Goal: Transaction & Acquisition: Purchase product/service

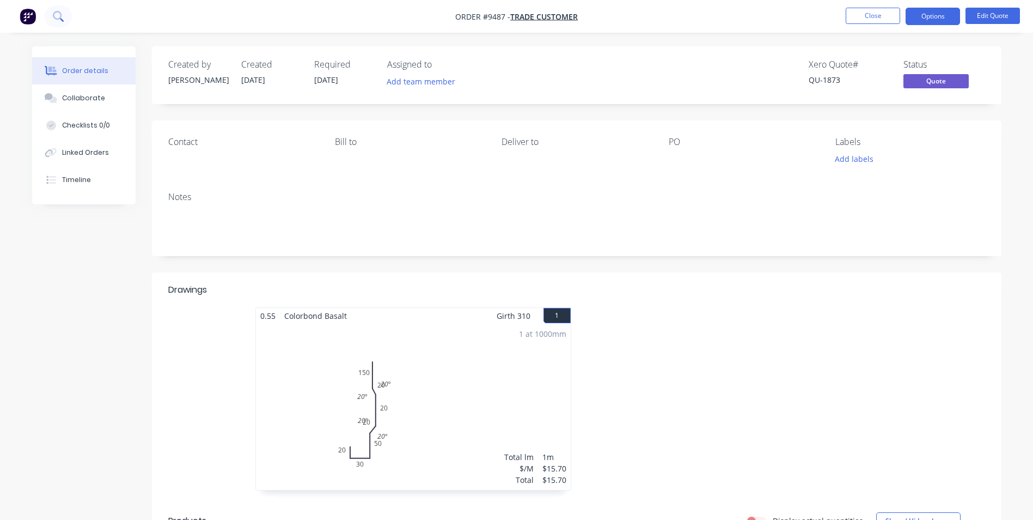
click at [59, 17] on icon at bounding box center [58, 16] width 10 height 10
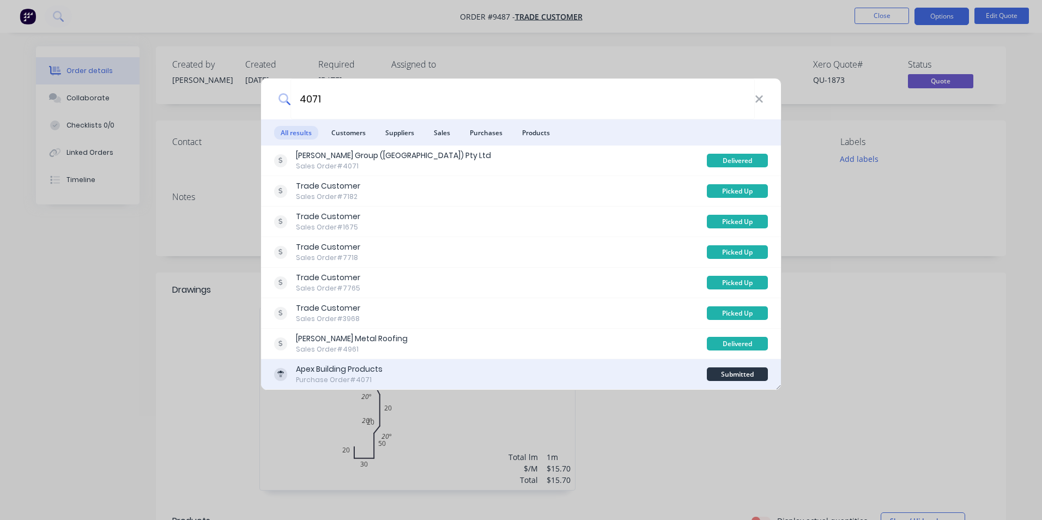
type input "4071"
click at [536, 366] on div "Apex Building Products Purchase Order #4071" at bounding box center [490, 373] width 433 height 21
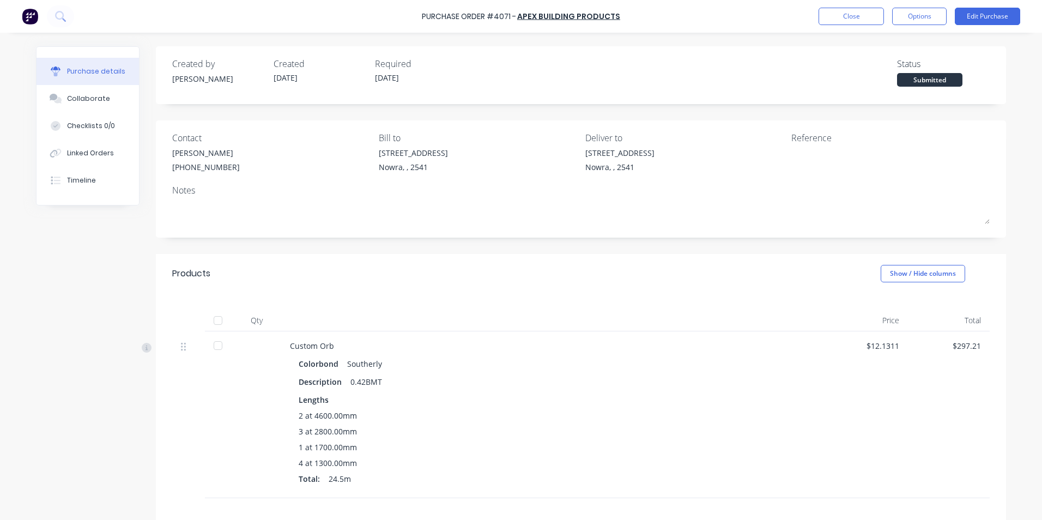
scroll to position [133, 0]
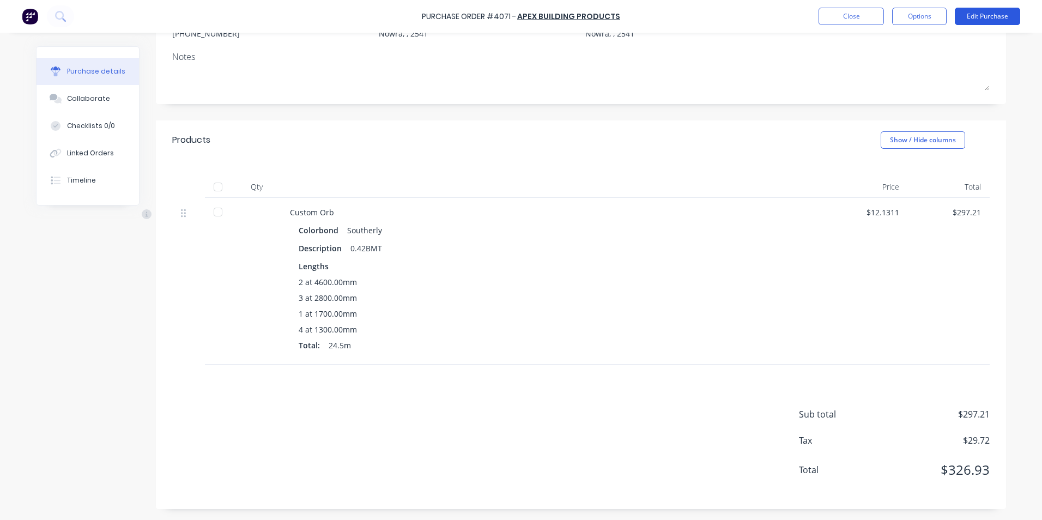
click at [979, 15] on button "Edit Purchase" at bounding box center [986, 16] width 65 height 17
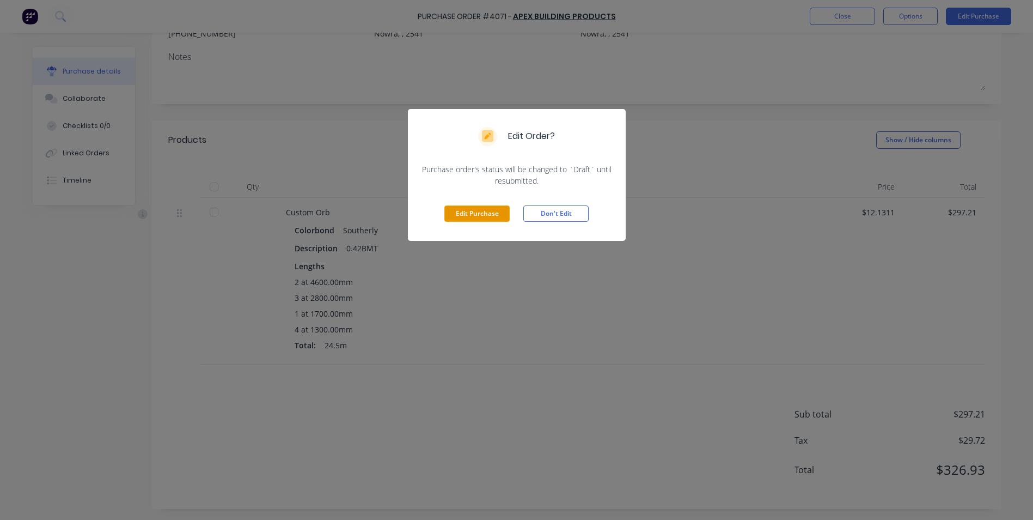
click at [452, 216] on button "Edit Purchase" at bounding box center [477, 213] width 65 height 16
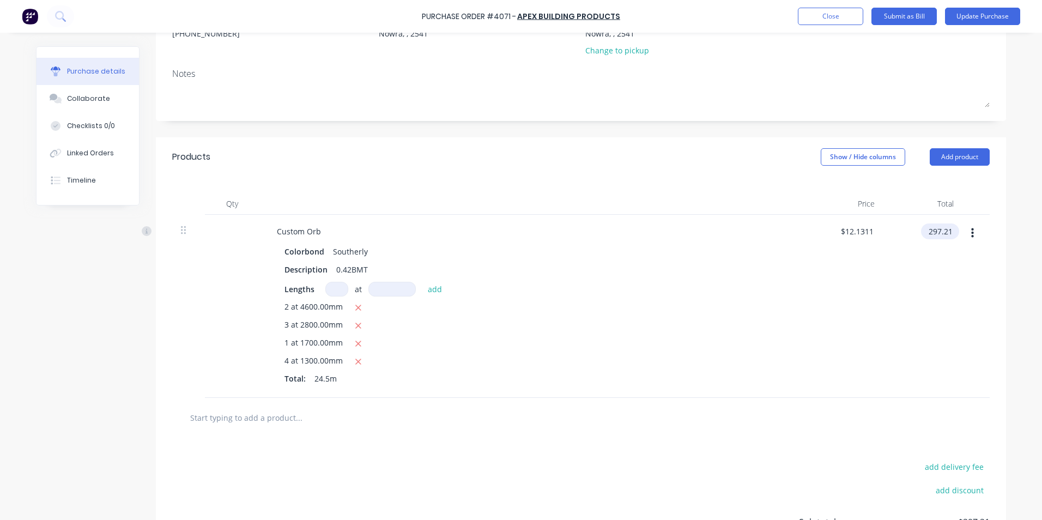
click at [945, 229] on input "297.21" at bounding box center [938, 231] width 34 height 16
type input "296.43"
type input "$12.0992"
type input "$296.43"
click at [682, 411] on div at bounding box center [581, 417] width 800 height 22
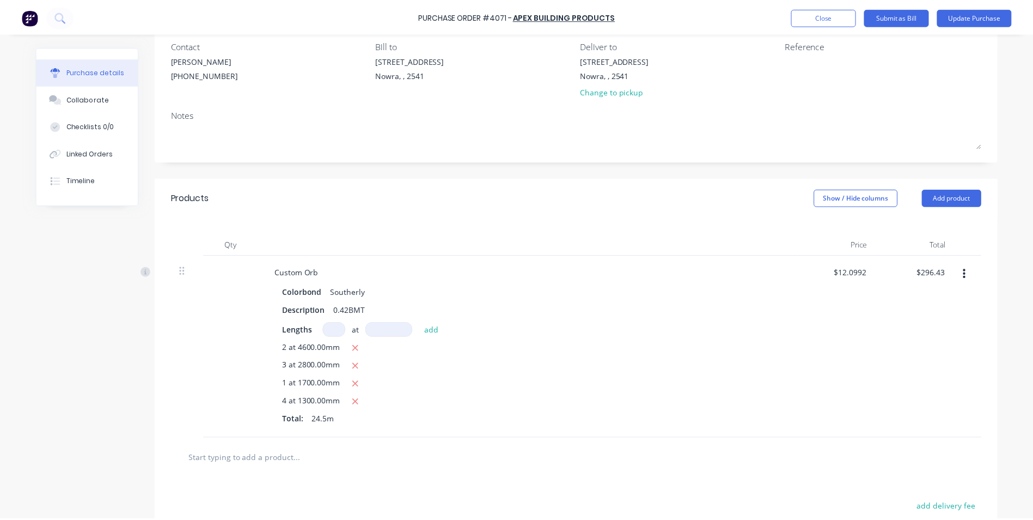
scroll to position [0, 0]
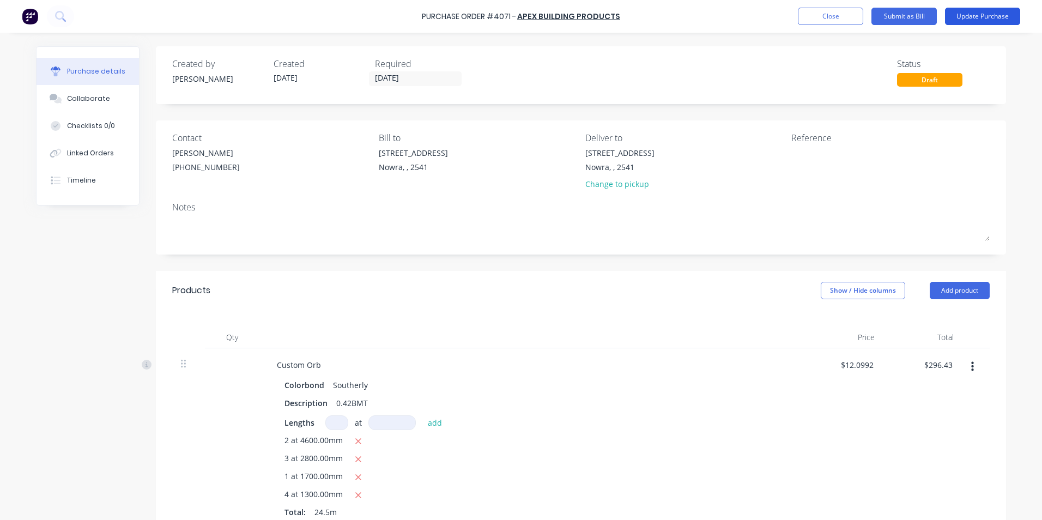
click at [972, 19] on button "Update Purchase" at bounding box center [982, 16] width 75 height 17
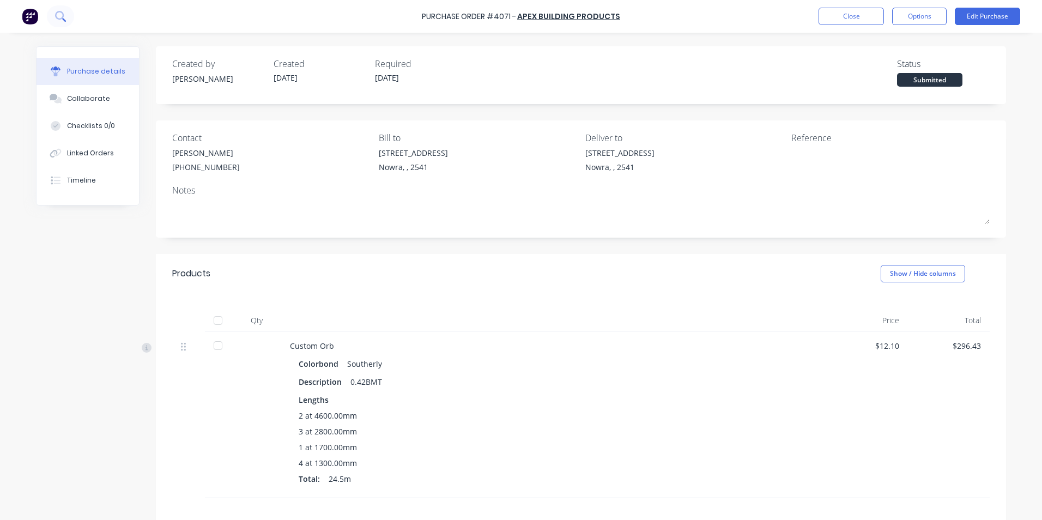
click at [59, 16] on icon at bounding box center [60, 16] width 10 height 10
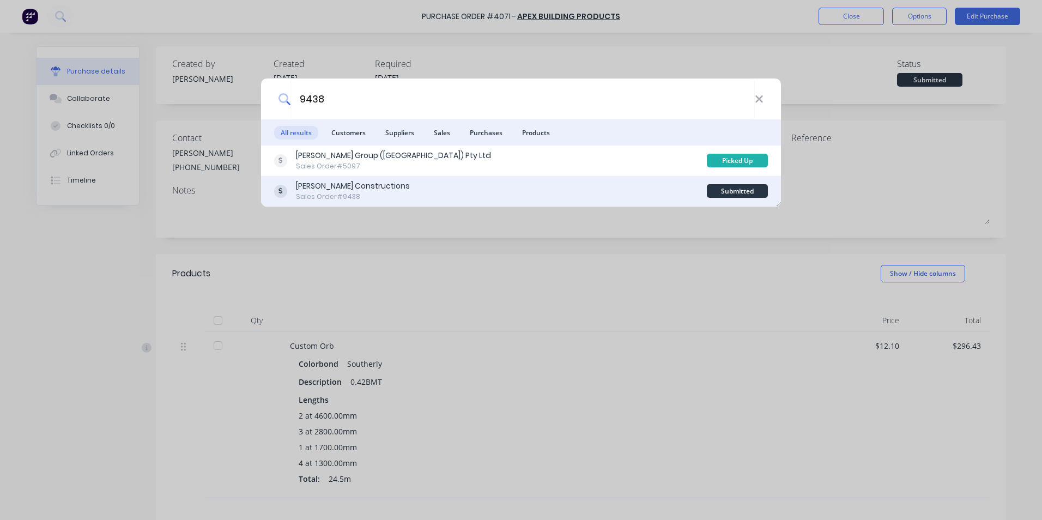
type input "9438"
click at [506, 194] on div "Hobbs Constructions Sales Order #9438" at bounding box center [490, 190] width 433 height 21
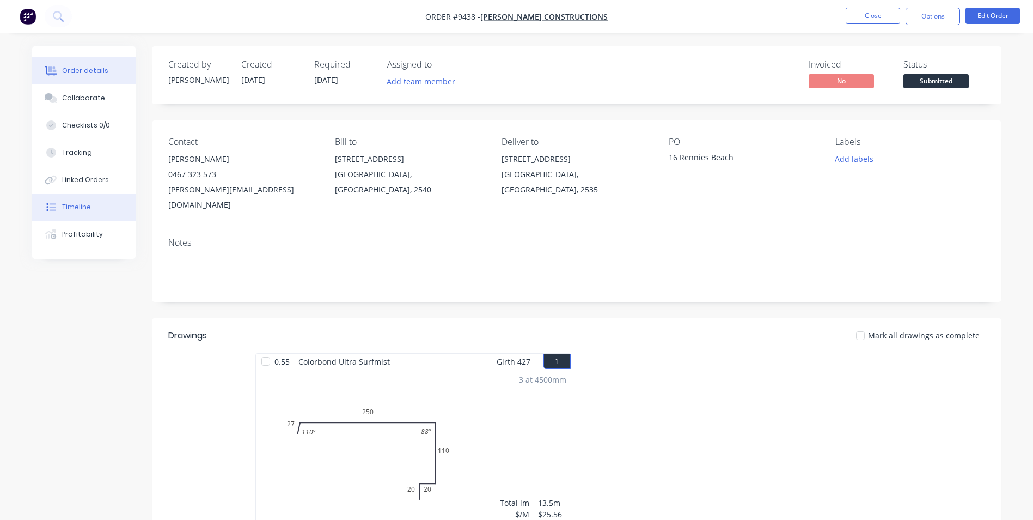
click at [99, 212] on button "Timeline" at bounding box center [84, 206] width 104 height 27
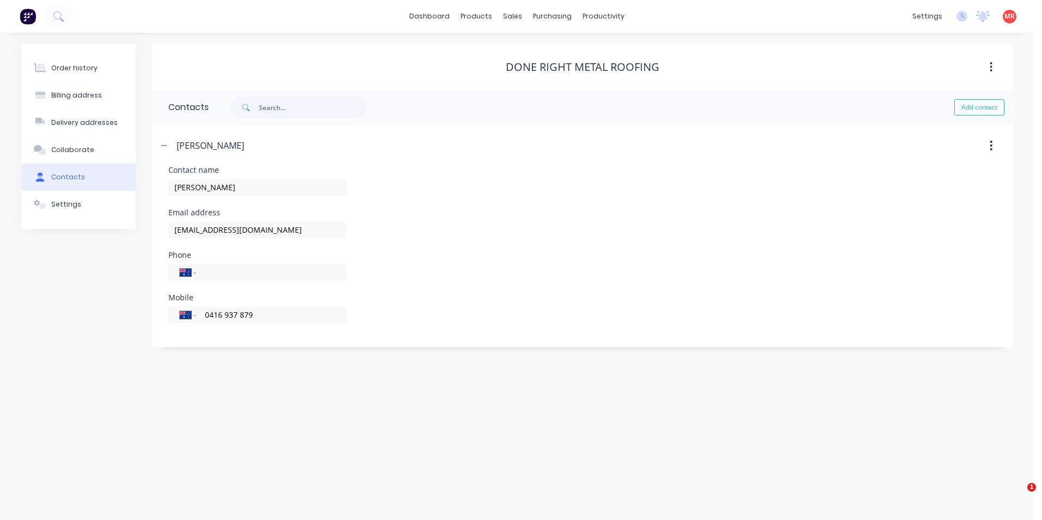
select select "AU"
click at [55, 22] on button at bounding box center [58, 16] width 27 height 22
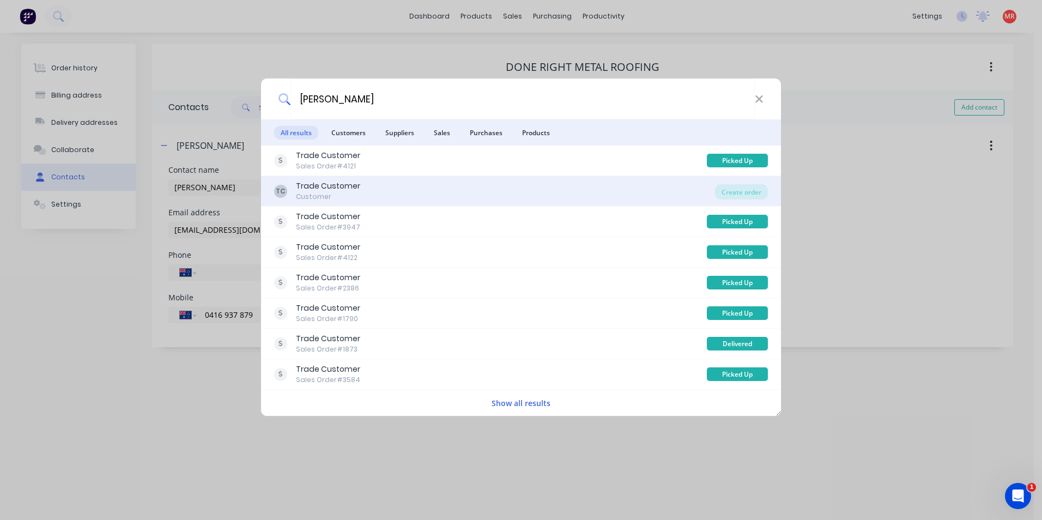
type input "frase"
click at [514, 192] on div "TC Trade Customer Customer" at bounding box center [494, 190] width 441 height 21
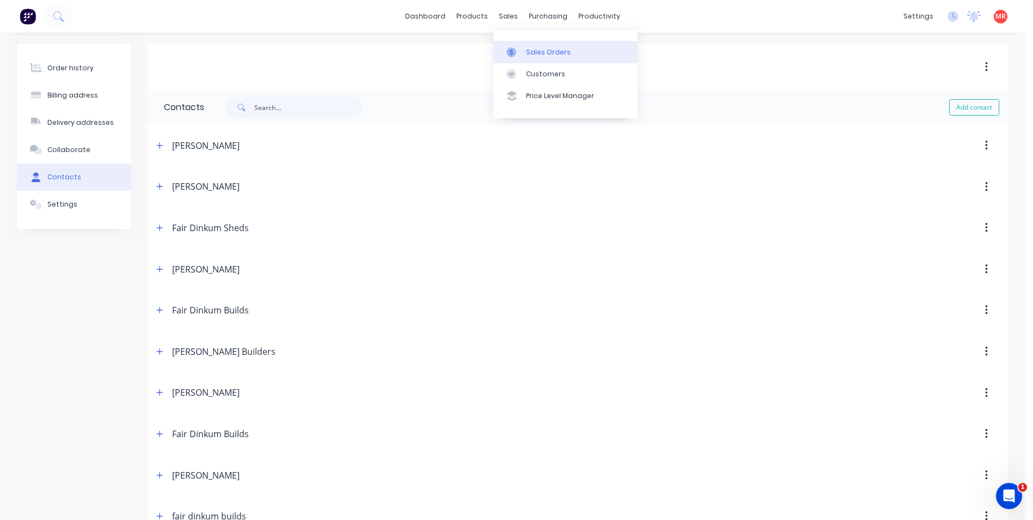
click at [528, 51] on div "Sales Orders" at bounding box center [548, 52] width 45 height 10
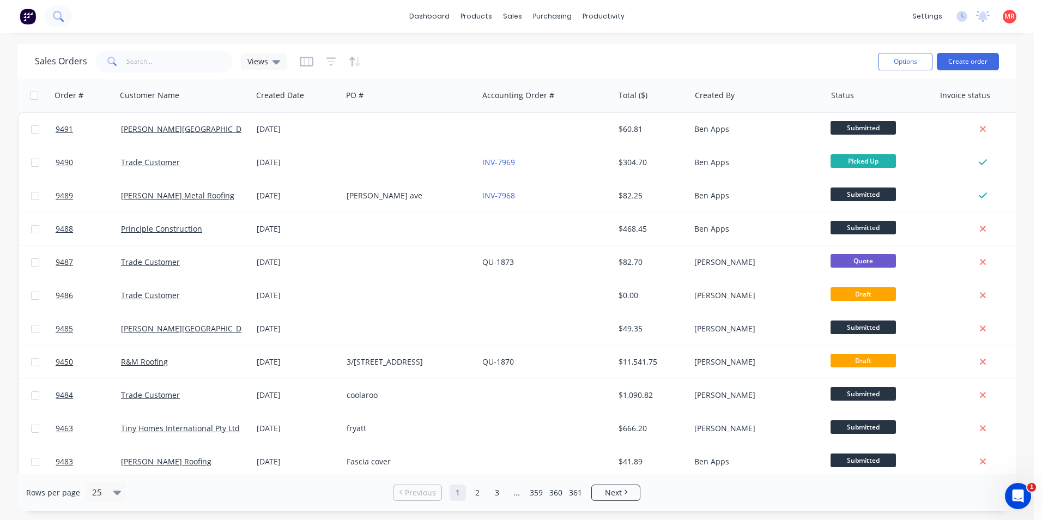
click at [59, 21] on icon at bounding box center [58, 16] width 10 height 10
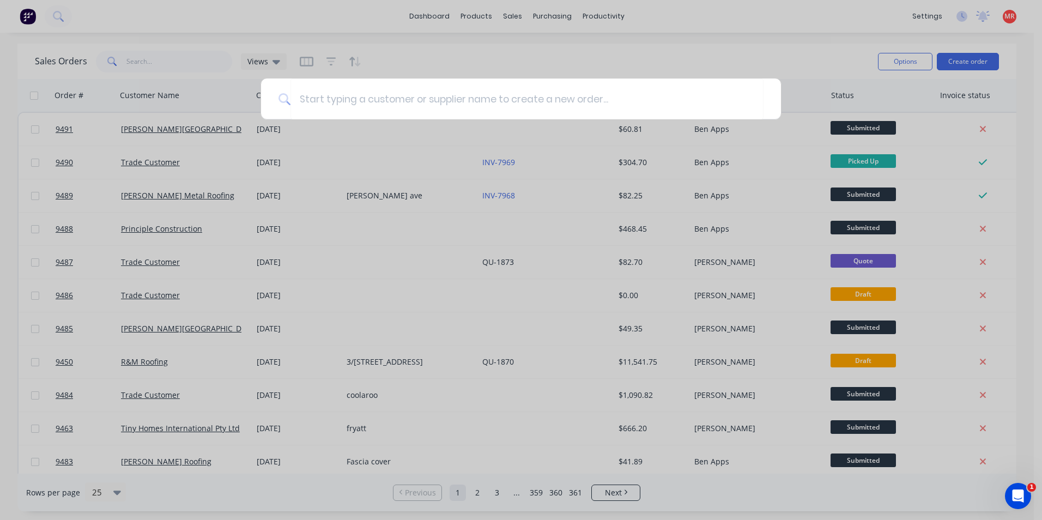
click at [136, 59] on div at bounding box center [521, 260] width 1042 height 520
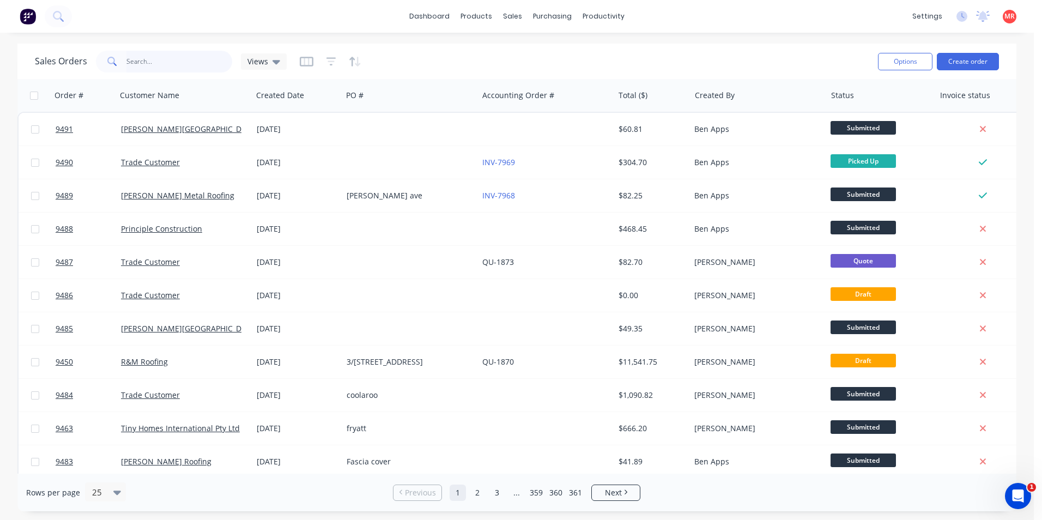
click at [142, 59] on input "text" at bounding box center [179, 62] width 106 height 22
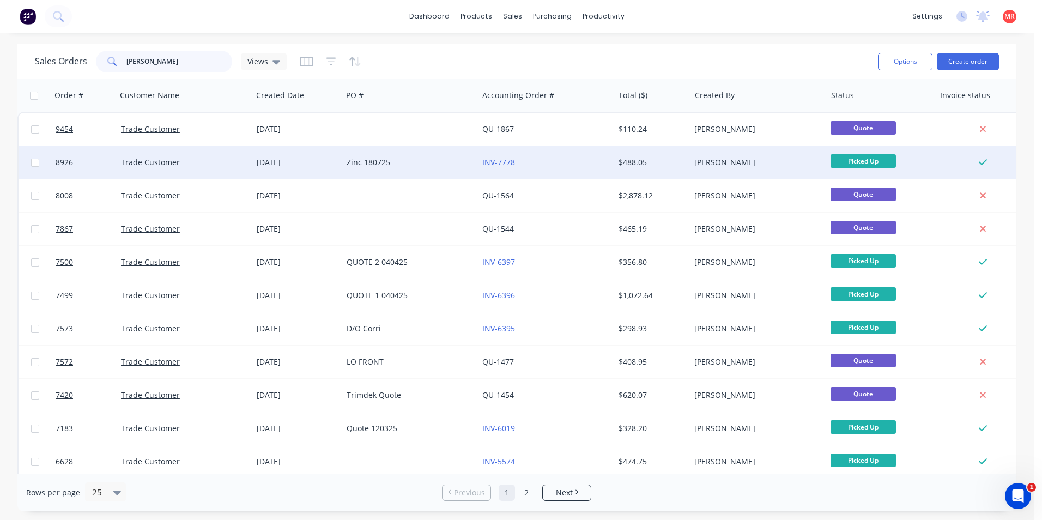
type input "frase"
click at [429, 168] on div "Zinc 180725" at bounding box center [410, 162] width 136 height 33
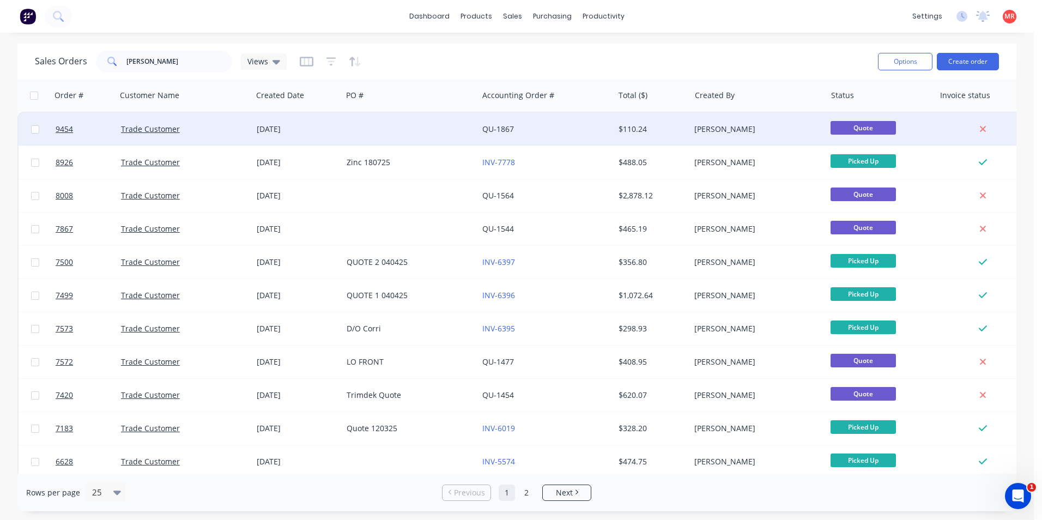
click at [406, 130] on div at bounding box center [410, 129] width 136 height 33
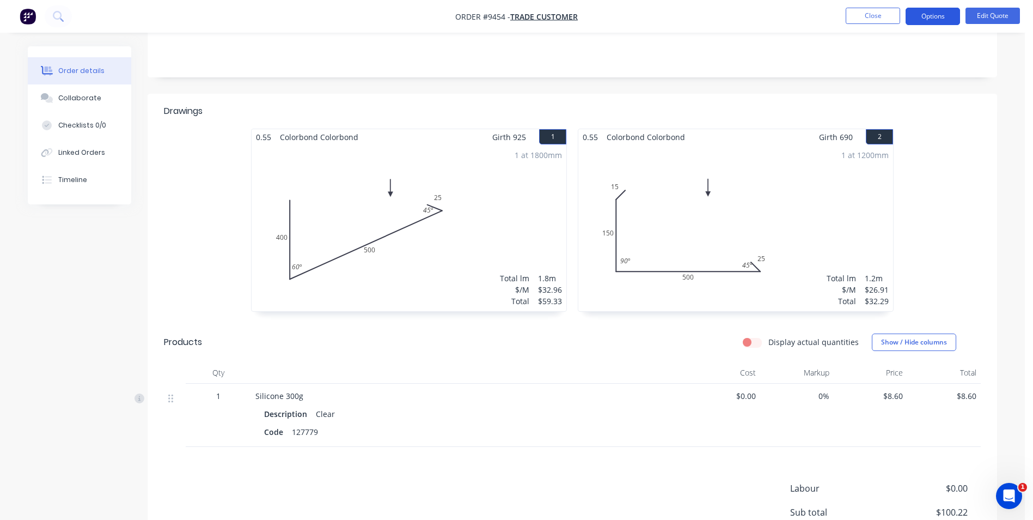
scroll to position [109, 0]
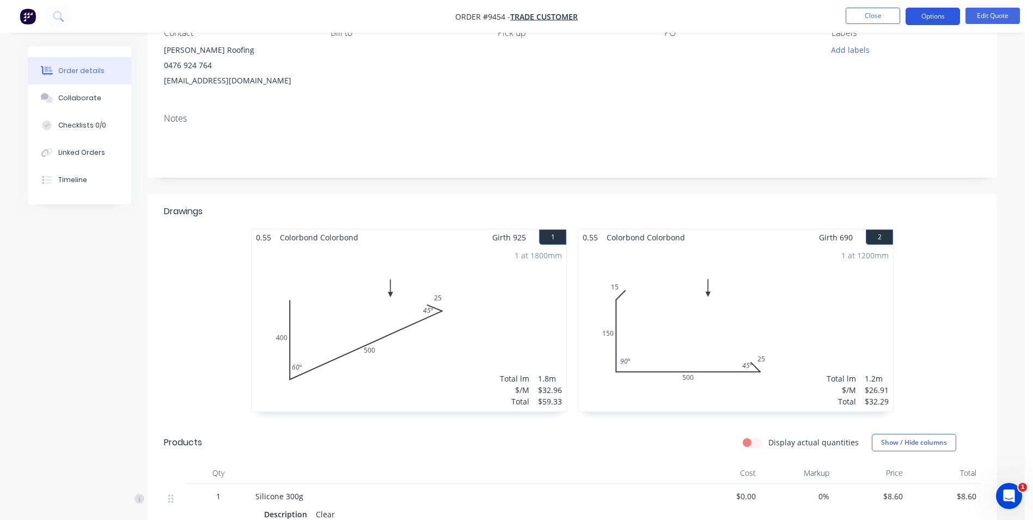
click at [942, 10] on button "Options" at bounding box center [933, 16] width 54 height 17
click at [991, 50] on div "Contact Trevor Fraser Roofing 0476 924 764 trevorfraseroofing@yahoo.com.au Bill…" at bounding box center [573, 57] width 850 height 93
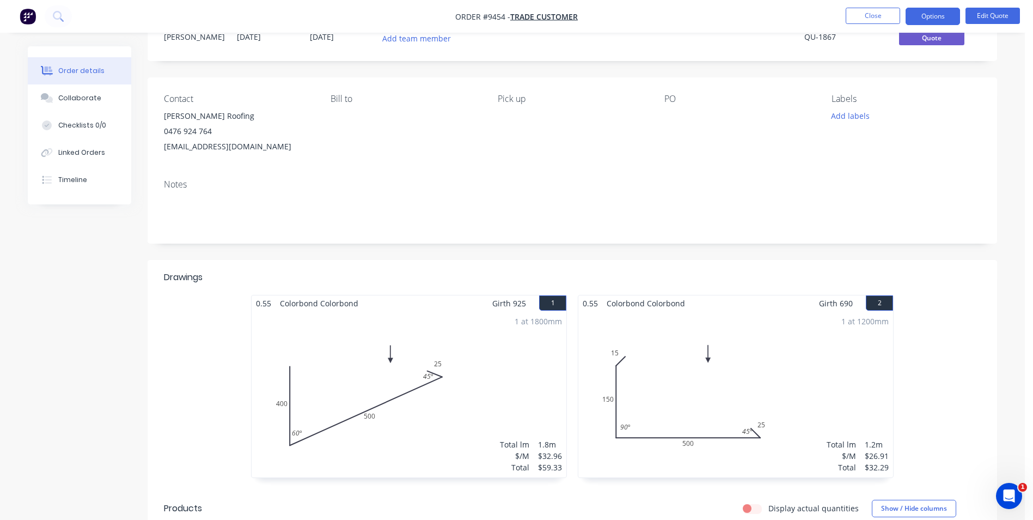
scroll to position [0, 0]
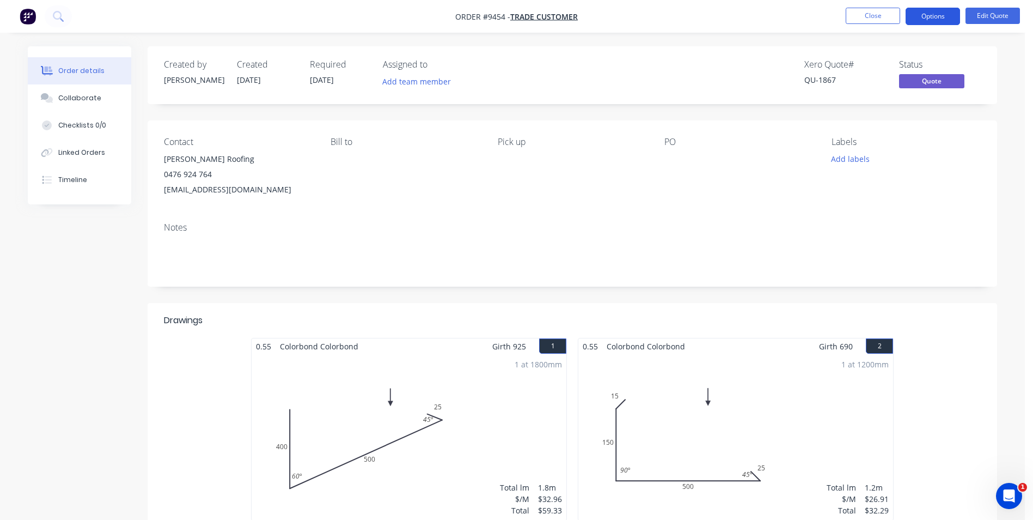
click at [944, 17] on button "Options" at bounding box center [933, 16] width 54 height 17
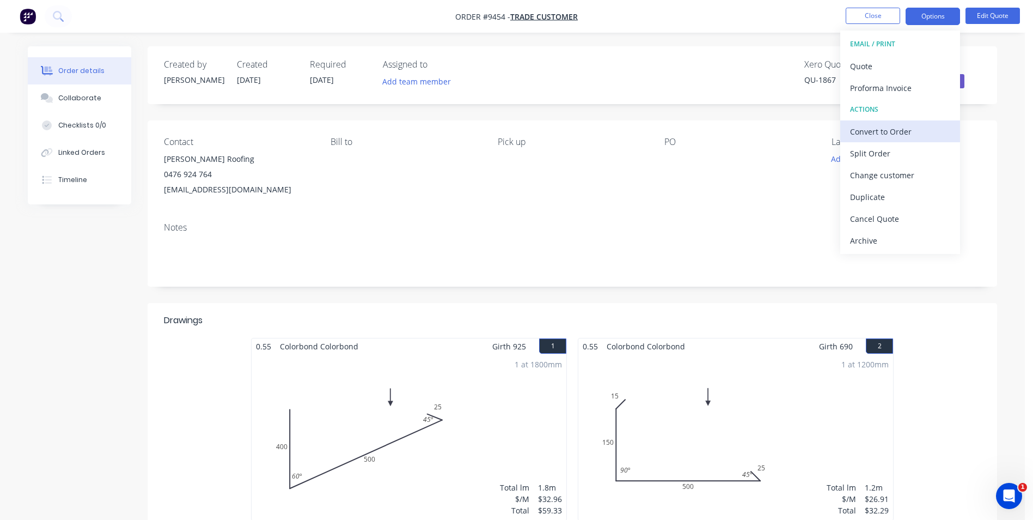
click at [891, 130] on div "Convert to Order" at bounding box center [900, 132] width 100 height 16
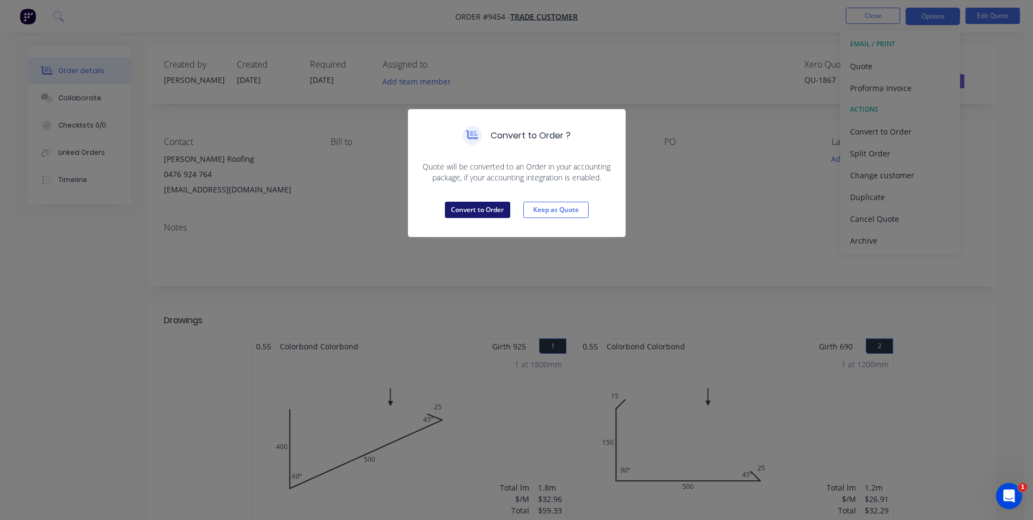
click at [471, 205] on button "Convert to Order" at bounding box center [477, 210] width 65 height 16
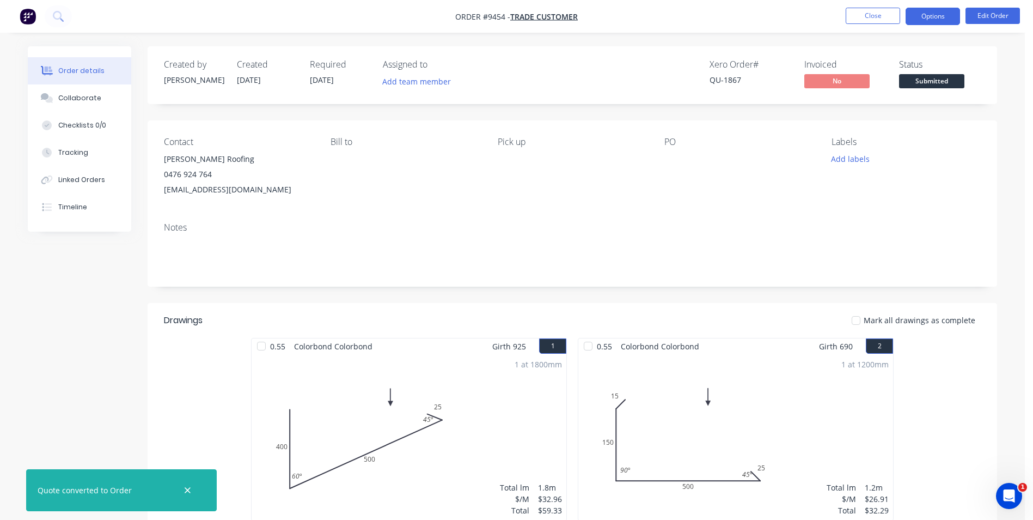
click at [921, 17] on button "Options" at bounding box center [933, 16] width 54 height 17
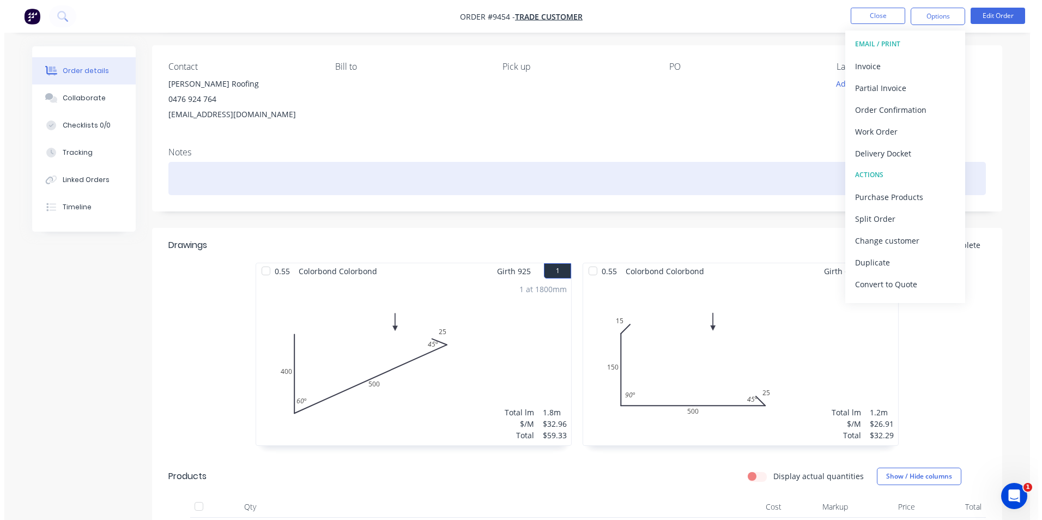
scroll to position [272, 0]
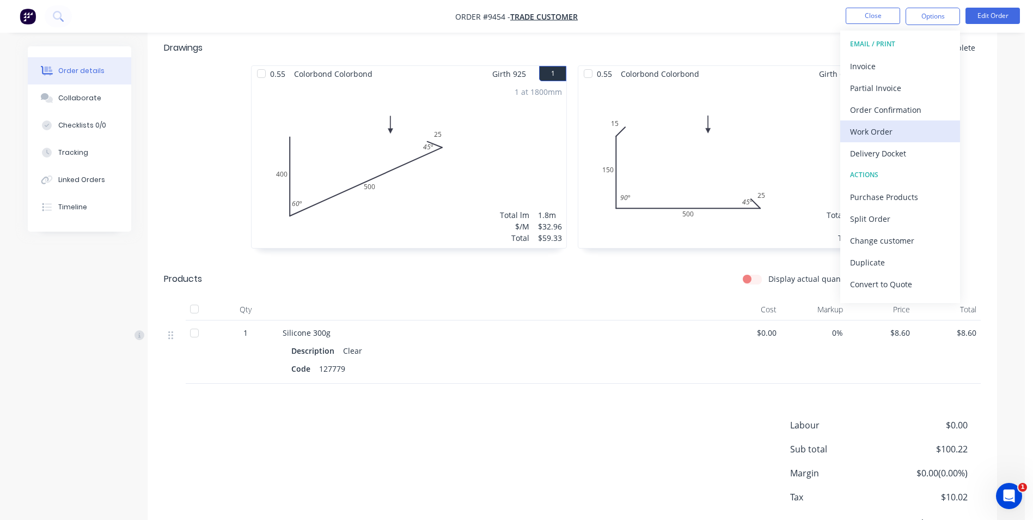
click at [883, 129] on div "Work Order" at bounding box center [900, 132] width 100 height 16
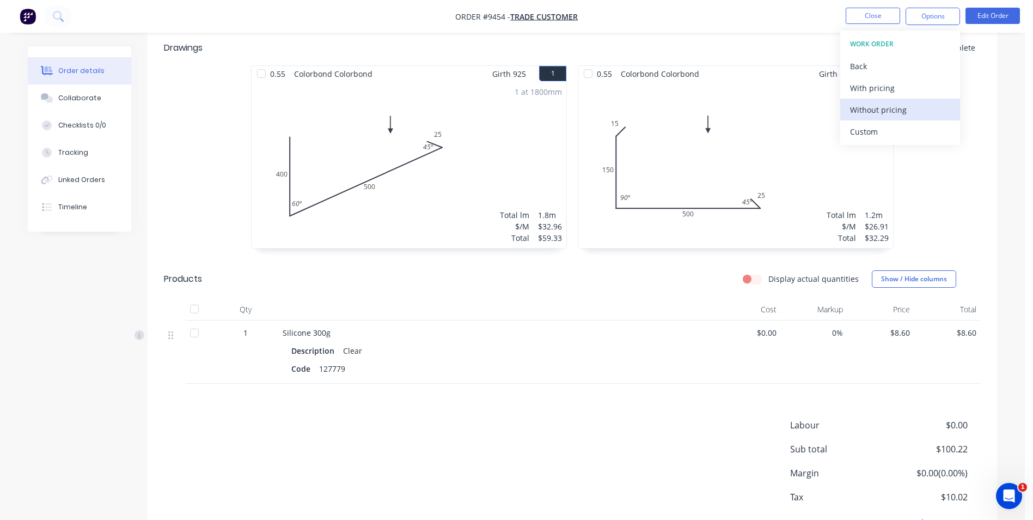
click at [879, 112] on div "Without pricing" at bounding box center [900, 110] width 100 height 16
click at [56, 15] on icon at bounding box center [58, 16] width 10 height 10
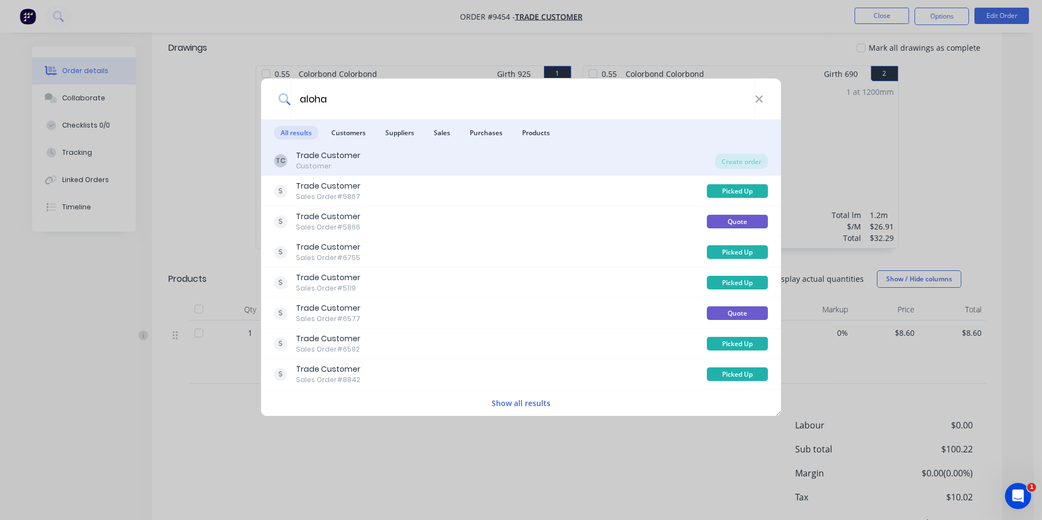
type input "aloha"
click at [497, 157] on div "TC Trade Customer Customer" at bounding box center [494, 160] width 441 height 21
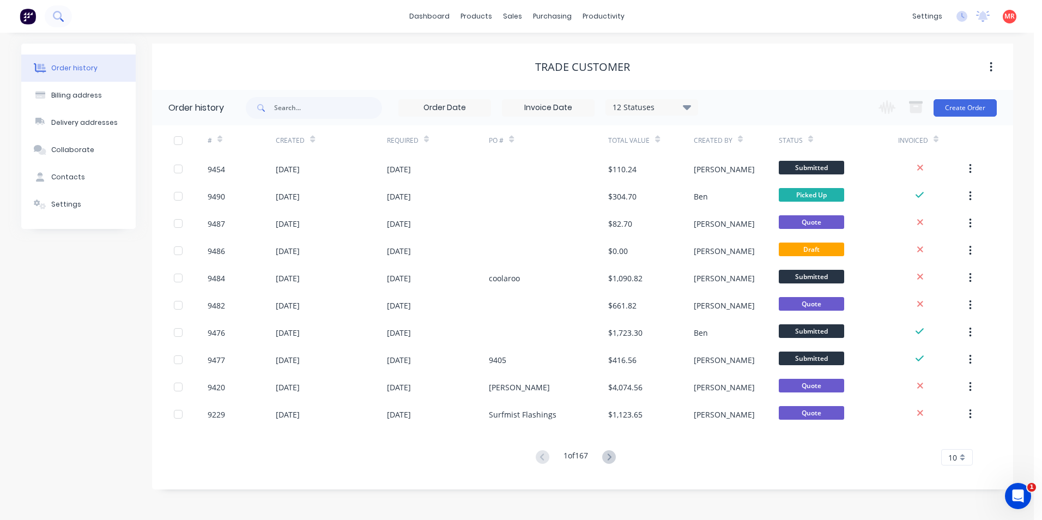
click at [59, 17] on icon at bounding box center [58, 16] width 10 height 10
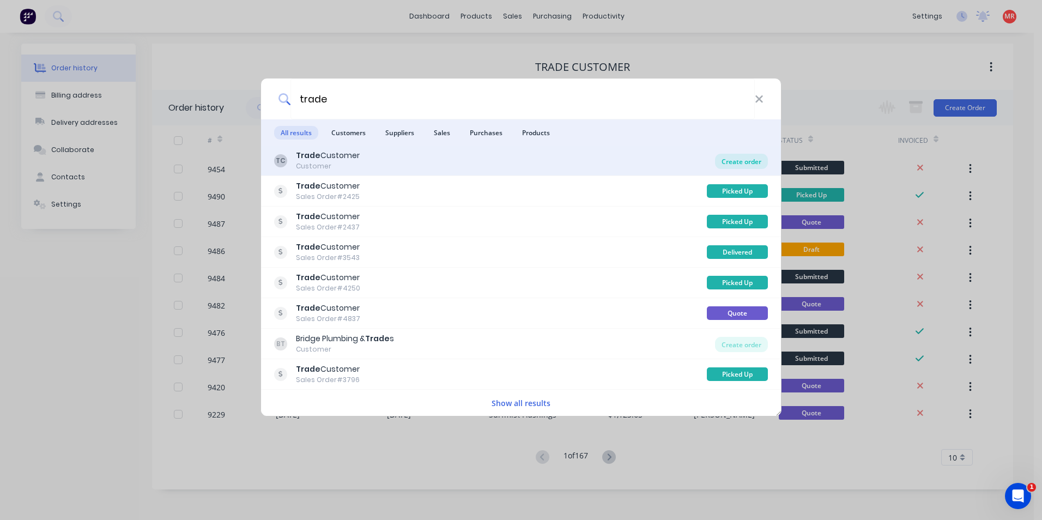
type input "trade"
click at [733, 157] on div "Create order" at bounding box center [741, 161] width 53 height 15
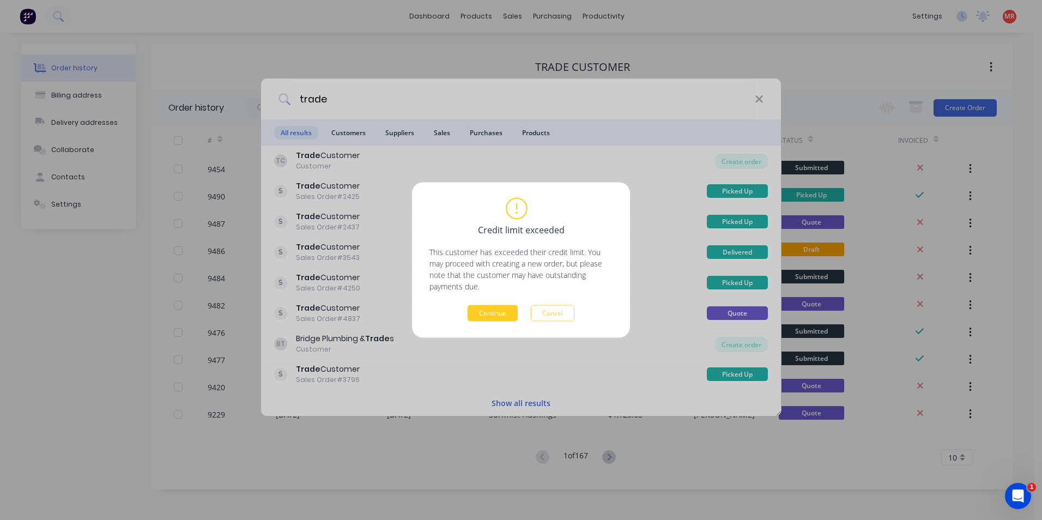
click at [500, 306] on button "Continue" at bounding box center [492, 313] width 50 height 16
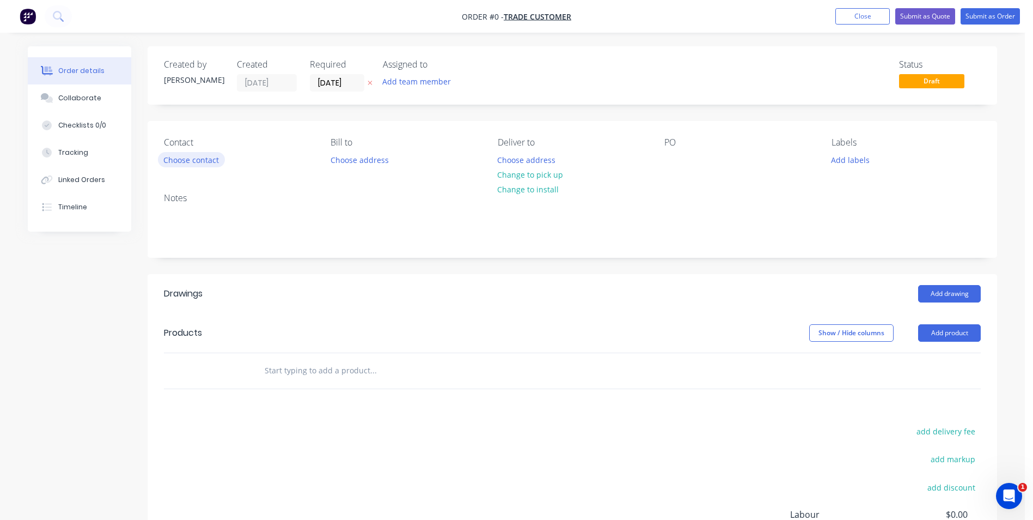
click at [204, 162] on button "Choose contact" at bounding box center [191, 159] width 67 height 15
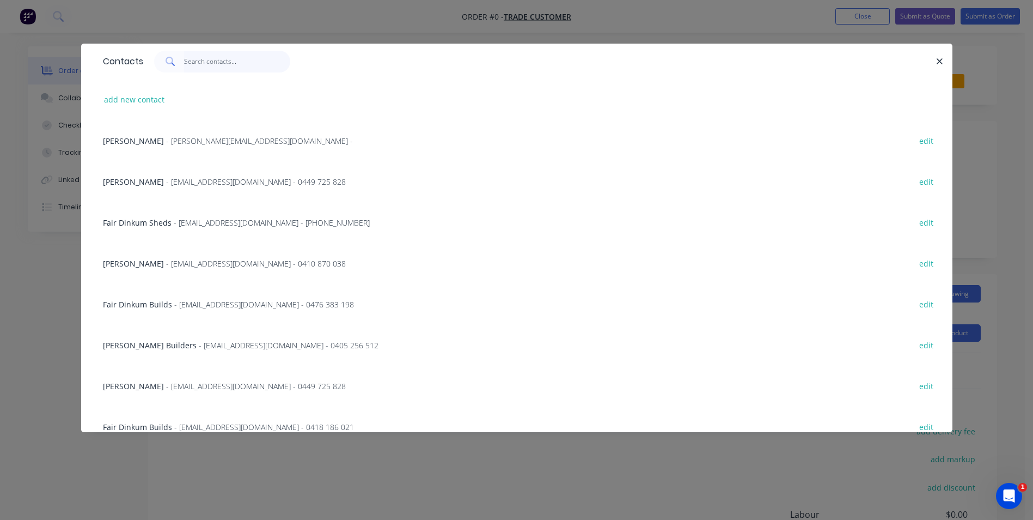
click at [195, 66] on input "text" at bounding box center [237, 62] width 106 height 22
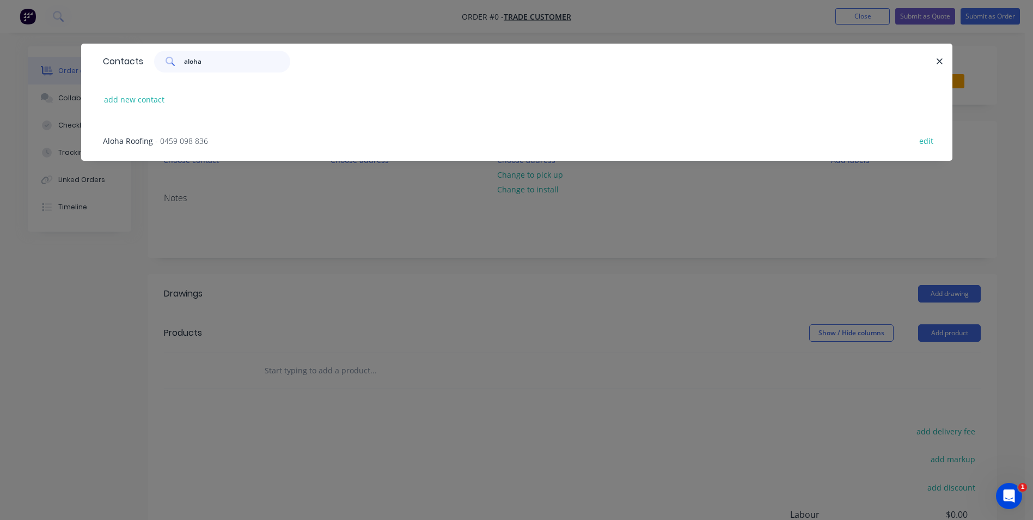
type input "aloha"
click at [169, 143] on span "- 0459 098 836" at bounding box center [181, 141] width 53 height 10
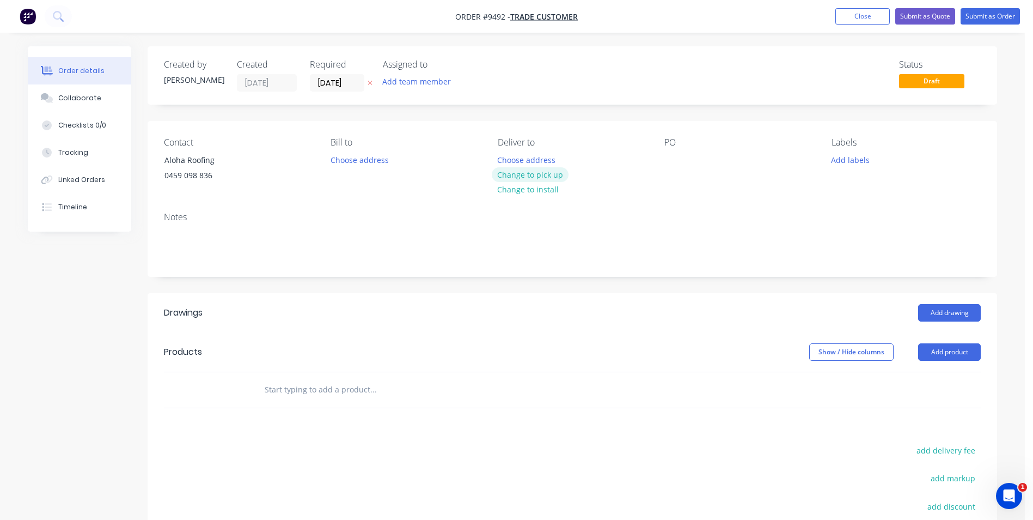
click at [526, 173] on button "Change to pick up" at bounding box center [530, 174] width 77 height 15
click at [317, 386] on input "text" at bounding box center [373, 390] width 218 height 22
click at [317, 387] on input "text" at bounding box center [373, 390] width 218 height 22
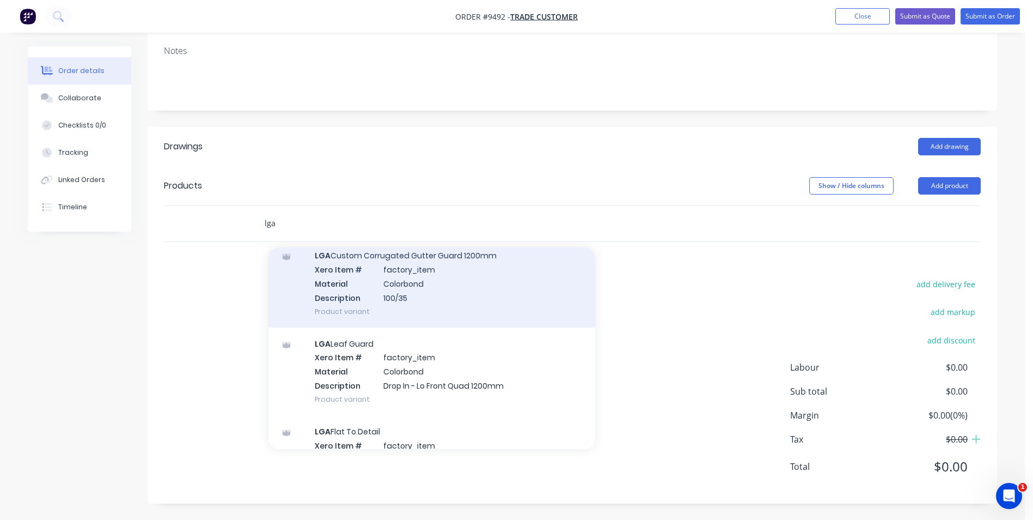
scroll to position [1416, 0]
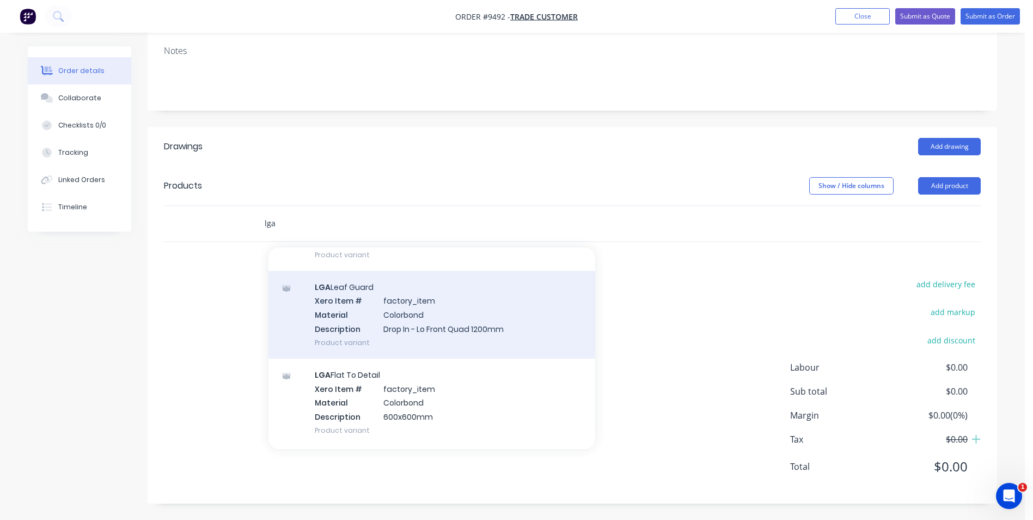
type input "lga"
click at [415, 312] on div "LGA Leaf Guard Xero Item # factory_item Material Colorbond Description Drop In …" at bounding box center [432, 315] width 327 height 88
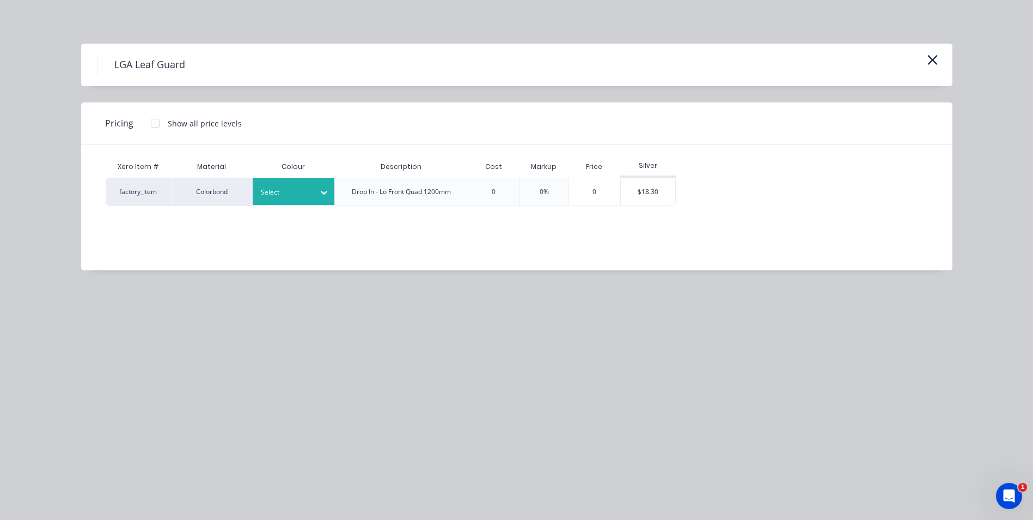
click at [297, 198] on div at bounding box center [285, 192] width 49 height 12
click at [136, 421] on div "Colorbond" at bounding box center [68, 431] width 136 height 20
click at [667, 201] on div "$18.30" at bounding box center [648, 191] width 54 height 27
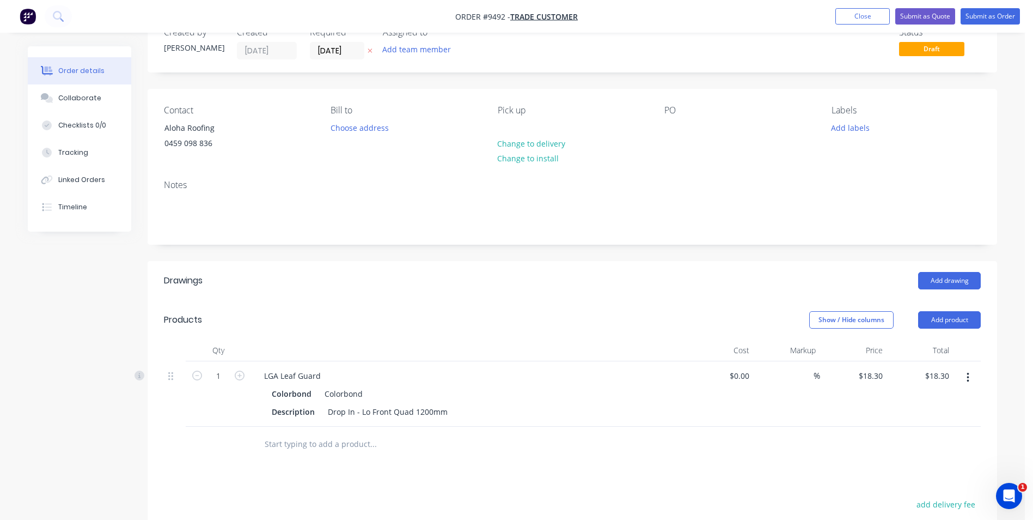
scroll to position [57, 0]
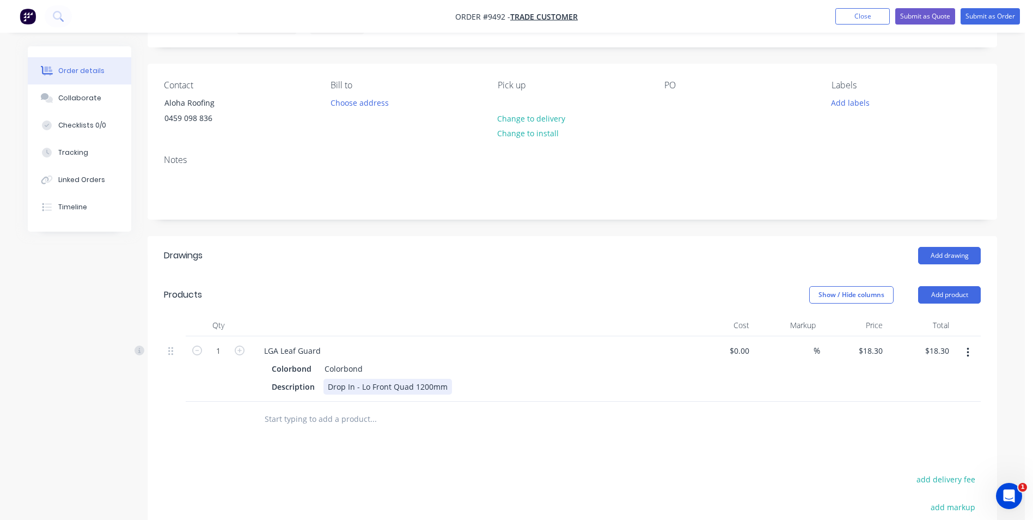
click at [325, 385] on div "Drop In - Lo Front Quad 1200mm" at bounding box center [388, 387] width 129 height 16
click at [394, 428] on input "text" at bounding box center [373, 419] width 218 height 22
click at [235, 350] on icon "button" at bounding box center [240, 350] width 10 height 10
type input "2"
type input "$36.60"
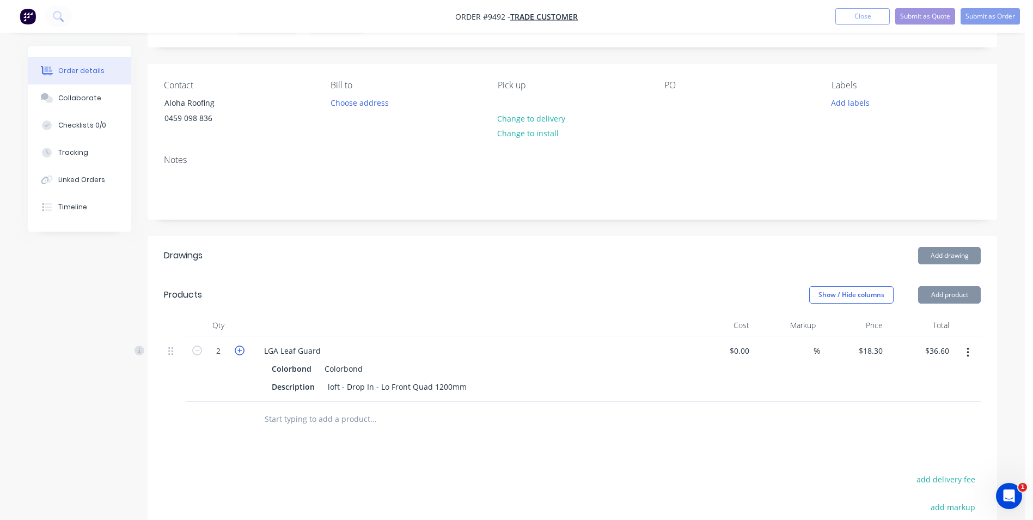
click at [235, 350] on icon "button" at bounding box center [240, 350] width 10 height 10
type input "3"
type input "$54.90"
click at [235, 350] on icon "button" at bounding box center [240, 350] width 10 height 10
type input "4"
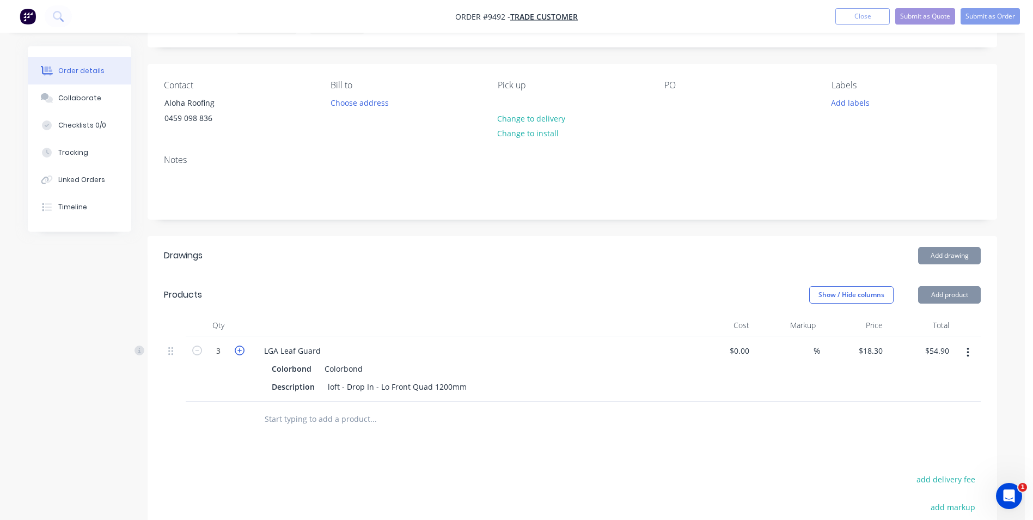
type input "$73.20"
click at [235, 350] on icon "button" at bounding box center [240, 350] width 10 height 10
type input "5"
type input "$91.50"
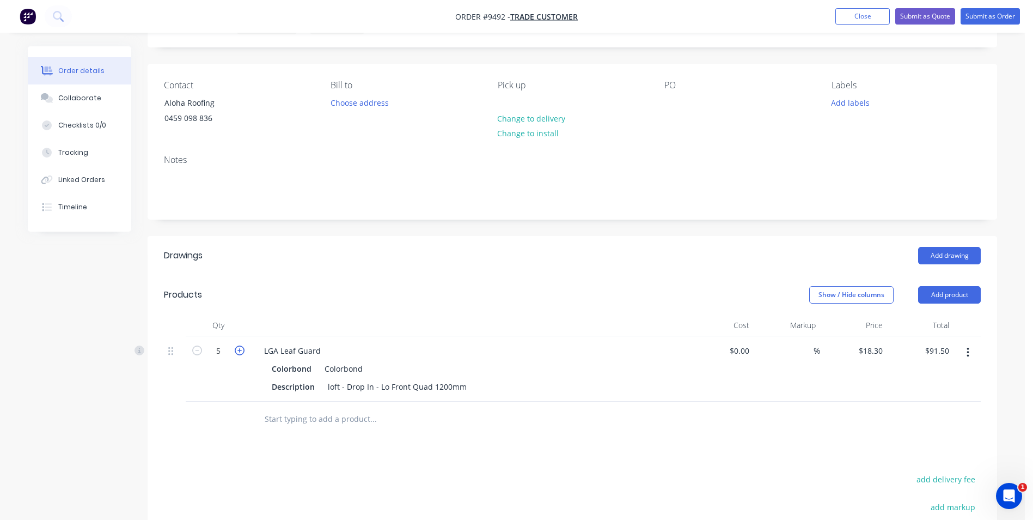
click at [235, 350] on icon "button" at bounding box center [240, 350] width 10 height 10
type input "6"
type input "$109.80"
click at [235, 350] on icon "button" at bounding box center [240, 350] width 10 height 10
type input "7"
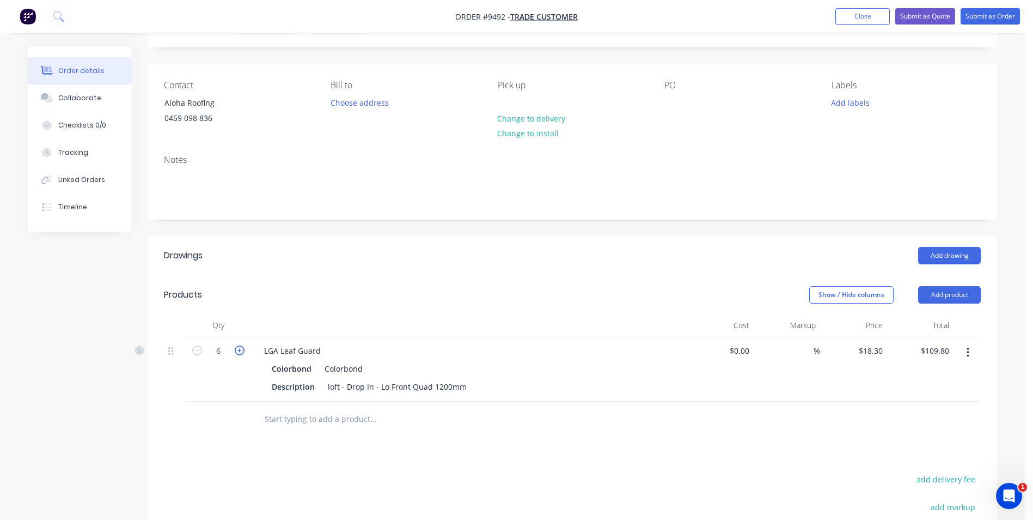
type input "$128.10"
click at [235, 350] on icon "button" at bounding box center [240, 350] width 10 height 10
type input "8"
type input "$146.40"
click at [197, 352] on icon "button" at bounding box center [197, 350] width 10 height 10
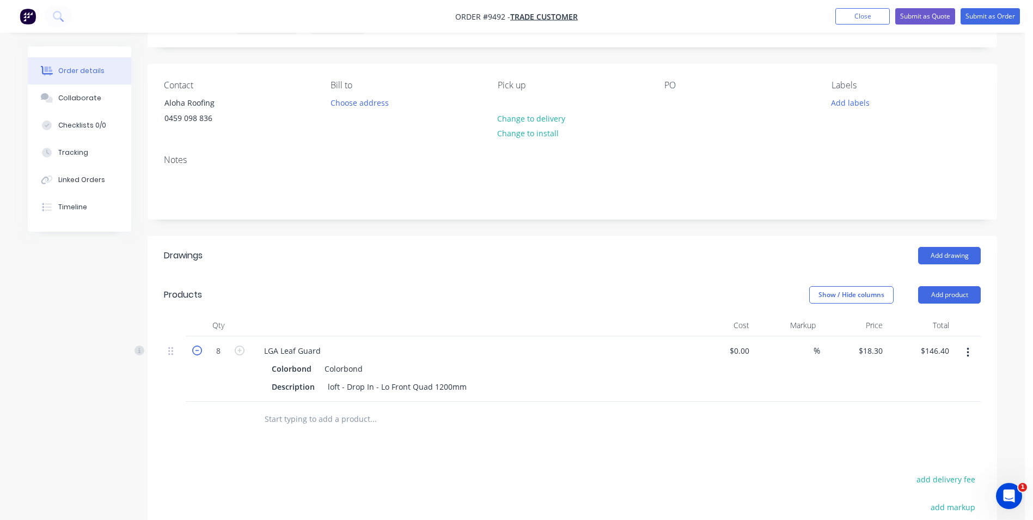
type input "7"
type input "$128.10"
click at [287, 418] on input "text" at bounding box center [373, 419] width 218 height 22
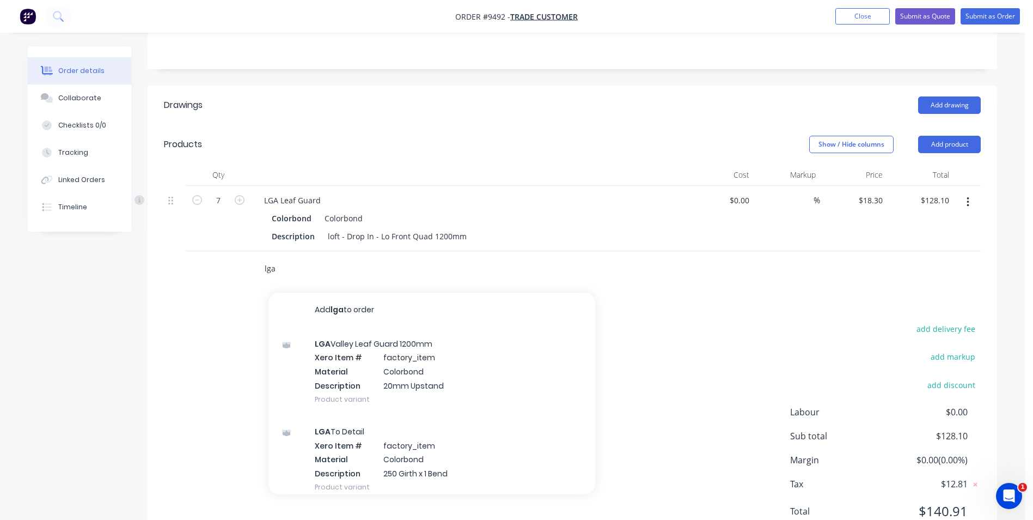
scroll to position [221, 0]
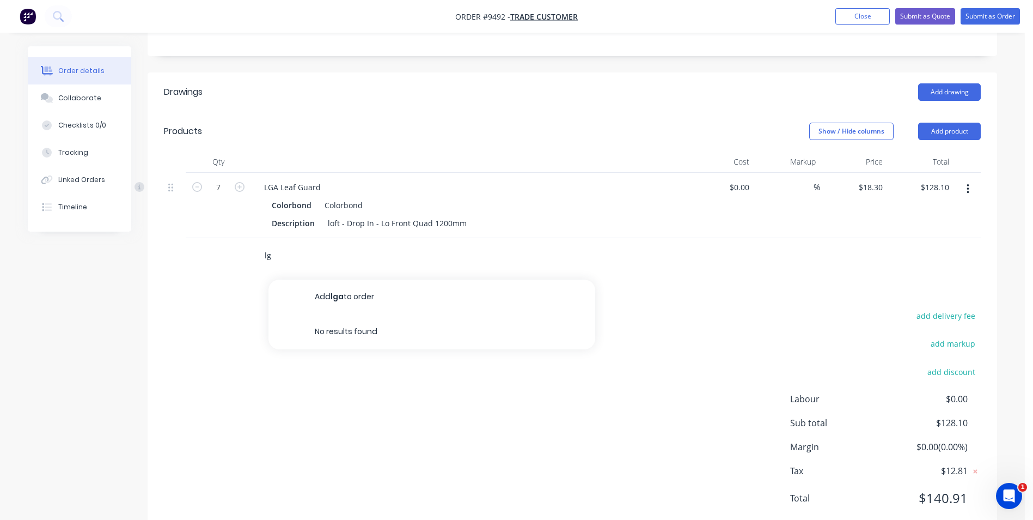
type input "l"
click at [943, 134] on button "Add product" at bounding box center [950, 131] width 63 height 17
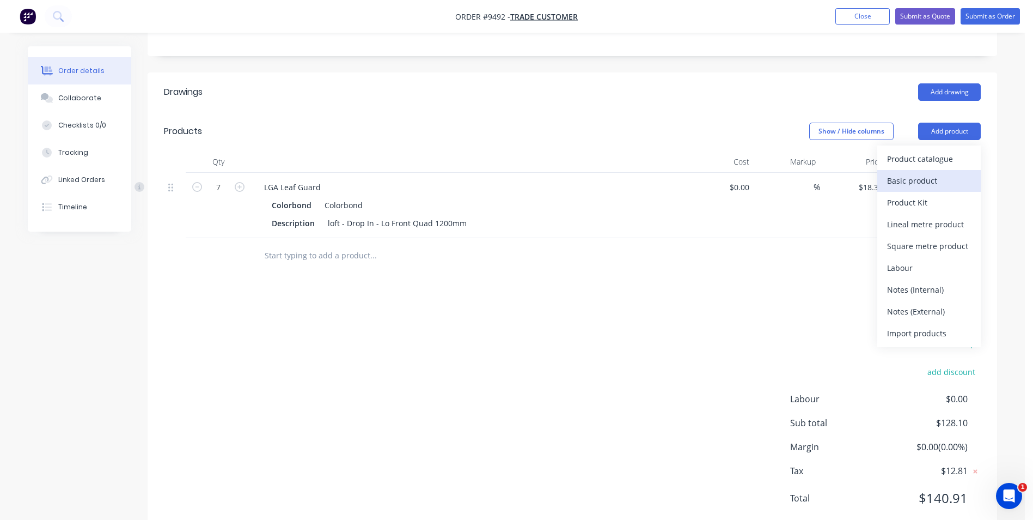
click at [919, 179] on div "Basic product" at bounding box center [929, 181] width 84 height 16
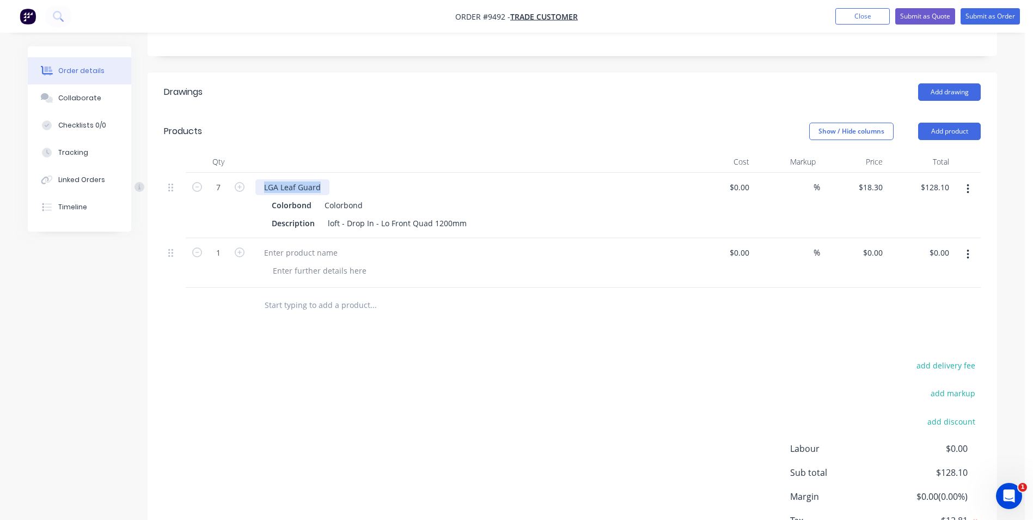
drag, startPoint x: 277, startPoint y: 189, endPoint x: 327, endPoint y: 192, distance: 49.6
click at [327, 192] on div "LGA Leaf Guard" at bounding box center [293, 187] width 74 height 16
drag, startPoint x: 312, startPoint y: 191, endPoint x: 291, endPoint y: 251, distance: 63.9
click at [291, 250] on div at bounding box center [301, 253] width 91 height 16
click at [290, 254] on div at bounding box center [301, 253] width 91 height 16
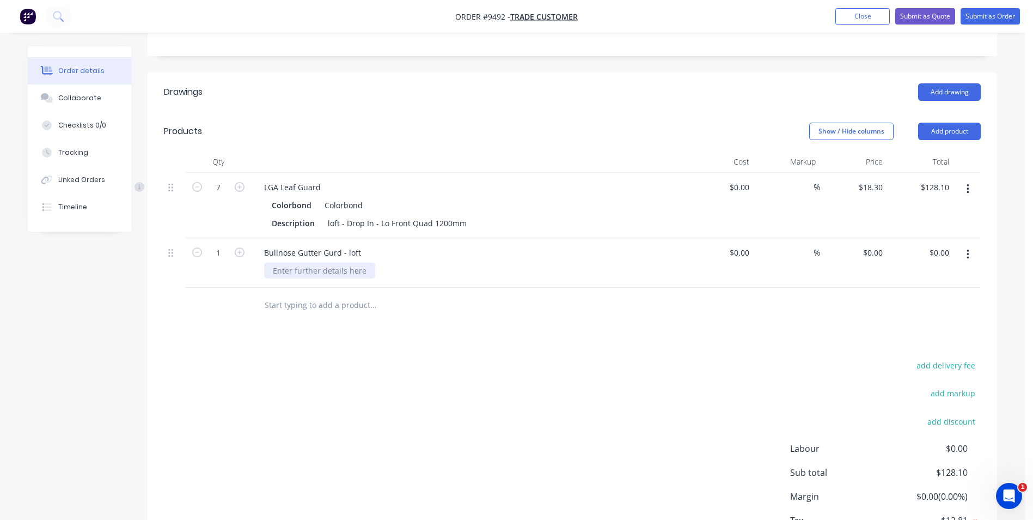
click at [292, 276] on div at bounding box center [319, 271] width 111 height 16
click at [240, 255] on icon "button" at bounding box center [240, 252] width 10 height 10
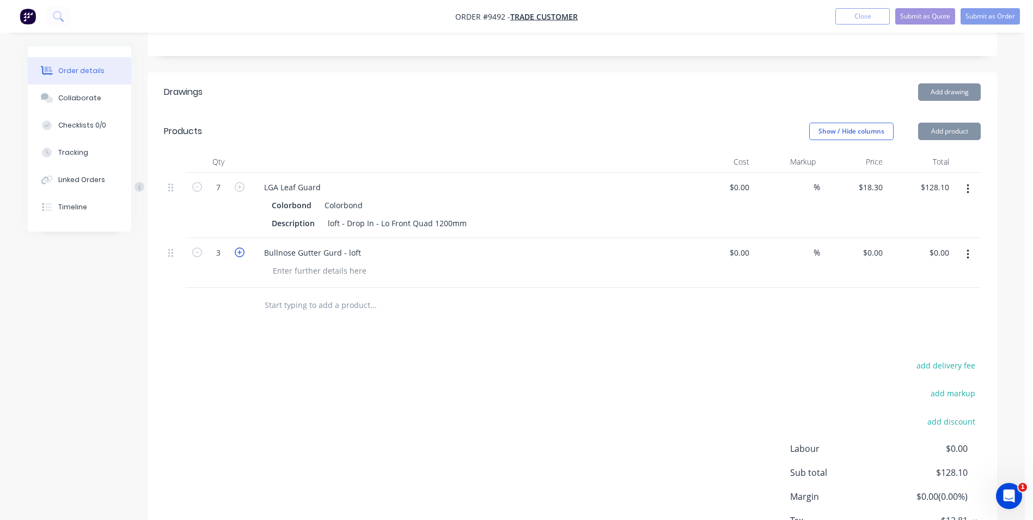
click at [240, 254] on icon "button" at bounding box center [240, 252] width 10 height 10
click at [240, 255] on icon "button" at bounding box center [240, 252] width 10 height 10
click at [240, 254] on icon "button" at bounding box center [240, 252] width 10 height 10
click at [240, 256] on icon "button" at bounding box center [240, 252] width 10 height 10
type input "7"
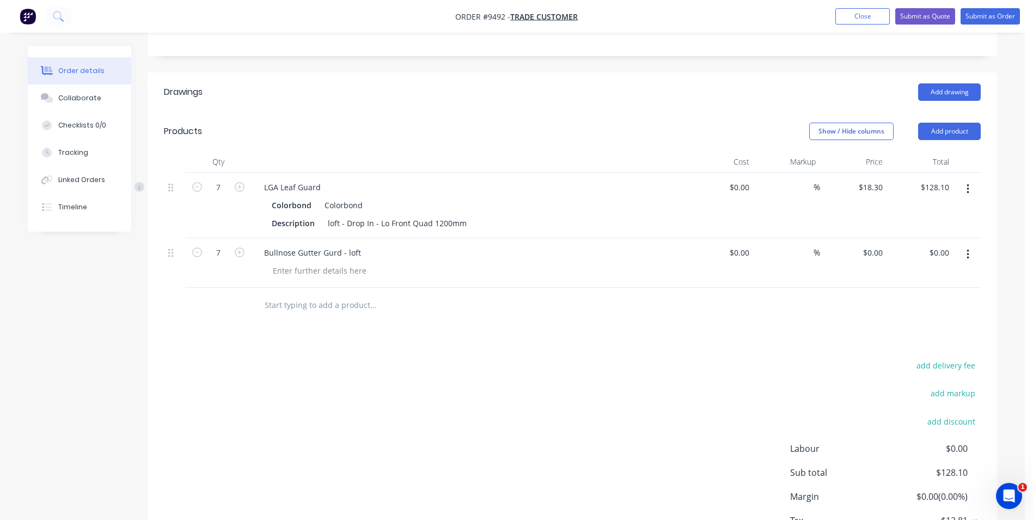
click at [277, 299] on input "text" at bounding box center [373, 305] width 218 height 22
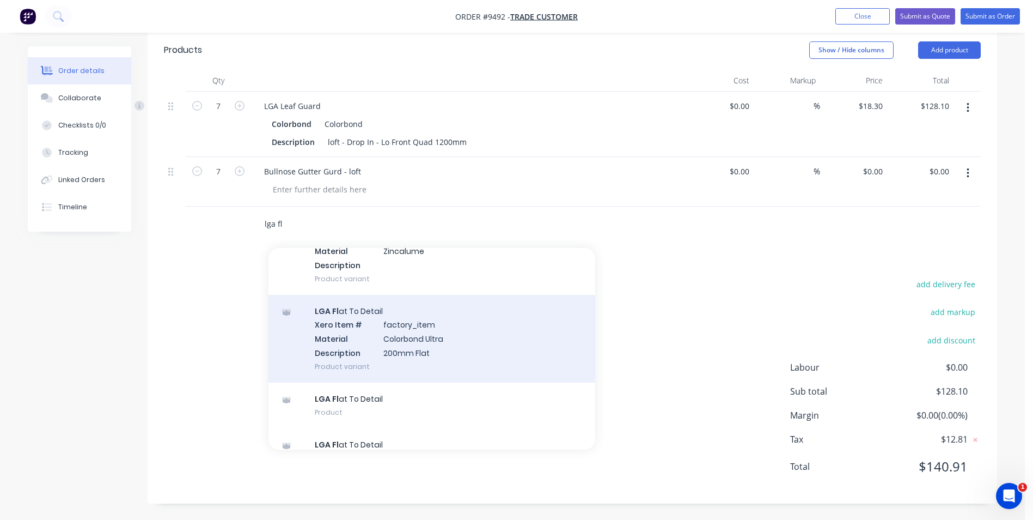
scroll to position [978, 0]
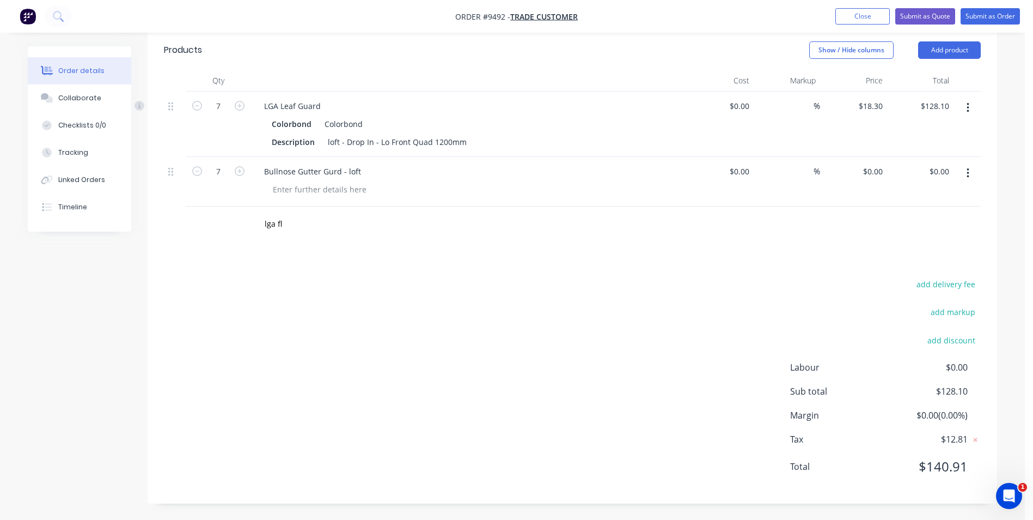
click at [624, 294] on div "add delivery fee add markup add discount Labour $0.00 Sub total $128.10 Margin …" at bounding box center [572, 382] width 817 height 210
click at [279, 222] on input "lga fl" at bounding box center [373, 224] width 218 height 22
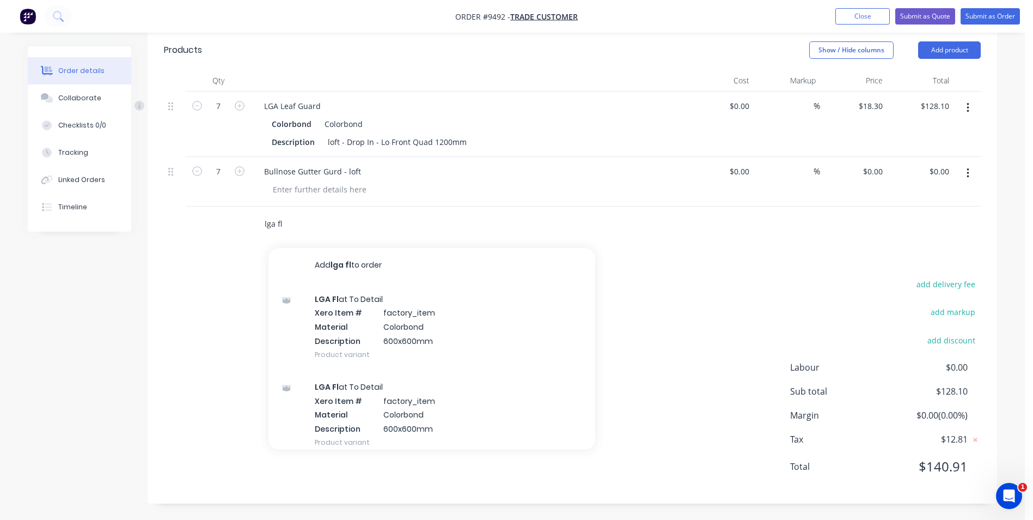
click at [287, 222] on input "lga fl" at bounding box center [373, 224] width 218 height 22
type input "l"
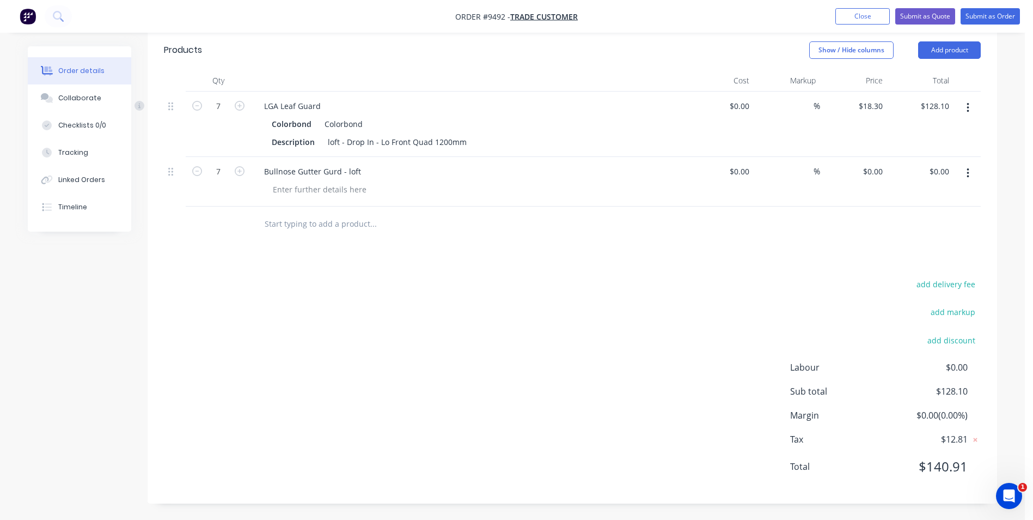
click at [965, 172] on button "button" at bounding box center [969, 173] width 26 height 20
click at [924, 228] on div "Duplicate" at bounding box center [929, 224] width 84 height 16
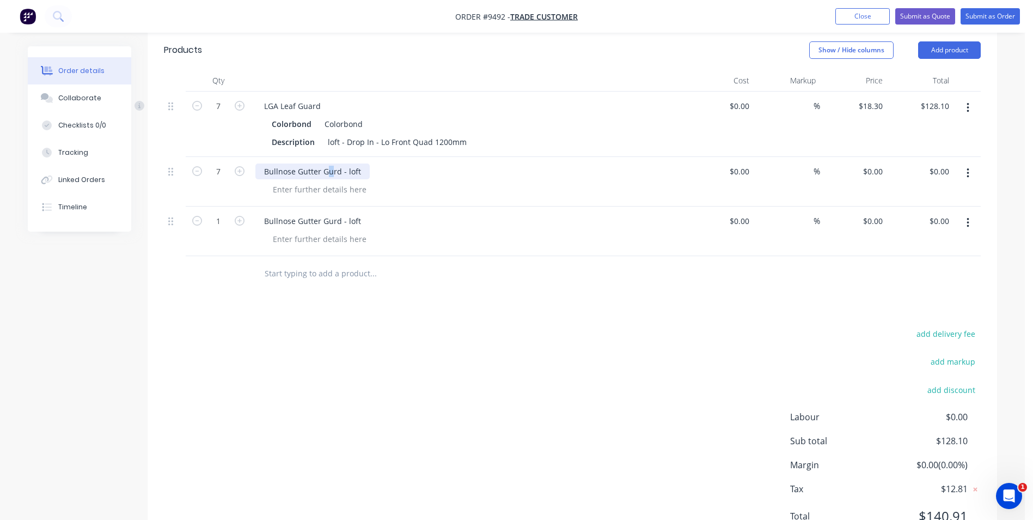
click at [330, 168] on div "Bullnose Gutter Gurd - loft" at bounding box center [313, 171] width 114 height 16
click at [332, 172] on div "Bullnose Gutter Gurd - loft" at bounding box center [313, 171] width 114 height 16
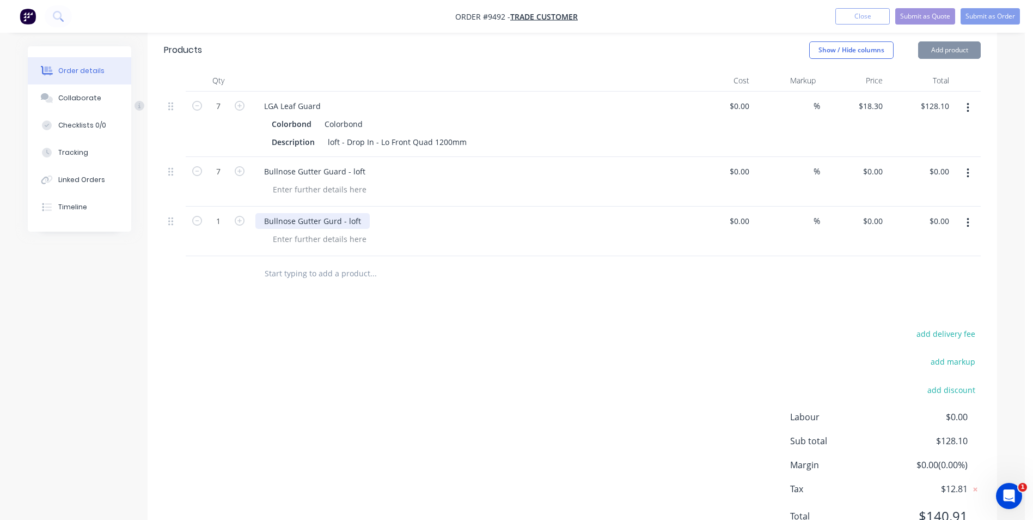
click at [332, 220] on div "Bullnose Gutter Gurd - loft" at bounding box center [313, 221] width 114 height 16
click at [333, 215] on div "Bullnose Gutter Gurd - loft" at bounding box center [313, 221] width 114 height 16
drag, startPoint x: 320, startPoint y: 219, endPoint x: 258, endPoint y: 220, distance: 61.6
click at [258, 220] on div "Bullnose Gutter Guard - loft" at bounding box center [315, 221] width 119 height 16
click at [315, 218] on div "flat standard gutter Guard - loft" at bounding box center [322, 221] width 133 height 16
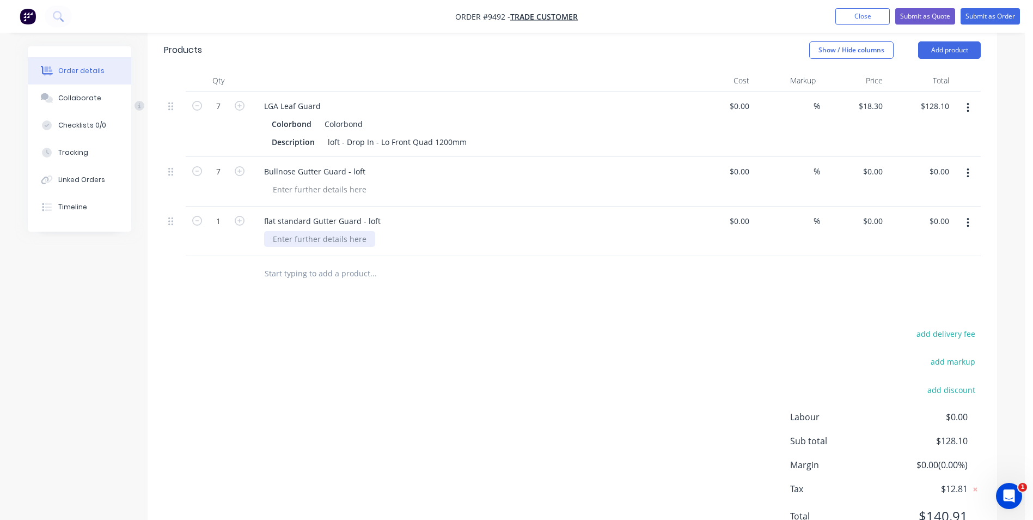
click at [314, 241] on div at bounding box center [319, 239] width 111 height 16
click at [316, 240] on div at bounding box center [319, 239] width 111 height 16
drag, startPoint x: 330, startPoint y: 301, endPoint x: 347, endPoint y: 300, distance: 17.4
click at [330, 301] on div "Drawings Add drawing Products Show / Hide columns Add product Qty Cost Markup P…" at bounding box center [573, 272] width 850 height 562
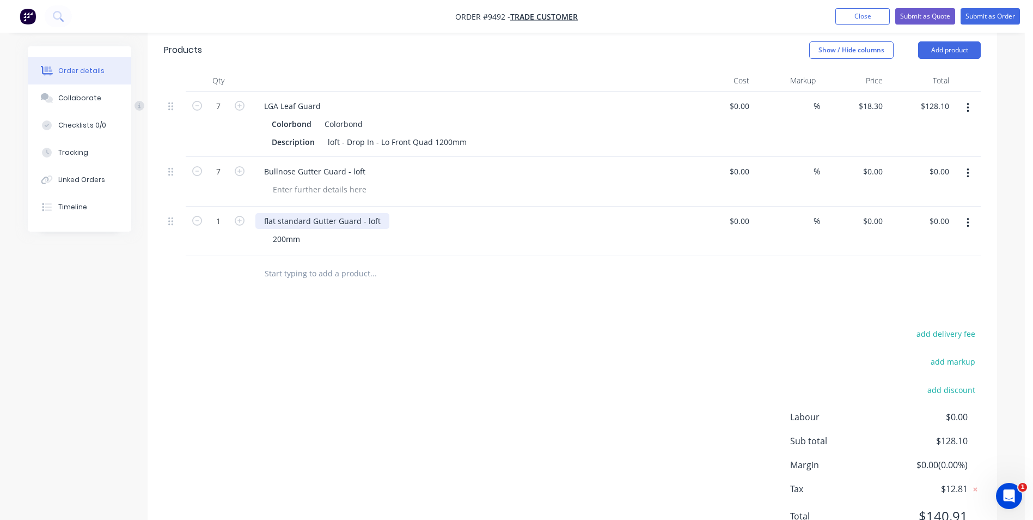
click at [267, 222] on div "flat standard Gutter Guard - loft" at bounding box center [323, 221] width 134 height 16
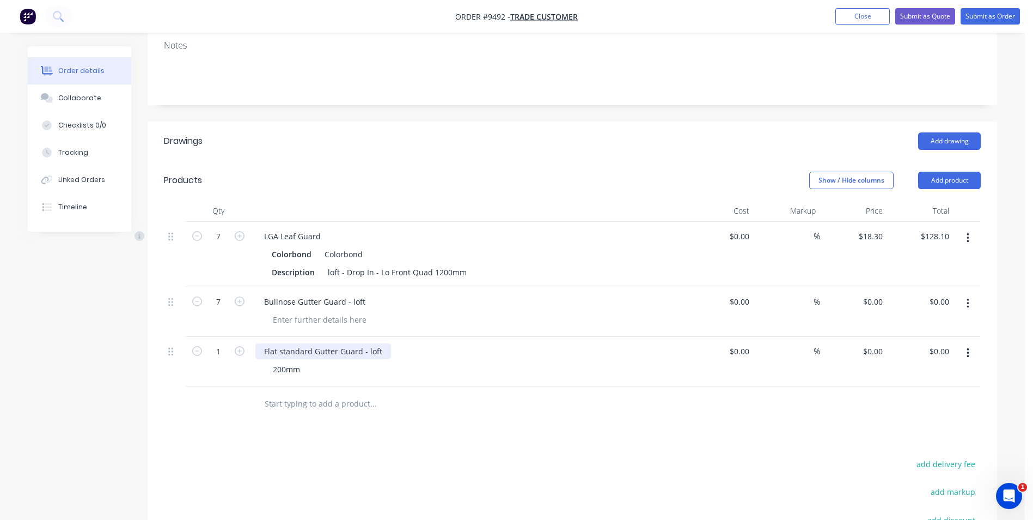
scroll to position [29, 0]
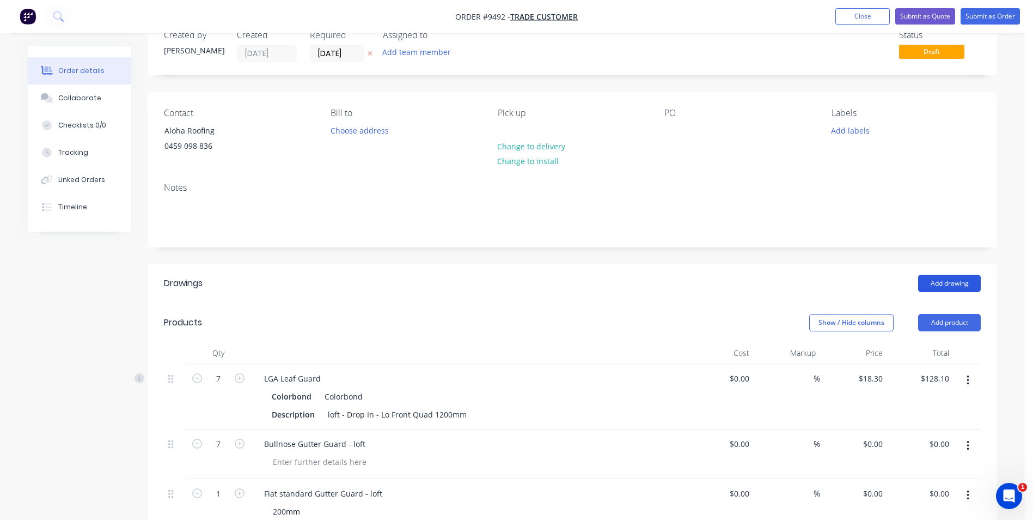
click at [935, 281] on button "Add drawing" at bounding box center [950, 283] width 63 height 17
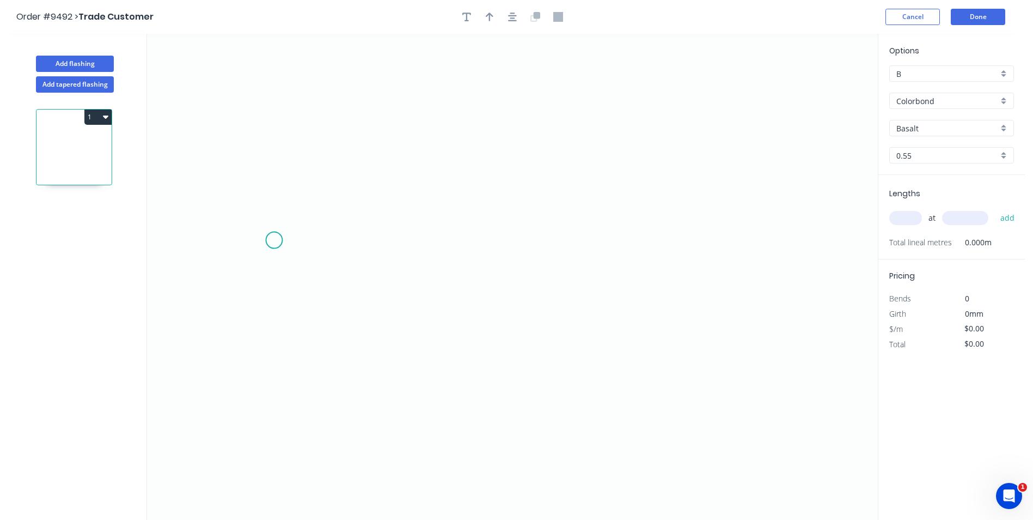
click at [267, 237] on icon "0" at bounding box center [512, 277] width 731 height 486
click at [373, 236] on icon "0" at bounding box center [512, 277] width 731 height 486
click at [369, 395] on icon "0 ?" at bounding box center [512, 277] width 731 height 486
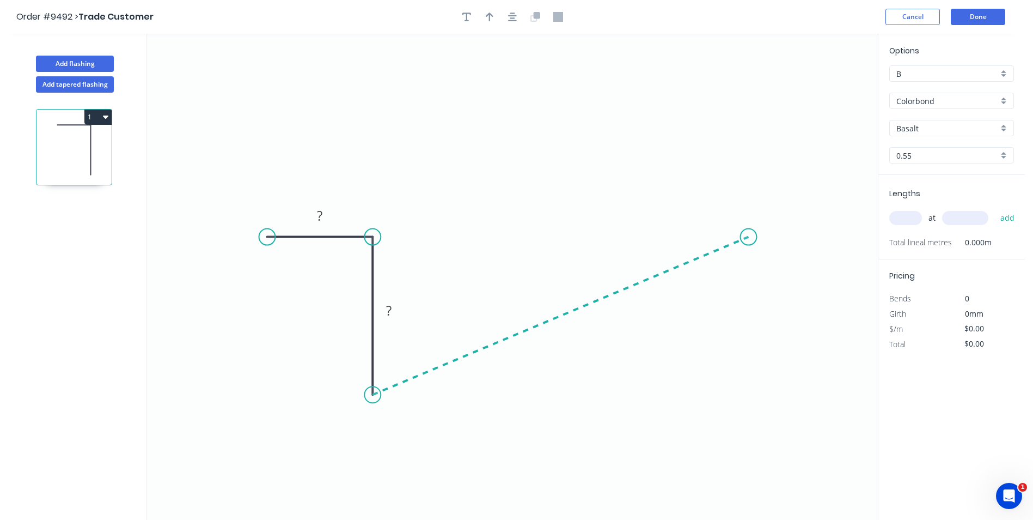
click at [749, 237] on icon "0 ? ?" at bounding box center [512, 277] width 731 height 486
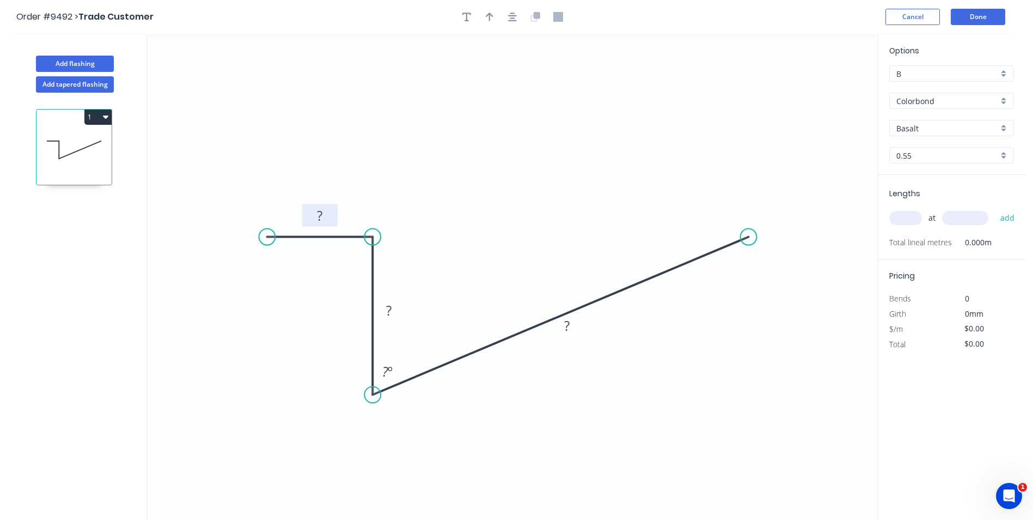
click at [331, 218] on rect at bounding box center [319, 215] width 35 height 22
click at [325, 215] on rect at bounding box center [320, 216] width 22 height 15
type input "$10.38"
click at [491, 16] on icon "button" at bounding box center [490, 17] width 8 height 10
drag, startPoint x: 825, startPoint y: 88, endPoint x: 529, endPoint y: 161, distance: 304.7
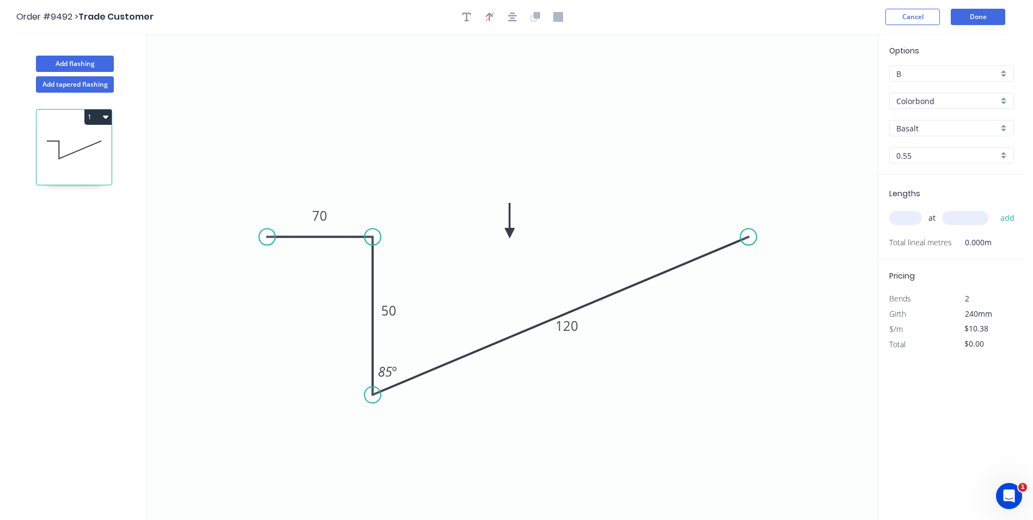
click at [512, 230] on icon at bounding box center [510, 220] width 10 height 35
click at [482, 9] on button "button" at bounding box center [490, 17] width 16 height 16
click at [925, 20] on button "Cancel" at bounding box center [913, 17] width 54 height 16
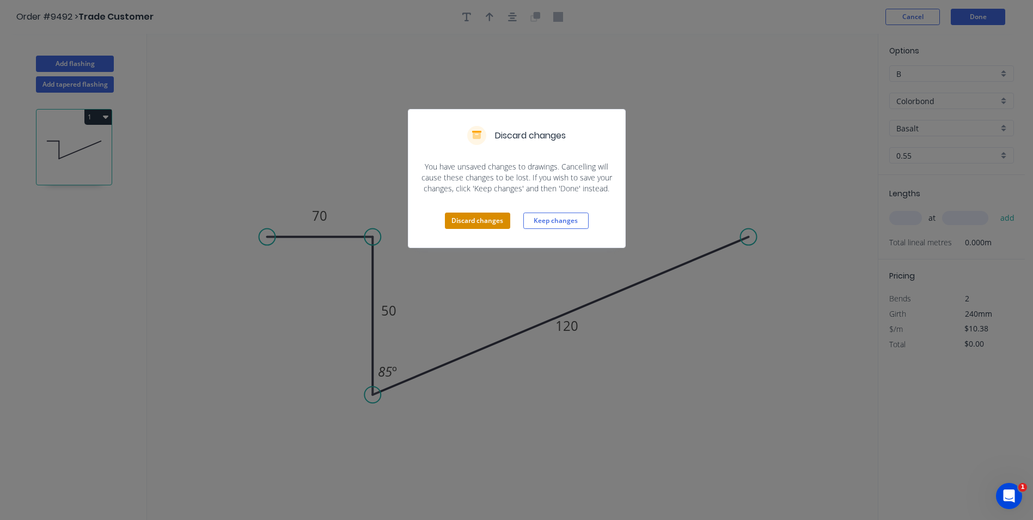
click at [476, 222] on button "Discard changes" at bounding box center [477, 220] width 65 height 16
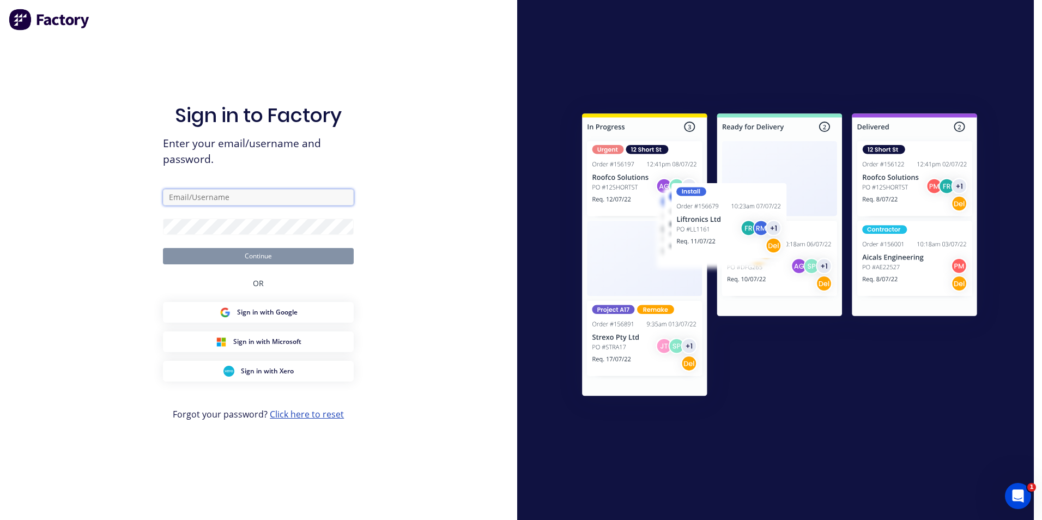
type input "matt@scrs.net.au"
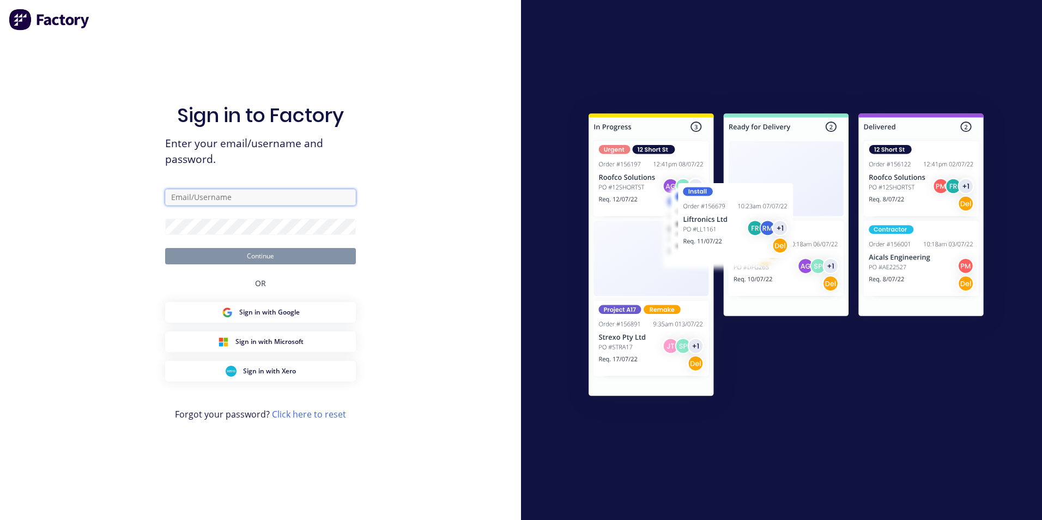
type input "[EMAIL_ADDRESS][DOMAIN_NAME]"
click at [294, 256] on button "Continue" at bounding box center [260, 256] width 191 height 16
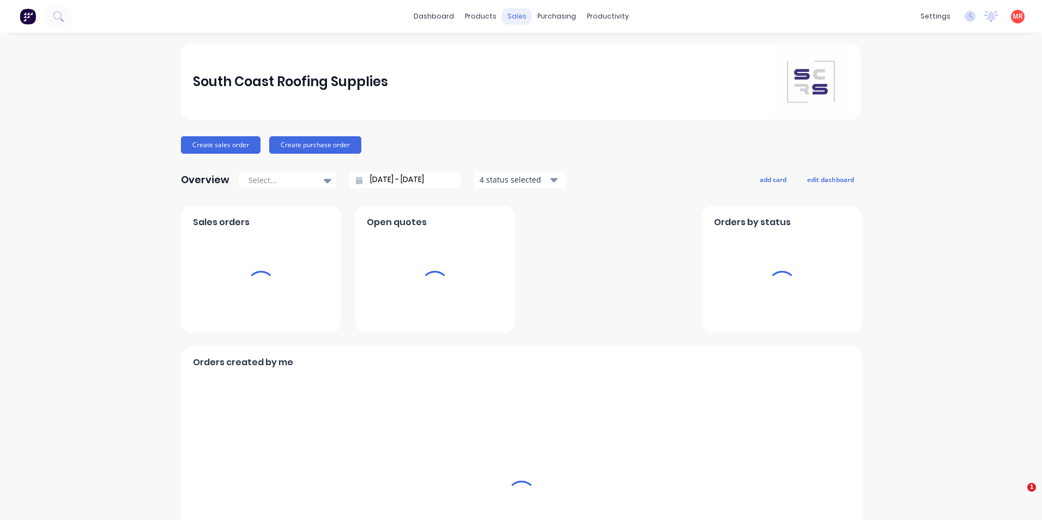
click at [503, 15] on div "sales" at bounding box center [517, 16] width 30 height 16
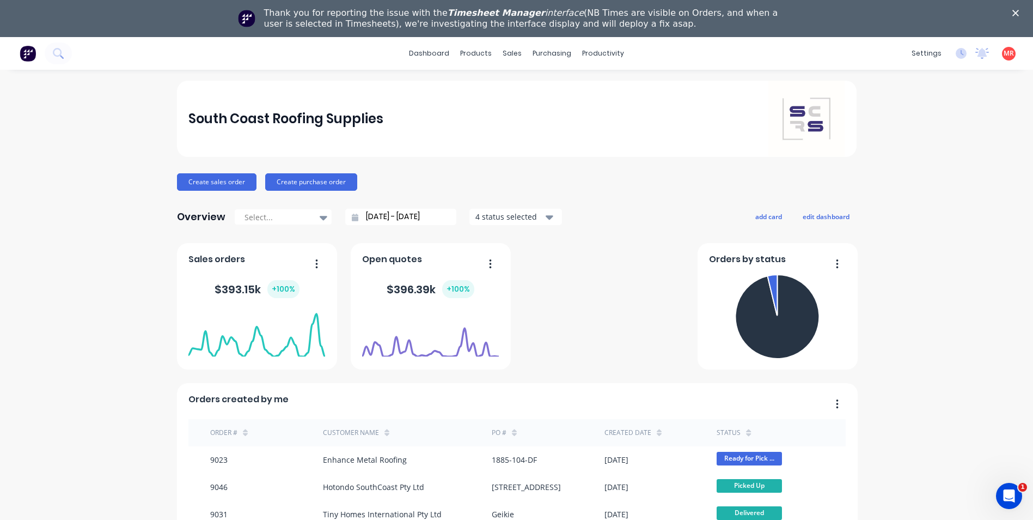
click at [1019, 10] on icon "Close" at bounding box center [1016, 13] width 7 height 7
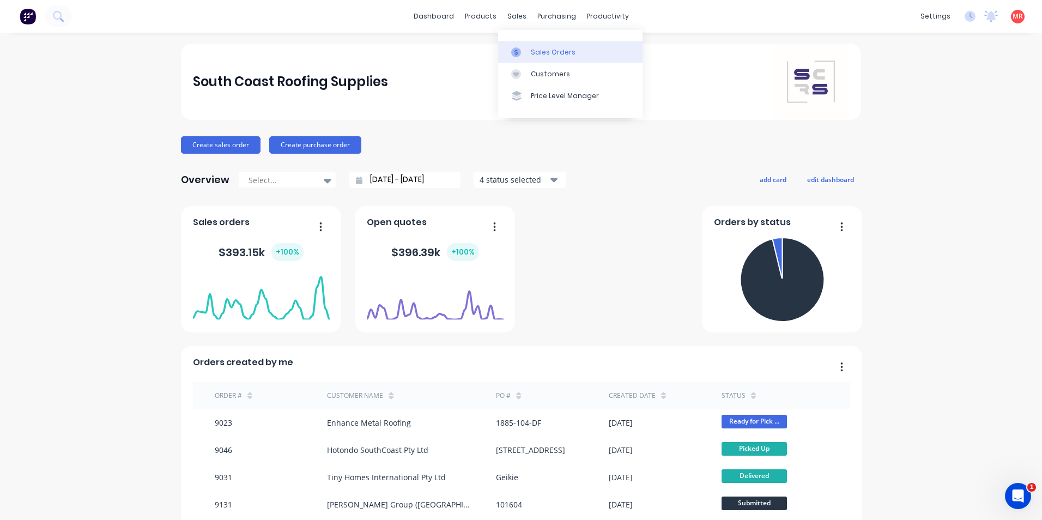
click at [530, 59] on link "Sales Orders" at bounding box center [570, 52] width 144 height 22
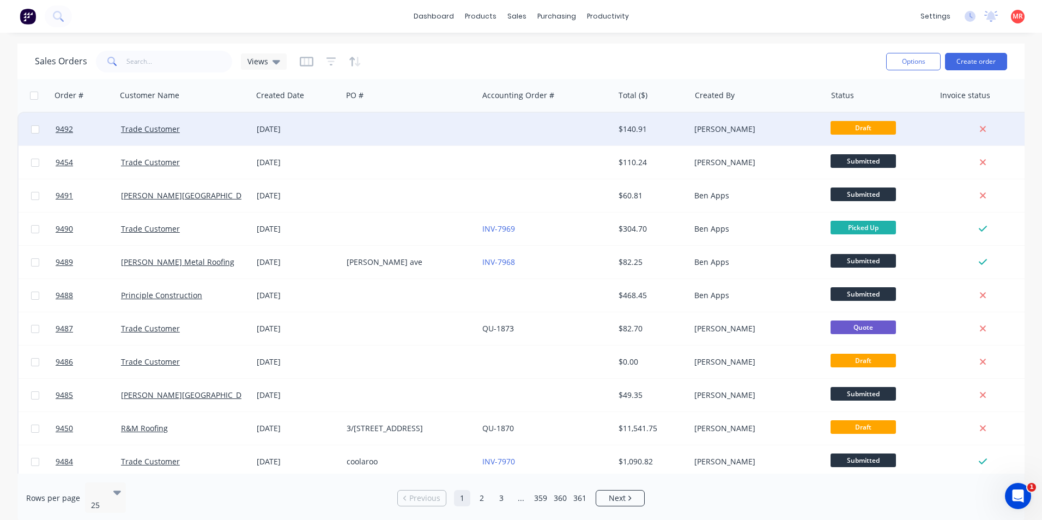
click at [572, 124] on div at bounding box center [546, 129] width 136 height 33
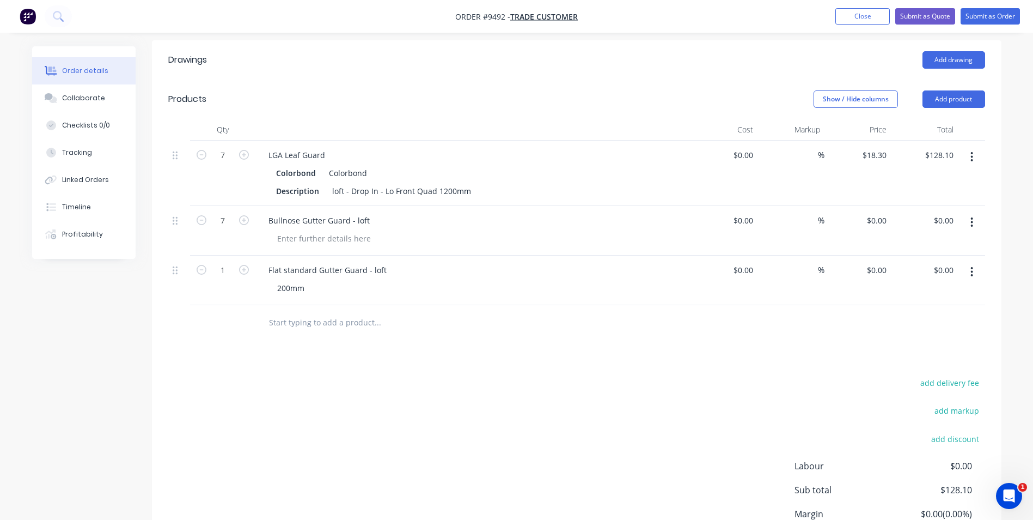
scroll to position [272, 0]
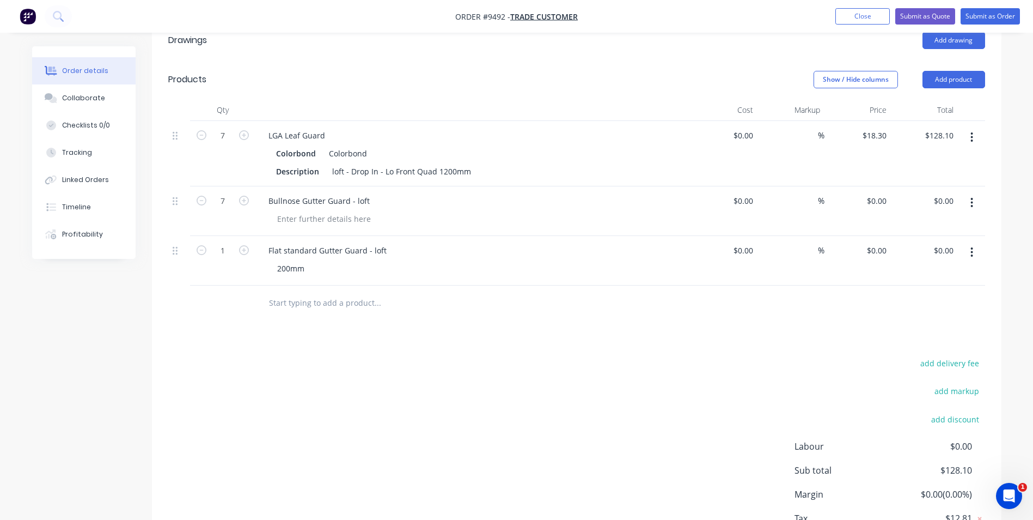
click at [314, 307] on input "text" at bounding box center [378, 303] width 218 height 22
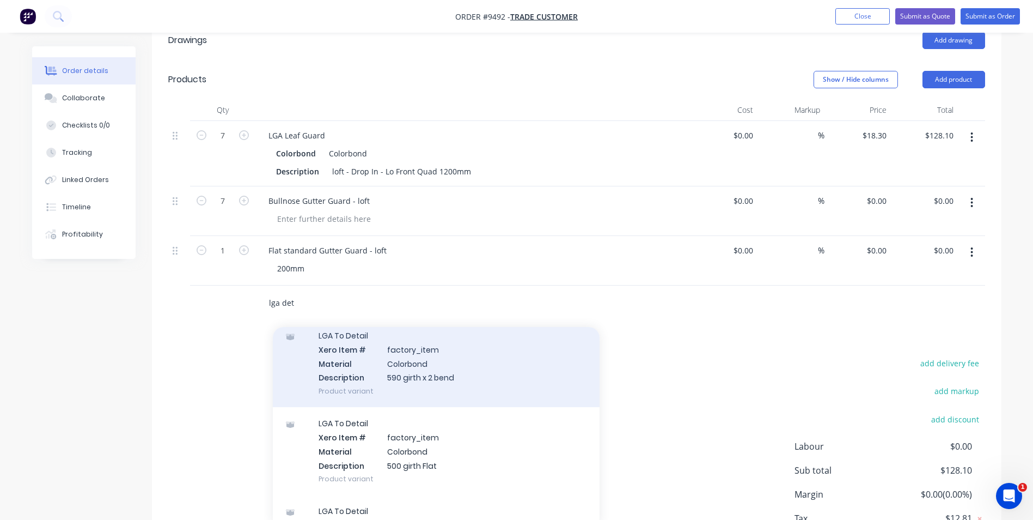
scroll to position [327, 0]
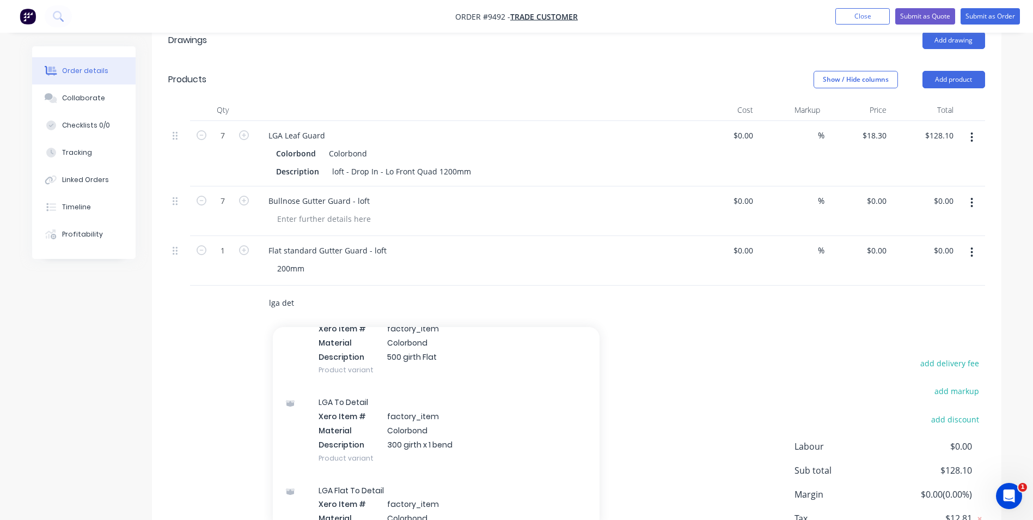
type input "lga det"
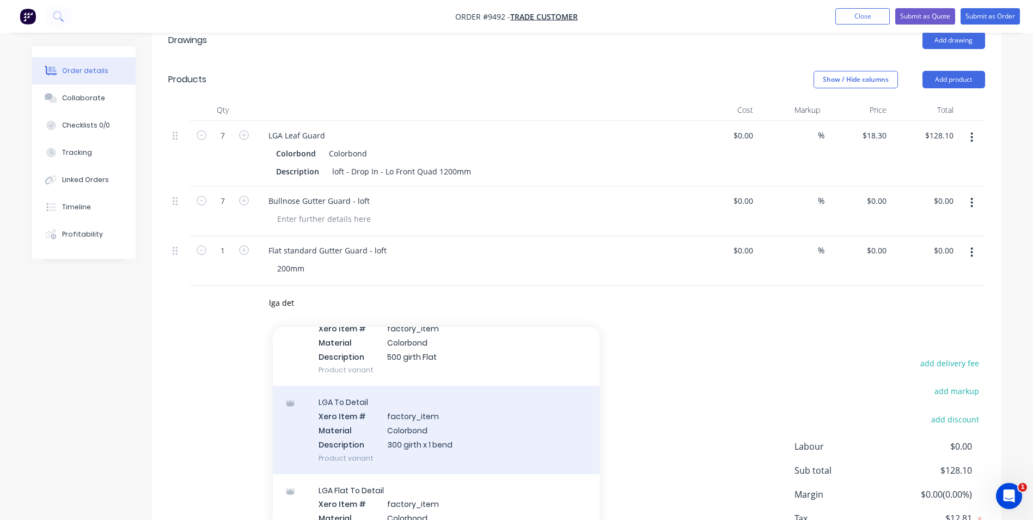
click at [366, 440] on div "LGA To Detail Xero Item # factory_item Material Colorbond Description 300 girth…" at bounding box center [436, 430] width 327 height 88
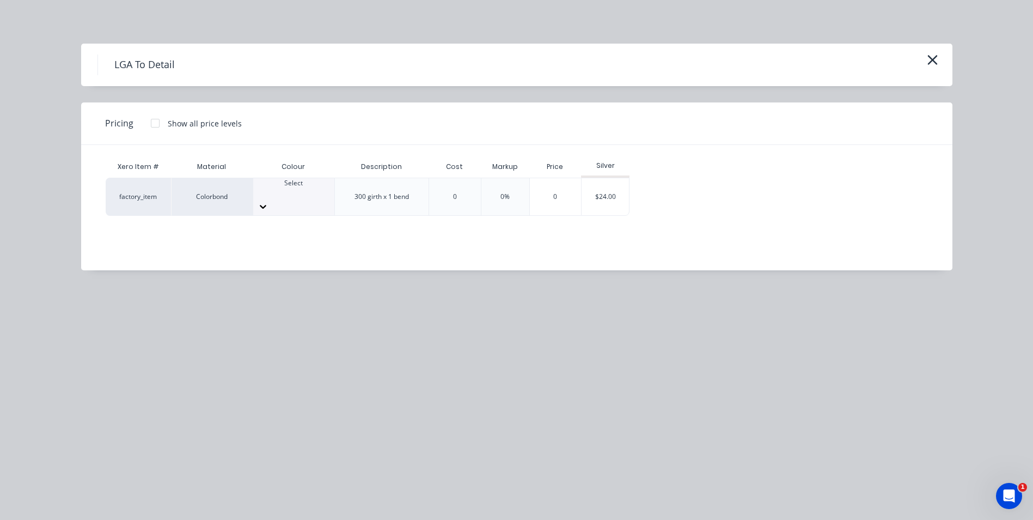
click at [307, 192] on div at bounding box center [293, 193] width 81 height 10
click at [612, 198] on div "$24.00" at bounding box center [605, 196] width 47 height 37
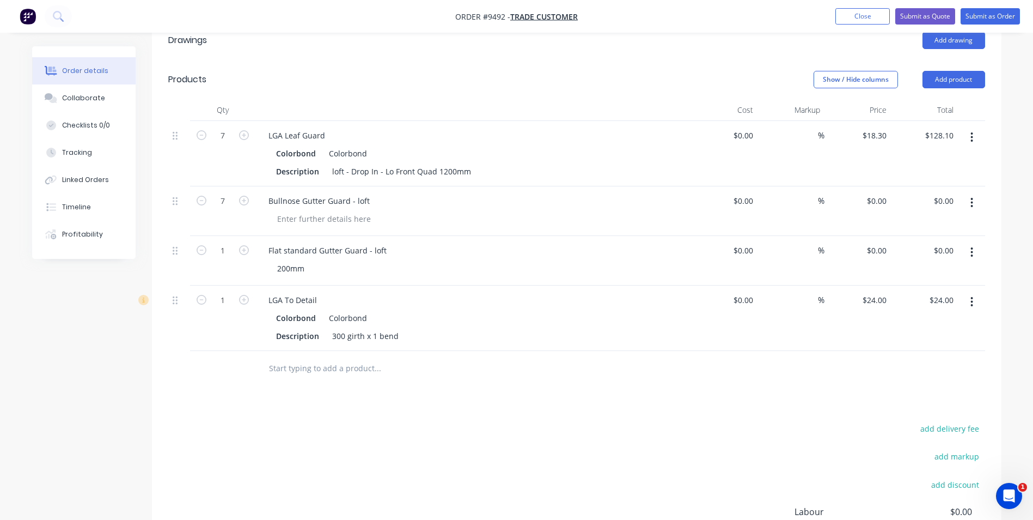
click at [362, 320] on div "Colorbond" at bounding box center [346, 318] width 42 height 16
drag, startPoint x: 318, startPoint y: 297, endPoint x: 334, endPoint y: 291, distance: 17.4
click at [319, 297] on div "LGA To Detail" at bounding box center [293, 300] width 66 height 16
click at [385, 337] on div "300 girth x 1 bend" at bounding box center [365, 336] width 75 height 16
click at [374, 337] on div "300 girth x 1 bend" at bounding box center [365, 336] width 75 height 16
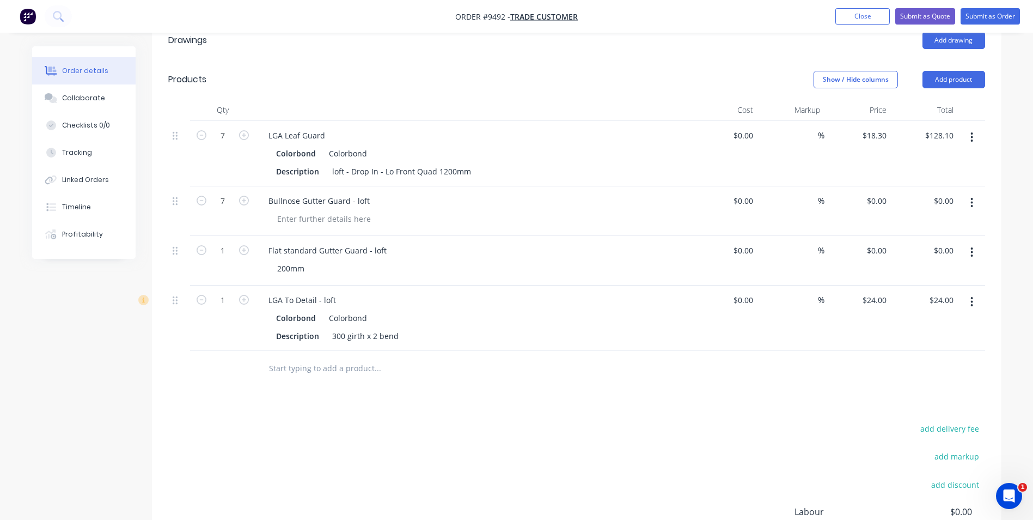
click at [436, 368] on input "text" at bounding box center [378, 368] width 218 height 22
click at [454, 374] on input "text" at bounding box center [378, 368] width 218 height 22
drag, startPoint x: 366, startPoint y: 347, endPoint x: 238, endPoint y: 297, distance: 137.3
click at [238, 297] on div "1 LGA To Detail - loft Colorbond Colorbond Description 300 girth x 2 bend $0.00…" at bounding box center [576, 317] width 817 height 65
drag, startPoint x: 238, startPoint y: 297, endPoint x: 242, endPoint y: 251, distance: 47.1
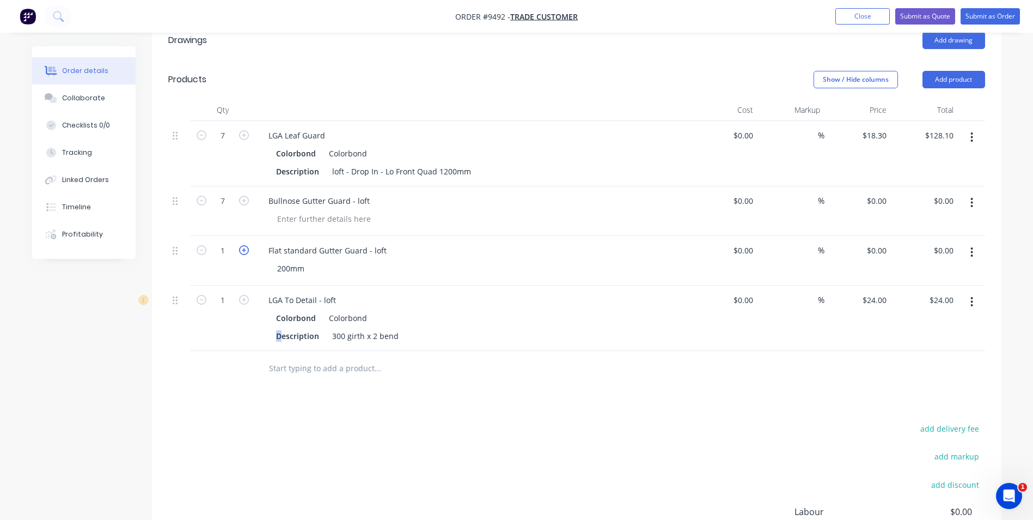
click at [242, 251] on icon "button" at bounding box center [244, 250] width 10 height 10
click at [238, 251] on button "button" at bounding box center [244, 249] width 14 height 11
click at [240, 251] on icon "button" at bounding box center [244, 250] width 10 height 10
click at [240, 250] on icon "button" at bounding box center [244, 250] width 10 height 10
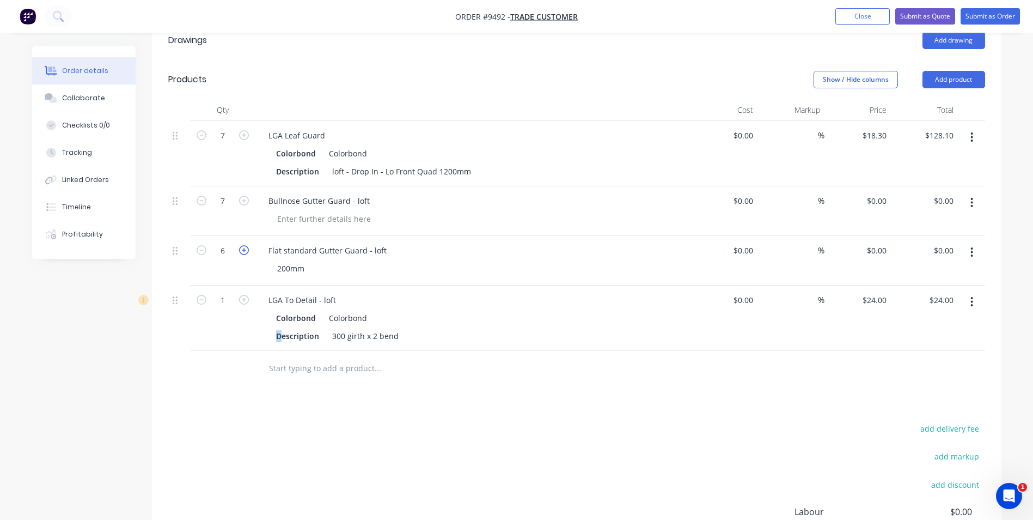
click at [240, 250] on icon "button" at bounding box center [244, 250] width 10 height 10
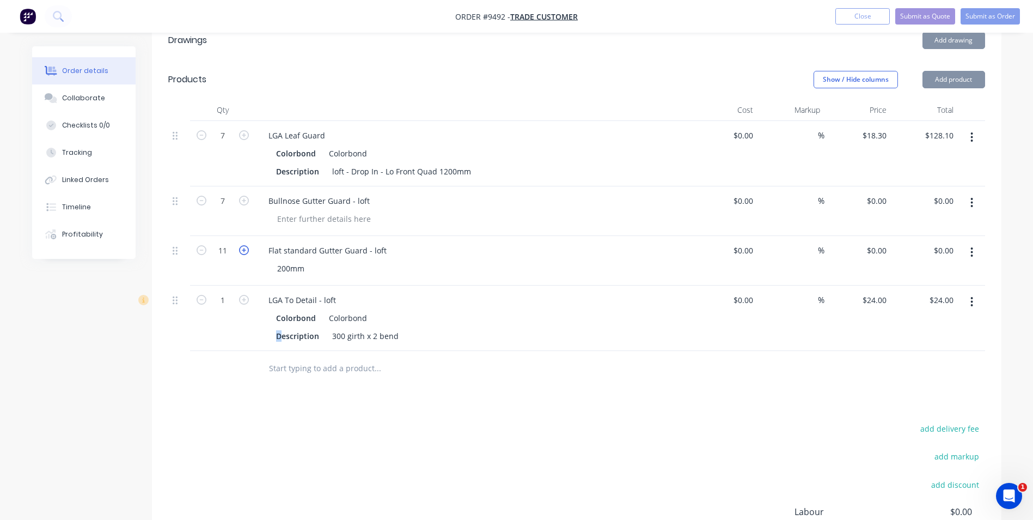
click at [240, 250] on icon "button" at bounding box center [244, 250] width 10 height 10
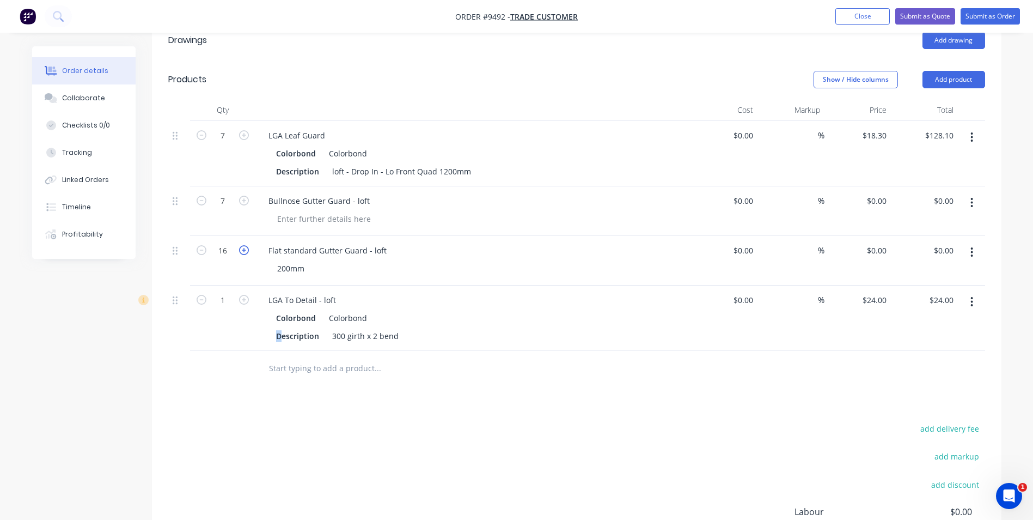
click at [240, 250] on icon "button" at bounding box center [244, 250] width 10 height 10
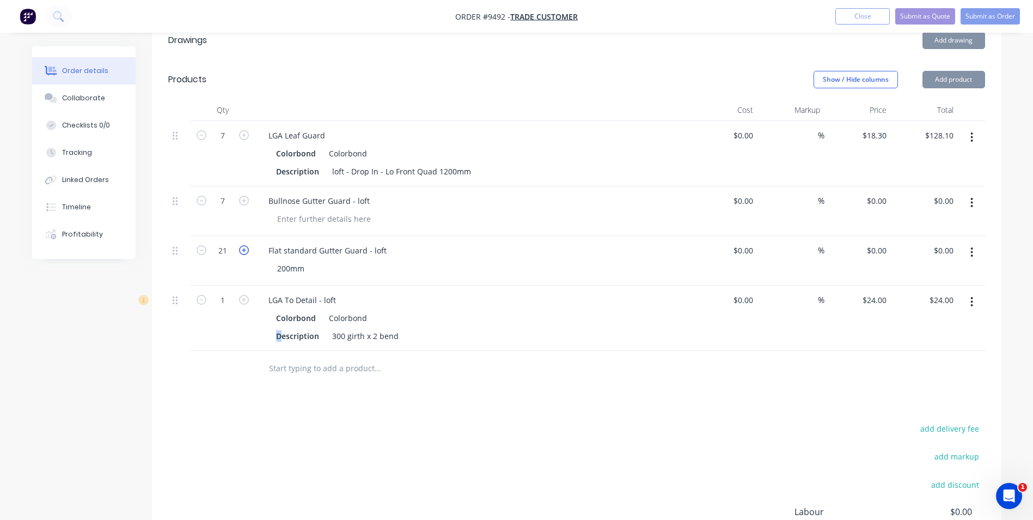
click at [240, 250] on icon "button" at bounding box center [244, 250] width 10 height 10
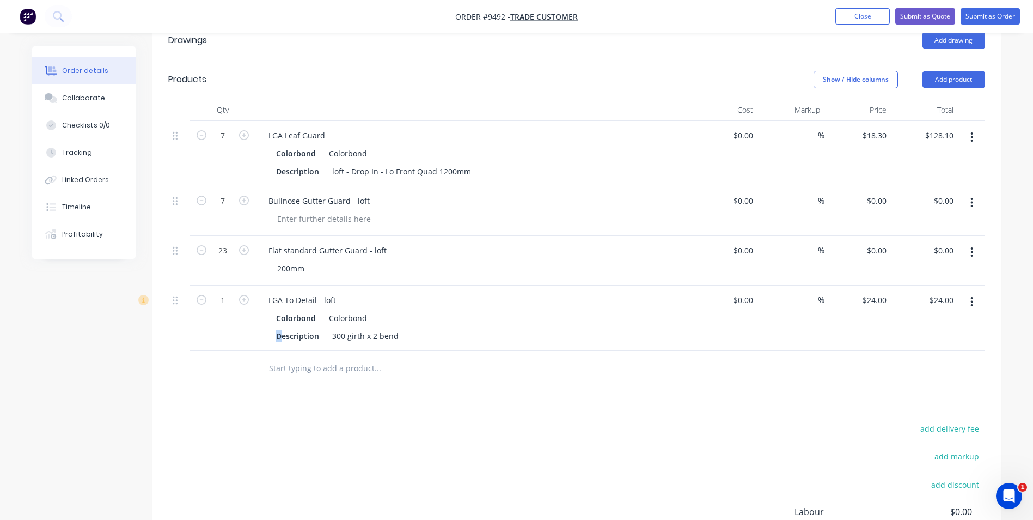
drag, startPoint x: 240, startPoint y: 250, endPoint x: 746, endPoint y: 214, distance: 506.9
click at [746, 214] on div "$0.00 $0.00" at bounding box center [724, 211] width 67 height 50
click at [779, 198] on div "%" at bounding box center [791, 211] width 67 height 50
click at [203, 252] on icon "button" at bounding box center [202, 250] width 10 height 10
type input "22"
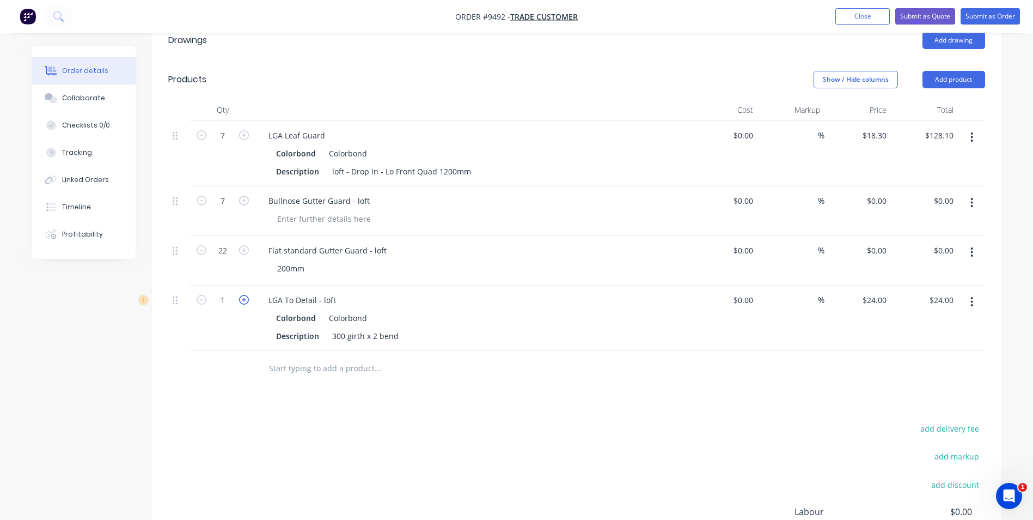
click at [242, 297] on icon "button" at bounding box center [244, 300] width 10 height 10
type input "2"
type input "$48.00"
click at [242, 297] on icon "button" at bounding box center [244, 300] width 10 height 10
type input "3"
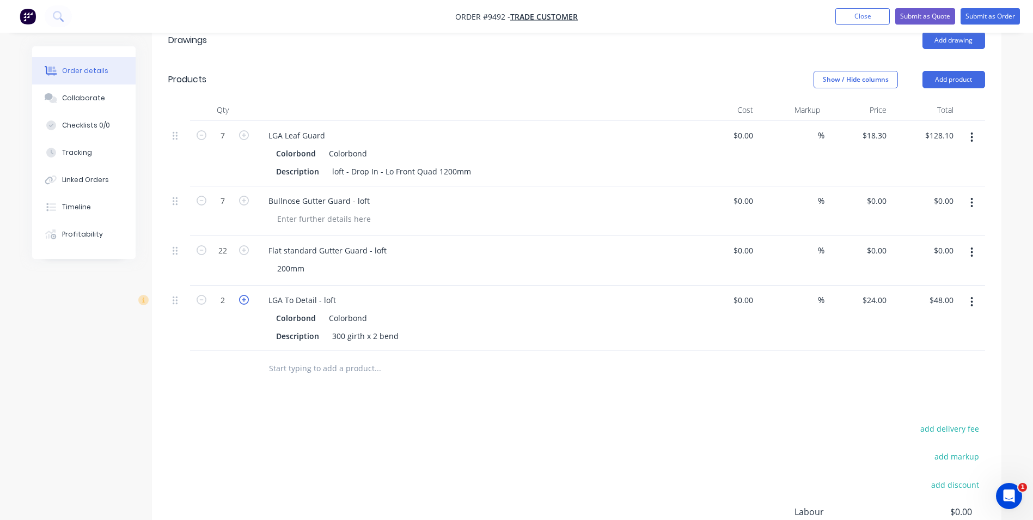
type input "$72.00"
click at [242, 297] on icon "button" at bounding box center [244, 300] width 10 height 10
type input "4"
type input "$96.00"
click at [242, 297] on icon "button" at bounding box center [244, 300] width 10 height 10
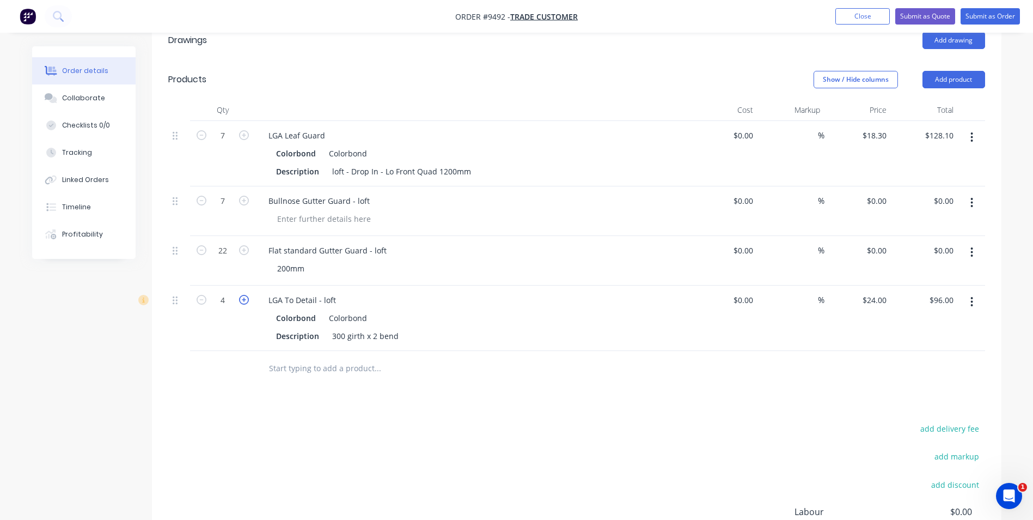
type input "5"
type input "$120.00"
click at [242, 297] on icon "button" at bounding box center [244, 300] width 10 height 10
type input "6"
type input "$144.00"
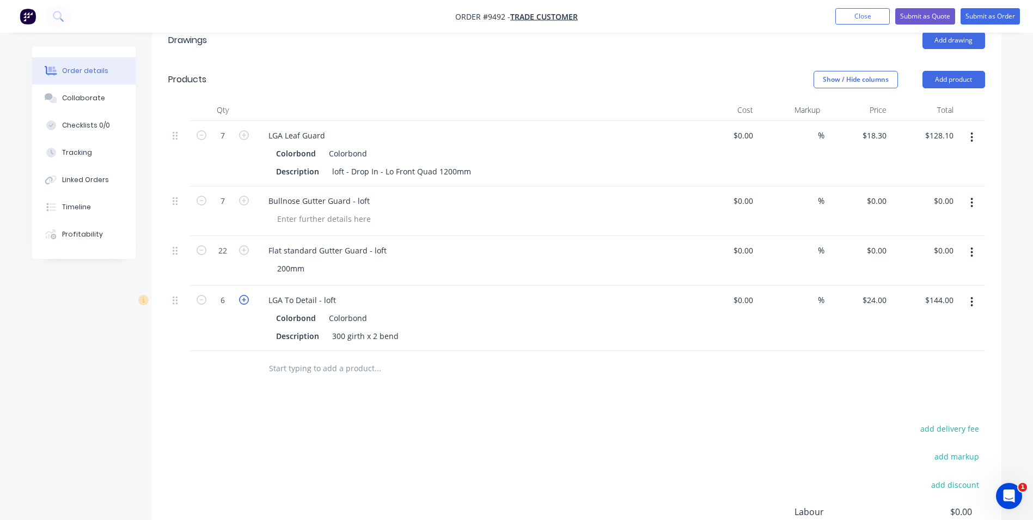
click at [244, 297] on icon "button" at bounding box center [244, 300] width 10 height 10
type input "7"
type input "$168.00"
click at [244, 133] on icon "button" at bounding box center [244, 135] width 10 height 10
type input "8"
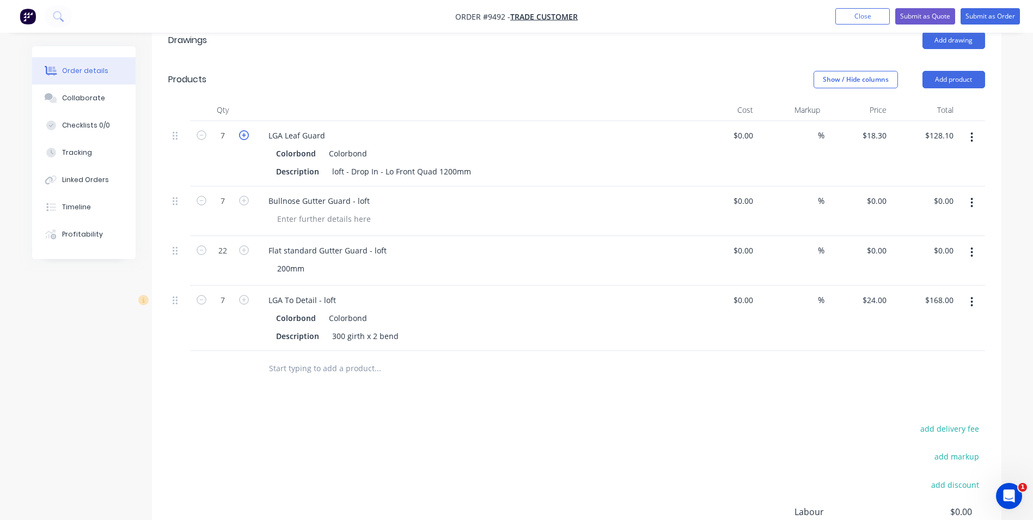
type input "$146.40"
click at [245, 200] on icon "button" at bounding box center [244, 201] width 10 height 10
type input "8"
click at [246, 303] on icon "button" at bounding box center [244, 300] width 10 height 10
type input "8"
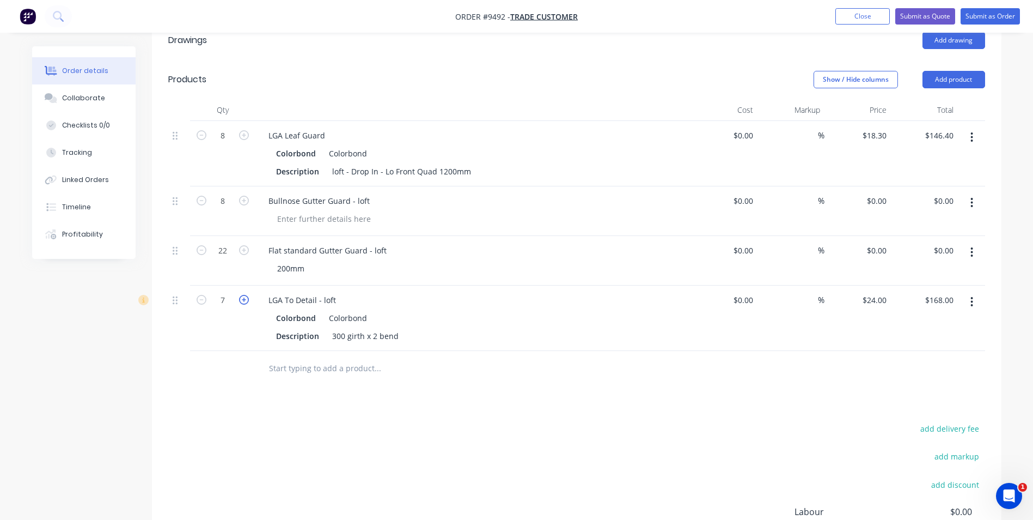
type input "$192.00"
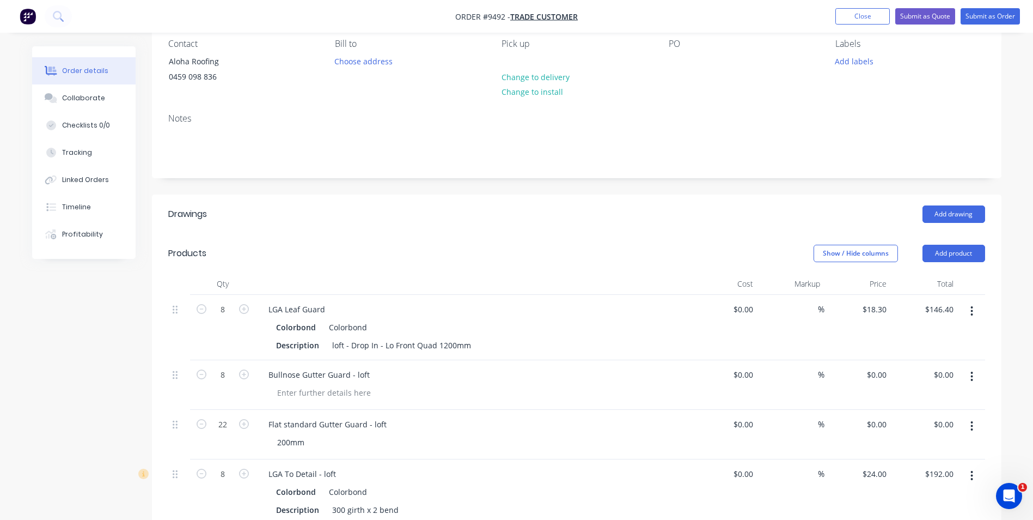
scroll to position [0, 0]
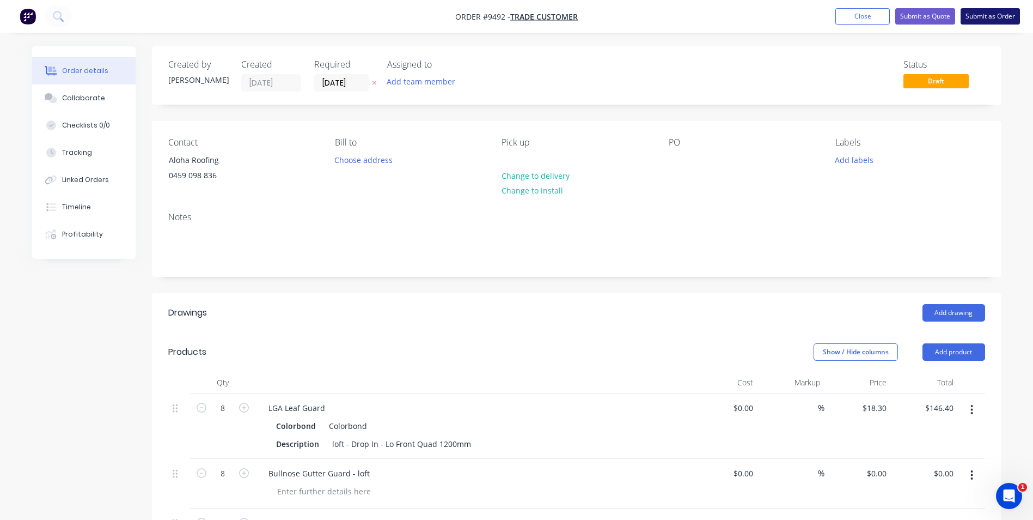
click at [976, 21] on button "Submit as Order" at bounding box center [990, 16] width 59 height 16
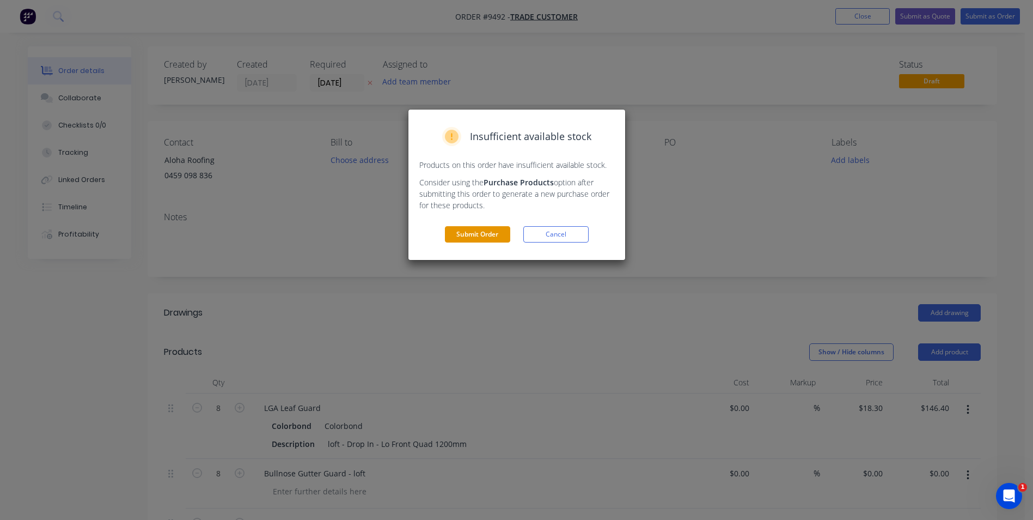
click at [466, 240] on button "Submit Order" at bounding box center [477, 234] width 65 height 16
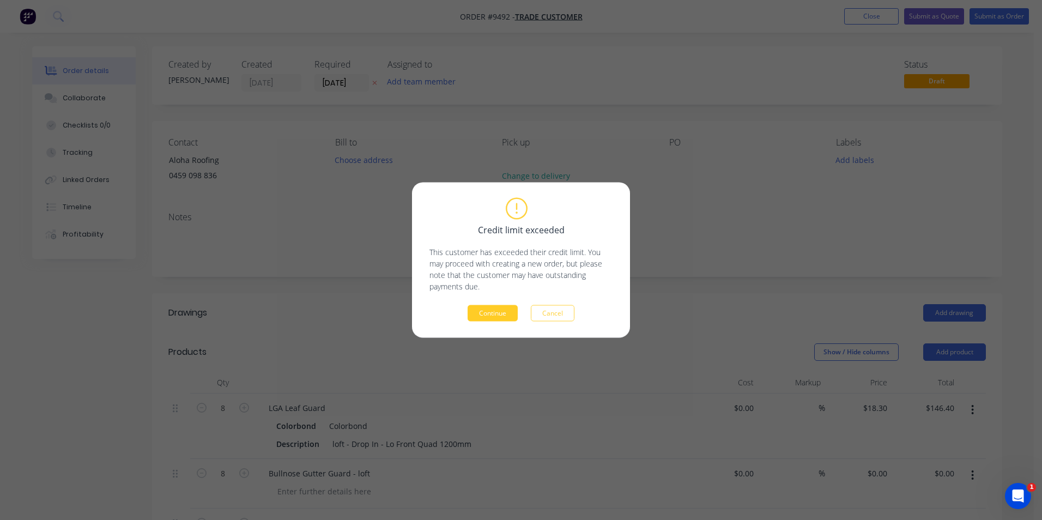
click at [511, 320] on button "Continue" at bounding box center [492, 313] width 50 height 16
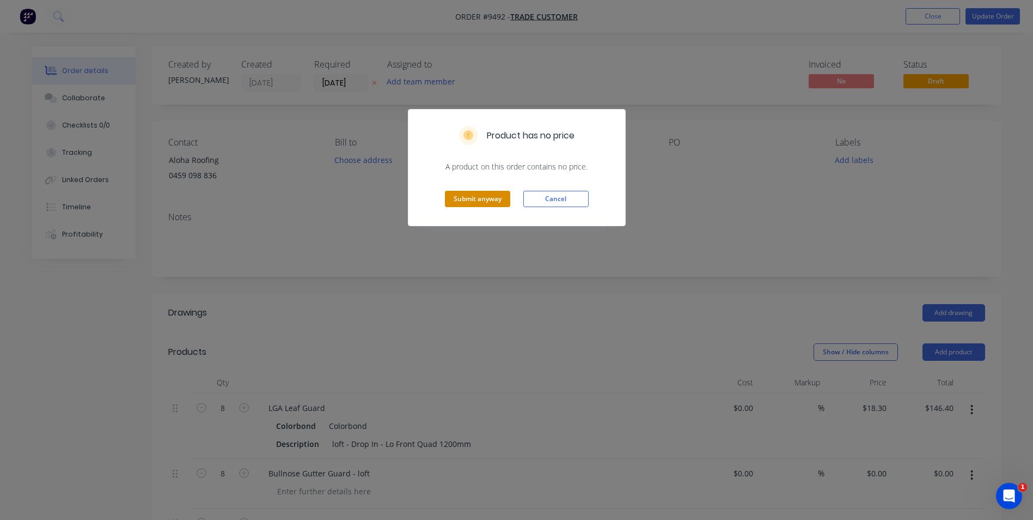
click at [480, 194] on button "Submit anyway" at bounding box center [477, 199] width 65 height 16
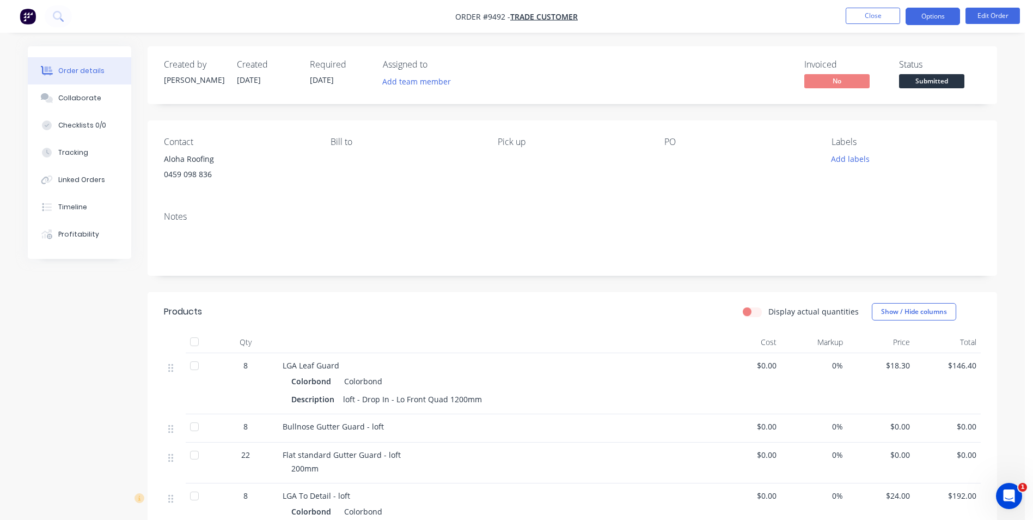
click at [915, 24] on button "Options" at bounding box center [933, 16] width 54 height 17
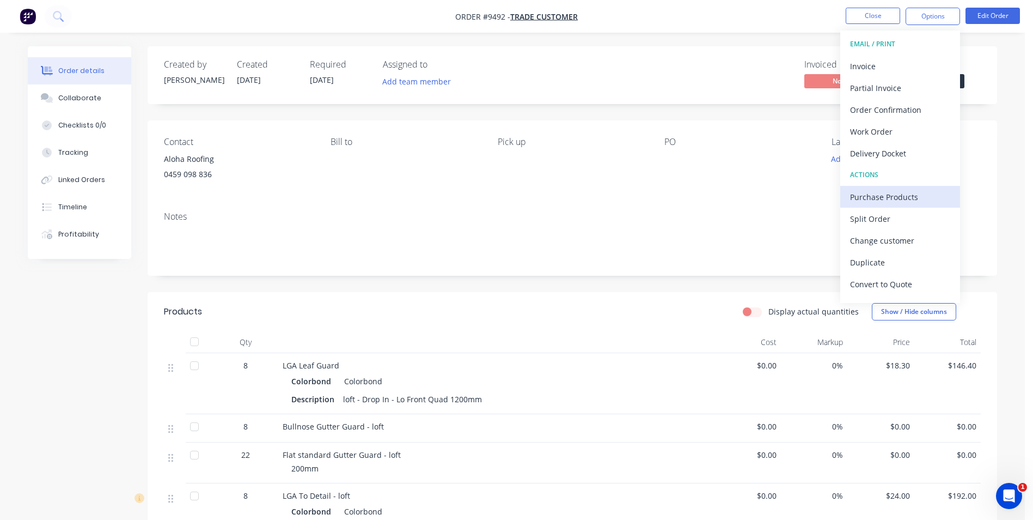
click at [876, 201] on div "Purchase Products" at bounding box center [900, 197] width 100 height 16
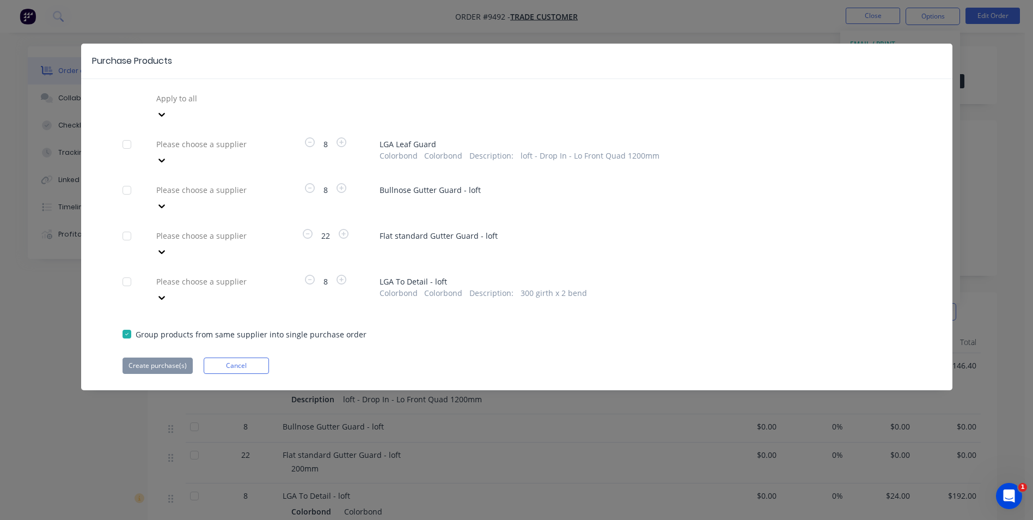
click at [172, 99] on div at bounding box center [233, 99] width 157 height 14
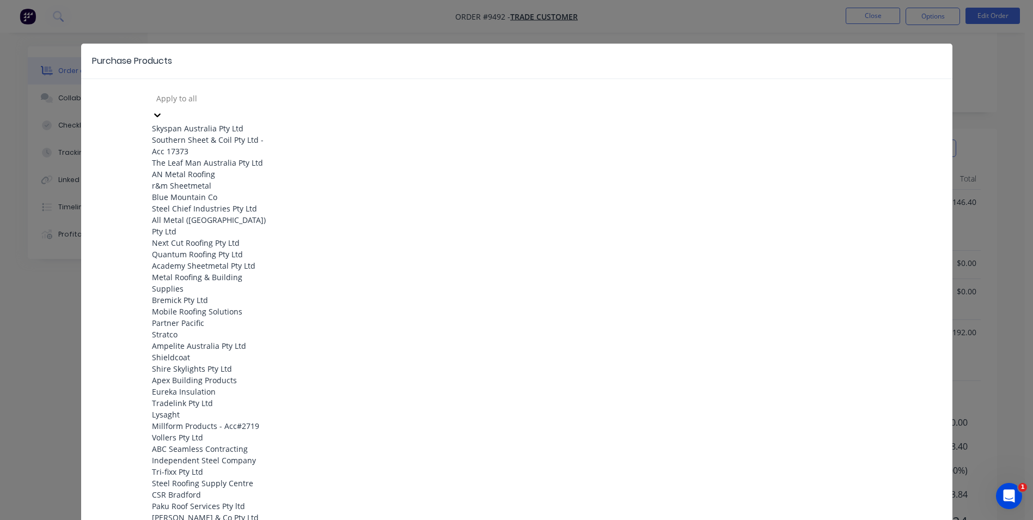
scroll to position [964, 0]
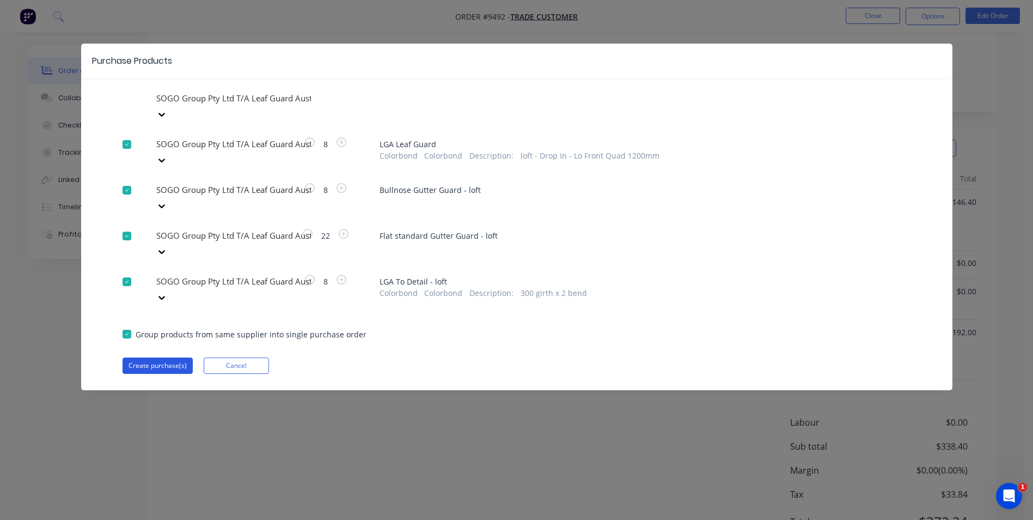
click at [167, 357] on button "Create purchase(s)" at bounding box center [158, 365] width 70 height 16
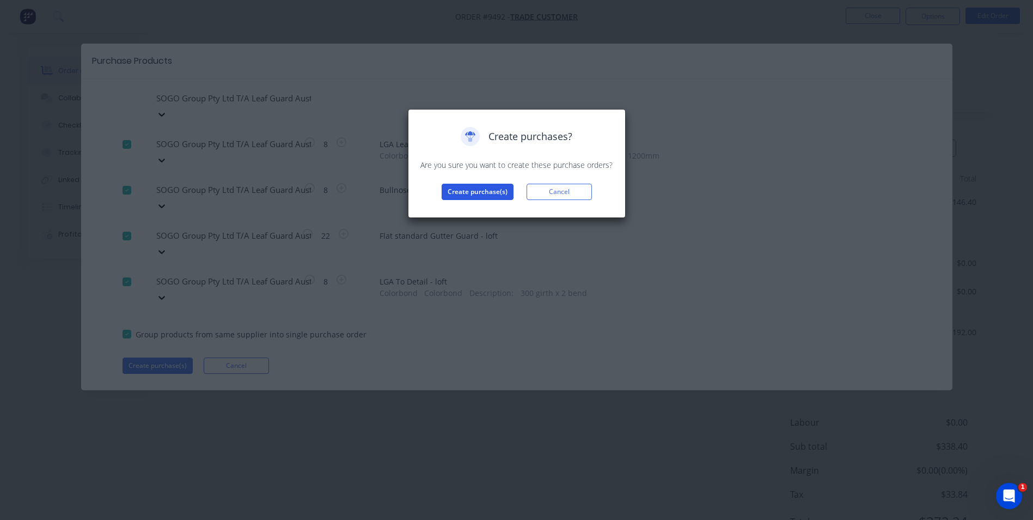
click at [466, 187] on button "Create purchase(s)" at bounding box center [478, 192] width 72 height 16
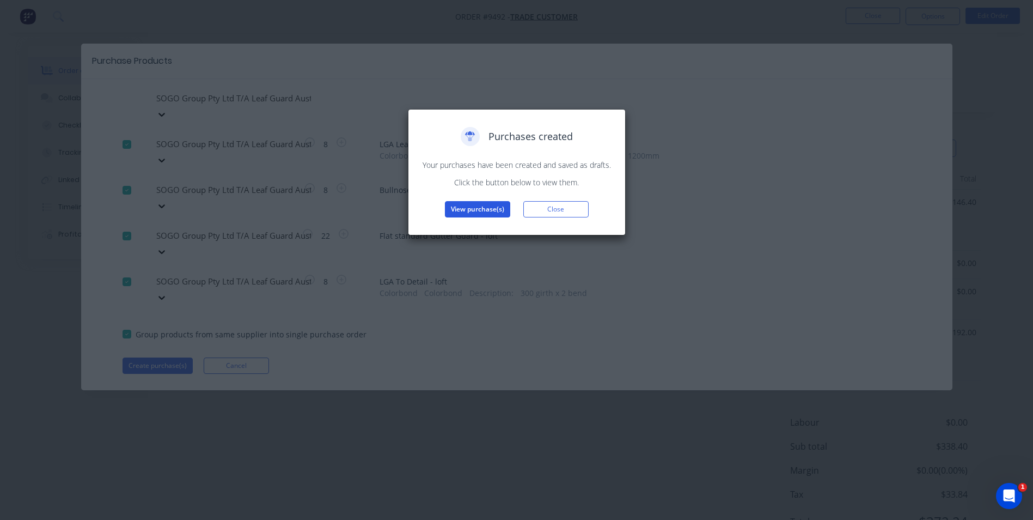
click at [485, 212] on button "View purchase(s)" at bounding box center [477, 209] width 65 height 16
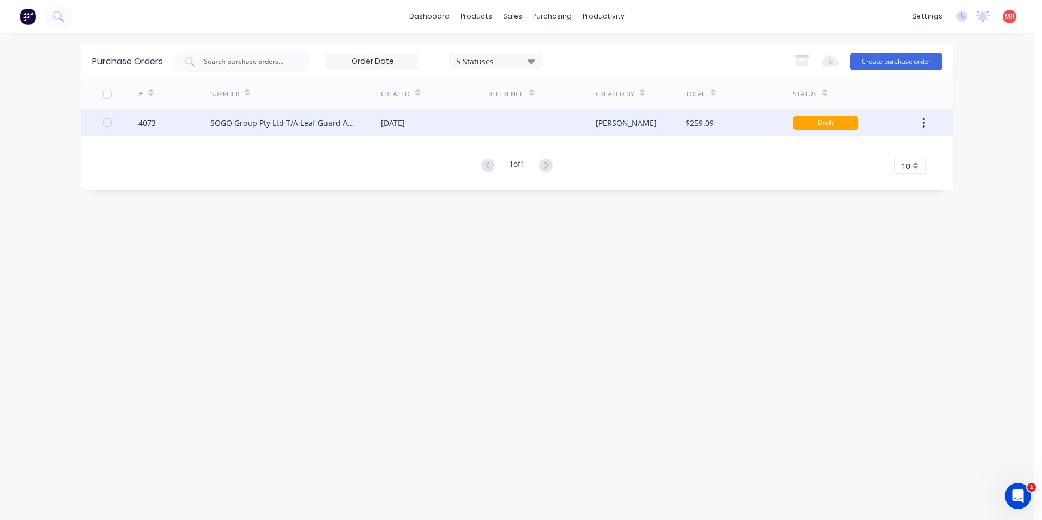
click at [775, 126] on div "$259.09" at bounding box center [738, 122] width 107 height 27
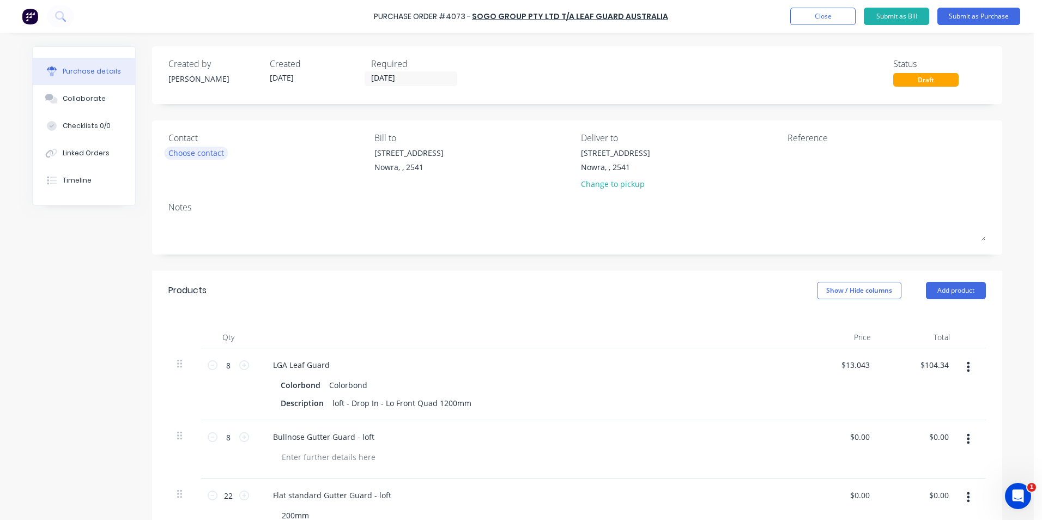
click at [200, 150] on div "Choose contact" at bounding box center [196, 152] width 56 height 11
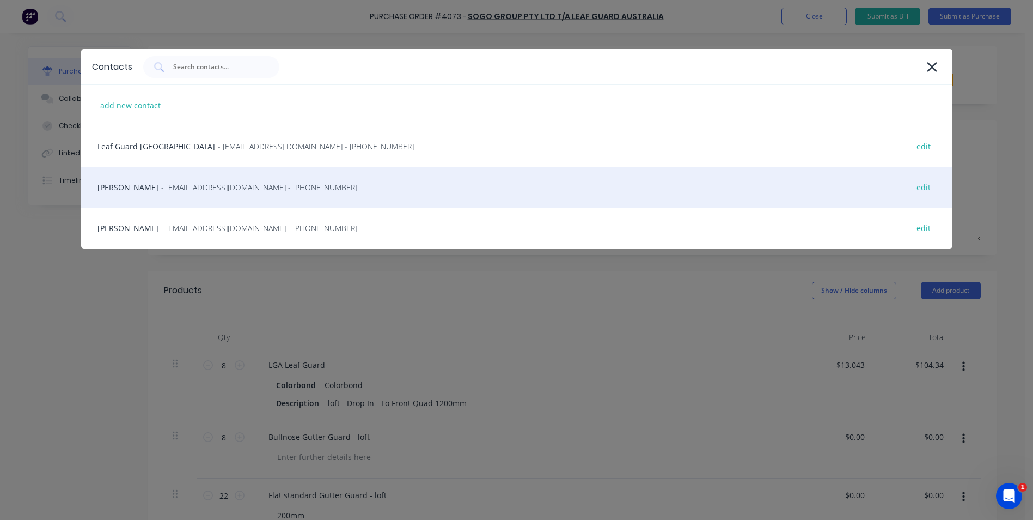
click at [206, 191] on span "- [EMAIL_ADDRESS][DOMAIN_NAME] - [PHONE_NUMBER]" at bounding box center [259, 186] width 196 height 11
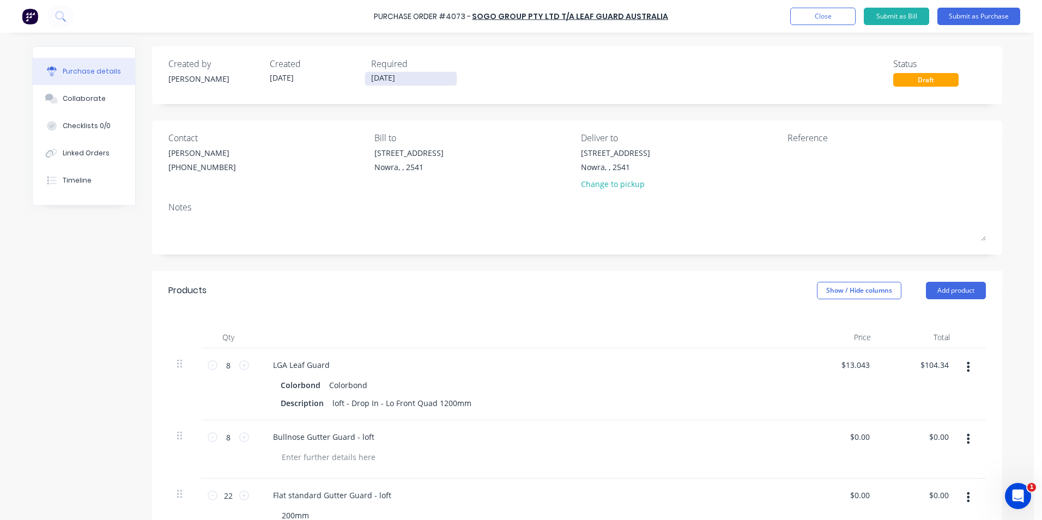
click at [375, 73] on input "[DATE]" at bounding box center [411, 79] width 92 height 14
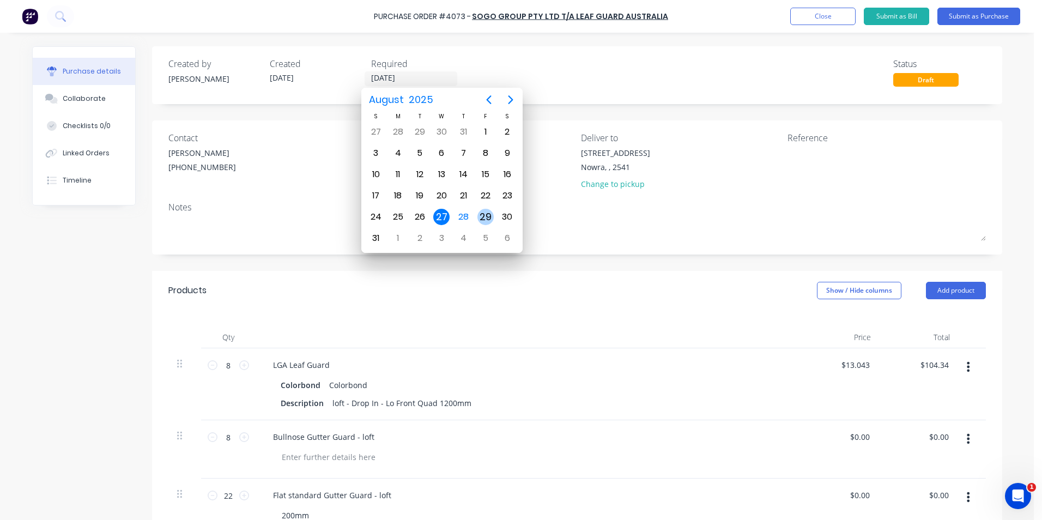
click at [479, 217] on div "29" at bounding box center [485, 217] width 16 height 16
type input "[DATE]"
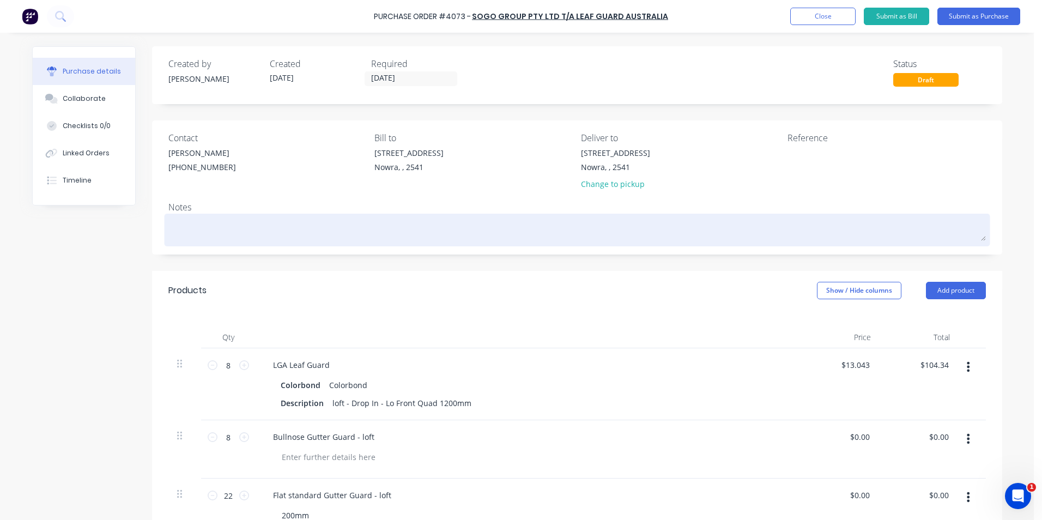
click at [191, 234] on textarea at bounding box center [576, 228] width 817 height 25
click at [186, 227] on textarea "nathean to collect per luke r" at bounding box center [576, 228] width 817 height 25
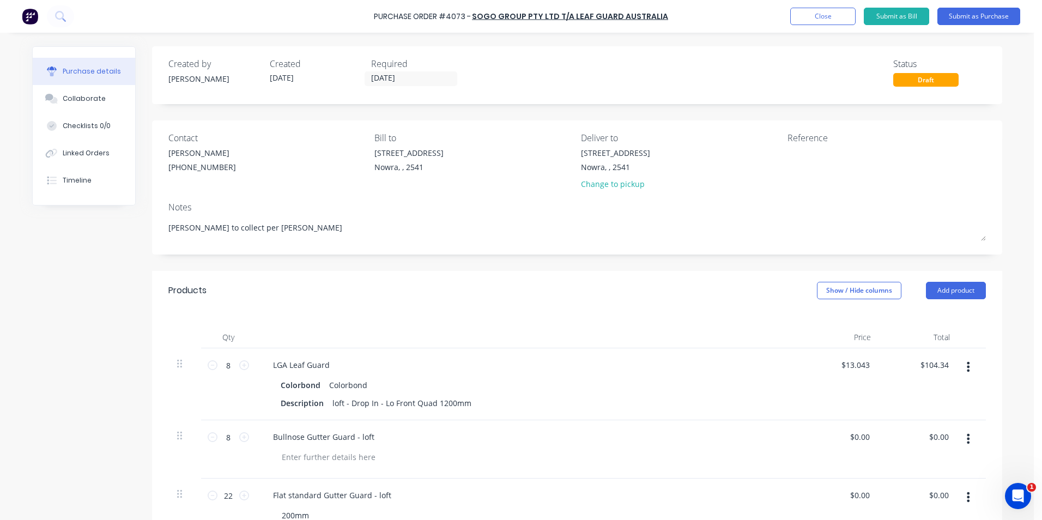
click at [460, 275] on div "Products Show / Hide columns Add product" at bounding box center [577, 290] width 850 height 39
click at [626, 163] on div "Nowra, , 2541" at bounding box center [615, 166] width 69 height 11
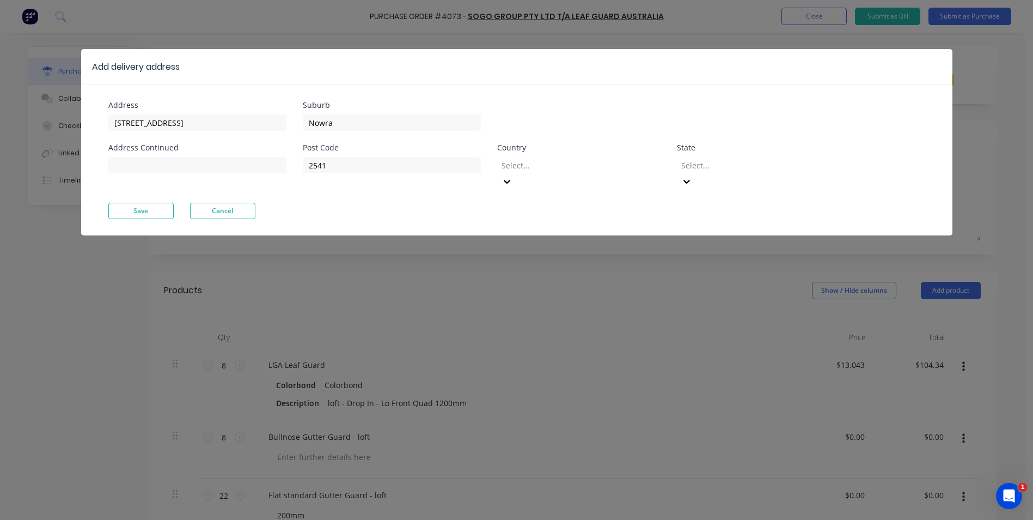
click at [571, 243] on div "Add delivery address Address Unit 6/53 Albatross Road Address Continued Suburb …" at bounding box center [516, 260] width 1033 height 520
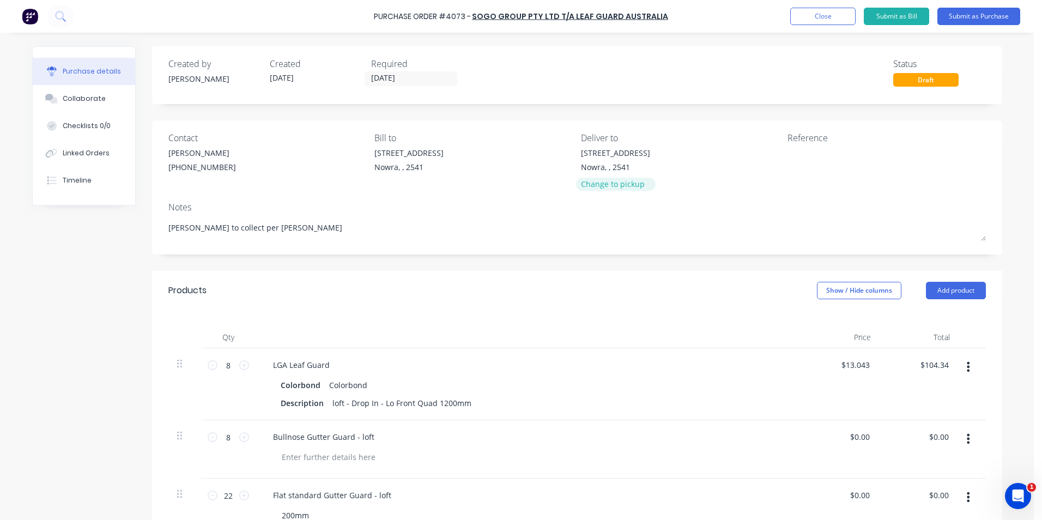
click at [591, 186] on div "Change to pickup" at bounding box center [615, 183] width 69 height 11
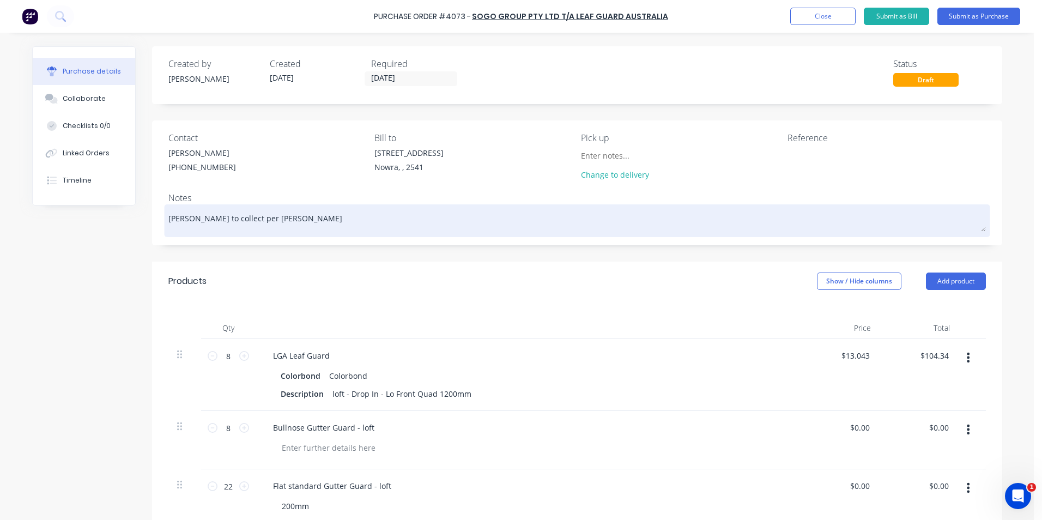
click at [270, 218] on textarea "nathan to collect per luke r" at bounding box center [576, 219] width 817 height 25
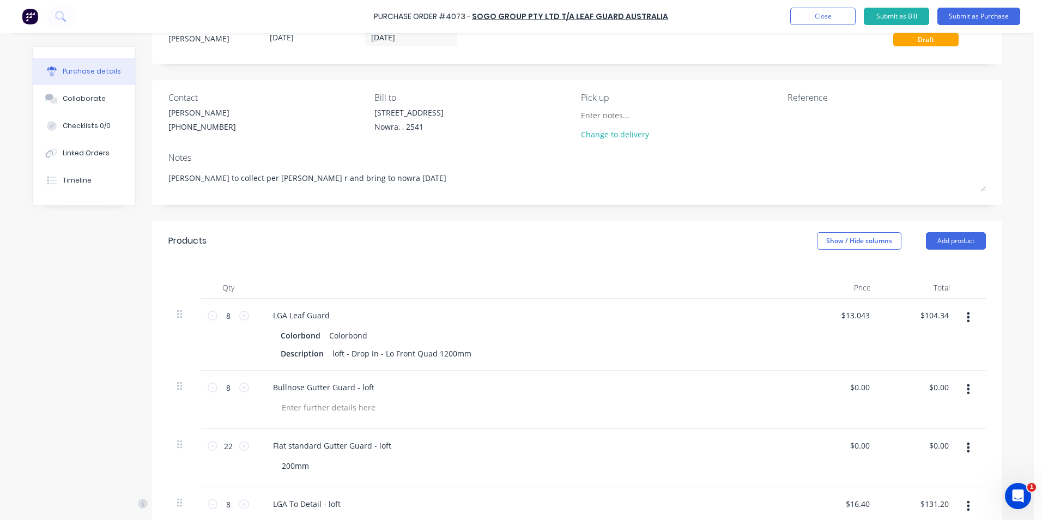
scroll to position [109, 0]
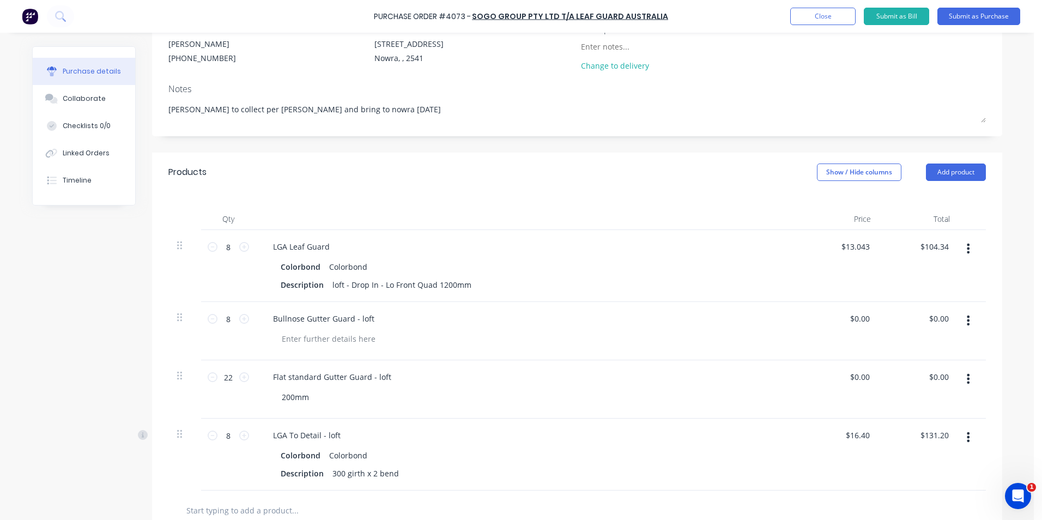
type textarea "[PERSON_NAME] to collect per [PERSON_NAME] and bring to nowra [DATE]"
click at [487, 149] on div "Created by Matt Created 28/08/25 Required 29/08/25 Status Draft Contact Matt (0…" at bounding box center [577, 323] width 850 height 772
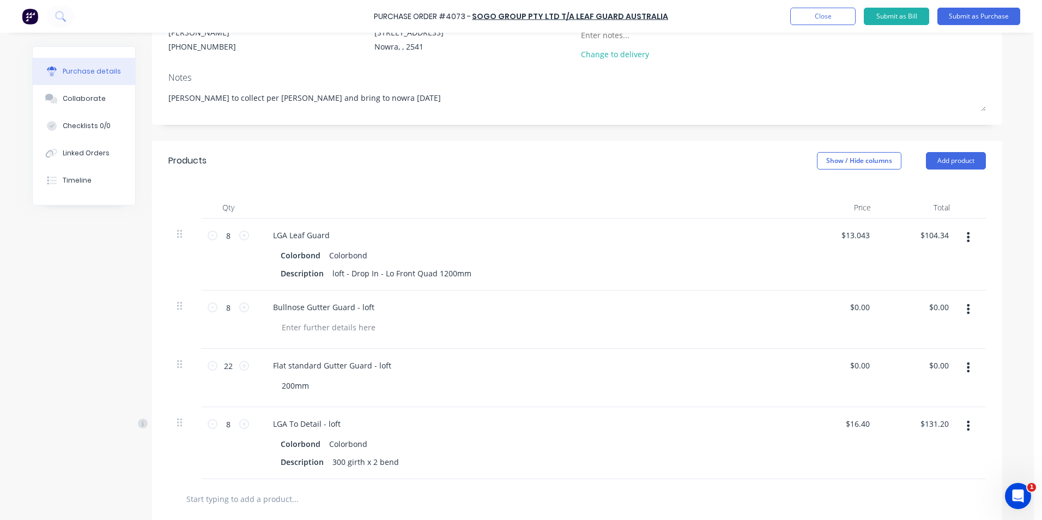
scroll to position [0, 0]
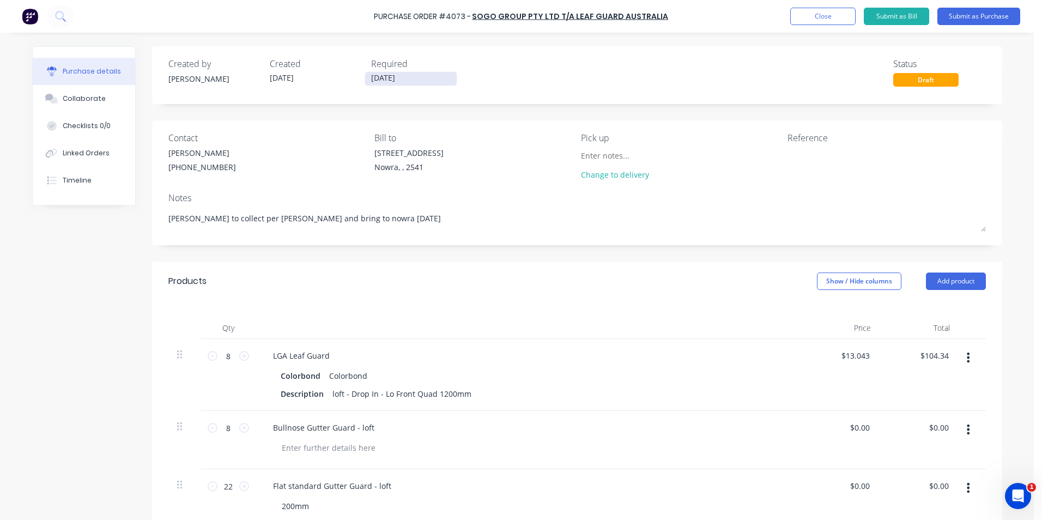
click at [376, 74] on input "[DATE]" at bounding box center [411, 79] width 92 height 14
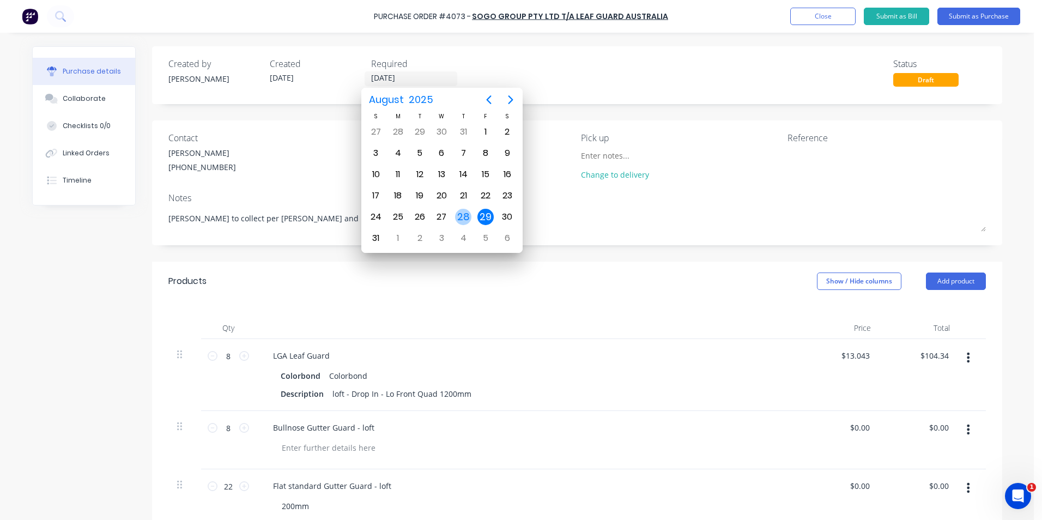
click at [465, 215] on div "28" at bounding box center [463, 217] width 16 height 16
type input "[DATE]"
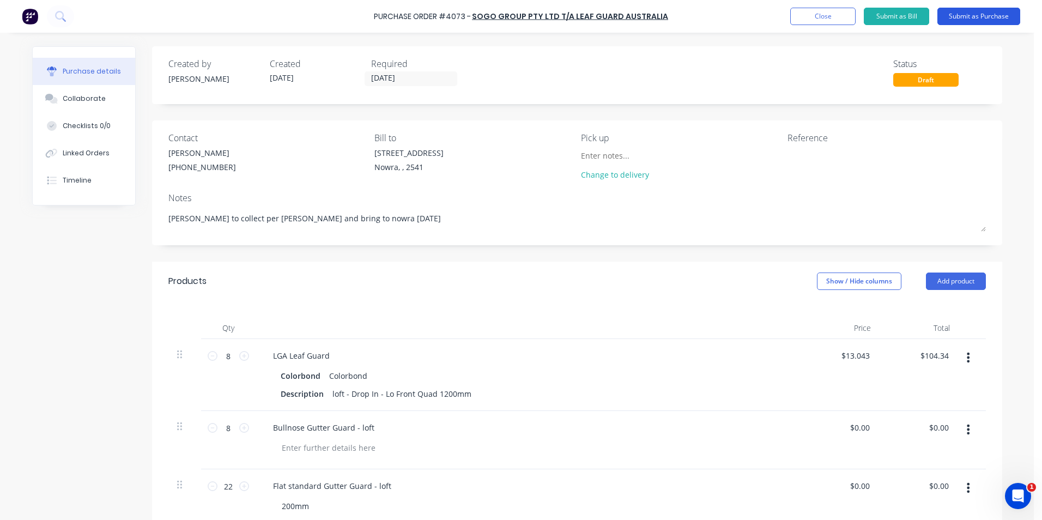
click at [974, 19] on button "Submit as Purchase" at bounding box center [978, 16] width 83 height 17
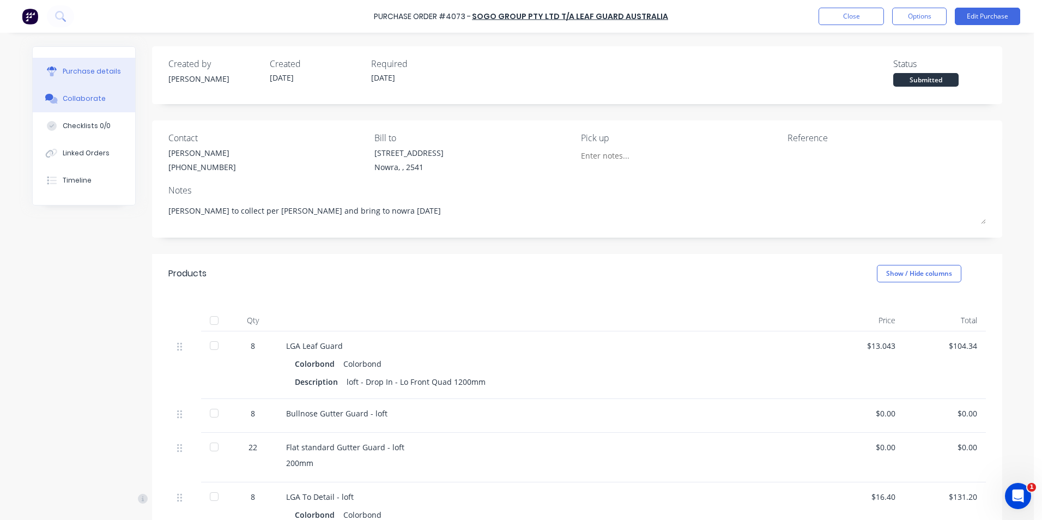
click at [105, 105] on button "Collaborate" at bounding box center [84, 98] width 102 height 27
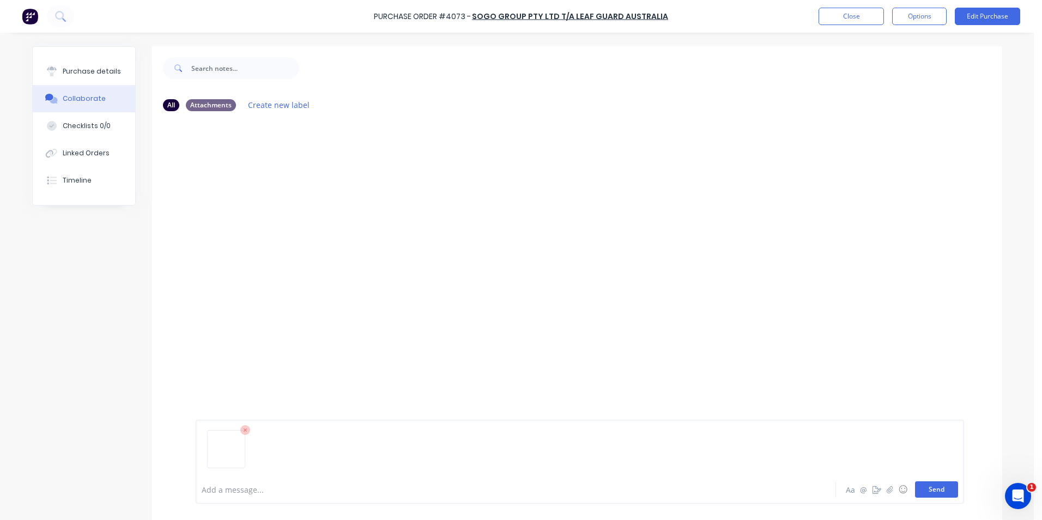
click at [939, 494] on button "Send" at bounding box center [936, 489] width 43 height 16
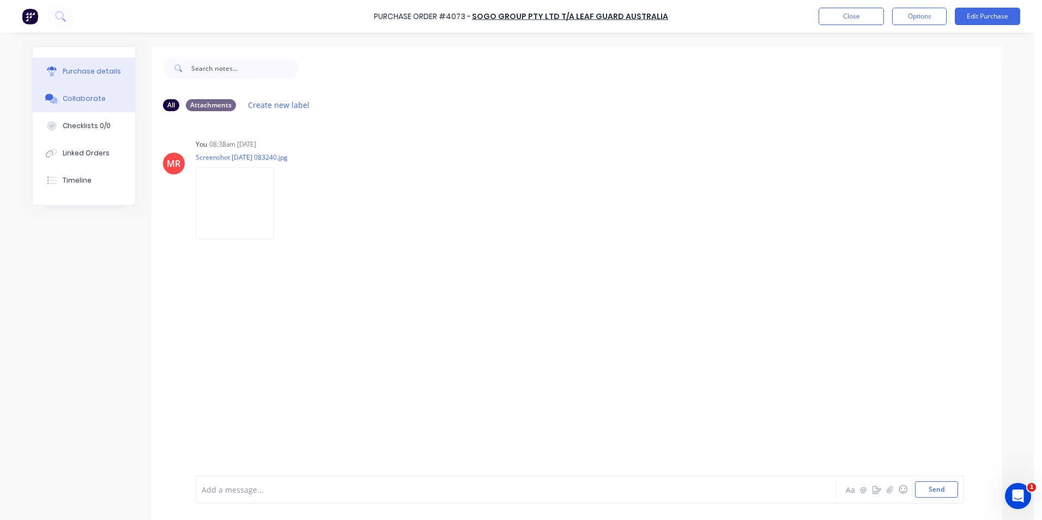
click at [54, 80] on button "Purchase details" at bounding box center [84, 71] width 102 height 27
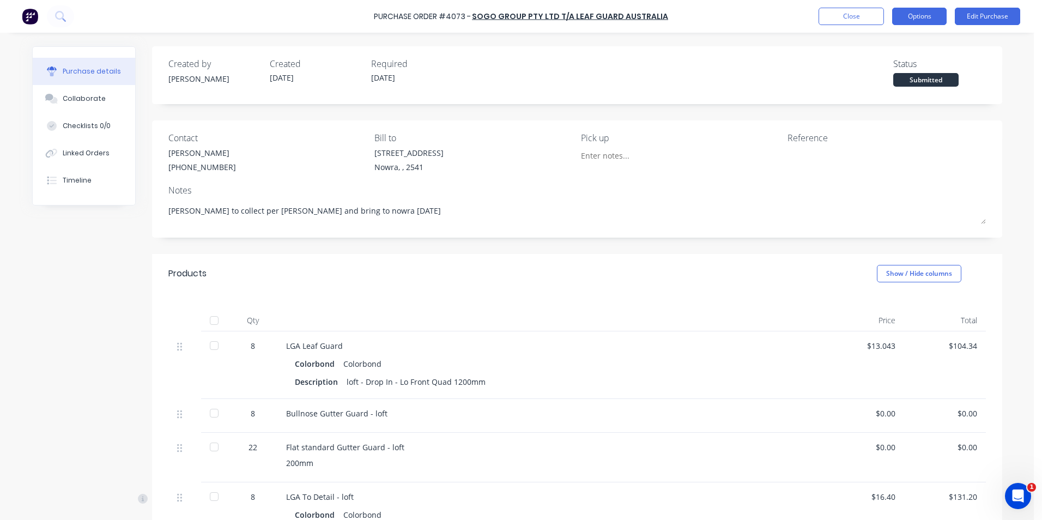
click at [925, 17] on button "Options" at bounding box center [919, 16] width 54 height 17
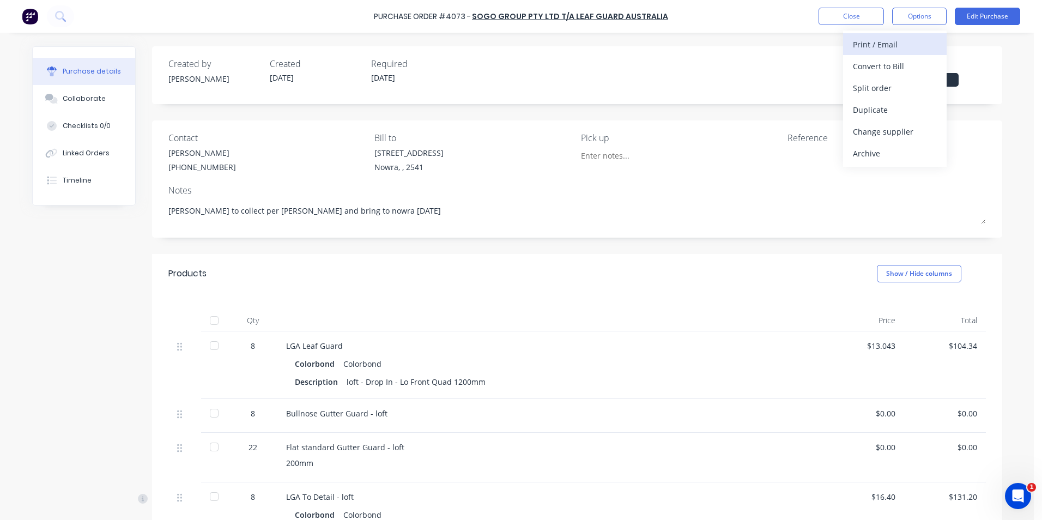
click at [901, 42] on div "Print / Email" at bounding box center [895, 45] width 84 height 16
click at [895, 83] on div "Without pricing" at bounding box center [895, 88] width 84 height 16
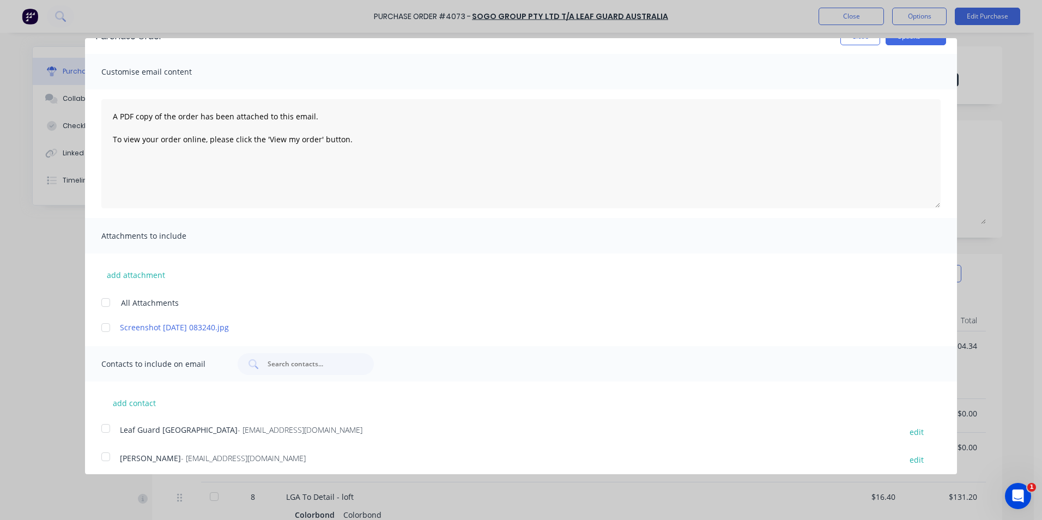
scroll to position [53, 0]
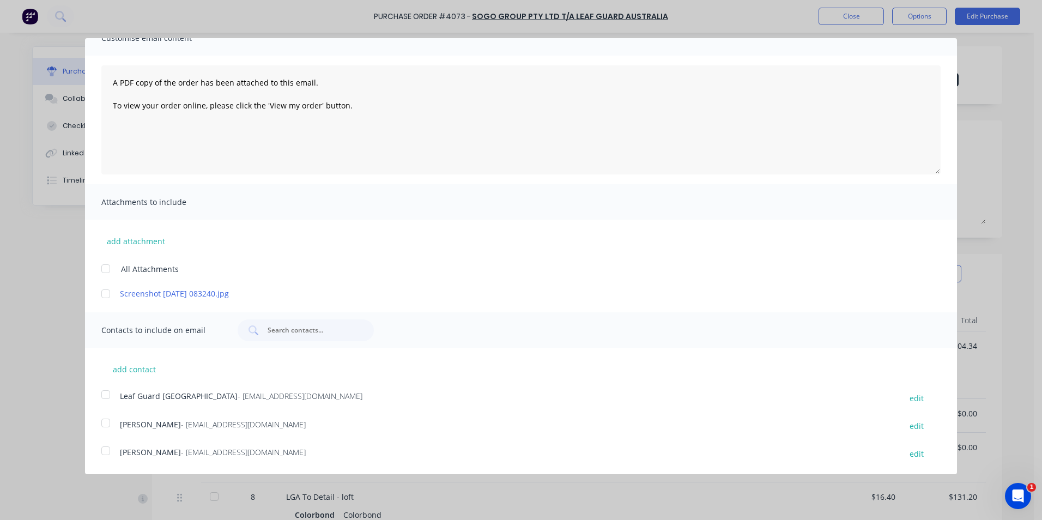
click at [106, 298] on div at bounding box center [106, 294] width 22 height 22
click at [112, 401] on div at bounding box center [106, 395] width 22 height 22
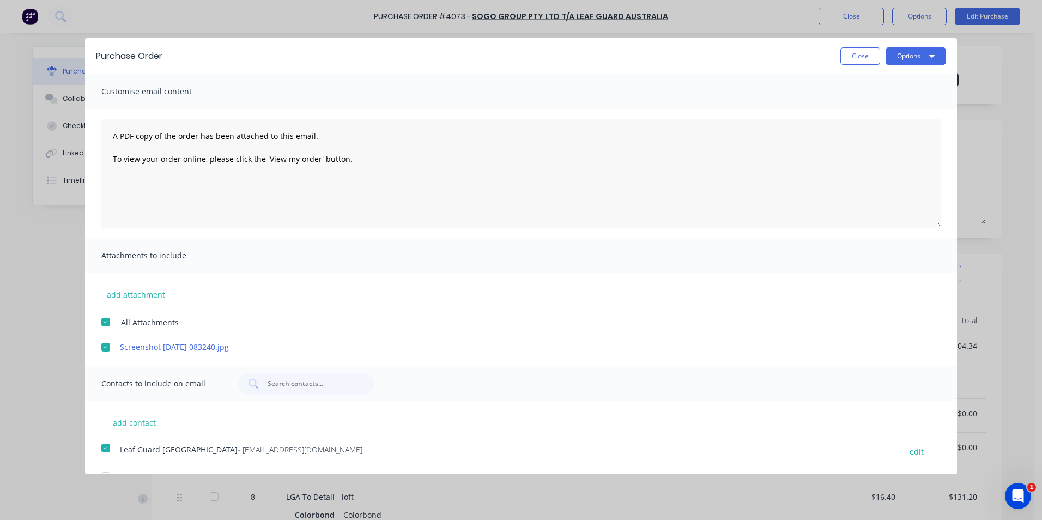
drag, startPoint x: 916, startPoint y: 57, endPoint x: 914, endPoint y: 66, distance: 9.5
click at [915, 57] on button "Options" at bounding box center [915, 55] width 60 height 17
click at [910, 97] on button "Email" at bounding box center [894, 106] width 104 height 22
click at [856, 56] on button "Close" at bounding box center [860, 55] width 40 height 17
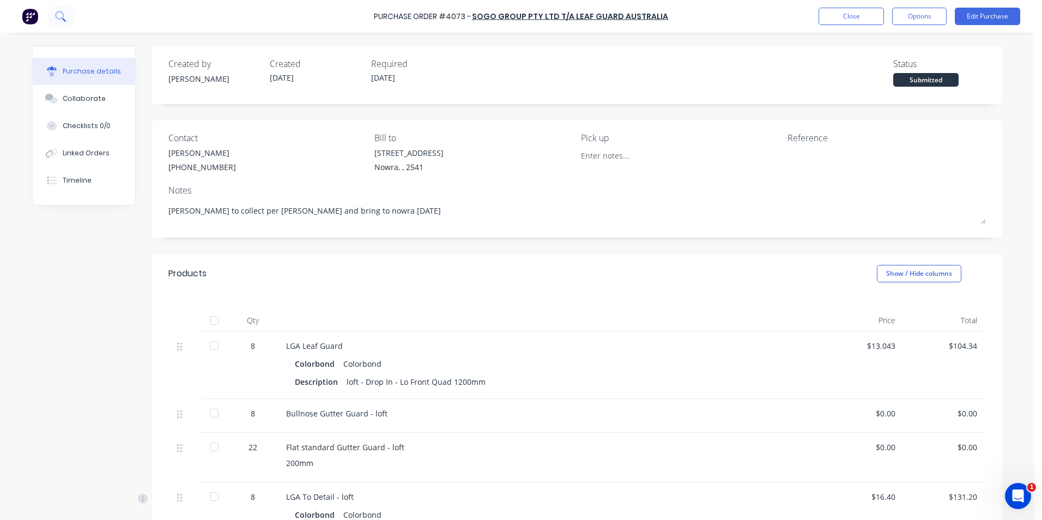
click at [60, 19] on icon at bounding box center [59, 15] width 9 height 9
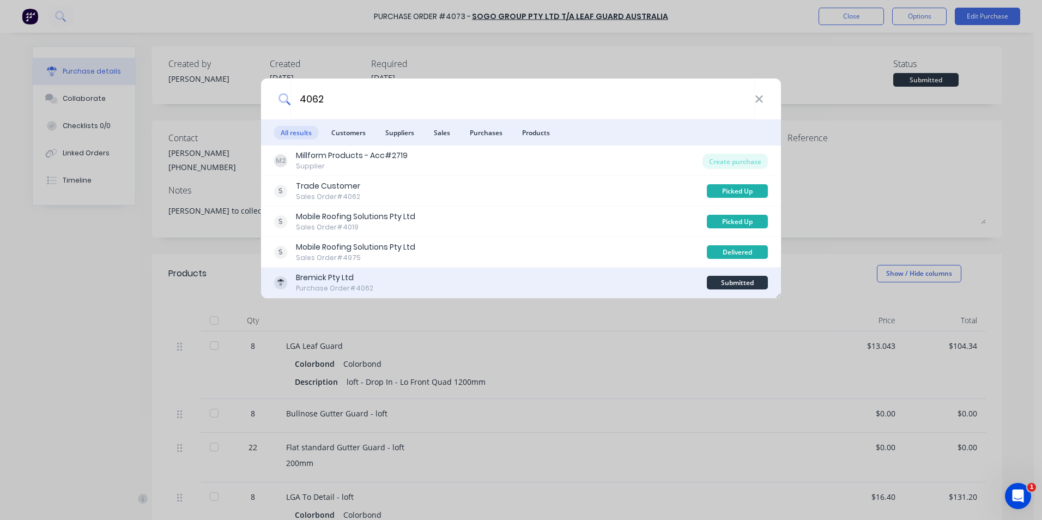
type input "4062"
click at [478, 283] on div "Bremick Pty Ltd Purchase Order #4062" at bounding box center [490, 282] width 433 height 21
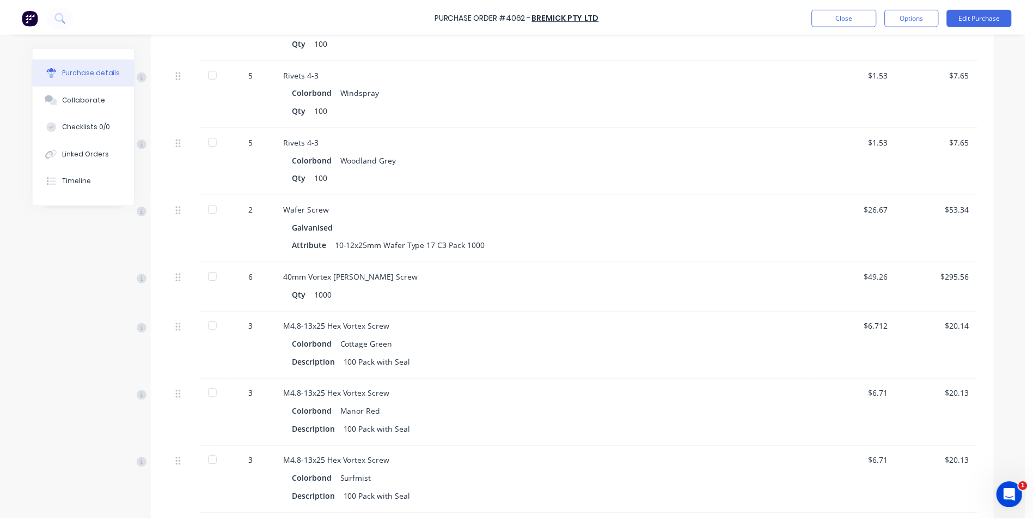
scroll to position [4662, 0]
click at [55, 20] on icon at bounding box center [60, 16] width 10 height 10
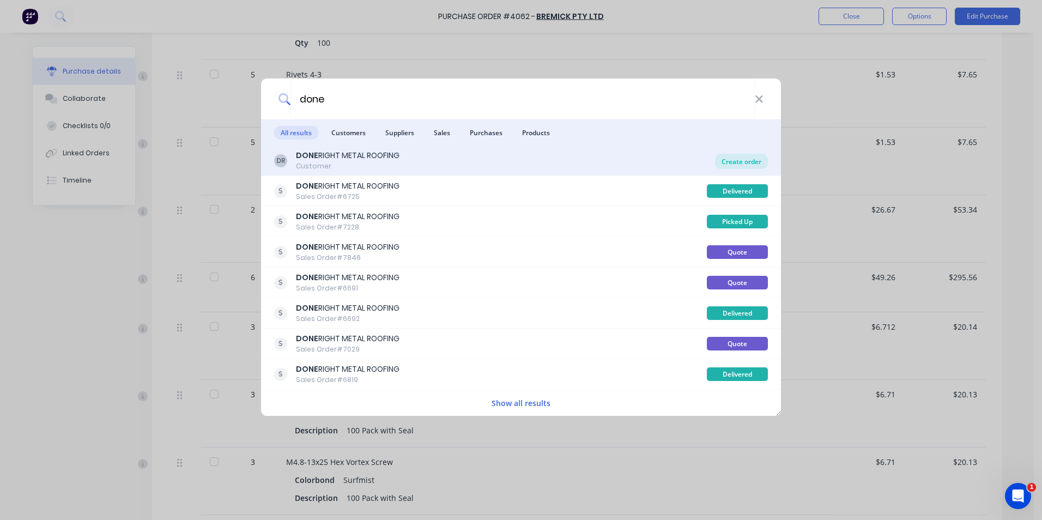
type input "done"
click at [747, 160] on div "Create order" at bounding box center [741, 161] width 53 height 15
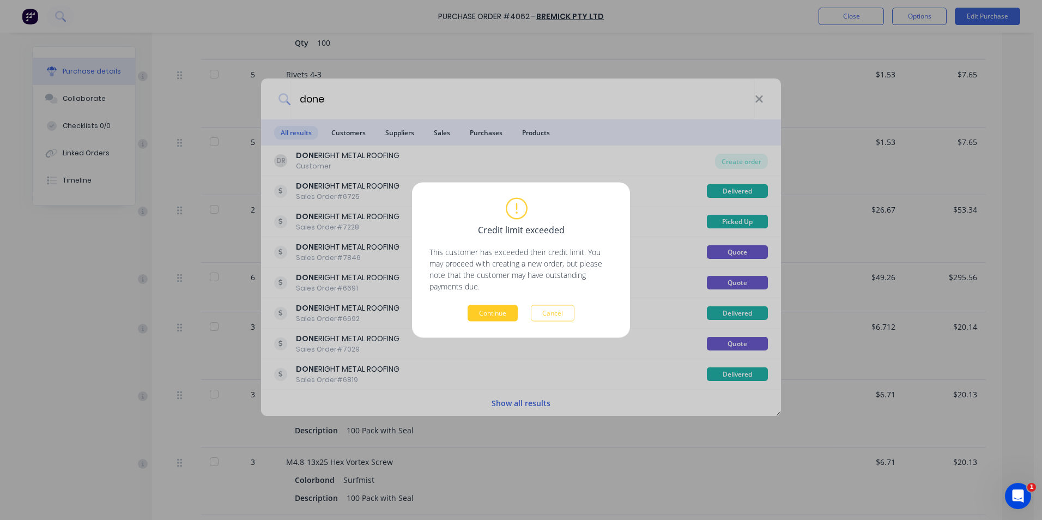
click at [489, 320] on button "Continue" at bounding box center [492, 313] width 50 height 16
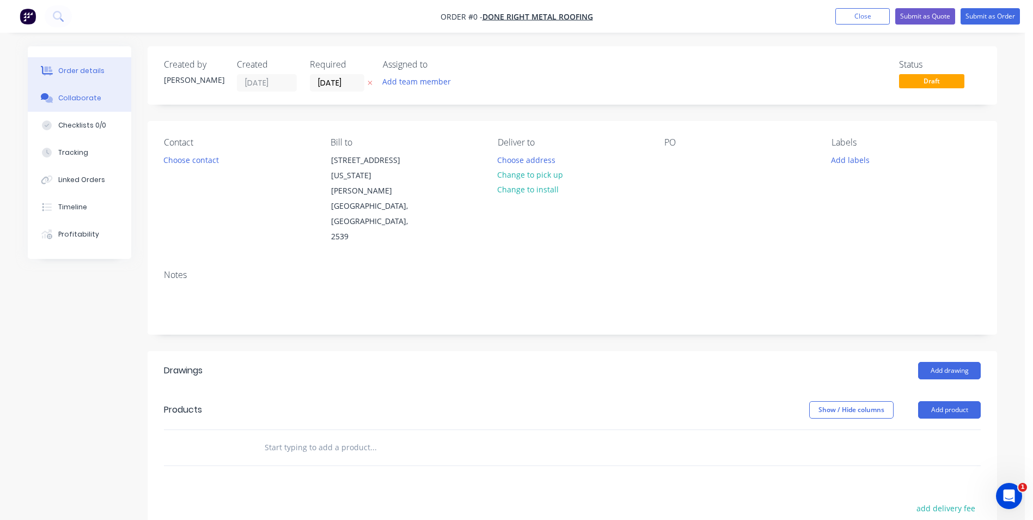
click at [88, 98] on div "Collaborate" at bounding box center [79, 98] width 43 height 10
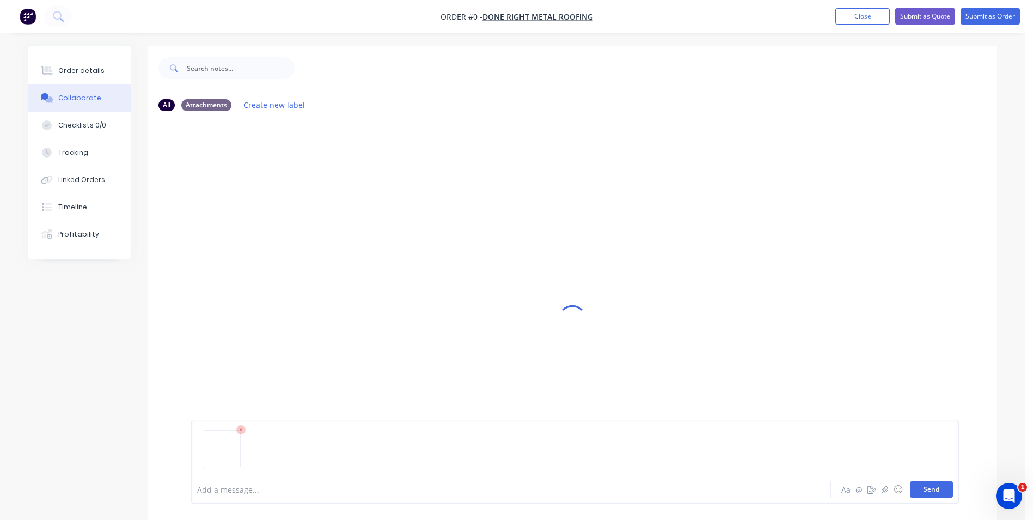
click at [939, 496] on button "Send" at bounding box center [931, 489] width 43 height 16
click at [912, 488] on button "Send" at bounding box center [931, 489] width 43 height 16
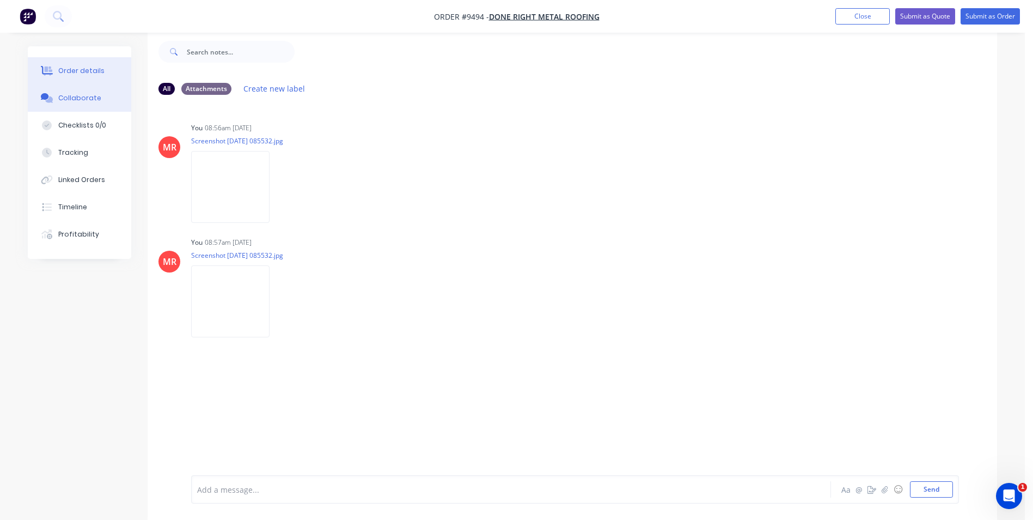
click at [88, 71] on div "Order details" at bounding box center [81, 71] width 46 height 10
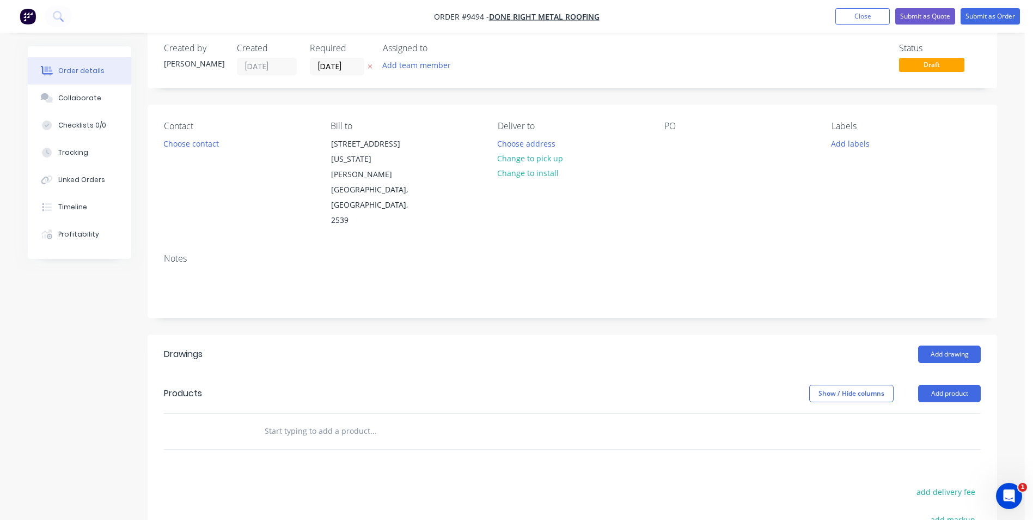
click at [284, 420] on input "text" at bounding box center [373, 431] width 218 height 22
click at [173, 139] on button "Choose contact" at bounding box center [191, 143] width 67 height 15
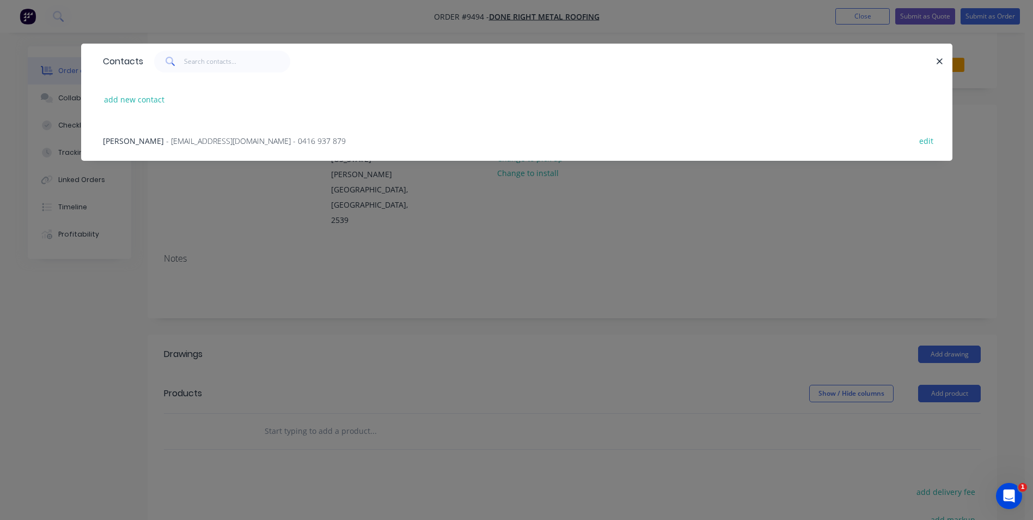
click at [214, 139] on span "- donerightmetalroofing@gmail.com - 0416 937 879" at bounding box center [256, 141] width 180 height 10
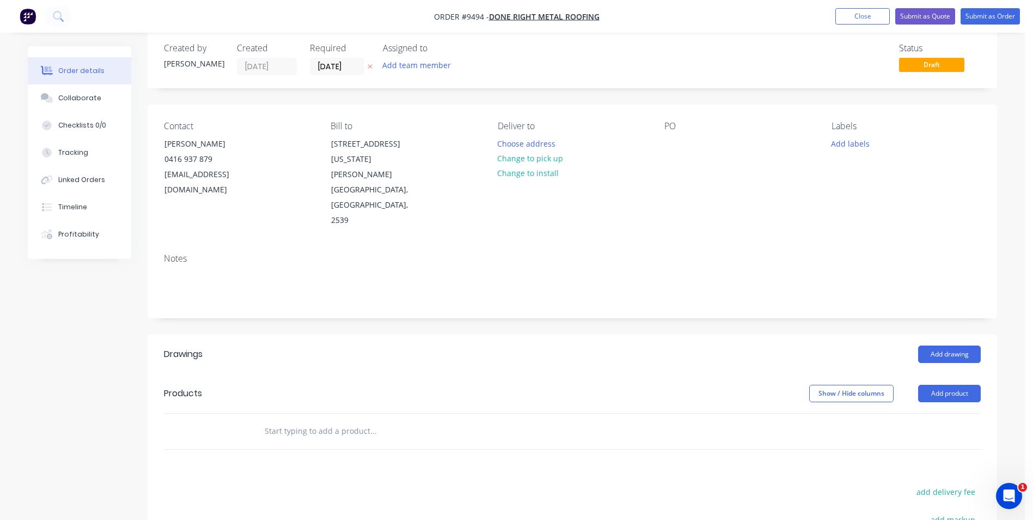
click at [290, 420] on input "text" at bounding box center [373, 431] width 218 height 22
click at [939, 345] on button "Add drawing" at bounding box center [950, 353] width 63 height 17
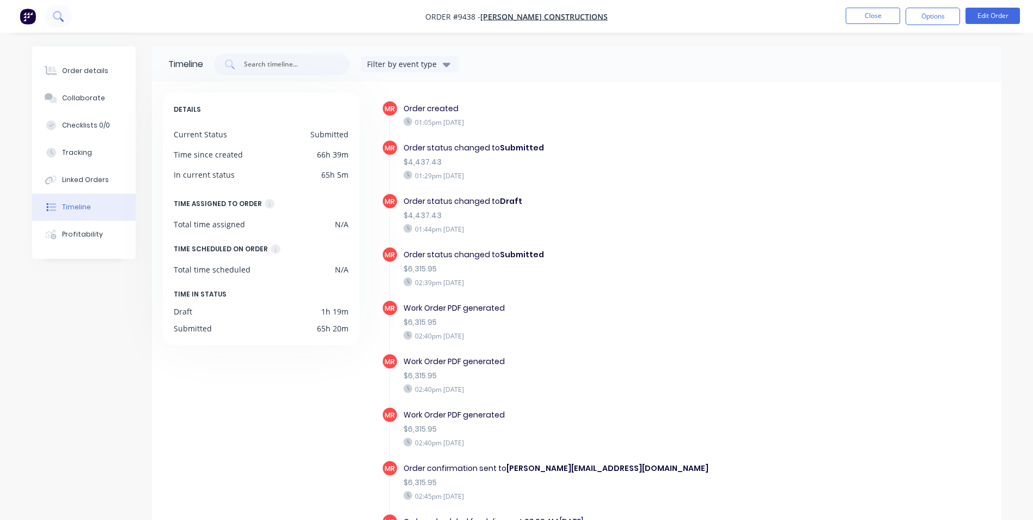
click at [69, 21] on button at bounding box center [58, 16] width 27 height 22
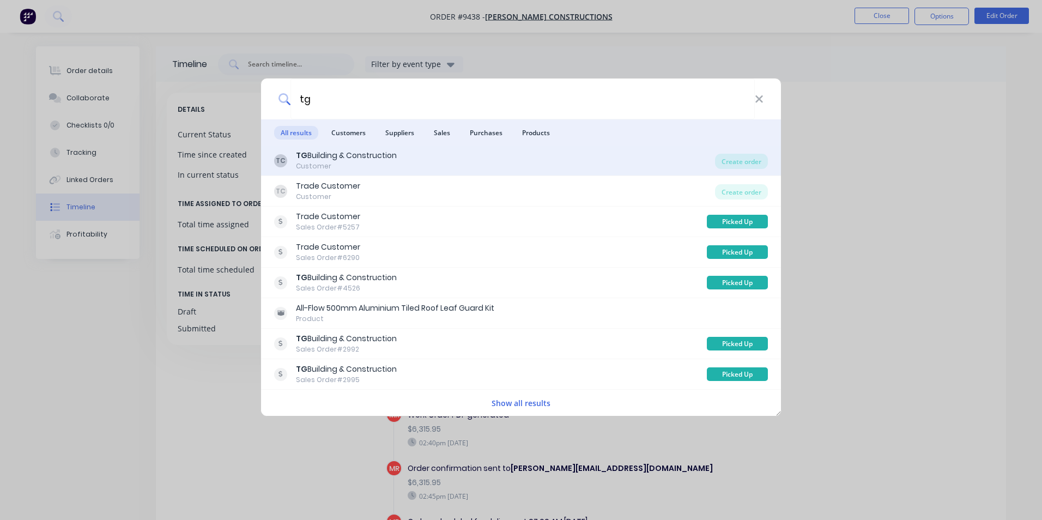
type input "tg"
click at [564, 150] on div "TC TG Building & Construction Customer" at bounding box center [494, 160] width 441 height 21
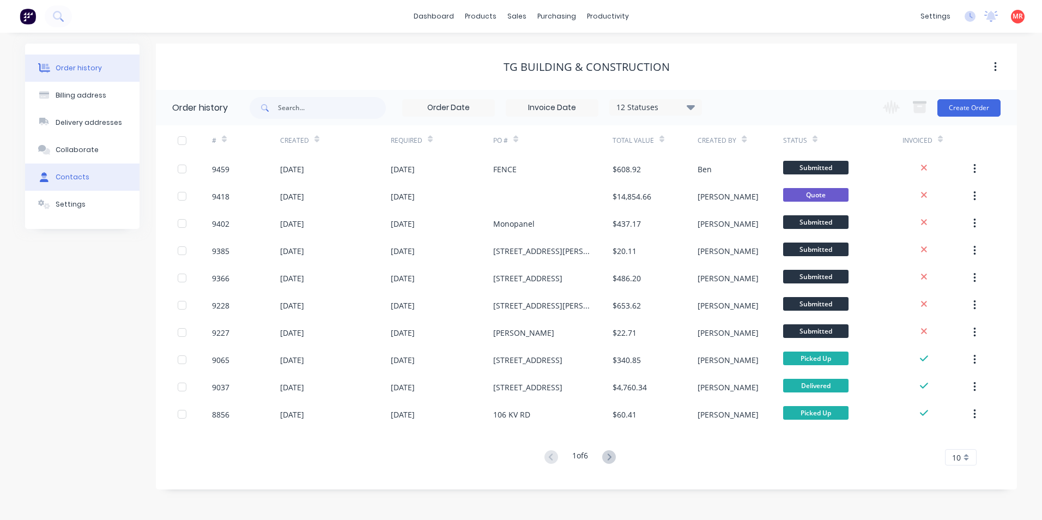
click at [85, 184] on button "Contacts" at bounding box center [82, 176] width 114 height 27
select select "AU"
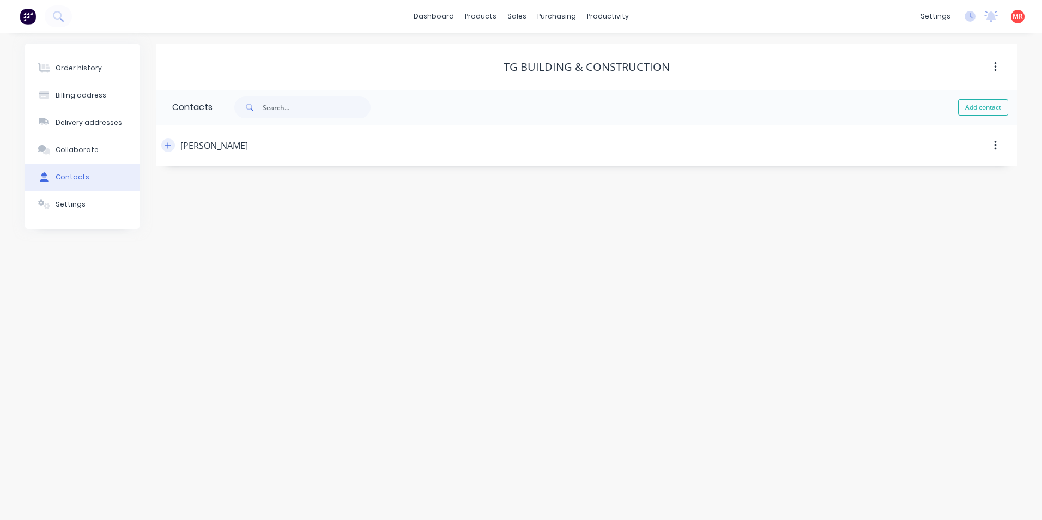
click at [169, 144] on icon "button" at bounding box center [168, 146] width 7 height 8
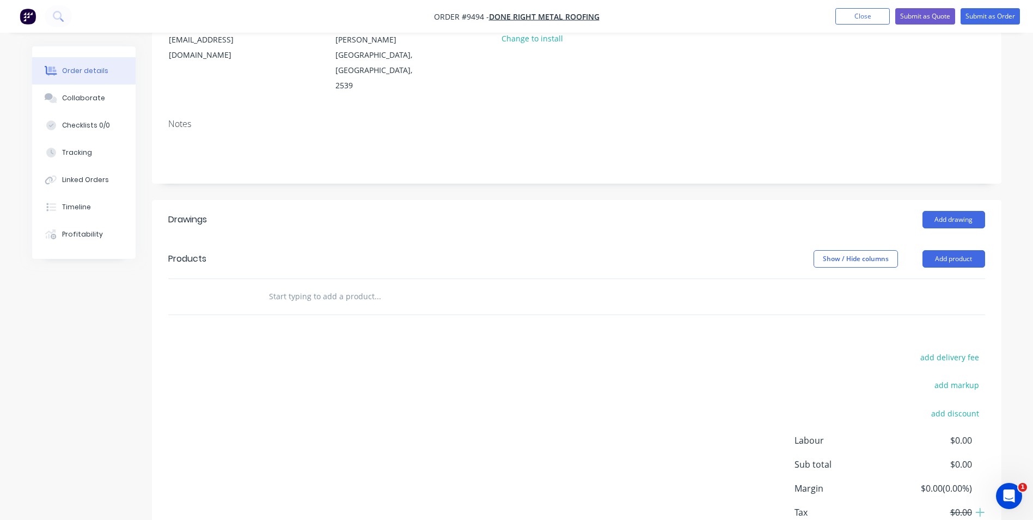
scroll to position [163, 0]
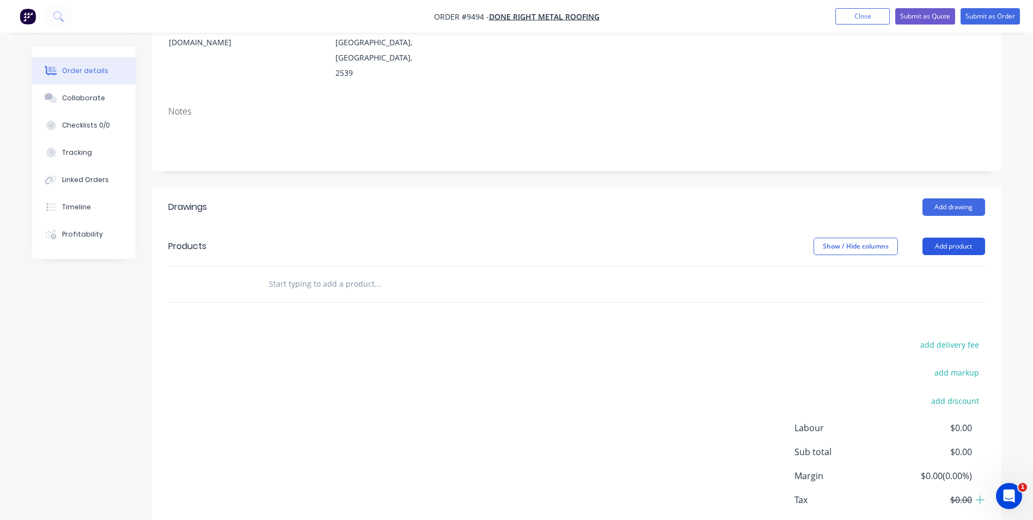
click at [962, 238] on button "Add product" at bounding box center [954, 246] width 63 height 17
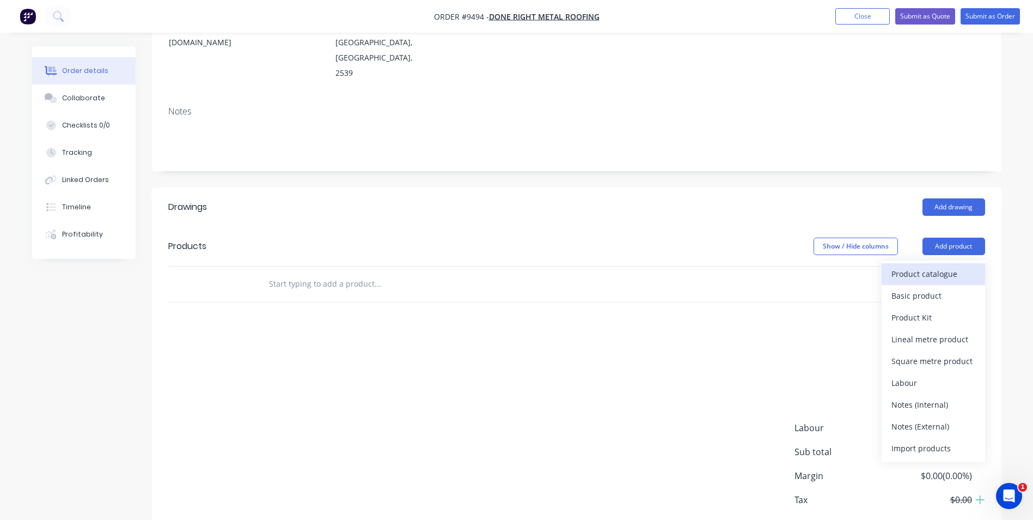
click at [915, 266] on div "Product catalogue" at bounding box center [934, 274] width 84 height 16
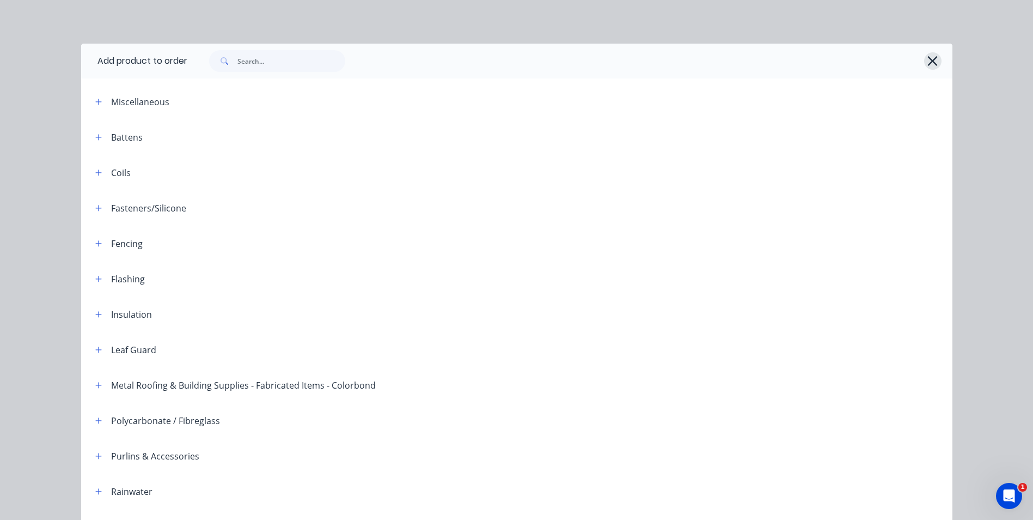
click at [932, 63] on icon "button" at bounding box center [932, 60] width 11 height 15
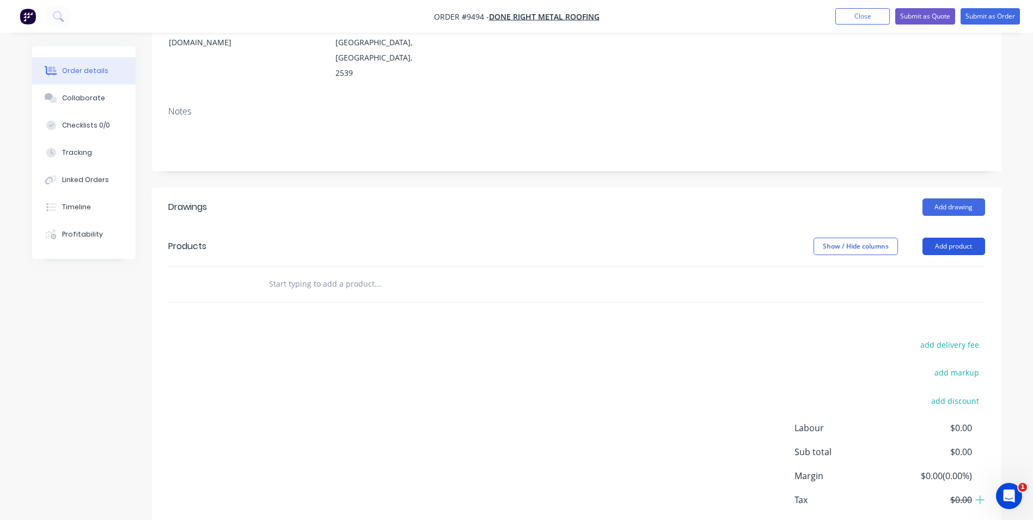
click at [951, 238] on button "Add product" at bounding box center [954, 246] width 63 height 17
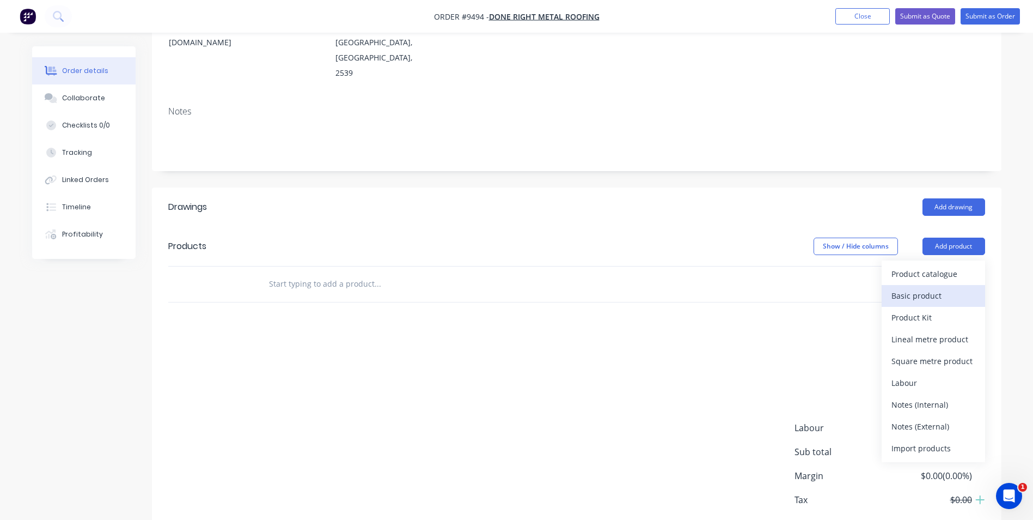
click at [923, 288] on div "Basic product" at bounding box center [934, 296] width 84 height 16
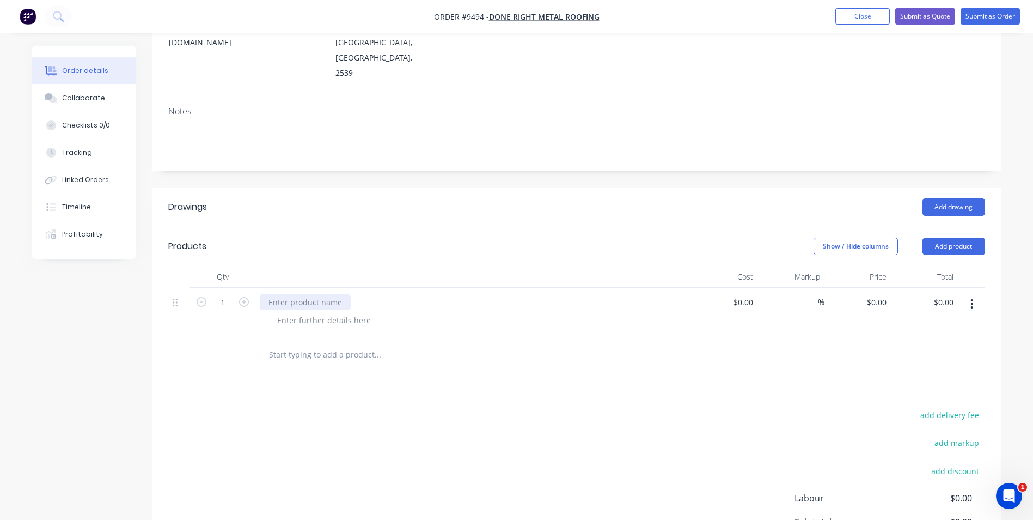
click at [315, 294] on div at bounding box center [305, 302] width 91 height 16
click at [300, 294] on div "Stratco outback" at bounding box center [297, 302] width 74 height 16
click at [325, 294] on div "Stratco Outback" at bounding box center [298, 302] width 76 height 16
click at [424, 294] on div "Stratco Outback Flat Roof - per detail provived" at bounding box center [353, 302] width 186 height 16
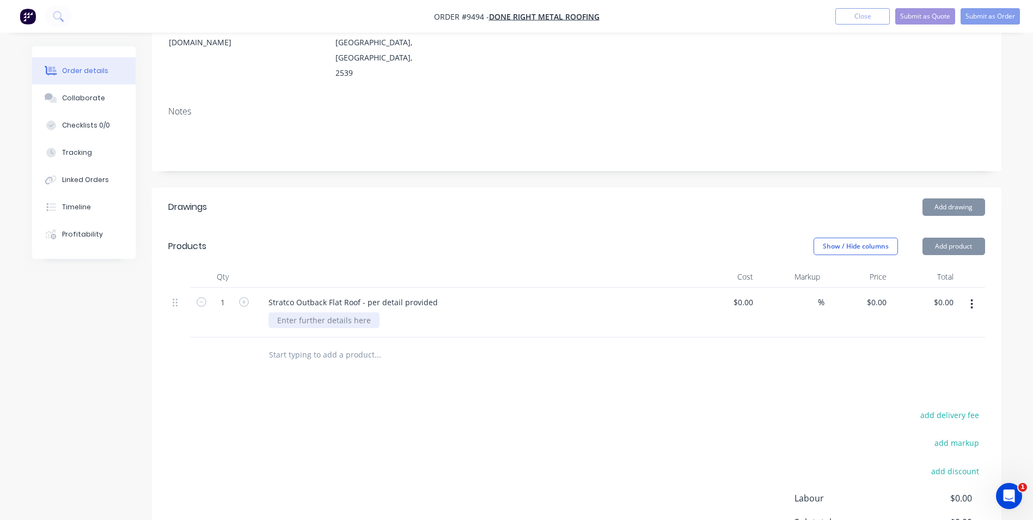
click at [305, 312] on div at bounding box center [324, 320] width 111 height 16
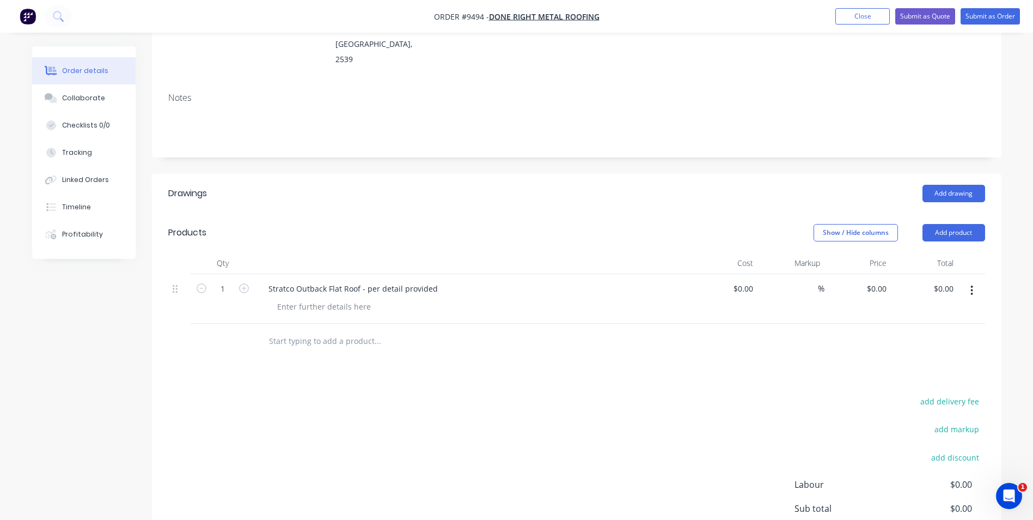
scroll to position [218, 0]
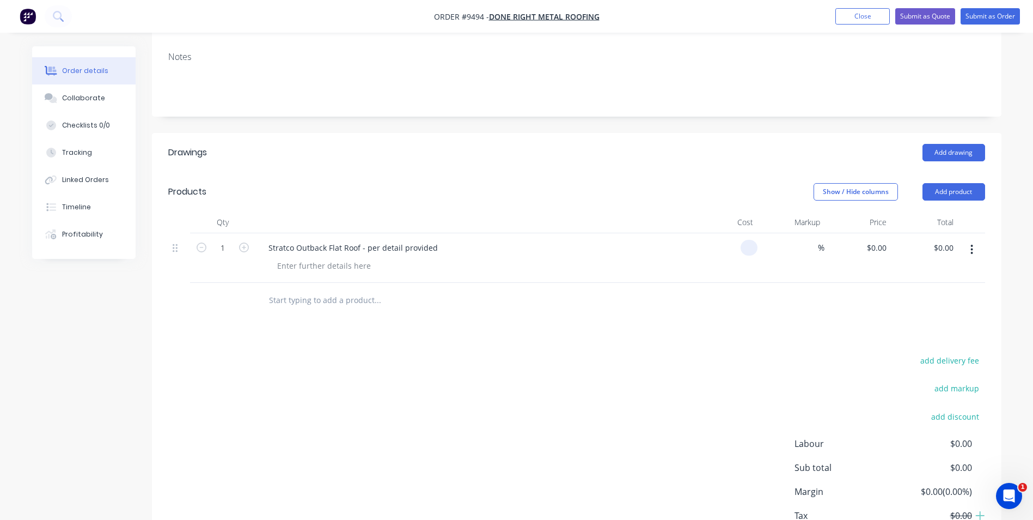
click at [756, 240] on input at bounding box center [751, 248] width 13 height 16
type input "$3,808.90"
click at [745, 300] on div "Drawings Add drawing Products Show / Hide columns Add product Qty Cost Markup P…" at bounding box center [577, 356] width 850 height 447
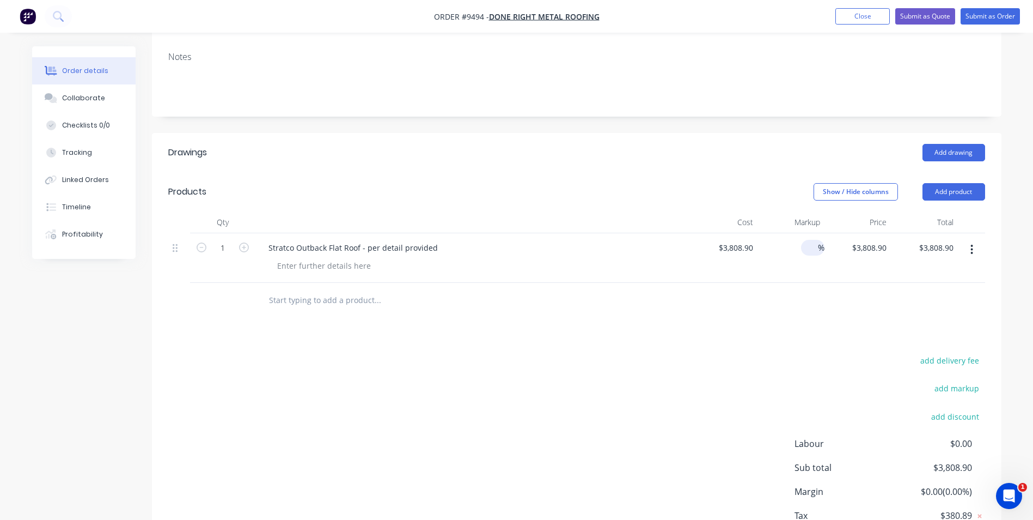
click at [816, 240] on input at bounding box center [812, 248] width 13 height 16
click at [760, 301] on div "Drawings Add drawing Products Show / Hide columns Add product Qty Cost Markup P…" at bounding box center [577, 356] width 850 height 447
click at [811, 240] on input at bounding box center [812, 248] width 13 height 16
type input "25"
type input "$4,761.125"
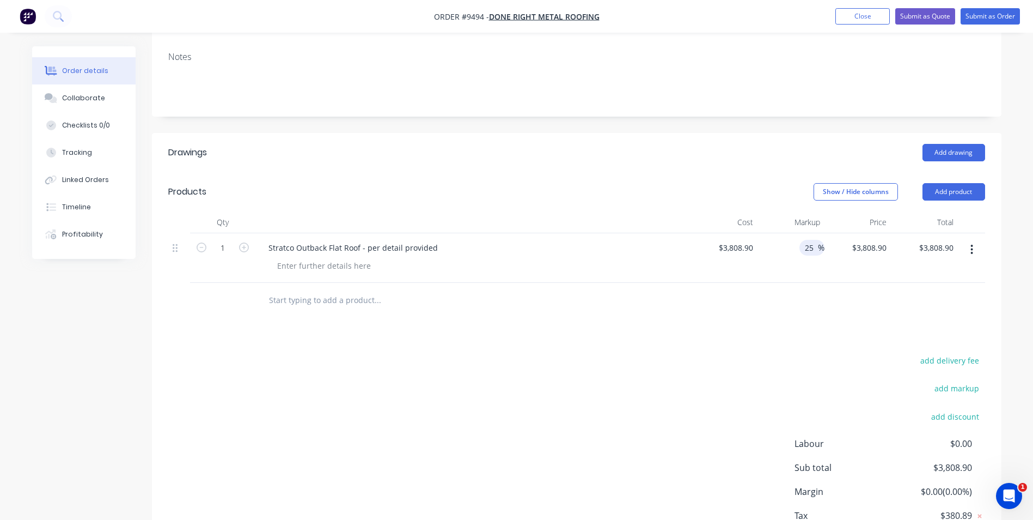
type input "$4,761.13"
click at [764, 278] on div "Drawings Add drawing Products Show / Hide columns Add product Qty Cost Markup P…" at bounding box center [577, 356] width 850 height 447
click at [811, 240] on input "25" at bounding box center [811, 248] width 14 height 16
type input "5"
type input "0"
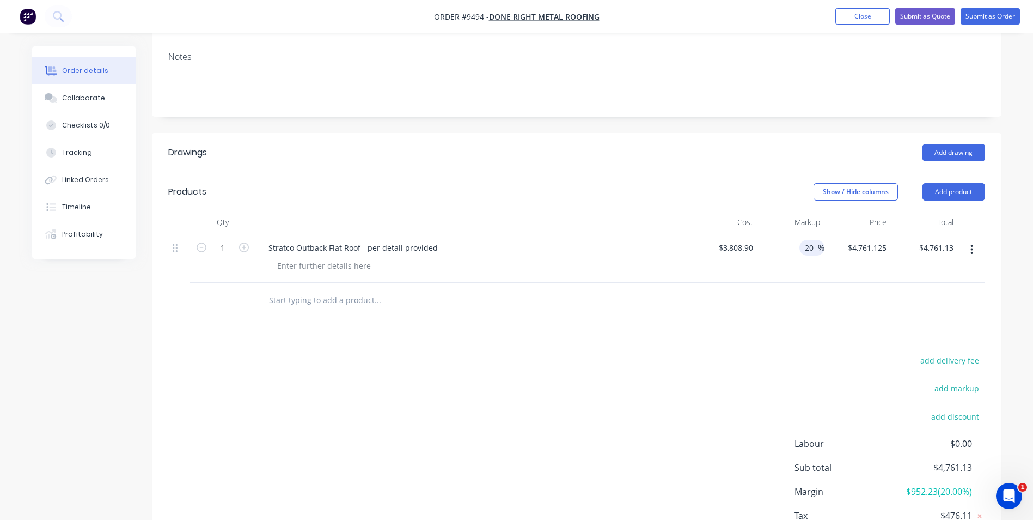
type input "20"
type input "$4,570.68"
click at [751, 353] on div "add delivery fee add markup add discount Labour $0.00 Sub total $4,761.13 Margi…" at bounding box center [576, 458] width 817 height 210
click at [732, 240] on input "3808.9" at bounding box center [738, 248] width 40 height 16
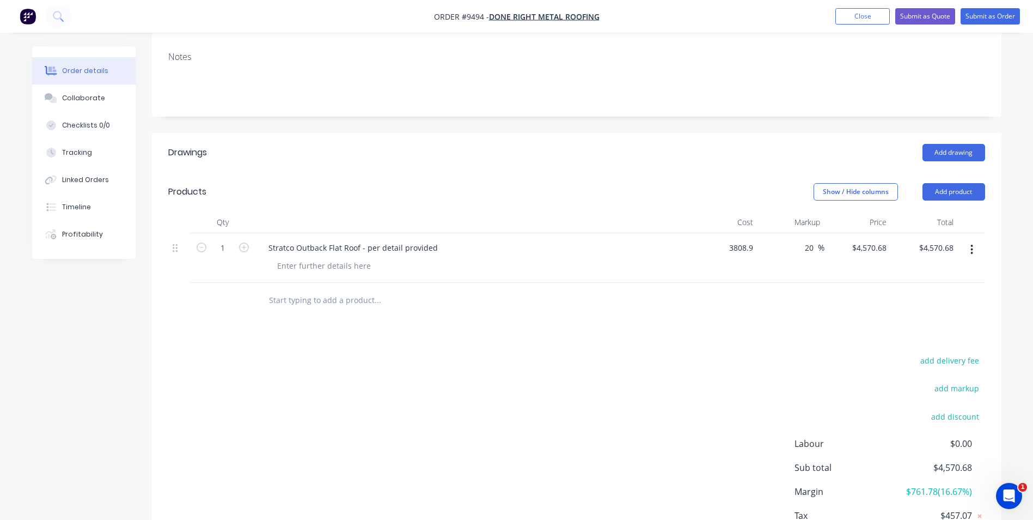
drag, startPoint x: 733, startPoint y: 203, endPoint x: 769, endPoint y: 147, distance: 66.4
click at [733, 240] on input "3808.9" at bounding box center [738, 248] width 40 height 16
click at [739, 240] on input "3808.9" at bounding box center [742, 248] width 29 height 16
click at [733, 240] on input "3808.9" at bounding box center [738, 248] width 40 height 16
click at [738, 240] on input "3808.9" at bounding box center [742, 248] width 29 height 16
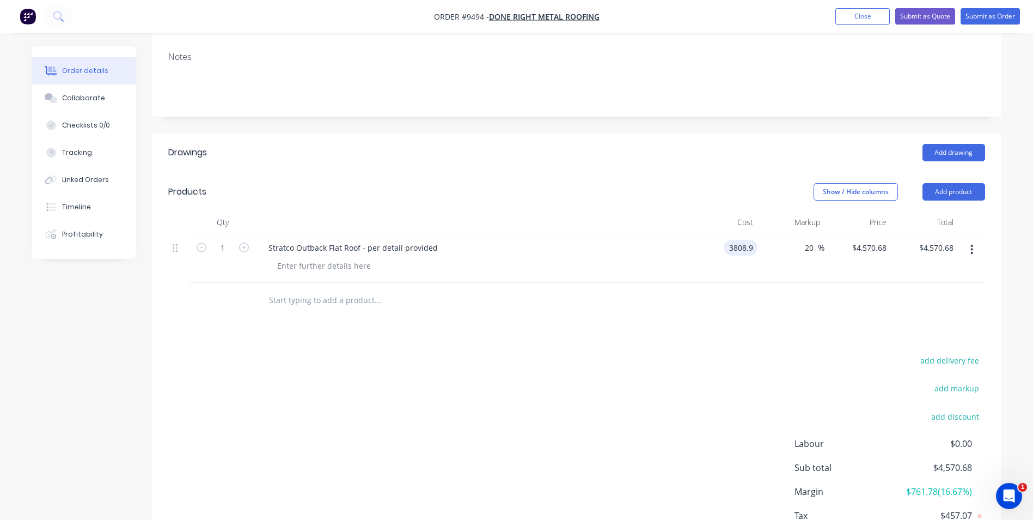
click at [736, 240] on input "3808.9" at bounding box center [742, 248] width 29 height 16
click at [740, 240] on input "3808.9" at bounding box center [742, 248] width 29 height 16
click at [753, 233] on div "$3,808.90 3808.9" at bounding box center [724, 258] width 67 height 50
click at [755, 240] on input "3808.9" at bounding box center [738, 248] width 40 height 16
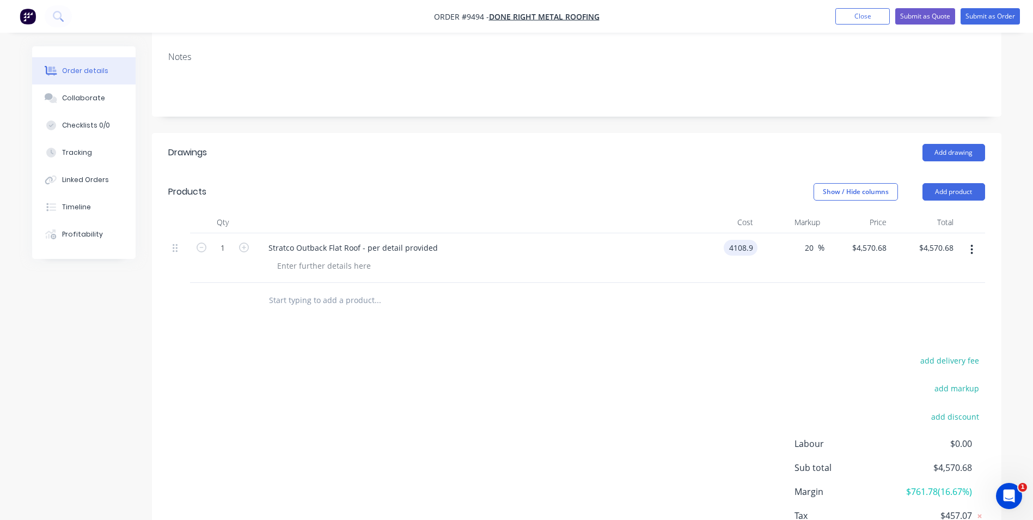
type input "$4,108.90"
type input "$4,930.68"
click at [759, 283] on div at bounding box center [576, 300] width 817 height 35
click at [332, 258] on div at bounding box center [324, 266] width 111 height 16
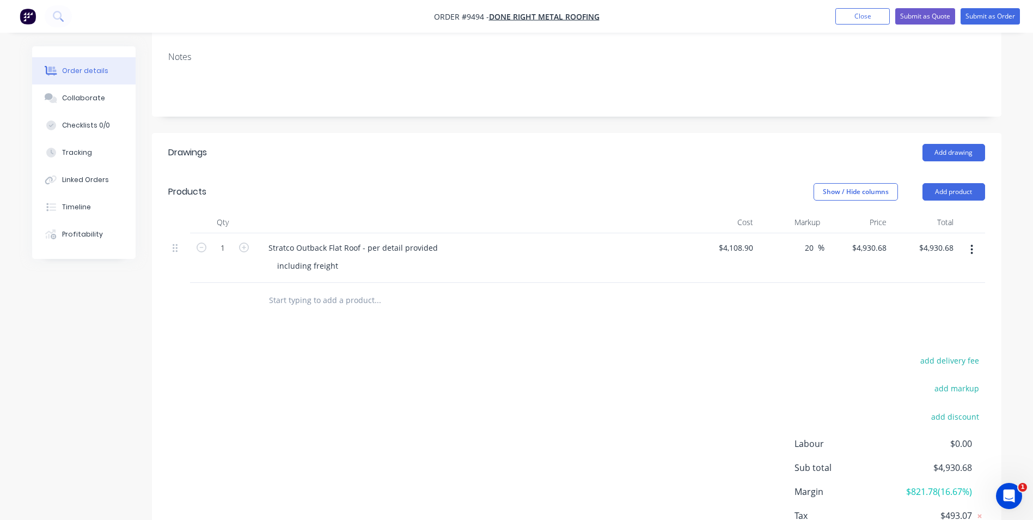
click at [283, 296] on div "Drawings Add drawing Products Show / Hide columns Add product Qty Cost Markup P…" at bounding box center [577, 356] width 850 height 447
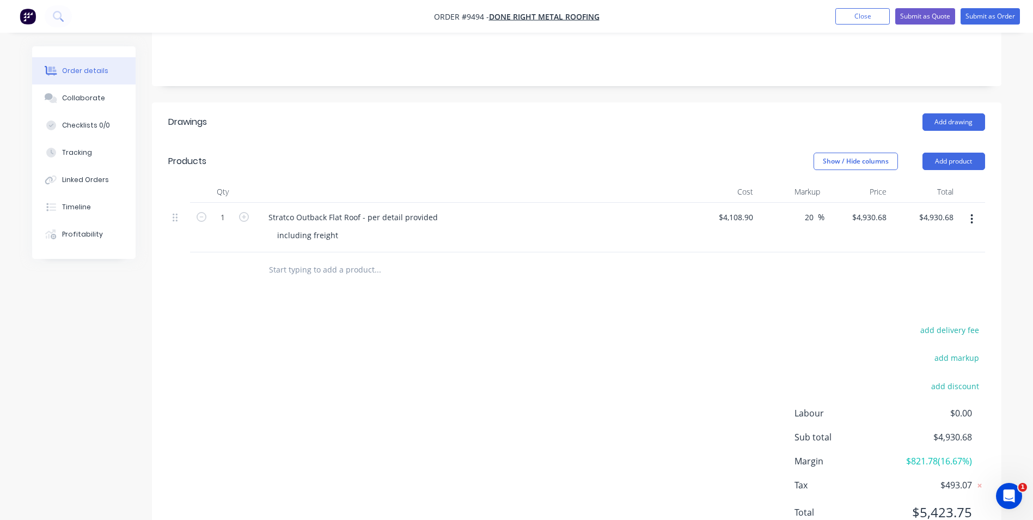
scroll to position [0, 0]
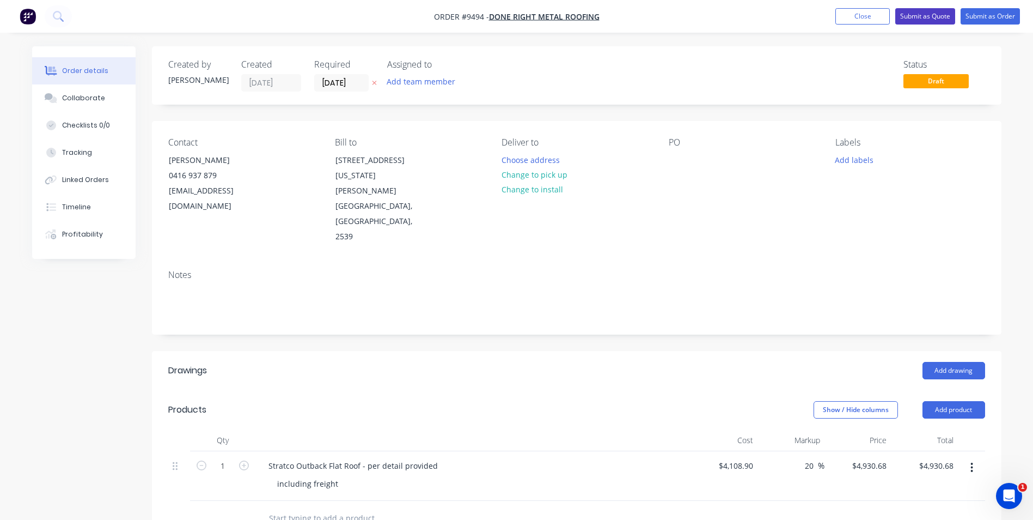
click at [904, 20] on button "Submit as Quote" at bounding box center [926, 16] width 60 height 16
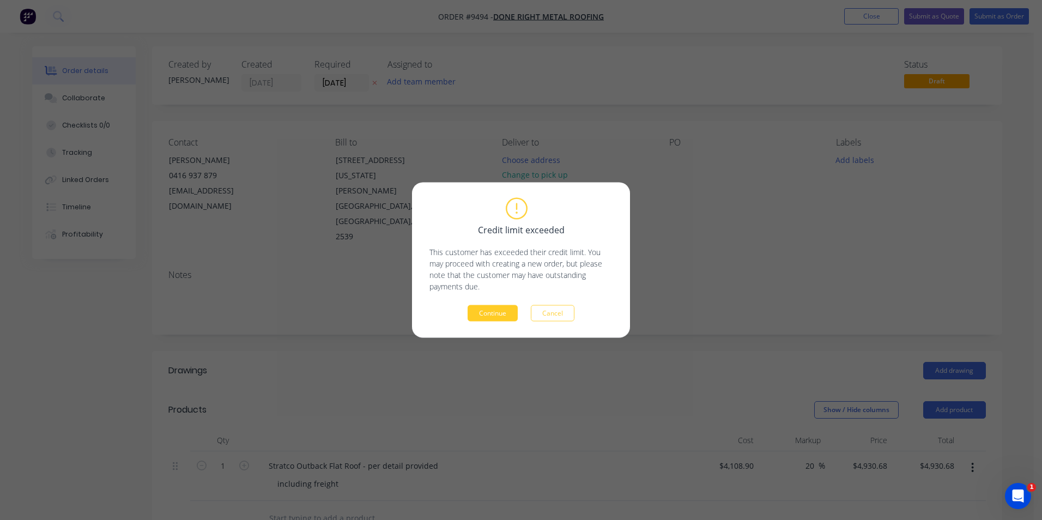
click at [486, 308] on button "Continue" at bounding box center [492, 313] width 50 height 16
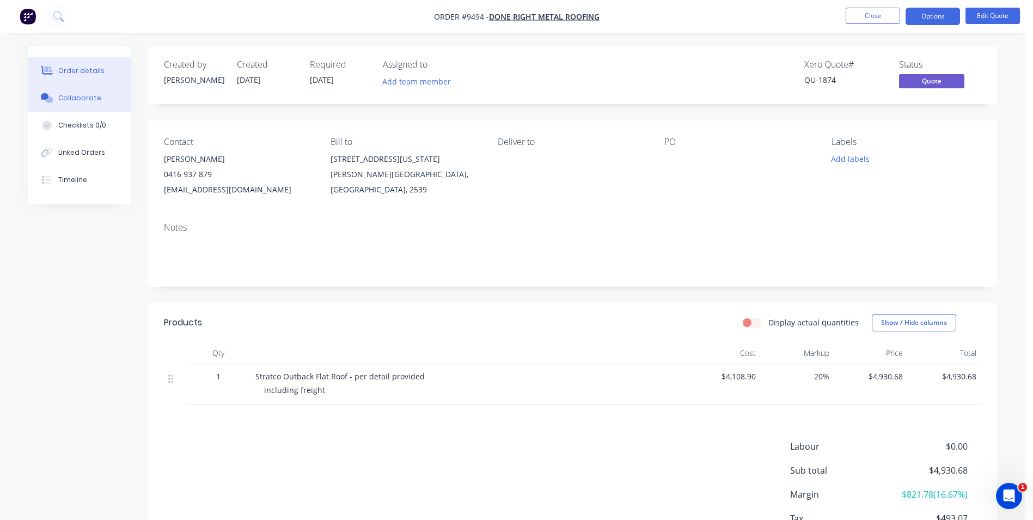
click at [86, 108] on button "Collaborate" at bounding box center [80, 97] width 104 height 27
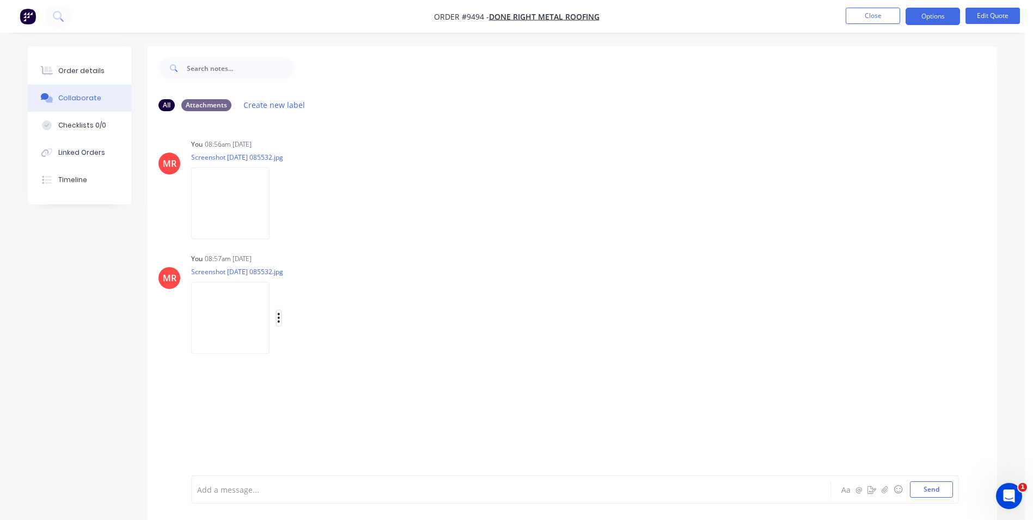
click at [281, 314] on button "button" at bounding box center [279, 318] width 4 height 16
click at [338, 365] on button "Delete" at bounding box center [350, 371] width 123 height 25
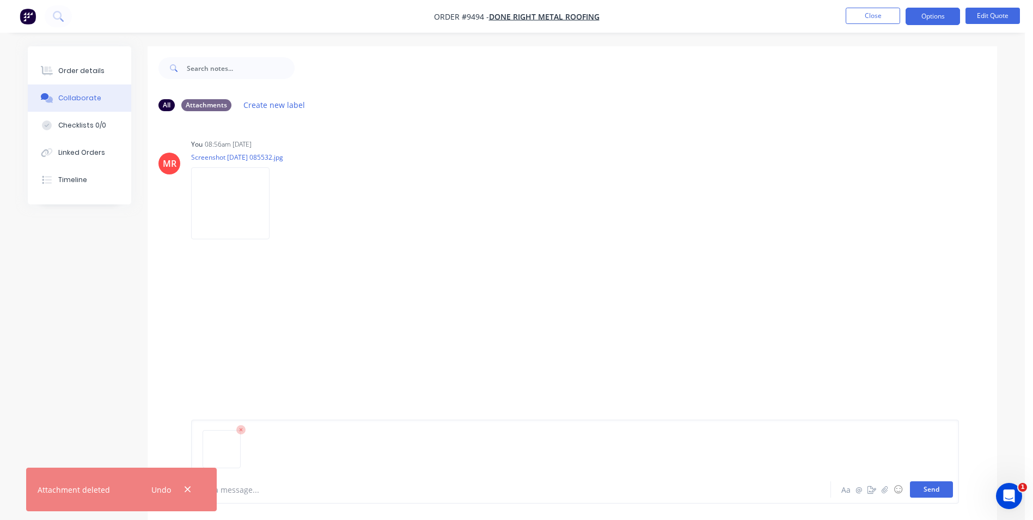
click at [947, 488] on button "Send" at bounding box center [931, 489] width 43 height 16
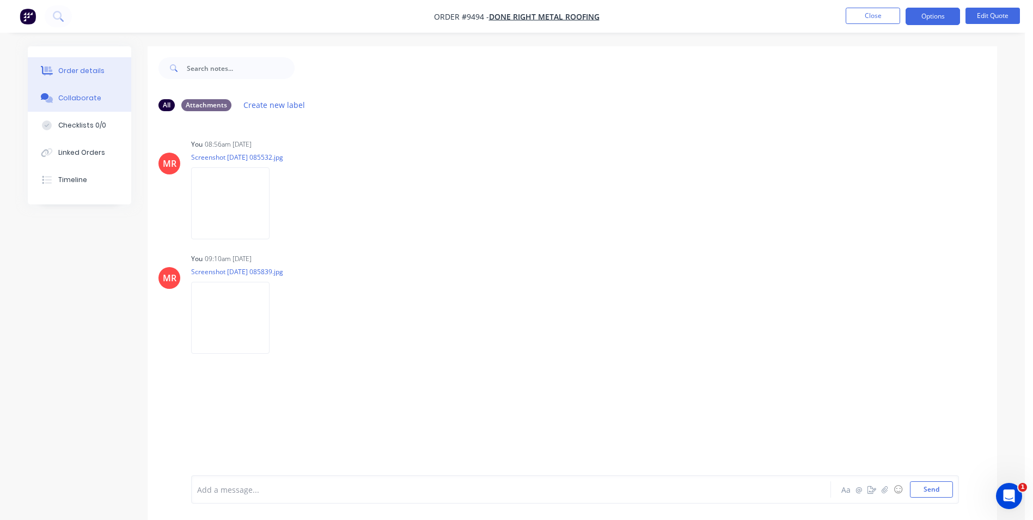
click at [47, 63] on button "Order details" at bounding box center [80, 70] width 104 height 27
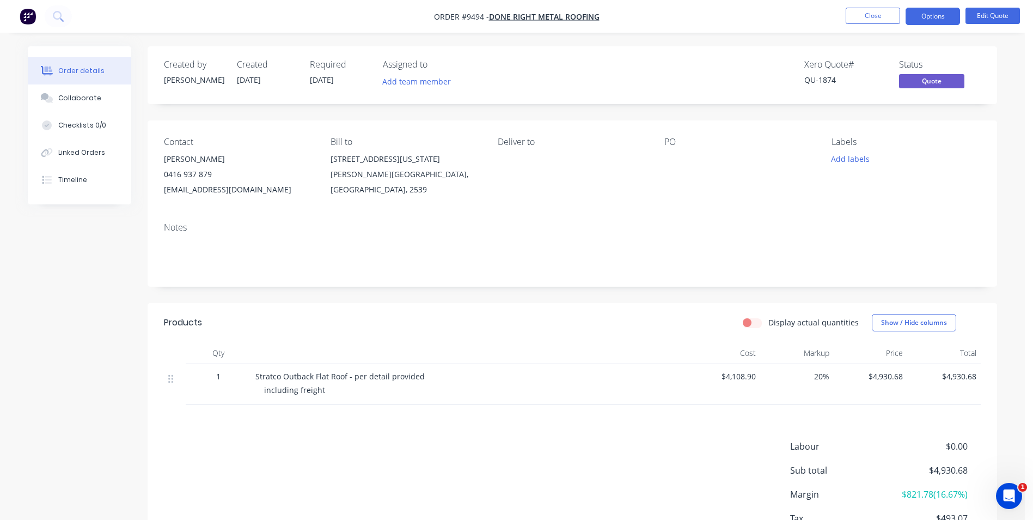
click at [29, 13] on img "button" at bounding box center [28, 16] width 16 height 16
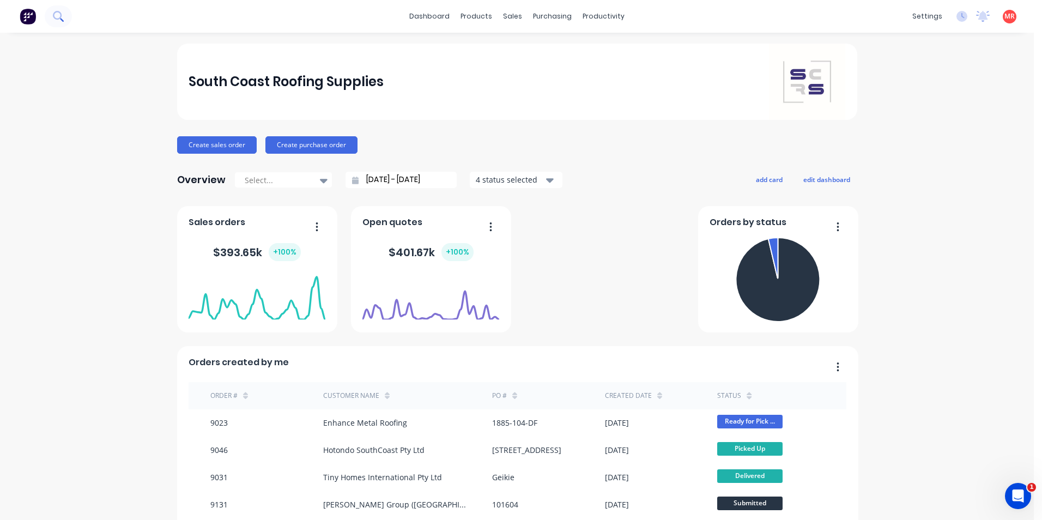
click at [57, 22] on button at bounding box center [58, 16] width 27 height 22
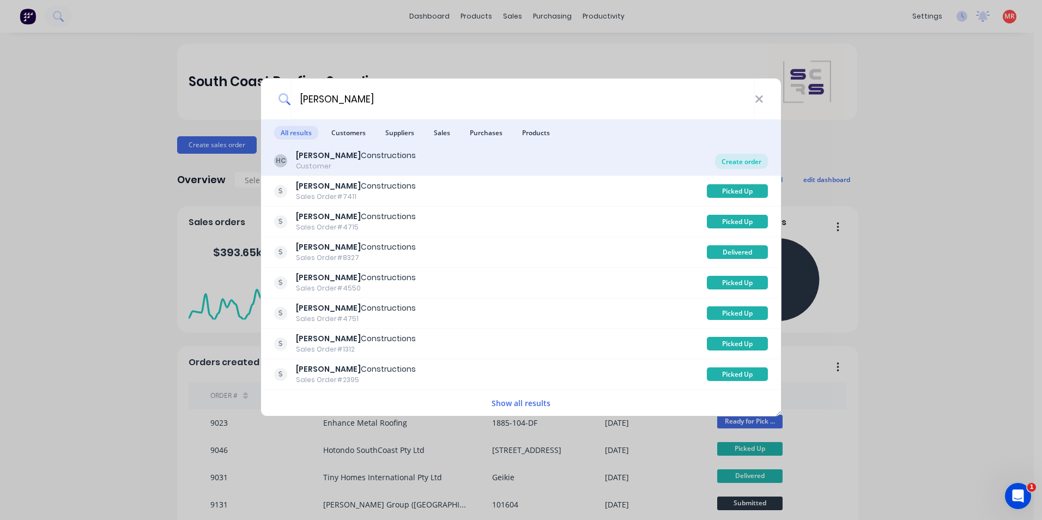
type input "hobbs"
click at [723, 162] on div "Create order" at bounding box center [741, 161] width 53 height 15
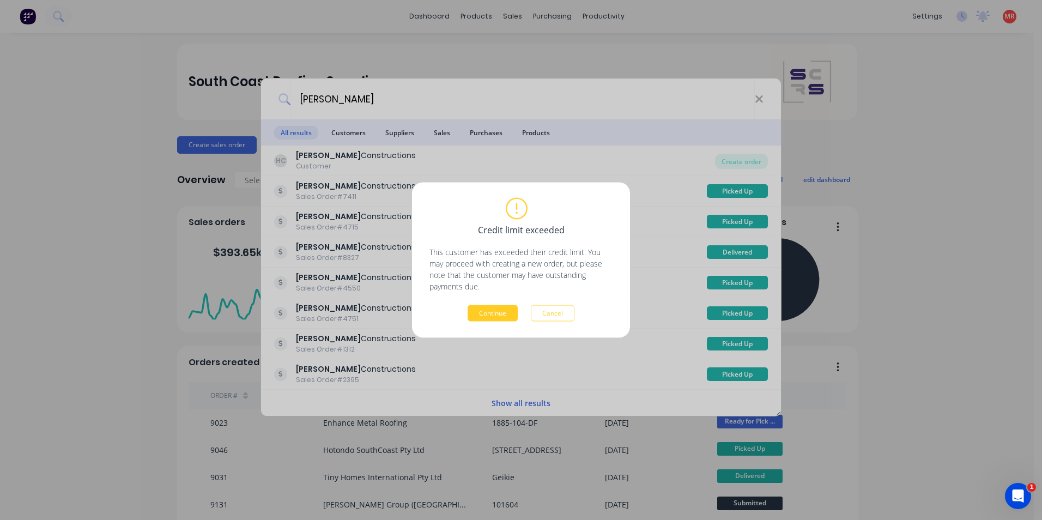
click at [506, 306] on button "Continue" at bounding box center [492, 313] width 50 height 16
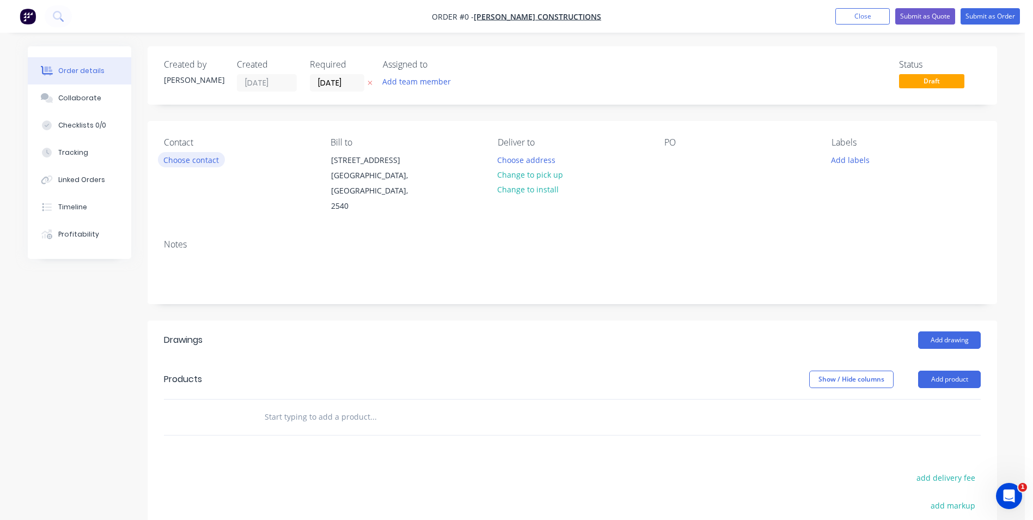
click at [200, 161] on button "Choose contact" at bounding box center [191, 159] width 67 height 15
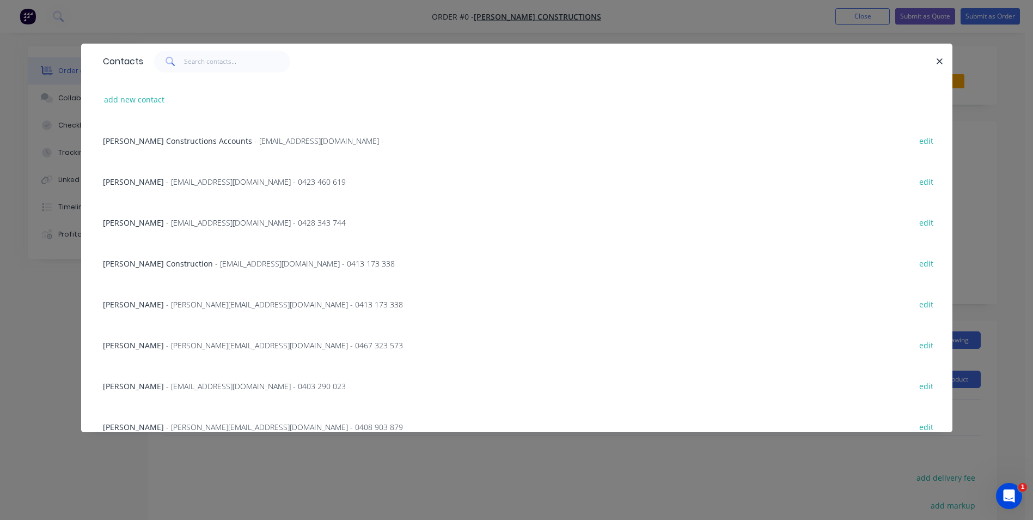
click at [201, 346] on span "- dylan@hobbsconstructions.com.au - 0467 323 573" at bounding box center [284, 345] width 237 height 10
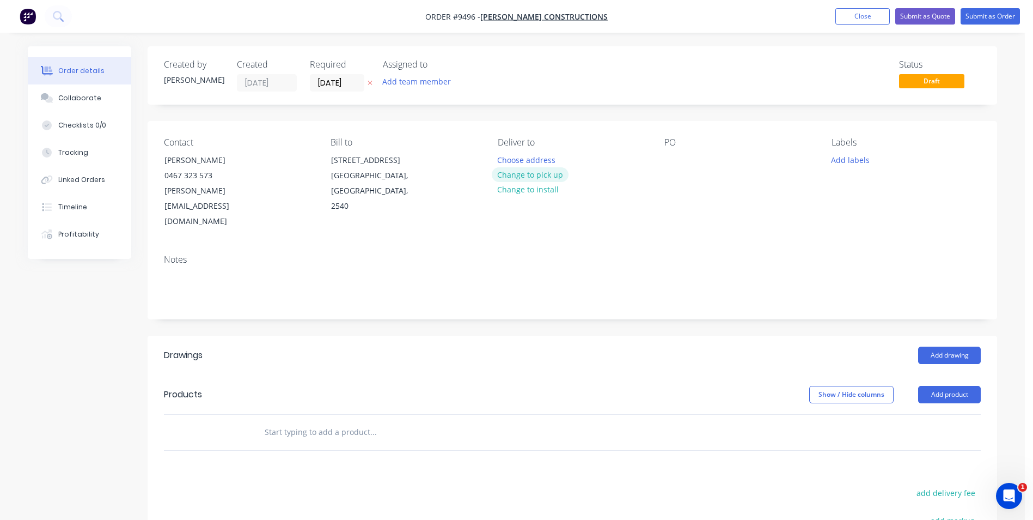
click at [506, 176] on button "Change to pick up" at bounding box center [530, 174] width 77 height 15
click at [674, 160] on div at bounding box center [673, 160] width 17 height 16
click at [374, 421] on input "text" at bounding box center [373, 432] width 218 height 22
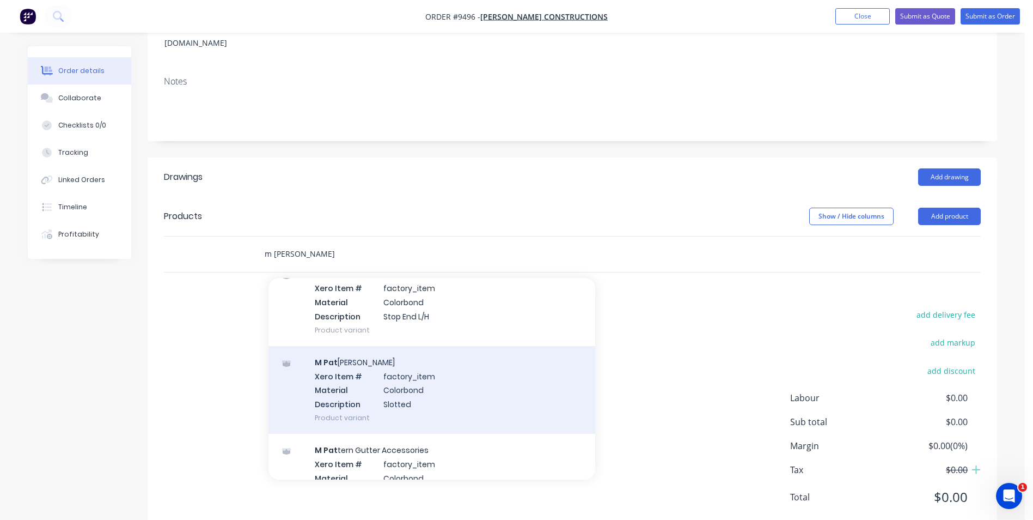
scroll to position [109, 0]
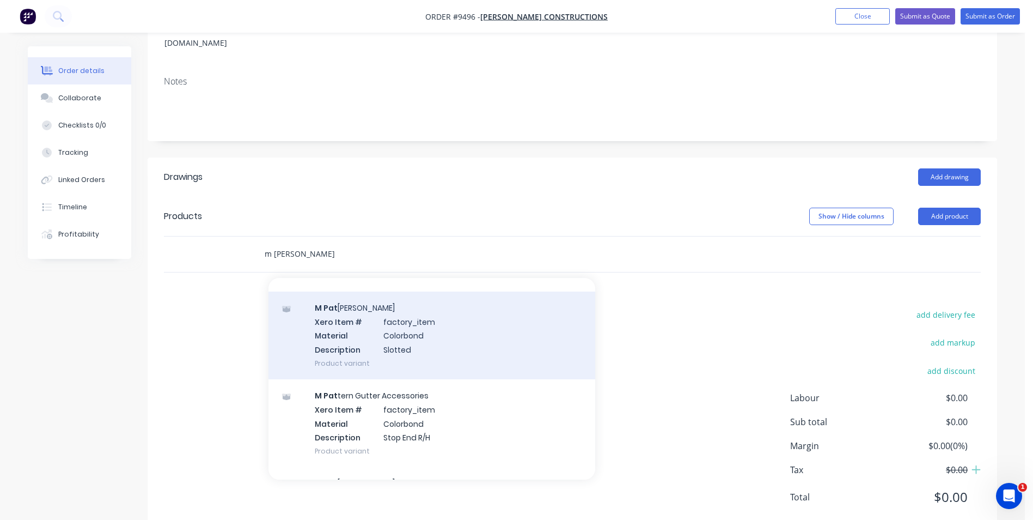
type input "m pat"
click at [419, 327] on div "M Pat tern Gutter Xero Item # factory_item Material Colorbond Description Slott…" at bounding box center [432, 335] width 327 height 88
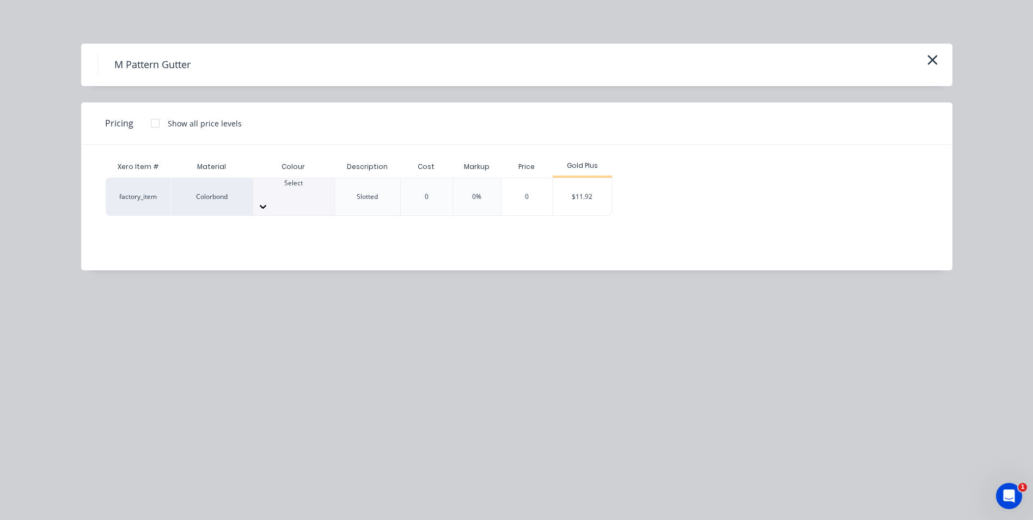
click at [318, 198] on div at bounding box center [293, 206] width 81 height 17
click at [565, 194] on div "$11.92" at bounding box center [582, 196] width 58 height 37
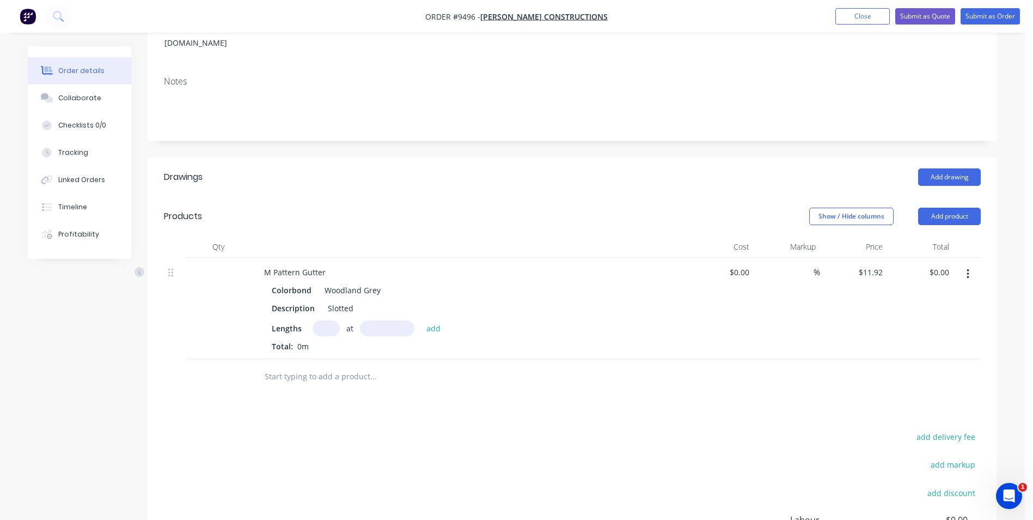
click at [320, 320] on input "text" at bounding box center [326, 328] width 27 height 16
type input "2"
type input "7000"
click at [421, 320] on button "add" at bounding box center [434, 327] width 26 height 15
type input "$166.88"
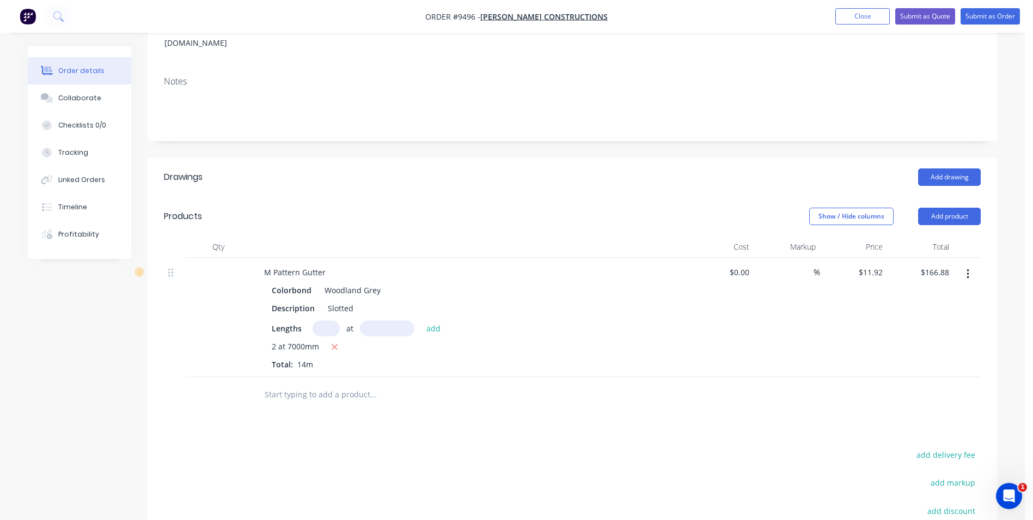
click at [299, 384] on input "text" at bounding box center [373, 395] width 218 height 22
click at [291, 384] on input "text" at bounding box center [373, 395] width 218 height 22
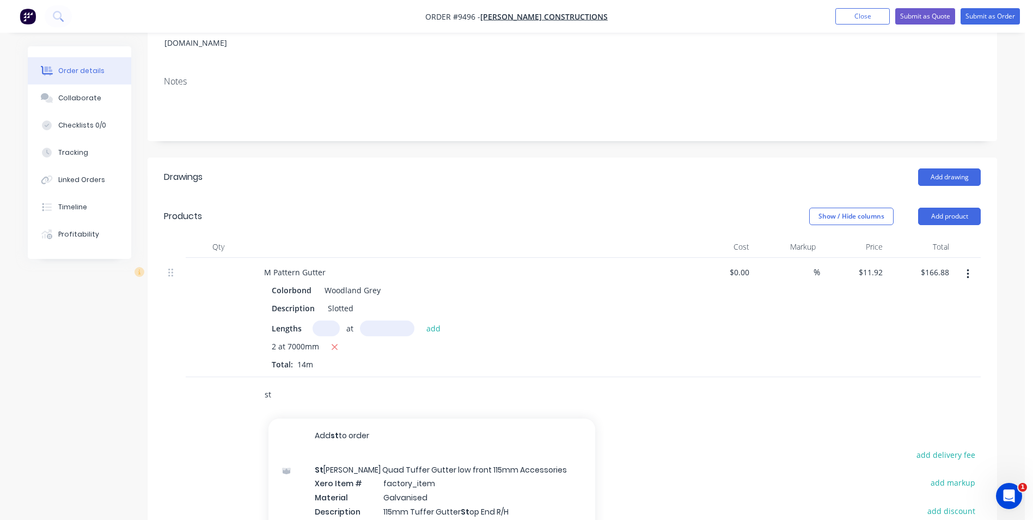
type input "s"
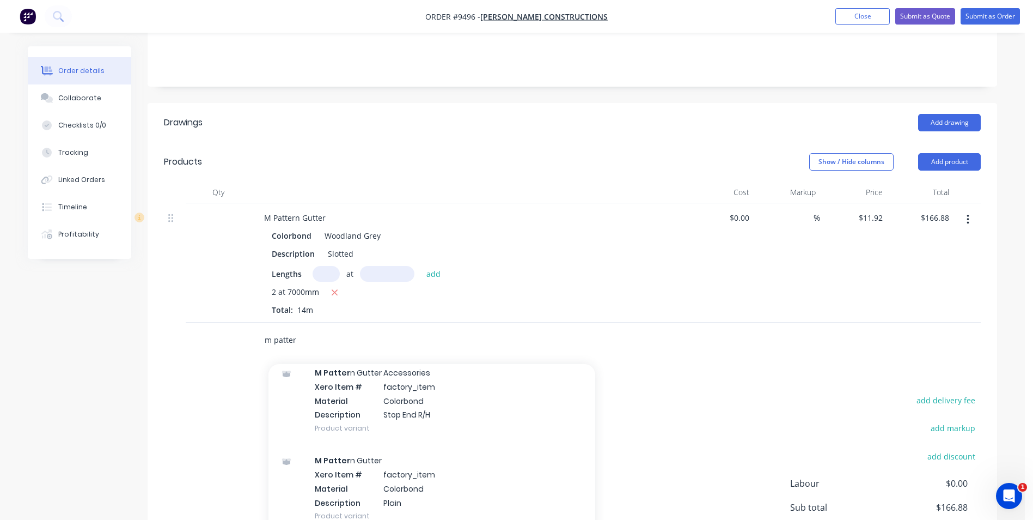
scroll to position [272, 0]
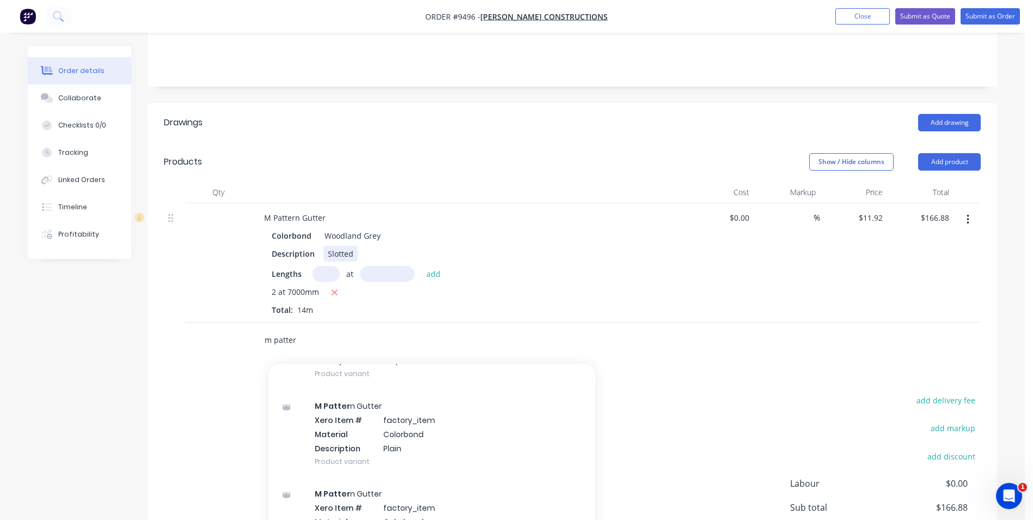
type input "m patter"
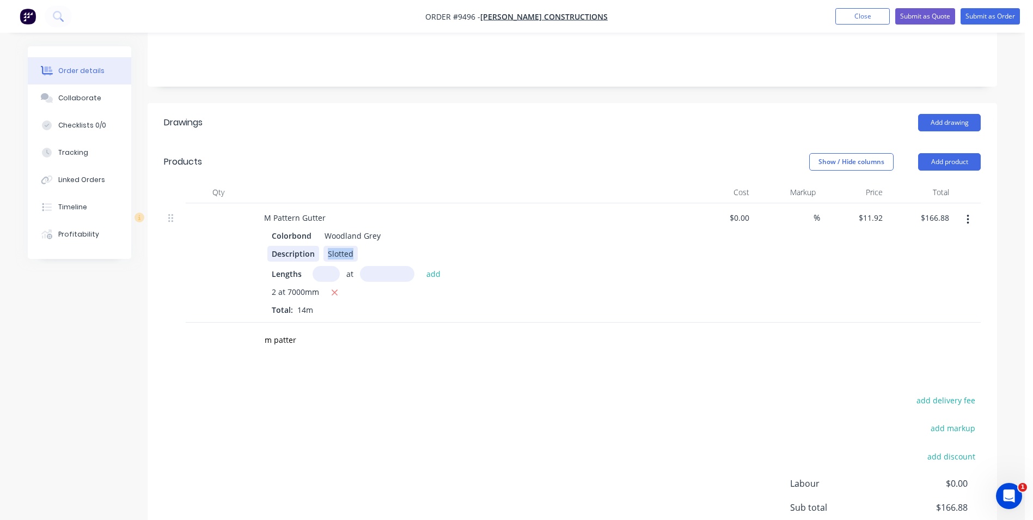
drag, startPoint x: 353, startPoint y: 222, endPoint x: 309, endPoint y: 222, distance: 44.1
click at [309, 246] on div "Description Slotted" at bounding box center [466, 254] width 399 height 16
click at [321, 266] on input "text" at bounding box center [326, 274] width 27 height 16
click at [299, 329] on input "m patter" at bounding box center [373, 340] width 218 height 22
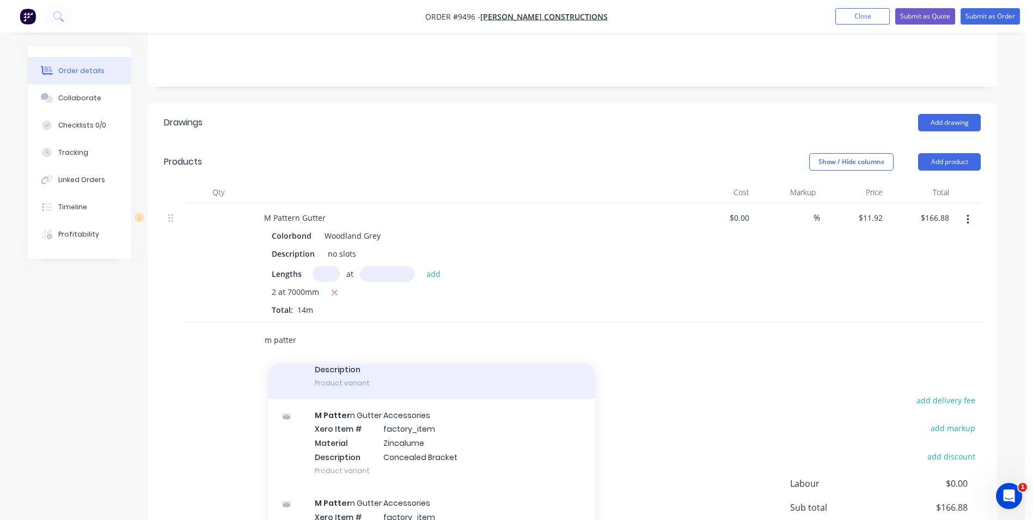
scroll to position [545, 0]
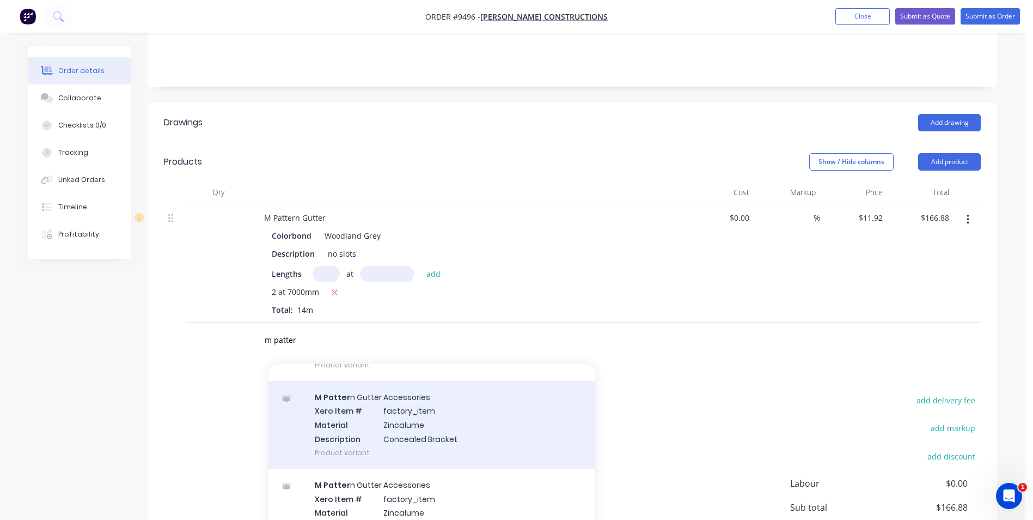
click at [378, 404] on div "M Patter n Gutter Accessories Xero Item # factory_item Material Zincalume Descr…" at bounding box center [432, 425] width 327 height 88
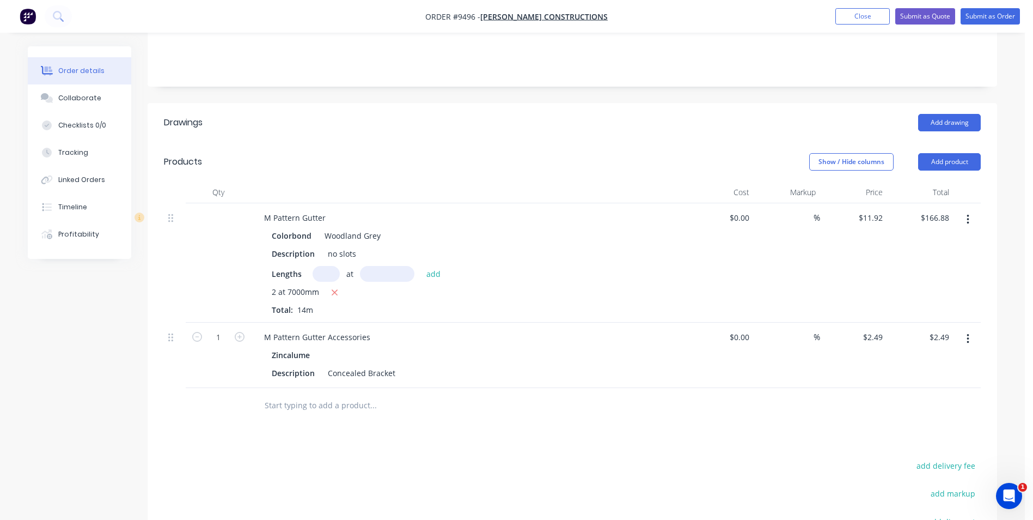
click at [245, 330] on button "button" at bounding box center [240, 335] width 14 height 11
type input "2"
type input "$4.98"
click at [245, 330] on button "button" at bounding box center [240, 335] width 14 height 11
type input "3"
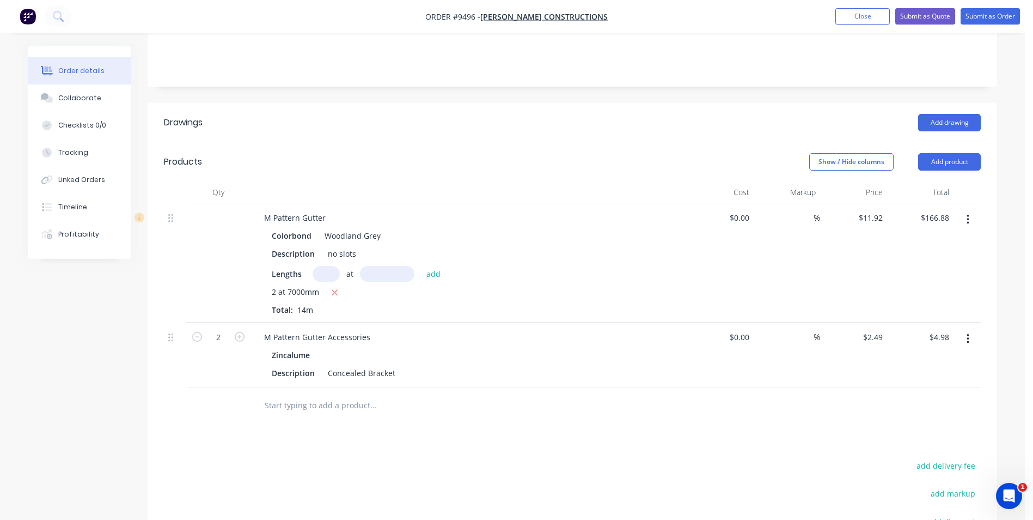
type input "$7.47"
click at [245, 330] on button "button" at bounding box center [240, 335] width 14 height 11
type input "4"
type input "$9.96"
click at [245, 330] on button "button" at bounding box center [240, 335] width 14 height 11
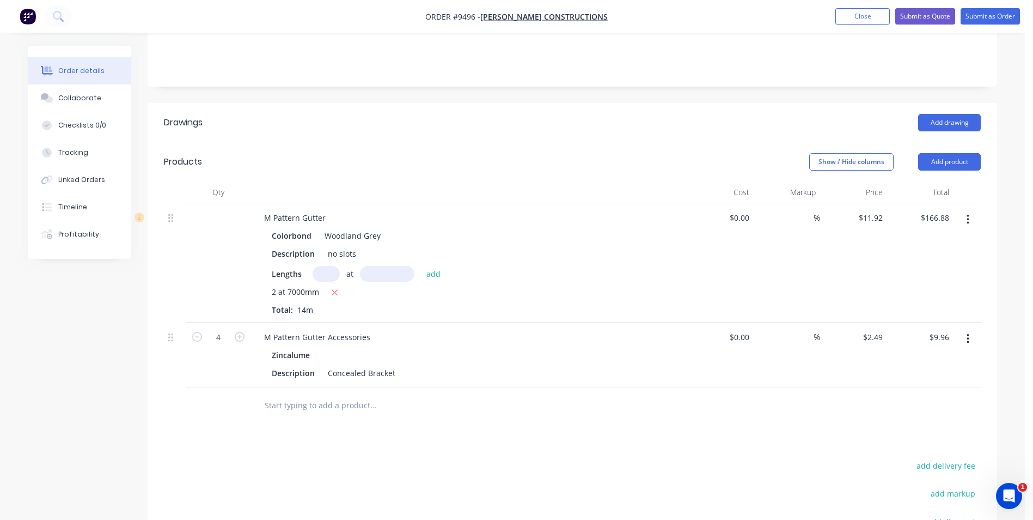
type input "5"
type input "$12.45"
click at [245, 330] on button "button" at bounding box center [240, 335] width 14 height 11
type input "6"
type input "$14.94"
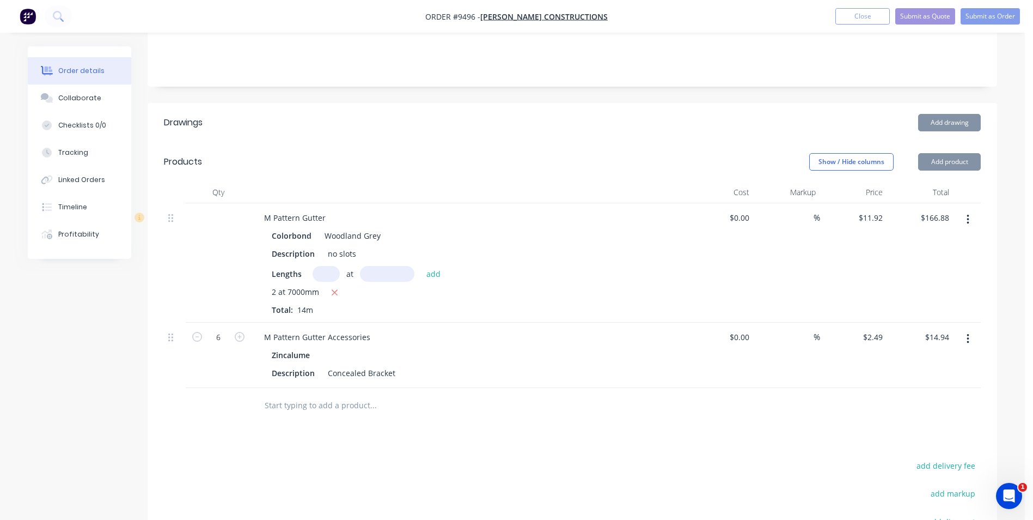
click at [245, 330] on button "button" at bounding box center [240, 335] width 14 height 11
type input "7"
type input "$17.43"
click at [245, 330] on button "button" at bounding box center [240, 335] width 14 height 11
type input "8"
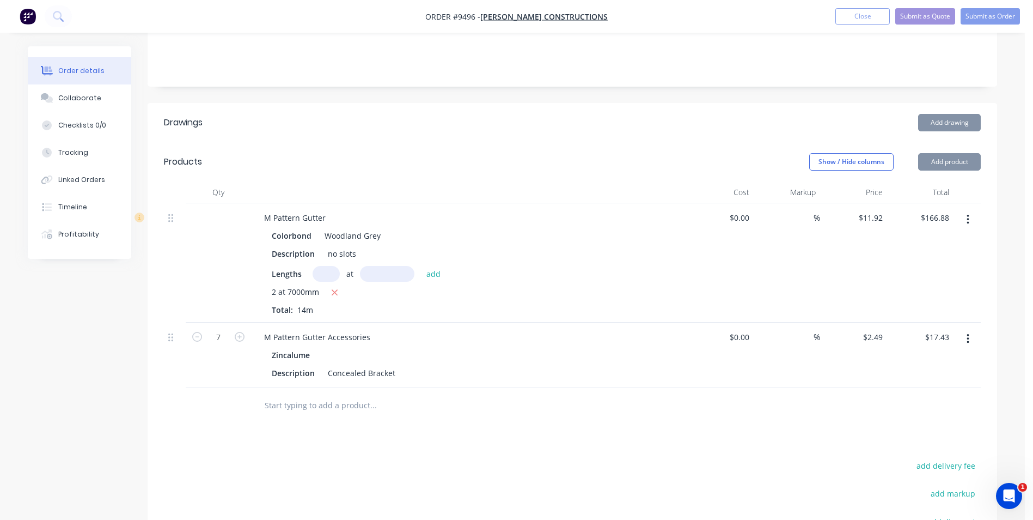
type input "$19.92"
click at [245, 330] on button "button" at bounding box center [240, 335] width 14 height 11
type input "9"
type input "$22.41"
click at [245, 330] on button "button" at bounding box center [240, 335] width 14 height 11
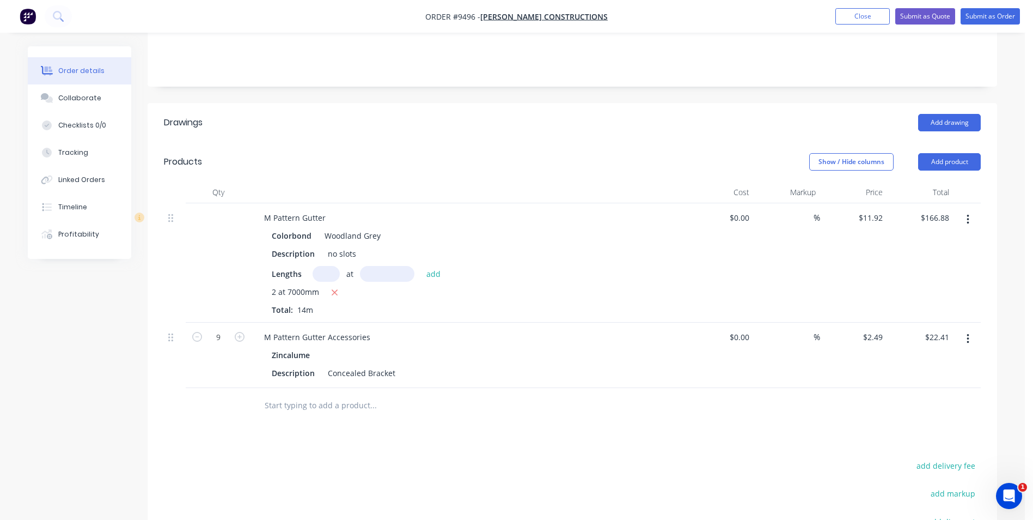
type input "10"
type input "$24.90"
click at [245, 330] on button "button" at bounding box center [240, 335] width 14 height 11
type input "11"
type input "$27.39"
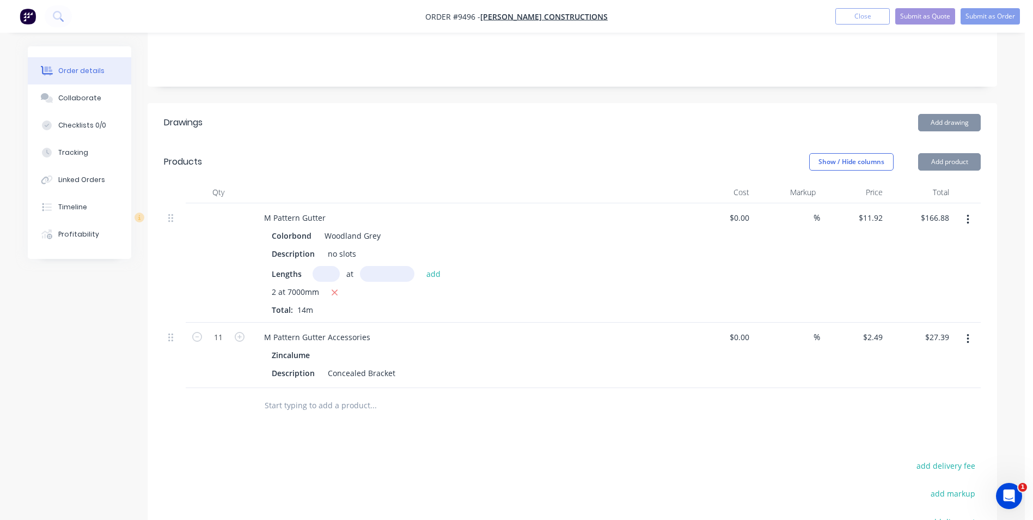
click at [245, 330] on button "button" at bounding box center [240, 335] width 14 height 11
type input "12"
type input "$29.88"
click at [245, 330] on button "button" at bounding box center [240, 335] width 14 height 11
type input "13"
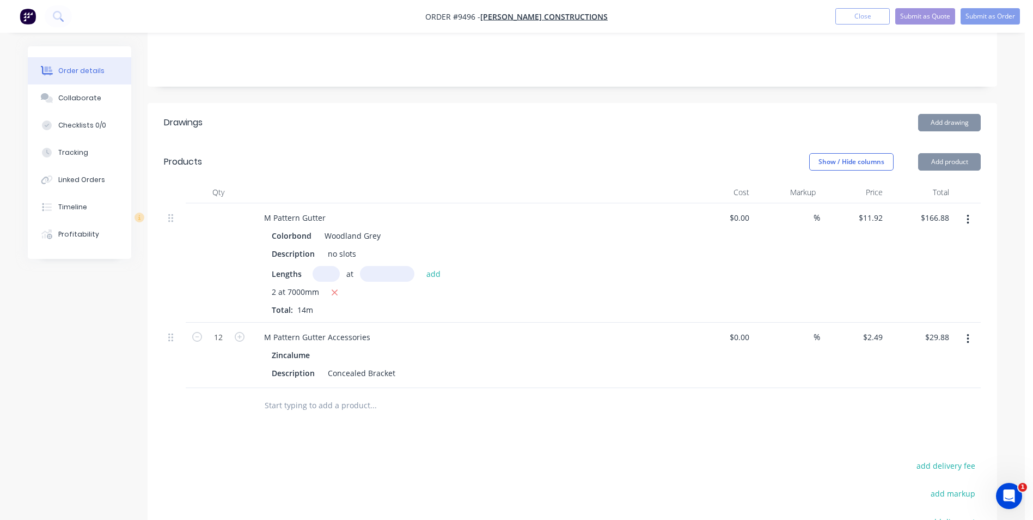
type input "$32.37"
click at [245, 330] on button "button" at bounding box center [240, 335] width 14 height 11
type input "14"
type input "$34.86"
click at [245, 330] on button "button" at bounding box center [240, 335] width 14 height 11
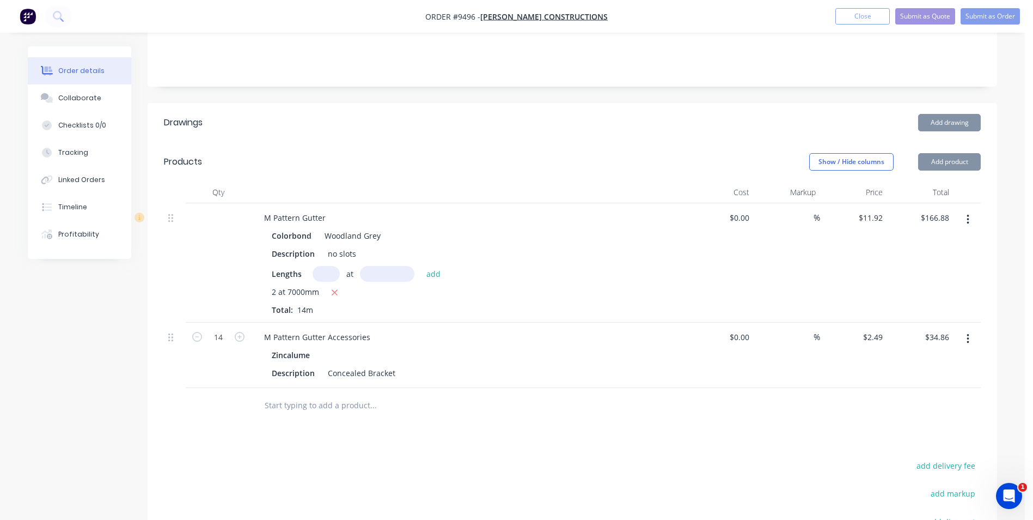
type input "15"
type input "$37.35"
click at [245, 330] on button "button" at bounding box center [240, 335] width 14 height 11
type input "16"
type input "$39.84"
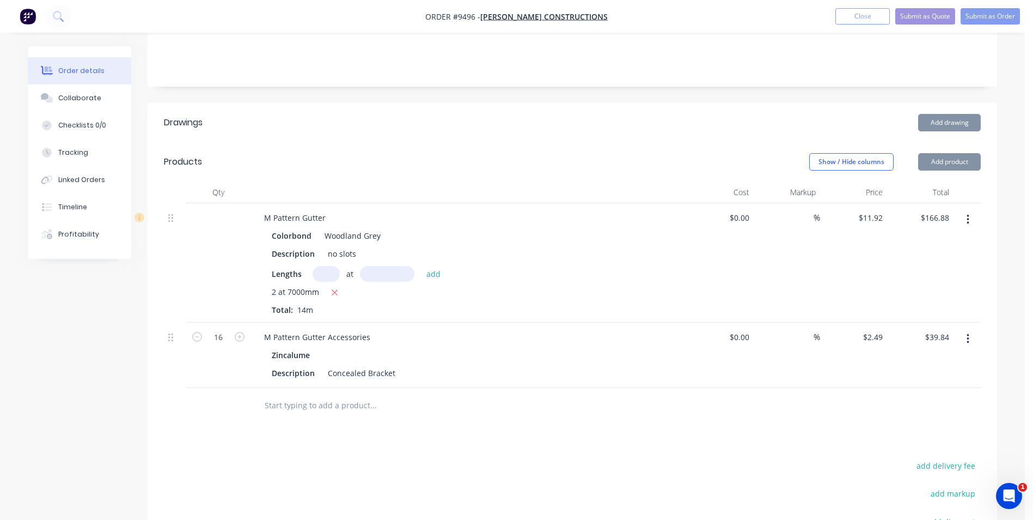
click at [245, 330] on button "button" at bounding box center [240, 335] width 14 height 11
type input "17"
type input "$42.33"
click at [245, 330] on button "button" at bounding box center [240, 335] width 14 height 11
type input "18"
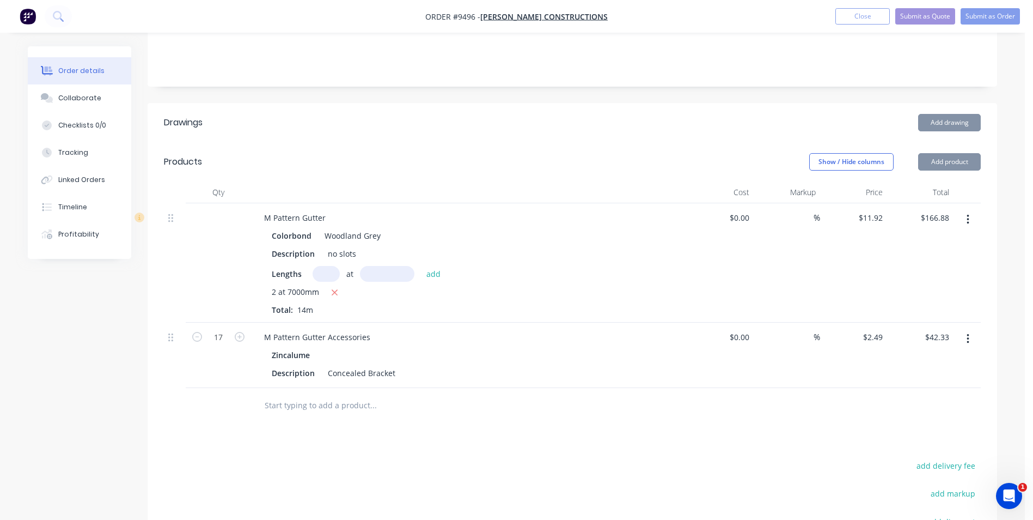
type input "$44.82"
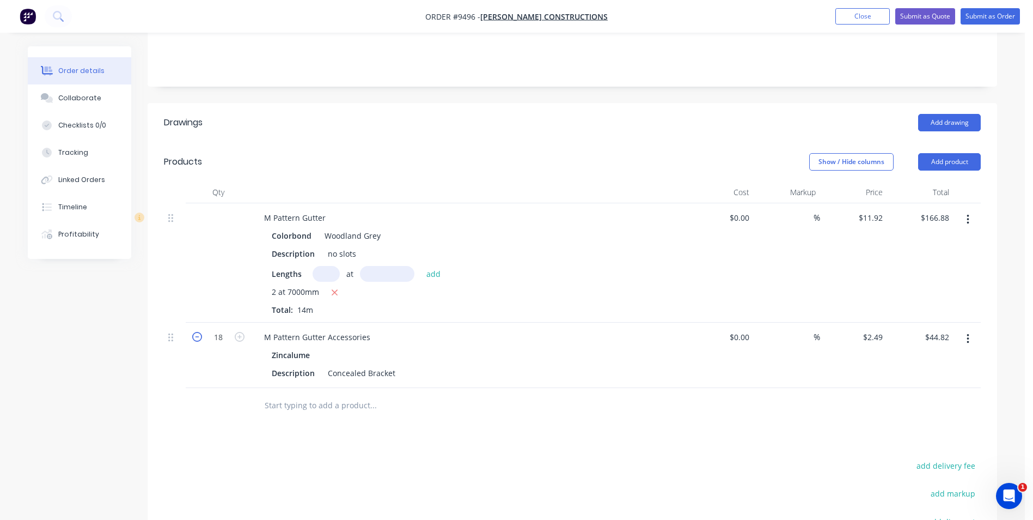
click at [200, 332] on icon "button" at bounding box center [197, 337] width 10 height 10
type input "17"
type input "$42.33"
click at [292, 394] on input "text" at bounding box center [373, 405] width 218 height 22
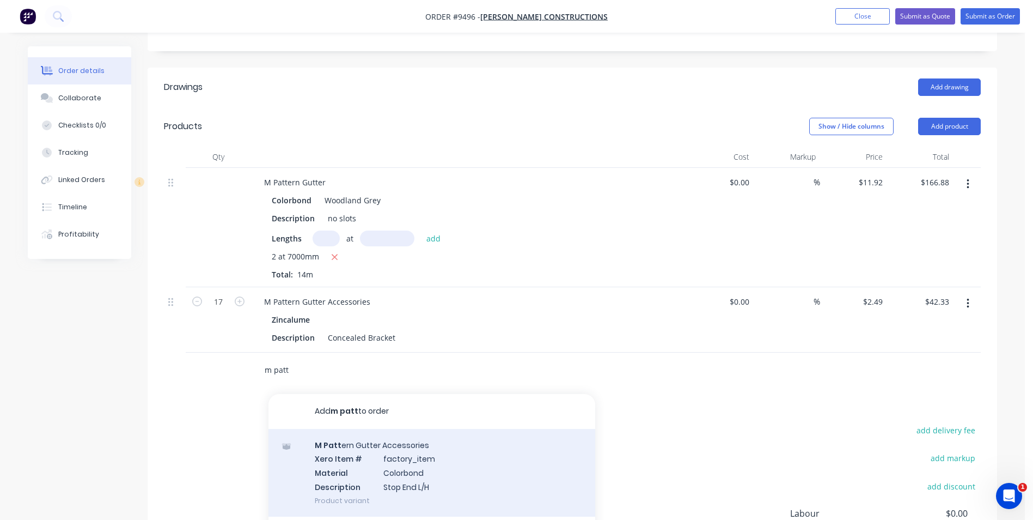
scroll to position [287, 0]
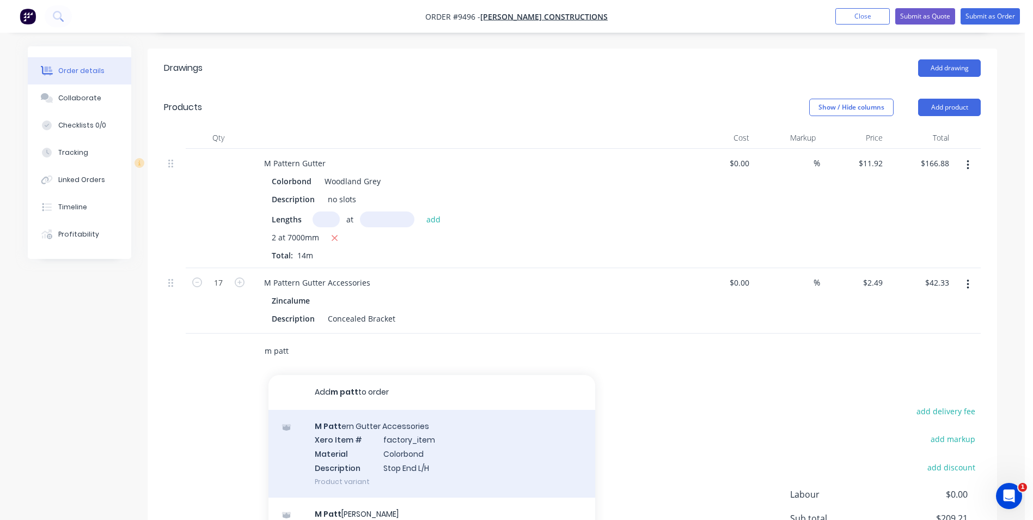
type input "m patt"
click at [357, 410] on div "M Patt ern Gutter Accessories Xero Item # factory_item Material Colorbond Descr…" at bounding box center [432, 454] width 327 height 88
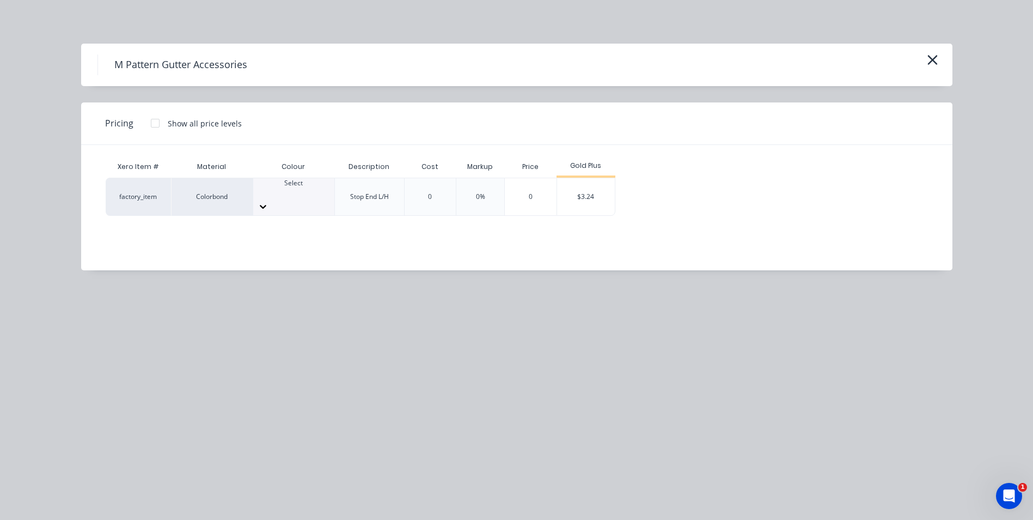
click at [282, 185] on div "Select" at bounding box center [293, 188] width 81 height 20
click at [597, 200] on div "$3.24" at bounding box center [586, 196] width 58 height 37
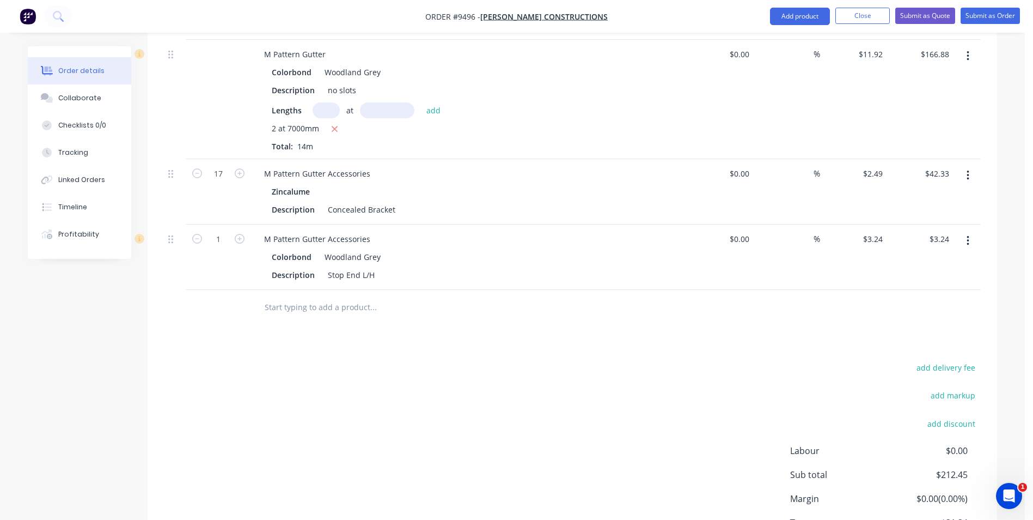
click at [285, 296] on input "text" at bounding box center [373, 307] width 218 height 22
type input "m"
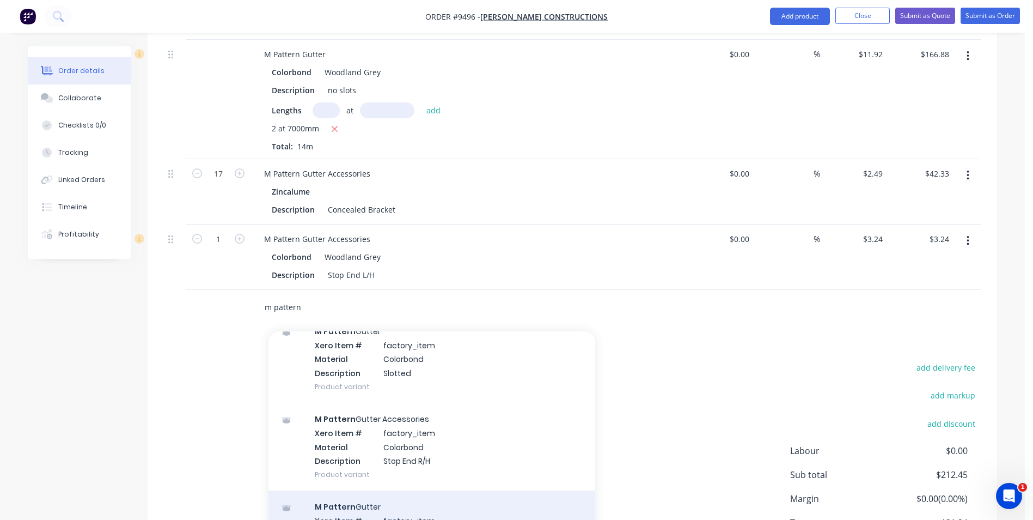
scroll to position [163, 0]
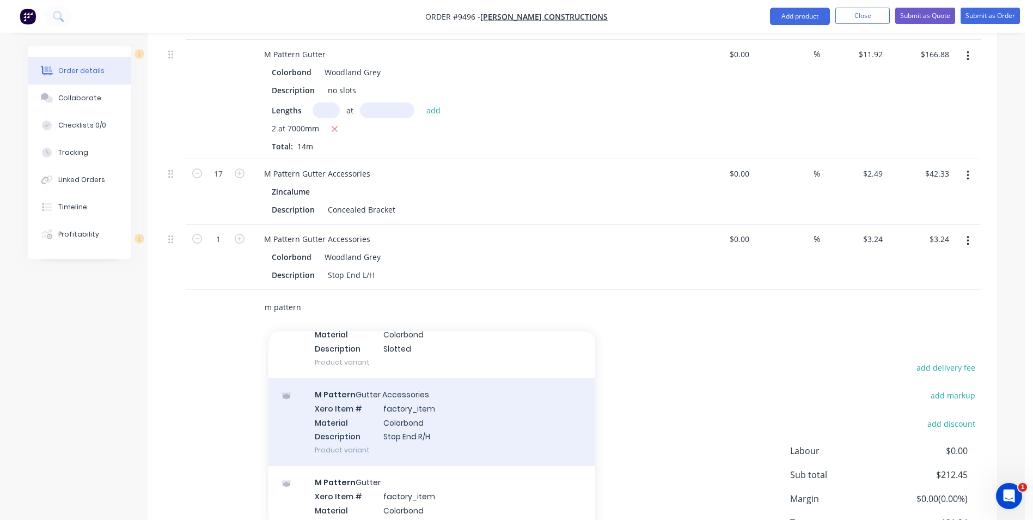
type input "m pattern"
click at [351, 379] on div "M Pattern Gutter Accessories Xero Item # factory_item Material Colorbond Descri…" at bounding box center [432, 422] width 327 height 88
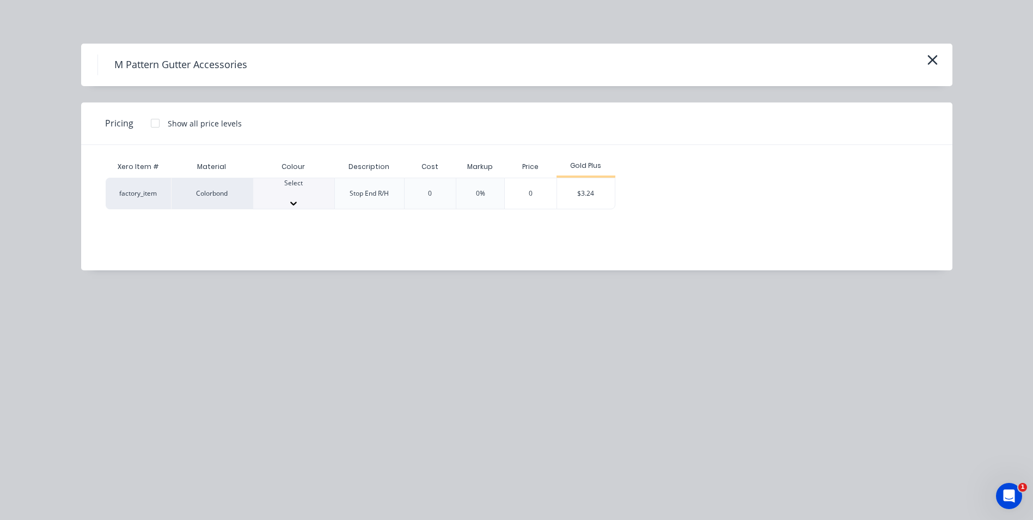
click at [269, 179] on div "Select" at bounding box center [293, 193] width 81 height 31
click at [589, 187] on div "$3.24" at bounding box center [586, 196] width 58 height 37
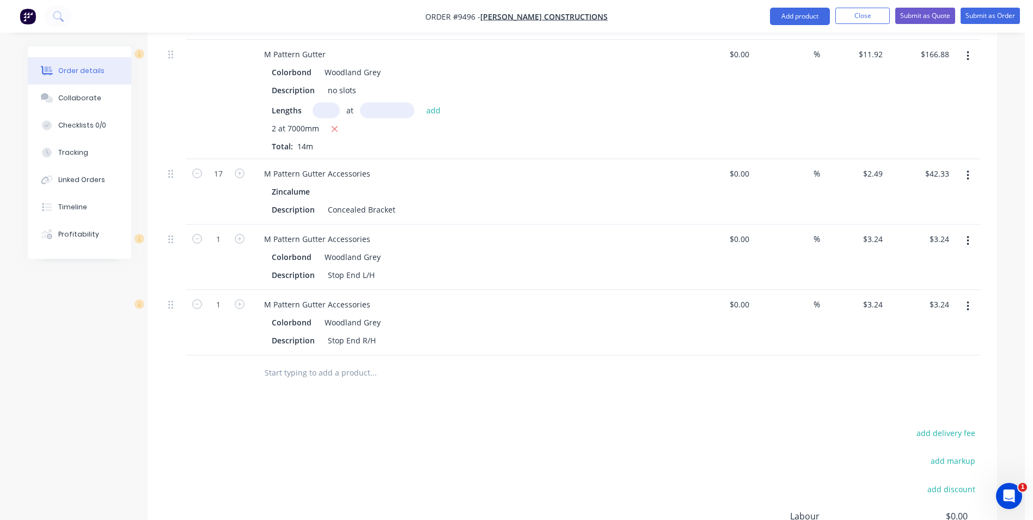
click at [314, 362] on input "text" at bounding box center [373, 373] width 218 height 22
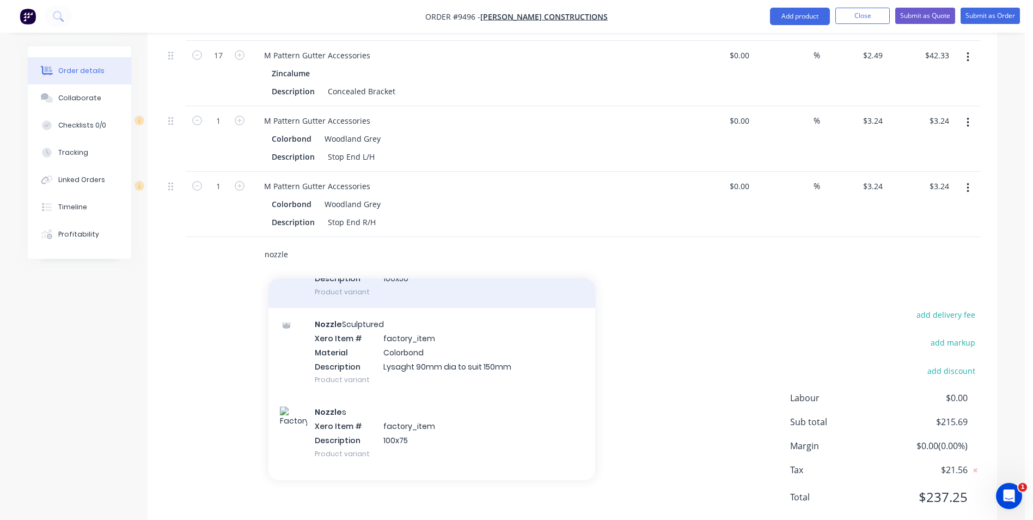
scroll to position [436, 0]
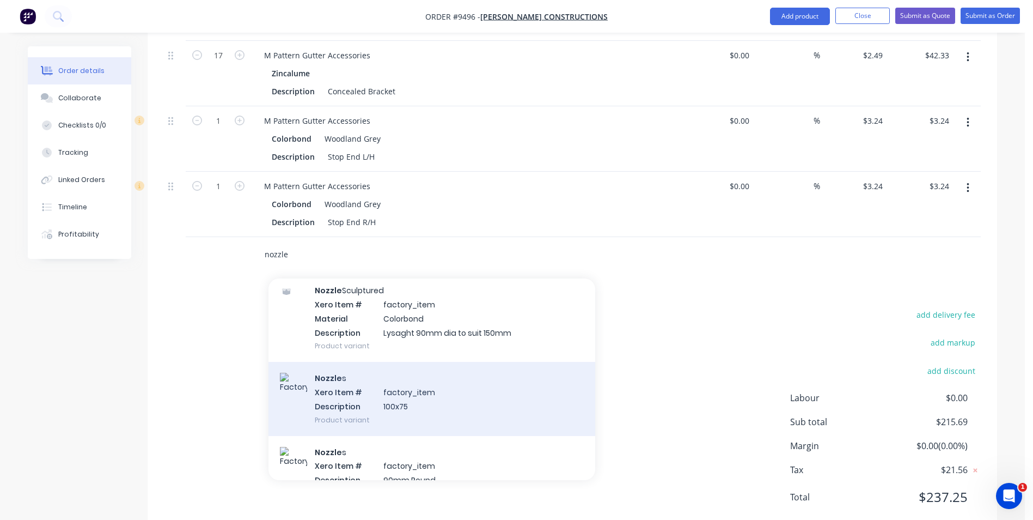
type input "nozzle"
click at [369, 367] on div "Nozzle s Xero Item # factory_item Description 100x75 Product variant" at bounding box center [432, 399] width 327 height 74
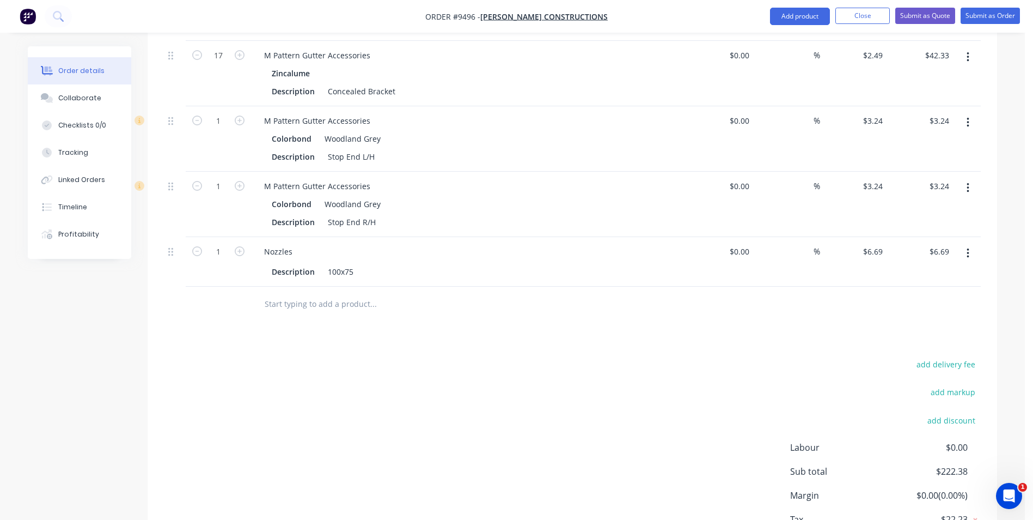
click at [344, 293] on input "text" at bounding box center [373, 304] width 218 height 22
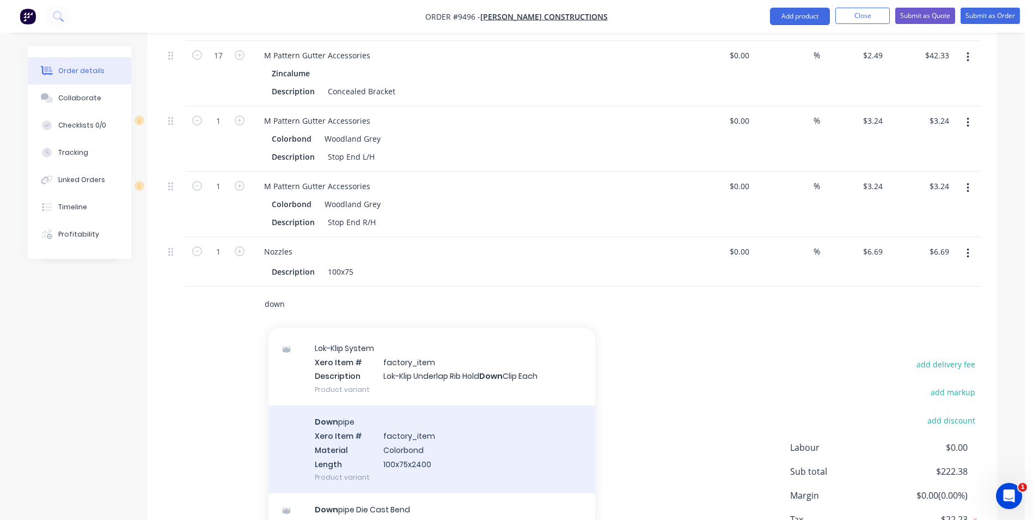
scroll to position [1743, 0]
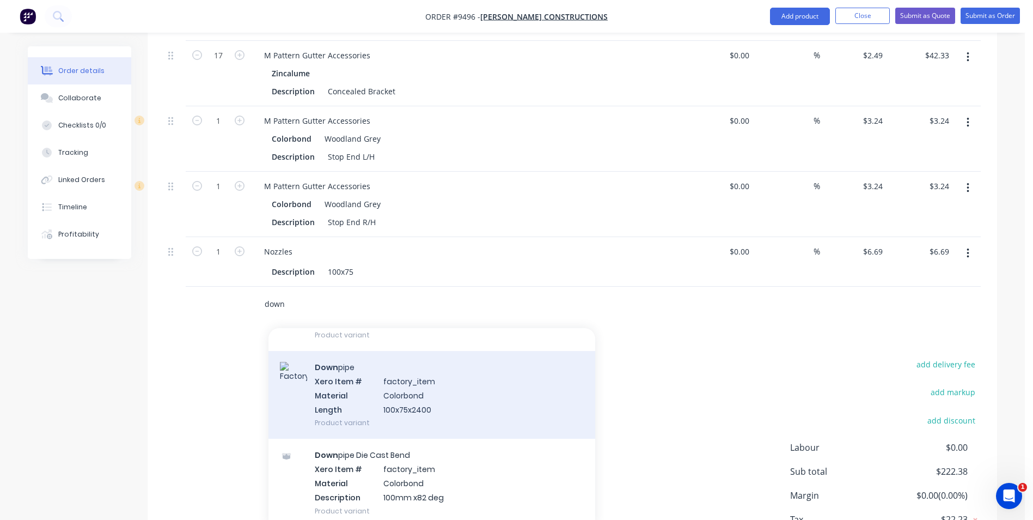
type input "down"
click at [375, 380] on div "Down pipe Xero Item # factory_item Material Colorbond Length 100x75x2400 Produc…" at bounding box center [432, 395] width 327 height 88
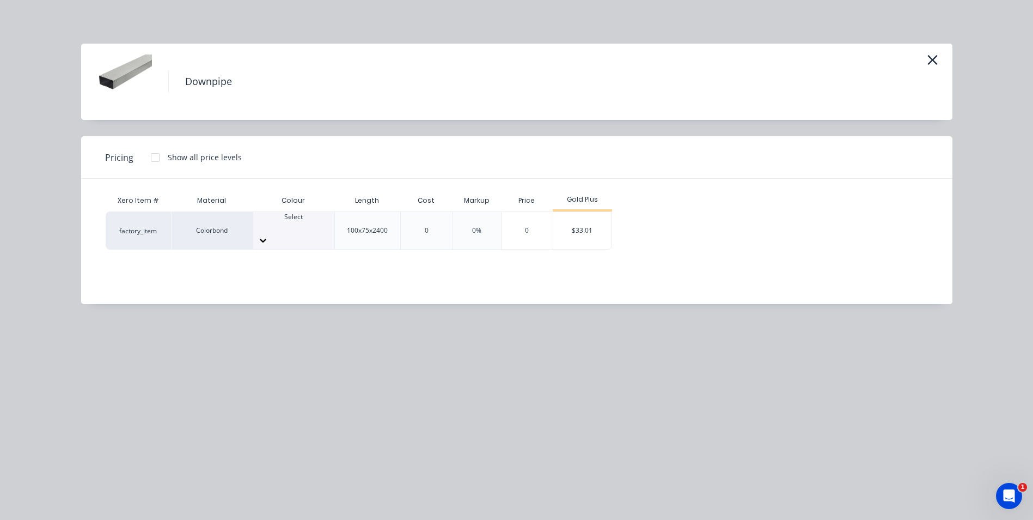
click at [307, 218] on div "Select" at bounding box center [293, 230] width 81 height 37
click at [574, 224] on div "$33.01" at bounding box center [582, 230] width 58 height 37
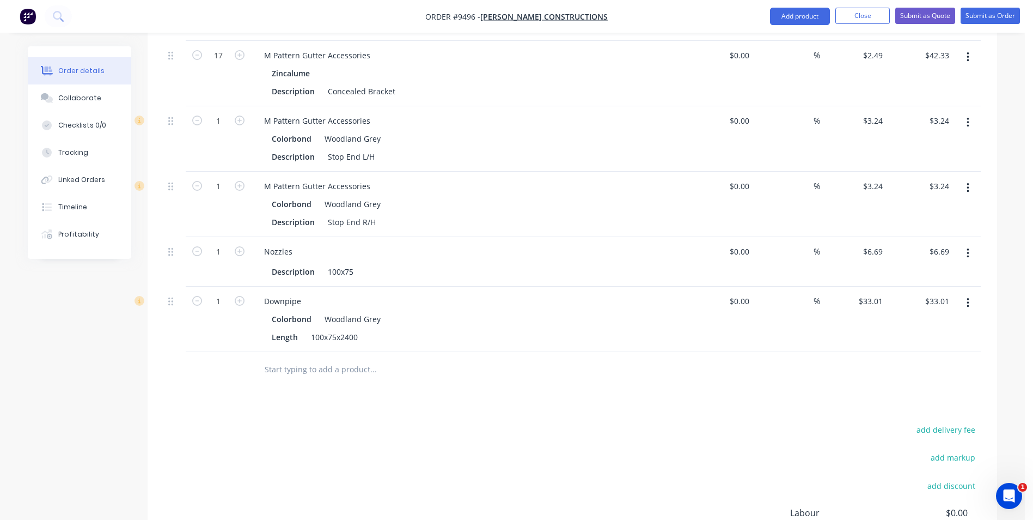
click at [249, 287] on div "1" at bounding box center [218, 319] width 65 height 65
click at [241, 296] on icon "button" at bounding box center [240, 301] width 10 height 10
type input "2"
type input "$66.02"
click at [297, 358] on input "text" at bounding box center [373, 369] width 218 height 22
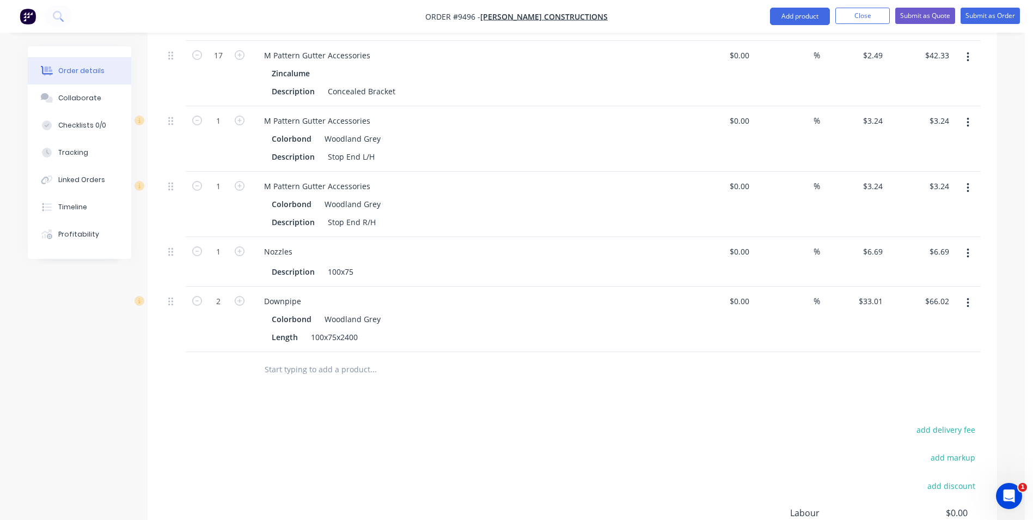
click at [295, 358] on input "text" at bounding box center [373, 369] width 218 height 22
type input "n"
click at [297, 358] on input "text" at bounding box center [373, 369] width 218 height 22
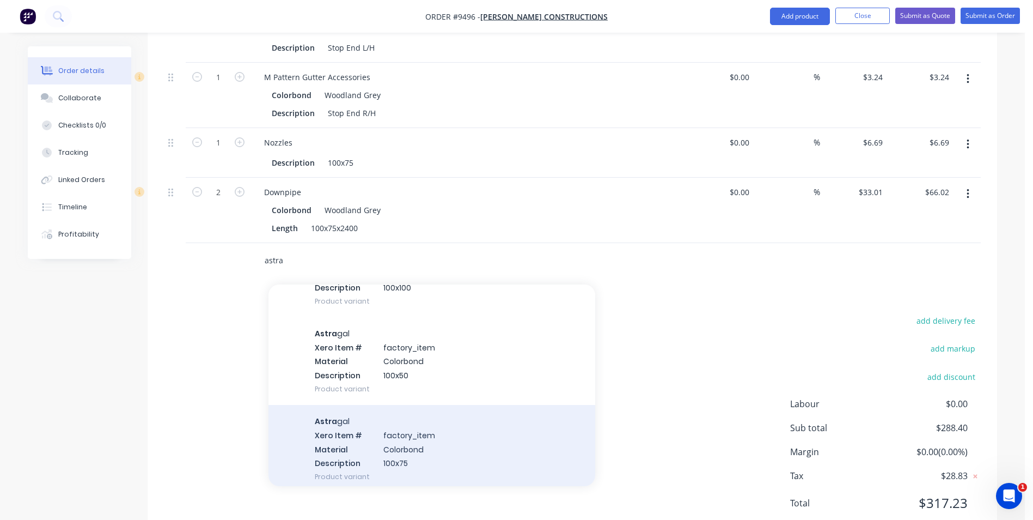
scroll to position [109, 0]
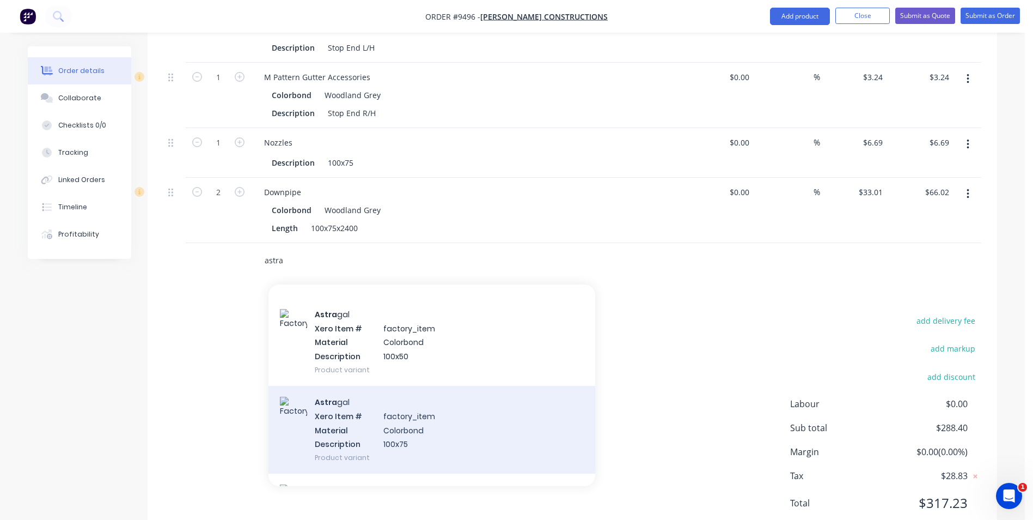
type input "astra"
click at [325, 409] on div "Astra gal Xero Item # factory_item Material Colorbond Description 100x75 Produc…" at bounding box center [432, 430] width 327 height 88
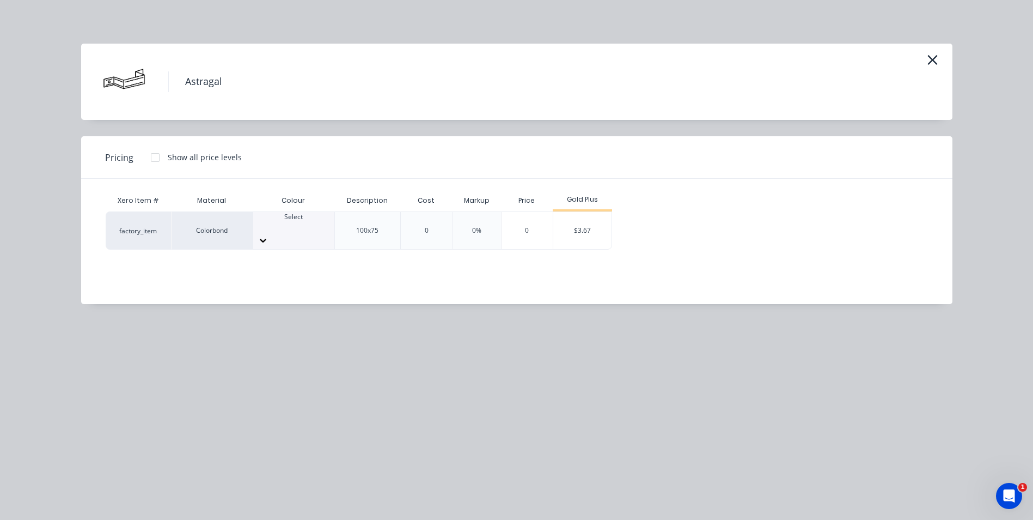
click at [295, 231] on div at bounding box center [293, 227] width 81 height 10
drag, startPoint x: 298, startPoint y: 397, endPoint x: 524, endPoint y: 256, distance: 265.8
click at [607, 212] on div "$3.67" at bounding box center [582, 230] width 58 height 37
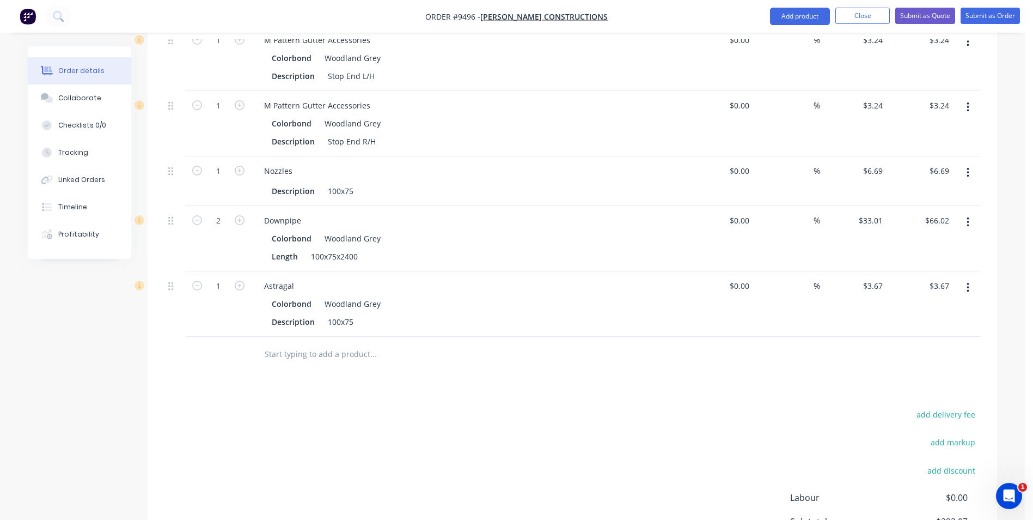
scroll to position [569, 0]
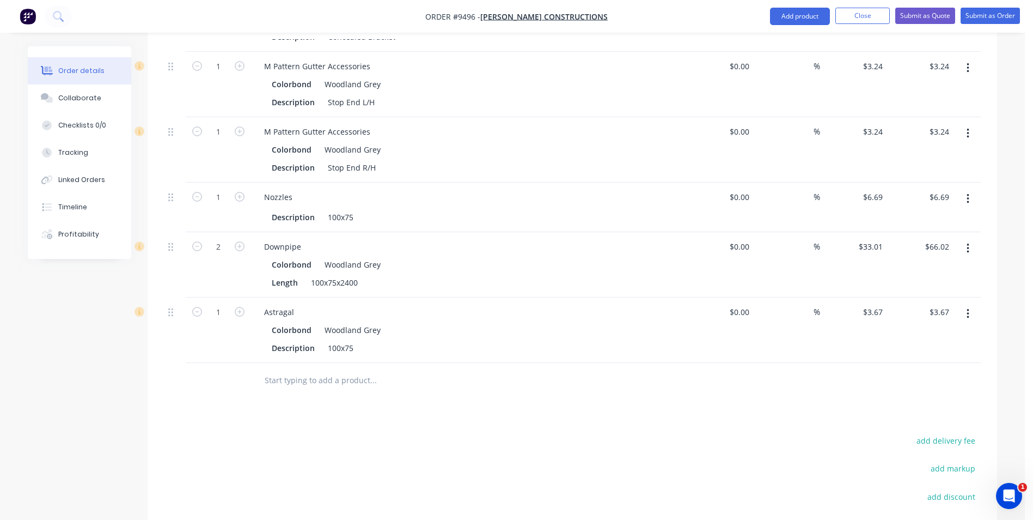
click at [344, 322] on div "Woodland Grey" at bounding box center [350, 330] width 60 height 16
click at [318, 369] on input "text" at bounding box center [373, 380] width 218 height 22
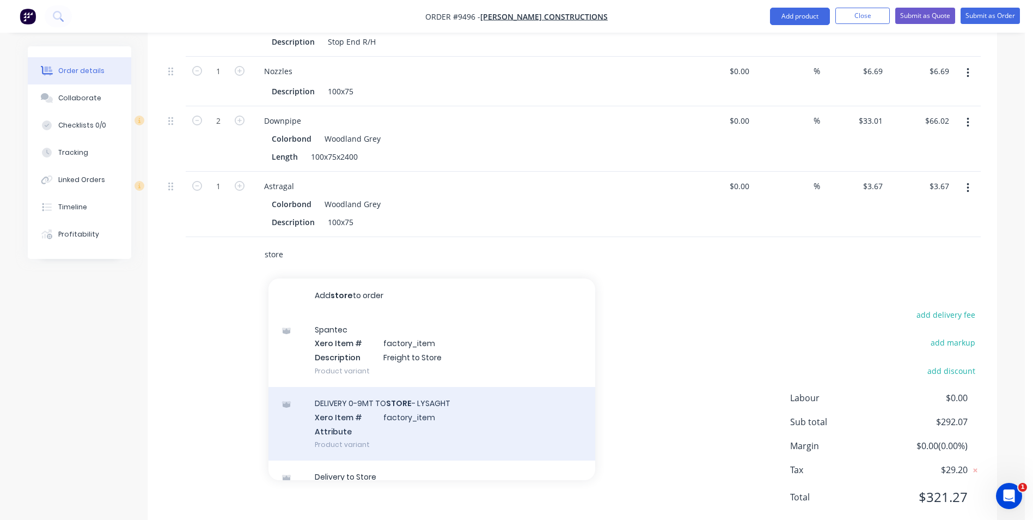
scroll to position [54, 0]
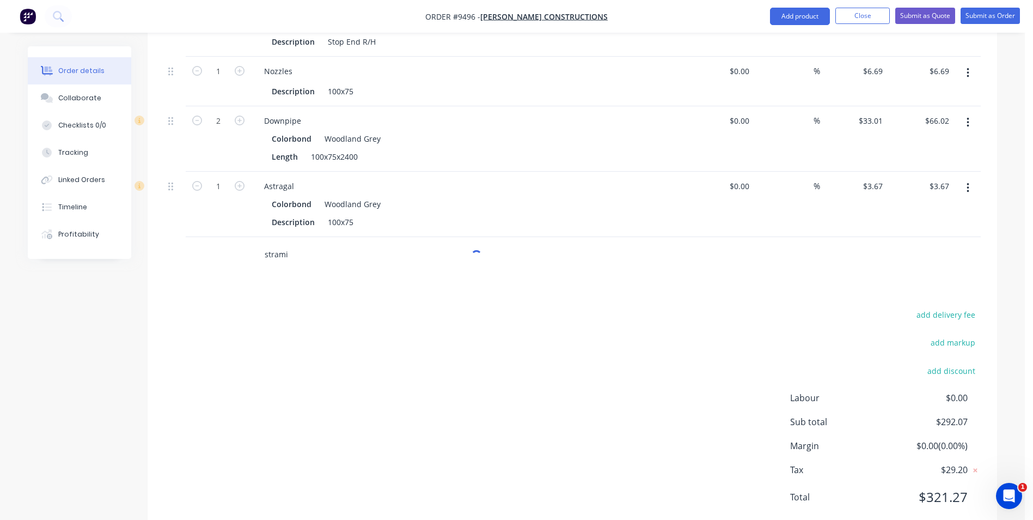
type input "stramit"
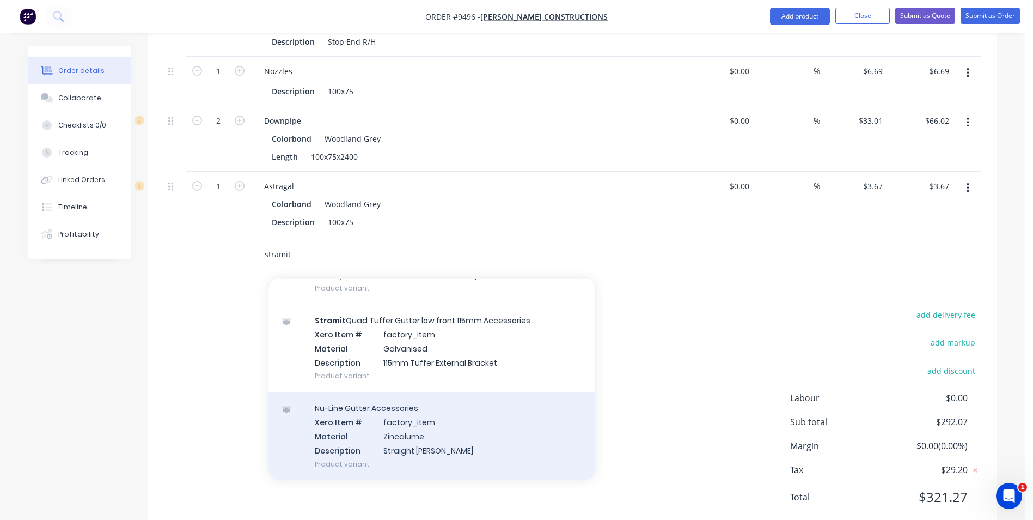
scroll to position [762, 0]
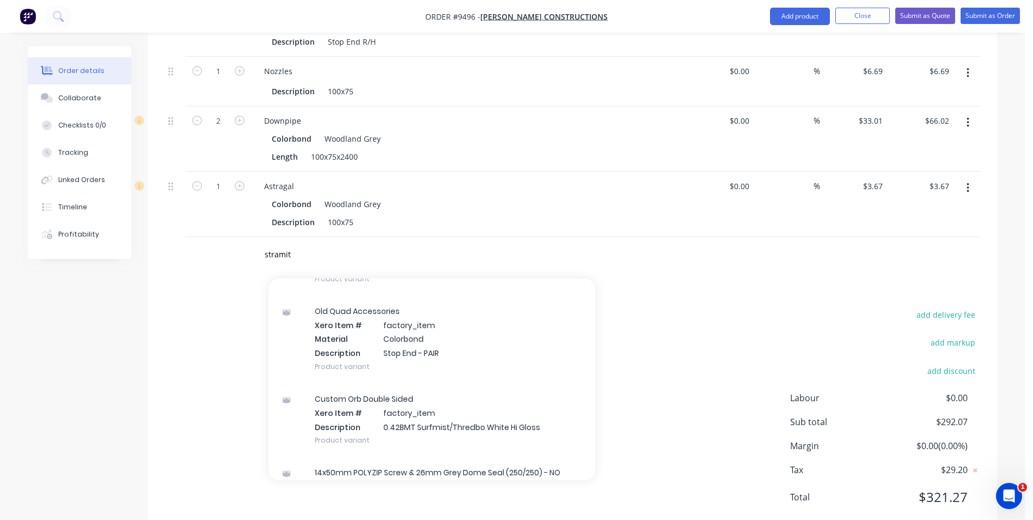
scroll to position [1743, 0]
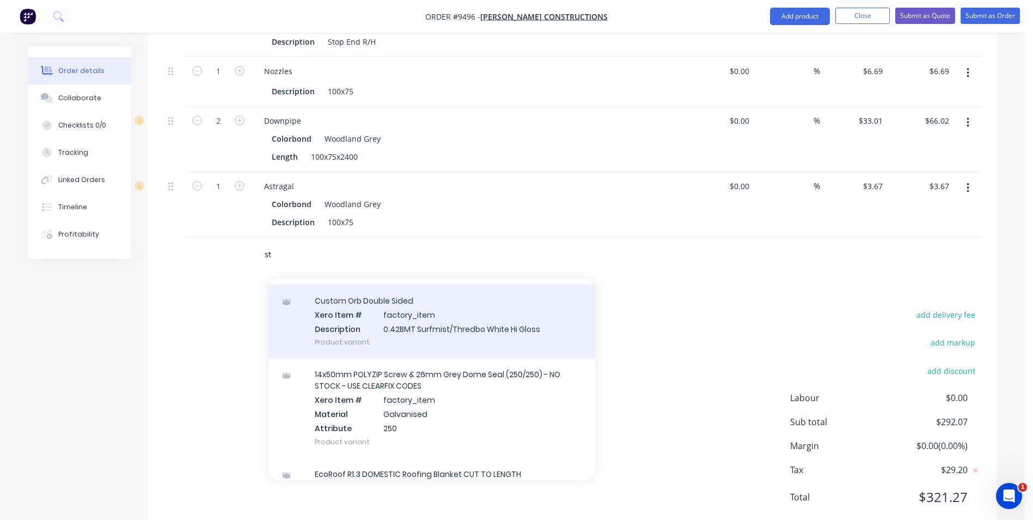
type input "s"
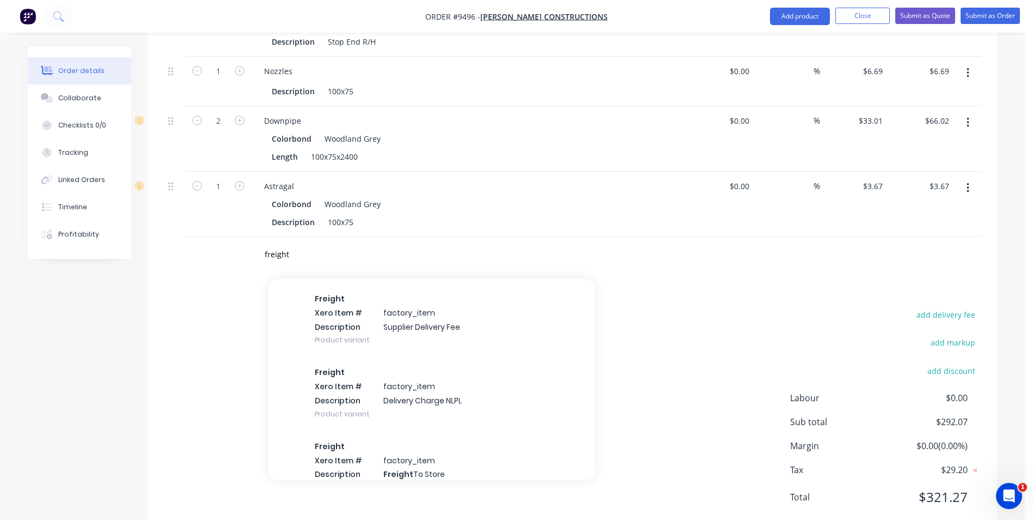
scroll to position [2778, 0]
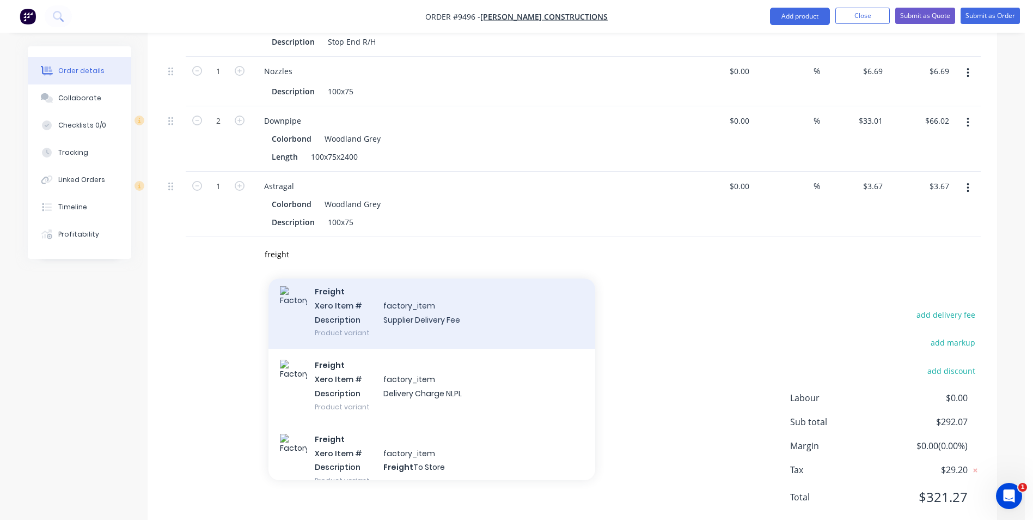
type input "freight"
click at [370, 291] on div "Freight Xero Item # factory_item Description Supplier Delivery Fee Product vari…" at bounding box center [432, 312] width 327 height 74
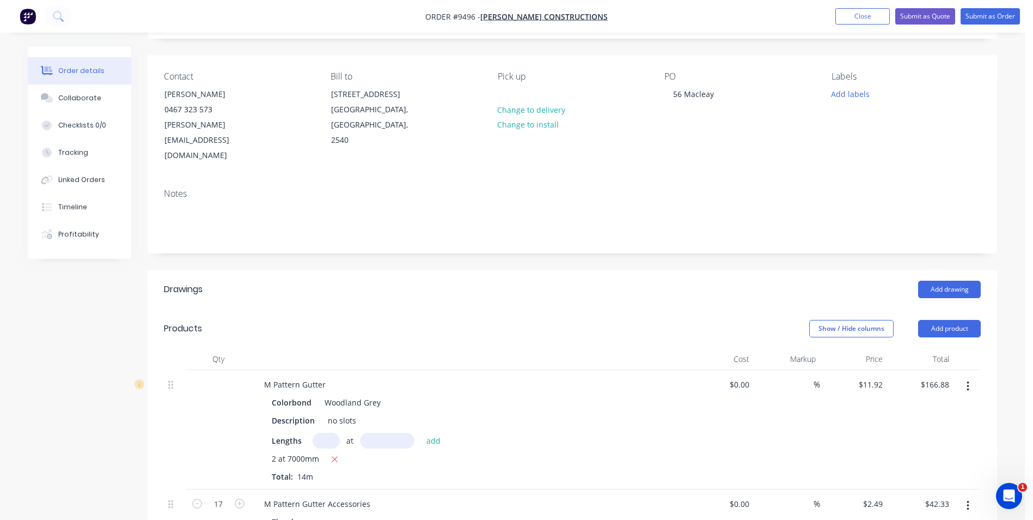
scroll to position [0, 0]
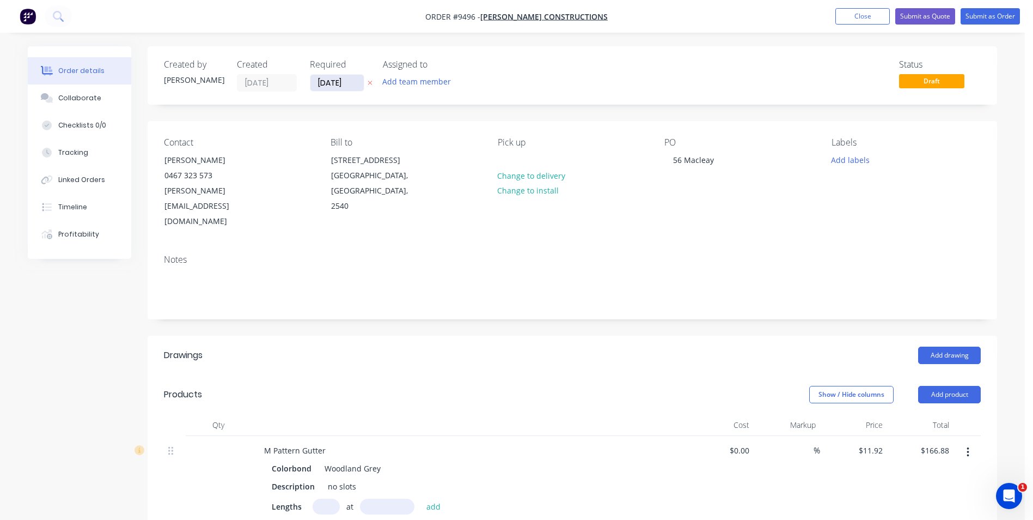
click at [356, 88] on input "[DATE]" at bounding box center [337, 83] width 53 height 16
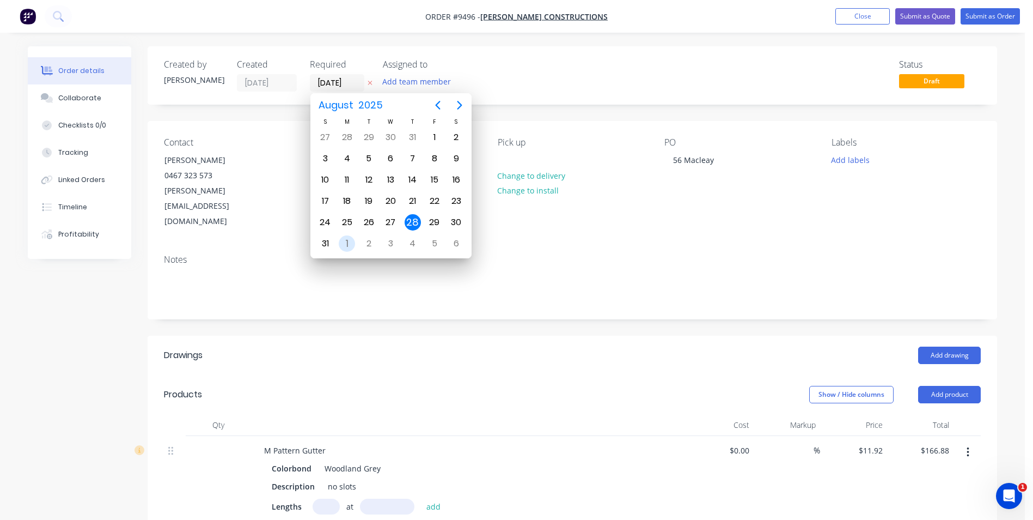
click at [345, 246] on div "1" at bounding box center [347, 243] width 16 height 16
type input "01/09/25"
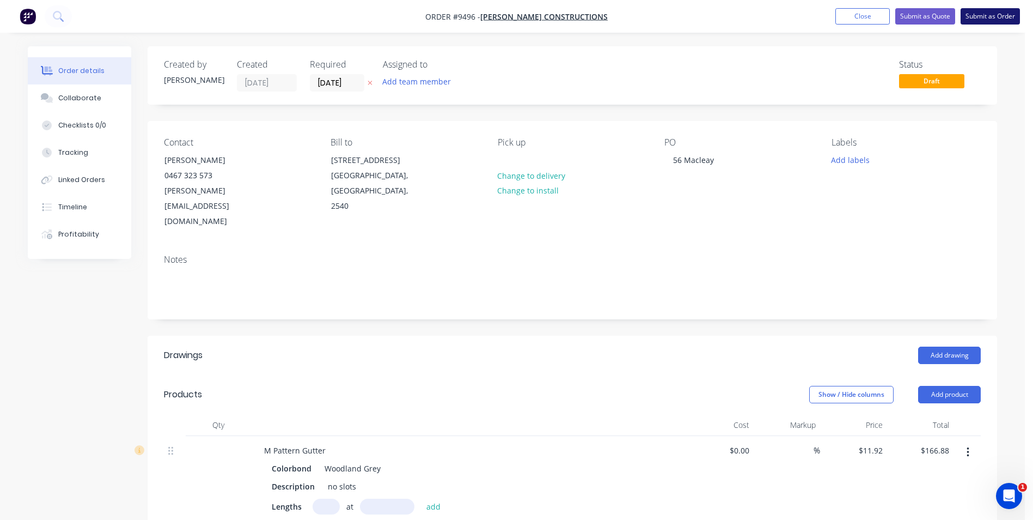
click at [998, 13] on button "Submit as Order" at bounding box center [990, 16] width 59 height 16
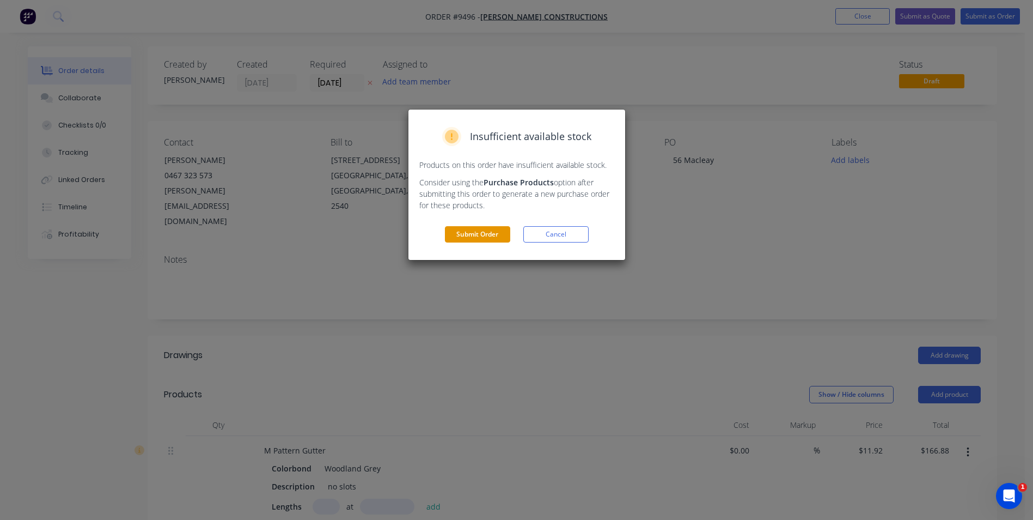
click at [498, 236] on button "Submit Order" at bounding box center [477, 234] width 65 height 16
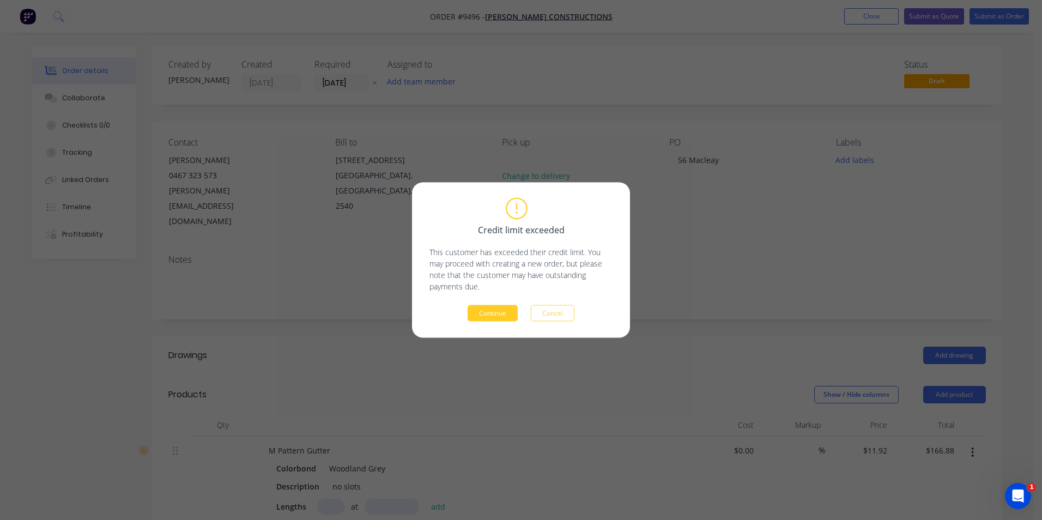
click at [505, 314] on button "Continue" at bounding box center [492, 313] width 50 height 16
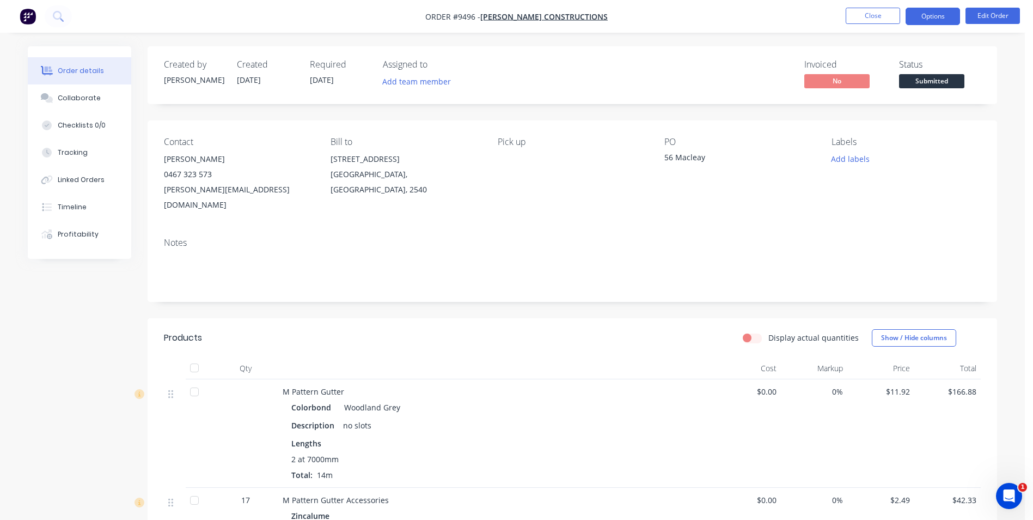
click at [935, 19] on button "Options" at bounding box center [933, 16] width 54 height 17
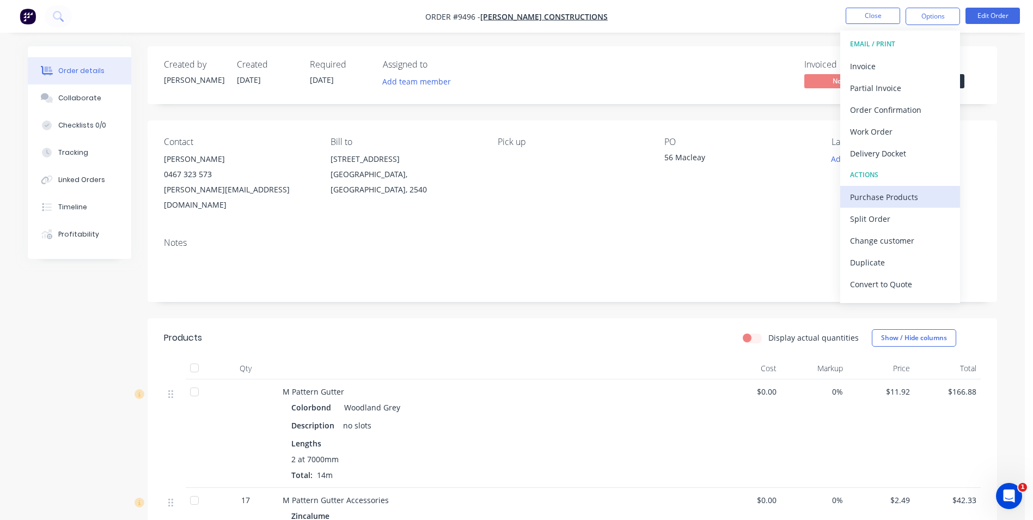
click at [884, 191] on div "Purchase Products" at bounding box center [900, 197] width 100 height 16
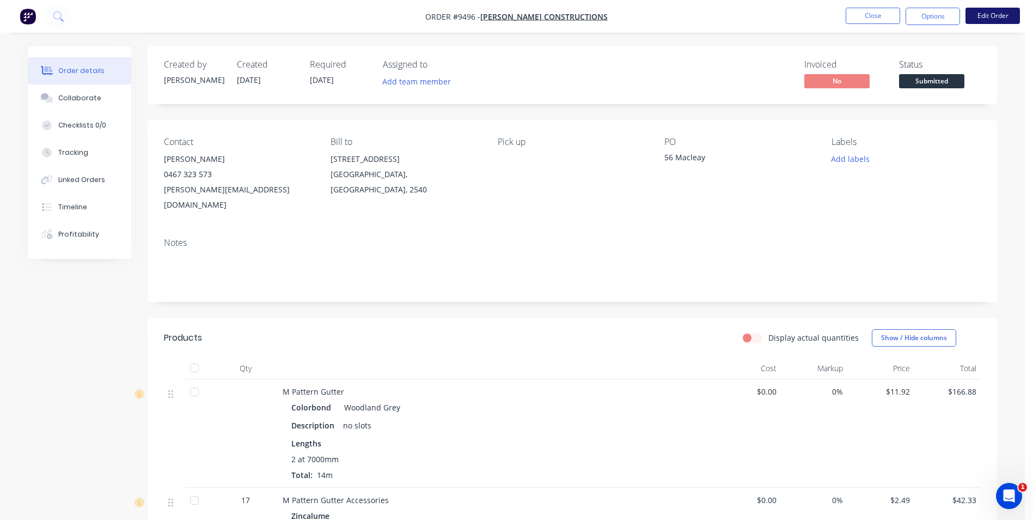
click at [975, 14] on button "Edit Order" at bounding box center [993, 16] width 54 height 16
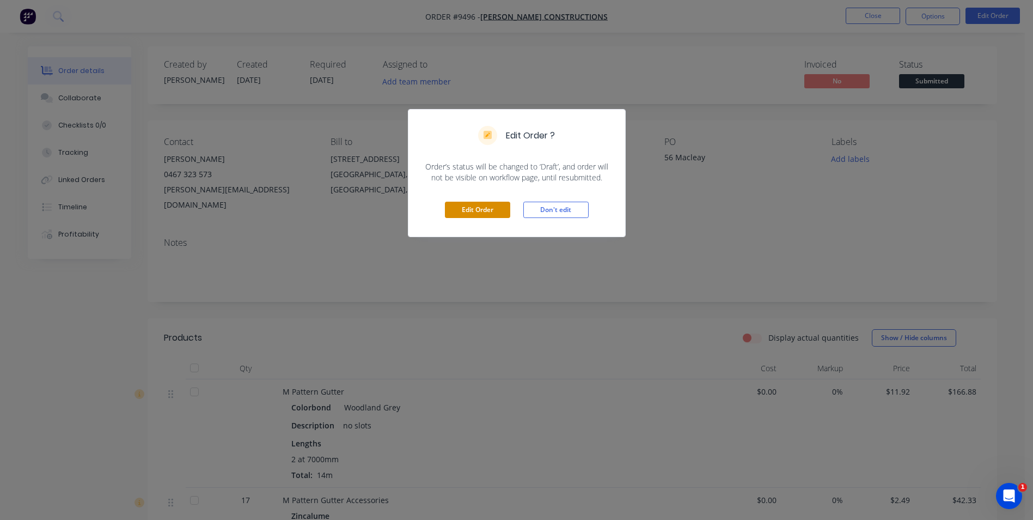
click at [477, 209] on button "Edit Order" at bounding box center [477, 210] width 65 height 16
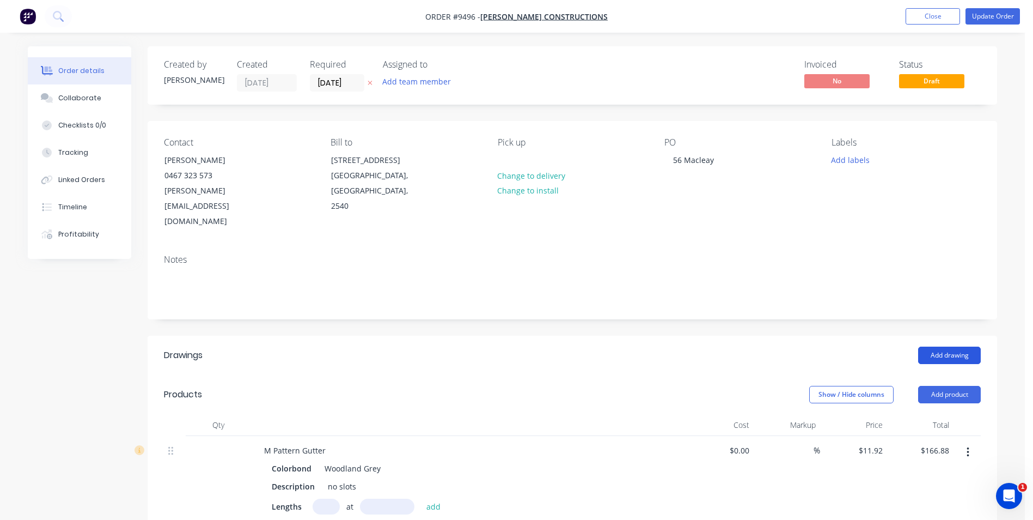
click at [944, 346] on button "Add drawing" at bounding box center [950, 354] width 63 height 17
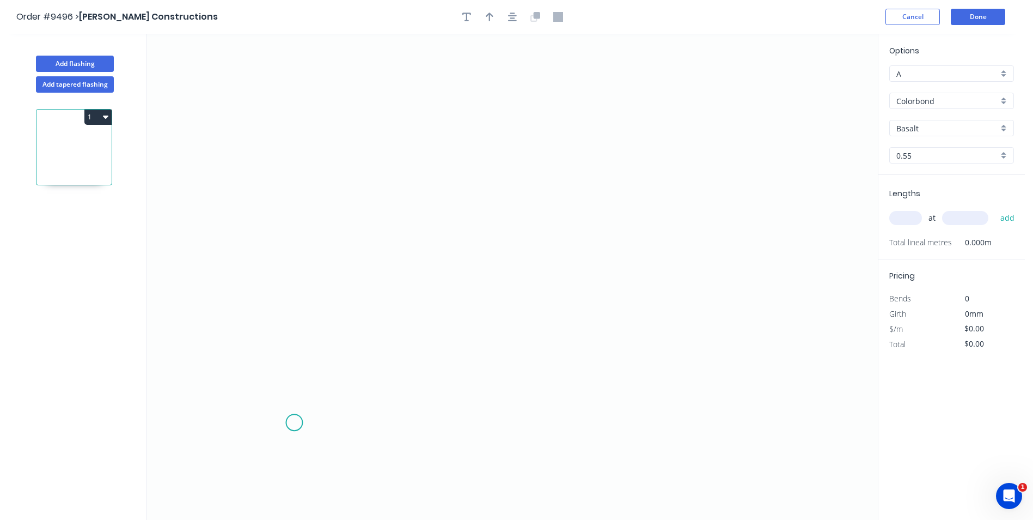
click at [296, 412] on icon "0" at bounding box center [512, 277] width 731 height 486
click at [276, 430] on icon at bounding box center [286, 421] width 20 height 20
click at [282, 212] on icon "0 ?" at bounding box center [512, 277] width 731 height 486
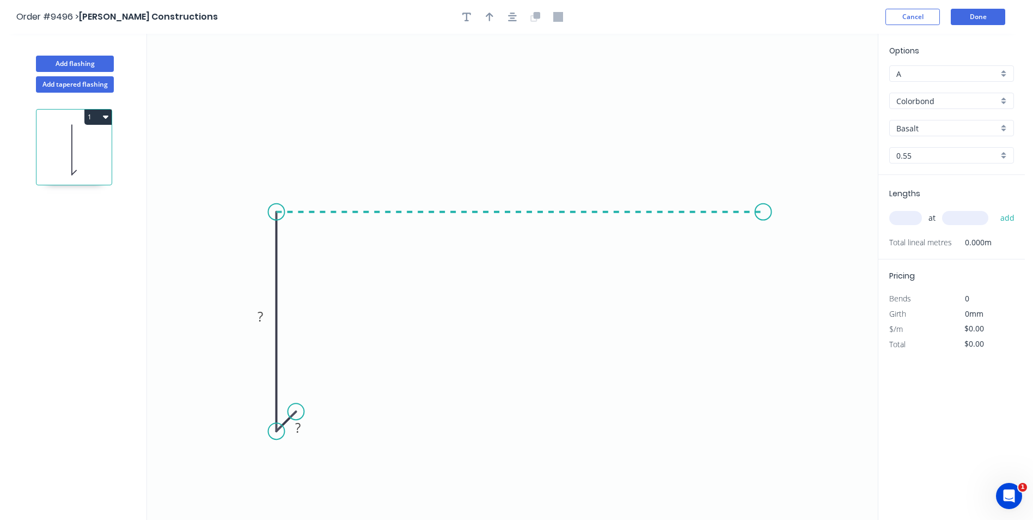
click at [769, 224] on icon "0 ? ?" at bounding box center [512, 277] width 731 height 486
click at [780, 252] on icon "0 ? ? ?" at bounding box center [512, 277] width 731 height 486
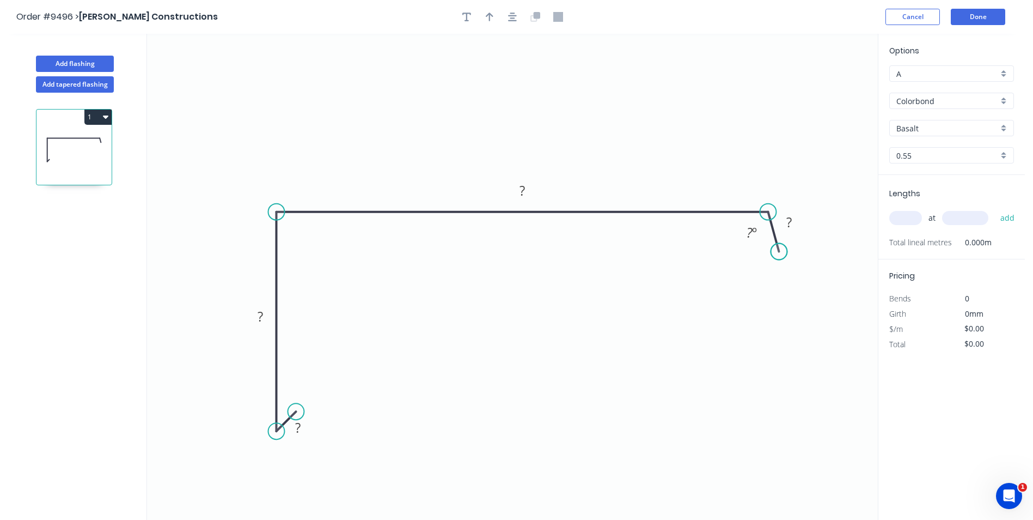
click at [780, 252] on circle at bounding box center [779, 252] width 16 height 16
click at [782, 253] on circle at bounding box center [782, 253] width 16 height 16
click at [301, 431] on rect at bounding box center [298, 428] width 22 height 15
click at [615, 112] on icon "0 10 70 150 27 120 º" at bounding box center [512, 277] width 731 height 486
type input "$10.14"
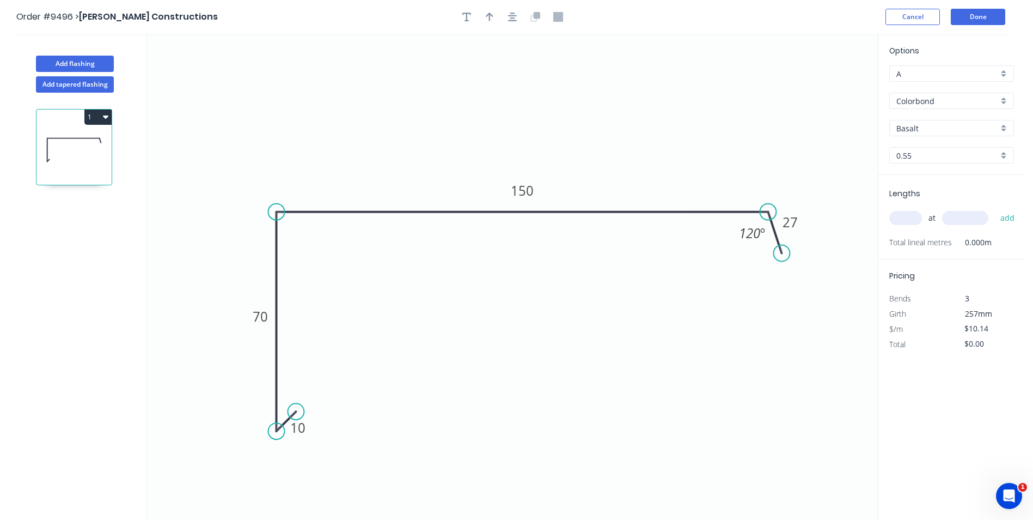
click at [1005, 128] on div "Basalt" at bounding box center [952, 128] width 125 height 16
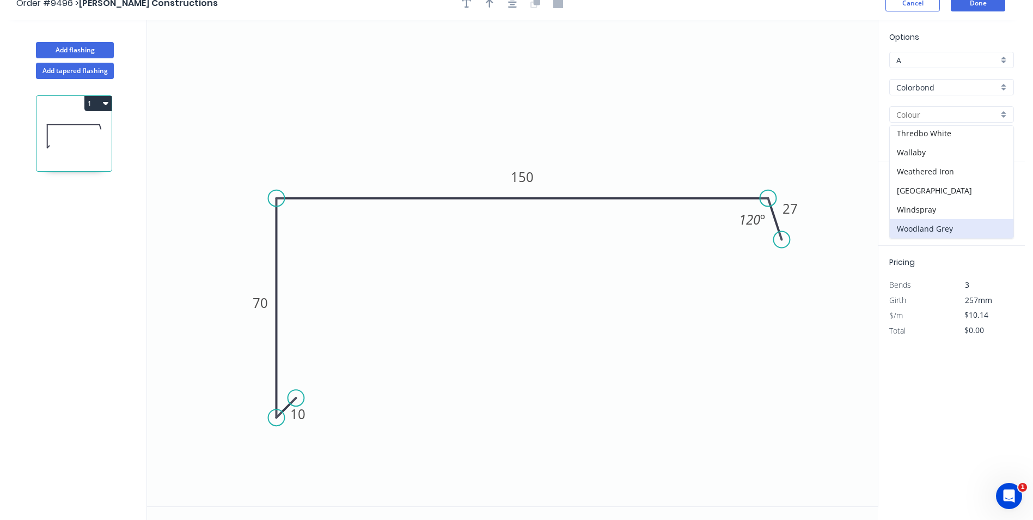
scroll to position [20, 0]
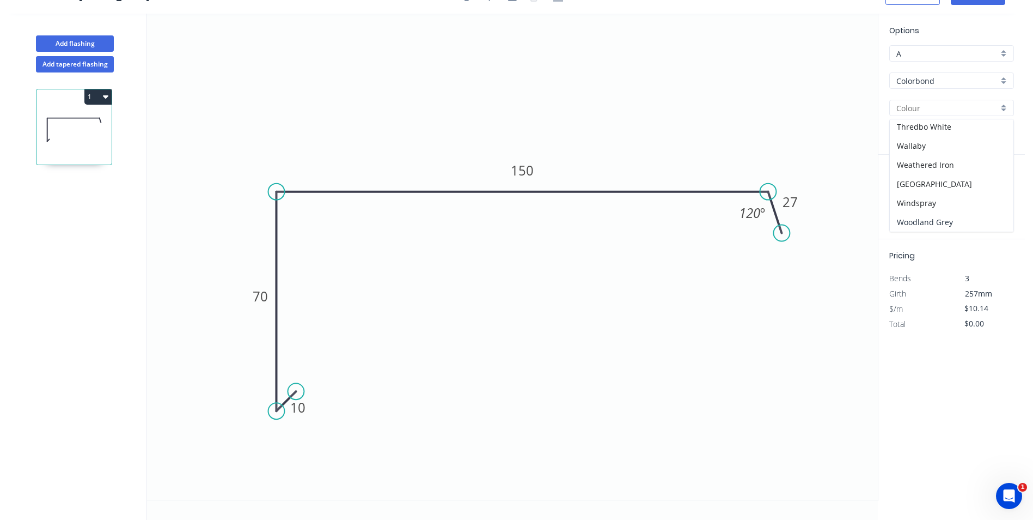
click at [936, 222] on div "Woodland Grey" at bounding box center [952, 221] width 124 height 19
type input "Woodland Grey"
click at [914, 204] on input "text" at bounding box center [906, 198] width 33 height 14
type input "1"
type input "5000"
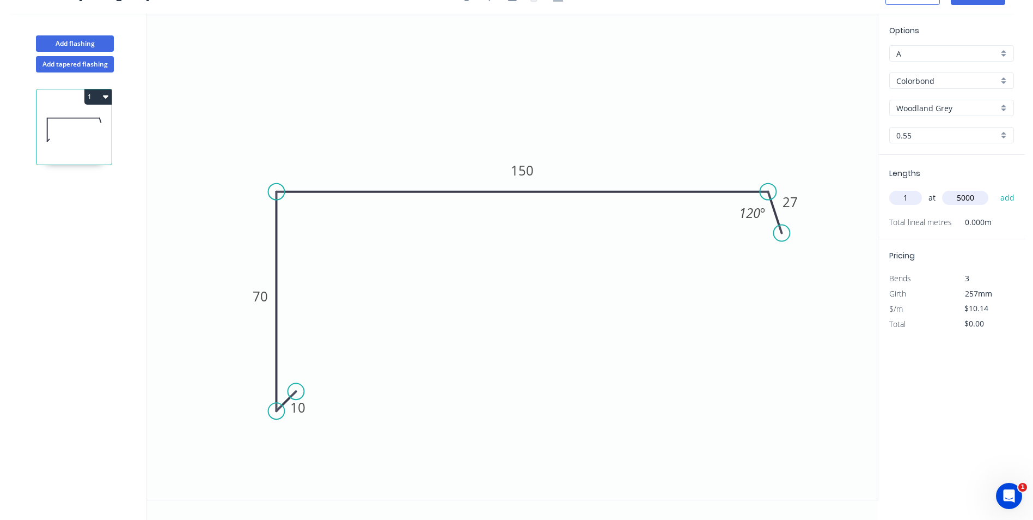
click at [995, 188] on button "add" at bounding box center [1008, 197] width 26 height 19
type input "$50.70"
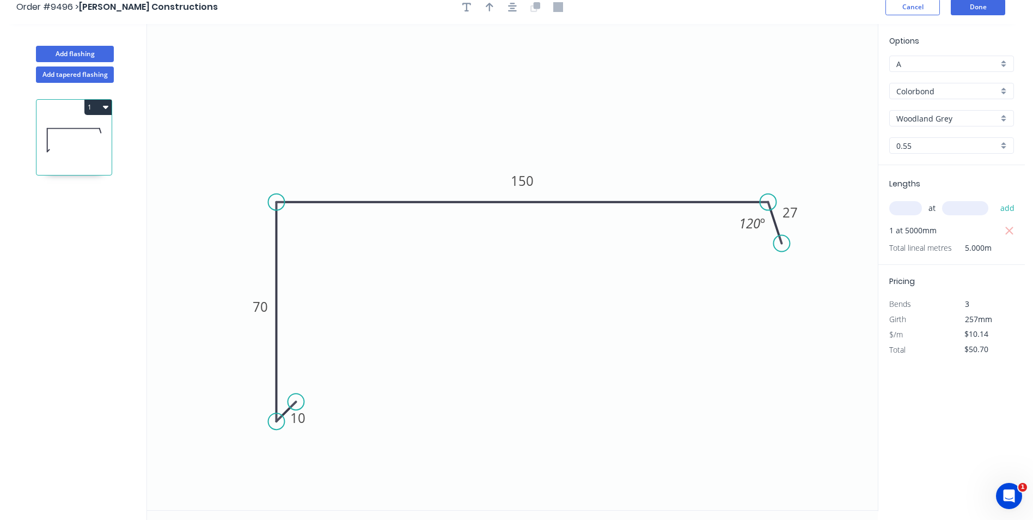
scroll to position [0, 0]
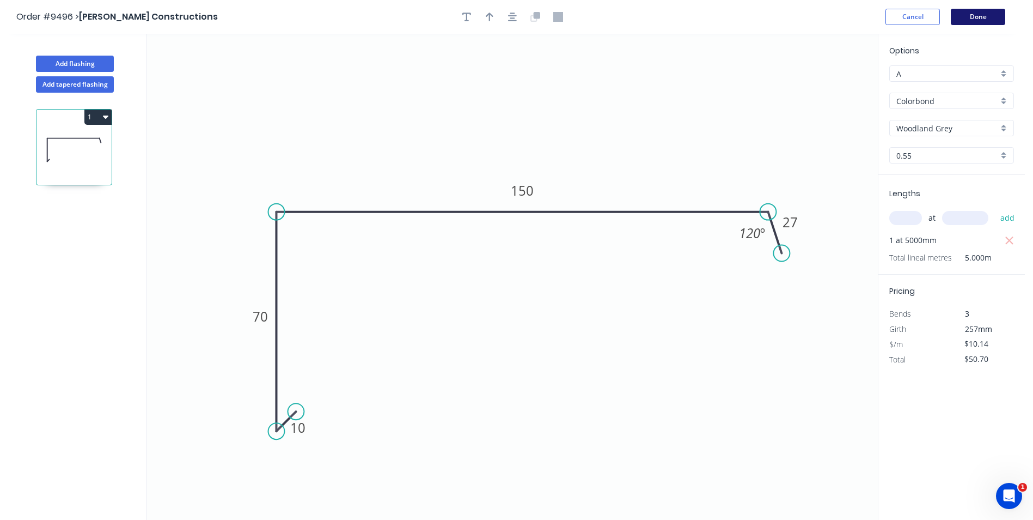
click at [968, 22] on button "Done" at bounding box center [978, 17] width 54 height 16
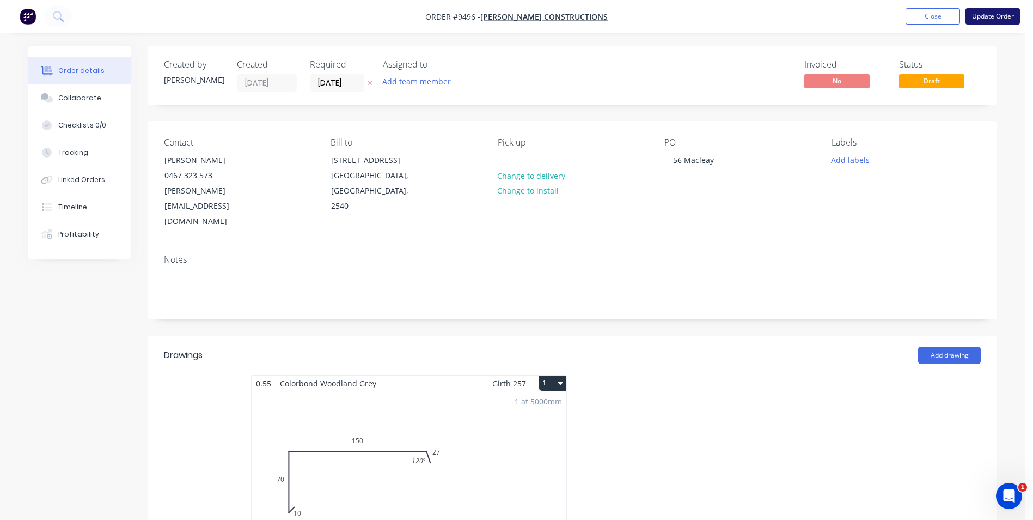
click at [983, 10] on button "Update Order" at bounding box center [993, 16] width 54 height 16
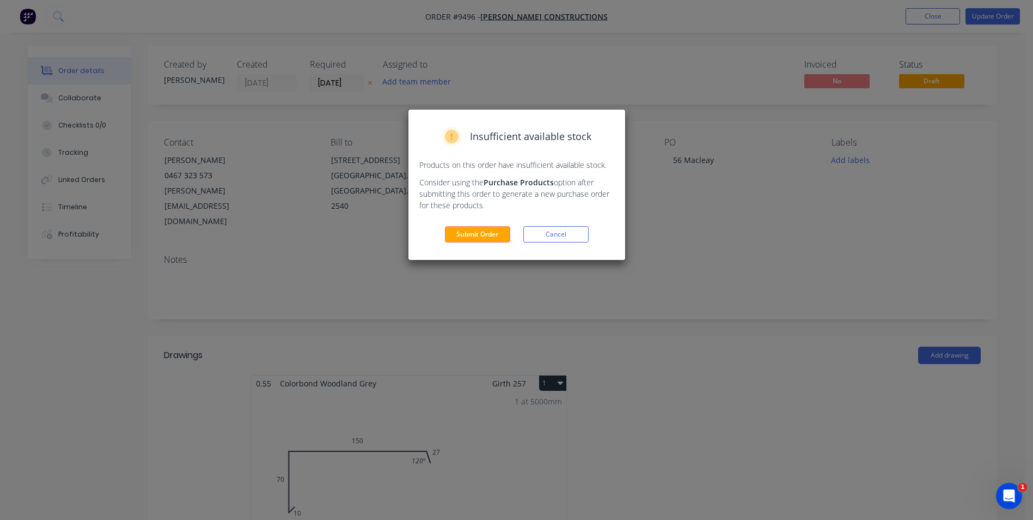
click at [507, 226] on div "Insufficient available stock Products on this order have insufficient available…" at bounding box center [517, 185] width 217 height 150
click at [503, 230] on button "Submit Order" at bounding box center [477, 234] width 65 height 16
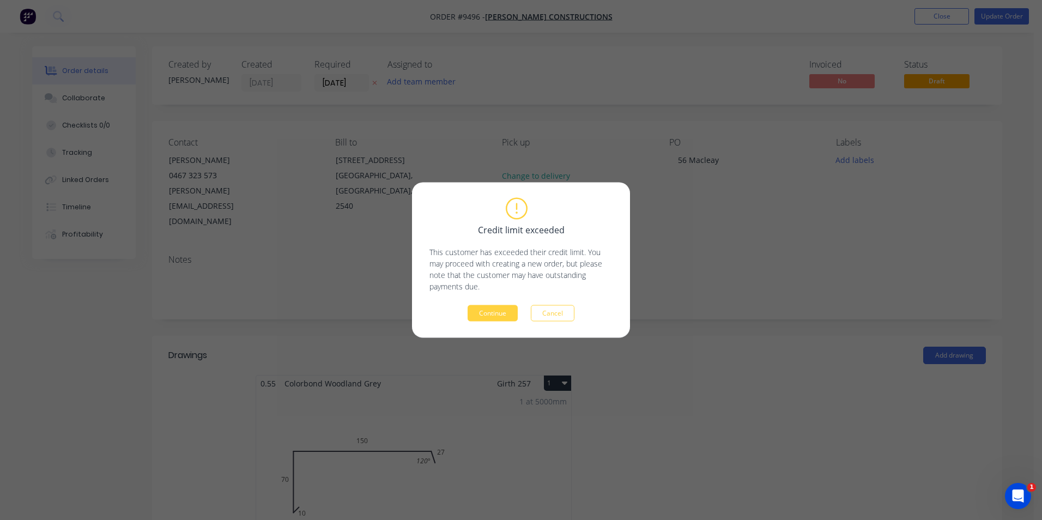
click at [501, 327] on div "Credit limit exceeded This customer has exceeded their credit limit. You may pr…" at bounding box center [521, 260] width 218 height 155
click at [498, 319] on button "Continue" at bounding box center [492, 313] width 50 height 16
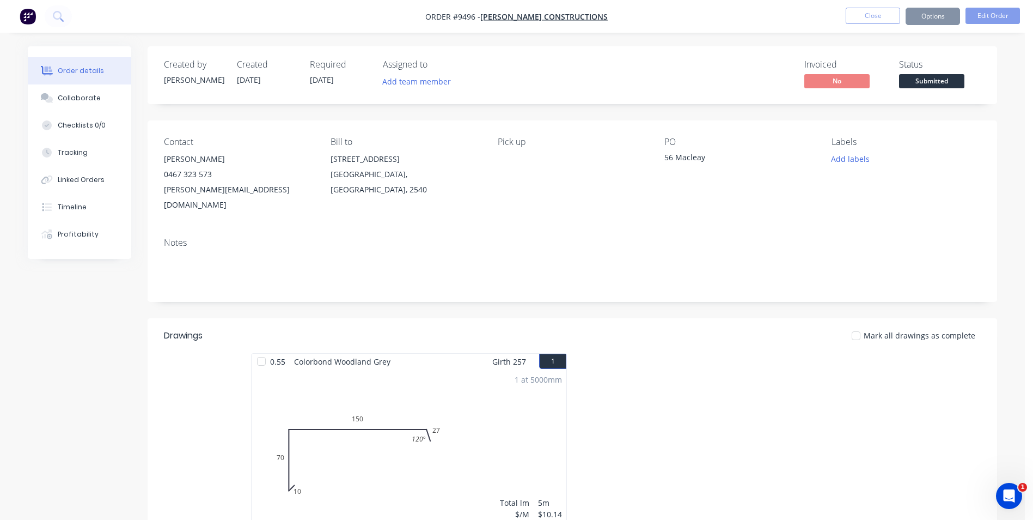
click at [940, 22] on button "Options" at bounding box center [933, 16] width 54 height 17
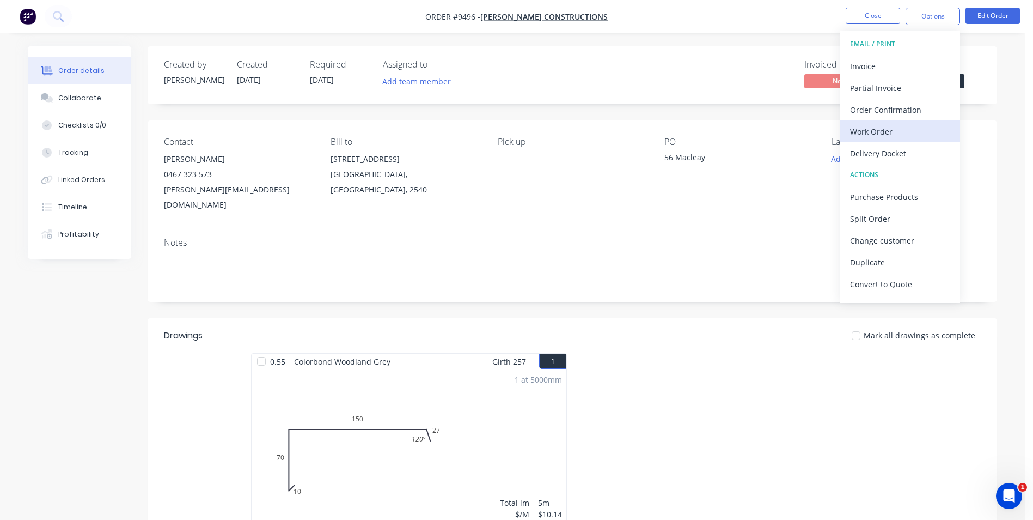
click at [892, 130] on div "Work Order" at bounding box center [900, 132] width 100 height 16
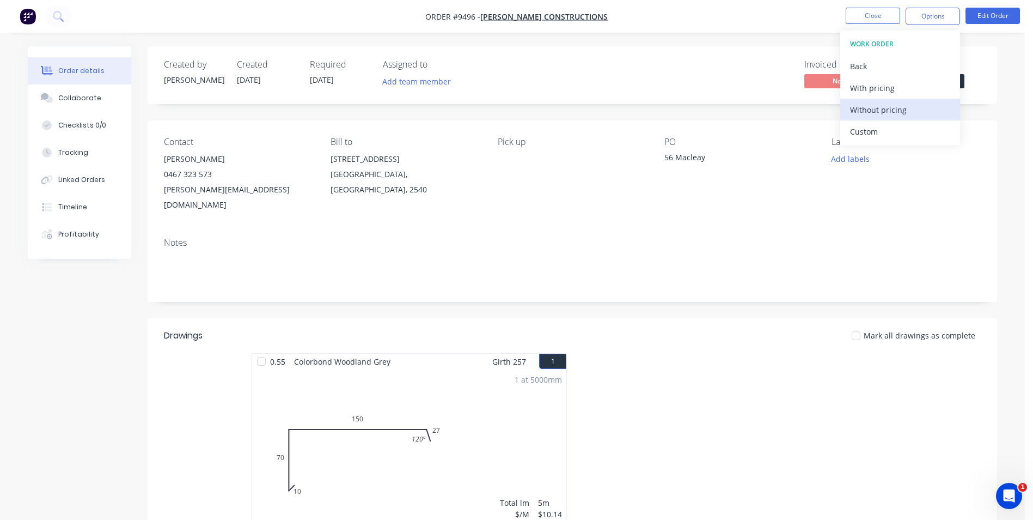
click at [893, 115] on div "Without pricing" at bounding box center [900, 110] width 100 height 16
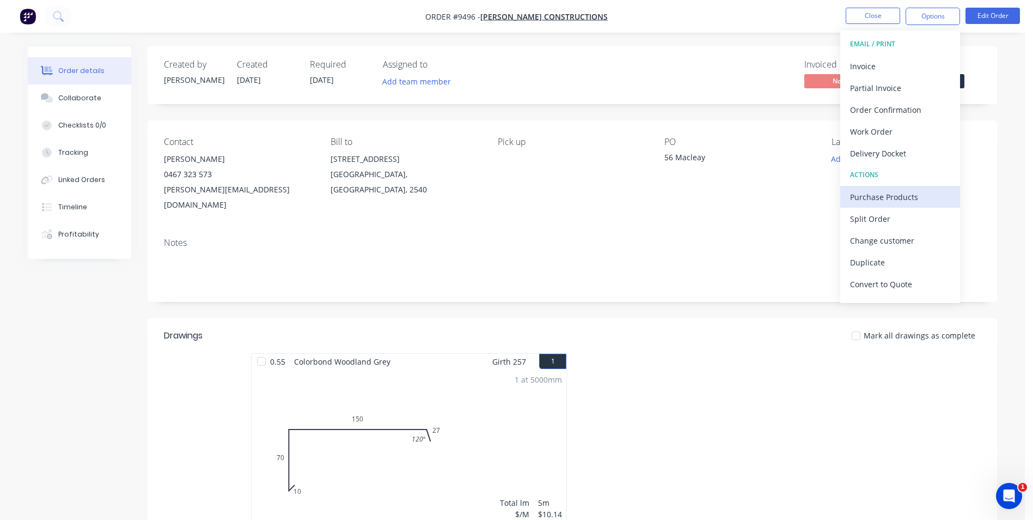
click at [897, 199] on div "Purchase Products" at bounding box center [900, 197] width 100 height 16
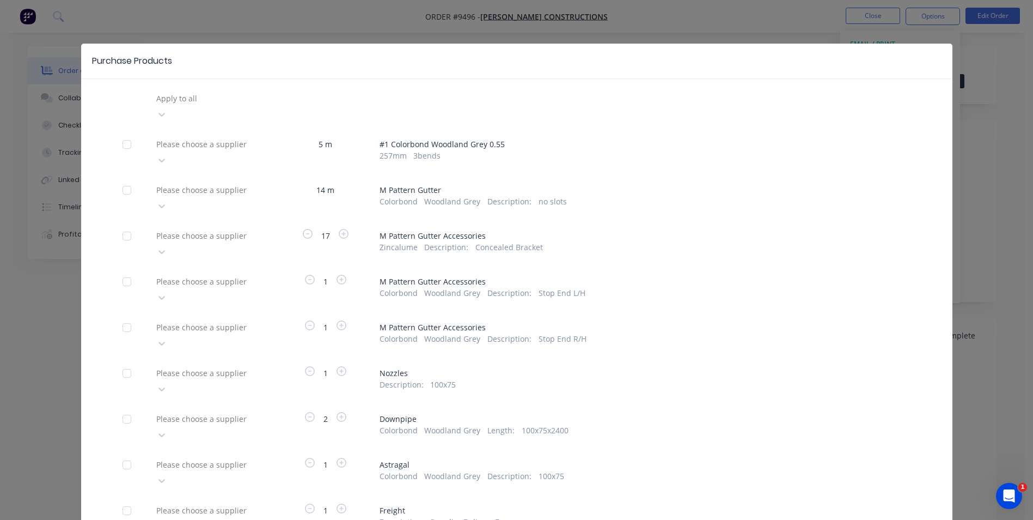
click at [233, 105] on div at bounding box center [233, 99] width 157 height 14
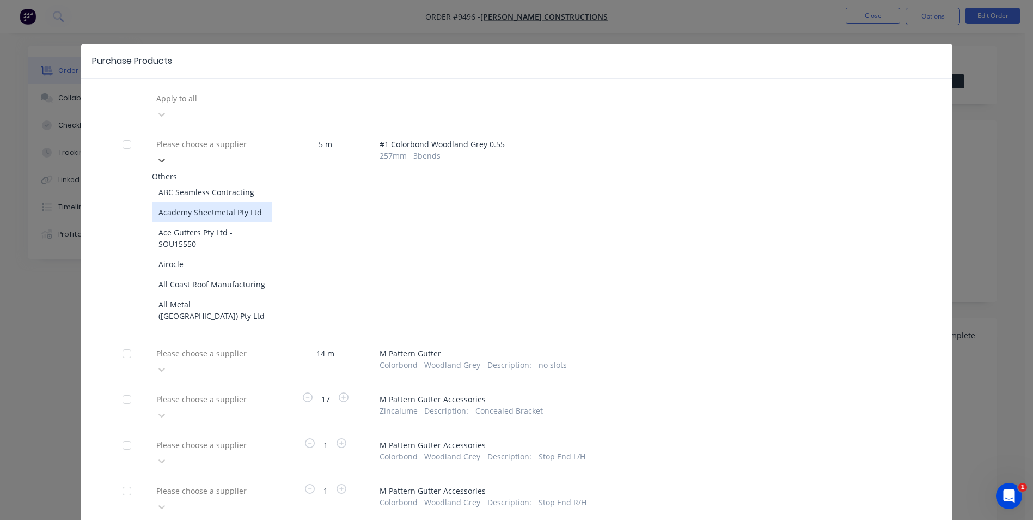
click at [293, 157] on div "Apply to all 62 results available. Use Up and Down to choose options, press Ent…" at bounding box center [517, 428] width 872 height 676
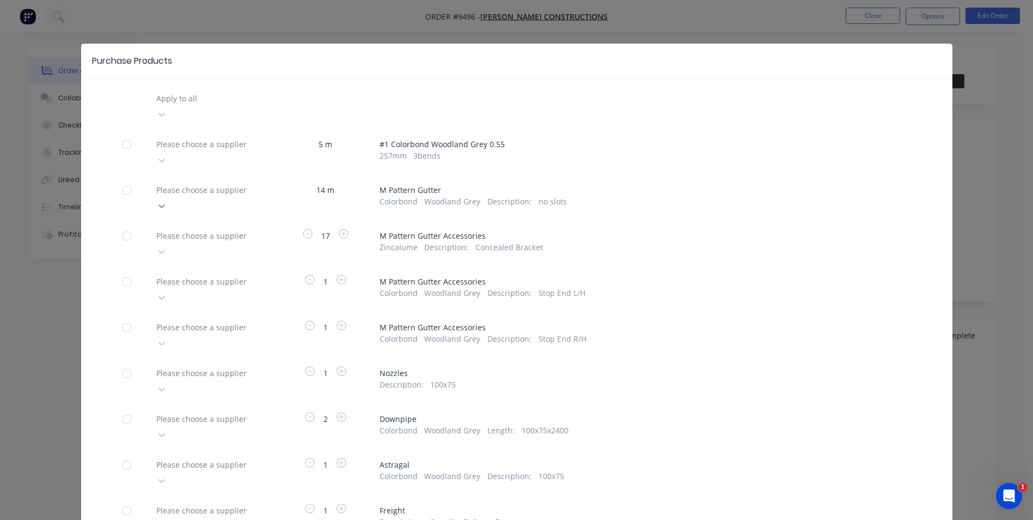
click at [167, 120] on icon at bounding box center [161, 114] width 11 height 11
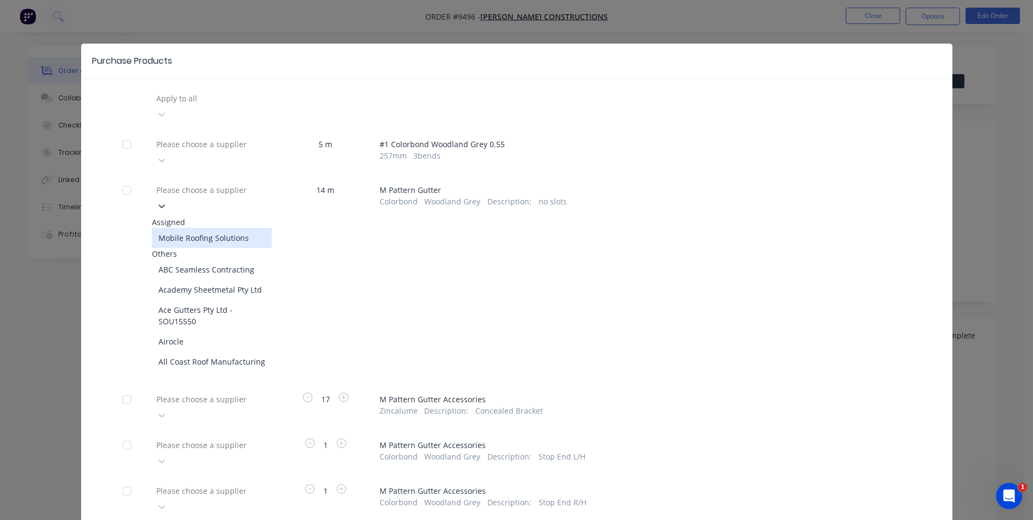
click at [233, 228] on div "Mobile Roofing Solutions" at bounding box center [212, 238] width 120 height 20
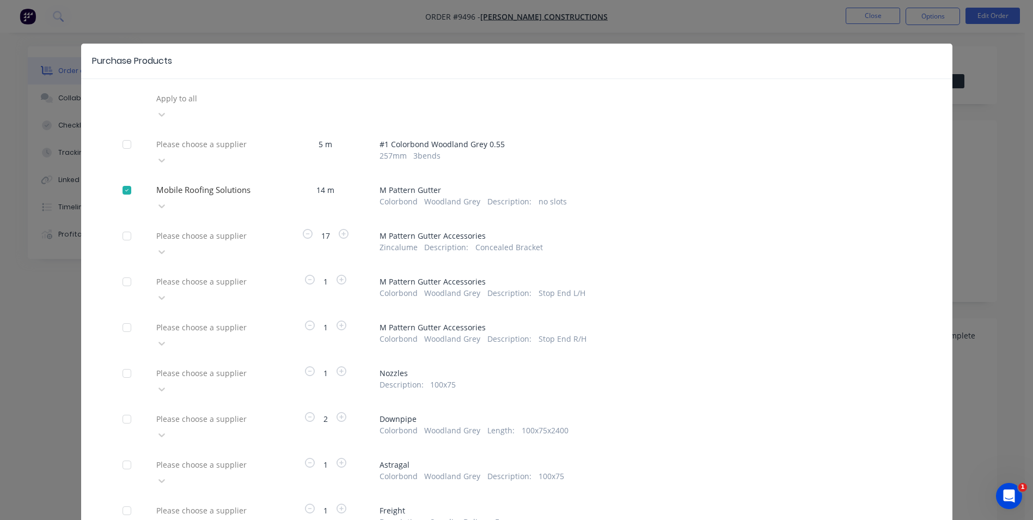
click at [233, 105] on div at bounding box center [233, 99] width 157 height 14
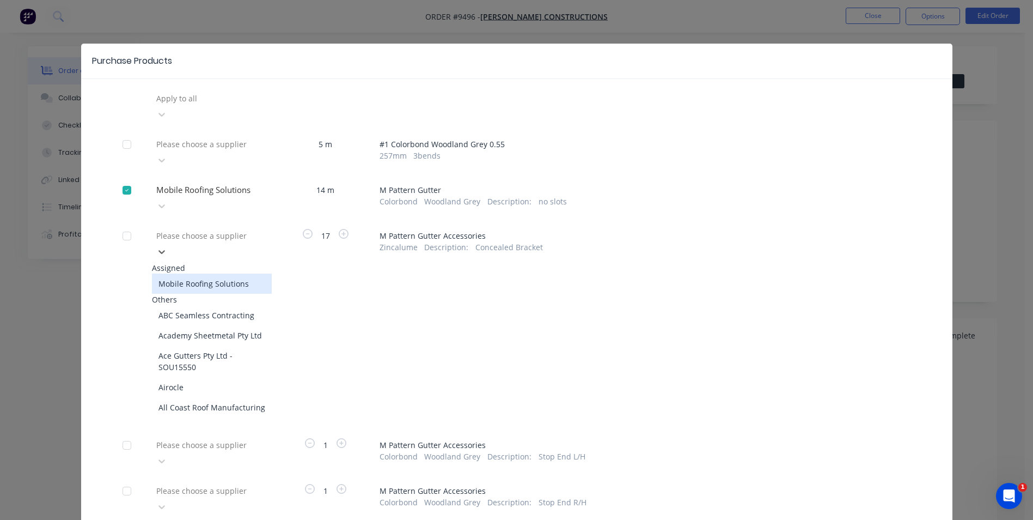
click at [226, 273] on div "Mobile Roofing Solutions" at bounding box center [212, 283] width 120 height 20
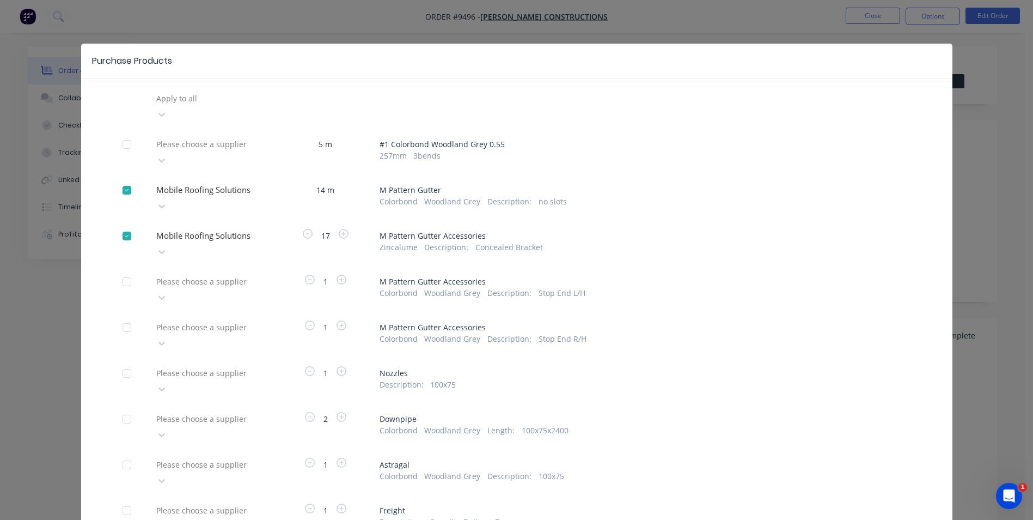
click at [226, 105] on div at bounding box center [233, 99] width 157 height 14
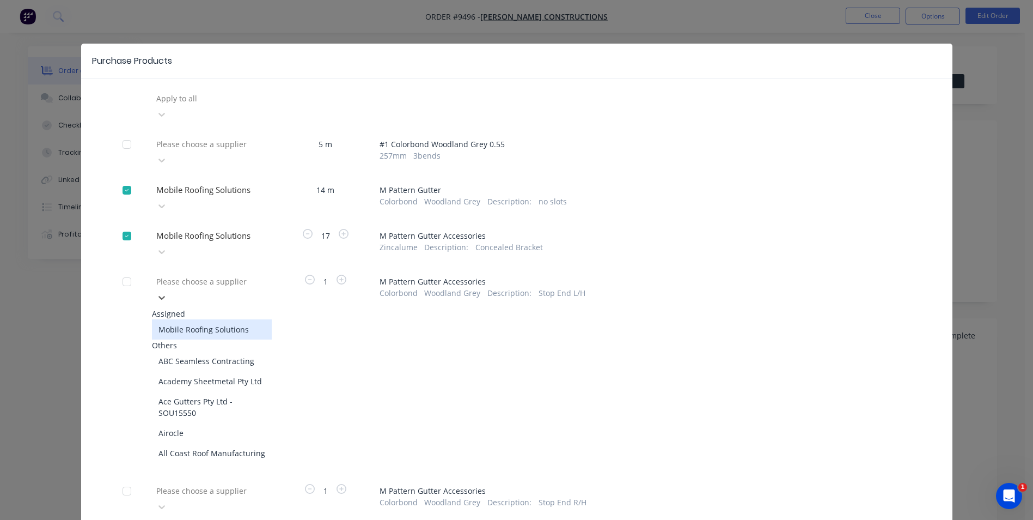
drag, startPoint x: 221, startPoint y: 283, endPoint x: 221, endPoint y: 277, distance: 5.5
click at [221, 319] on div "Mobile Roofing Solutions" at bounding box center [212, 329] width 120 height 20
click at [221, 105] on div at bounding box center [233, 99] width 157 height 14
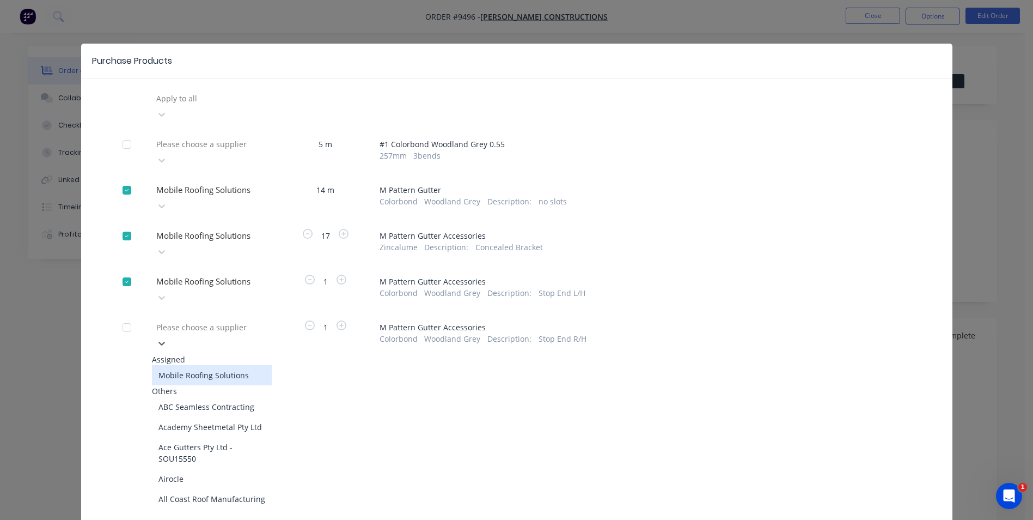
click at [216, 365] on div "Mobile Roofing Solutions" at bounding box center [212, 375] width 120 height 20
click at [216, 105] on div at bounding box center [233, 99] width 157 height 14
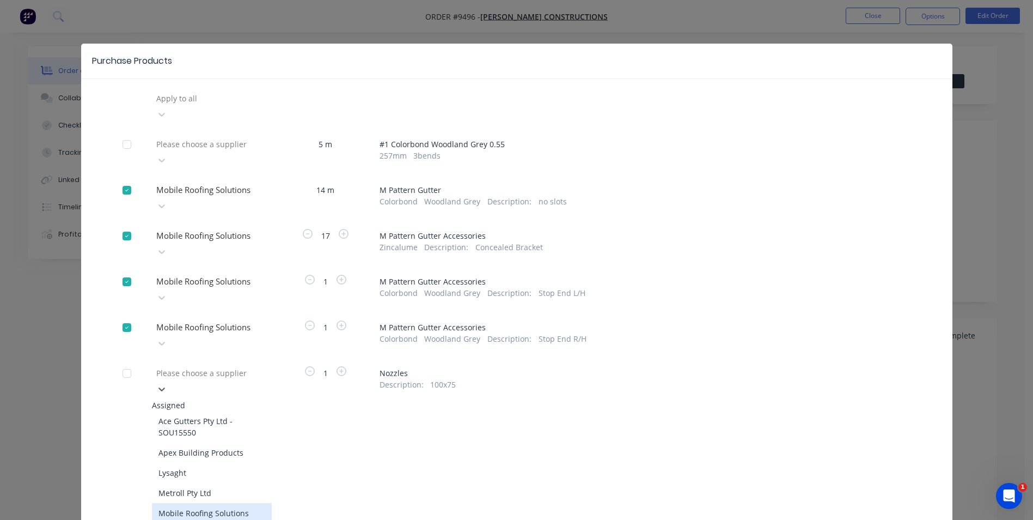
click at [205, 503] on div "Mobile Roofing Solutions" at bounding box center [212, 513] width 120 height 20
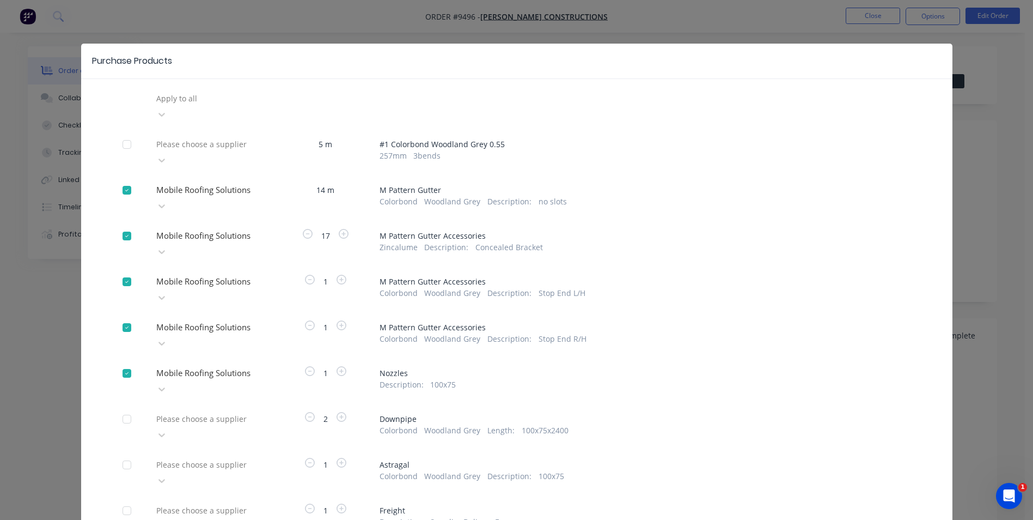
click at [214, 123] on div "Please choose a supplier" at bounding box center [212, 106] width 120 height 33
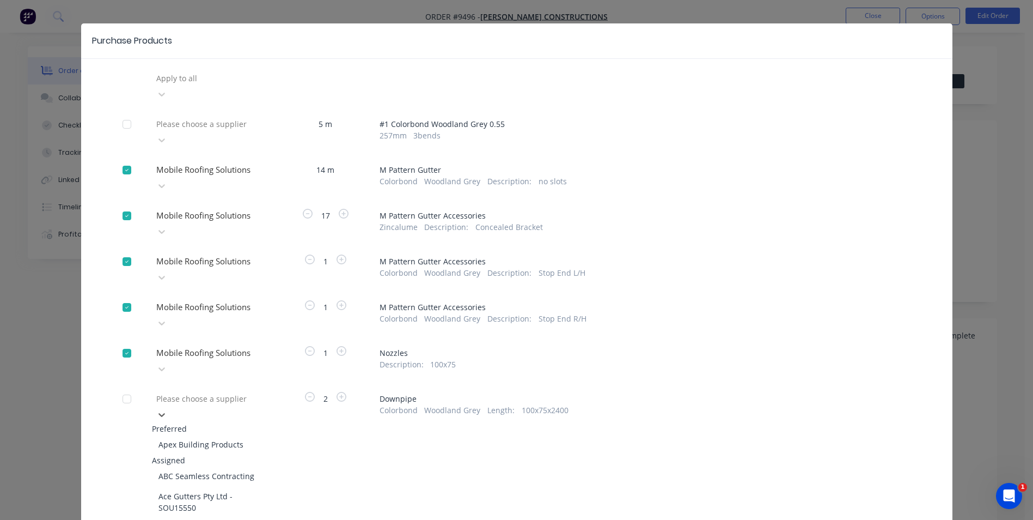
scroll to position [109, 0]
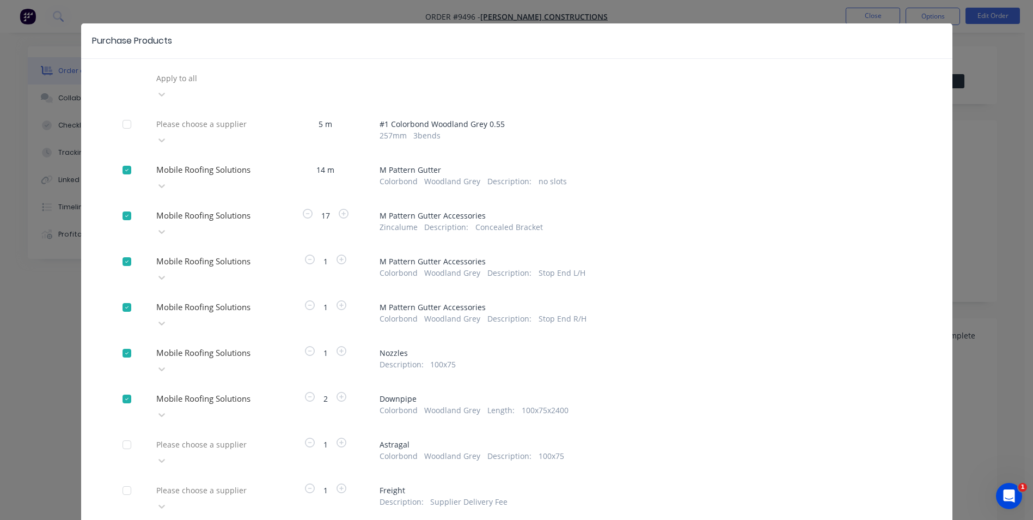
click at [215, 102] on div "Please choose a supplier" at bounding box center [212, 86] width 120 height 33
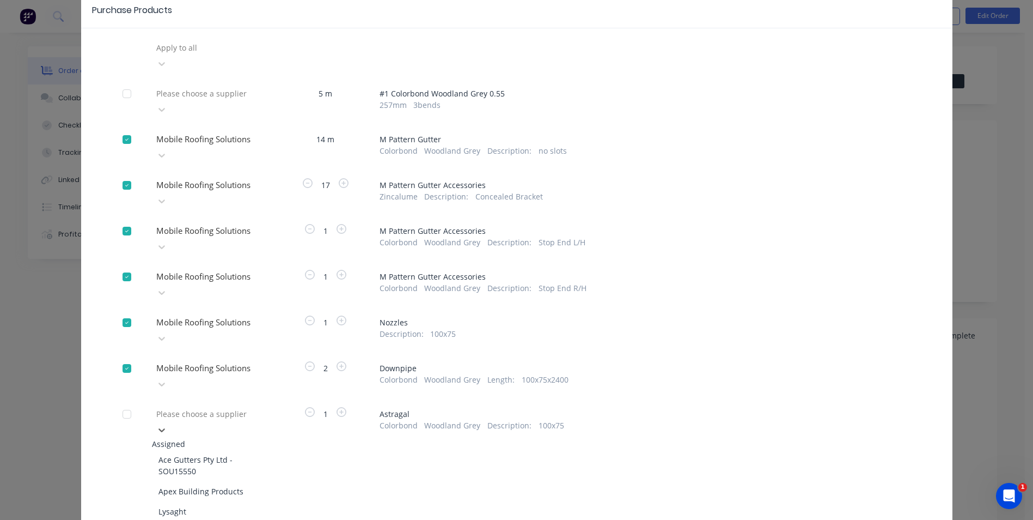
scroll to position [54, 0]
click at [218, 72] on div "Please choose a supplier" at bounding box center [212, 55] width 120 height 33
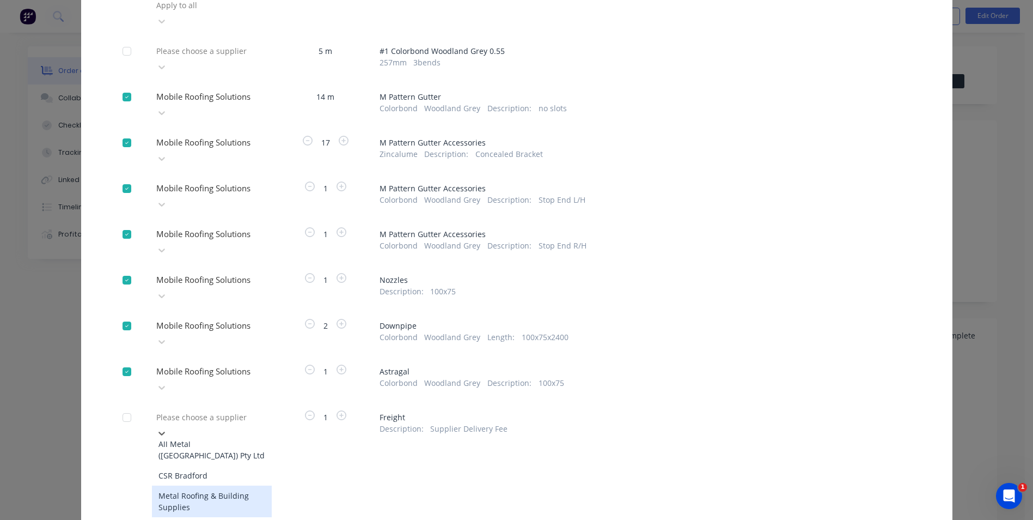
scroll to position [109, 0]
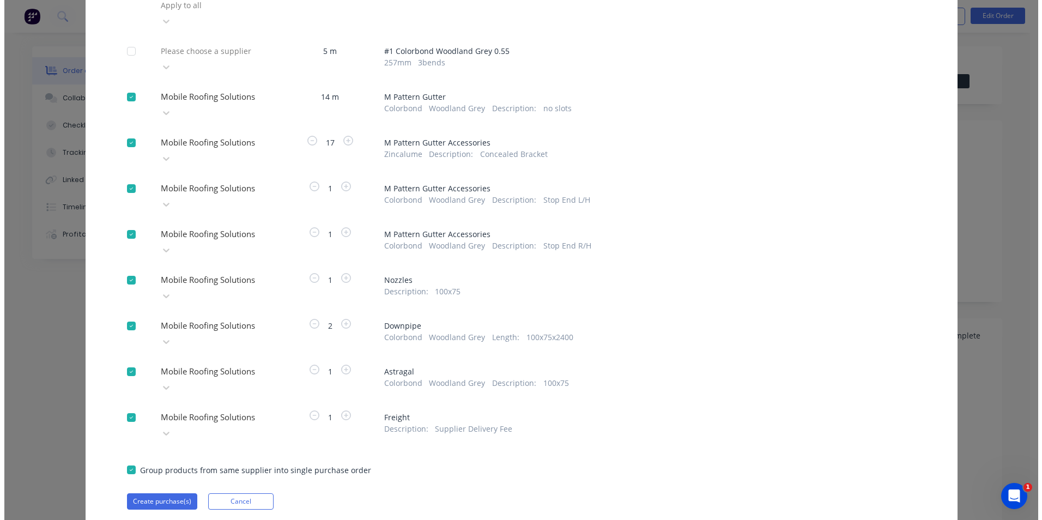
scroll to position [51, 0]
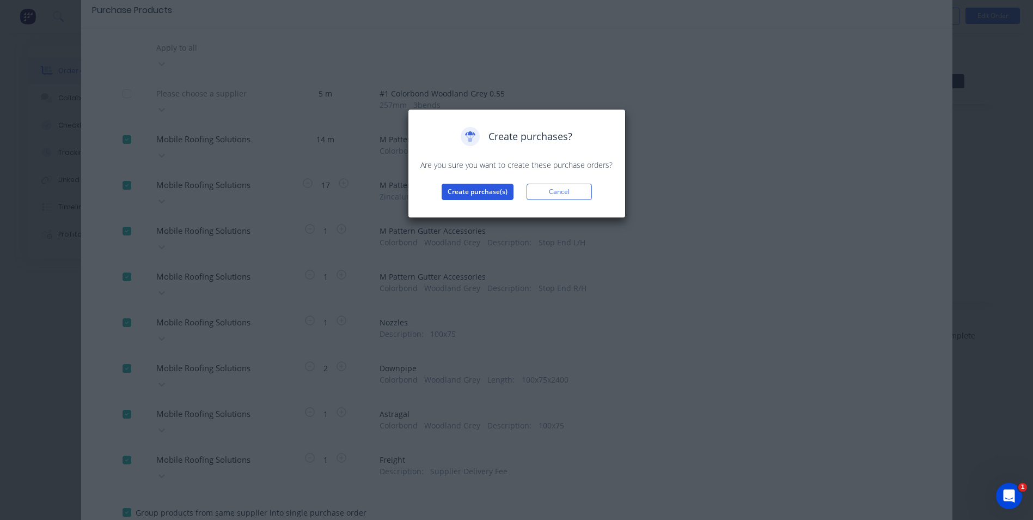
click at [489, 193] on button "Create purchase(s)" at bounding box center [478, 192] width 72 height 16
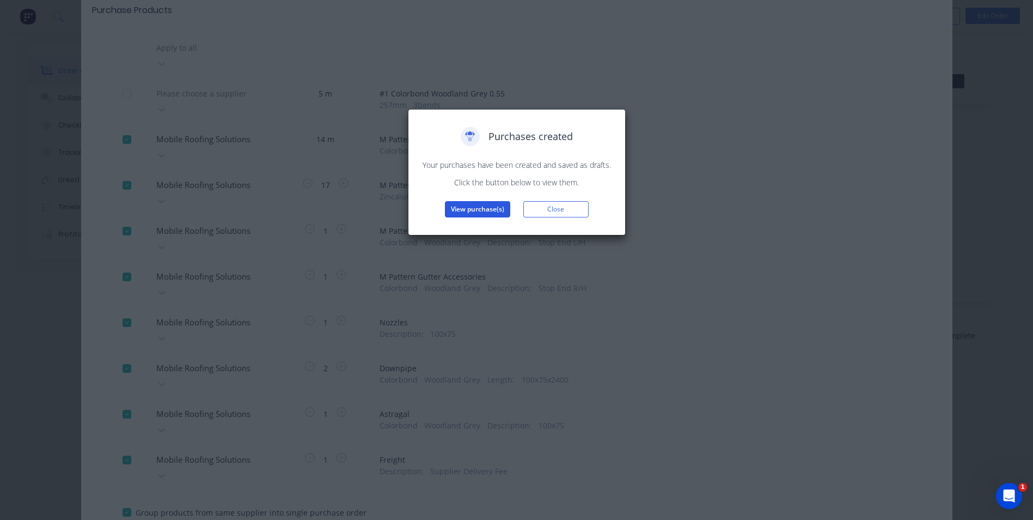
click at [484, 203] on button "View purchase(s)" at bounding box center [477, 209] width 65 height 16
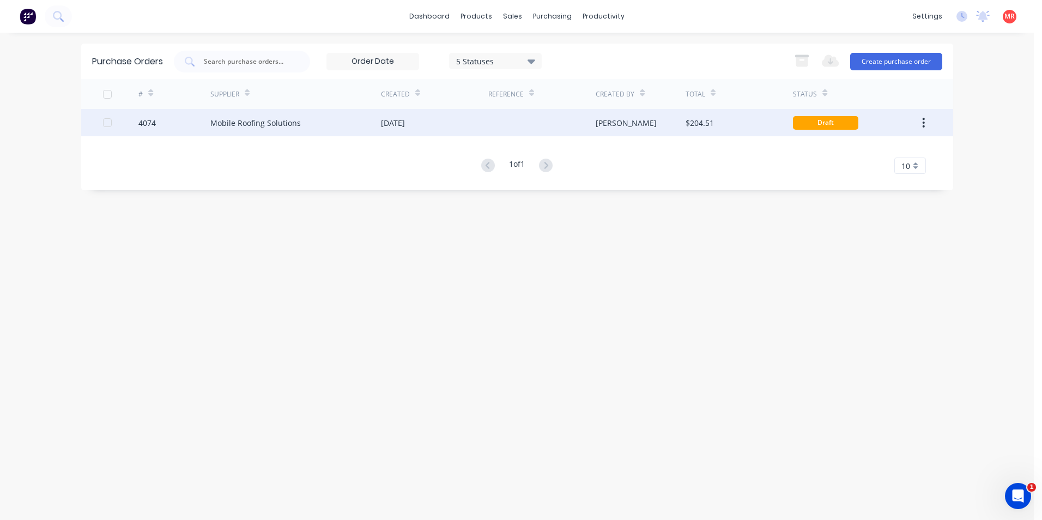
click at [585, 126] on div at bounding box center [541, 122] width 107 height 27
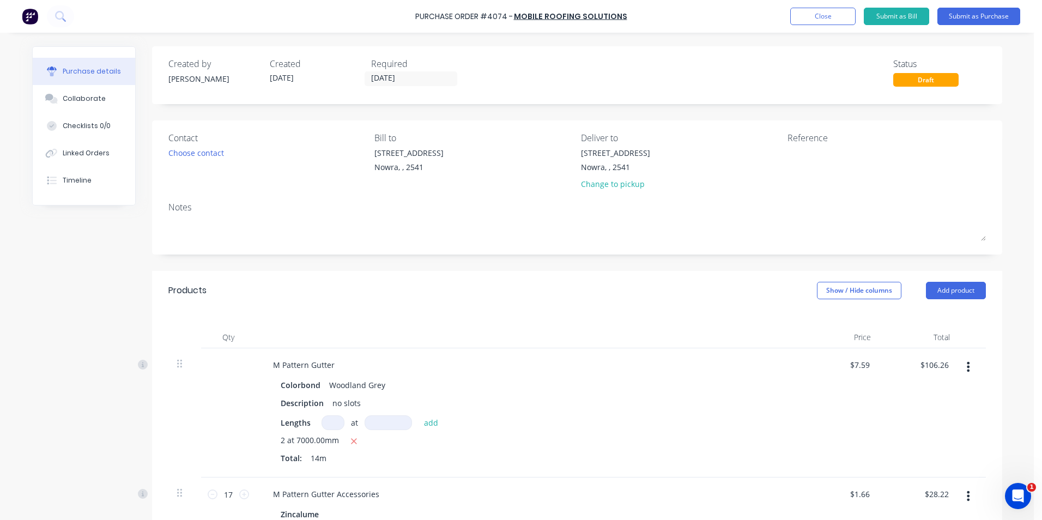
click at [222, 157] on div "Choose contact" at bounding box center [267, 152] width 198 height 11
click at [200, 152] on div "Choose contact" at bounding box center [196, 152] width 56 height 11
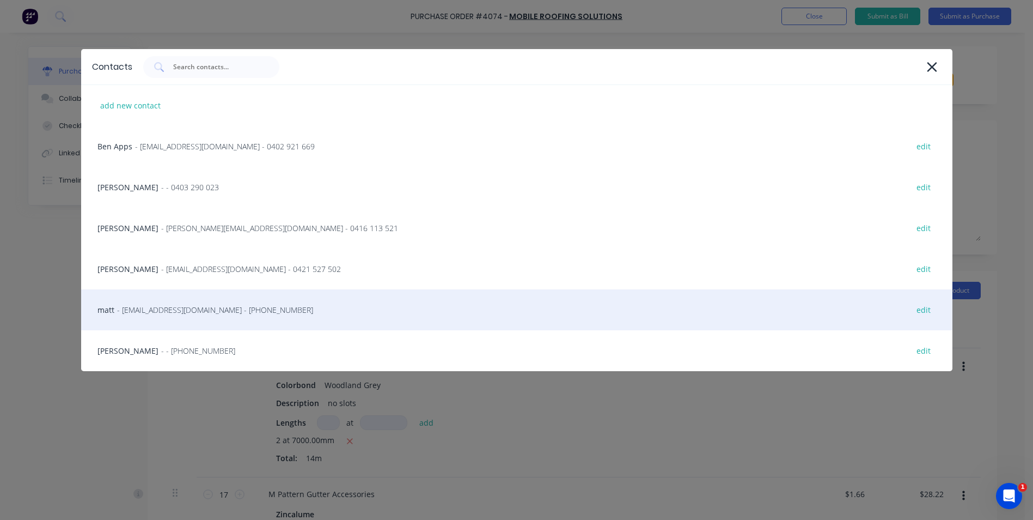
click at [192, 309] on span "- info@scrs.net.au - (02) 4411 1090" at bounding box center [215, 309] width 196 height 11
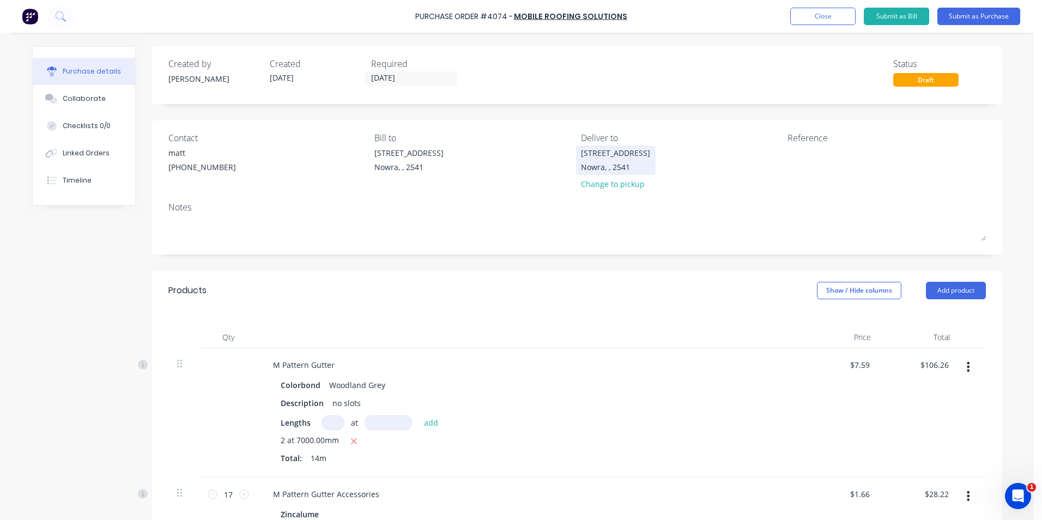
click at [612, 162] on div "Nowra, , 2541" at bounding box center [615, 166] width 69 height 11
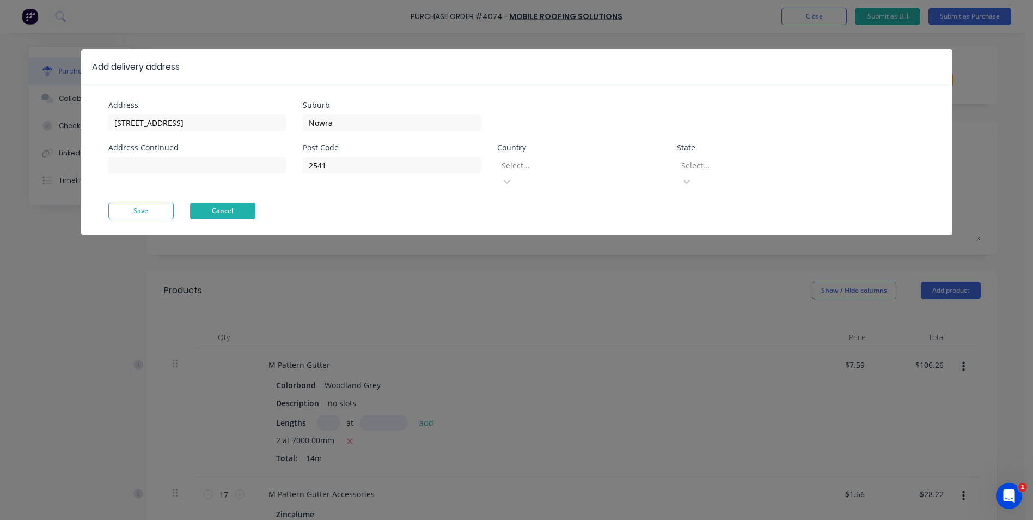
click at [202, 203] on button "Cancel" at bounding box center [222, 211] width 65 height 16
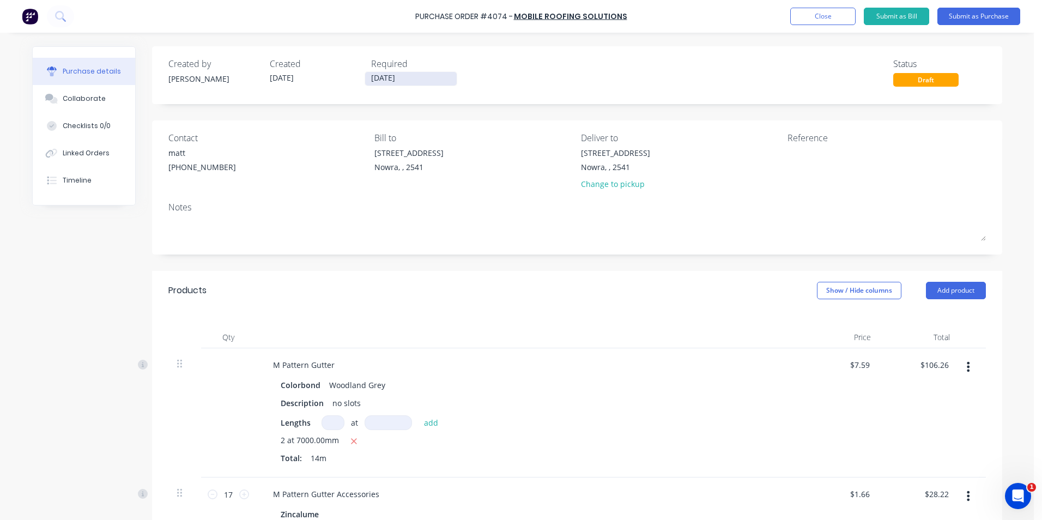
click at [395, 76] on input "27/08/25" at bounding box center [411, 79] width 92 height 14
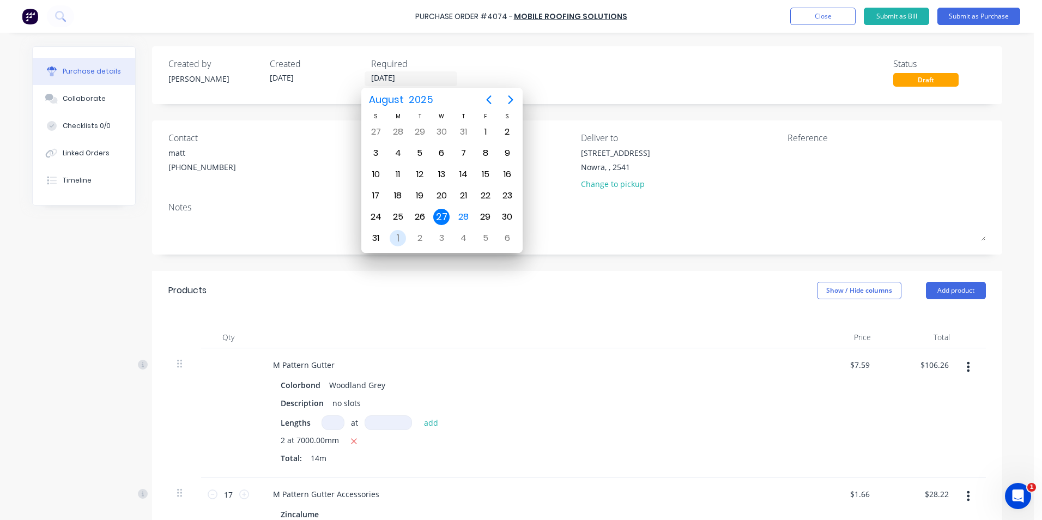
click at [397, 232] on div "1" at bounding box center [398, 238] width 16 height 16
type input "01/09/25"
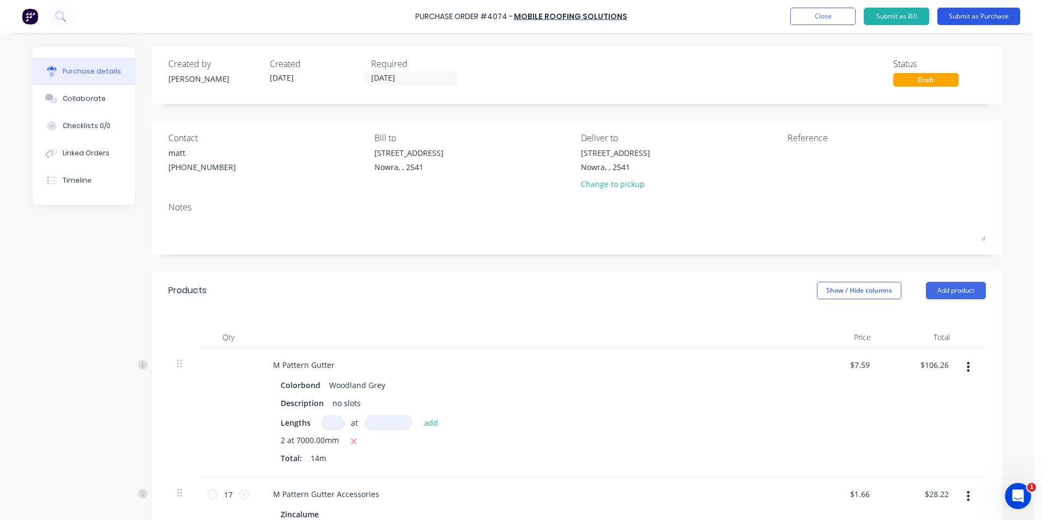
click at [954, 19] on button "Submit as Purchase" at bounding box center [978, 16] width 83 height 17
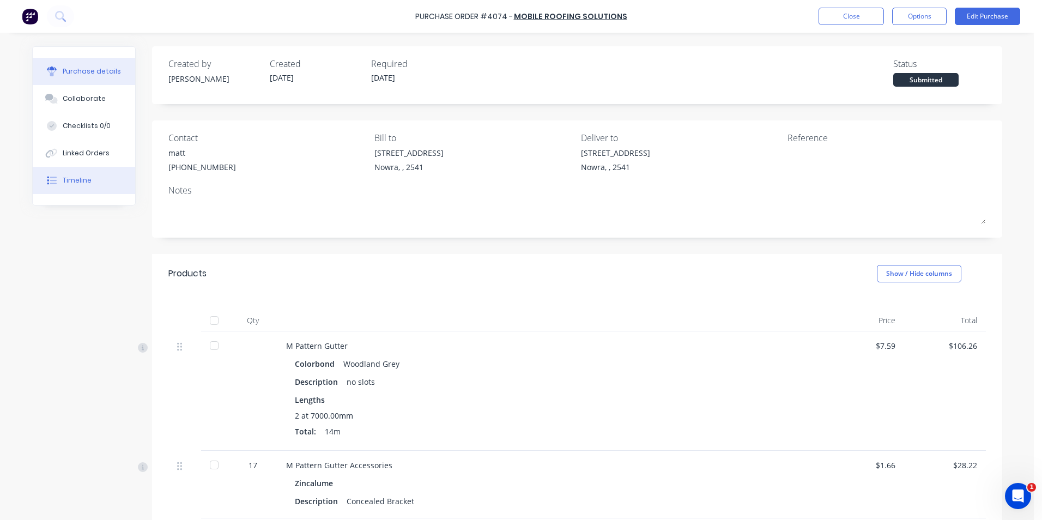
click at [102, 185] on button "Timeline" at bounding box center [84, 180] width 102 height 27
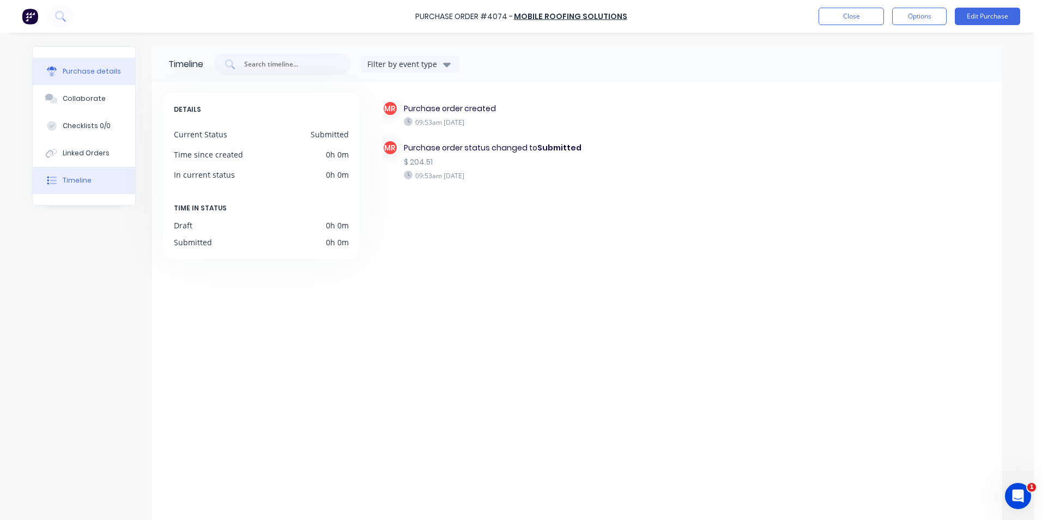
click at [94, 74] on div "Purchase details" at bounding box center [92, 71] width 58 height 10
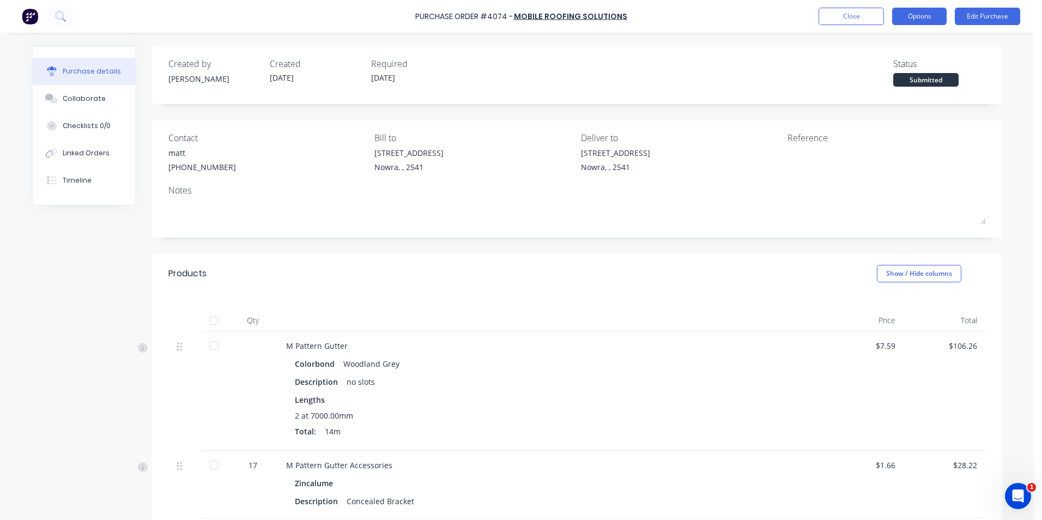
click at [936, 21] on button "Options" at bounding box center [919, 16] width 54 height 17
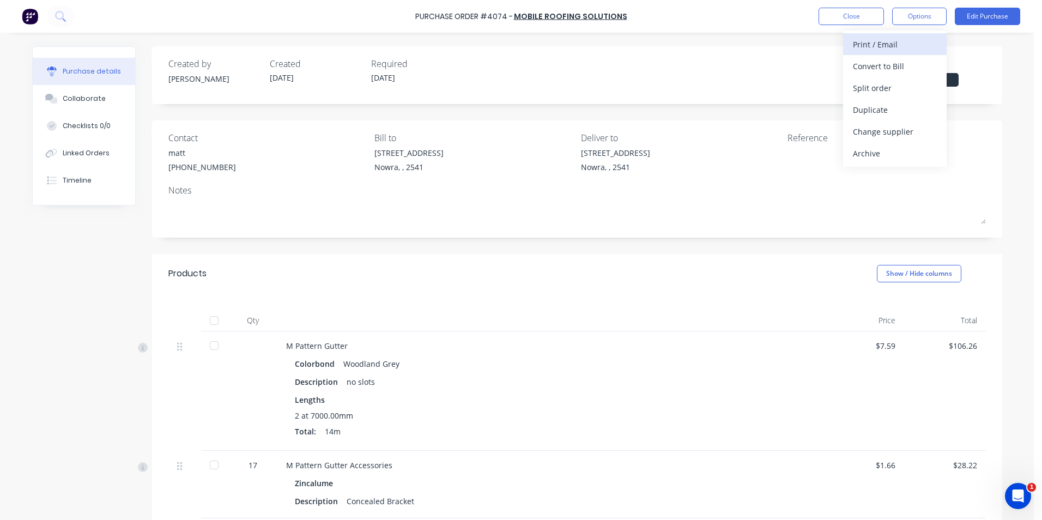
click at [909, 46] on div "Print / Email" at bounding box center [895, 45] width 84 height 16
click at [896, 68] on div "With pricing" at bounding box center [895, 66] width 84 height 16
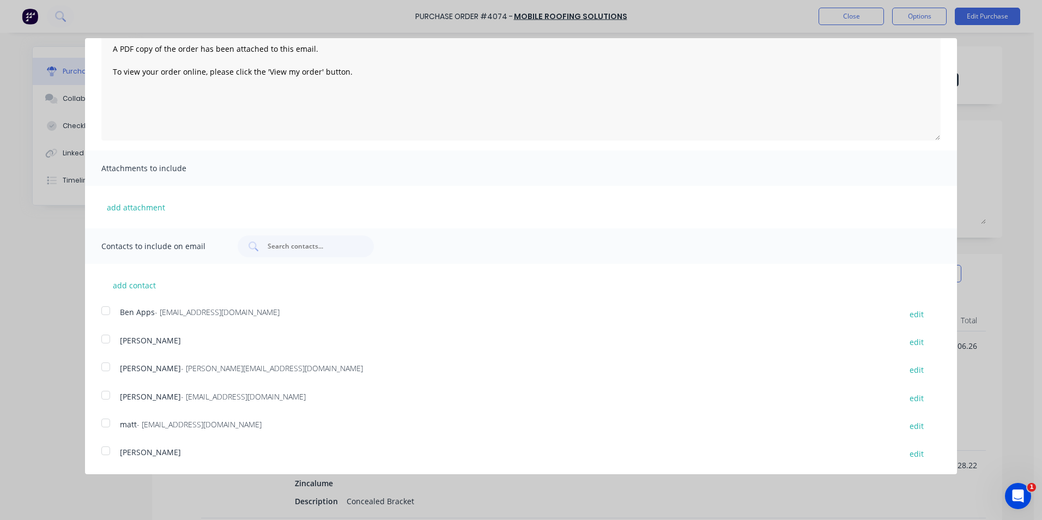
click at [110, 396] on div at bounding box center [106, 395] width 22 height 22
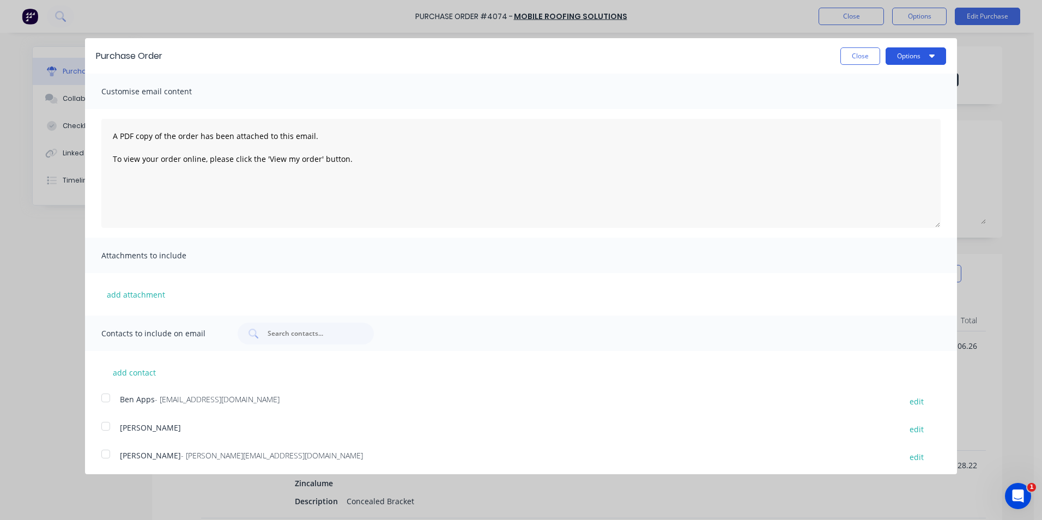
click at [929, 52] on icon "button" at bounding box center [931, 55] width 5 height 9
click at [914, 100] on div "Email" at bounding box center [894, 106] width 84 height 16
click at [840, 58] on button "Close" at bounding box center [860, 55] width 40 height 17
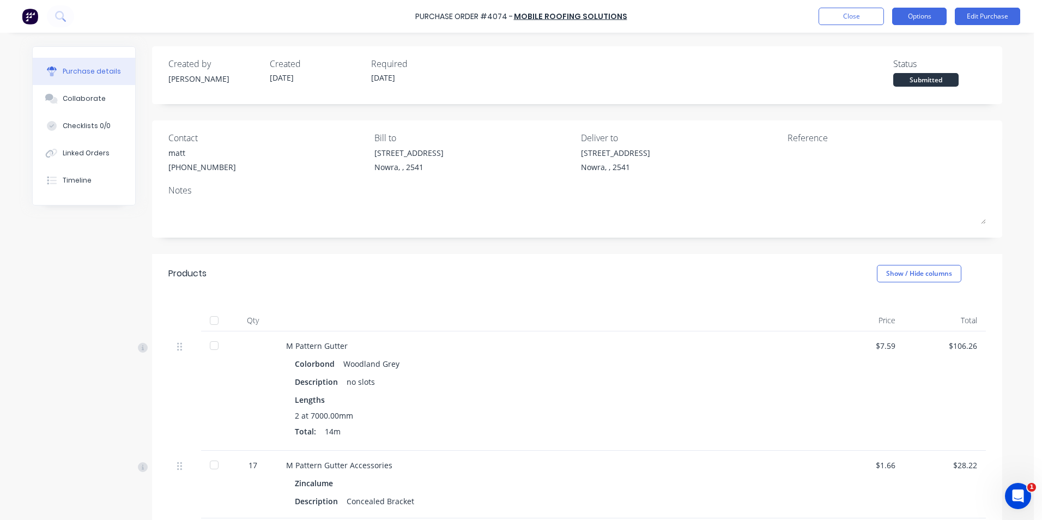
click at [914, 20] on button "Options" at bounding box center [919, 16] width 54 height 17
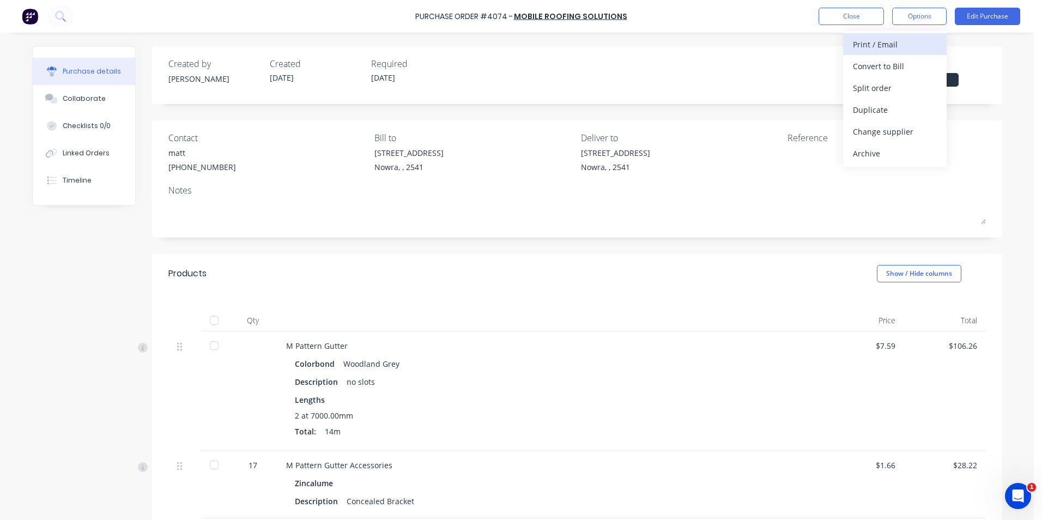
click at [899, 51] on div "Print / Email" at bounding box center [895, 45] width 84 height 16
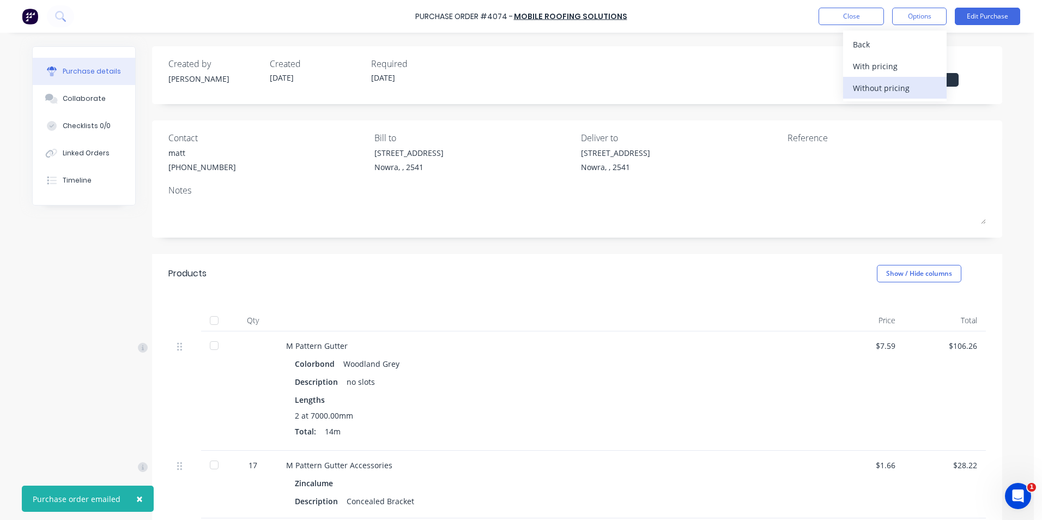
click at [897, 90] on div "Without pricing" at bounding box center [895, 88] width 84 height 16
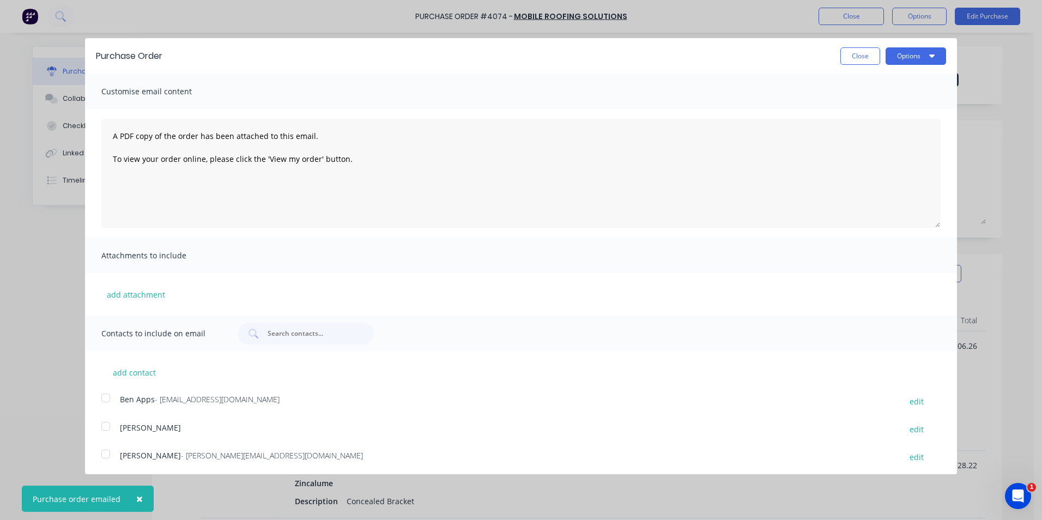
click at [902, 63] on button "Options" at bounding box center [915, 55] width 60 height 17
click at [889, 88] on div "Print" at bounding box center [894, 84] width 84 height 16
click at [57, 242] on div "Purchase Order Close Options Print Email Customise email content A PDF copy of …" at bounding box center [521, 260] width 1042 height 520
click at [25, 21] on div "Purchase Order Close Options Customise email content A PDF copy of the order ha…" at bounding box center [521, 260] width 1042 height 520
click at [842, 57] on button "Close" at bounding box center [860, 55] width 40 height 17
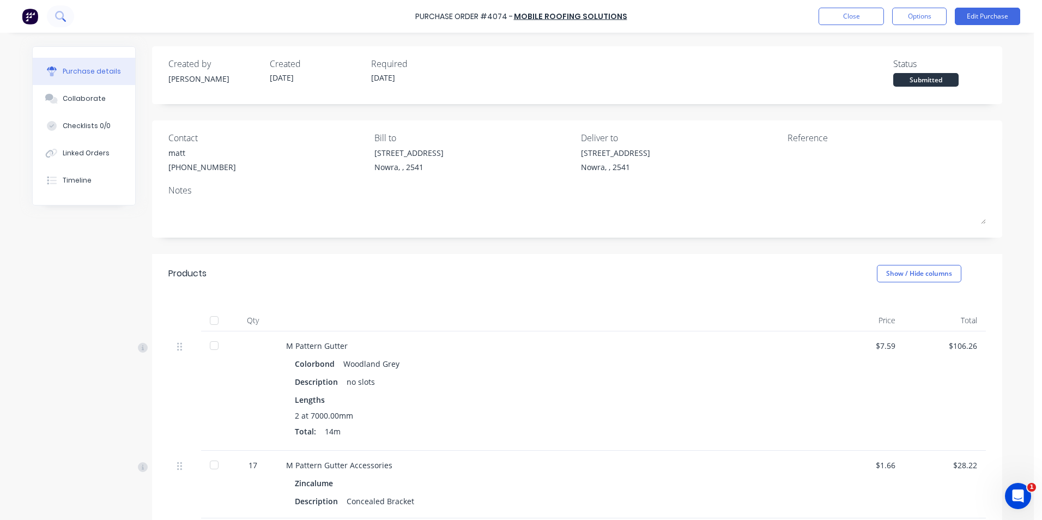
click at [65, 20] on icon at bounding box center [60, 16] width 10 height 10
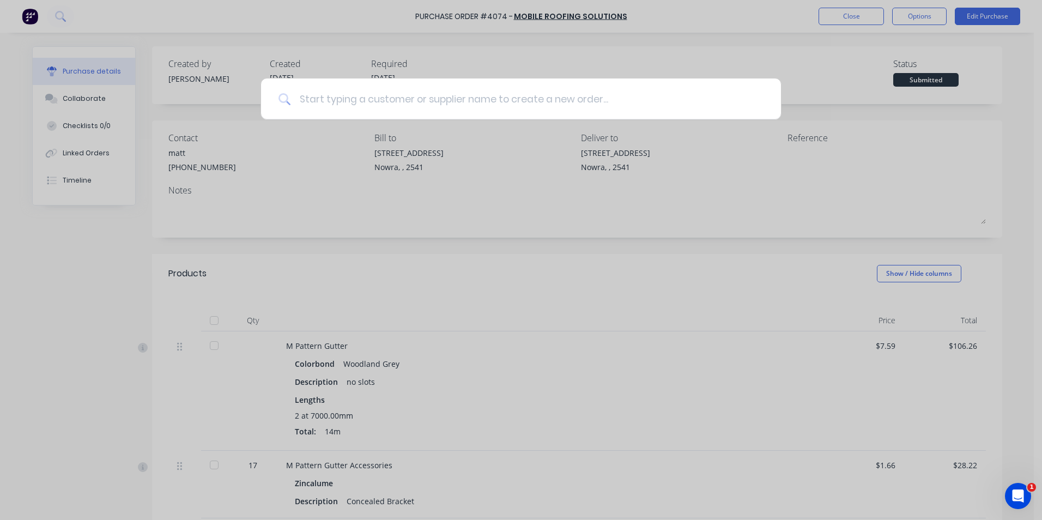
click at [337, 111] on input at bounding box center [526, 98] width 473 height 41
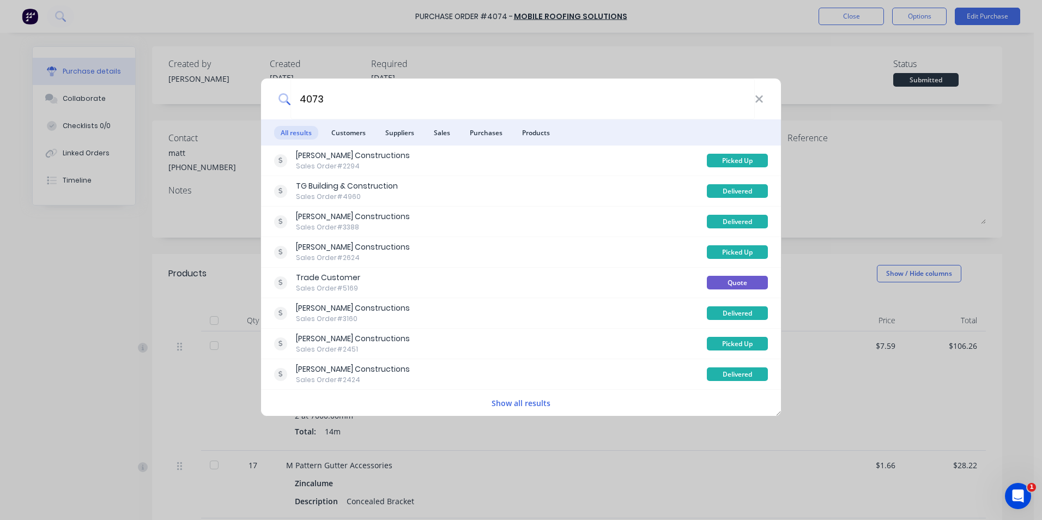
type input "4073"
click at [458, 132] on ul "All results Customers Suppliers Sales Purchases Products" at bounding box center [521, 132] width 520 height 26
click at [493, 127] on span "Purchases" at bounding box center [486, 133] width 46 height 14
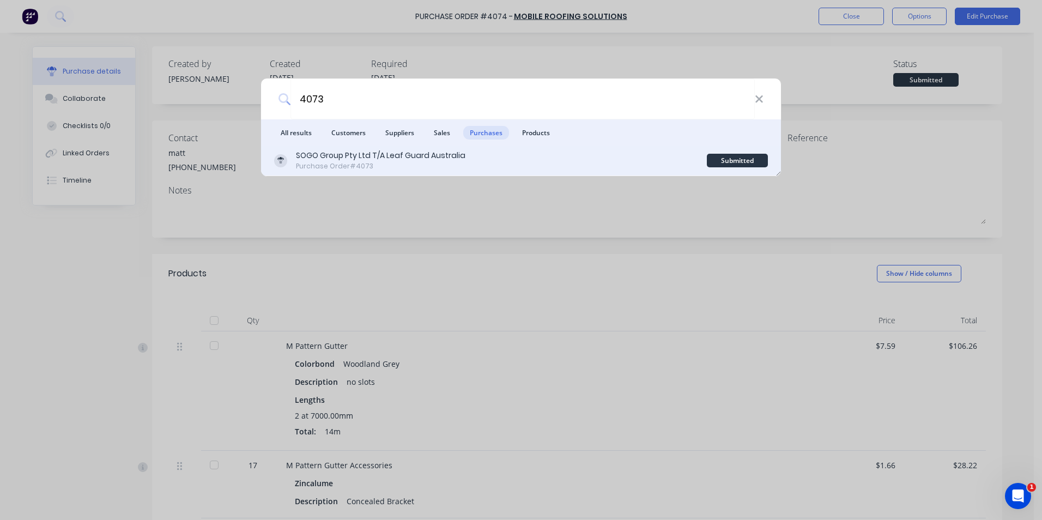
click at [477, 154] on div "SOGO Group Pty Ltd T/A Leaf Guard Australia Purchase Order #4073" at bounding box center [490, 160] width 433 height 21
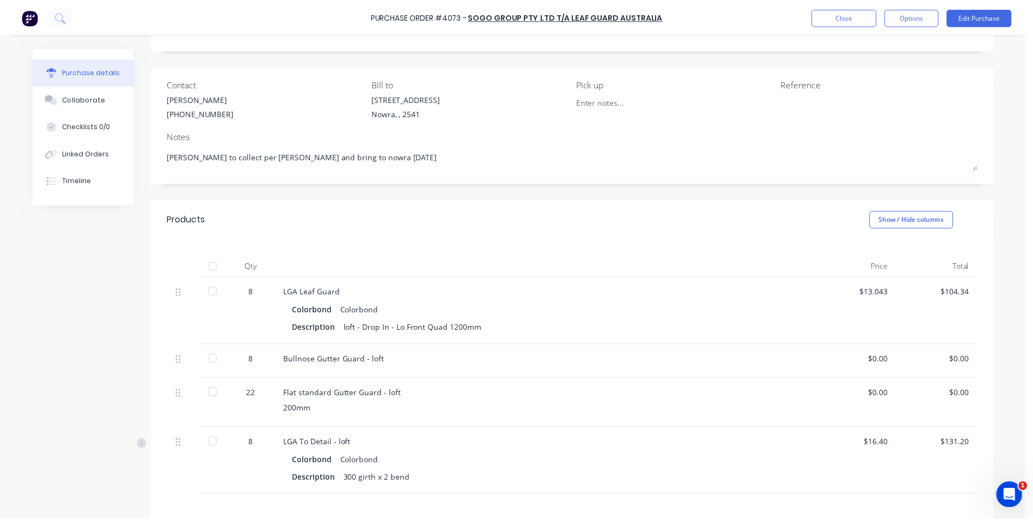
scroll to position [185, 0]
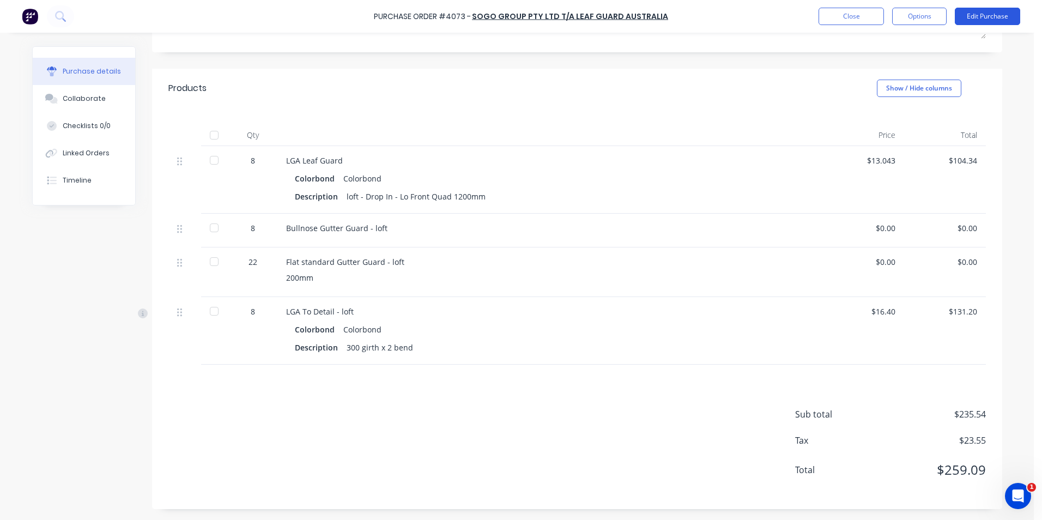
click at [1000, 12] on button "Edit Purchase" at bounding box center [986, 16] width 65 height 17
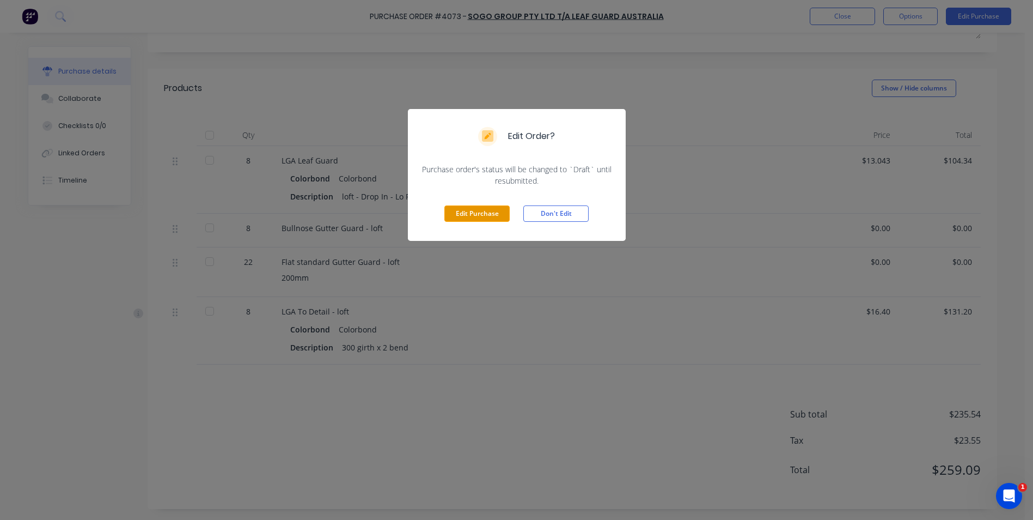
click at [490, 214] on button "Edit Purchase" at bounding box center [477, 213] width 65 height 16
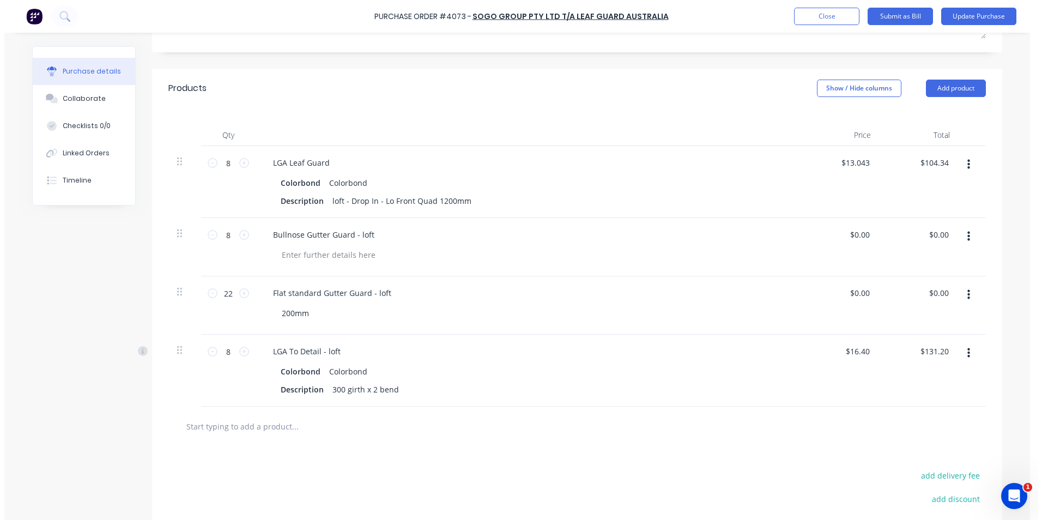
scroll to position [247, 0]
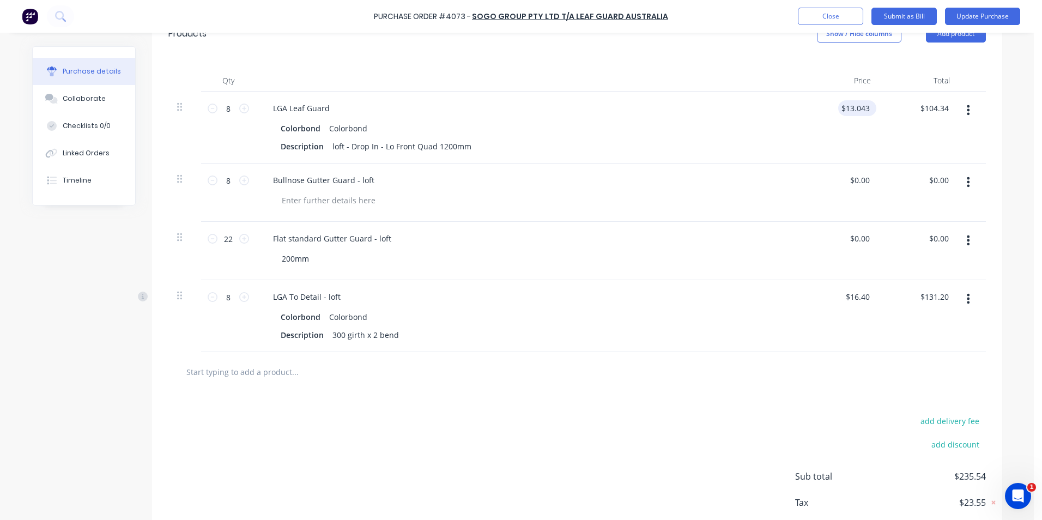
type textarea "x"
type input "13.0430"
click at [859, 106] on input "13.0430" at bounding box center [855, 108] width 34 height 16
type textarea "x"
type input "$13.043"
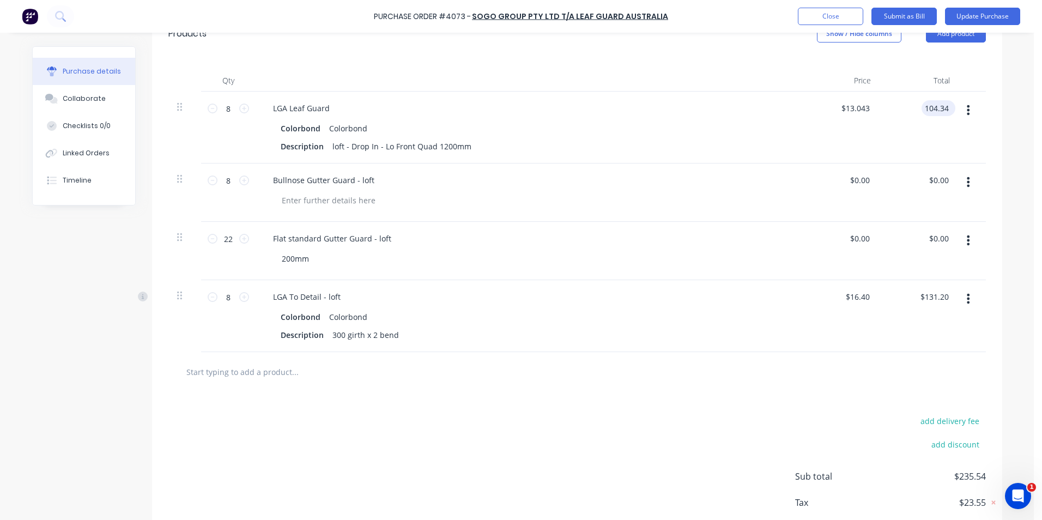
drag, startPoint x: 917, startPoint y: 107, endPoint x: 950, endPoint y: 106, distance: 32.1
click at [950, 106] on div "104.34 104.34" at bounding box center [938, 108] width 34 height 16
type input "92"
type textarea "x"
type input "$11.50"
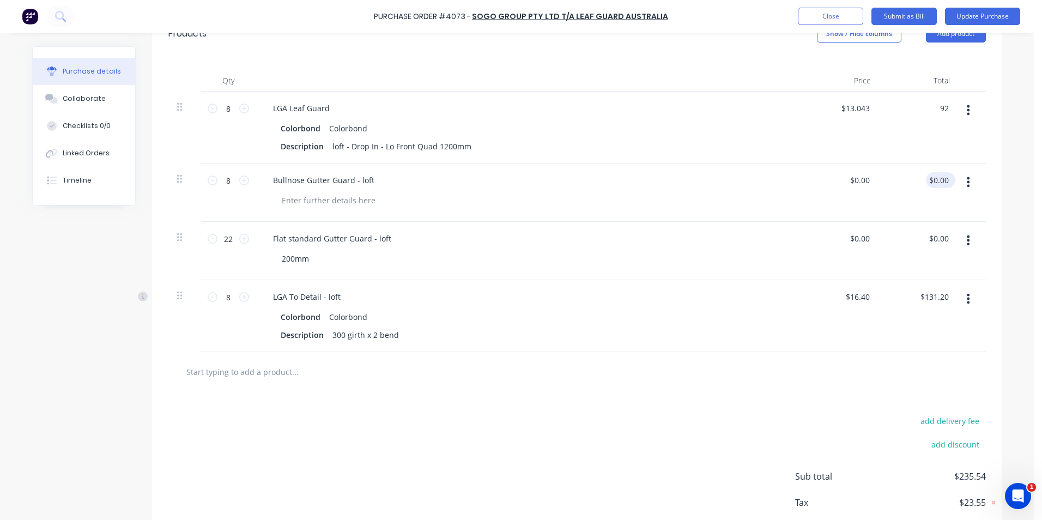
type input "$92.00"
click at [944, 181] on input "0.00" at bounding box center [938, 180] width 25 height 16
type input "0"
type input "96"
type textarea "x"
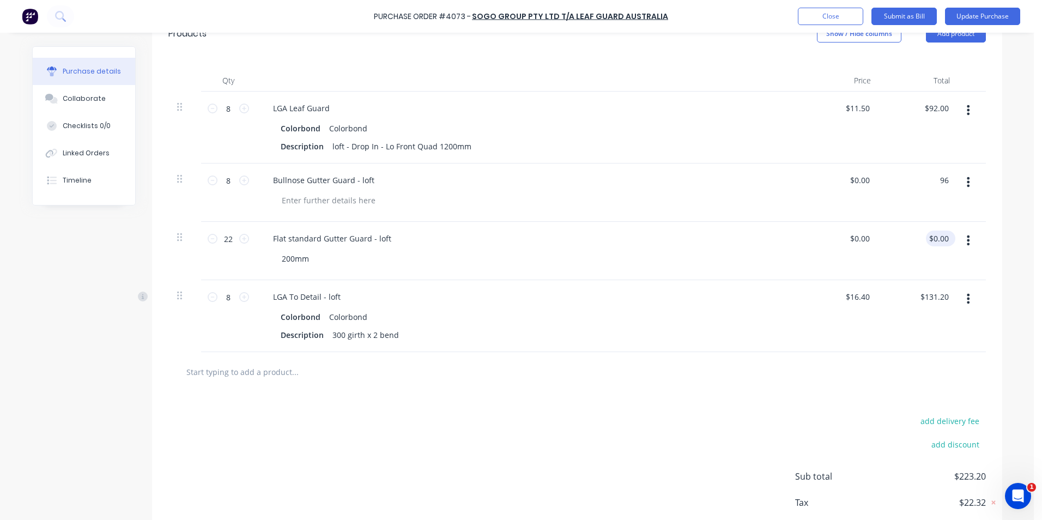
type input "$12.00"
type input "$96.00"
click at [945, 237] on input "0.00" at bounding box center [940, 238] width 21 height 16
type input "0"
type input "242"
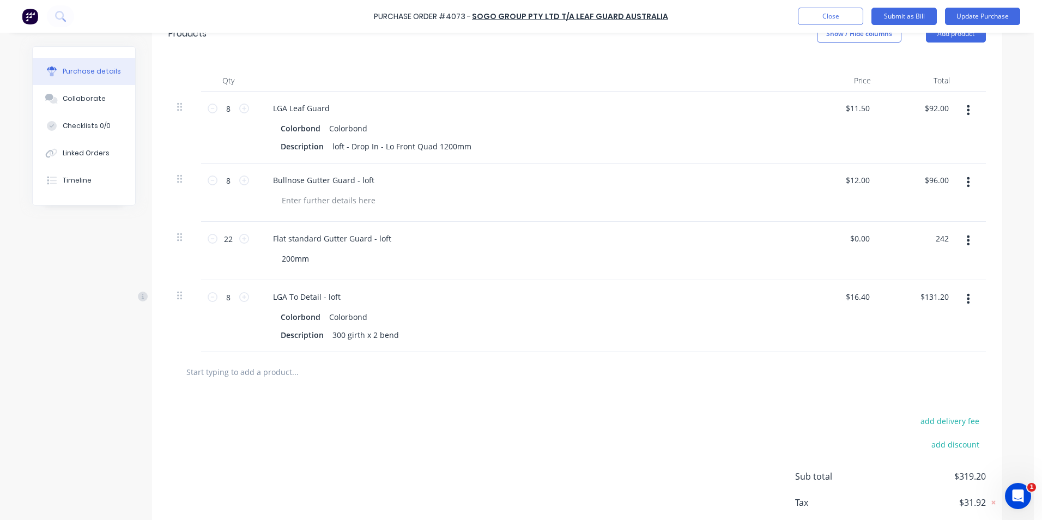
type textarea "x"
type input "$11.00"
type input "$242.00"
click at [263, 373] on input "text" at bounding box center [295, 372] width 218 height 22
type textarea "x"
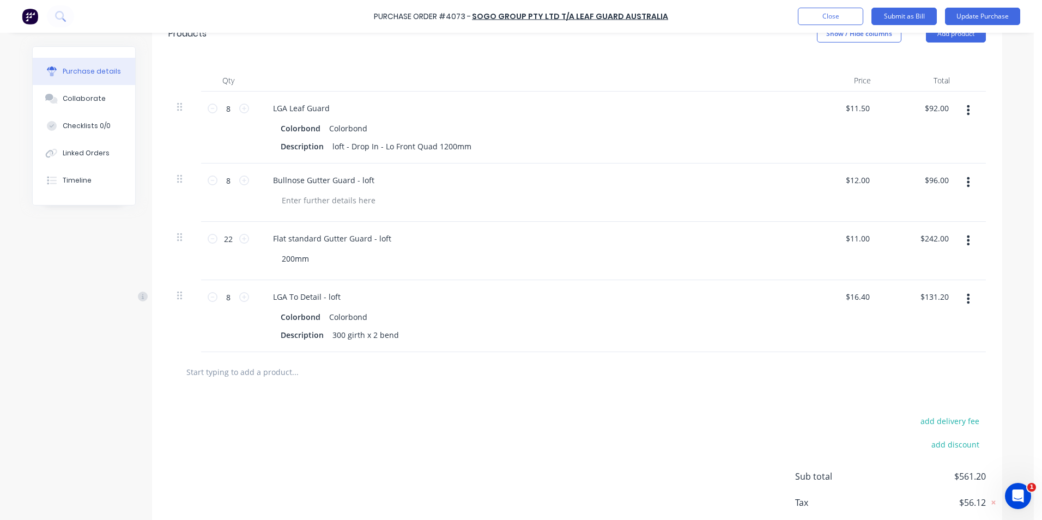
type input "l"
type textarea "x"
type input "lg"
type textarea "x"
type input "lga"
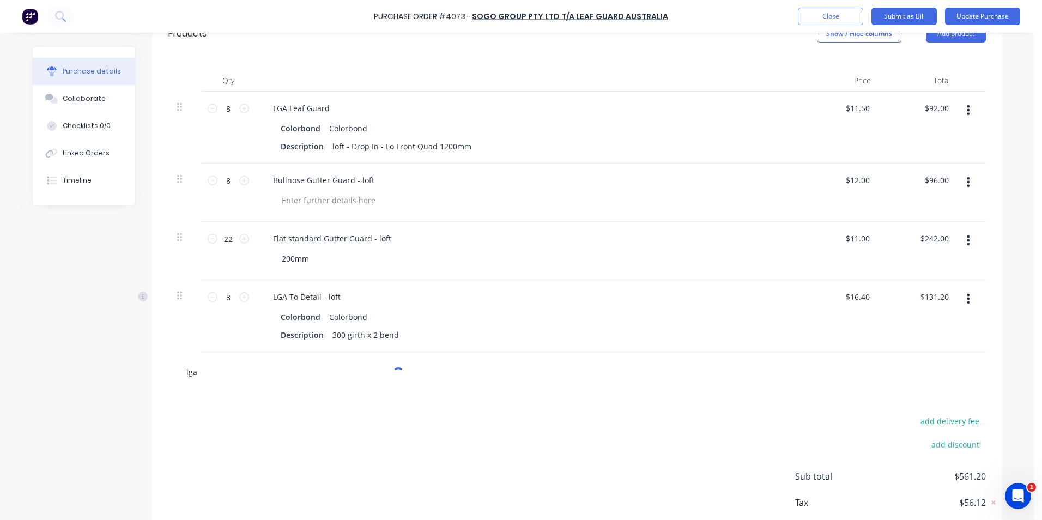
type textarea "x"
type input "lga"
type textarea "x"
type input "lga s"
type textarea "x"
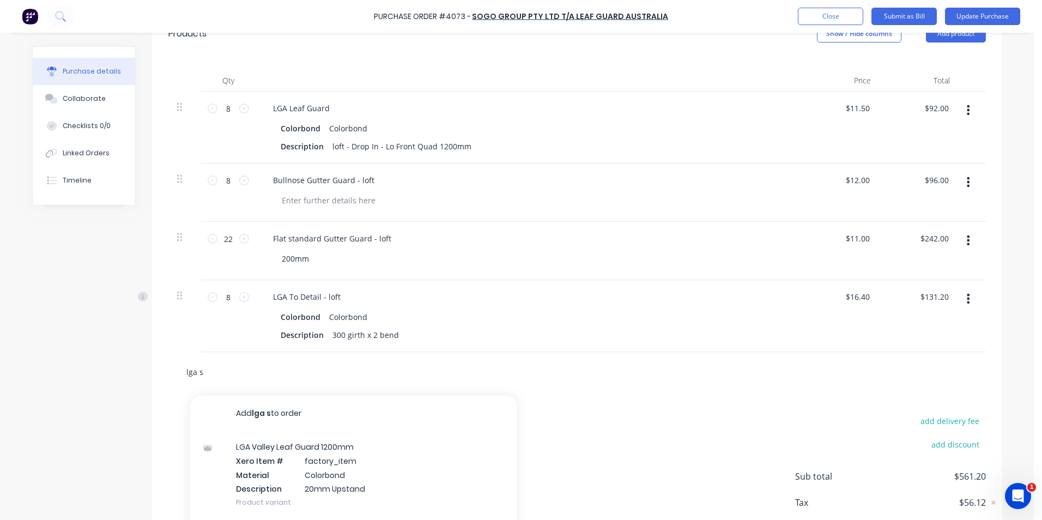
type input "lga sc"
type textarea "x"
type input "lga scr"
type textarea "x"
type input "lga scre"
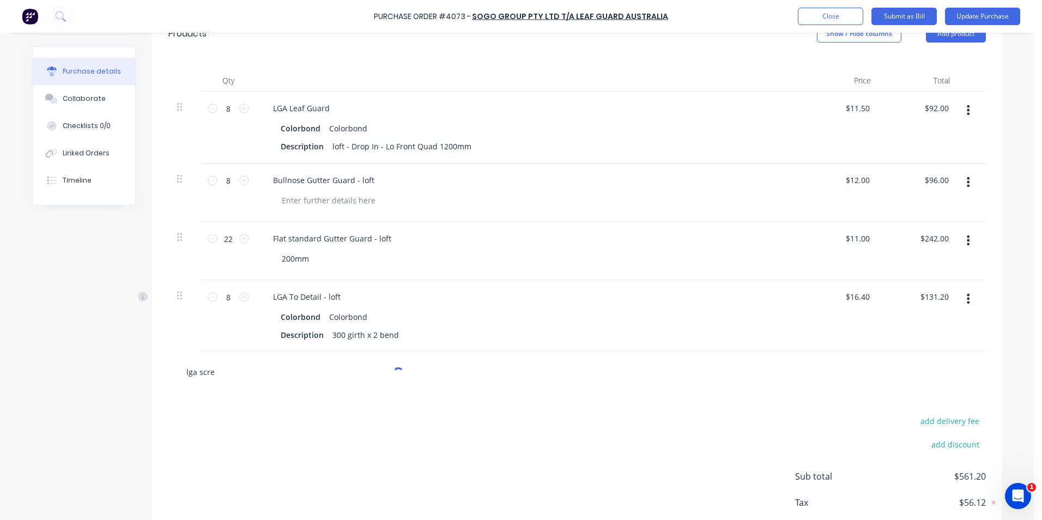
type textarea "x"
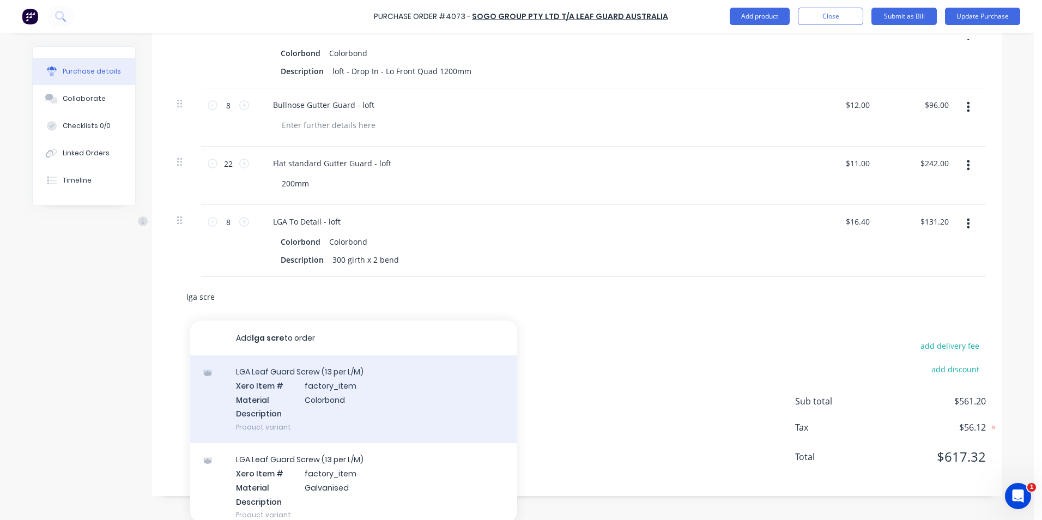
scroll to position [325, 0]
type input "lga scre"
click at [271, 380] on div "LGA Leaf Guard Screw (13 per L/M) Xero Item # factory_item Material Colorbond D…" at bounding box center [353, 397] width 327 height 88
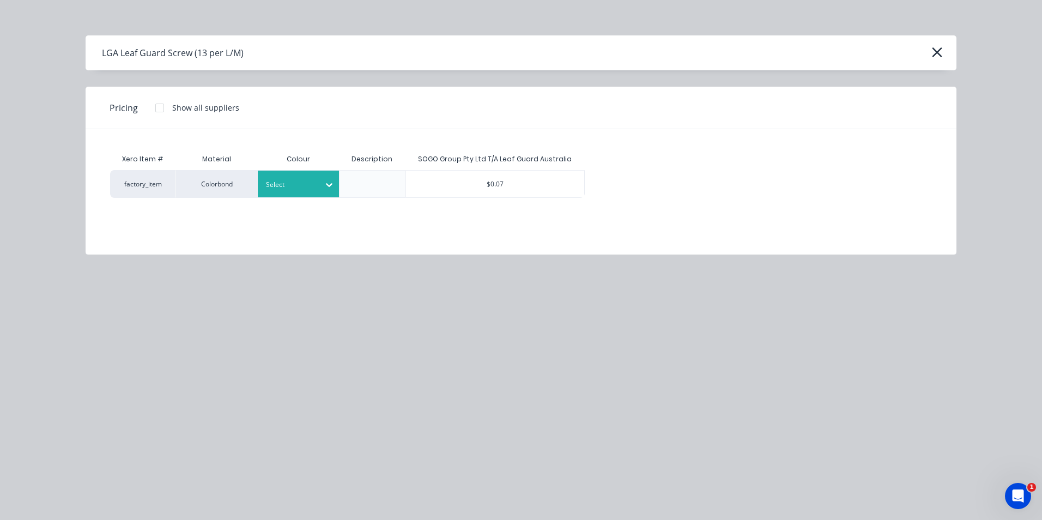
click at [294, 181] on div at bounding box center [290, 185] width 49 height 12
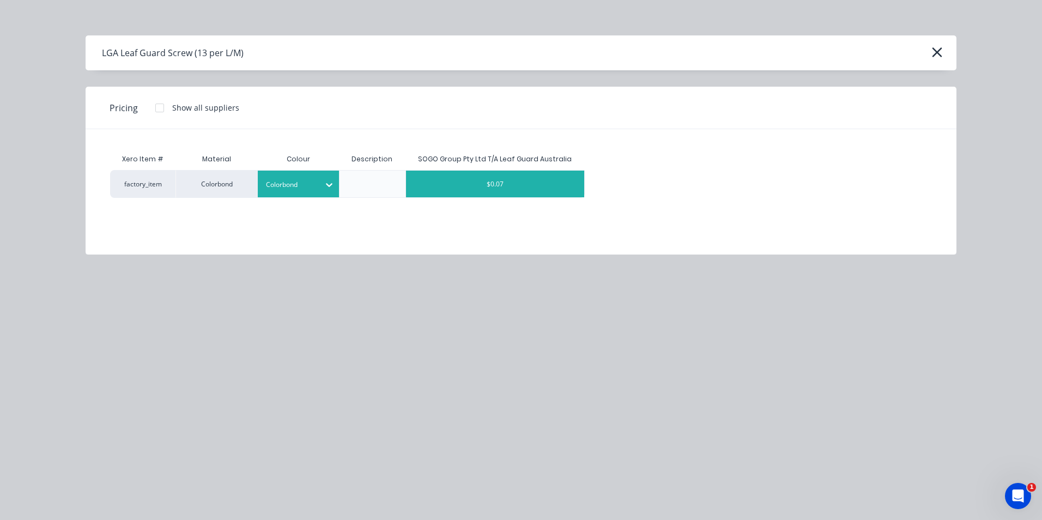
click at [470, 191] on div "$0.07" at bounding box center [495, 184] width 179 height 27
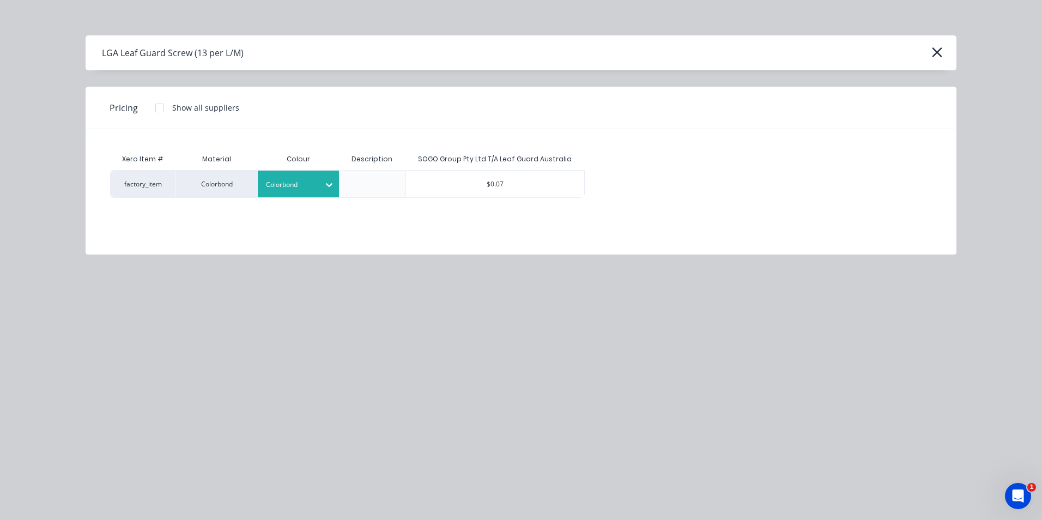
type textarea "x"
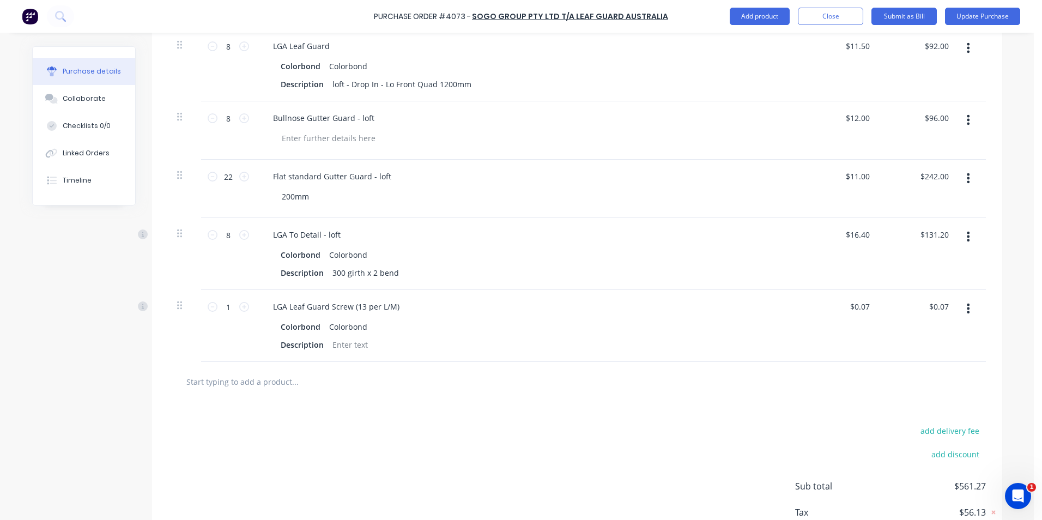
scroll to position [325, 0]
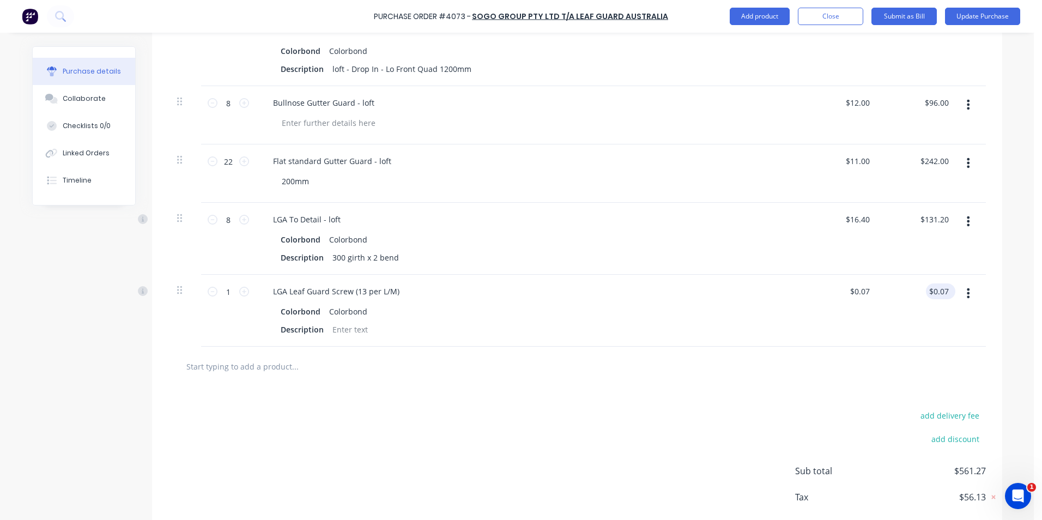
drag, startPoint x: 946, startPoint y: 288, endPoint x: 936, endPoint y: 288, distance: 9.8
click at [936, 288] on div "$0.07 $0.07" at bounding box center [938, 291] width 25 height 16
type textarea "x"
drag, startPoint x: 930, startPoint y: 291, endPoint x: 952, endPoint y: 290, distance: 21.3
click at [952, 290] on div "1 1 LGA Leaf Guard Screw (13 per L/M) Colorbond Colorbond Description $0.07 $0.…" at bounding box center [576, 311] width 817 height 72
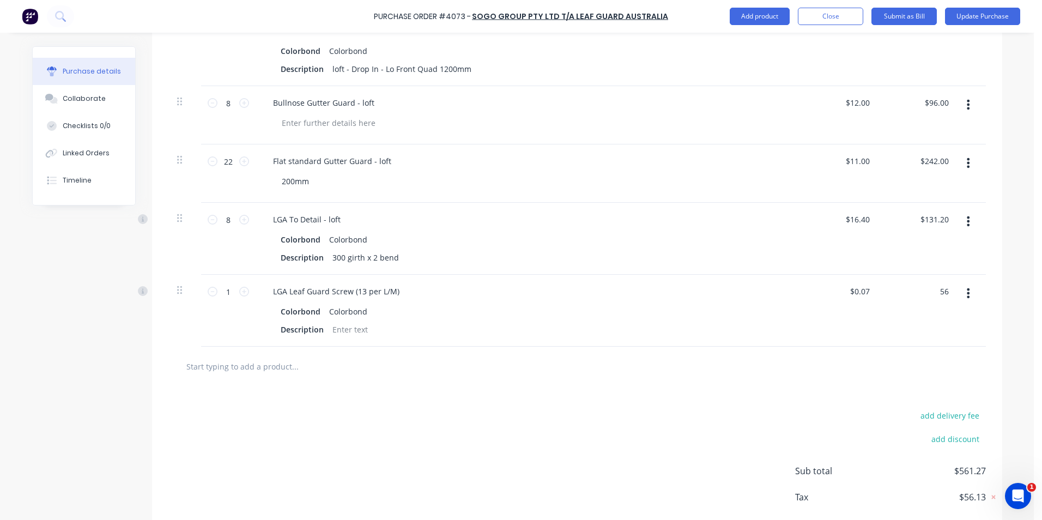
type input "56"
type textarea "x"
type input "$56.00"
click at [616, 423] on div "add delivery fee add discount Sub total $561.27 Tax $56.13 Total $617.40" at bounding box center [577, 475] width 850 height 179
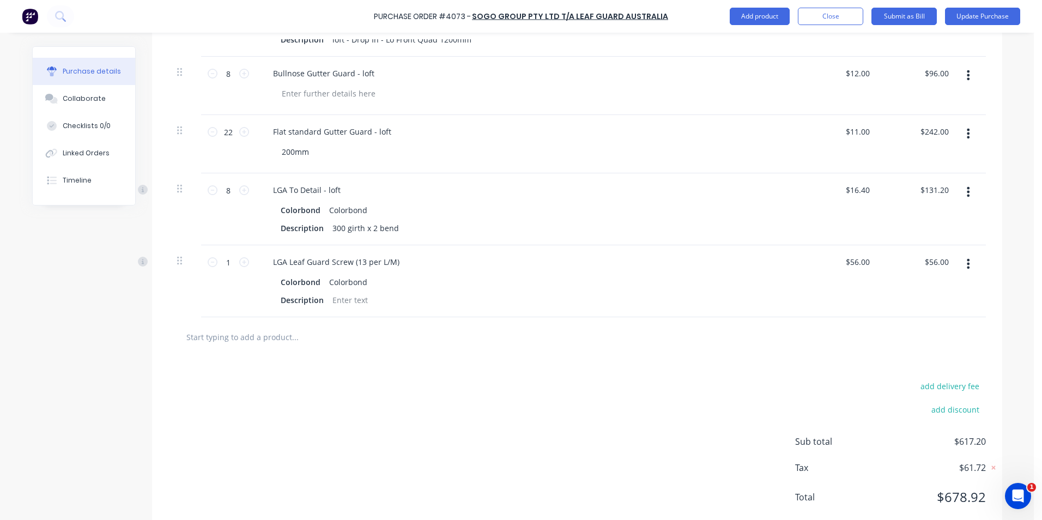
scroll to position [381, 0]
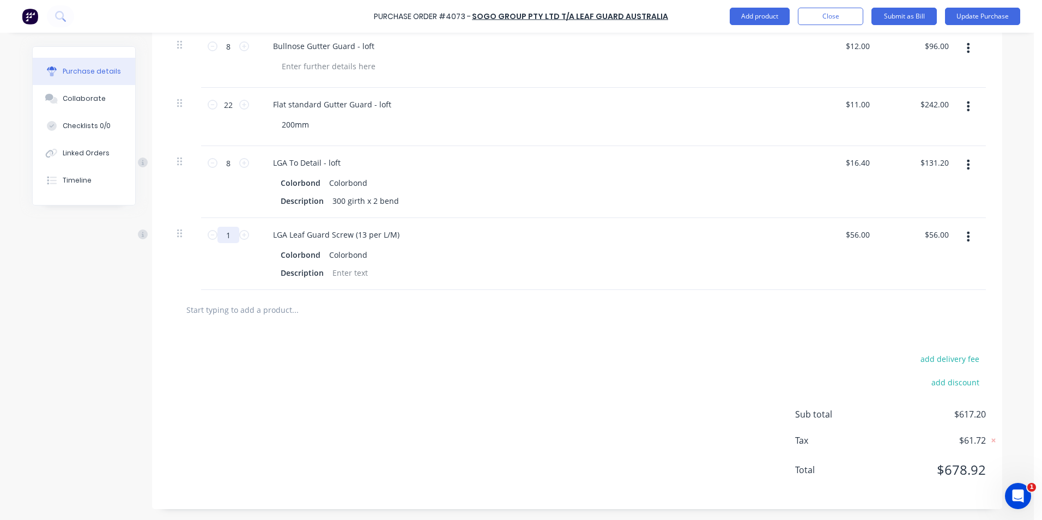
click at [226, 235] on input "1" at bounding box center [228, 235] width 22 height 16
type textarea "x"
type input "8"
type input "$448.00"
type textarea "x"
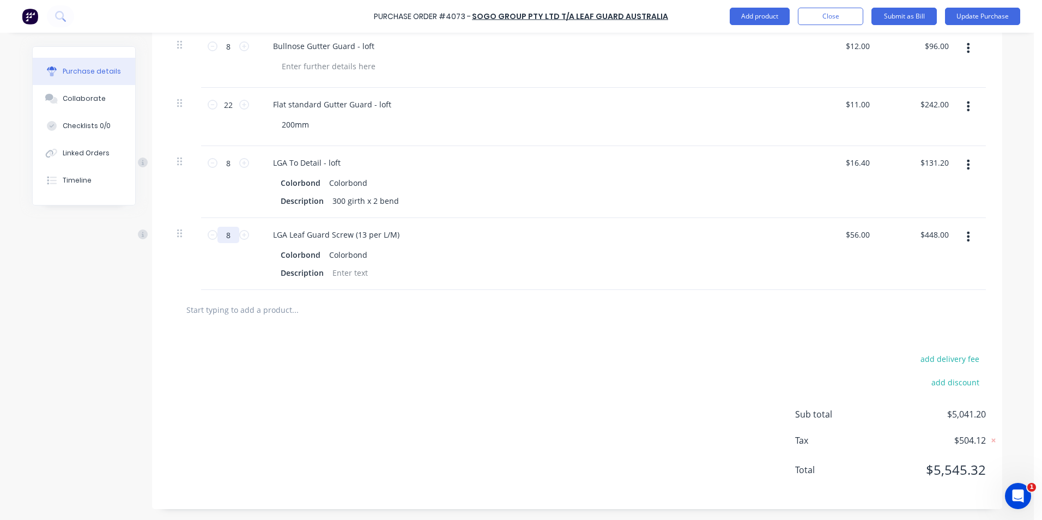
type input "80"
type input "$4,480.00"
type textarea "x"
type input "800"
type input "$44,800.00"
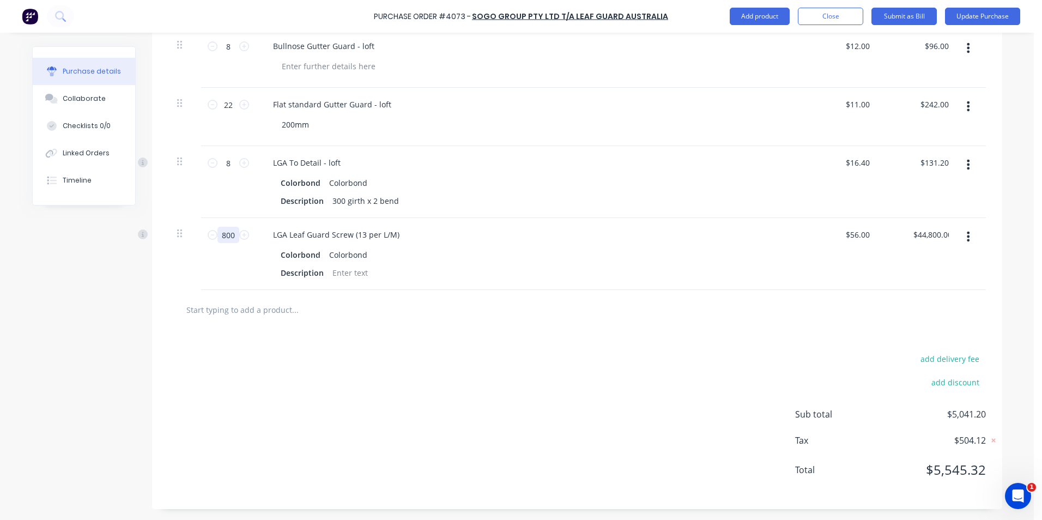
type textarea "x"
type input "800"
click at [600, 410] on div "add delivery fee add discount Sub total $45,361.20 Tax $4,536.12 Total $49,897.…" at bounding box center [577, 419] width 850 height 179
type textarea "x"
drag, startPoint x: 911, startPoint y: 234, endPoint x: 947, endPoint y: 232, distance: 35.5
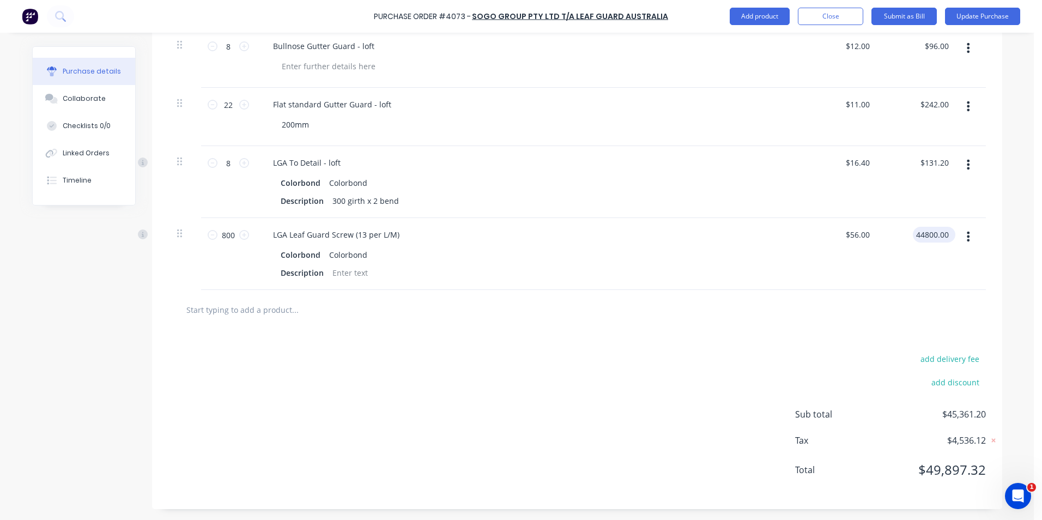
click at [947, 232] on div "44800.00 44800.00" at bounding box center [934, 235] width 42 height 16
type input "56"
type textarea "x"
type input "$0.07"
type input "$56.00"
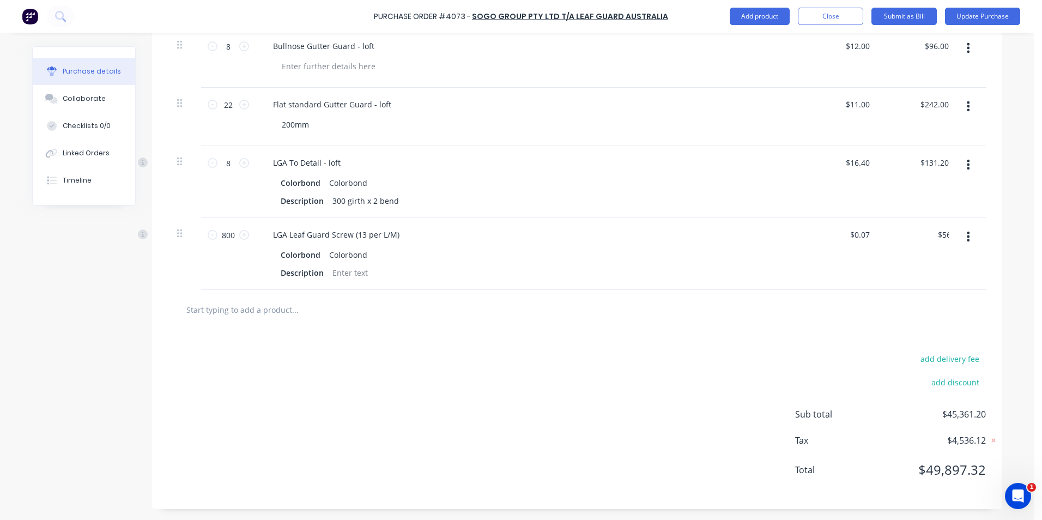
click at [441, 296] on div at bounding box center [576, 310] width 817 height 40
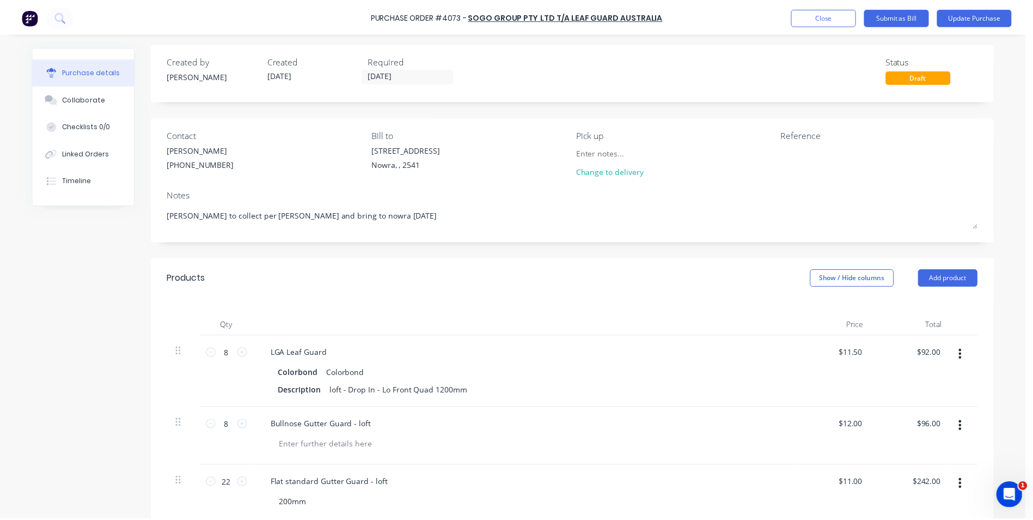
scroll to position [0, 0]
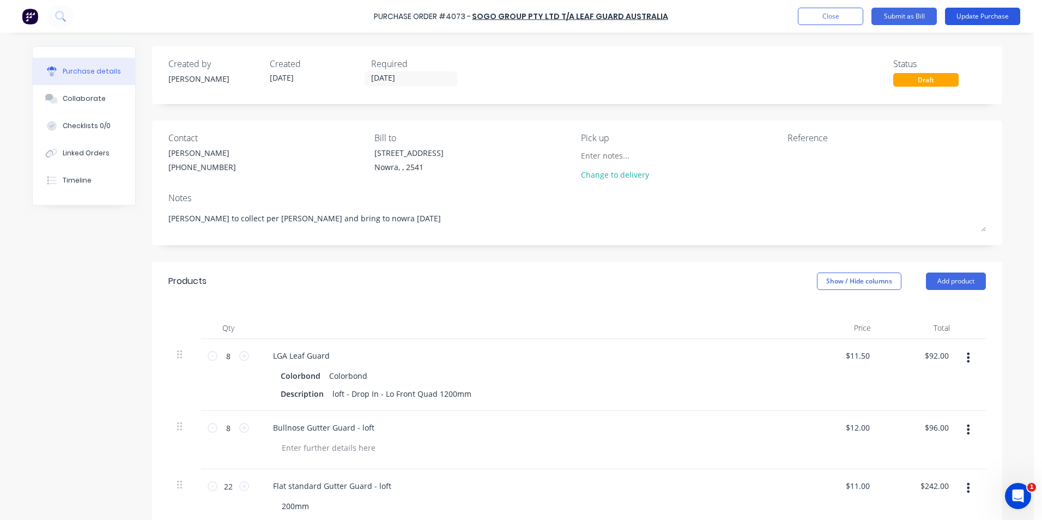
click at [965, 17] on button "Update Purchase" at bounding box center [982, 16] width 75 height 17
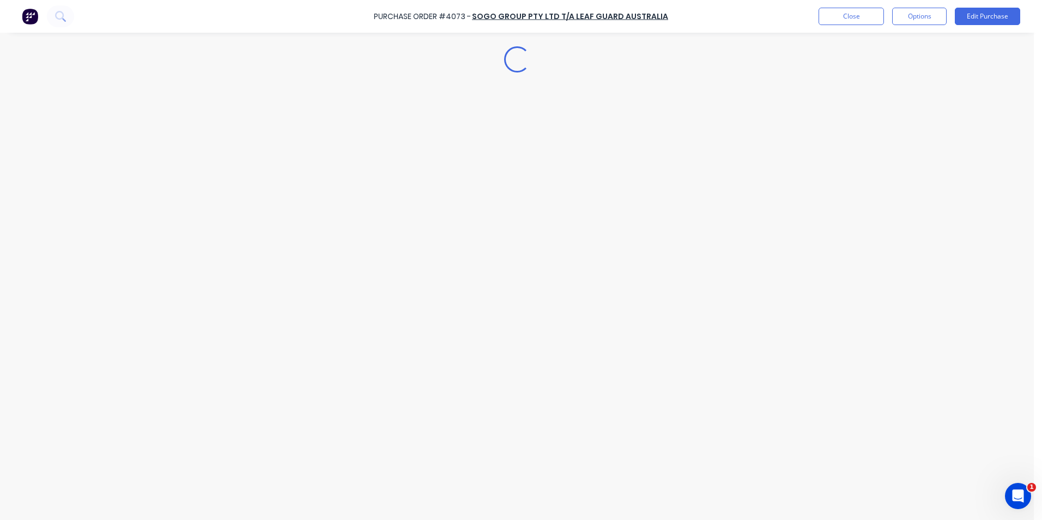
type textarea "x"
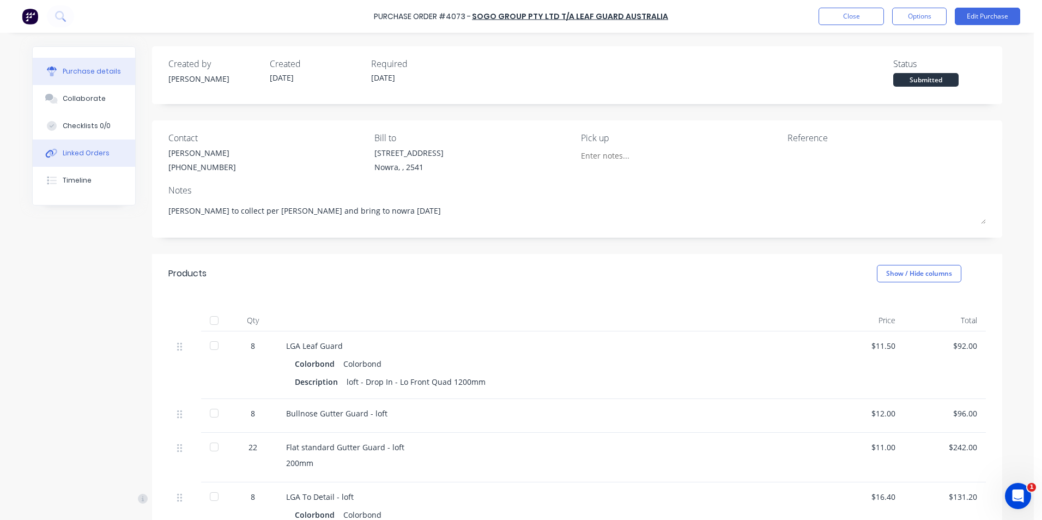
click at [103, 148] on button "Linked Orders" at bounding box center [84, 152] width 102 height 27
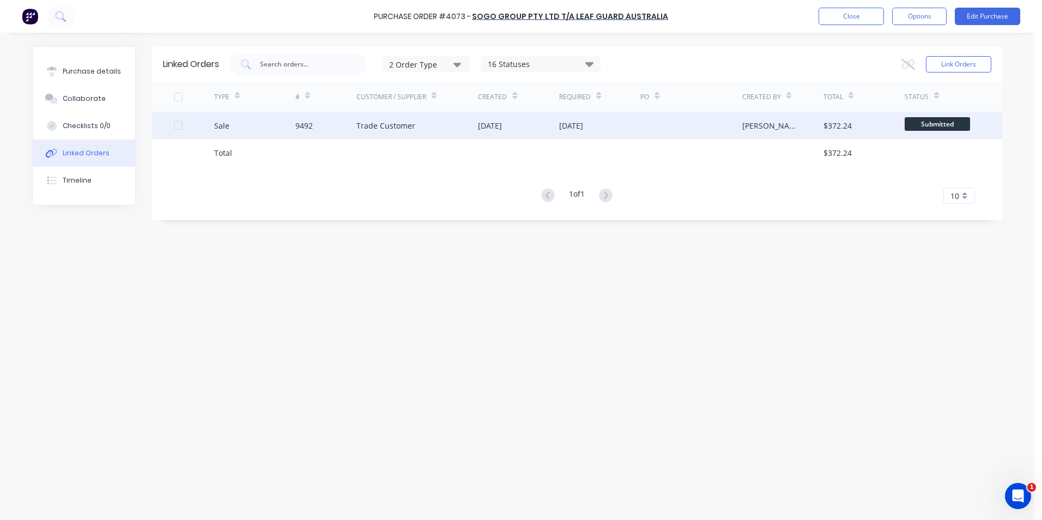
click at [298, 124] on div "9492" at bounding box center [303, 125] width 17 height 11
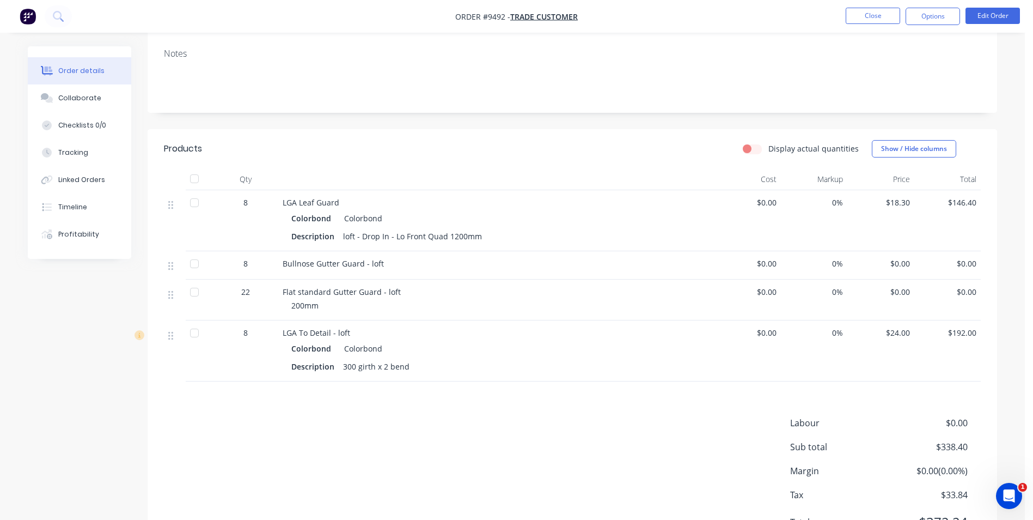
scroll to position [163, 0]
drag, startPoint x: 761, startPoint y: 262, endPoint x: 776, endPoint y: 262, distance: 15.3
click at [776, 262] on span "$0.00" at bounding box center [748, 262] width 58 height 11
drag, startPoint x: 776, startPoint y: 262, endPoint x: 729, endPoint y: 262, distance: 46.3
click at [729, 262] on span "$0.00" at bounding box center [748, 262] width 58 height 11
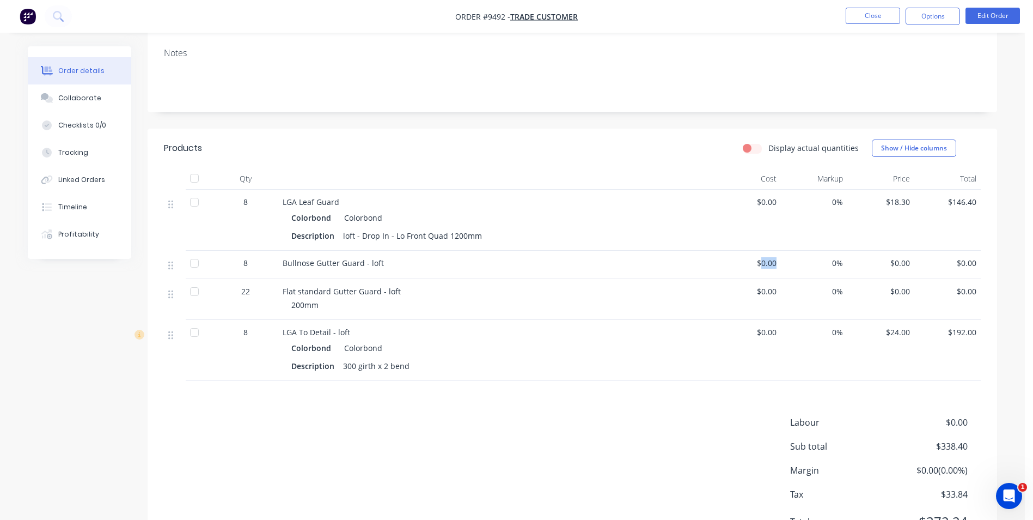
drag, startPoint x: 761, startPoint y: 262, endPoint x: 776, endPoint y: 263, distance: 14.7
click at [776, 263] on span "$0.00" at bounding box center [748, 262] width 58 height 11
drag, startPoint x: 760, startPoint y: 264, endPoint x: 799, endPoint y: 264, distance: 38.7
click at [799, 264] on div "8 Bullnose Gutter Guard - loft $0.00 0% $0.00 $0.00" at bounding box center [572, 265] width 817 height 28
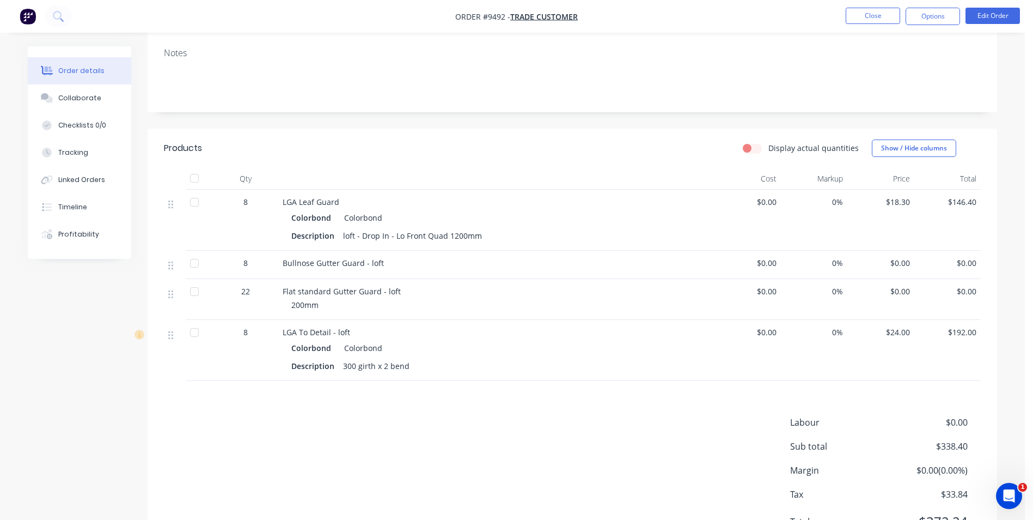
drag, startPoint x: 799, startPoint y: 264, endPoint x: 753, endPoint y: 270, distance: 46.2
click at [715, 281] on div "$0.00" at bounding box center [747, 299] width 67 height 41
drag, startPoint x: 762, startPoint y: 261, endPoint x: 775, endPoint y: 260, distance: 13.1
click at [775, 260] on span "$0.00" at bounding box center [748, 262] width 58 height 11
drag, startPoint x: 775, startPoint y: 260, endPoint x: 641, endPoint y: 425, distance: 212.6
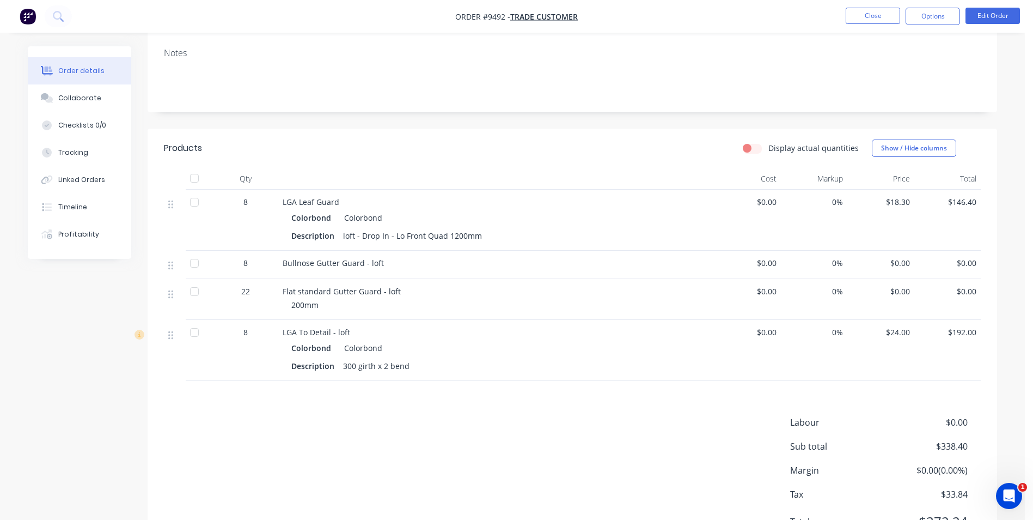
click at [641, 425] on div "Labour $0.00 Sub total $338.40 Margin $0.00 ( 0.00 %) Tax $33.84 Total $372.24" at bounding box center [572, 479] width 817 height 126
click at [639, 430] on div "Labour $0.00 Sub total $338.40 Margin $0.00 ( 0.00 %) Tax $33.84 Total $372.24" at bounding box center [572, 479] width 817 height 126
click at [640, 430] on div "Labour $0.00 Sub total $338.40 Margin $0.00 ( 0.00 %) Tax $33.84 Total $372.24" at bounding box center [572, 479] width 817 height 126
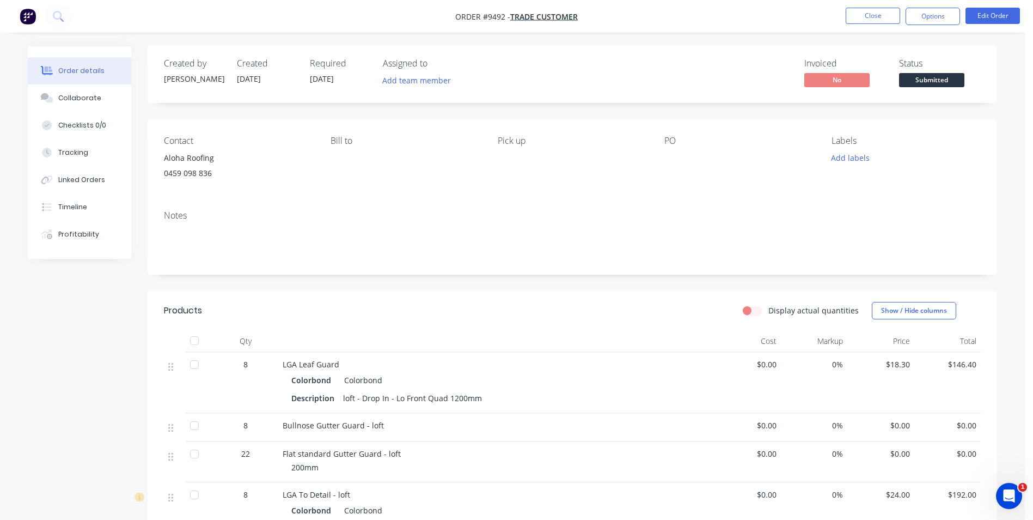
scroll to position [0, 0]
click at [983, 18] on button "Edit Order" at bounding box center [993, 16] width 54 height 16
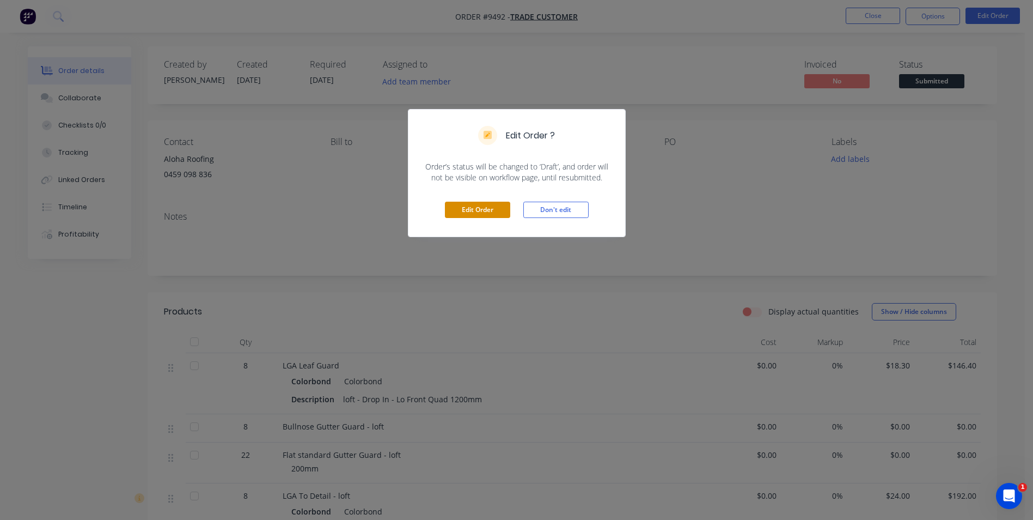
click at [471, 212] on button "Edit Order" at bounding box center [477, 210] width 65 height 16
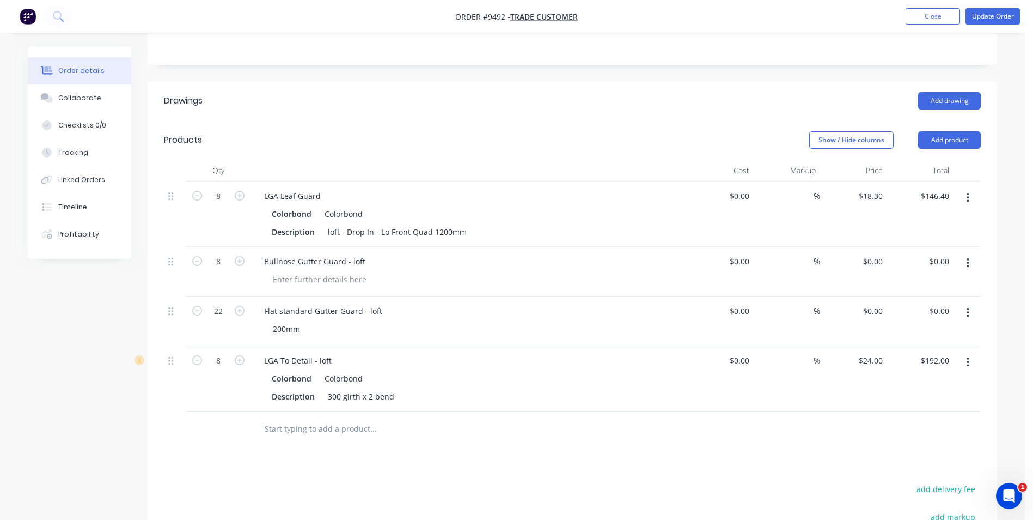
scroll to position [218, 0]
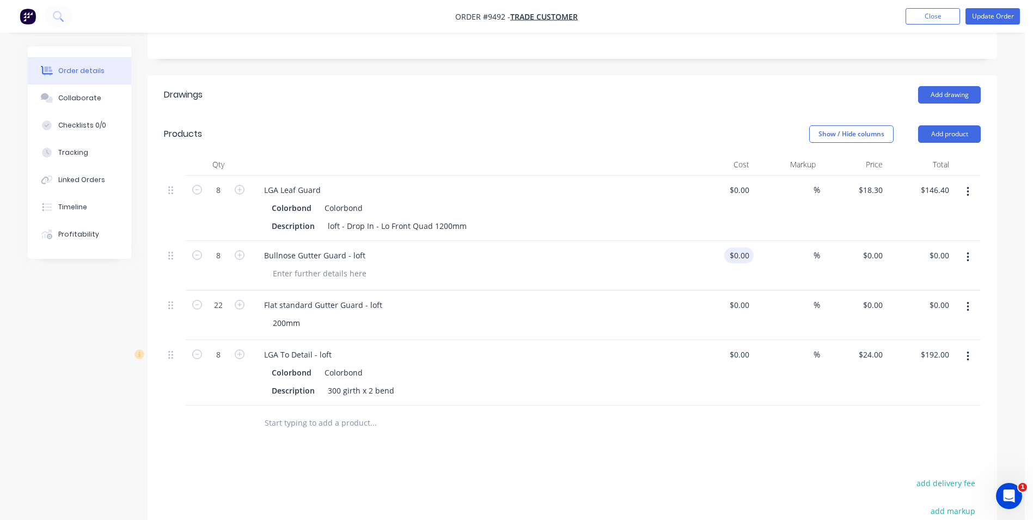
type input "0"
drag, startPoint x: 731, startPoint y: 257, endPoint x: 746, endPoint y: 256, distance: 15.3
click at [746, 256] on input "0" at bounding box center [747, 255] width 13 height 16
type input "$12.00"
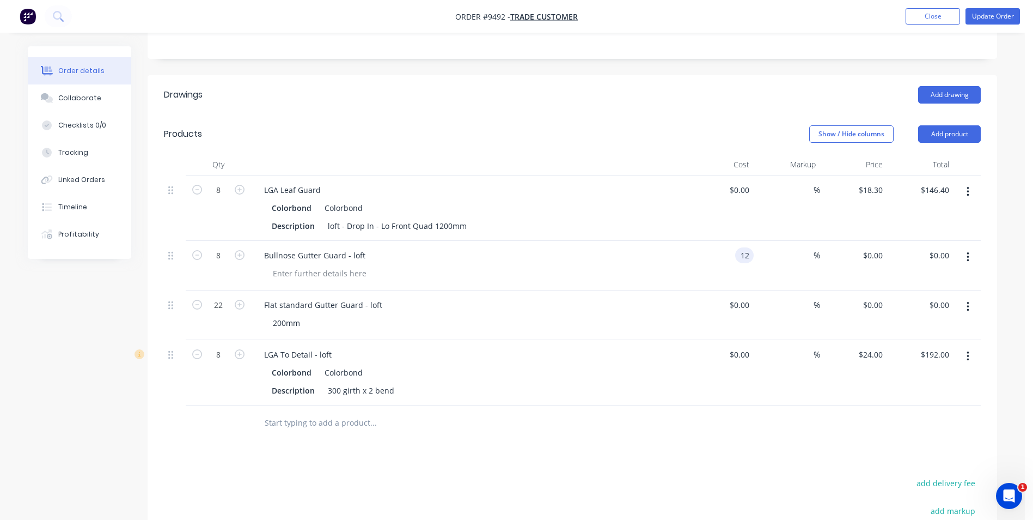
type input "$96.00"
click at [687, 305] on div "$0.00 $0.00" at bounding box center [720, 315] width 67 height 50
drag, startPoint x: 731, startPoint y: 302, endPoint x: 746, endPoint y: 303, distance: 15.3
click at [746, 303] on input "0" at bounding box center [747, 305] width 13 height 16
type input "$11.00"
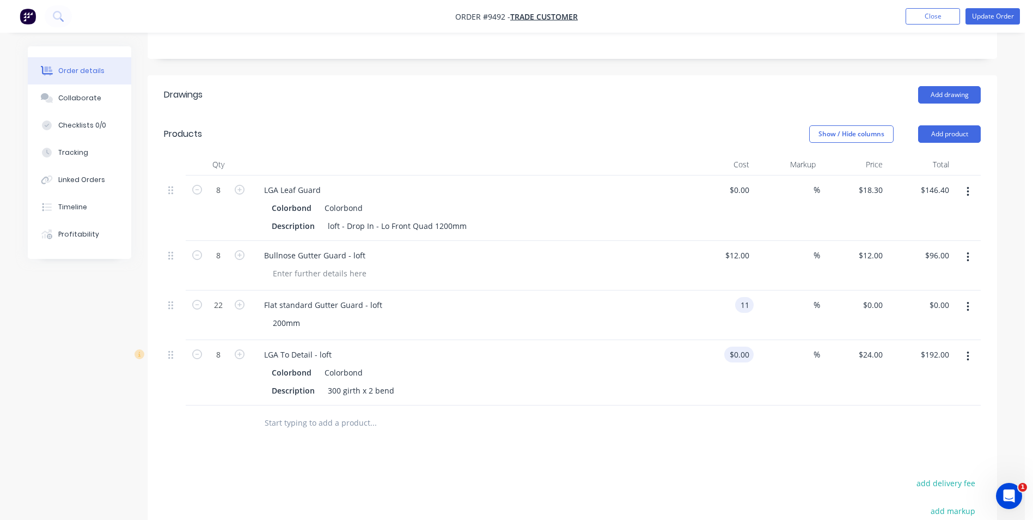
type input "$11.00"
type input "$242.00"
click at [747, 357] on input "0" at bounding box center [741, 354] width 25 height 16
type input "$16.40"
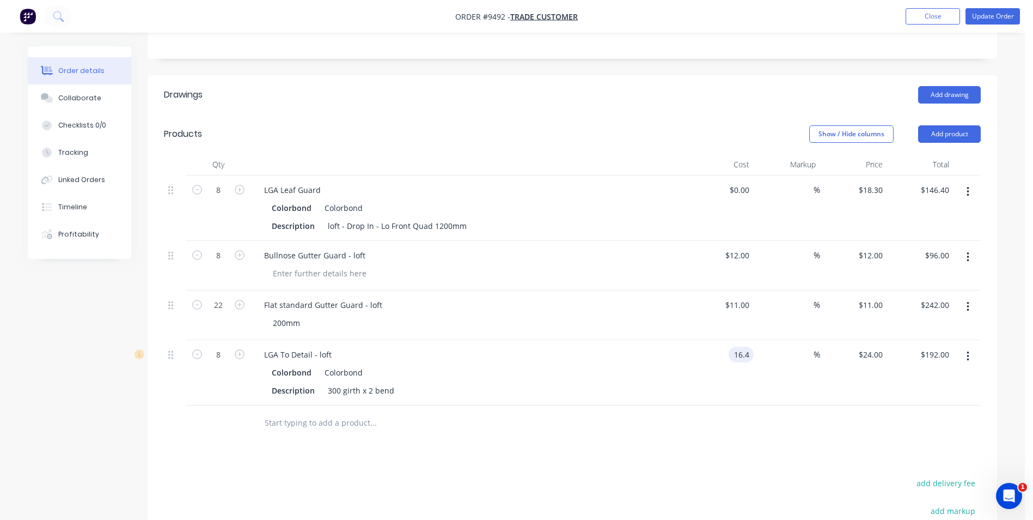
type input "$131.20"
click at [695, 415] on div at bounding box center [572, 422] width 817 height 35
click at [344, 427] on input "text" at bounding box center [373, 423] width 218 height 22
click at [808, 257] on input at bounding box center [807, 255] width 13 height 16
type input "20"
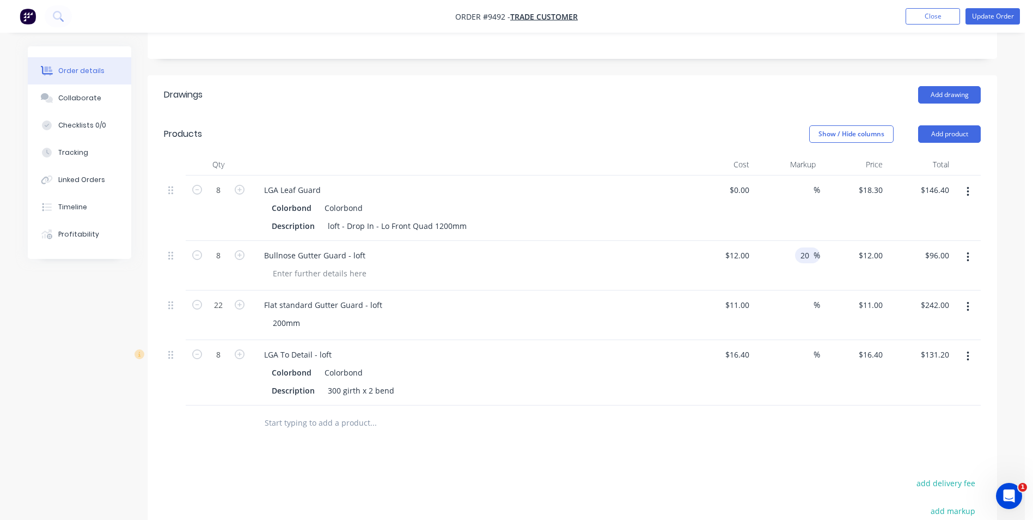
type input "14.4"
type input "$115.20"
type input "$14.40"
click at [811, 260] on input "20" at bounding box center [807, 255] width 14 height 16
type input "2"
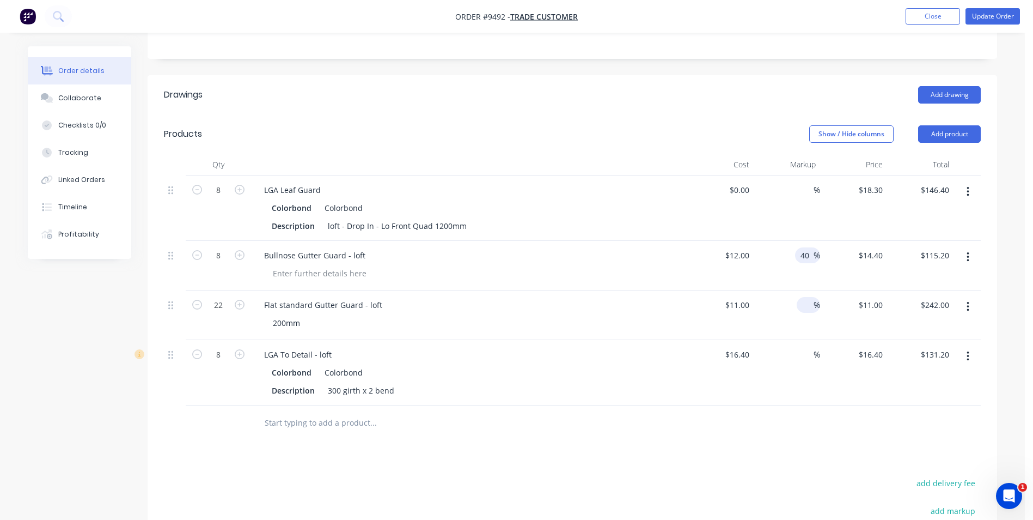
type input "40"
type input "$16.80"
type input "$134.40"
click at [812, 305] on input at bounding box center [807, 305] width 13 height 16
click at [811, 257] on input "40" at bounding box center [807, 255] width 14 height 16
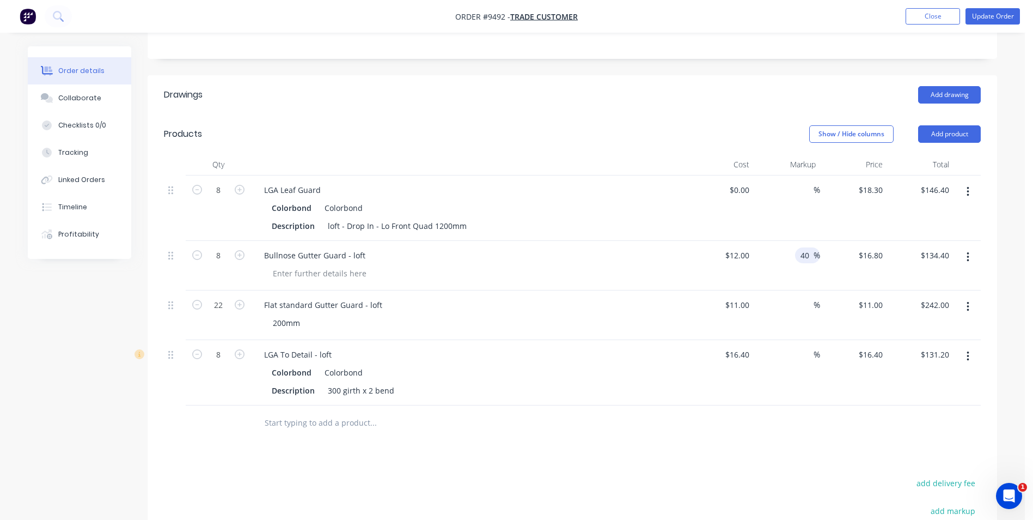
type input "4"
click at [806, 260] on input "50" at bounding box center [807, 255] width 14 height 16
type input "50"
type input "$18.00"
type input "$144.00"
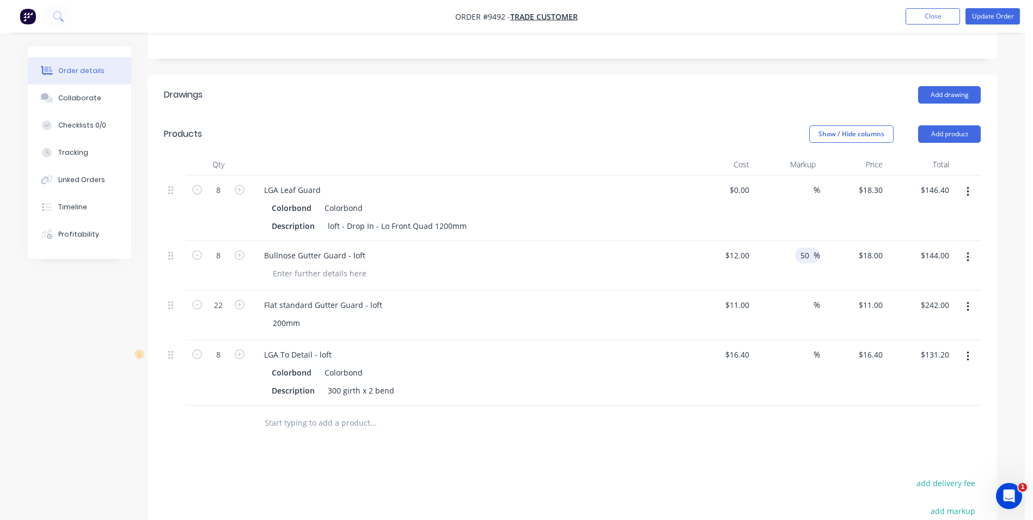
click at [806, 284] on div "50 50 %" at bounding box center [787, 266] width 67 height 50
click at [810, 257] on input "50" at bounding box center [807, 255] width 14 height 16
type input "5"
type input "60"
type input "$19.20"
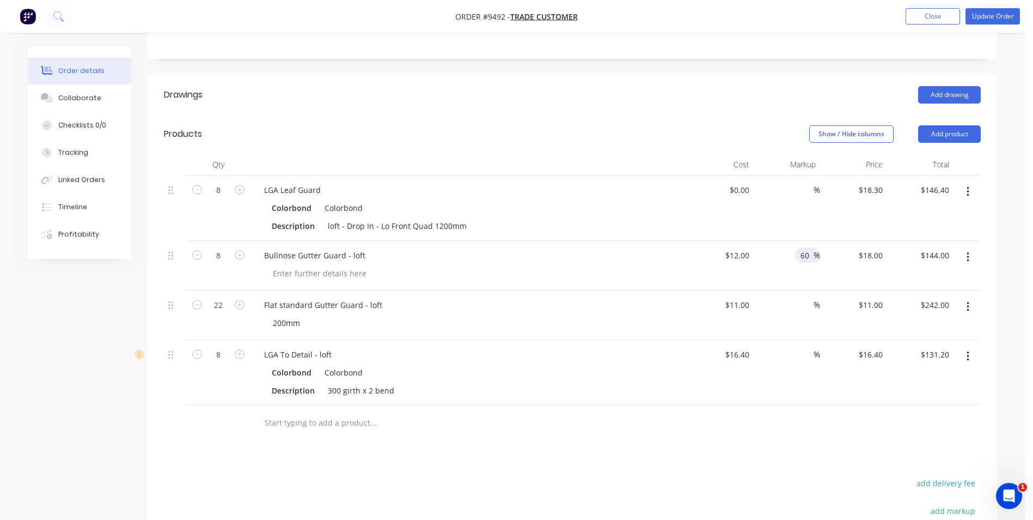
type input "$153.60"
click at [799, 279] on div "60 60 %" at bounding box center [787, 266] width 67 height 50
click at [810, 301] on input at bounding box center [807, 305] width 13 height 16
type input "60"
type input "$17.60"
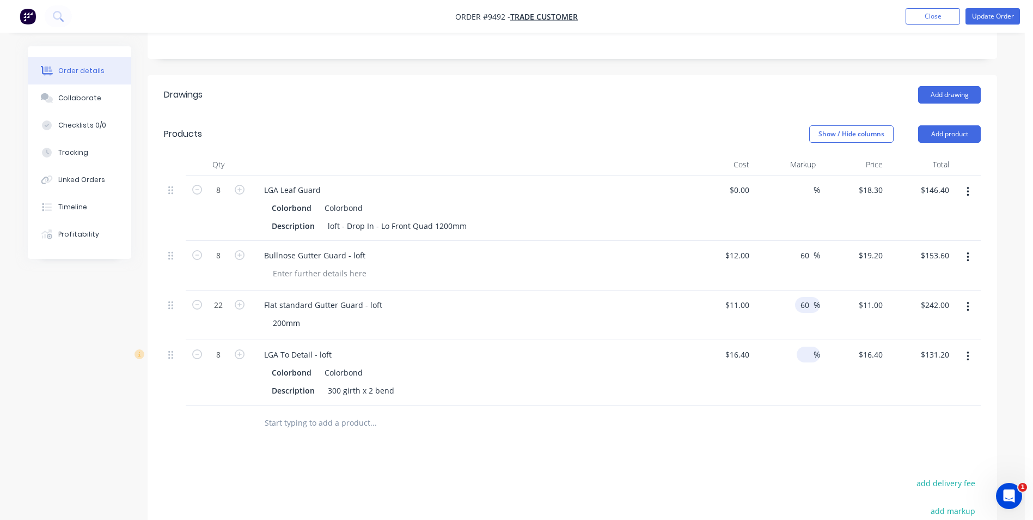
type input "$387.20"
click at [810, 362] on input at bounding box center [807, 354] width 13 height 16
type input "9"
type input "60"
type input "$26.24"
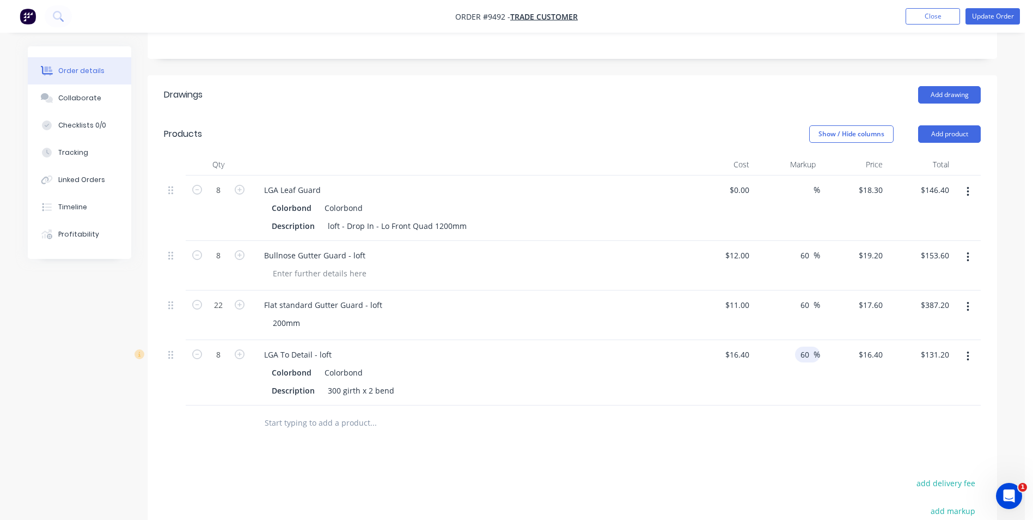
type input "$209.92"
click at [799, 435] on div at bounding box center [572, 422] width 817 height 35
click at [810, 252] on input "60" at bounding box center [807, 255] width 14 height 16
type input "6"
type input "55"
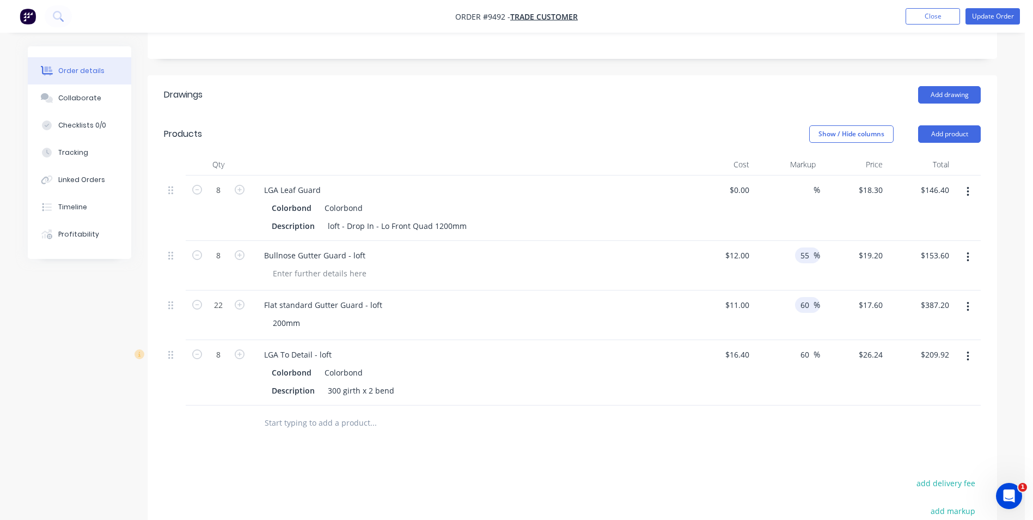
type input "$18.60"
type input "$148.80"
click at [808, 306] on input "60" at bounding box center [807, 305] width 14 height 16
type input "6"
type input "55"
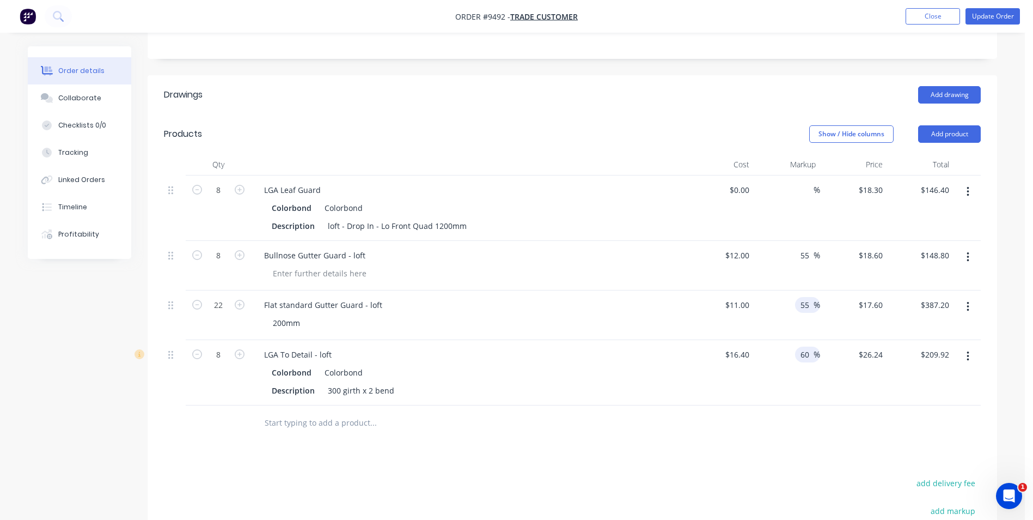
type input "$17.05"
type input "$375.10"
click at [807, 355] on input "60" at bounding box center [807, 354] width 14 height 16
type input "6"
type input "55"
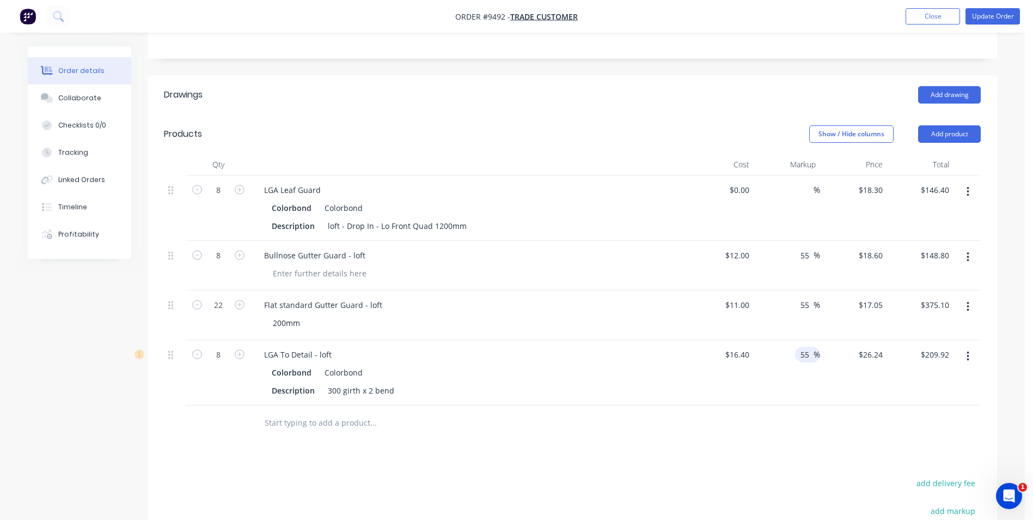
type input "$25.42"
type input "$203.36"
click at [778, 412] on div at bounding box center [572, 422] width 817 height 35
click at [271, 423] on input "text" at bounding box center [373, 423] width 218 height 22
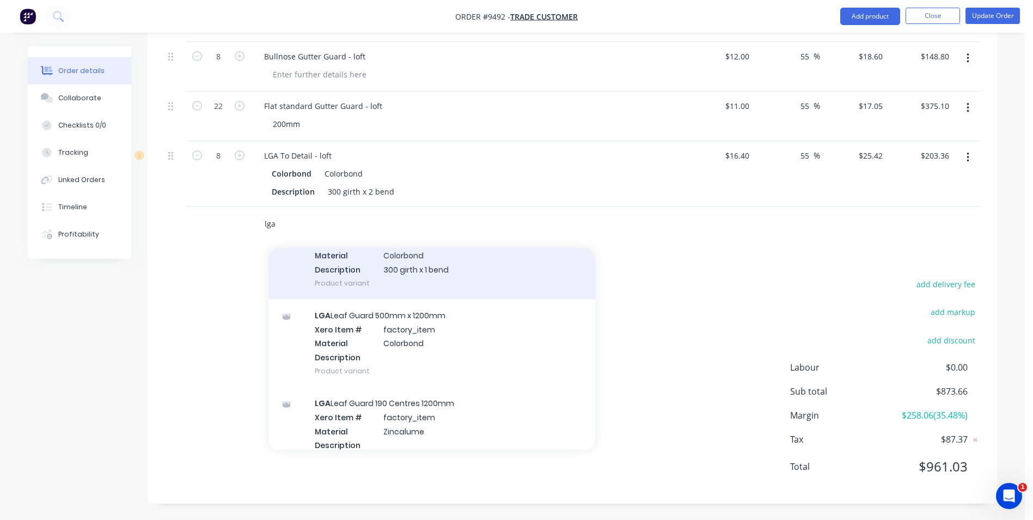
scroll to position [599, 0]
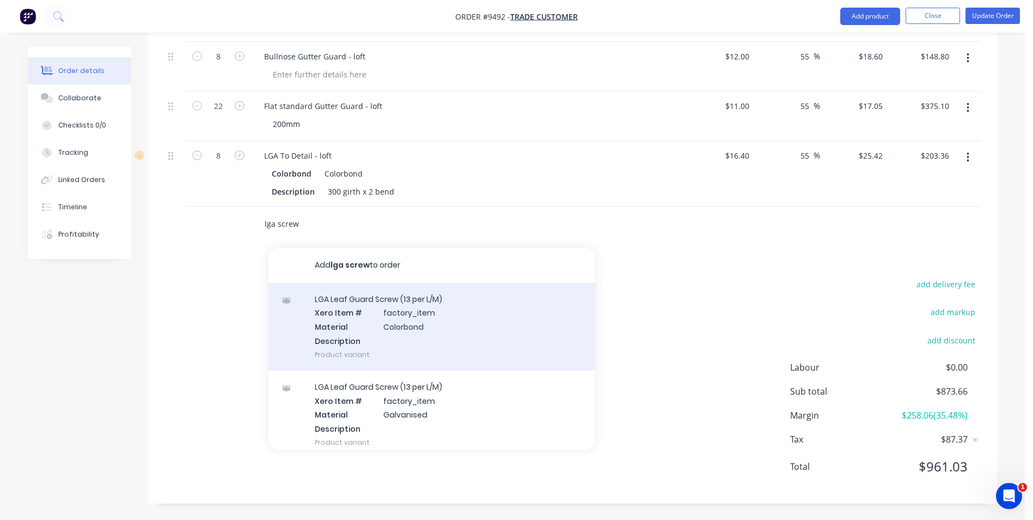
type input "lga screw"
click at [357, 330] on div "LGA Leaf Guard Screw (13 per L/M) Xero Item # factory_item Material Colorbond D…" at bounding box center [432, 327] width 327 height 88
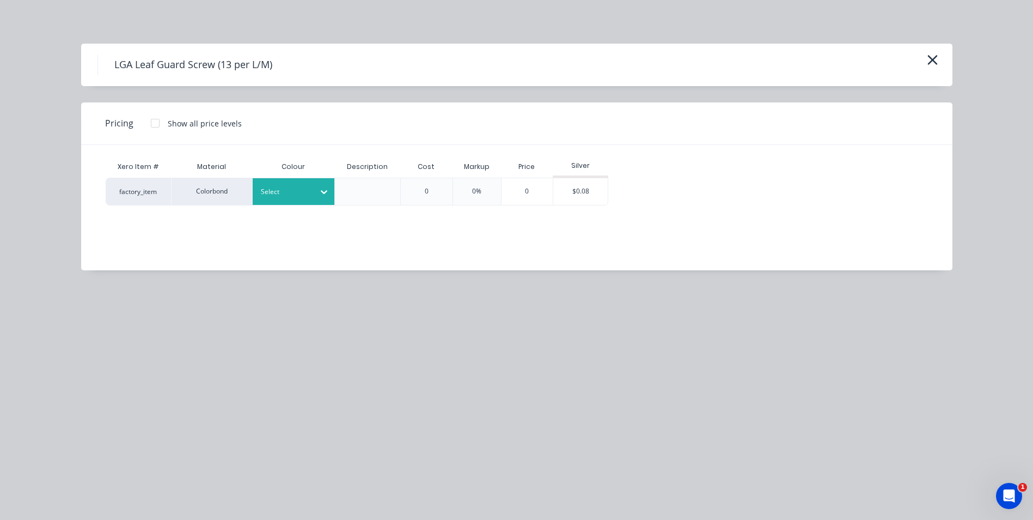
click at [285, 202] on div "Select" at bounding box center [294, 191] width 82 height 27
click at [136, 190] on div "Colorbond" at bounding box center [68, 180] width 136 height 20
click at [562, 198] on div "$0.08" at bounding box center [580, 191] width 54 height 27
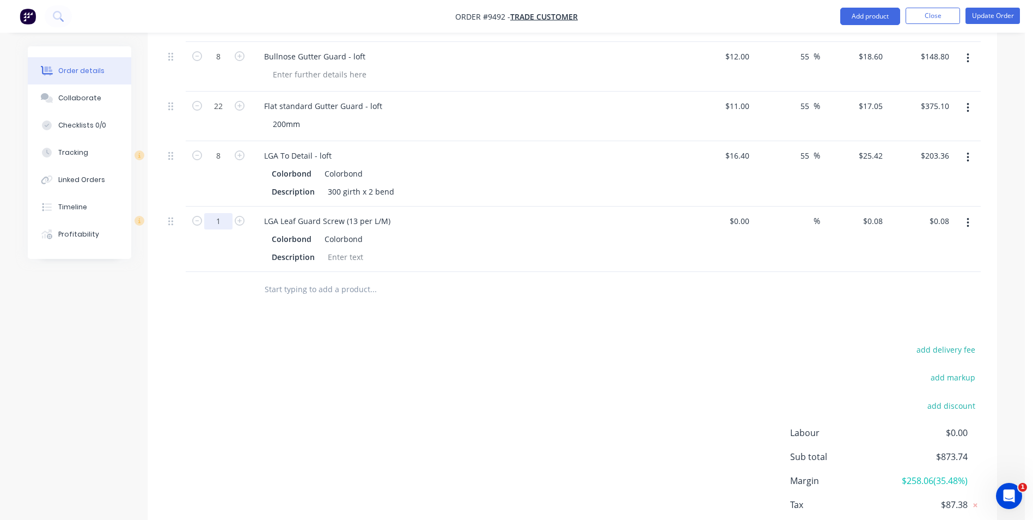
type input "800"
type input "$64.00"
click at [368, 337] on div "Drawings Add drawing Products Show / Hide columns Add product Qty Cost Markup P…" at bounding box center [573, 222] width 850 height 692
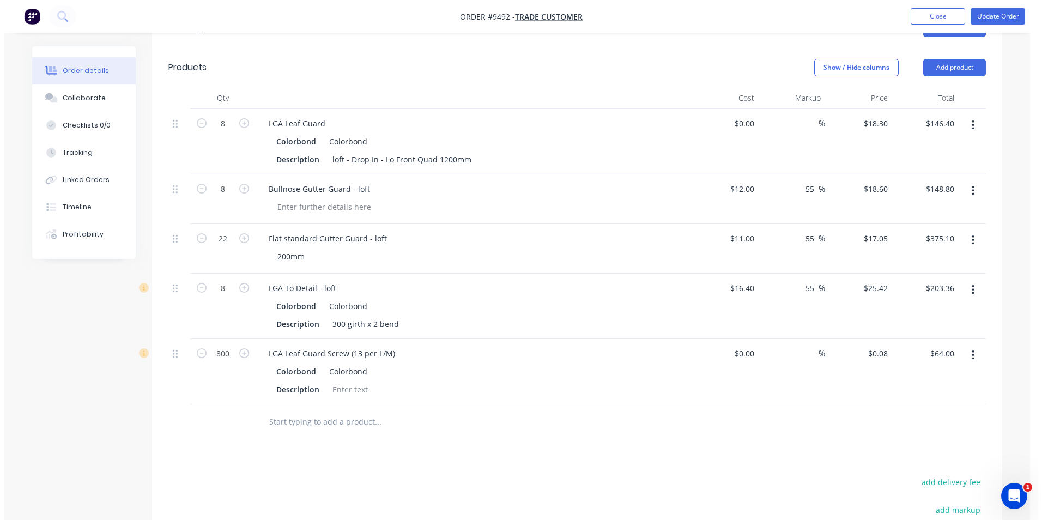
scroll to position [101, 0]
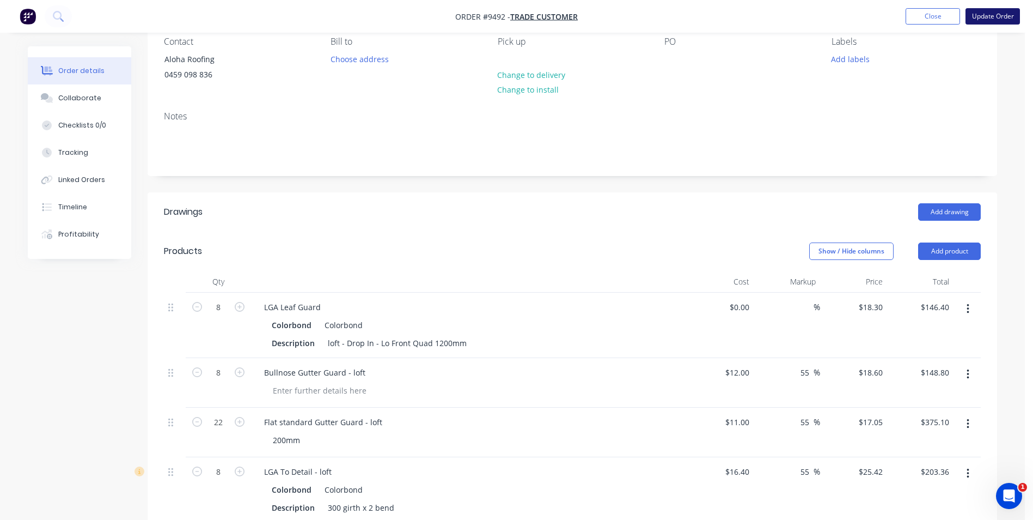
click at [985, 12] on button "Update Order" at bounding box center [993, 16] width 54 height 16
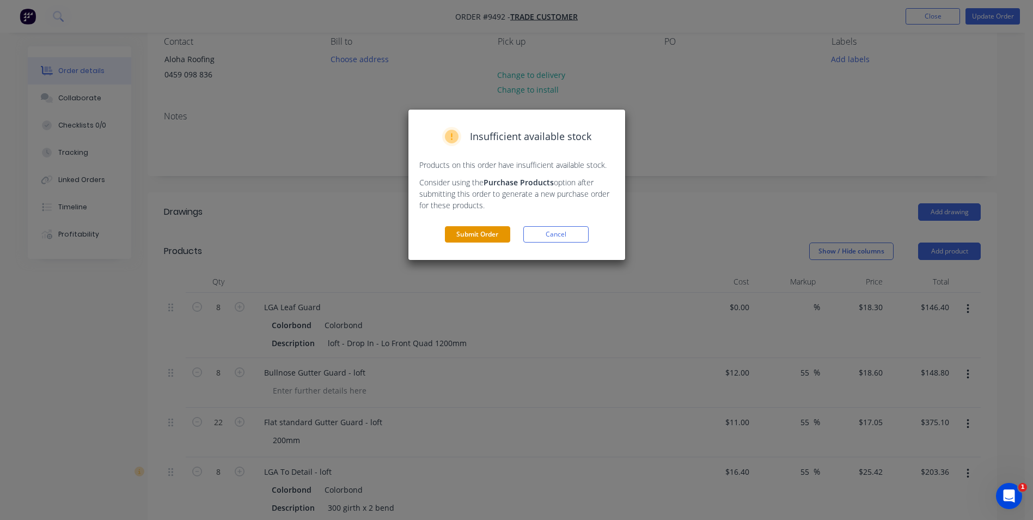
click at [467, 233] on button "Submit Order" at bounding box center [477, 234] width 65 height 16
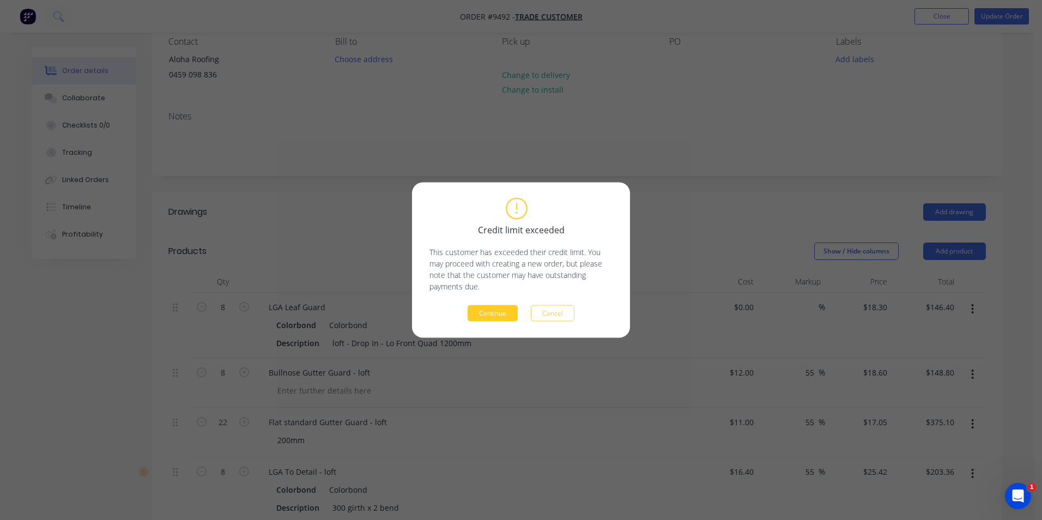
click at [503, 315] on button "Continue" at bounding box center [492, 313] width 50 height 16
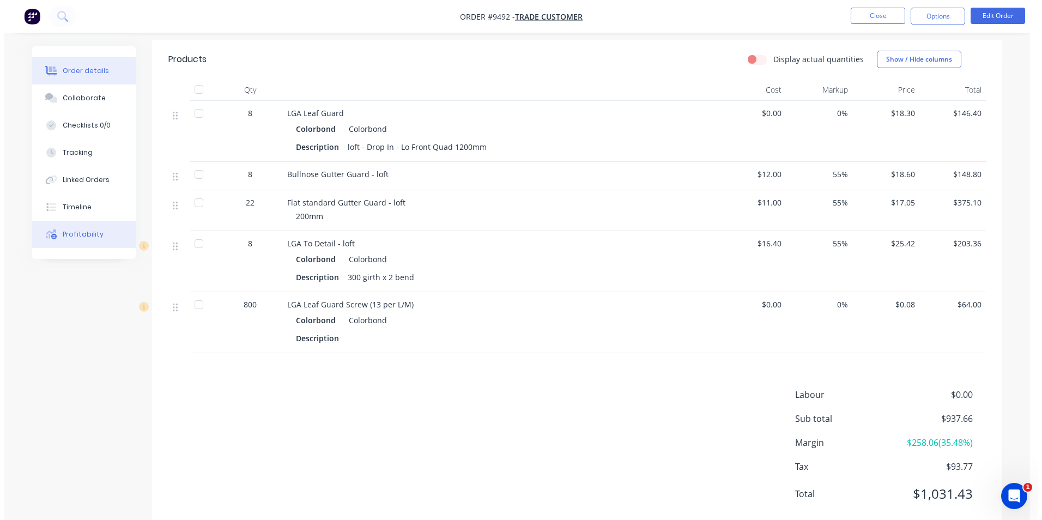
scroll to position [272, 0]
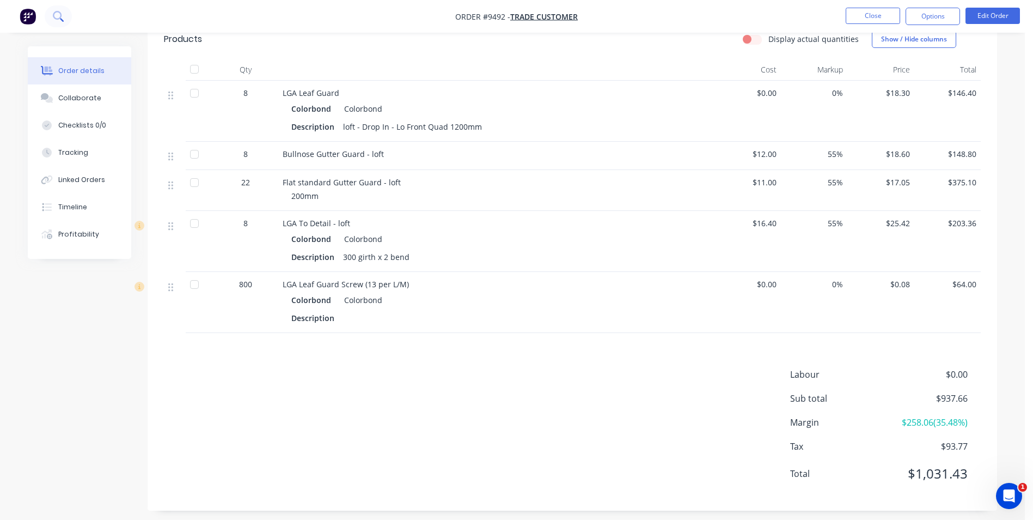
click at [66, 17] on button at bounding box center [58, 16] width 27 height 22
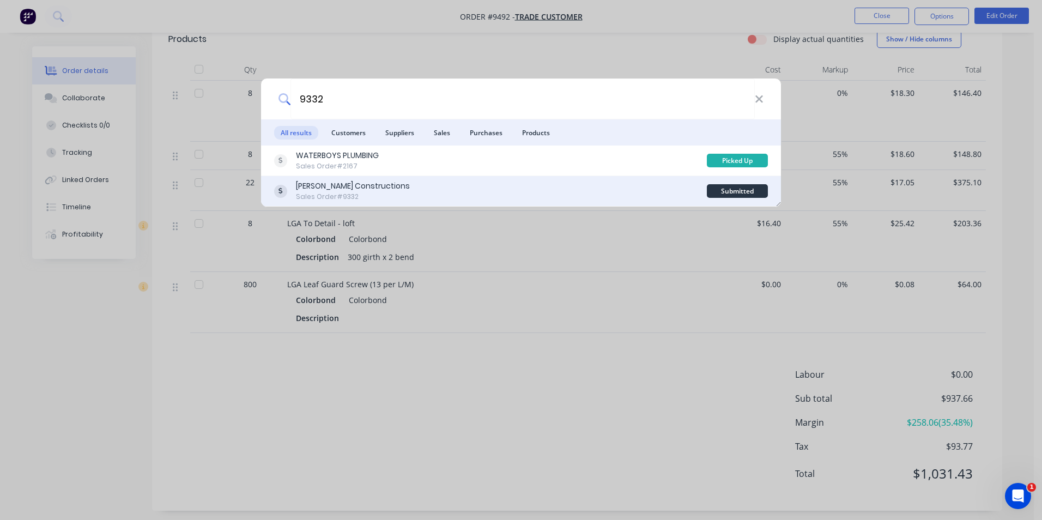
type input "9332"
click at [509, 192] on div "Hobbs Constructions Sales Order #9332" at bounding box center [490, 190] width 433 height 21
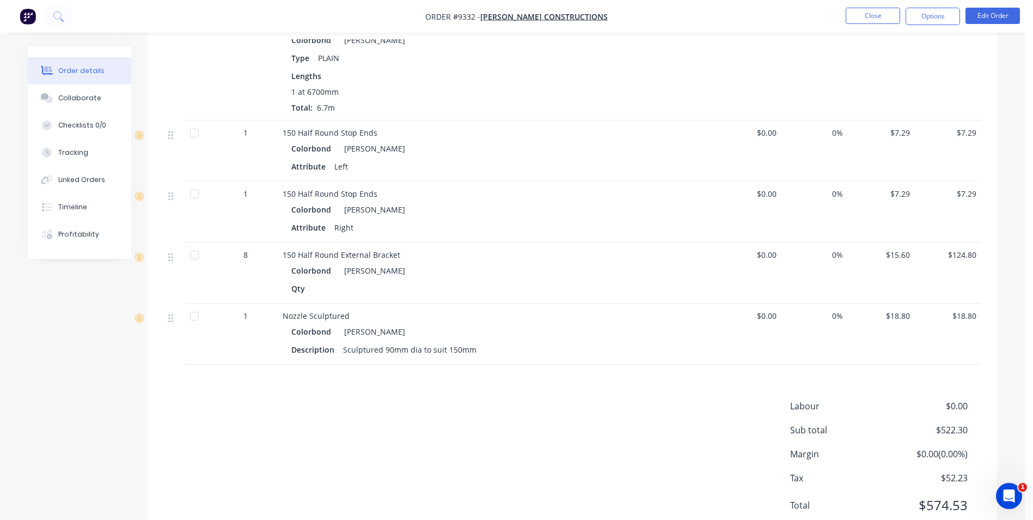
scroll to position [958, 0]
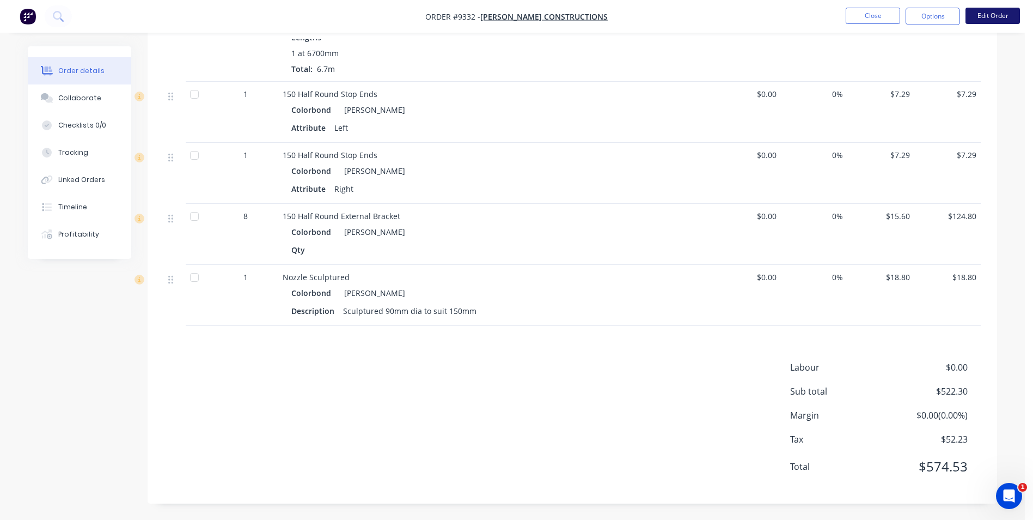
click at [974, 16] on button "Edit Order" at bounding box center [993, 16] width 54 height 16
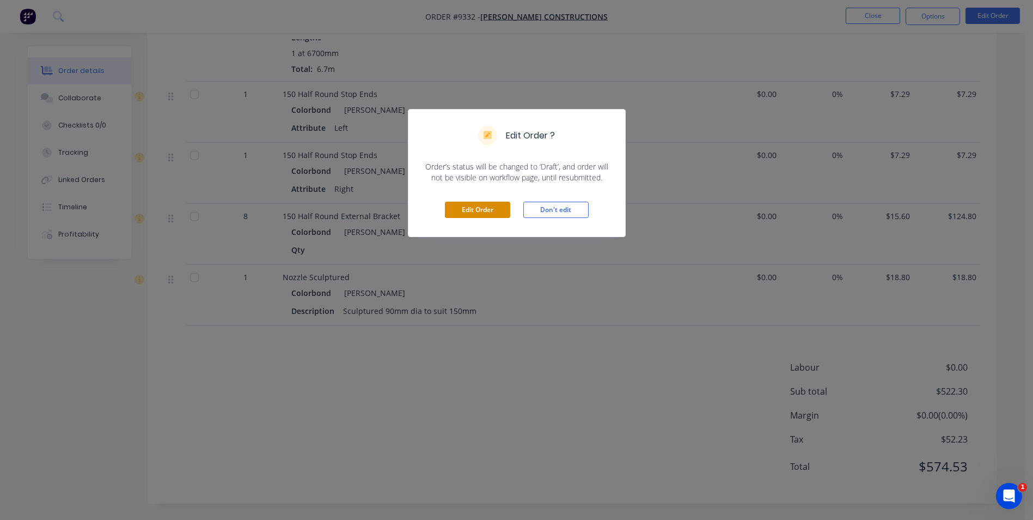
click at [469, 212] on button "Edit Order" at bounding box center [477, 210] width 65 height 16
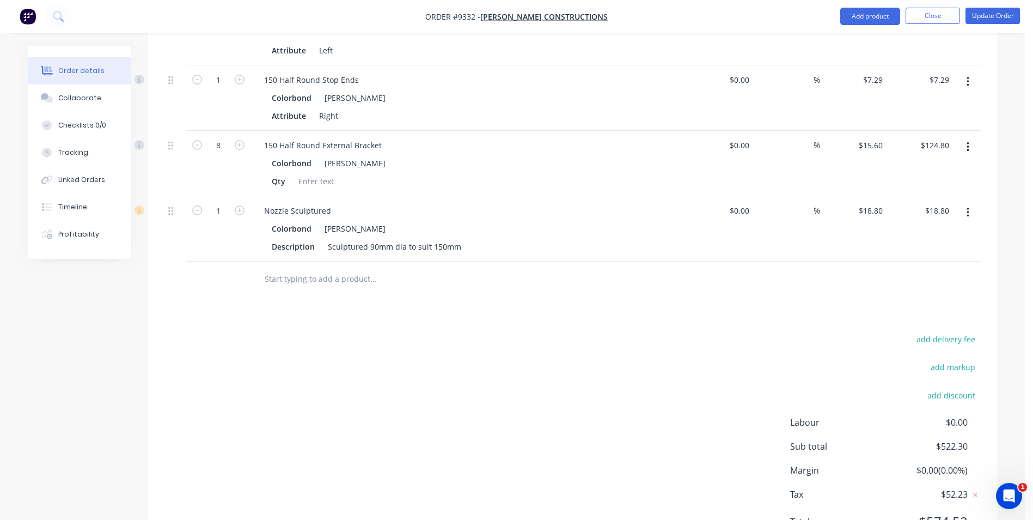
scroll to position [1143, 0]
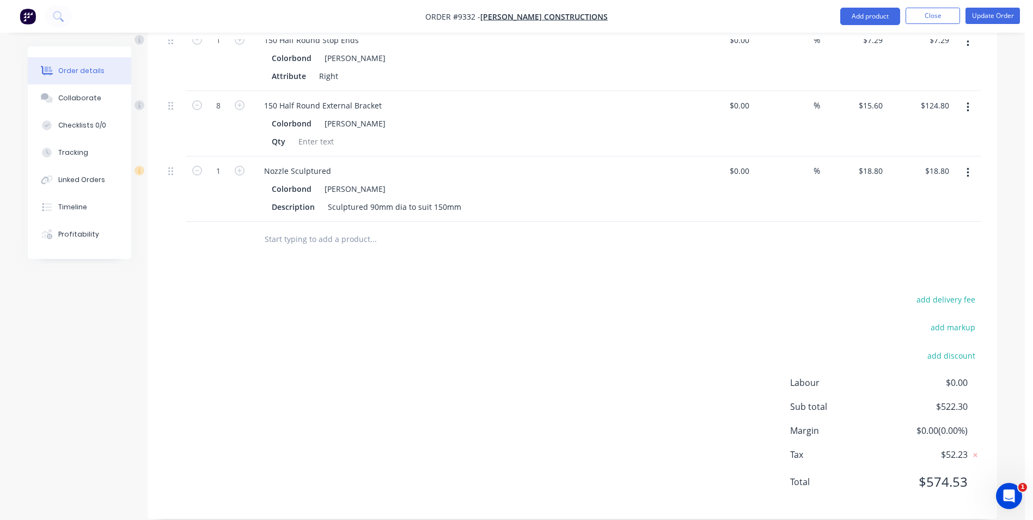
click at [305, 228] on input "text" at bounding box center [373, 239] width 218 height 22
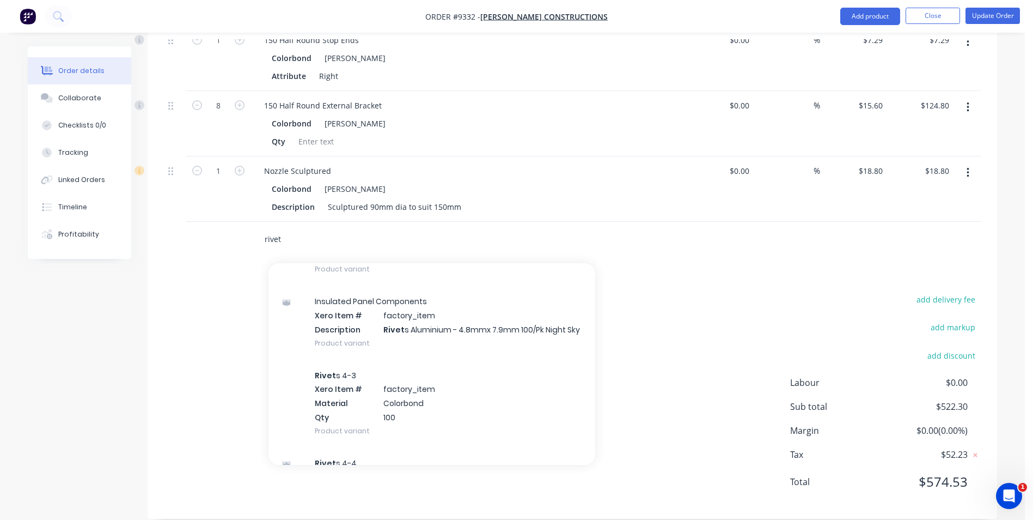
scroll to position [654, 0]
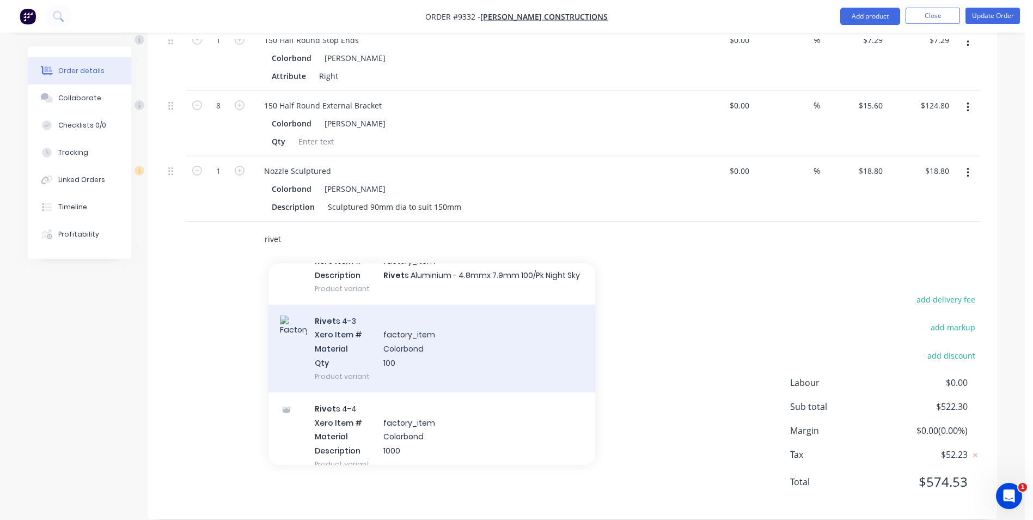
type input "rivet"
click at [361, 332] on div "Rivet s 4-3 Xero Item # factory_item Material Colorbond Qty 100 Product variant" at bounding box center [432, 349] width 327 height 88
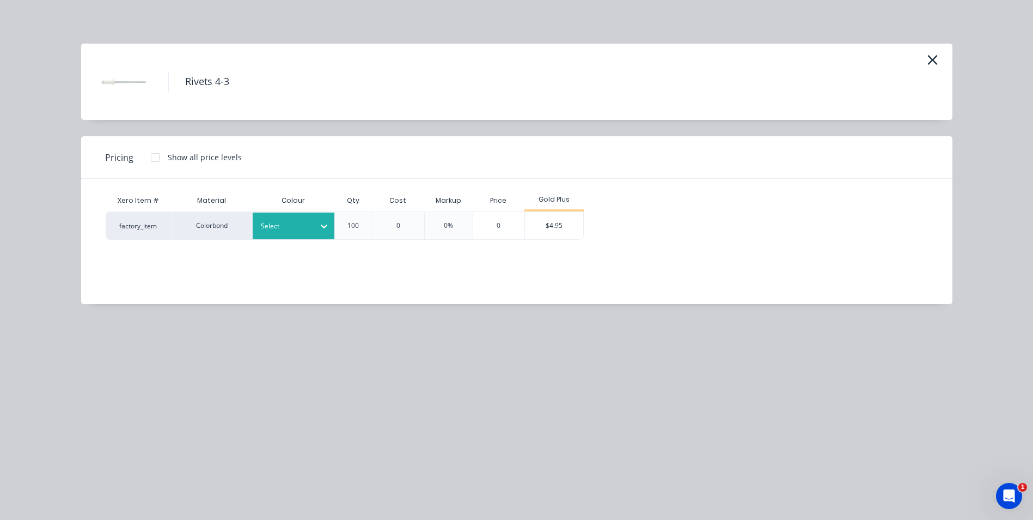
click at [303, 230] on div at bounding box center [285, 226] width 49 height 12
click at [559, 226] on div "$4.95" at bounding box center [554, 225] width 58 height 27
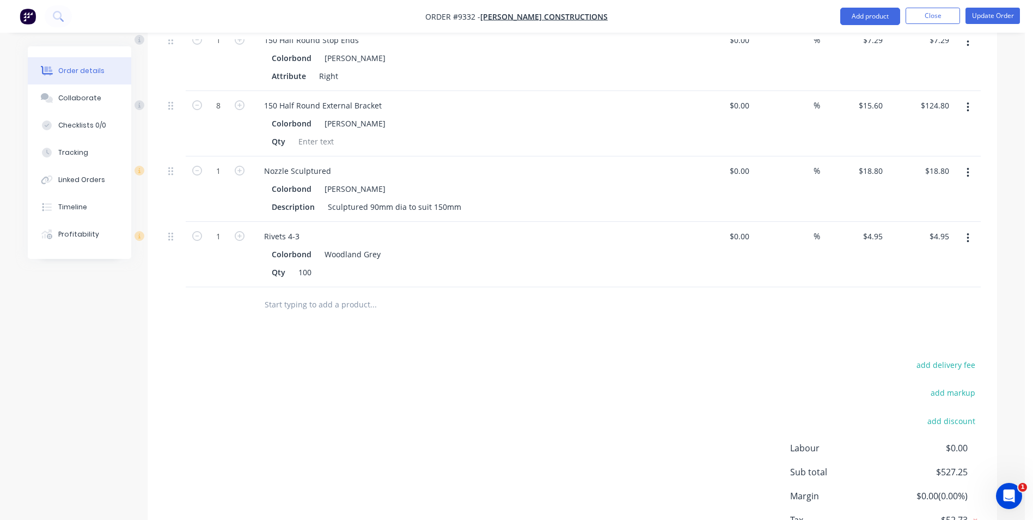
click at [315, 296] on input "text" at bounding box center [373, 305] width 218 height 22
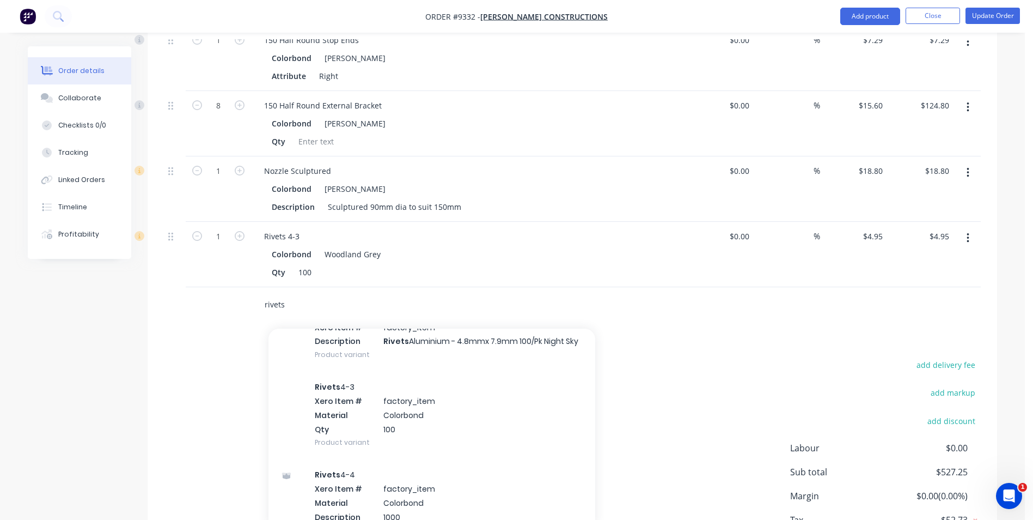
scroll to position [599, 0]
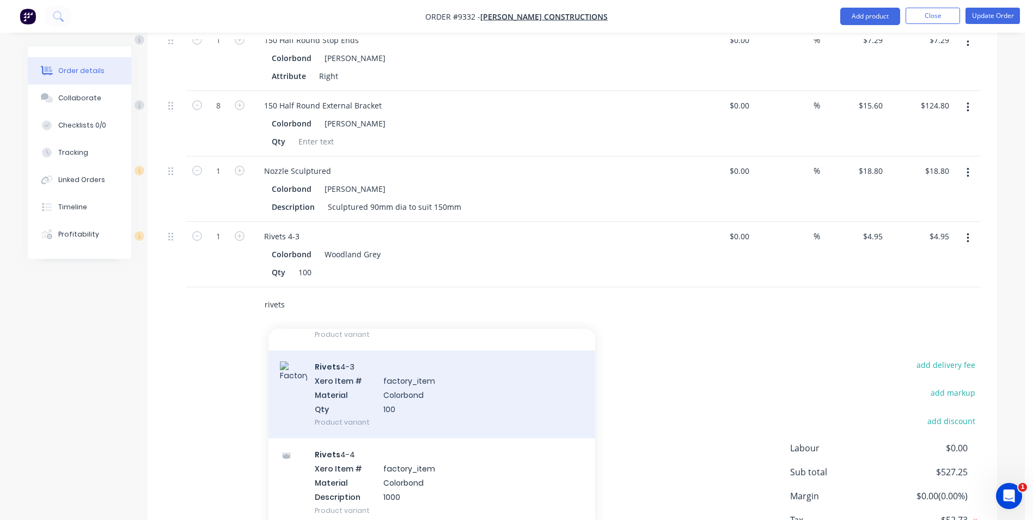
type input "rivets"
click at [344, 381] on div "Rivets 4-3 Xero Item # factory_item Material Colorbond Qty 100 Product variant" at bounding box center [432, 394] width 327 height 88
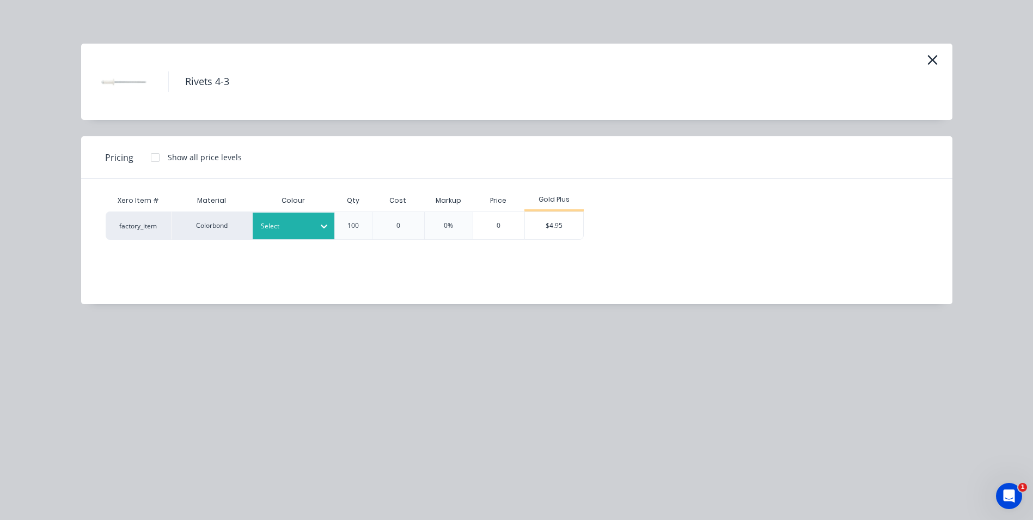
click at [295, 233] on div "Select" at bounding box center [294, 225] width 82 height 27
click at [545, 232] on div "$4.95" at bounding box center [554, 225] width 58 height 27
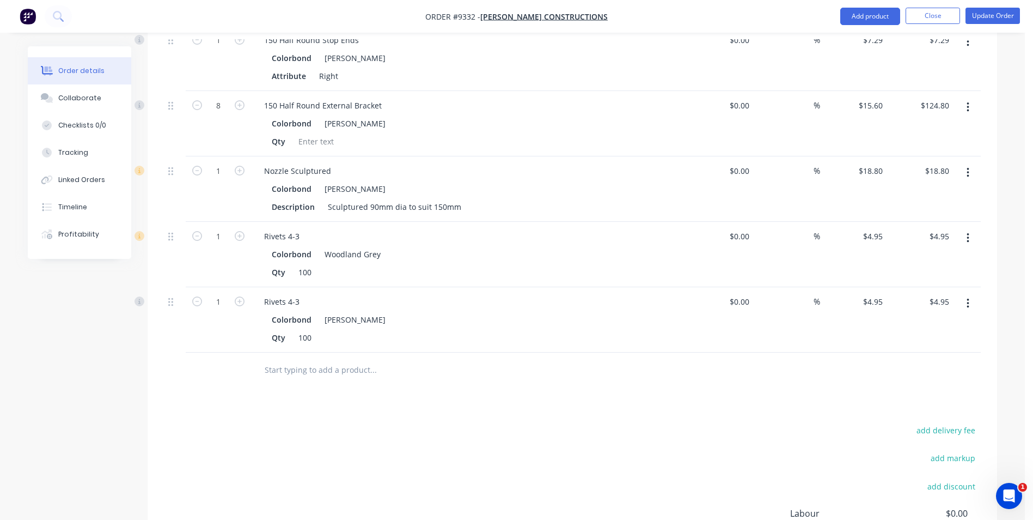
click at [306, 359] on input "text" at bounding box center [373, 370] width 218 height 22
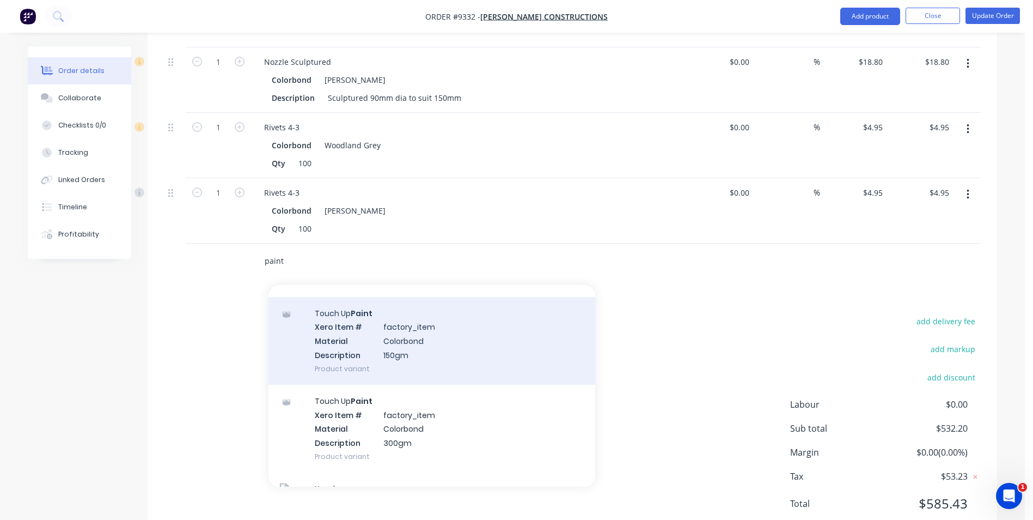
scroll to position [436, 0]
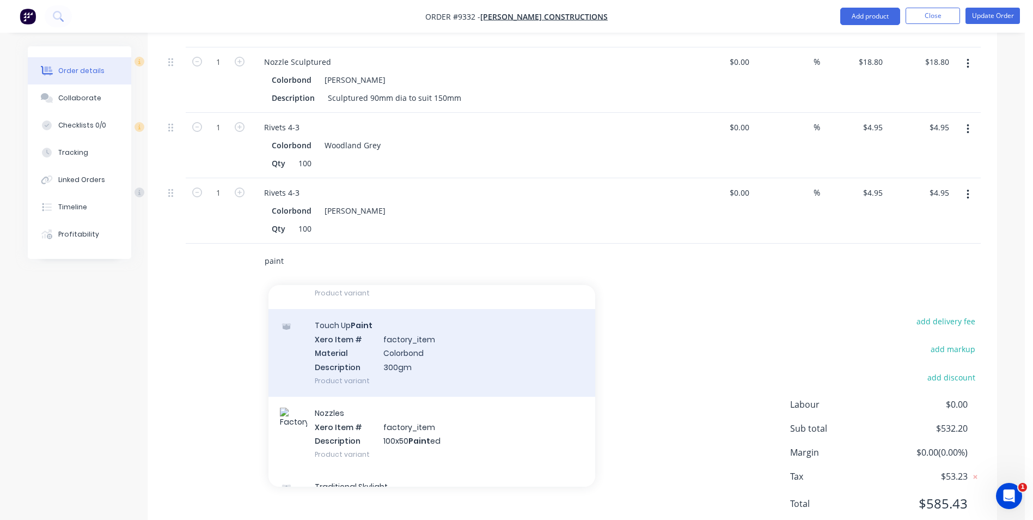
type input "paint"
click at [374, 350] on div "Touch Up Paint Xero Item # factory_item Material Colorbond Description 300gm Pr…" at bounding box center [432, 353] width 327 height 88
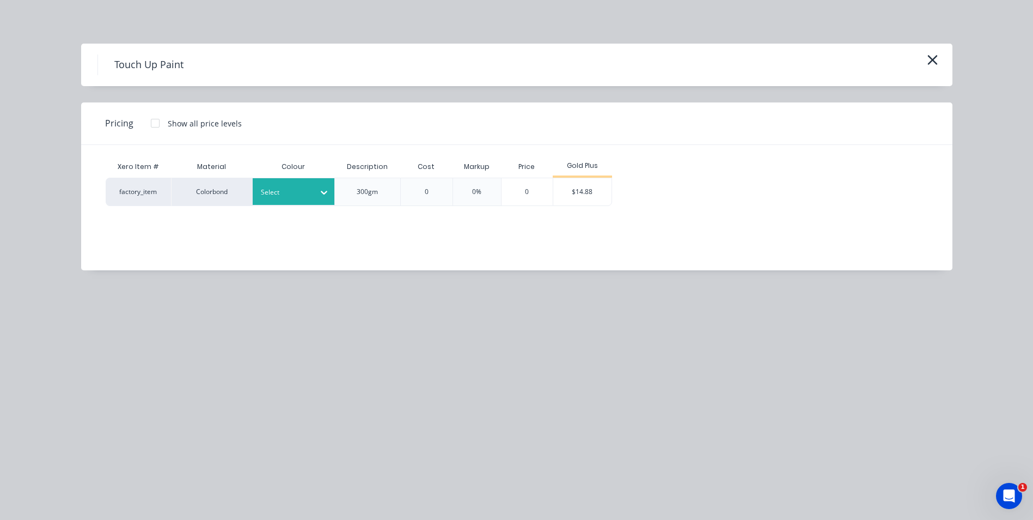
click at [317, 198] on div at bounding box center [324, 192] width 20 height 17
click at [583, 191] on div "$14.88" at bounding box center [582, 191] width 58 height 27
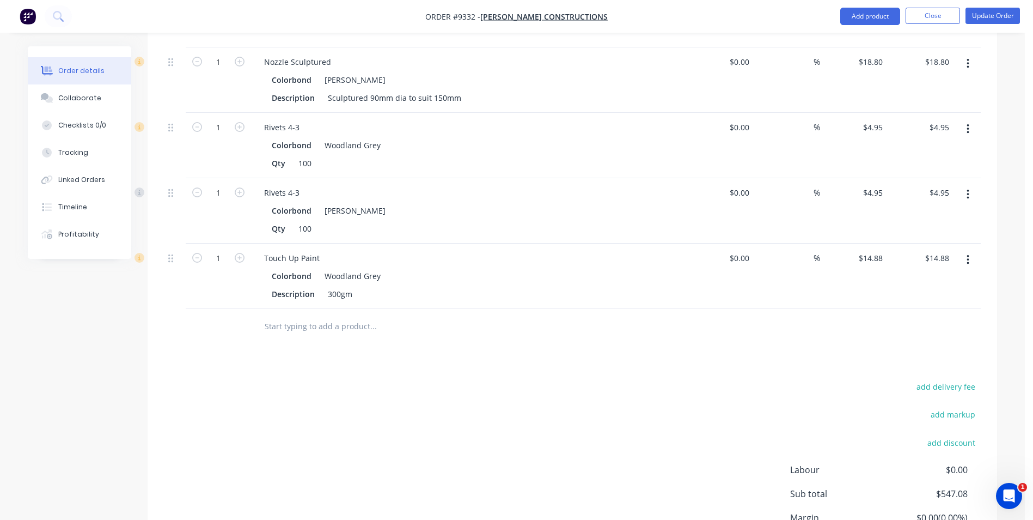
click at [333, 315] on input "text" at bounding box center [373, 326] width 218 height 22
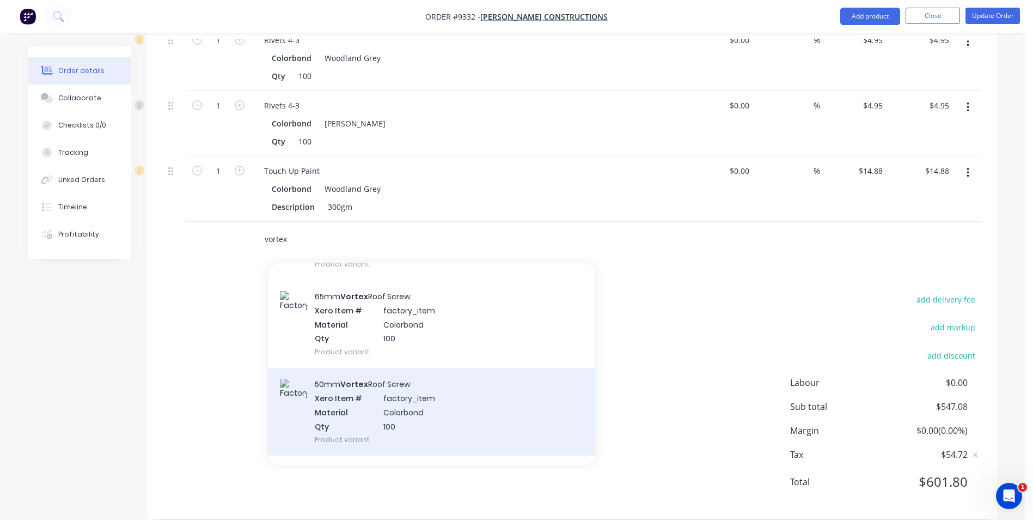
scroll to position [218, 0]
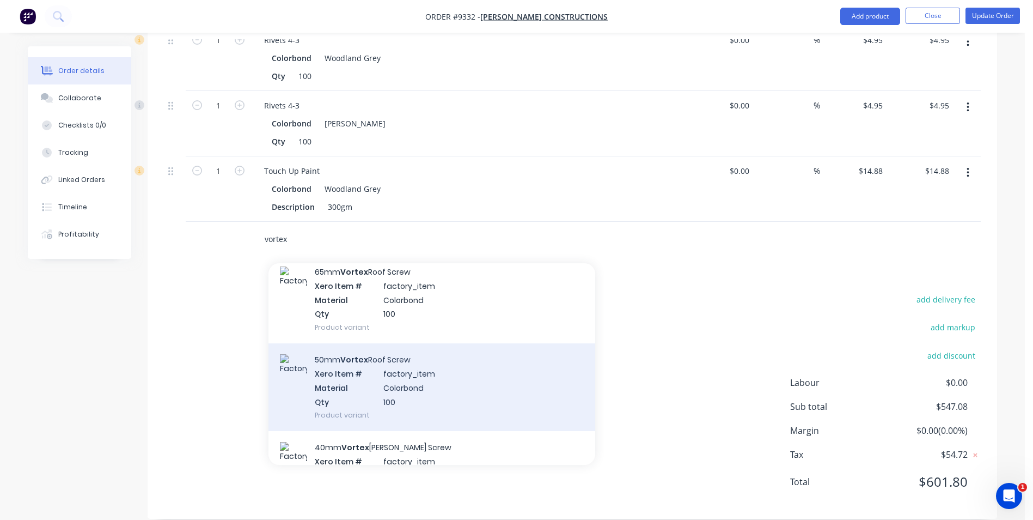
type input "vortex"
click at [410, 381] on div "50mm Vortex Roof Screw Xero Item # factory_item Material Colorbond Qty 100 Prod…" at bounding box center [432, 387] width 327 height 88
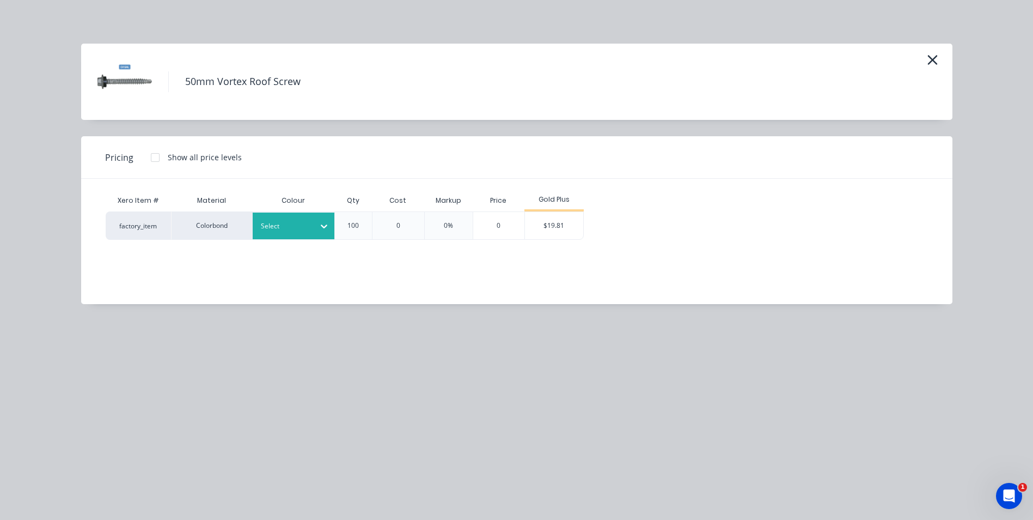
click at [317, 220] on div at bounding box center [324, 225] width 20 height 17
click at [539, 229] on div "$19.81" at bounding box center [554, 225] width 58 height 27
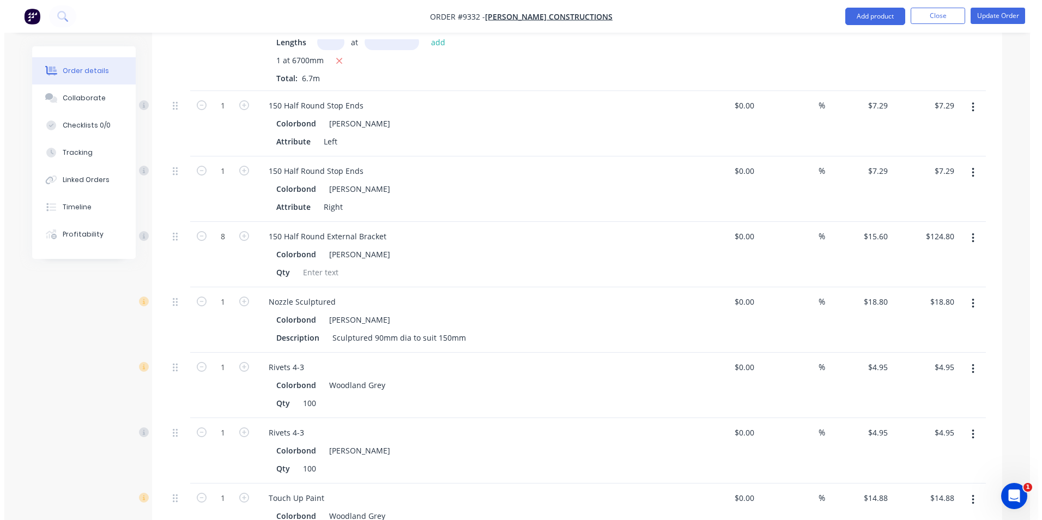
scroll to position [740, 0]
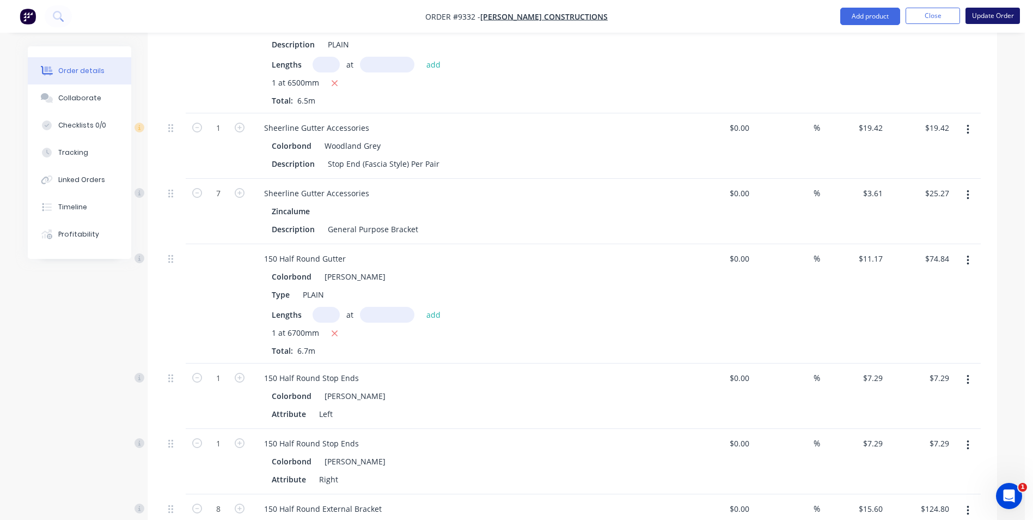
click at [999, 19] on button "Update Order" at bounding box center [993, 16] width 54 height 16
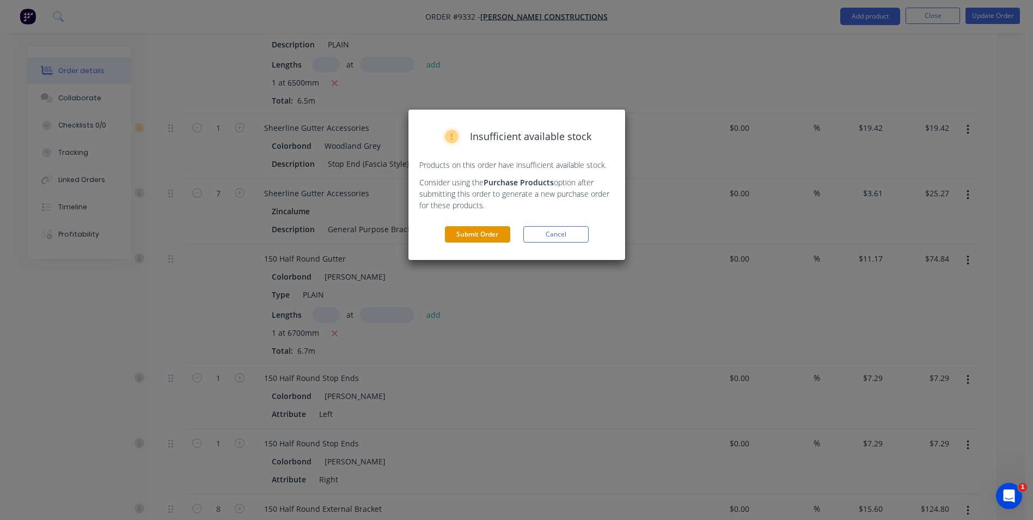
click at [495, 235] on button "Submit Order" at bounding box center [477, 234] width 65 height 16
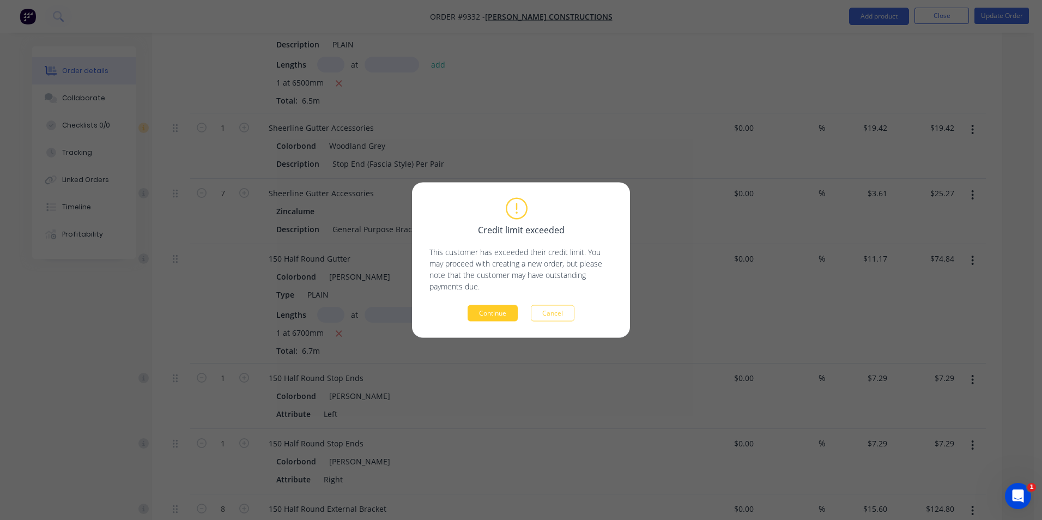
click at [494, 315] on button "Continue" at bounding box center [492, 313] width 50 height 16
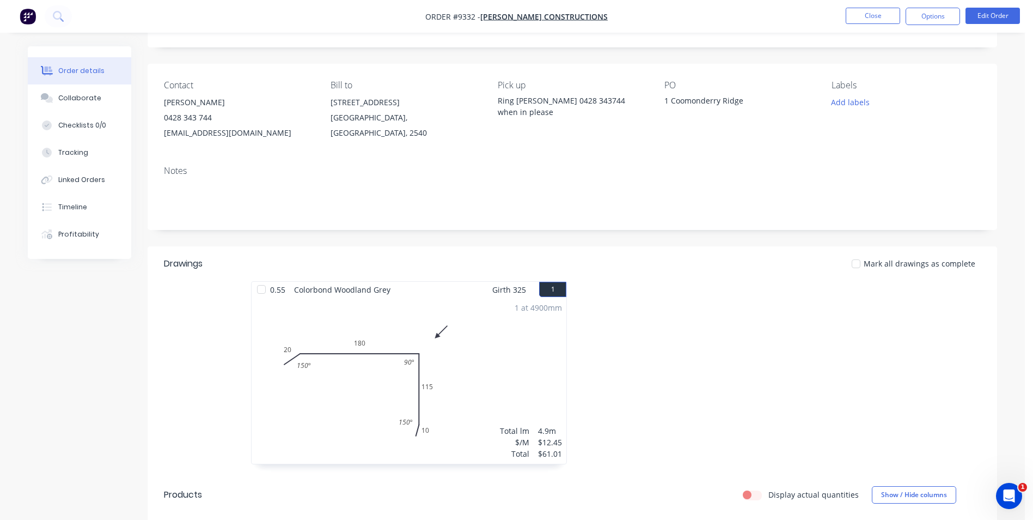
scroll to position [109, 0]
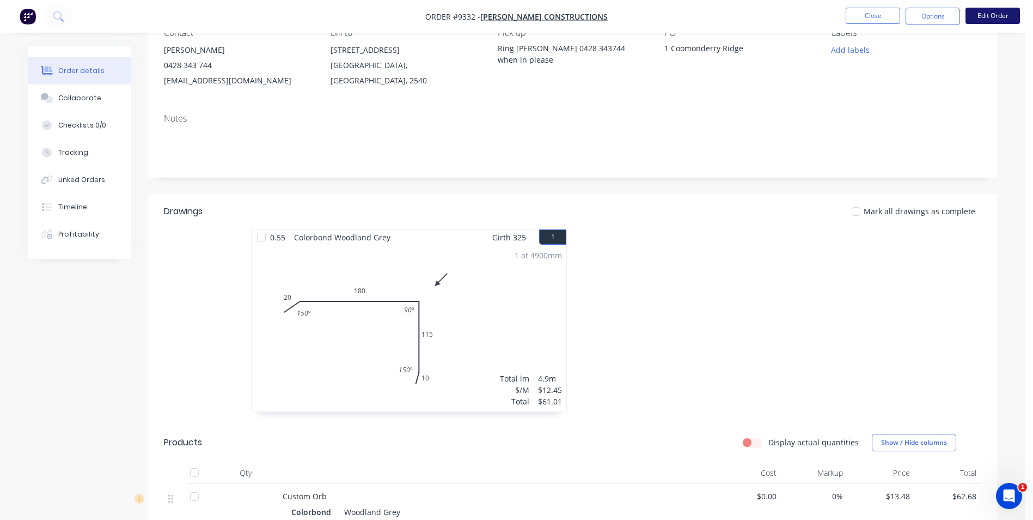
click at [982, 20] on button "Edit Order" at bounding box center [993, 16] width 54 height 16
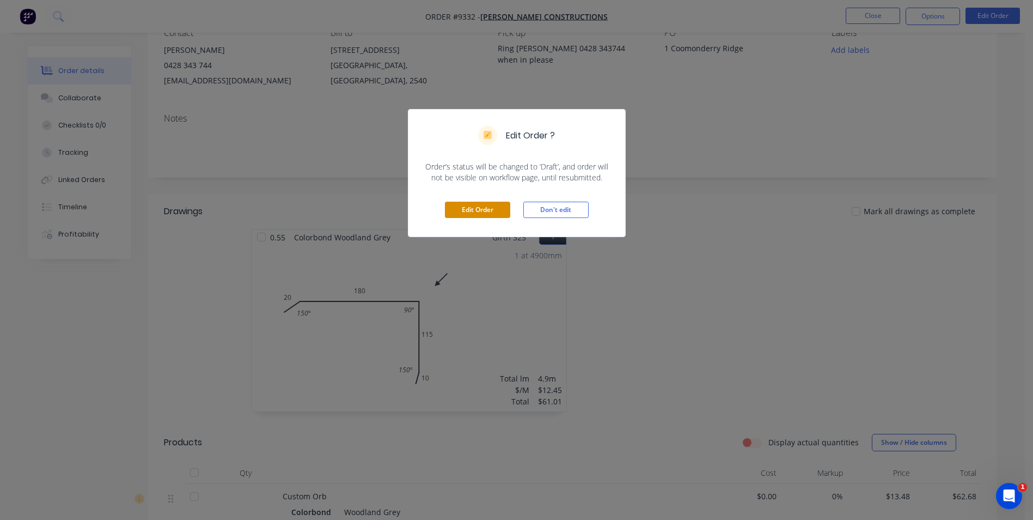
click at [506, 211] on button "Edit Order" at bounding box center [477, 210] width 65 height 16
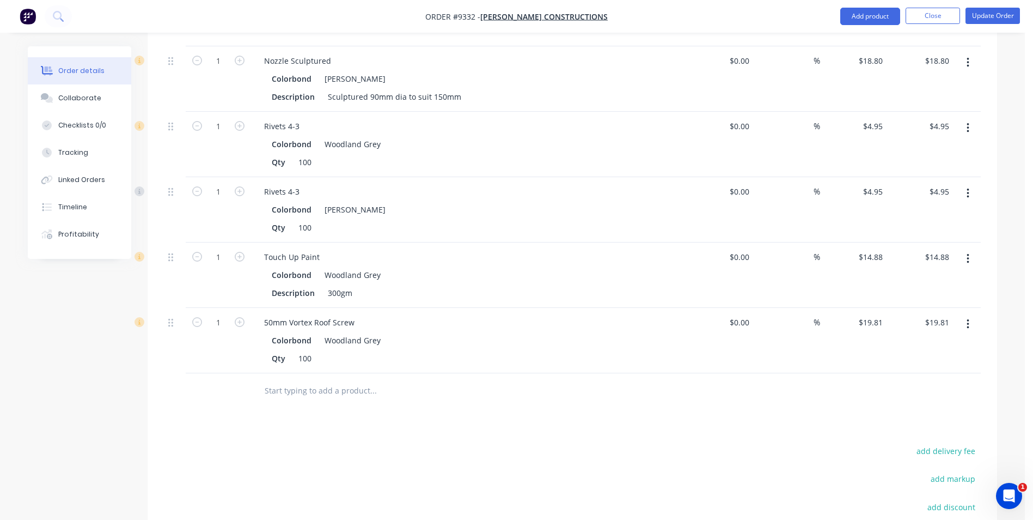
scroll to position [1404, 0]
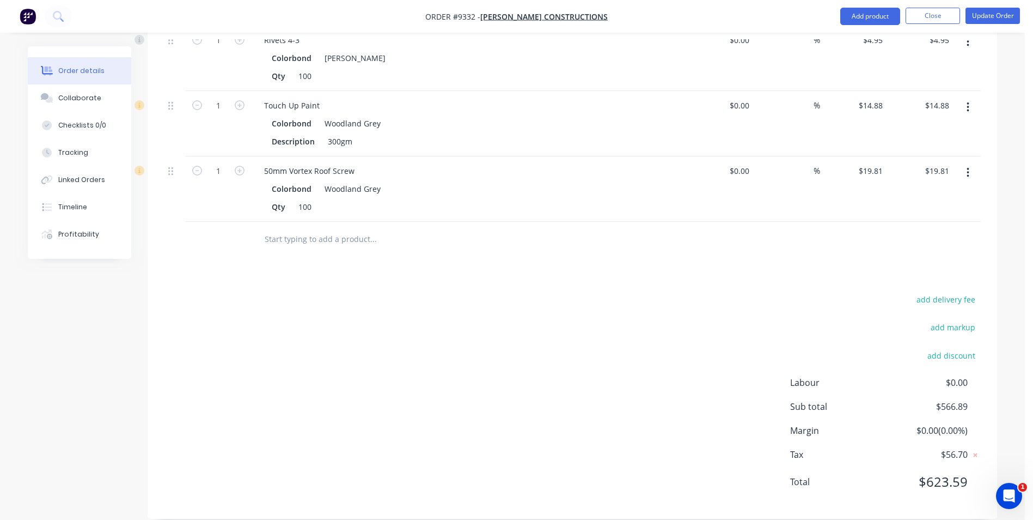
click at [284, 230] on input "text" at bounding box center [373, 239] width 218 height 22
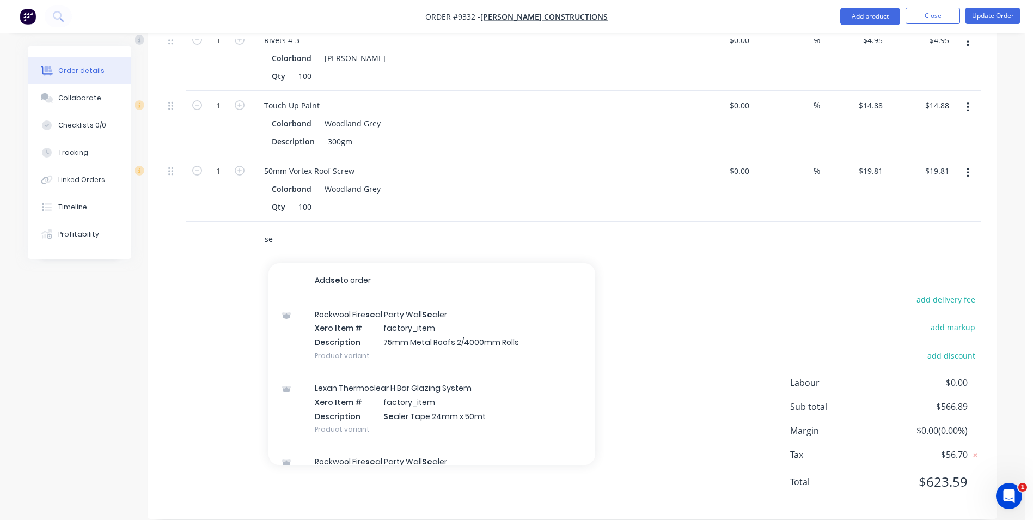
type input "s"
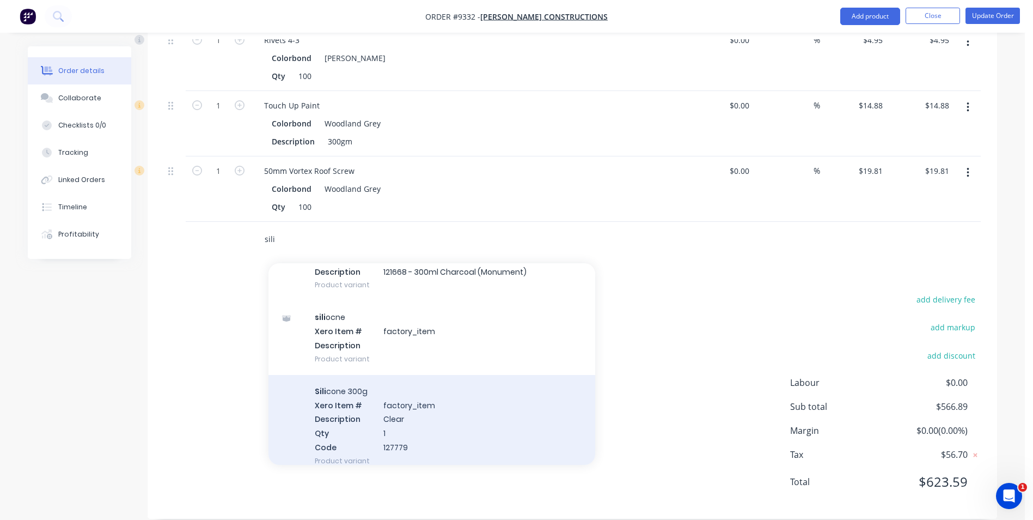
scroll to position [272, 0]
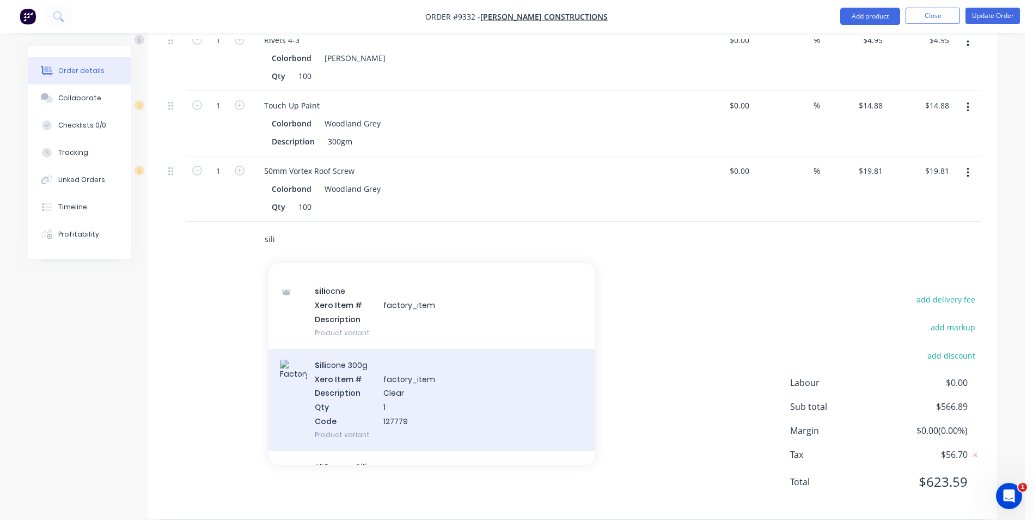
type input "sili"
click at [416, 376] on div "Sili cone 300g Xero Item # factory_item Description Clear Qty 1 Code 127779 Pro…" at bounding box center [432, 400] width 327 height 102
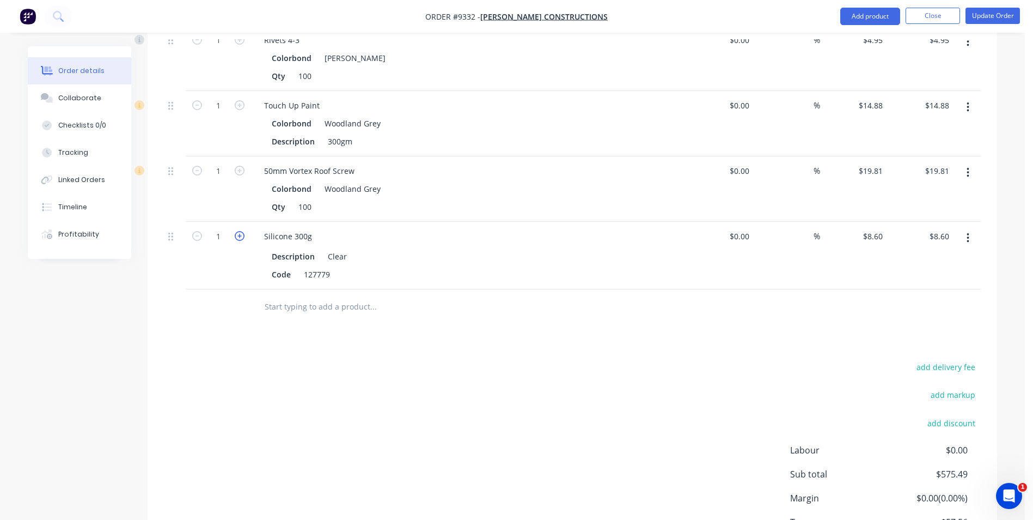
click at [239, 231] on icon "button" at bounding box center [240, 236] width 10 height 10
type input "2"
type input "$17.20"
click at [239, 231] on icon "button" at bounding box center [240, 236] width 10 height 10
type input "3"
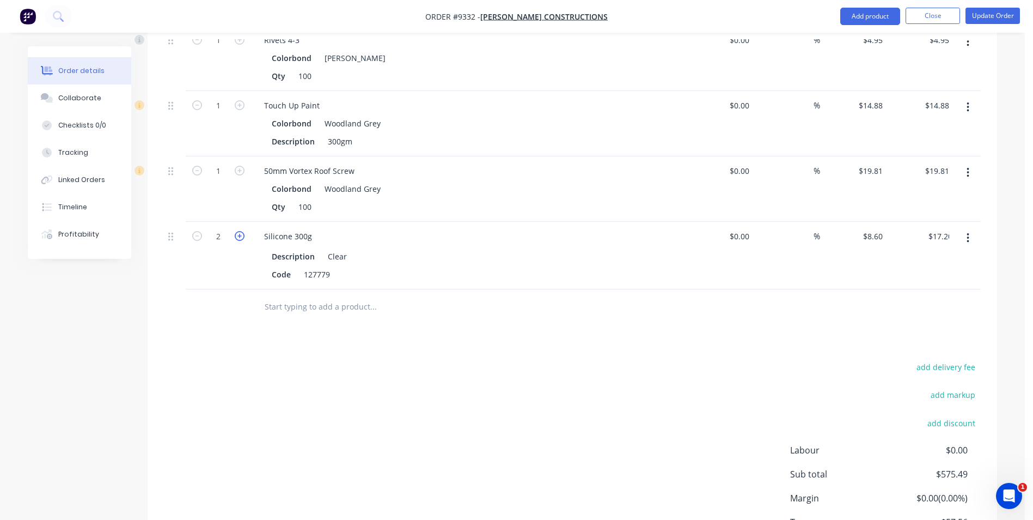
type input "$25.80"
click at [239, 231] on icon "button" at bounding box center [240, 236] width 10 height 10
type input "4"
type input "$34.40"
click at [239, 231] on icon "button" at bounding box center [240, 236] width 10 height 10
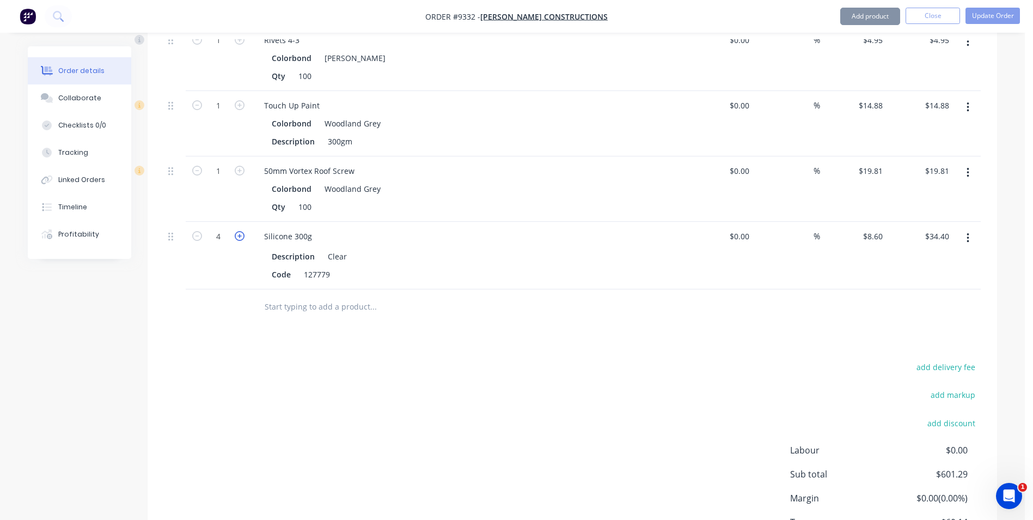
type input "5"
type input "$43.00"
click at [239, 231] on icon "button" at bounding box center [240, 236] width 10 height 10
type input "6"
type input "$51.60"
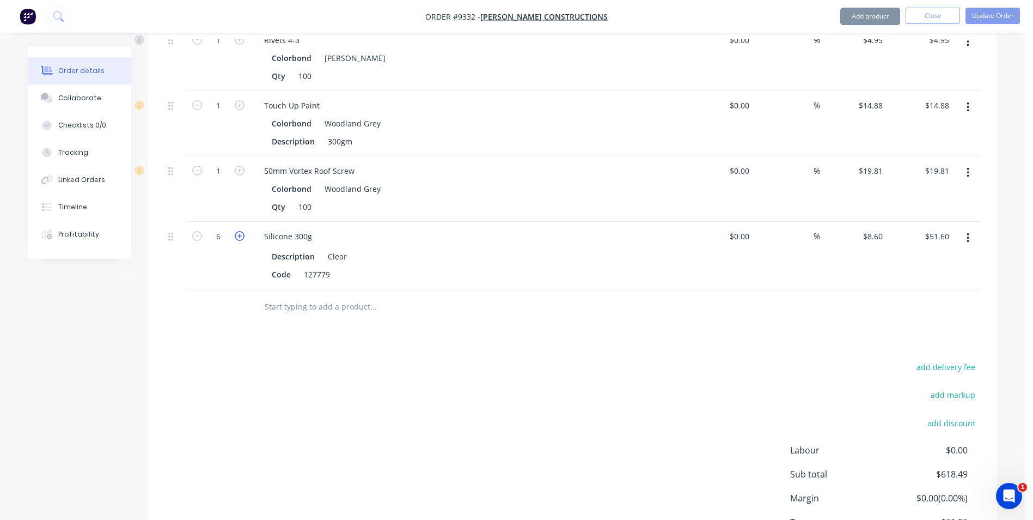
click at [239, 231] on icon "button" at bounding box center [240, 236] width 10 height 10
type input "7"
type input "$60.20"
click at [239, 231] on icon "button" at bounding box center [240, 236] width 10 height 10
type input "8"
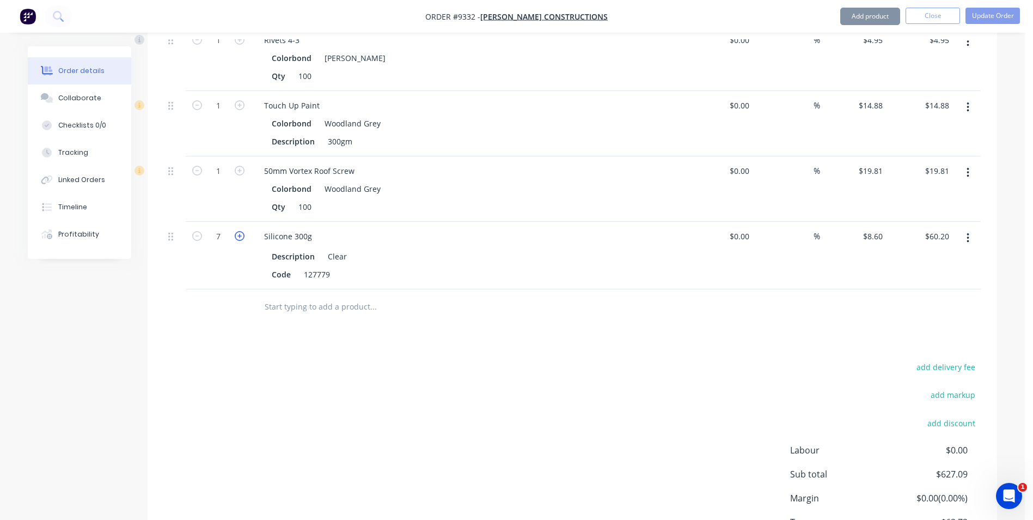
type input "$68.80"
click at [239, 231] on icon "button" at bounding box center [240, 236] width 10 height 10
type input "9"
type input "$77.40"
click at [239, 231] on icon "button" at bounding box center [240, 236] width 10 height 10
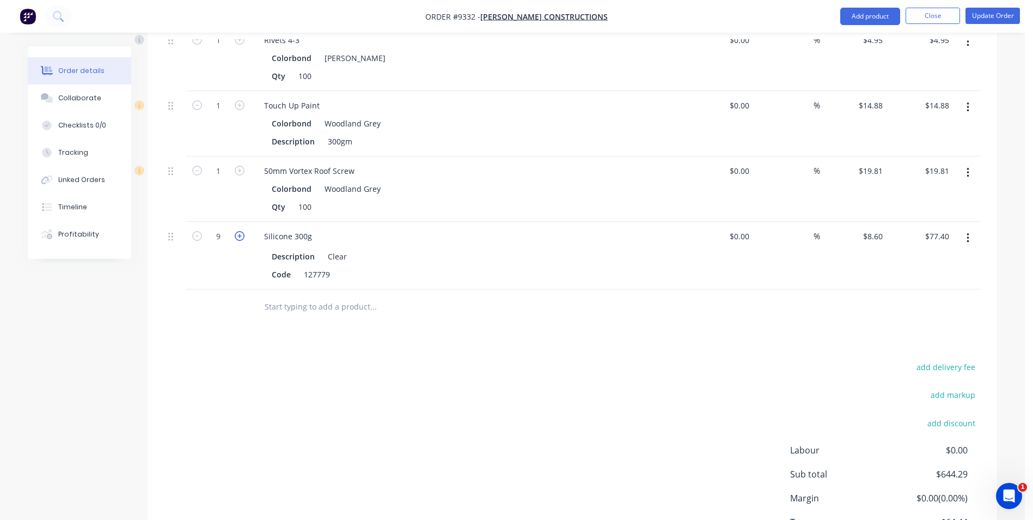
type input "10"
type input "$86.00"
click at [239, 231] on icon "button" at bounding box center [240, 236] width 10 height 10
type input "11"
type input "$94.60"
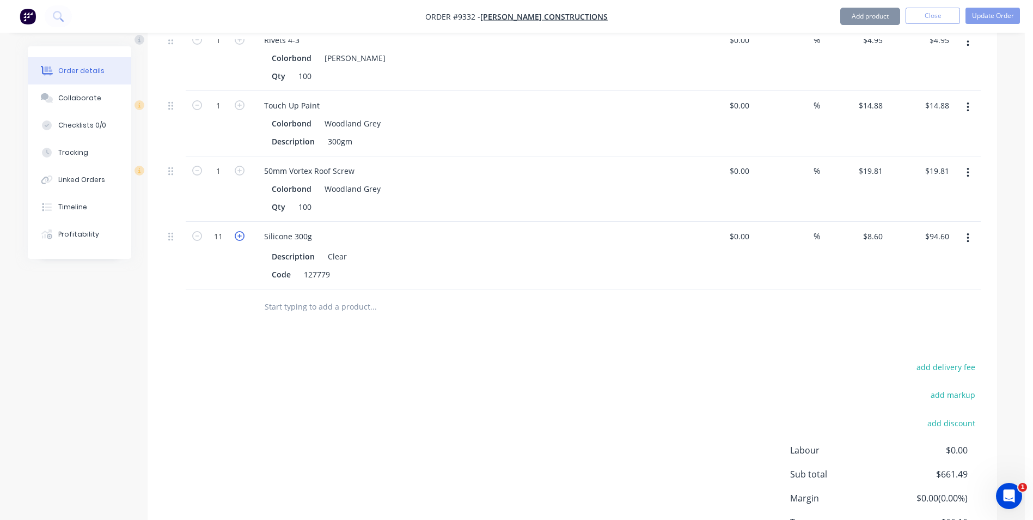
click at [239, 231] on icon "button" at bounding box center [240, 236] width 10 height 10
type input "12"
type input "$103.20"
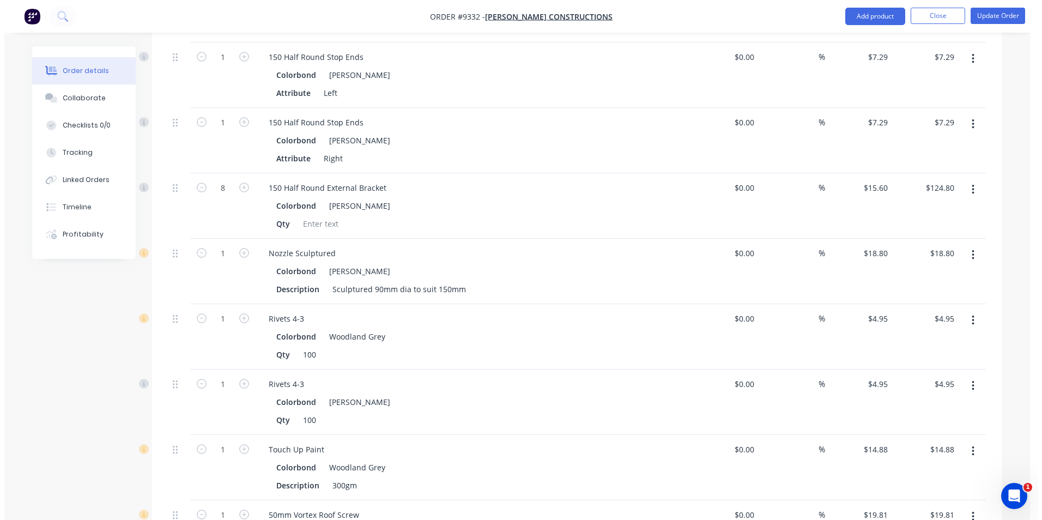
scroll to position [1023, 0]
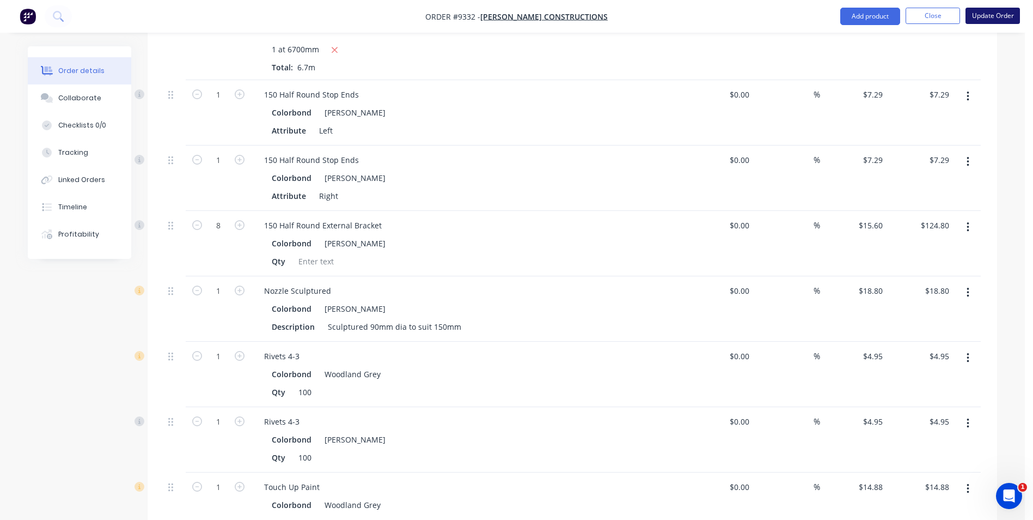
click at [982, 13] on button "Update Order" at bounding box center [993, 16] width 54 height 16
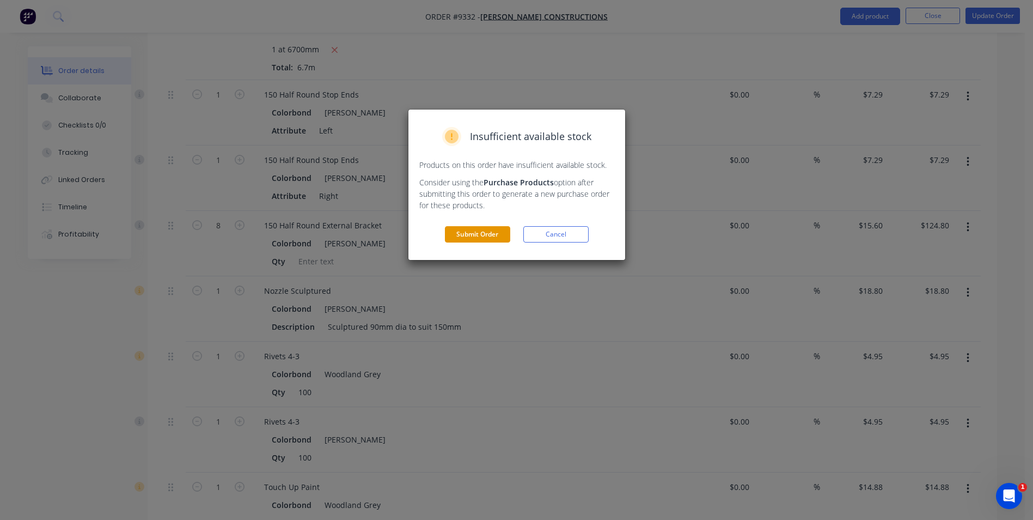
click at [494, 231] on button "Submit Order" at bounding box center [477, 234] width 65 height 16
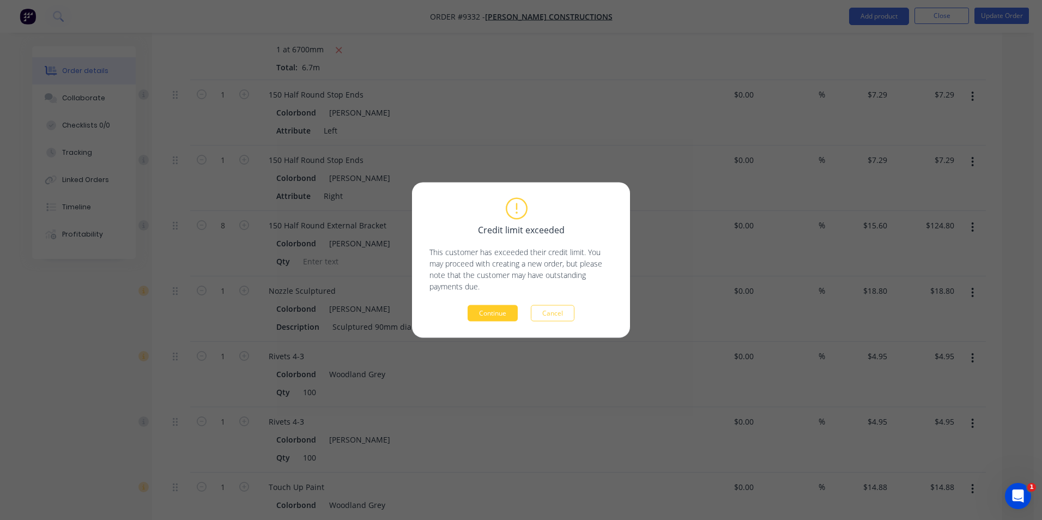
click at [489, 313] on button "Continue" at bounding box center [492, 313] width 50 height 16
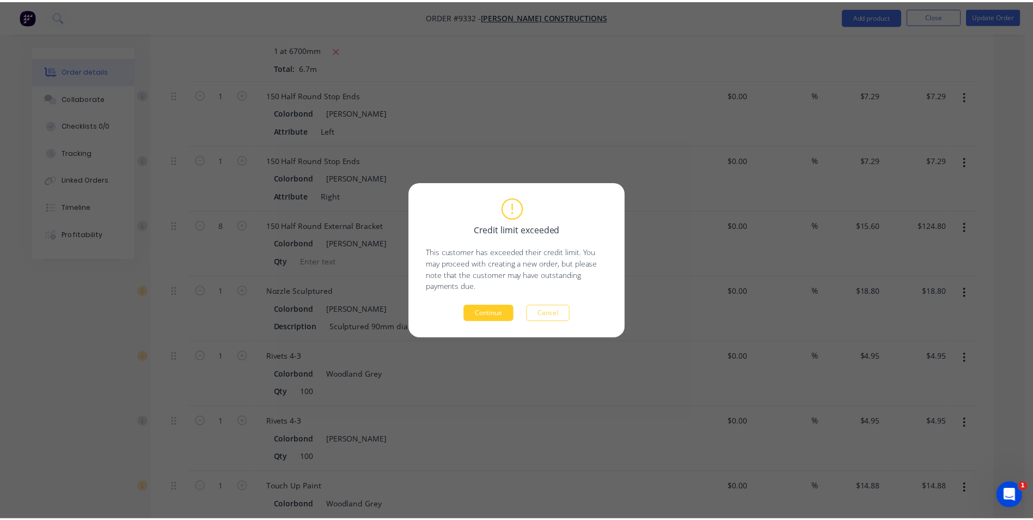
scroll to position [0, 0]
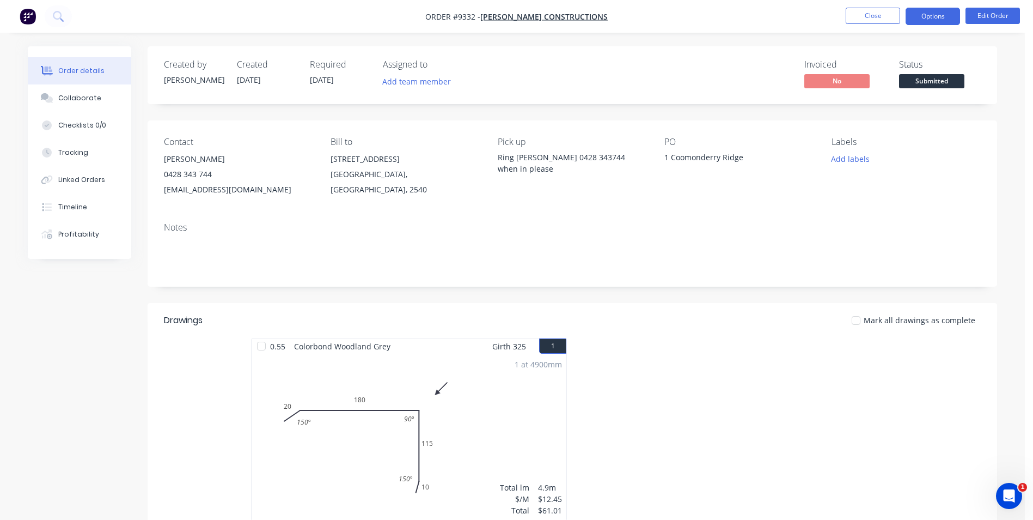
click at [934, 20] on button "Options" at bounding box center [933, 16] width 54 height 17
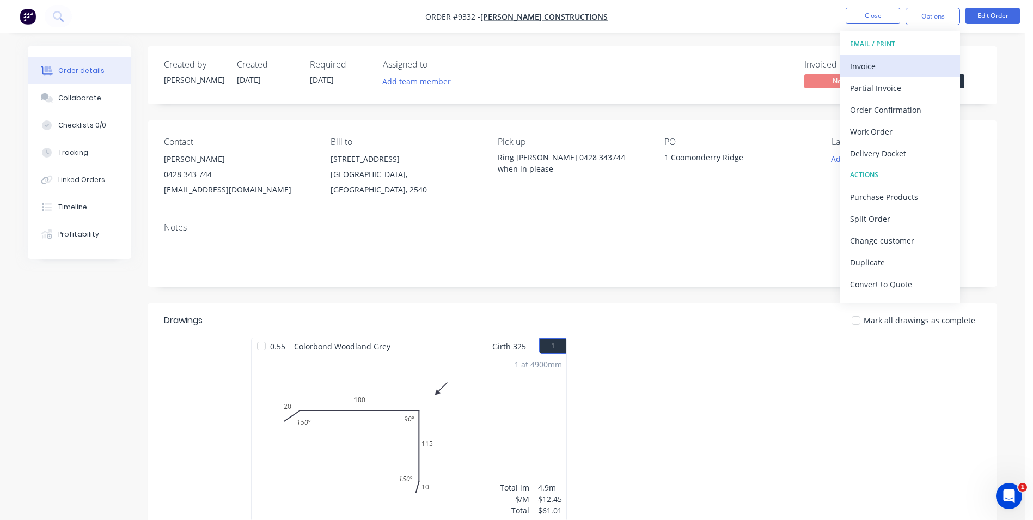
click at [919, 59] on div "Invoice" at bounding box center [900, 66] width 100 height 16
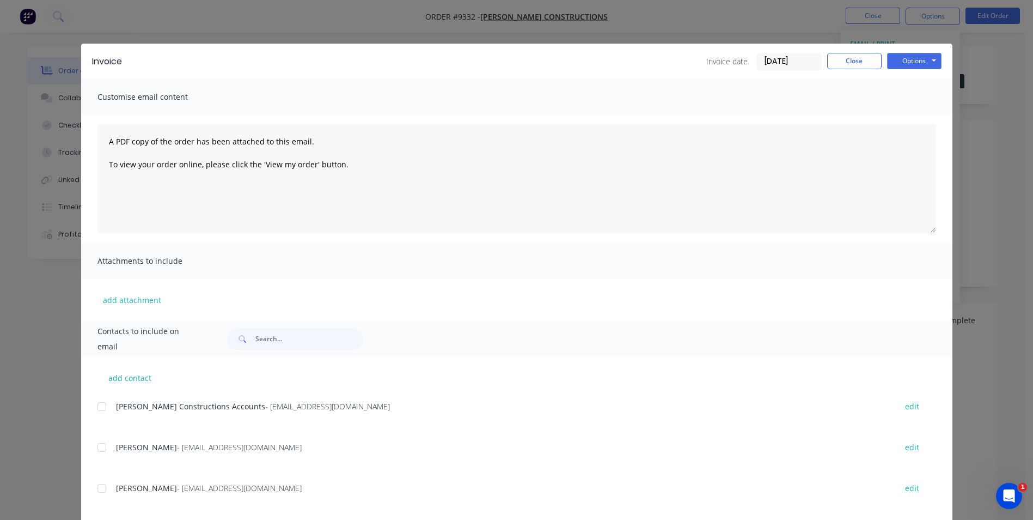
click at [98, 406] on div at bounding box center [102, 407] width 22 height 22
click at [893, 63] on button "Options" at bounding box center [914, 61] width 54 height 16
click at [895, 111] on button "Email" at bounding box center [922, 116] width 70 height 18
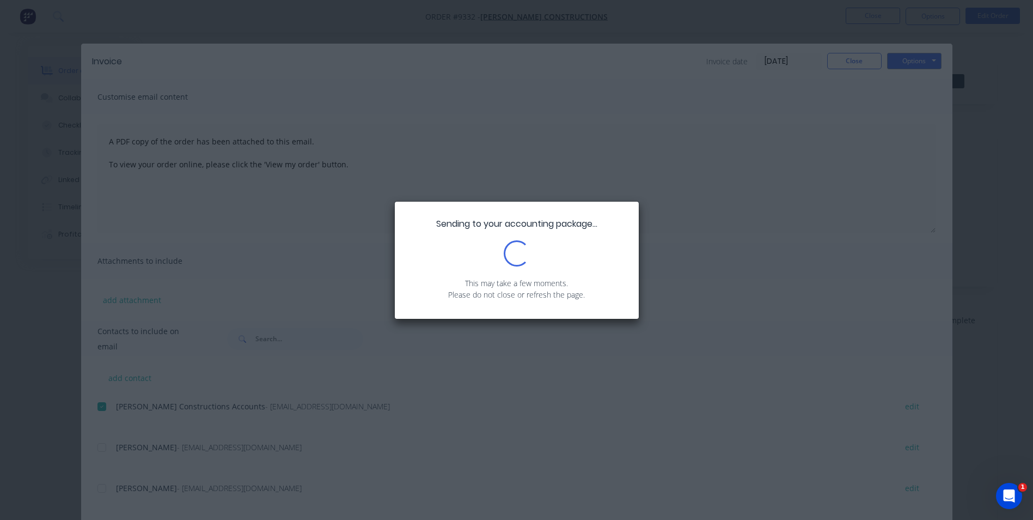
click at [867, 60] on div "Sending to your accounting package... Loading... This may take a few moments. P…" at bounding box center [516, 260] width 1033 height 520
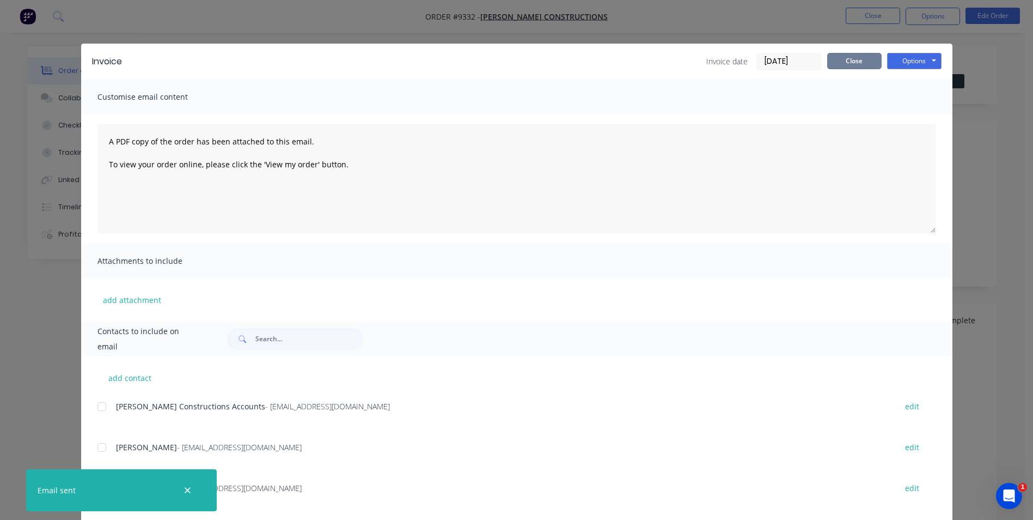
click at [859, 65] on button "Close" at bounding box center [855, 61] width 54 height 16
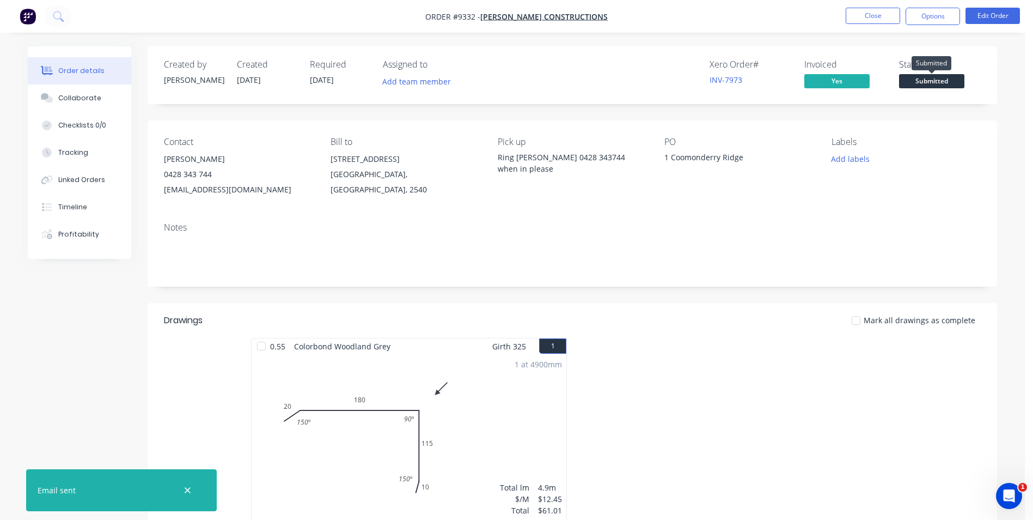
click at [937, 84] on span "Submitted" at bounding box center [931, 81] width 65 height 14
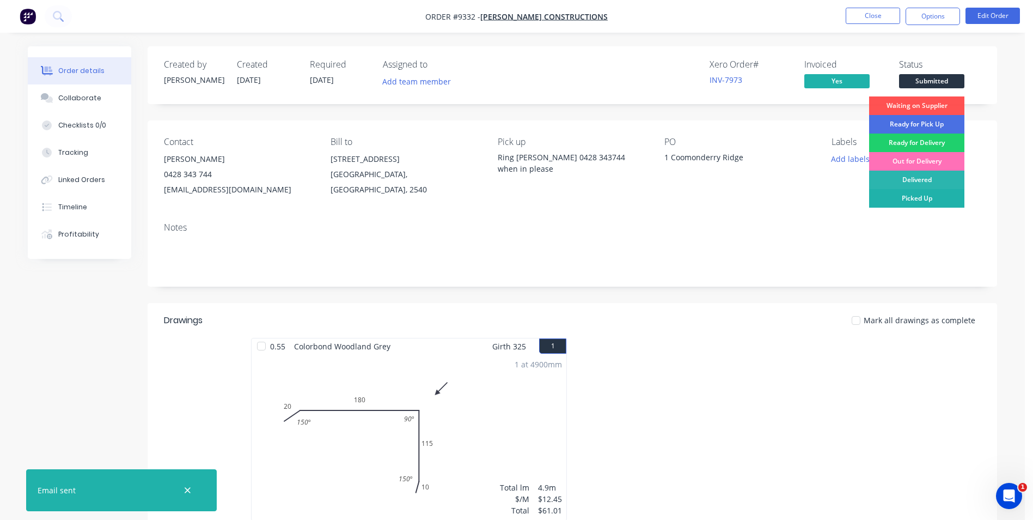
click at [911, 197] on div "Picked Up" at bounding box center [916, 198] width 95 height 19
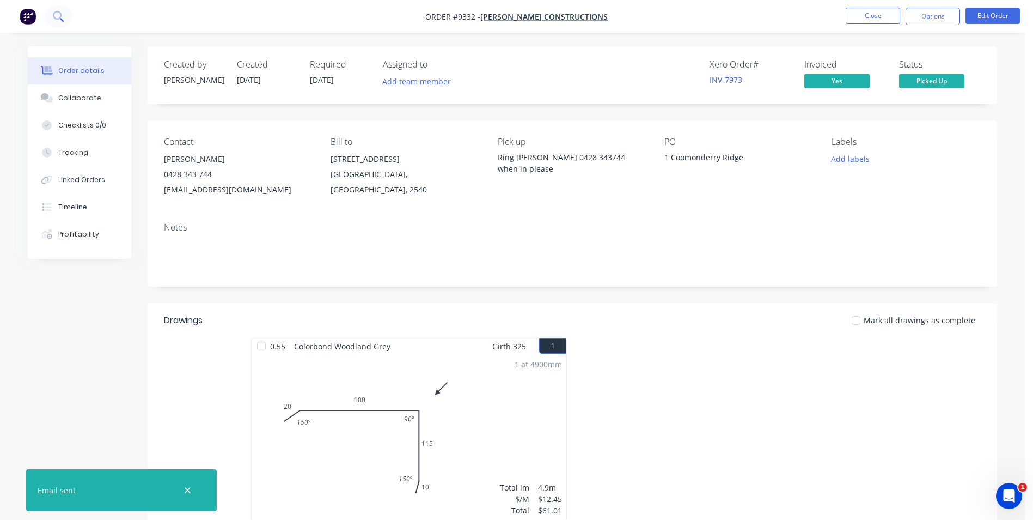
click at [52, 21] on button at bounding box center [58, 16] width 27 height 22
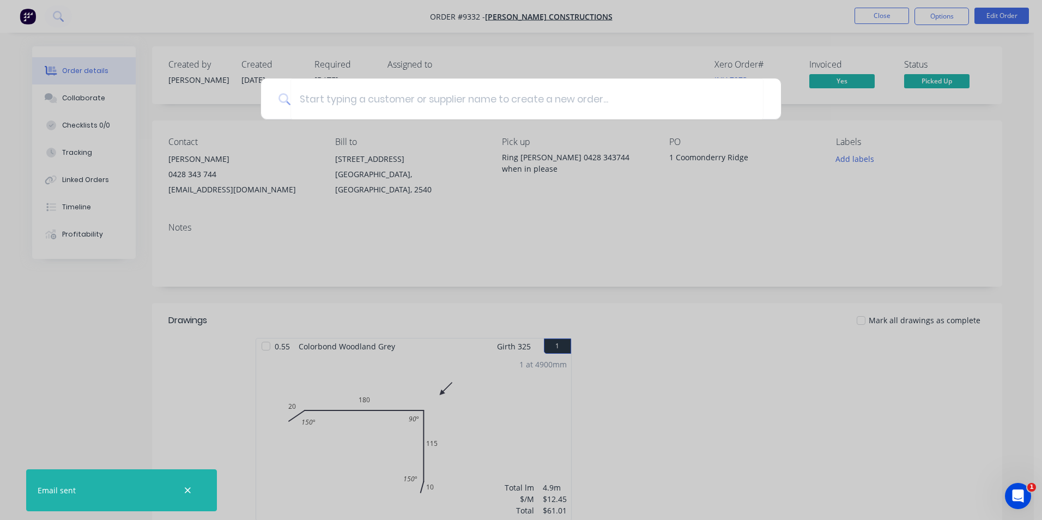
click at [184, 29] on div at bounding box center [521, 260] width 1042 height 520
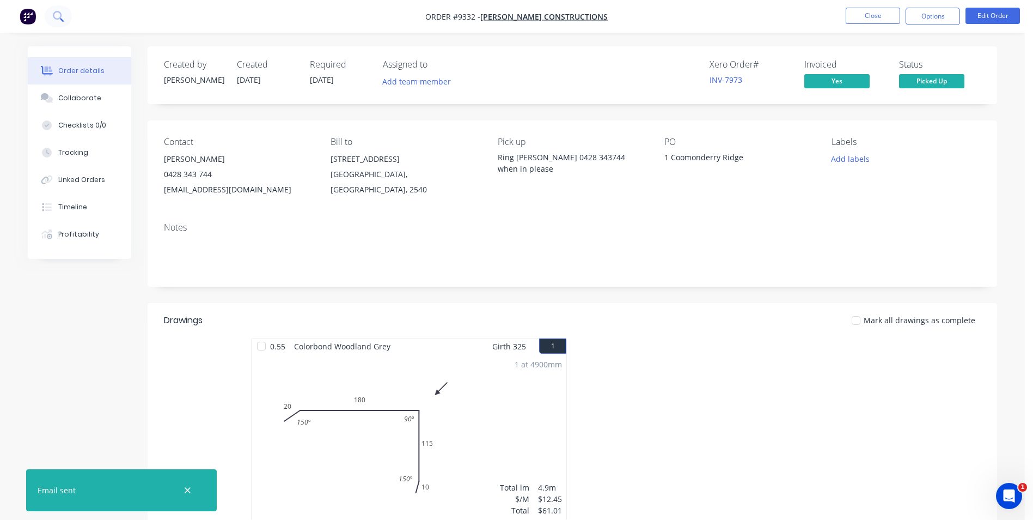
click at [61, 13] on icon at bounding box center [58, 16] width 10 height 10
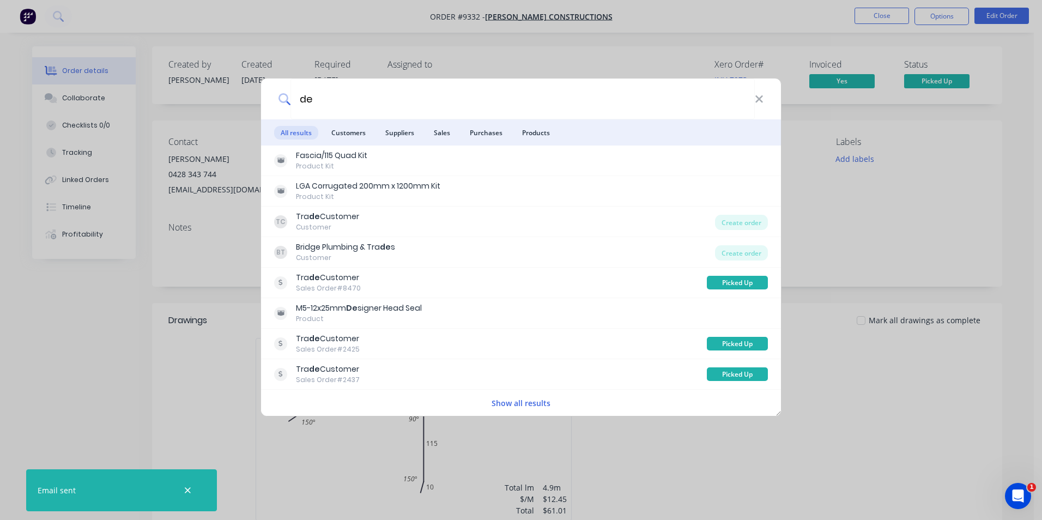
type input "d"
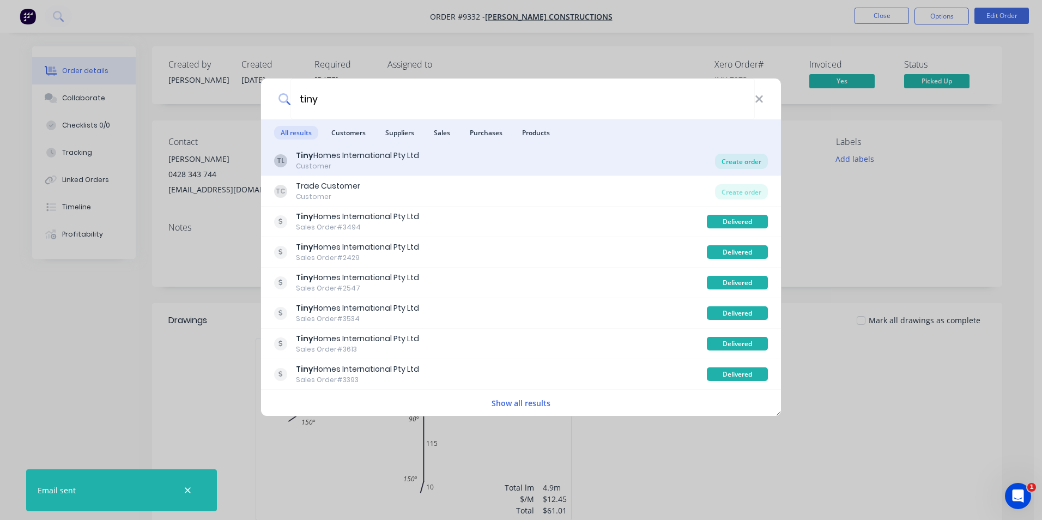
type input "tiny"
click at [734, 160] on div "Create order" at bounding box center [741, 161] width 53 height 15
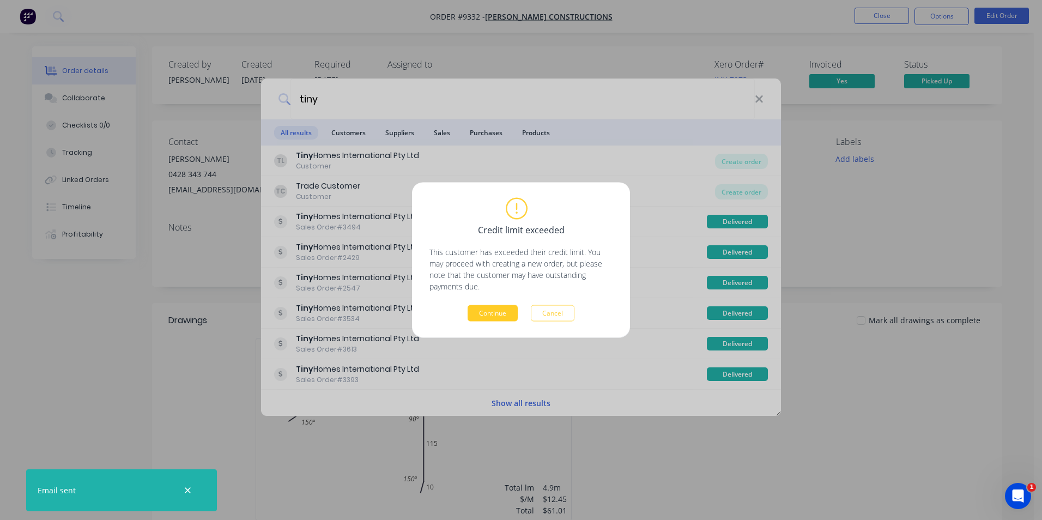
click at [484, 314] on button "Continue" at bounding box center [492, 313] width 50 height 16
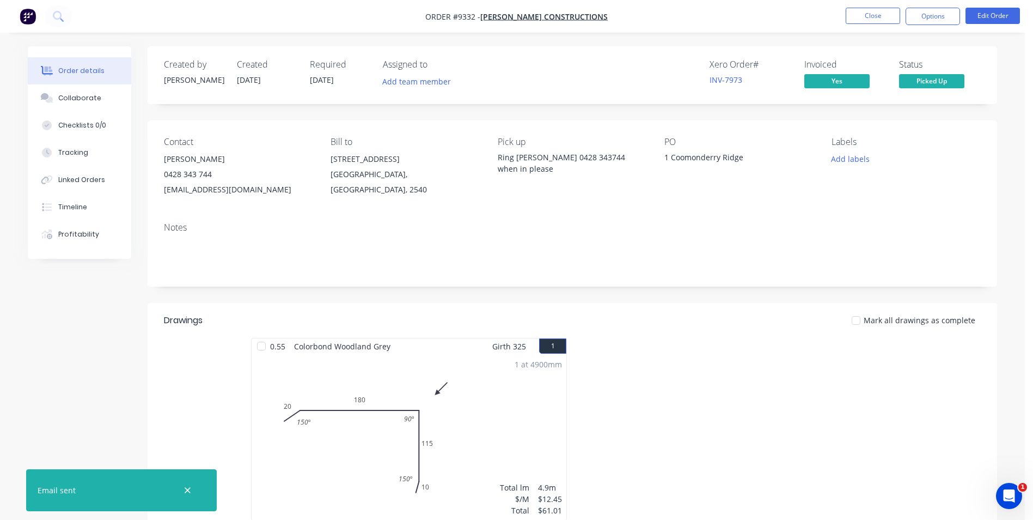
click at [56, 76] on button "Order details" at bounding box center [80, 70] width 104 height 27
click at [32, 16] on img "button" at bounding box center [28, 16] width 16 height 16
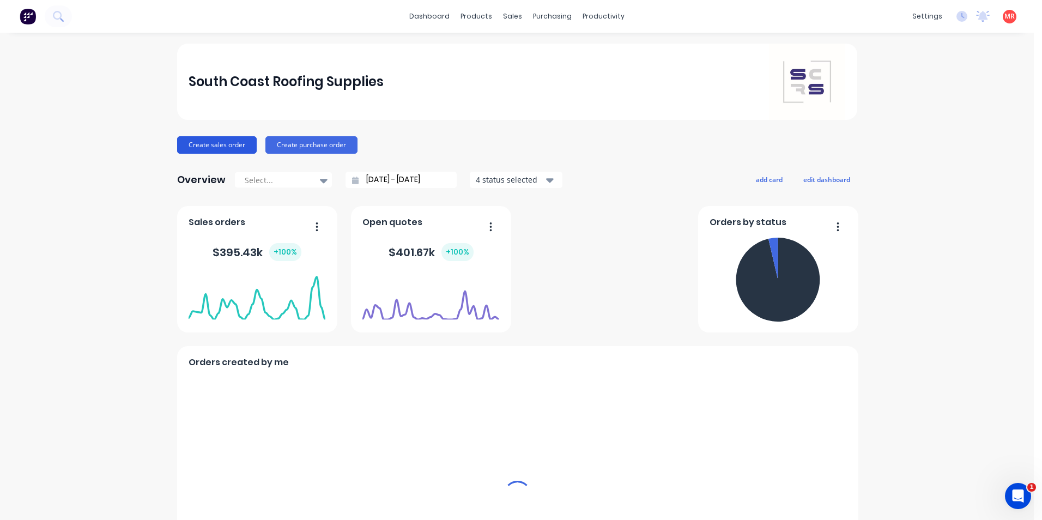
click at [204, 144] on button "Create sales order" at bounding box center [217, 144] width 80 height 17
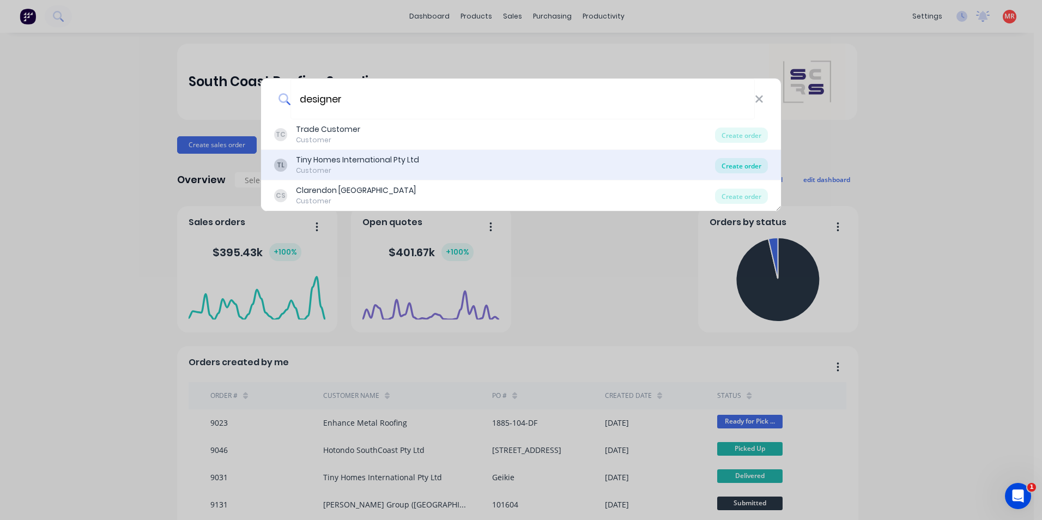
type input "designer"
click at [728, 165] on div "Create order" at bounding box center [741, 165] width 53 height 15
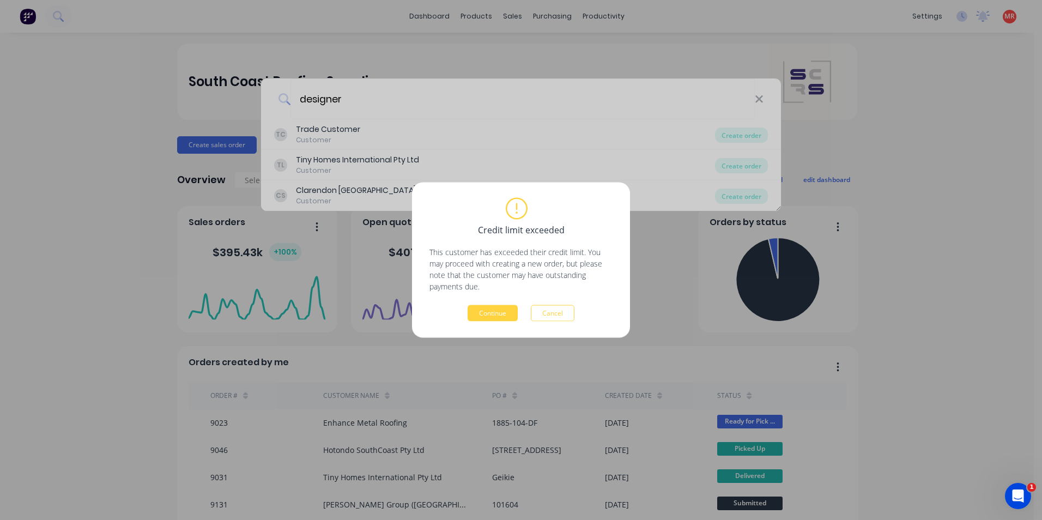
click at [486, 323] on div "Credit limit exceeded This customer has exceeded their credit limit. You may pr…" at bounding box center [521, 260] width 218 height 155
click at [486, 316] on button "Continue" at bounding box center [492, 313] width 50 height 16
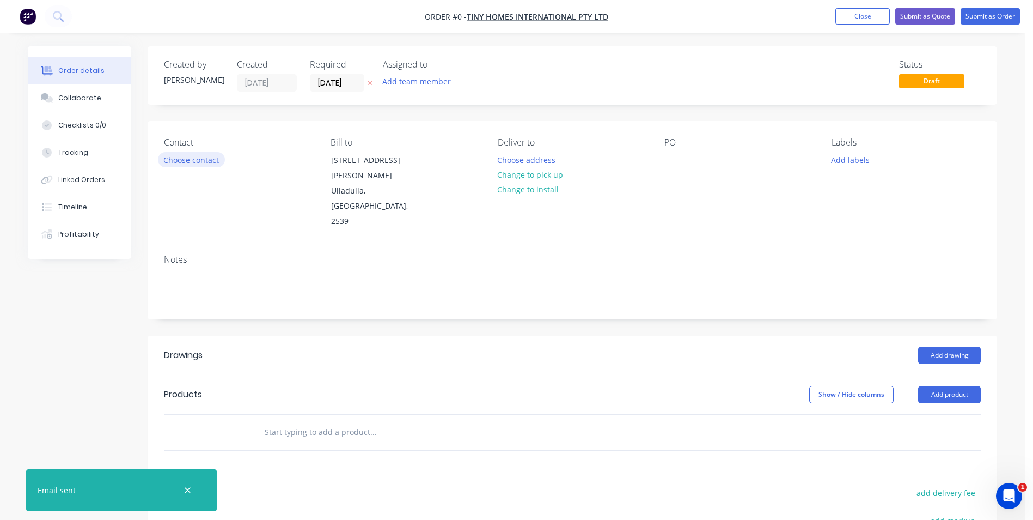
click at [193, 156] on button "Choose contact" at bounding box center [191, 159] width 67 height 15
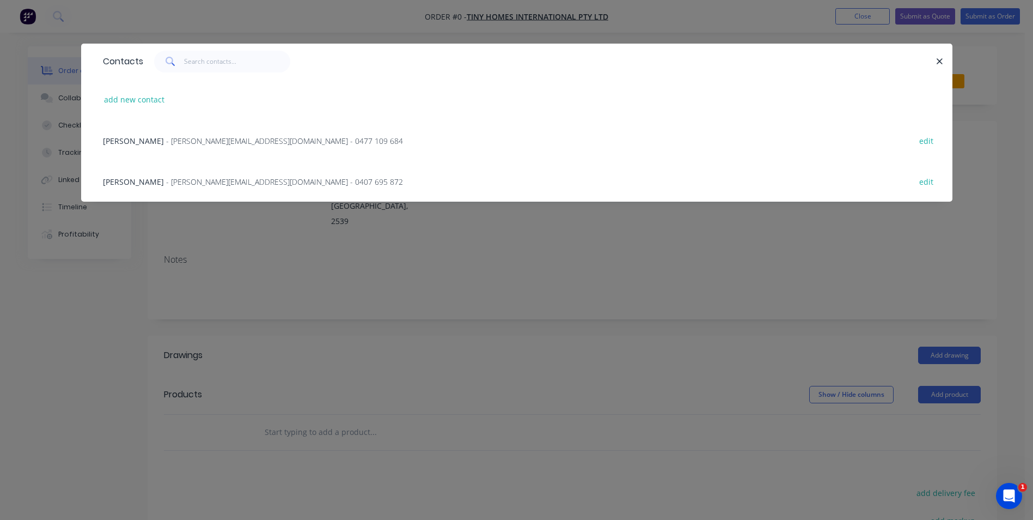
click at [190, 148] on div "Tommy Kacsof - kalala@designerecotinyhomes.com.au - 0477 109 684 edit" at bounding box center [517, 140] width 839 height 41
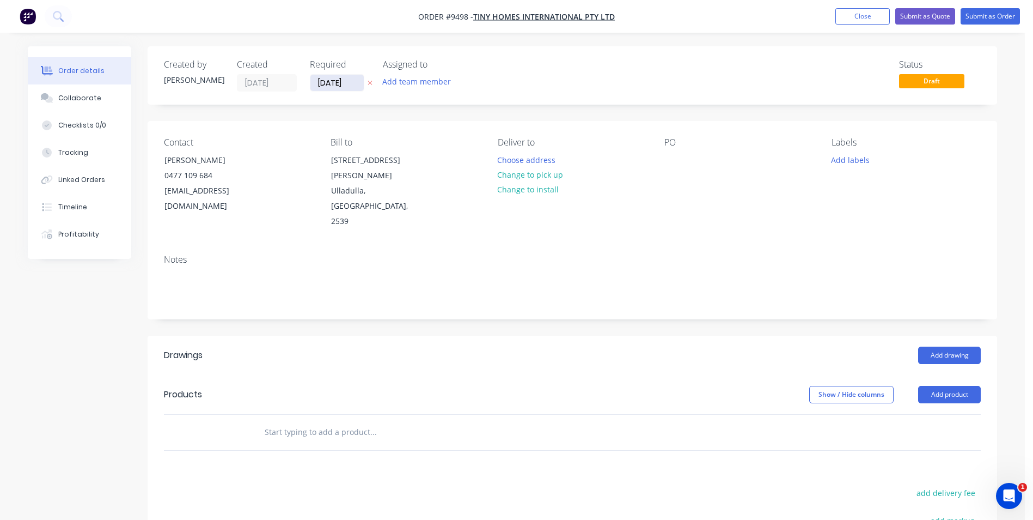
click at [339, 82] on input "[DATE]" at bounding box center [337, 83] width 53 height 16
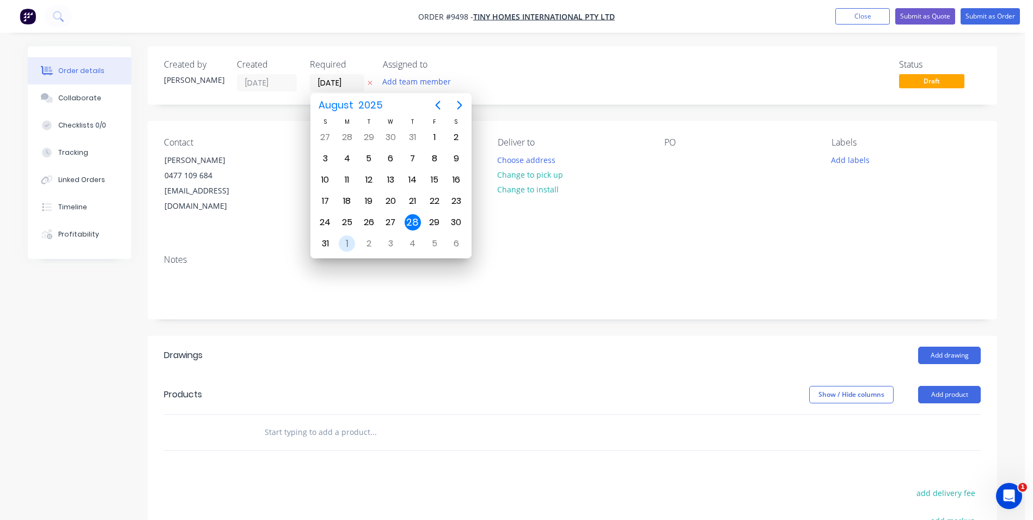
click at [347, 245] on div "1" at bounding box center [347, 243] width 16 height 16
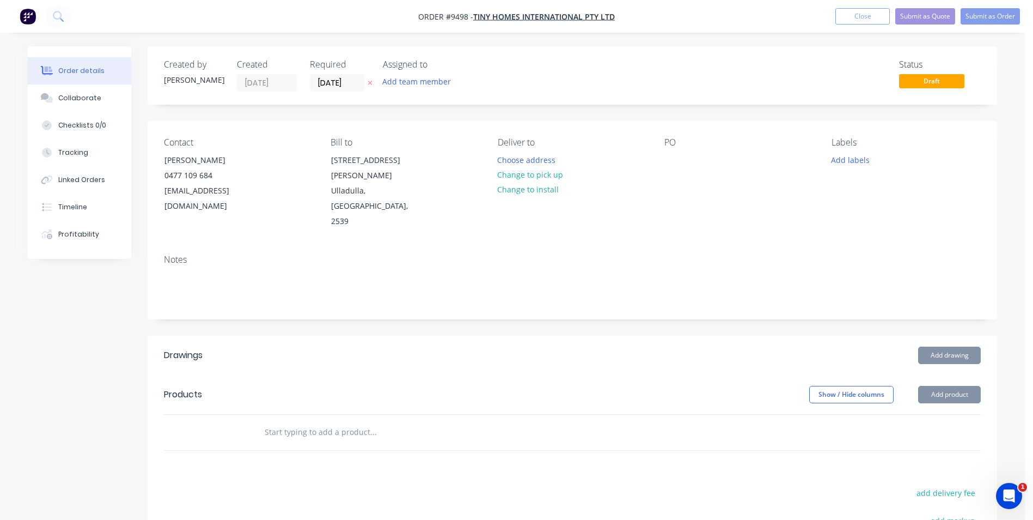
type input "01/09/25"
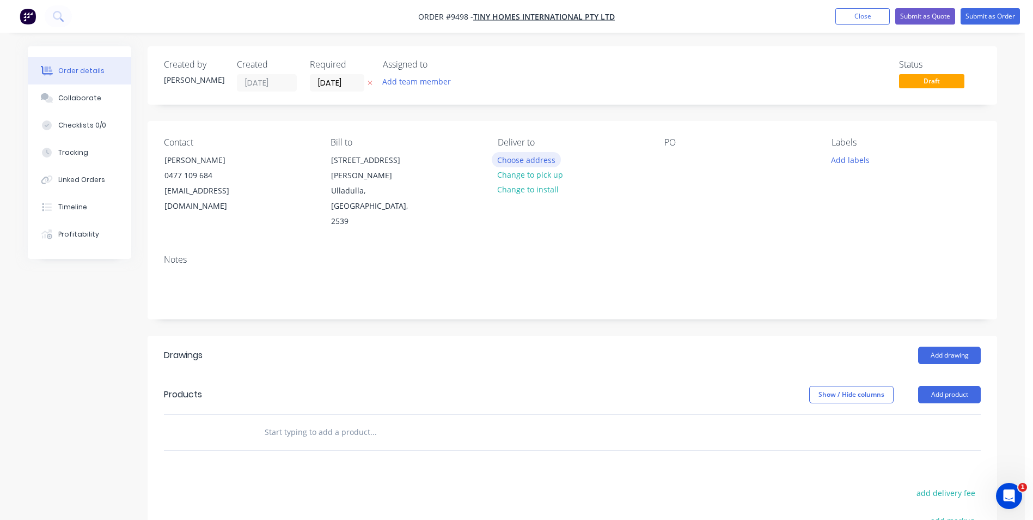
click at [540, 160] on button "Choose address" at bounding box center [527, 159] width 70 height 15
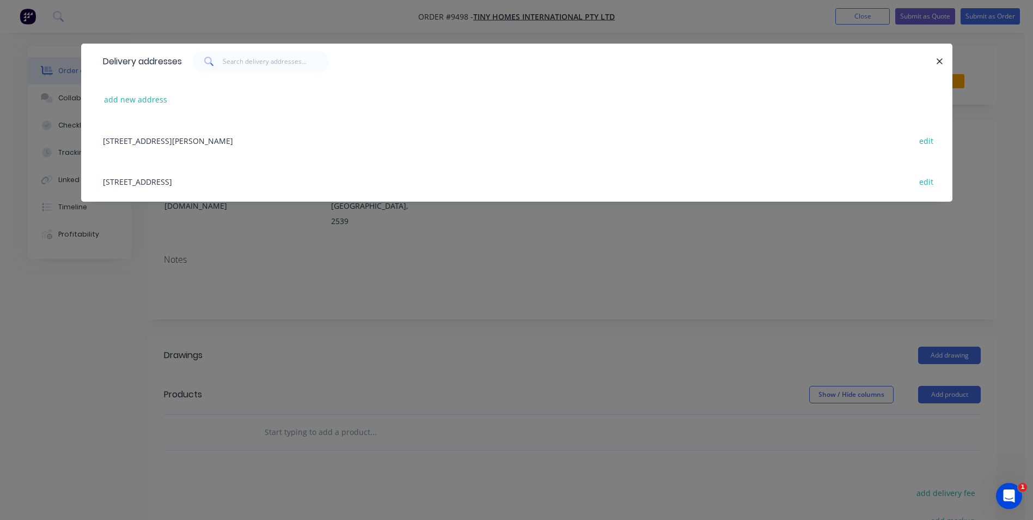
click at [234, 140] on div "24 Blackburn Road, Ulladulla, New South Wales, Australia, 2539 edit" at bounding box center [517, 140] width 839 height 41
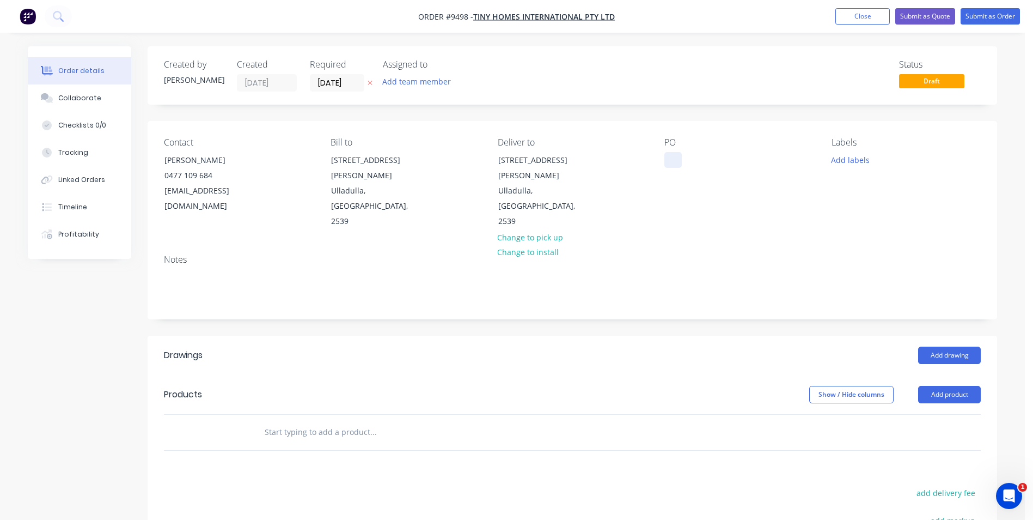
click at [676, 159] on div at bounding box center [673, 160] width 17 height 16
click at [306, 421] on input "text" at bounding box center [373, 432] width 218 height 22
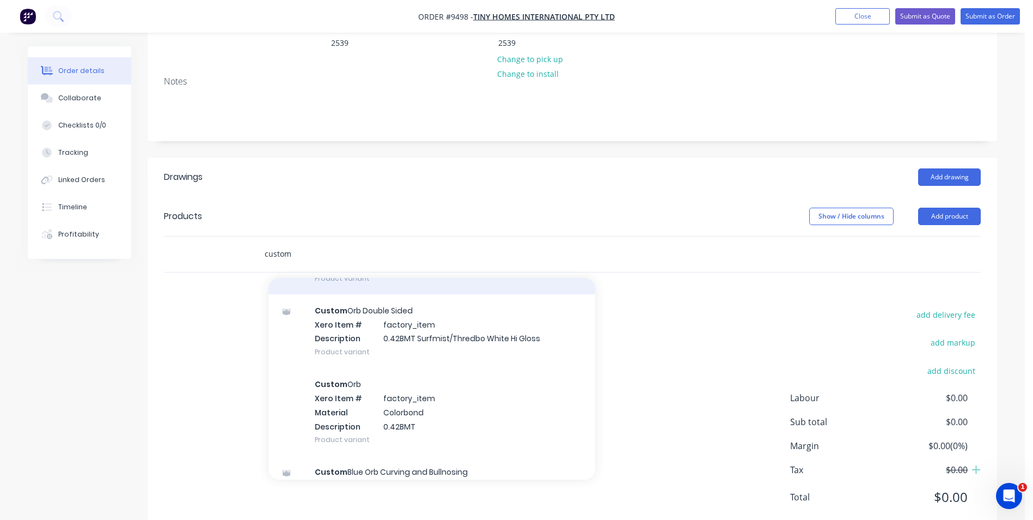
scroll to position [599, 0]
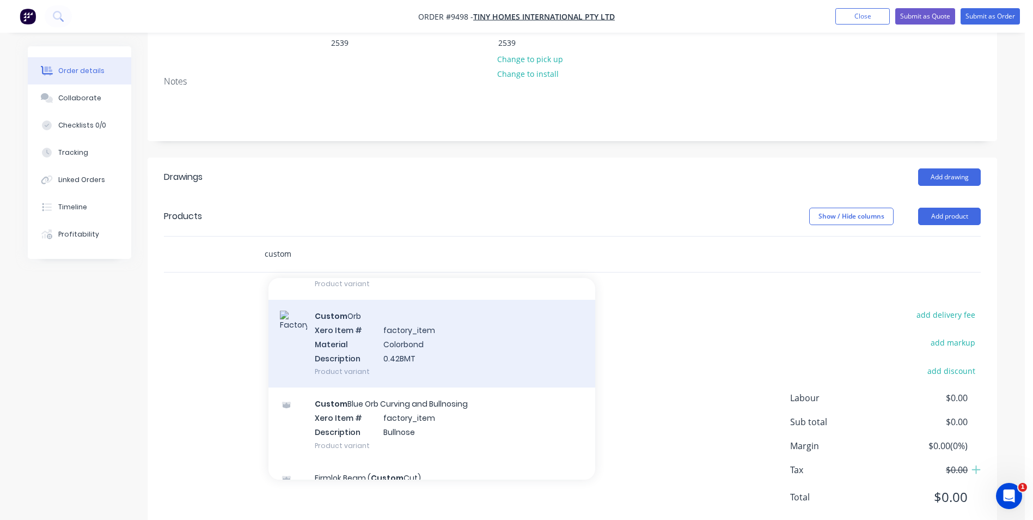
type input "custom"
click at [398, 317] on div "Custom Orb Xero Item # factory_item Material Colorbond Description 0.42BMT Prod…" at bounding box center [432, 344] width 327 height 88
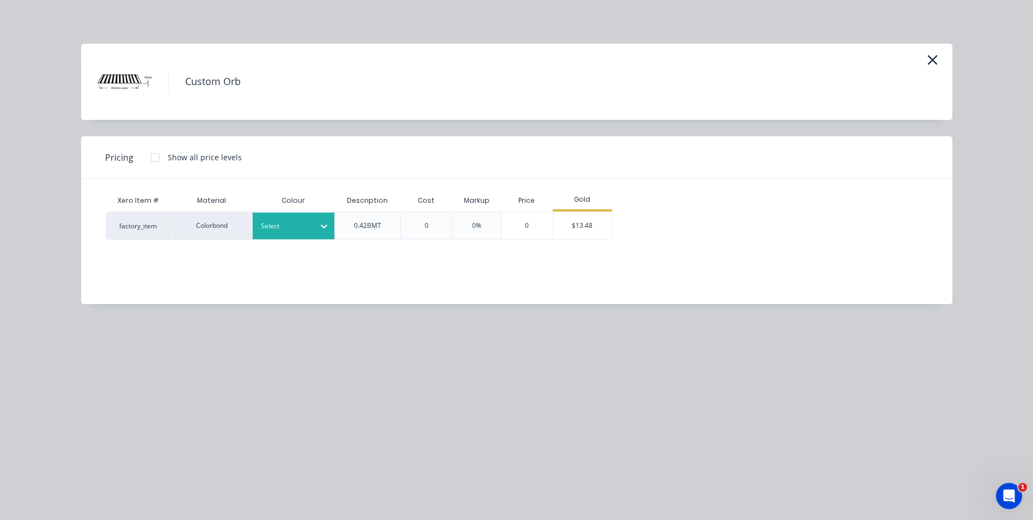
click at [315, 232] on div at bounding box center [324, 225] width 20 height 17
click at [136, 358] on div "Monument" at bounding box center [68, 368] width 136 height 20
click at [574, 222] on div "$13.48" at bounding box center [582, 225] width 58 height 27
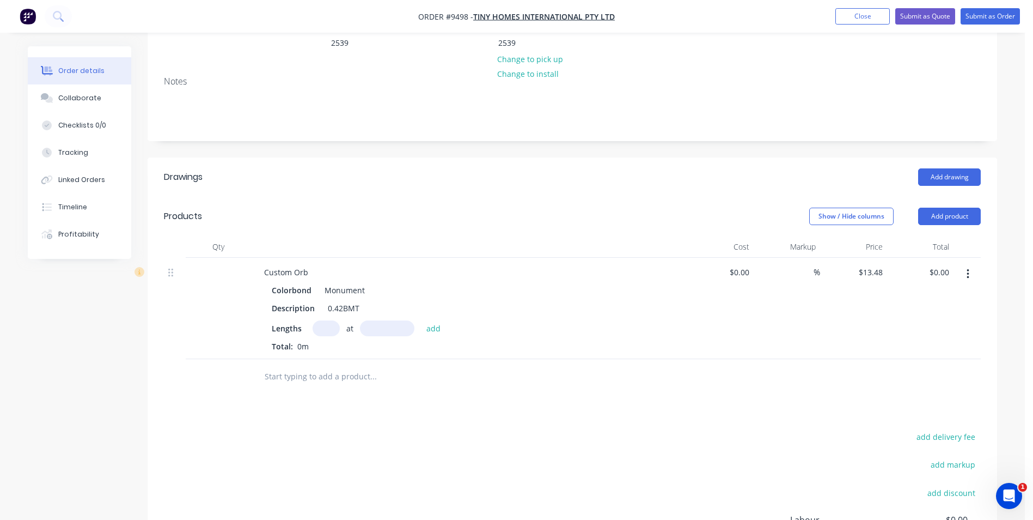
click at [318, 320] on input "text" at bounding box center [326, 328] width 27 height 16
type input "18"
type input "1500"
click at [421, 320] on button "add" at bounding box center [434, 327] width 26 height 15
type input "$363.96"
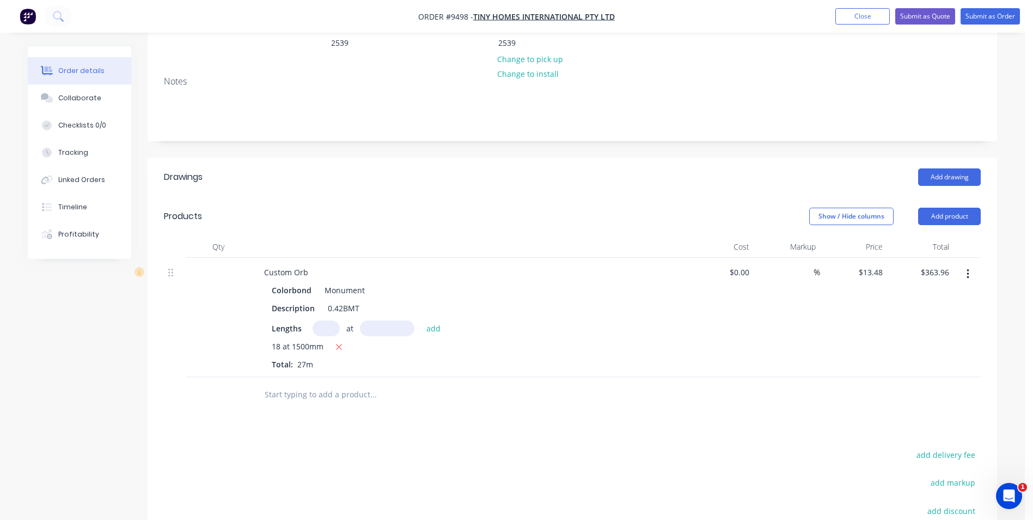
click at [303, 384] on input "text" at bounding box center [373, 395] width 218 height 22
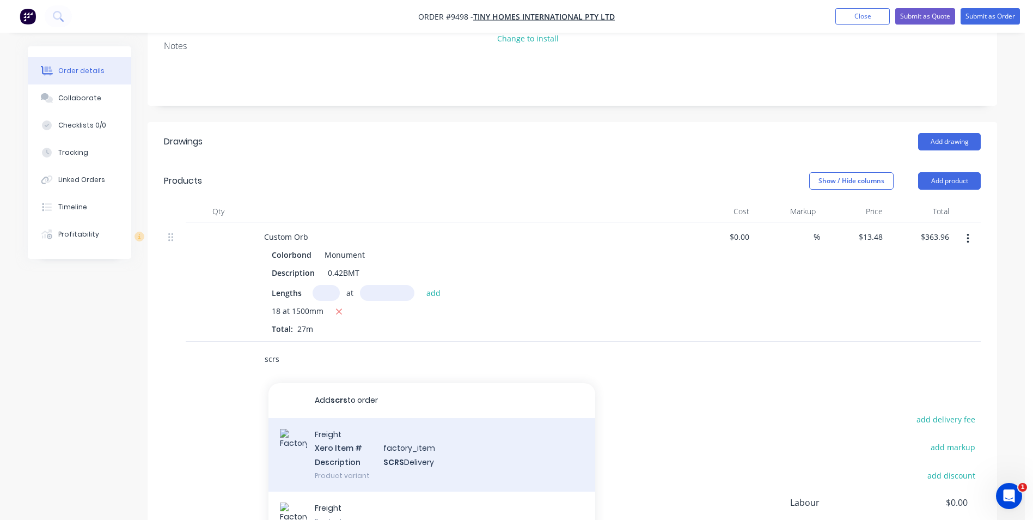
scroll to position [233, 0]
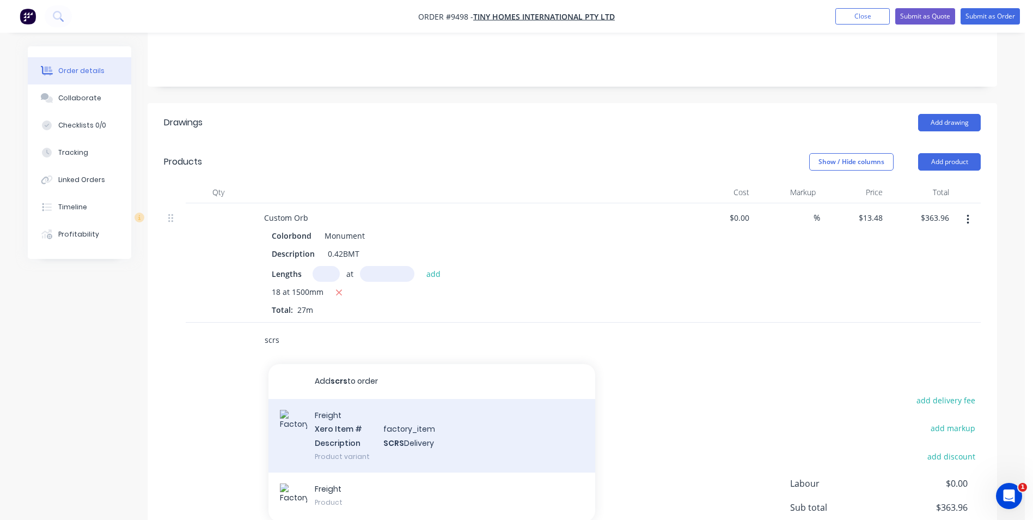
type input "scrs"
click at [318, 431] on div "Freight Xero Item # factory_item Description SCRS Delivery Product variant" at bounding box center [432, 436] width 327 height 74
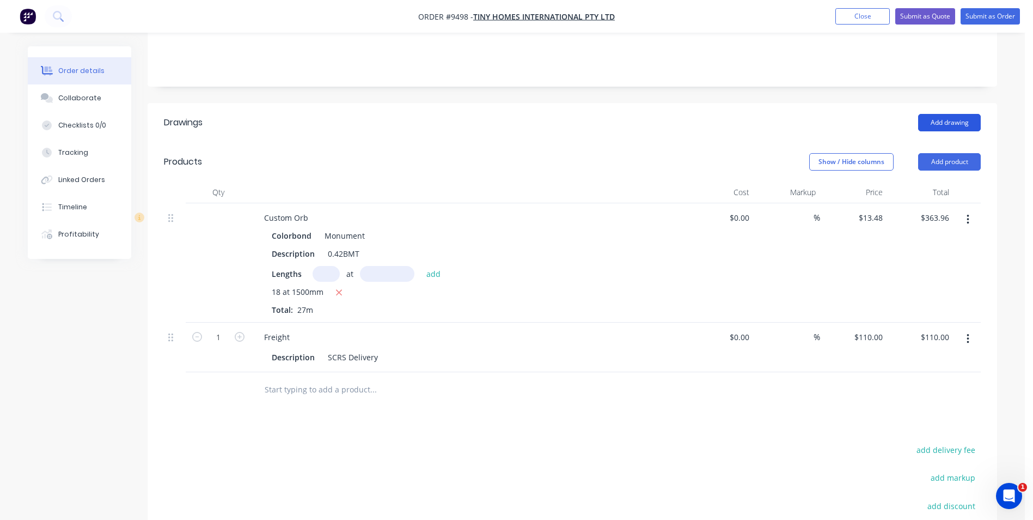
click at [939, 114] on button "Add drawing" at bounding box center [950, 122] width 63 height 17
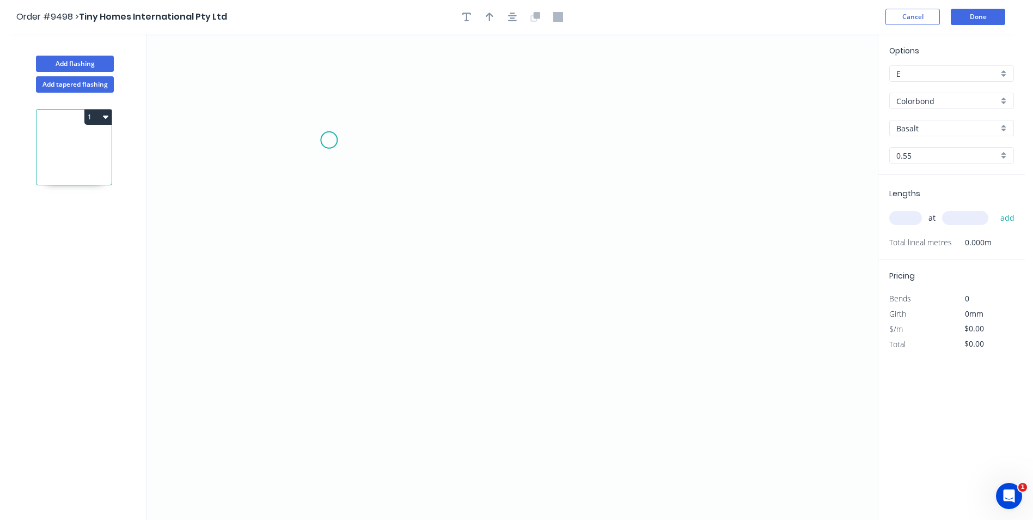
click at [329, 143] on icon "0" at bounding box center [512, 277] width 731 height 486
click at [302, 164] on icon "0" at bounding box center [512, 277] width 731 height 486
click at [594, 209] on icon "0 ?" at bounding box center [512, 277] width 731 height 486
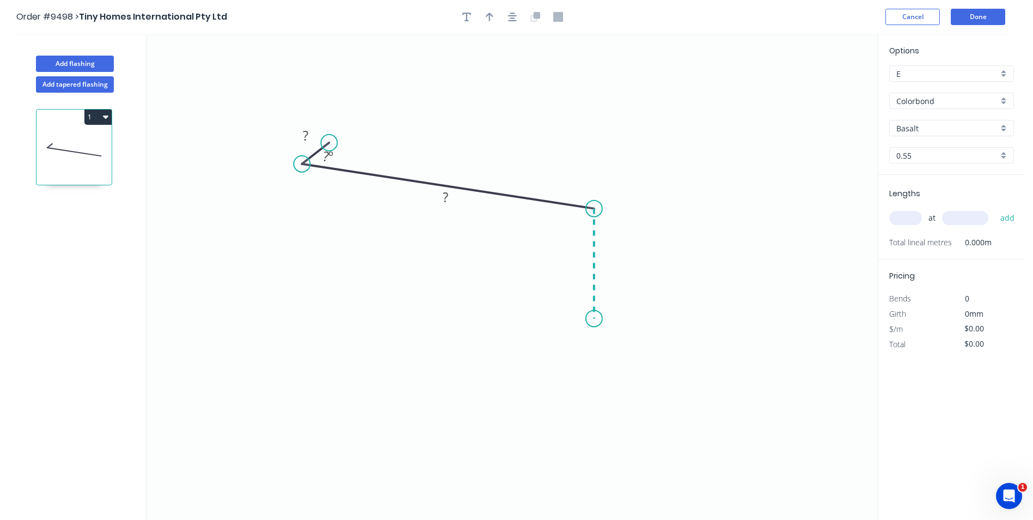
click at [597, 319] on icon "0 ? ? ? º" at bounding box center [512, 277] width 731 height 486
click at [307, 140] on tspan "?" at bounding box center [305, 135] width 5 height 18
click at [471, 71] on icon "0 10 100 50 45 º 110 º" at bounding box center [512, 277] width 731 height 486
type input "$6.10"
click at [492, 18] on icon "button" at bounding box center [490, 17] width 8 height 10
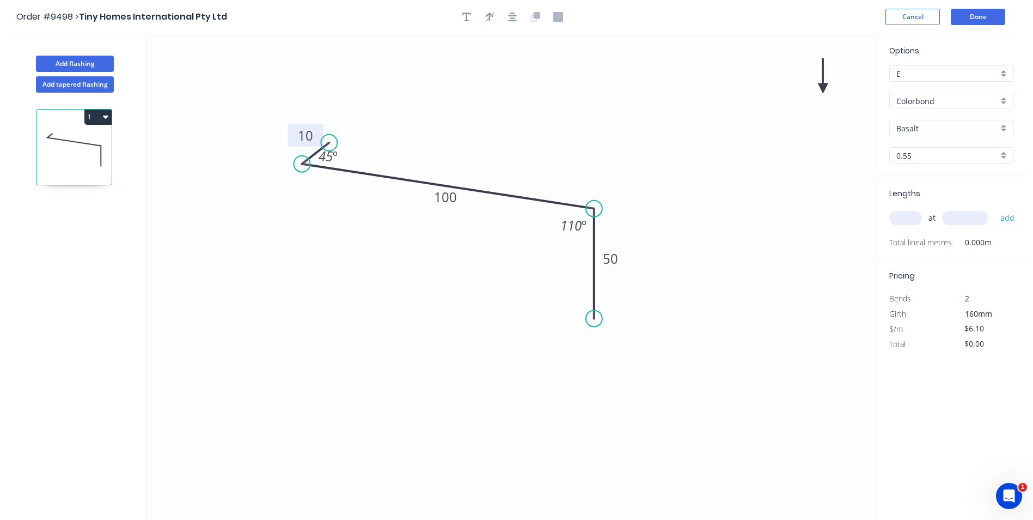
click at [822, 86] on icon at bounding box center [823, 75] width 10 height 35
drag, startPoint x: 822, startPoint y: 86, endPoint x: 632, endPoint y: 165, distance: 205.4
click at [798, 102] on icon at bounding box center [814, 86] width 32 height 32
click at [1006, 130] on div "Basalt" at bounding box center [952, 128] width 125 height 16
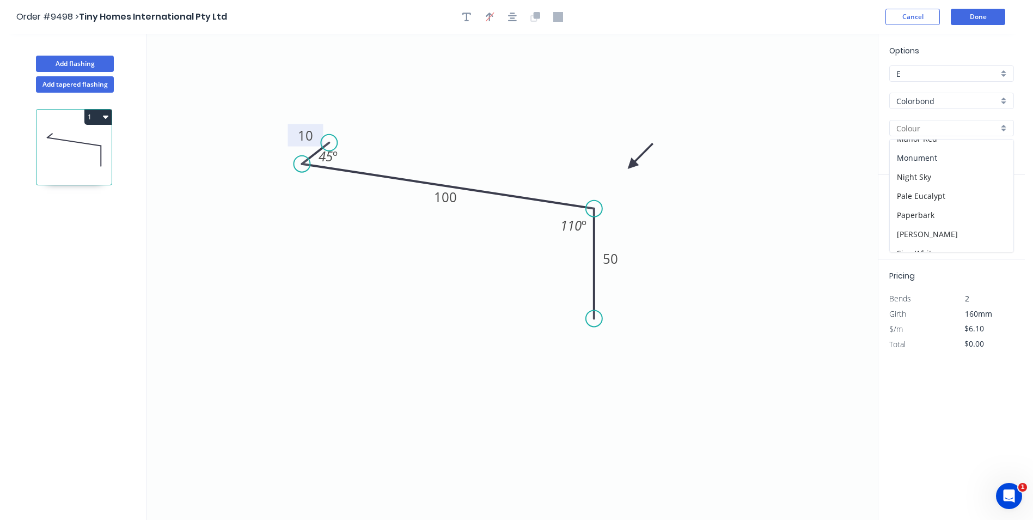
click at [930, 162] on div "Monument" at bounding box center [952, 157] width 124 height 19
type input "Monument"
click at [913, 214] on input "text" at bounding box center [906, 218] width 33 height 14
type input "2"
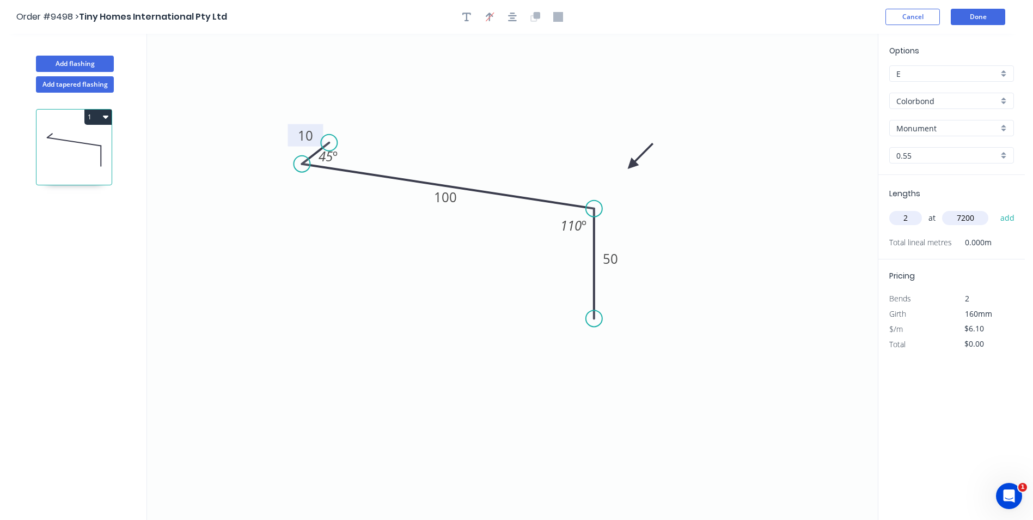
type input "7200"
click at [995, 209] on button "add" at bounding box center [1008, 218] width 26 height 19
type input "$87.84"
click at [988, 13] on button "Done" at bounding box center [978, 17] width 54 height 16
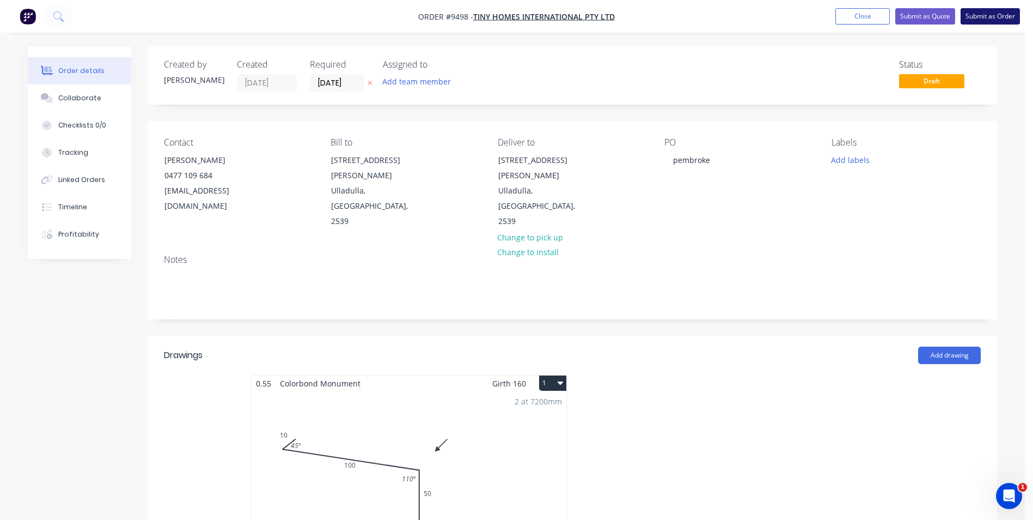
click at [986, 16] on button "Submit as Order" at bounding box center [990, 16] width 59 height 16
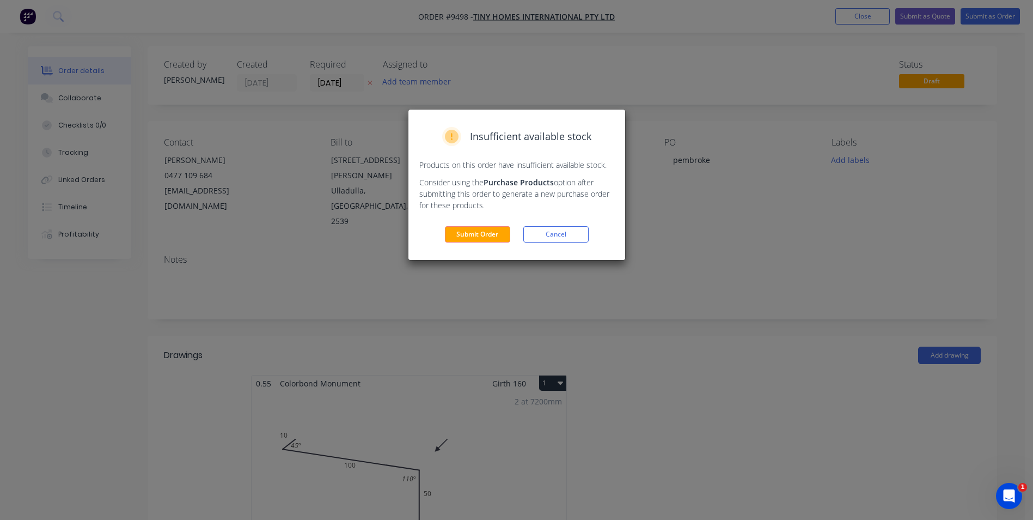
click at [497, 224] on div "Insufficient available stock Products on this order have insufficient available…" at bounding box center [517, 185] width 217 height 150
click at [490, 229] on button "Submit Order" at bounding box center [477, 234] width 65 height 16
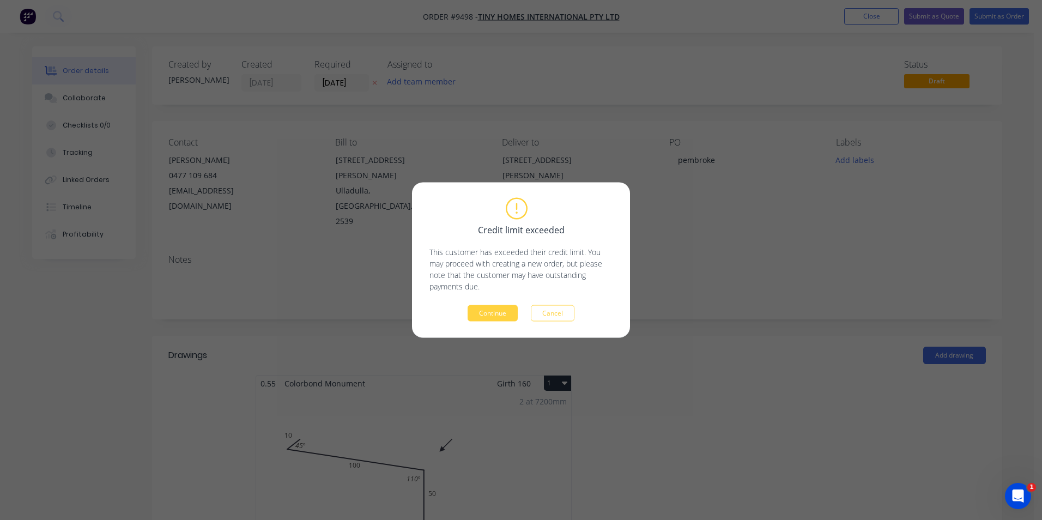
click at [502, 307] on button "Continue" at bounding box center [492, 313] width 50 height 16
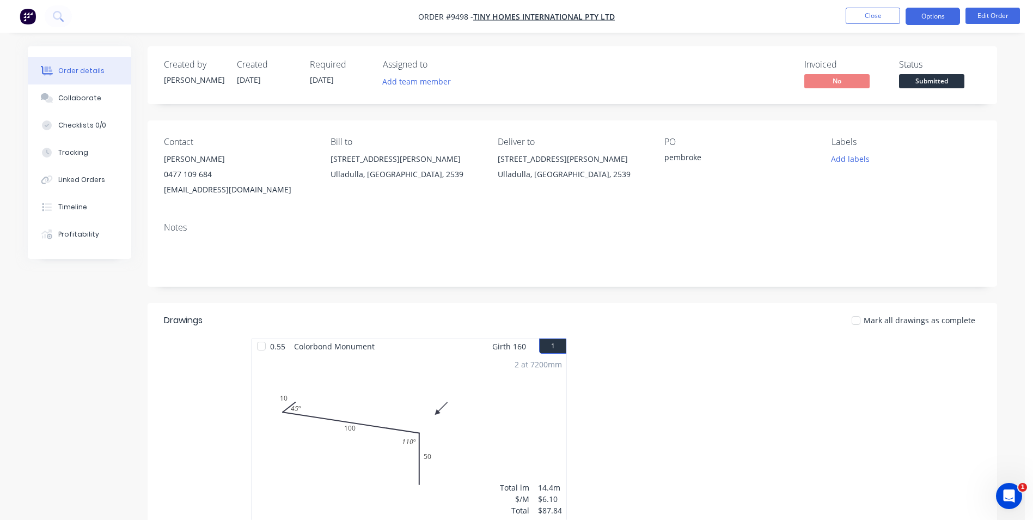
click at [924, 14] on button "Options" at bounding box center [933, 16] width 54 height 17
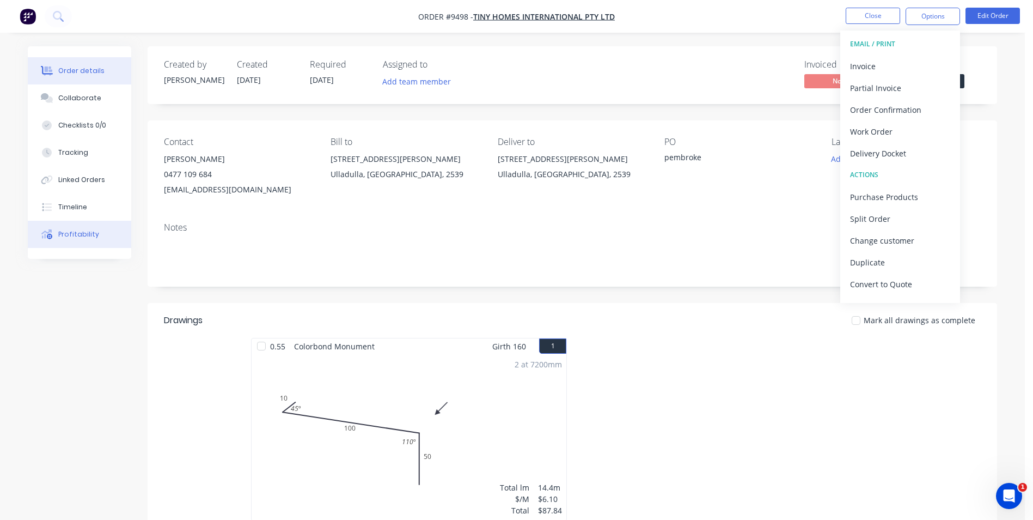
click at [94, 227] on button "Profitability" at bounding box center [80, 234] width 104 height 27
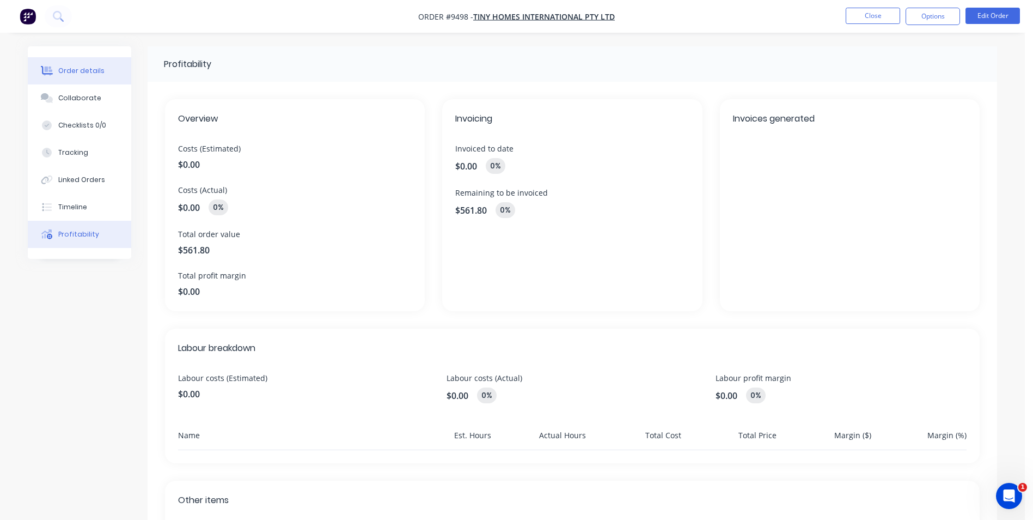
click at [96, 66] on div "Order details" at bounding box center [81, 71] width 46 height 10
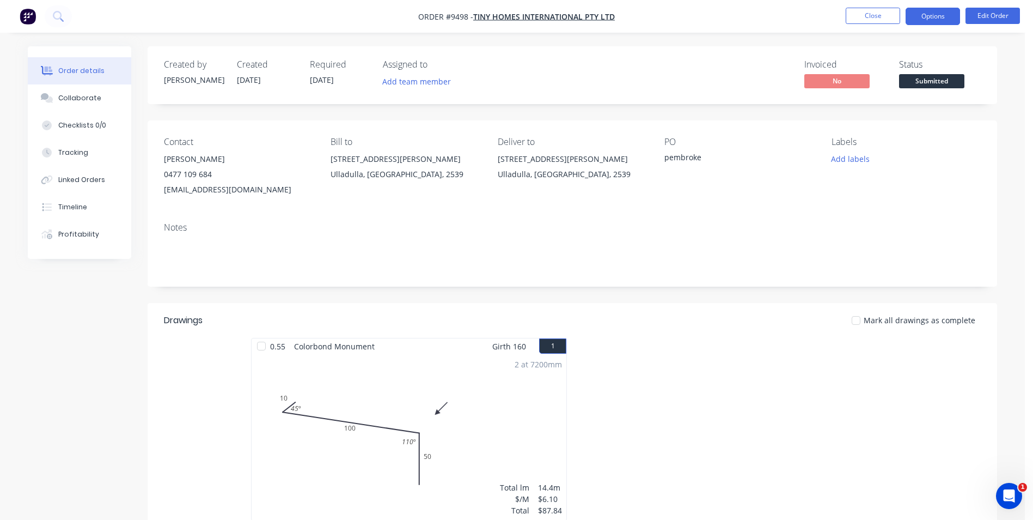
click at [946, 18] on button "Options" at bounding box center [933, 16] width 54 height 17
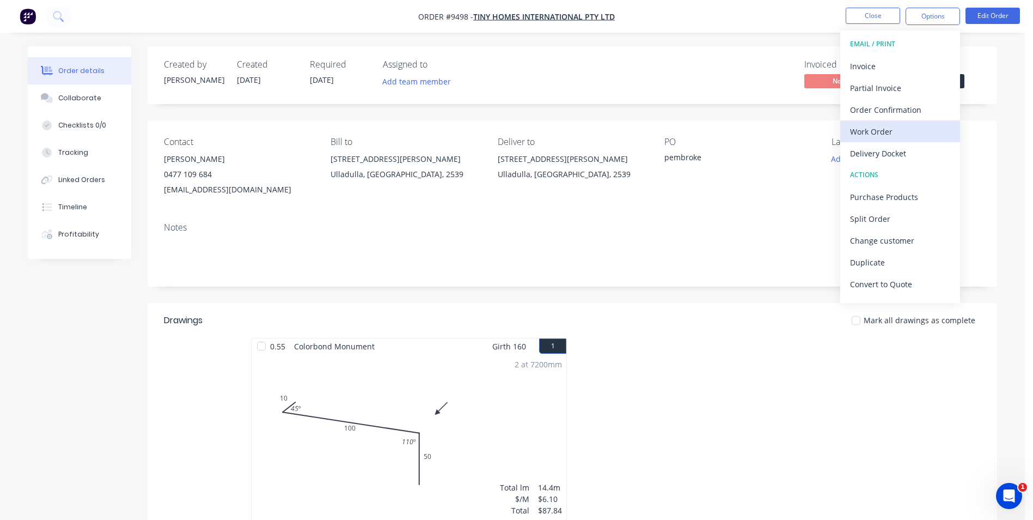
click at [893, 132] on div "Work Order" at bounding box center [900, 132] width 100 height 16
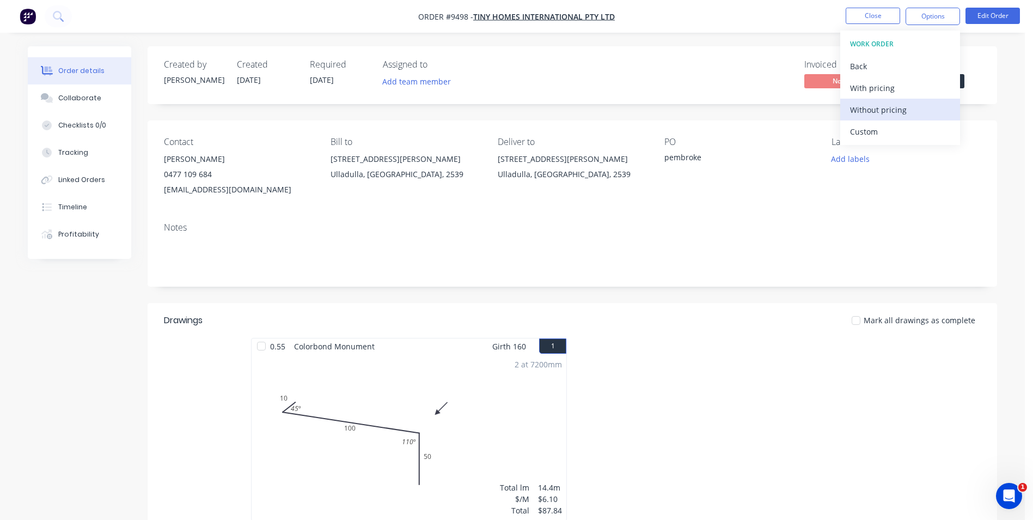
click at [889, 115] on div "Without pricing" at bounding box center [900, 110] width 100 height 16
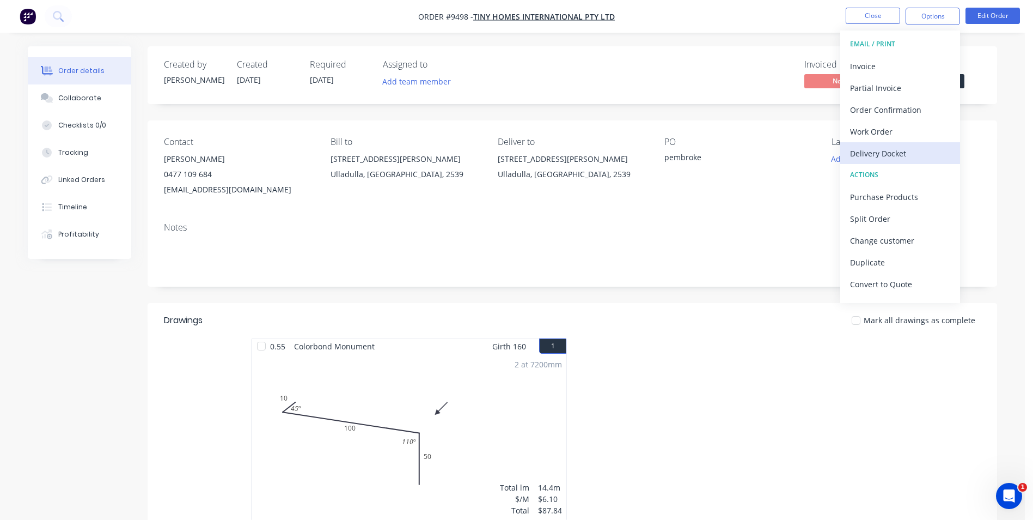
click at [867, 151] on div "Delivery Docket" at bounding box center [900, 153] width 100 height 16
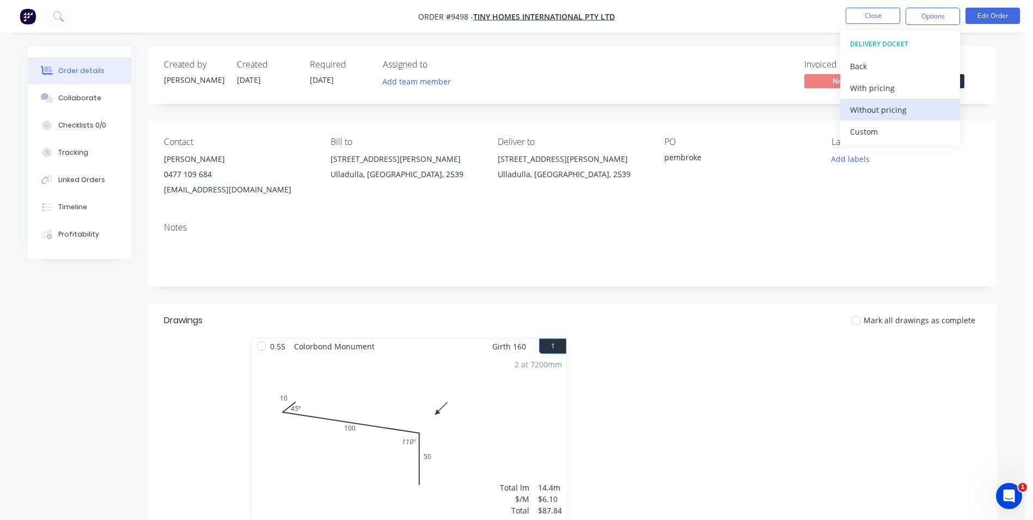
click at [863, 102] on div "Without pricing" at bounding box center [900, 110] width 100 height 16
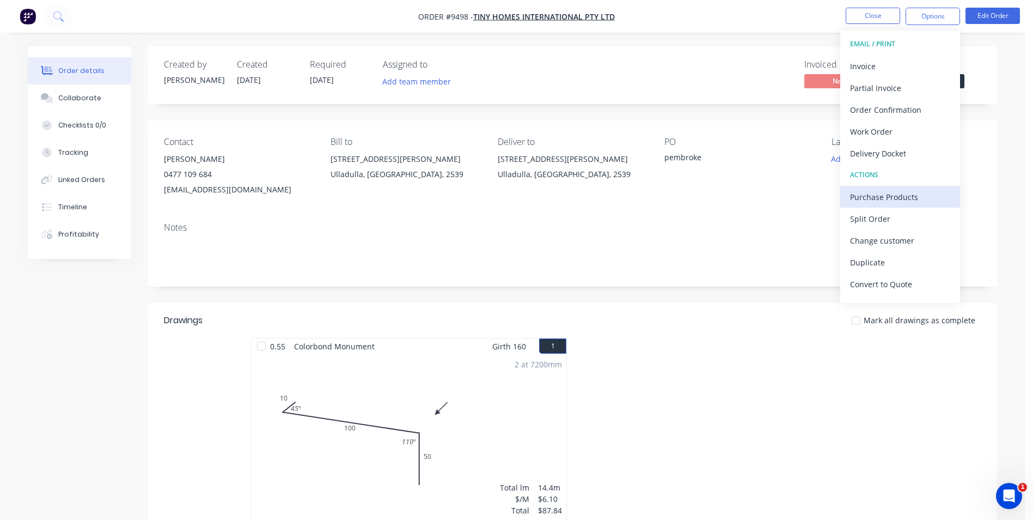
click at [883, 195] on div "Purchase Products" at bounding box center [900, 197] width 100 height 16
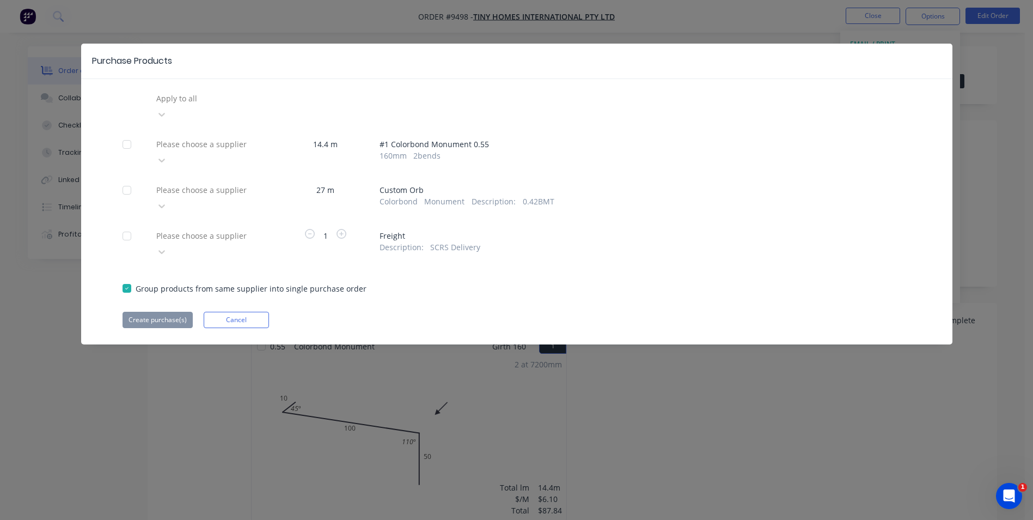
click at [238, 105] on div at bounding box center [233, 99] width 157 height 14
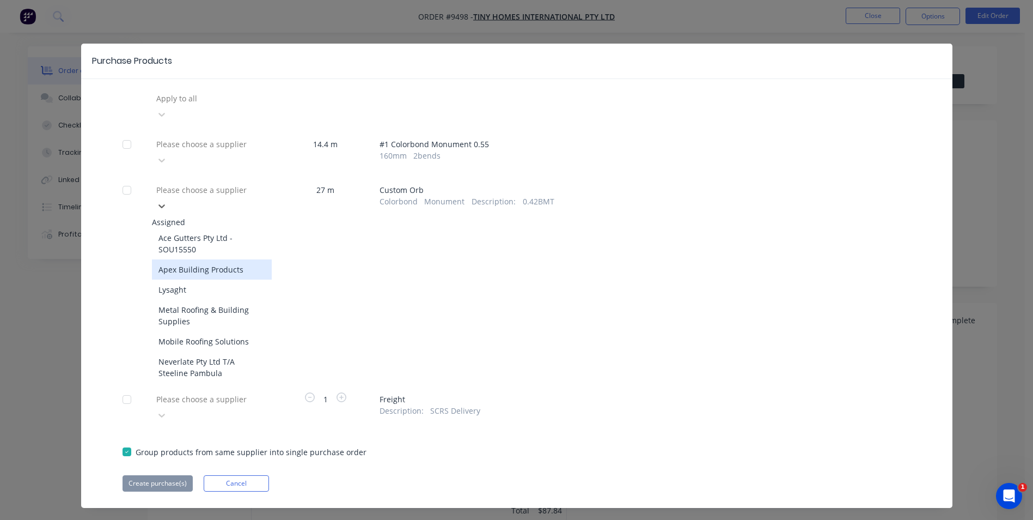
drag, startPoint x: 214, startPoint y: 236, endPoint x: 182, endPoint y: 248, distance: 34.5
click at [214, 259] on div "Apex Building Products" at bounding box center [212, 269] width 120 height 20
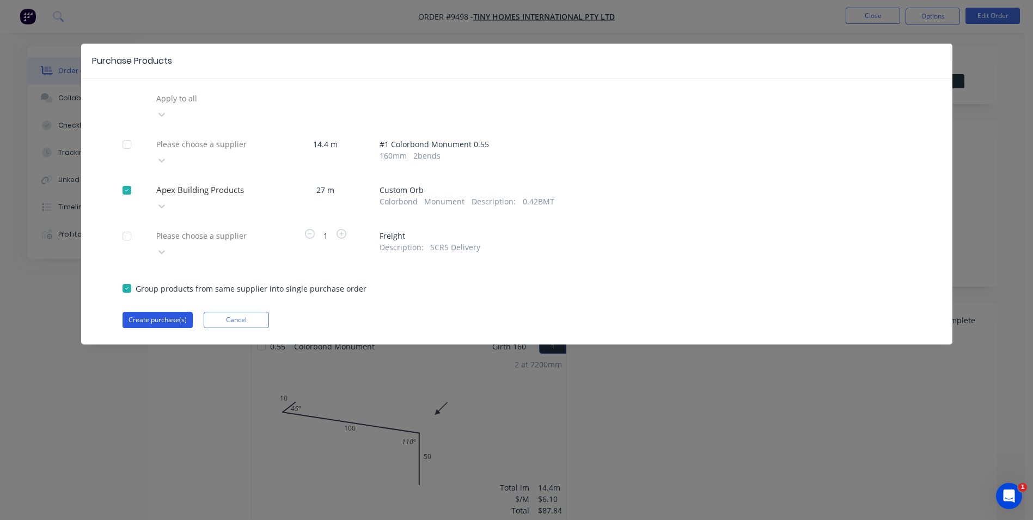
click at [162, 312] on button "Create purchase(s)" at bounding box center [158, 320] width 70 height 16
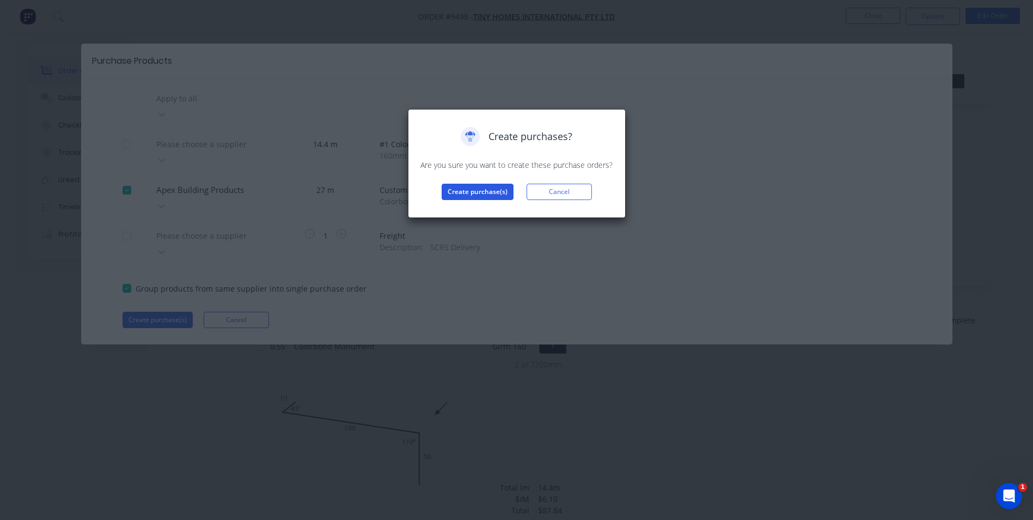
click at [467, 190] on button "Create purchase(s)" at bounding box center [478, 192] width 72 height 16
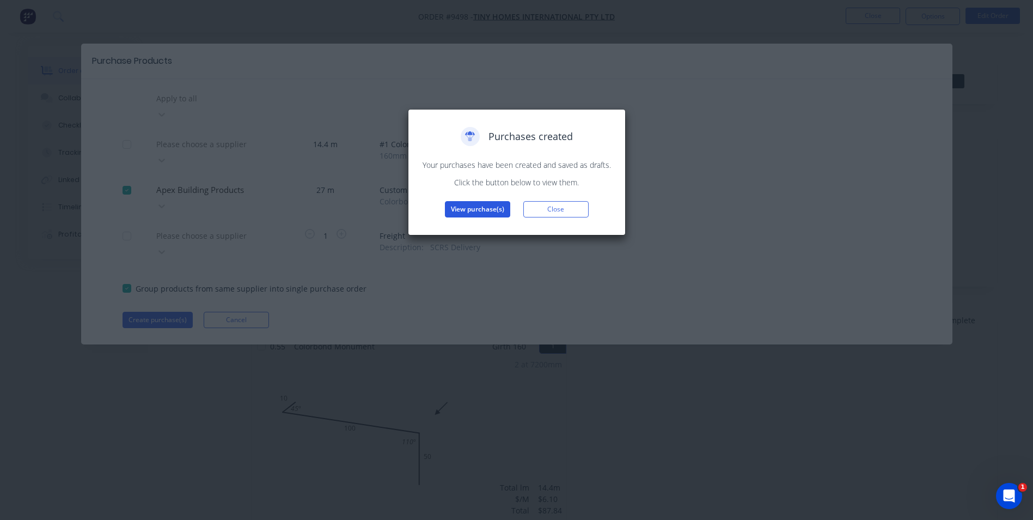
click at [476, 204] on button "View purchase(s)" at bounding box center [477, 209] width 65 height 16
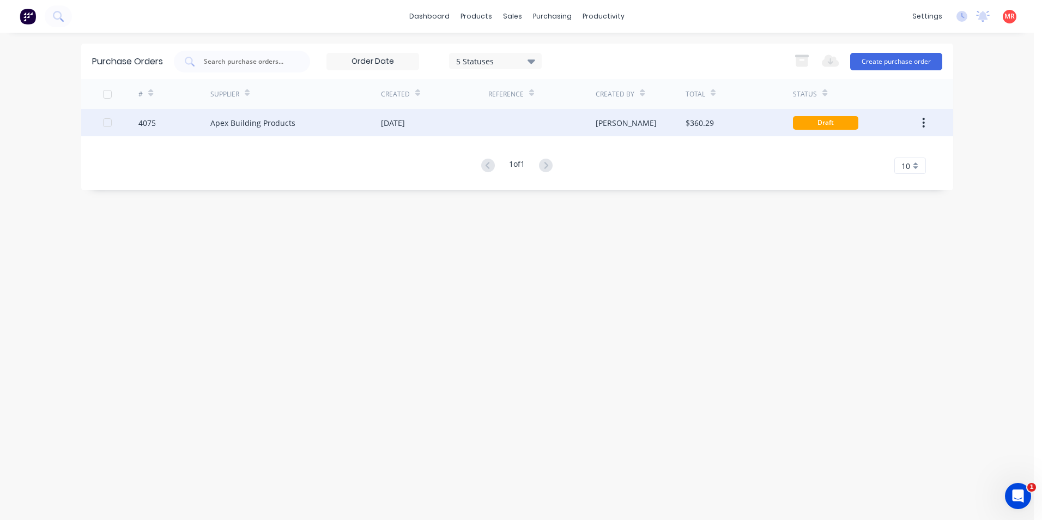
click at [586, 127] on div at bounding box center [541, 122] width 107 height 27
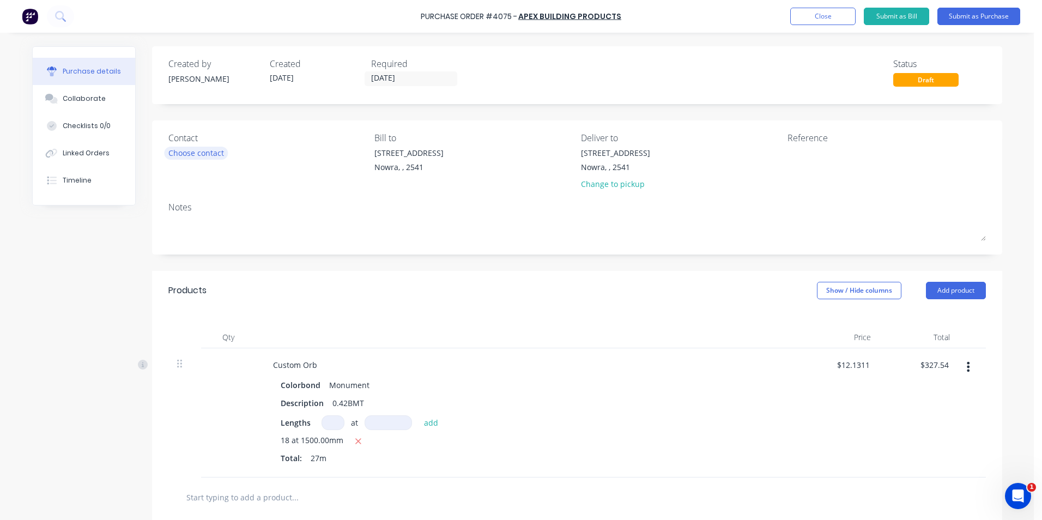
click at [199, 150] on div "Choose contact" at bounding box center [196, 152] width 56 height 11
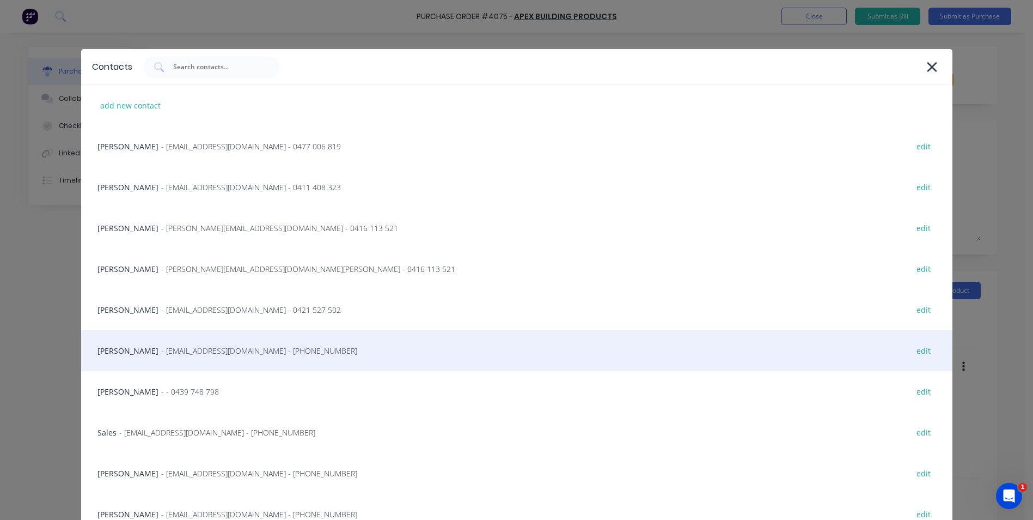
click at [164, 346] on span "- info@SCRS.net.au - (02) 4411 1090" at bounding box center [259, 350] width 196 height 11
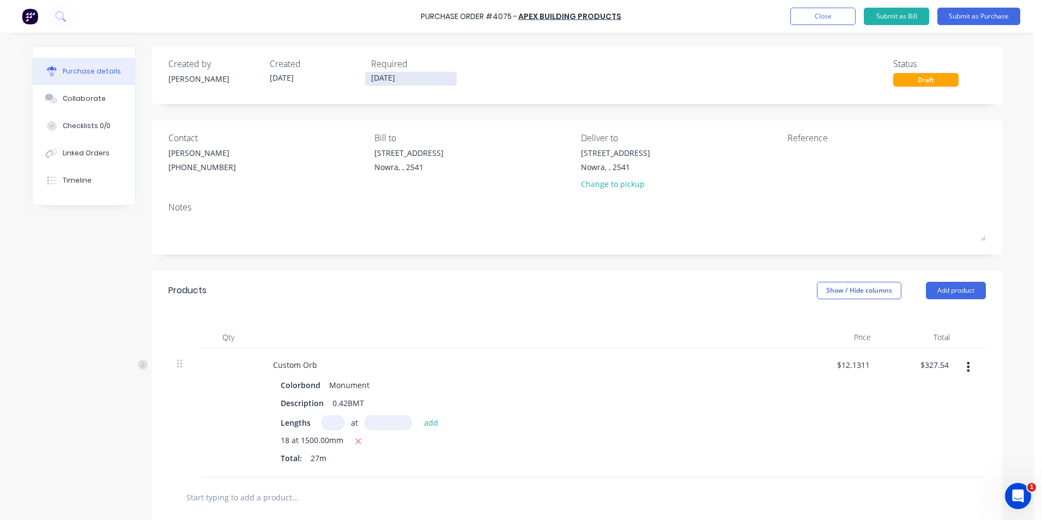
click at [409, 81] on input "[DATE]" at bounding box center [411, 79] width 92 height 14
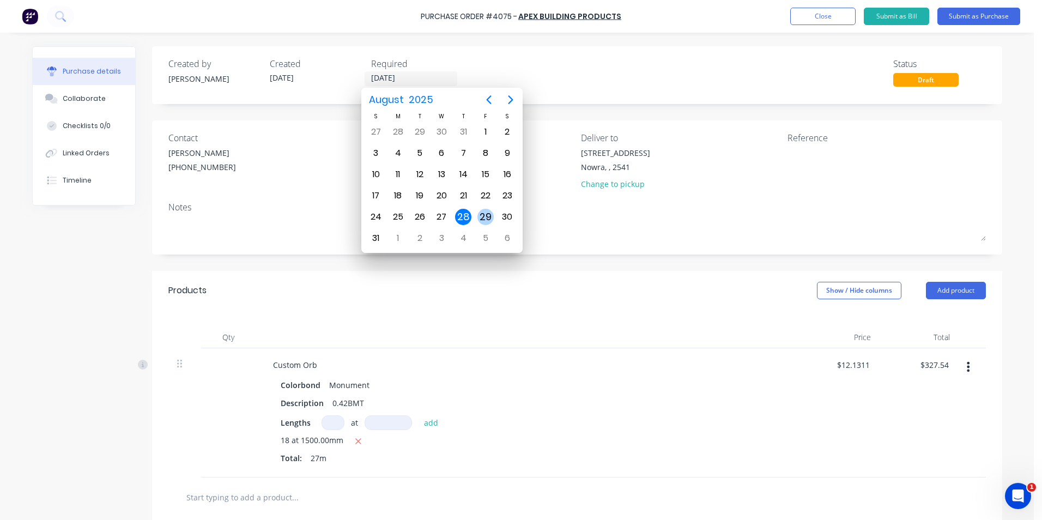
click at [488, 218] on div "29" at bounding box center [485, 217] width 16 height 16
type input "29/08/25"
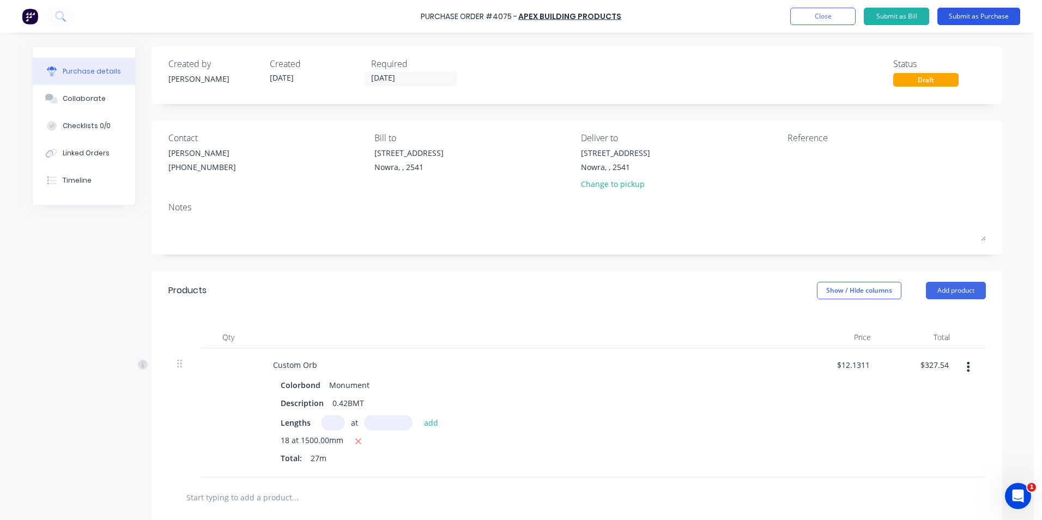
click at [974, 15] on button "Submit as Purchase" at bounding box center [978, 16] width 83 height 17
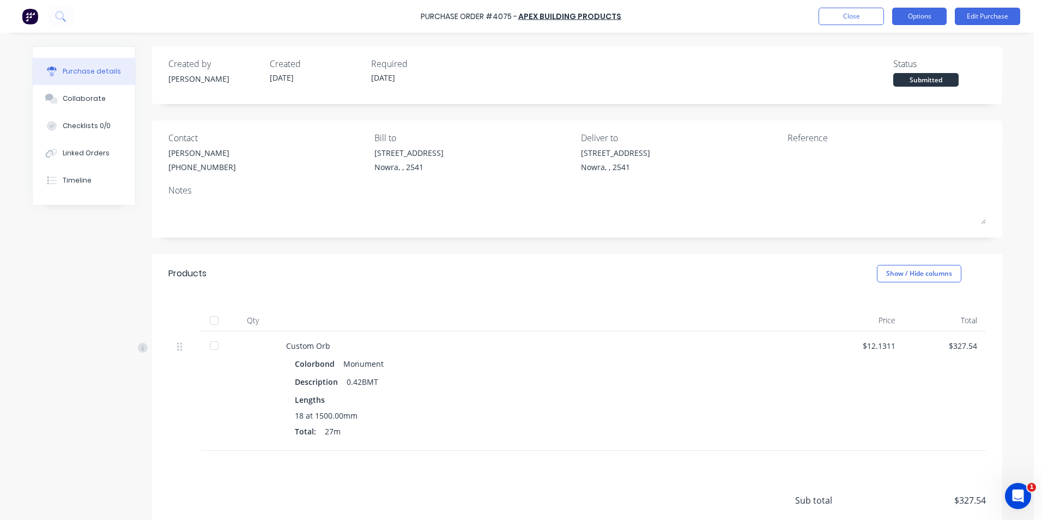
click at [920, 16] on button "Options" at bounding box center [919, 16] width 54 height 17
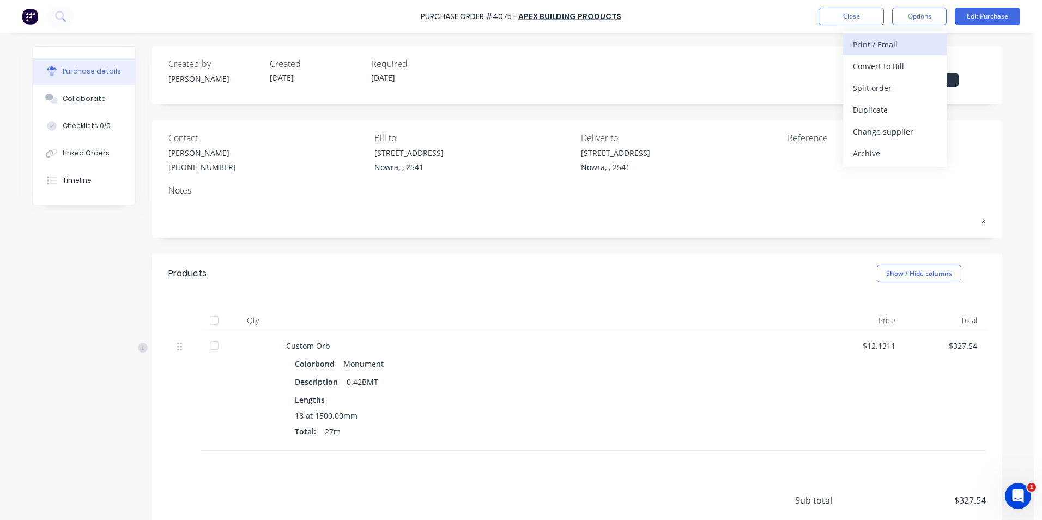
click at [893, 48] on div "Print / Email" at bounding box center [895, 45] width 84 height 16
click at [893, 68] on div "With pricing" at bounding box center [895, 66] width 84 height 16
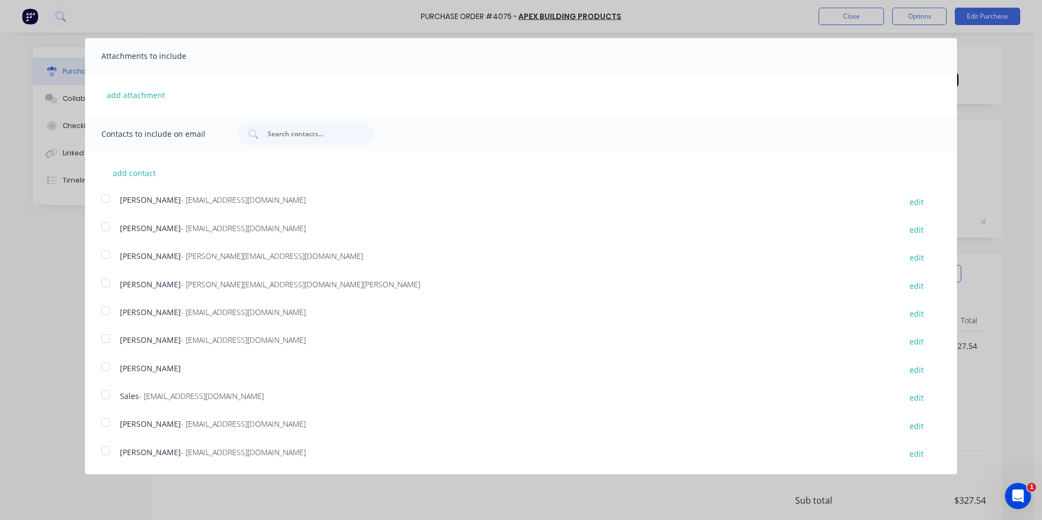
click at [112, 396] on div at bounding box center [106, 395] width 22 height 22
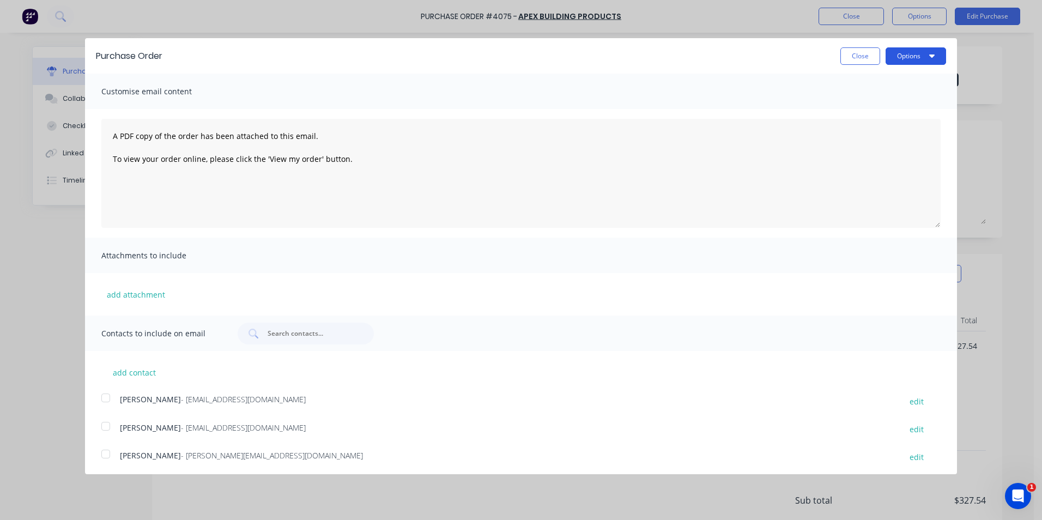
click at [892, 57] on button "Options" at bounding box center [915, 55] width 60 height 17
drag, startPoint x: 880, startPoint y: 107, endPoint x: 851, endPoint y: 67, distance: 49.6
click at [880, 107] on div "Email" at bounding box center [894, 106] width 84 height 16
click at [860, 52] on button "Close" at bounding box center [860, 55] width 40 height 17
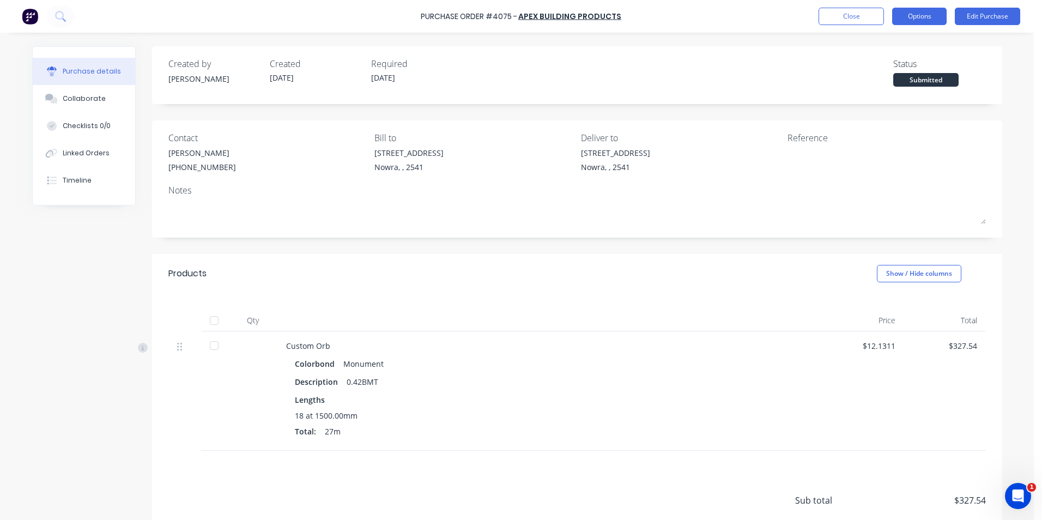
click at [916, 17] on button "Options" at bounding box center [919, 16] width 54 height 17
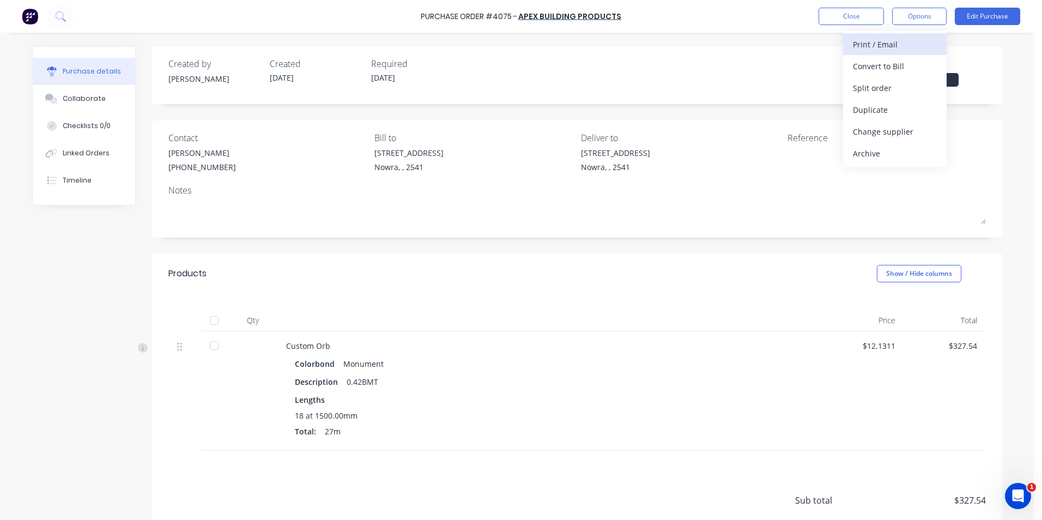
click at [904, 44] on div "Print / Email" at bounding box center [895, 45] width 84 height 16
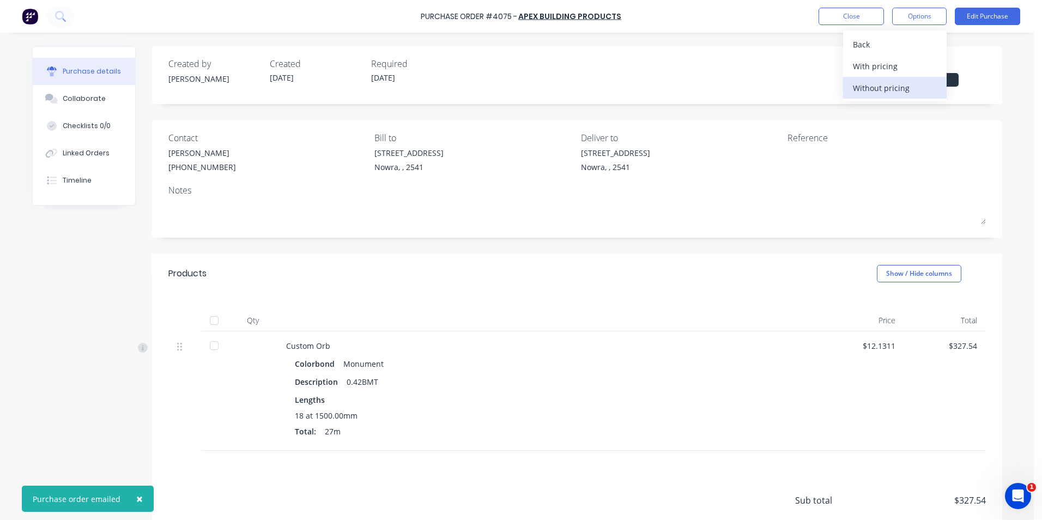
click at [898, 81] on div "Without pricing" at bounding box center [895, 88] width 84 height 16
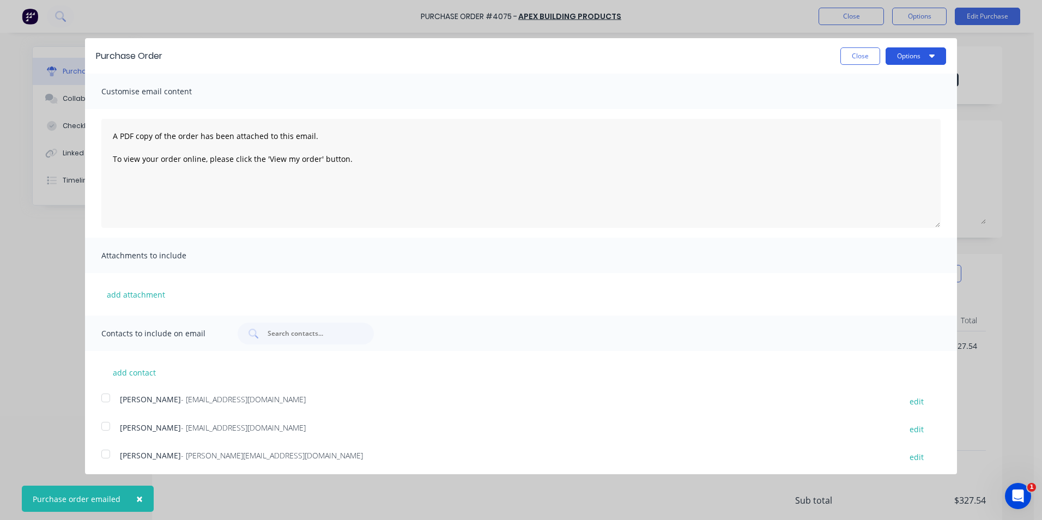
click at [902, 59] on button "Options" at bounding box center [915, 55] width 60 height 17
click at [881, 87] on div "Print" at bounding box center [894, 84] width 84 height 16
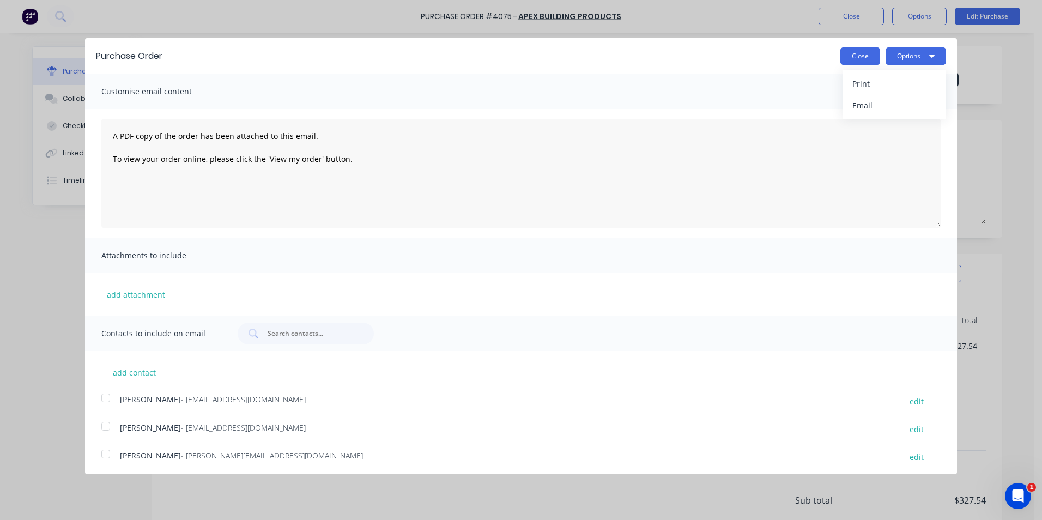
click at [841, 58] on button "Close" at bounding box center [860, 55] width 40 height 17
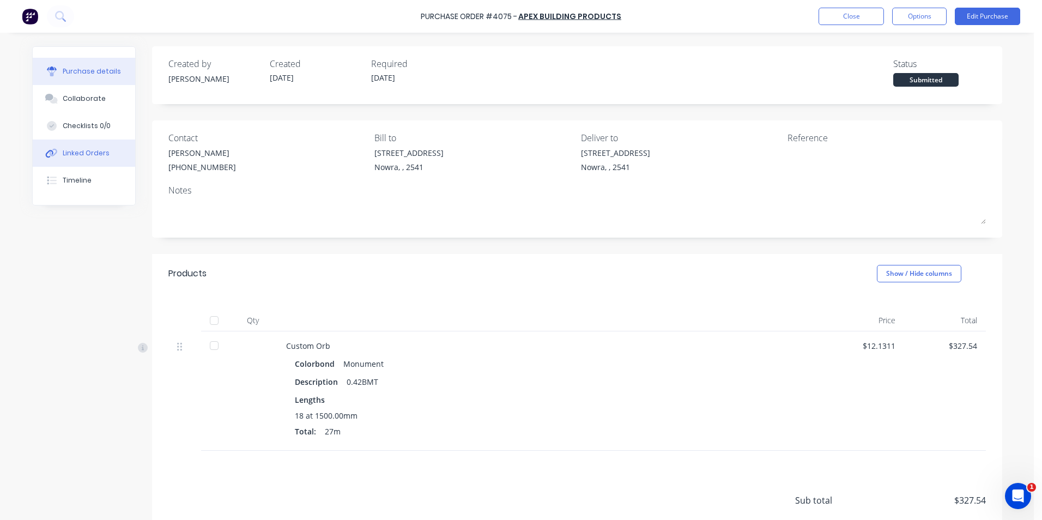
click at [85, 147] on button "Linked Orders" at bounding box center [84, 152] width 102 height 27
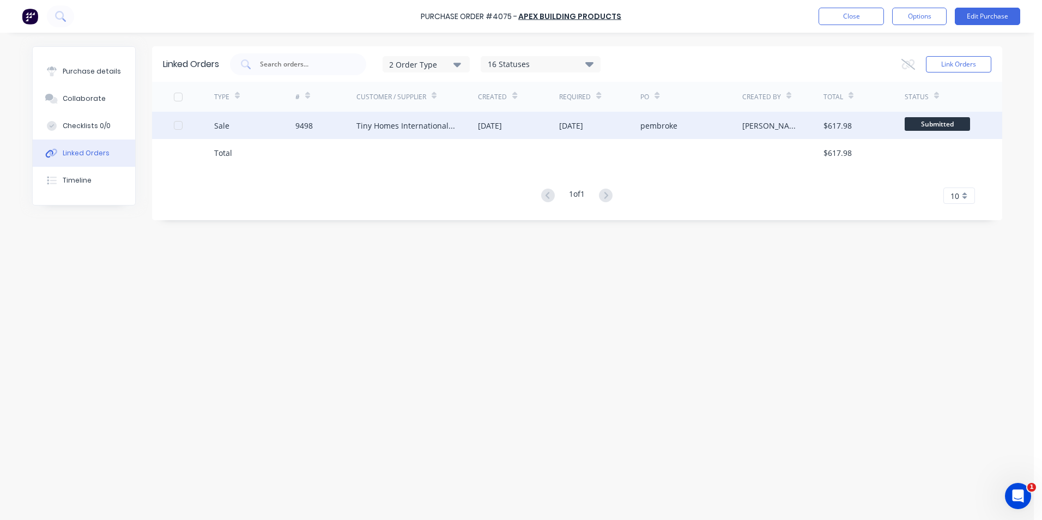
click at [317, 127] on div "9498" at bounding box center [325, 125] width 61 height 27
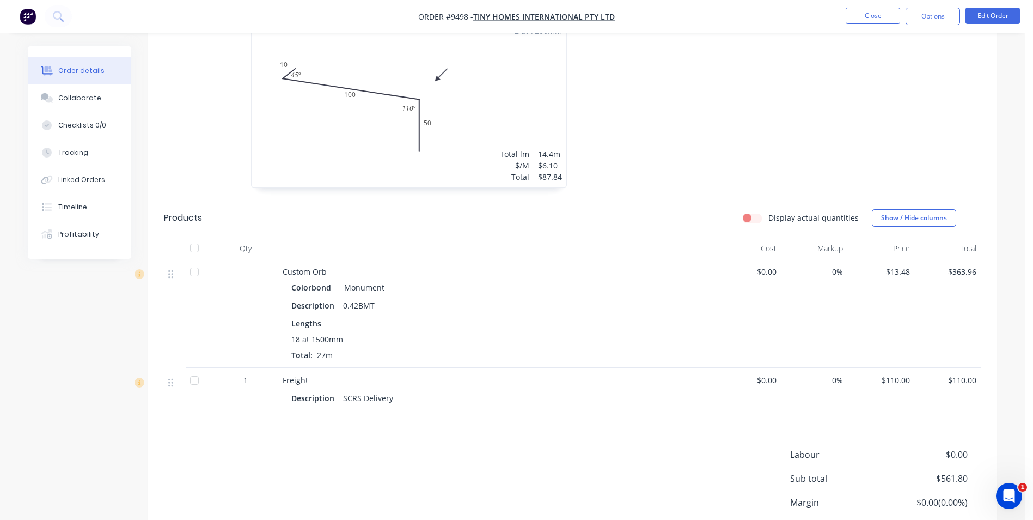
scroll to position [421, 0]
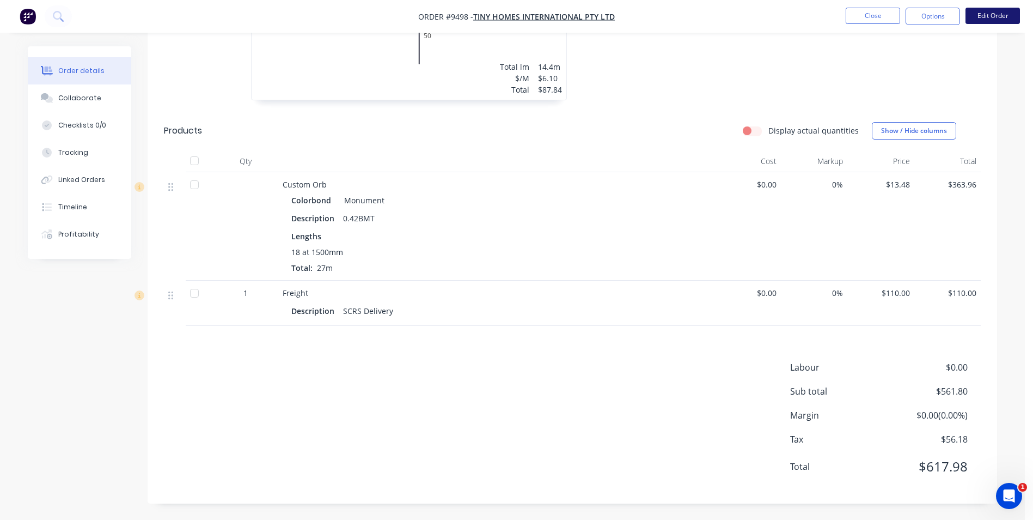
click at [984, 14] on button "Edit Order" at bounding box center [993, 16] width 54 height 16
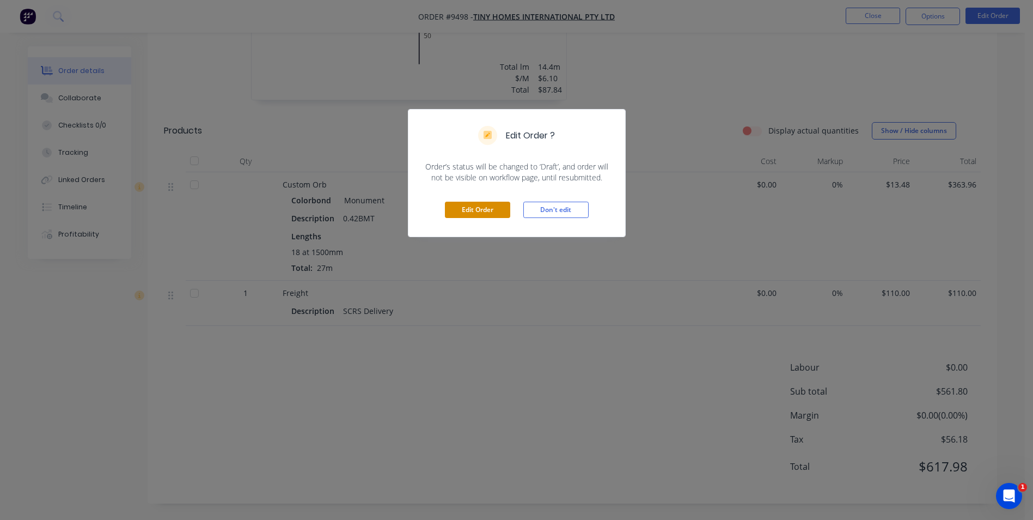
click at [477, 208] on button "Edit Order" at bounding box center [477, 210] width 65 height 16
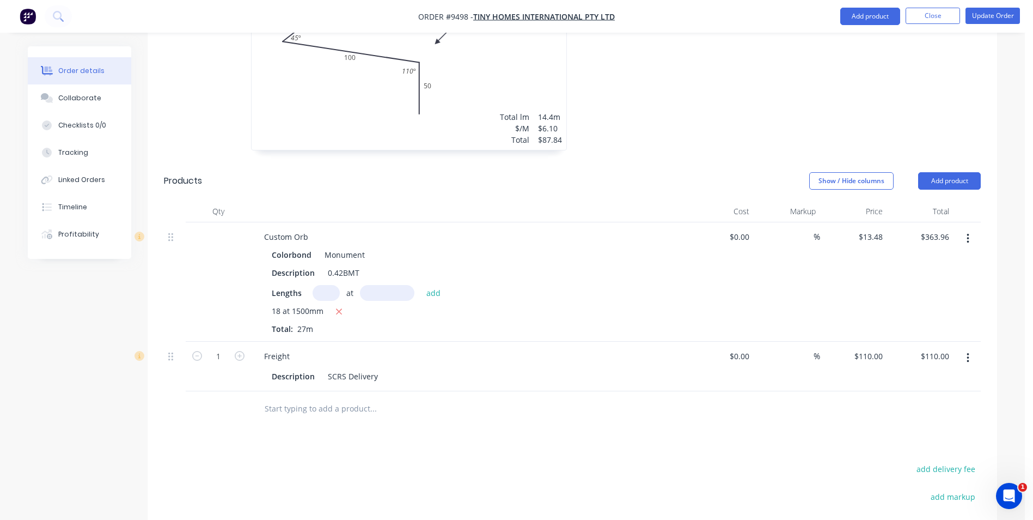
scroll to position [562, 0]
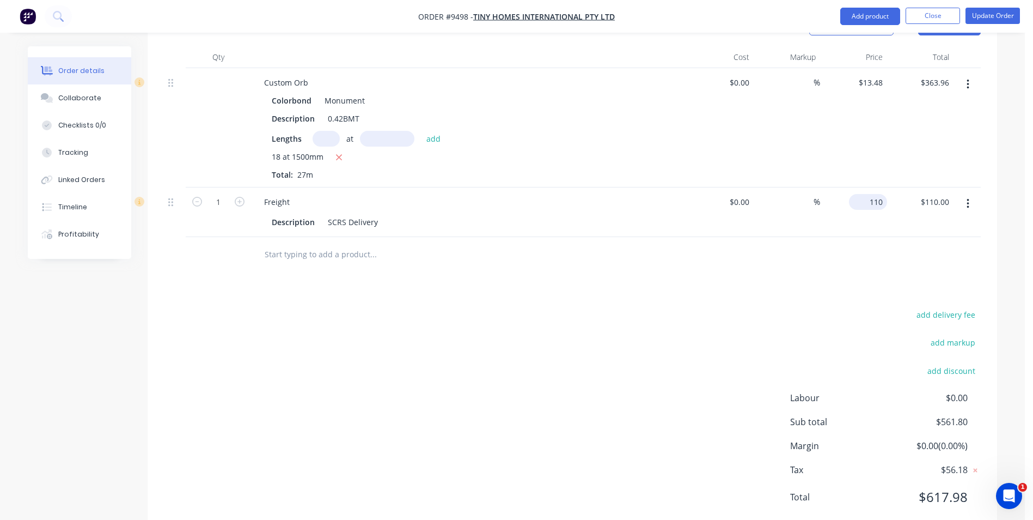
click at [880, 194] on input "110" at bounding box center [871, 202] width 34 height 16
type input "$50.00"
click at [784, 307] on div "add delivery fee add markup add discount Labour $0.00 Sub total $561.80 Margin …" at bounding box center [572, 412] width 817 height 210
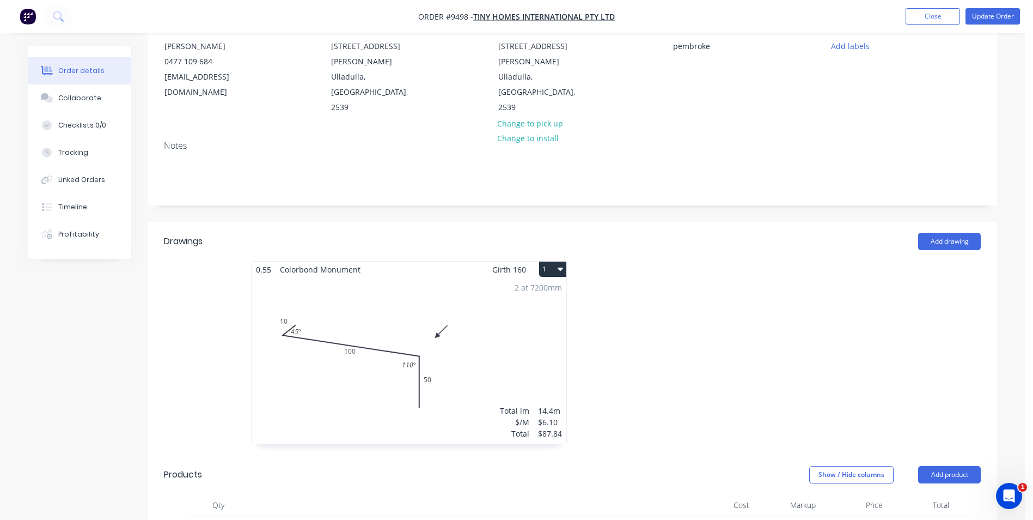
scroll to position [0, 0]
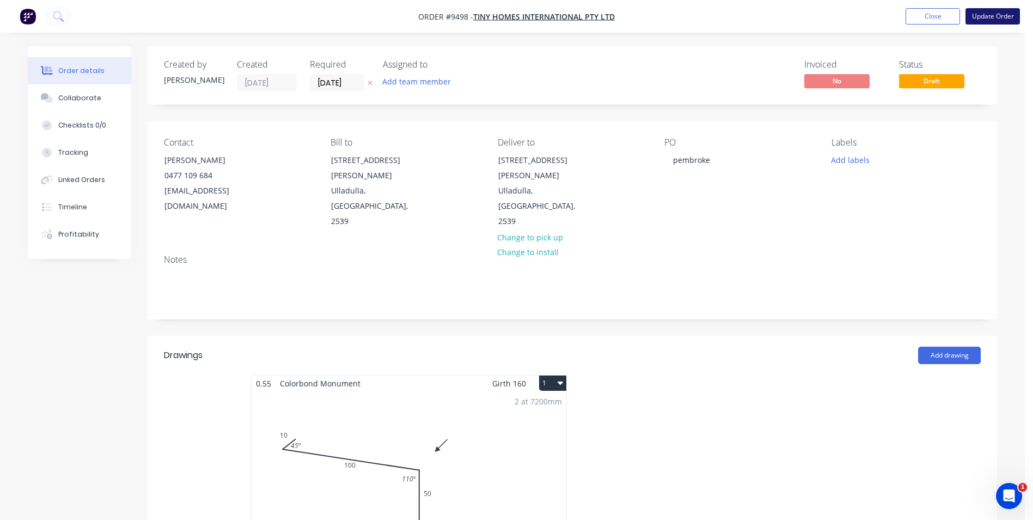
click at [1006, 18] on button "Update Order" at bounding box center [993, 16] width 54 height 16
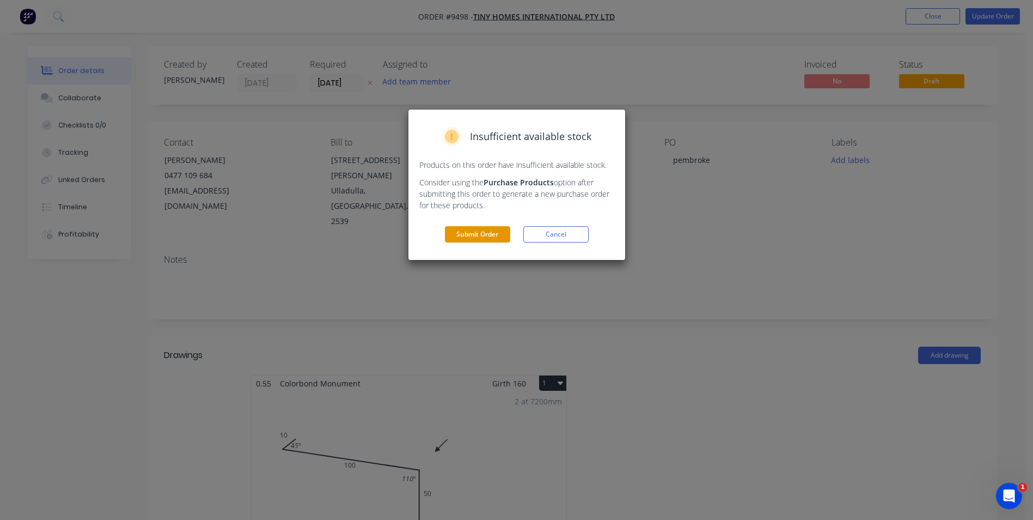
click at [467, 238] on button "Submit Order" at bounding box center [477, 234] width 65 height 16
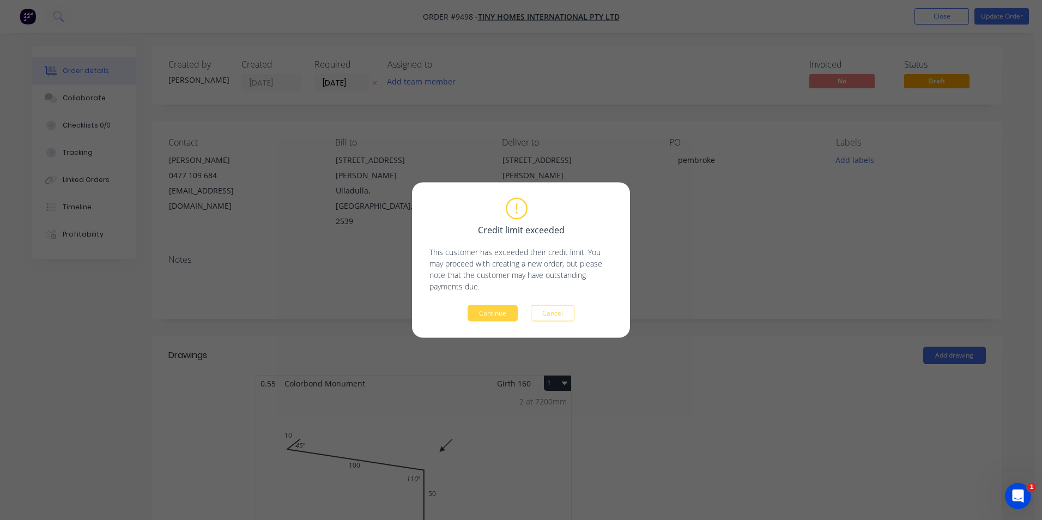
drag, startPoint x: 488, startPoint y: 315, endPoint x: 640, endPoint y: 223, distance: 178.0
click at [488, 315] on button "Continue" at bounding box center [492, 313] width 50 height 16
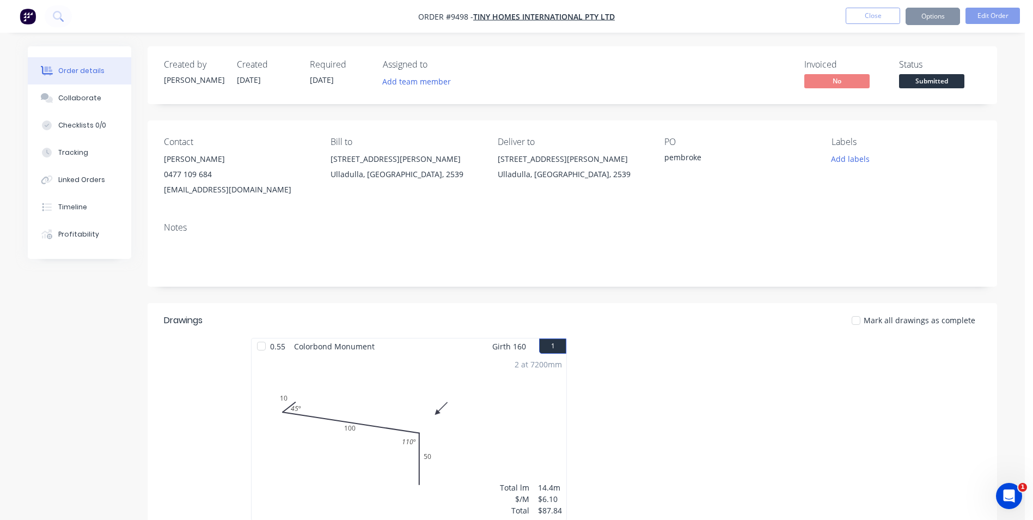
click at [936, 13] on button "Options" at bounding box center [933, 16] width 54 height 17
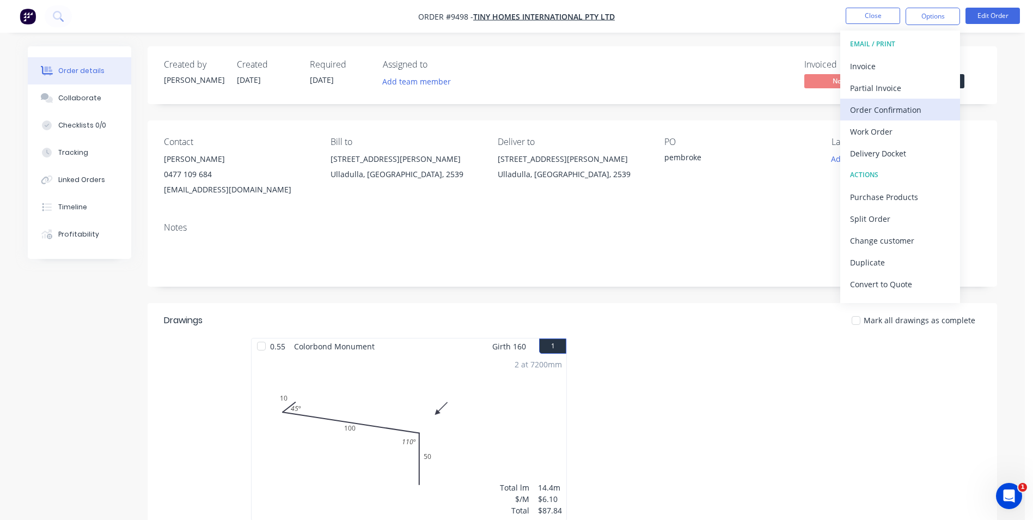
click at [891, 111] on div "Order Confirmation" at bounding box center [900, 110] width 100 height 16
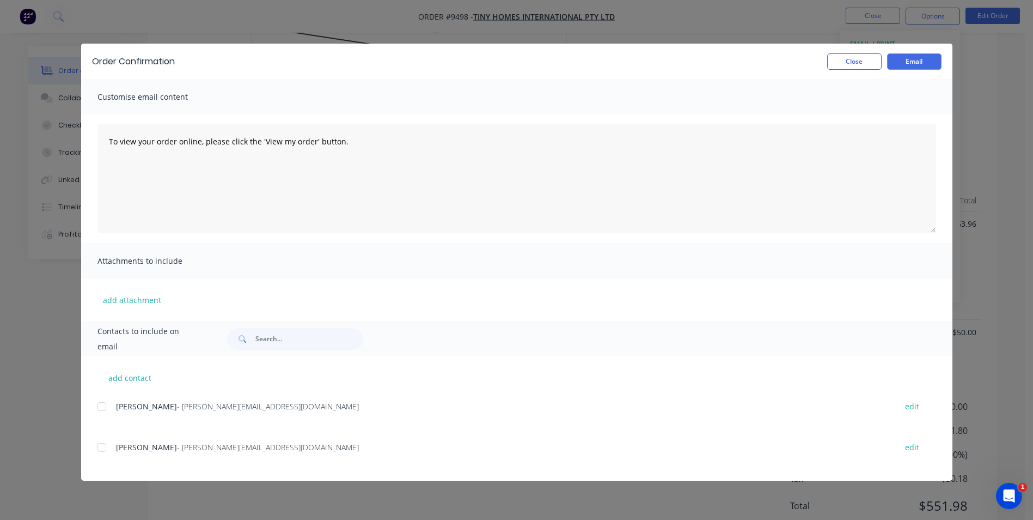
click at [104, 407] on div at bounding box center [102, 407] width 22 height 22
click at [907, 58] on button "Email" at bounding box center [914, 61] width 54 height 16
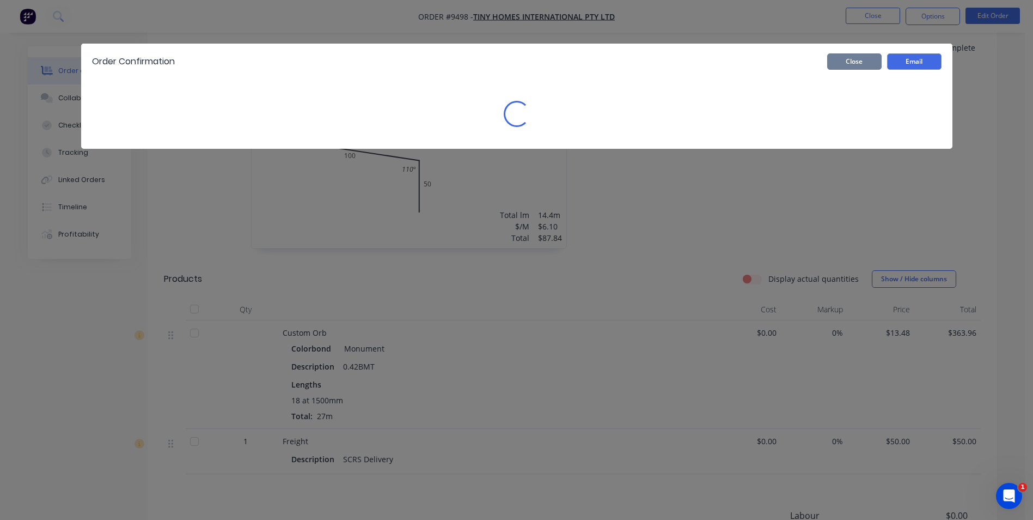
click at [868, 65] on button "Close" at bounding box center [855, 61] width 54 height 16
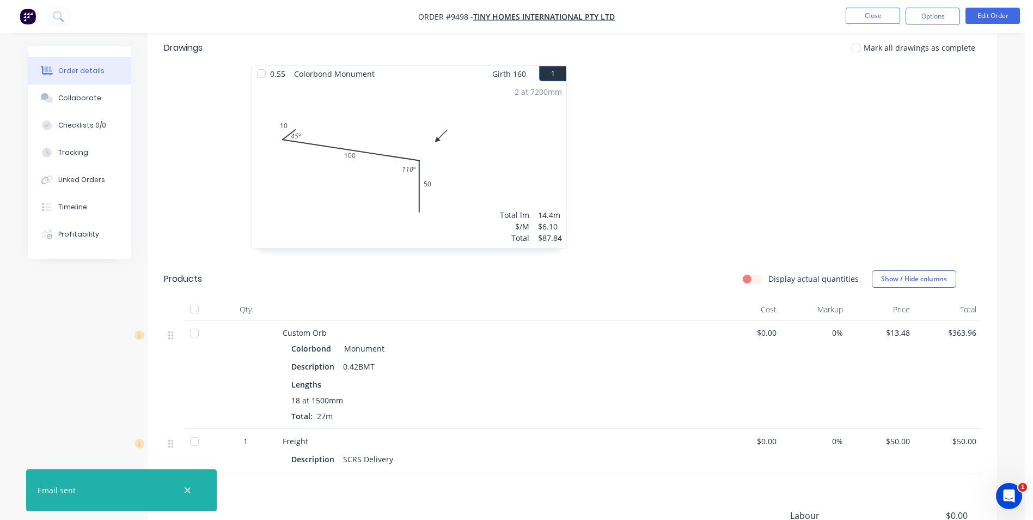
click at [28, 22] on img "button" at bounding box center [28, 16] width 16 height 16
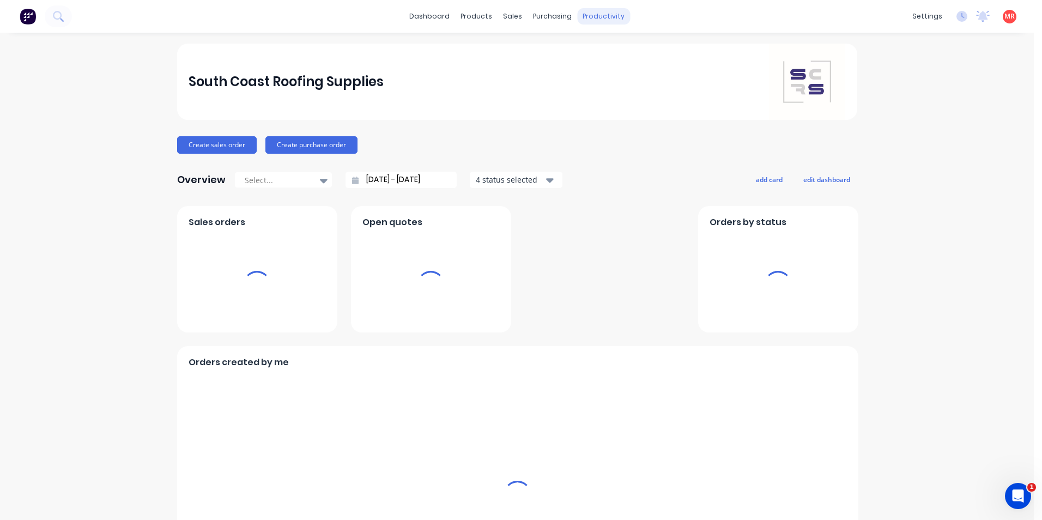
click at [604, 24] on div "productivity" at bounding box center [603, 16] width 53 height 16
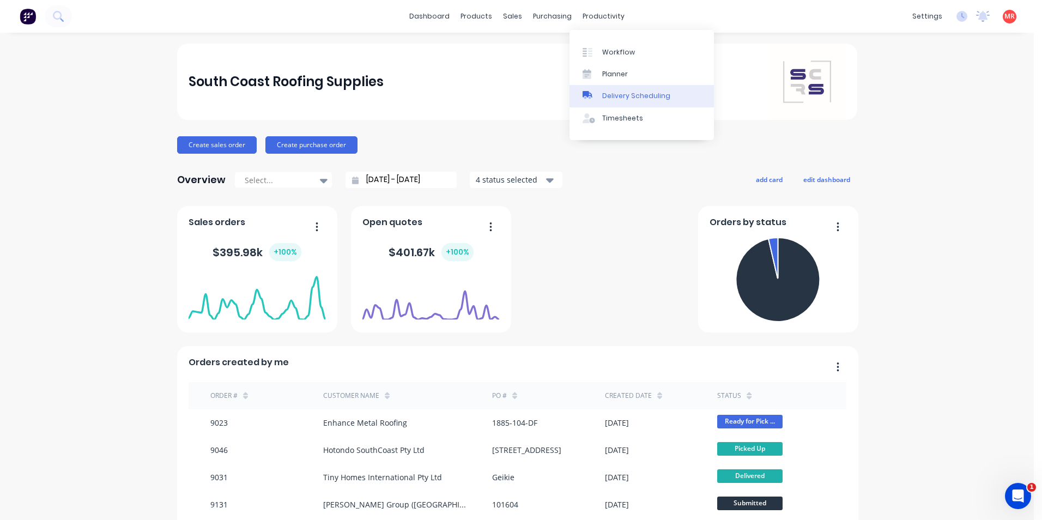
click at [604, 92] on div "Delivery Scheduling" at bounding box center [636, 96] width 68 height 10
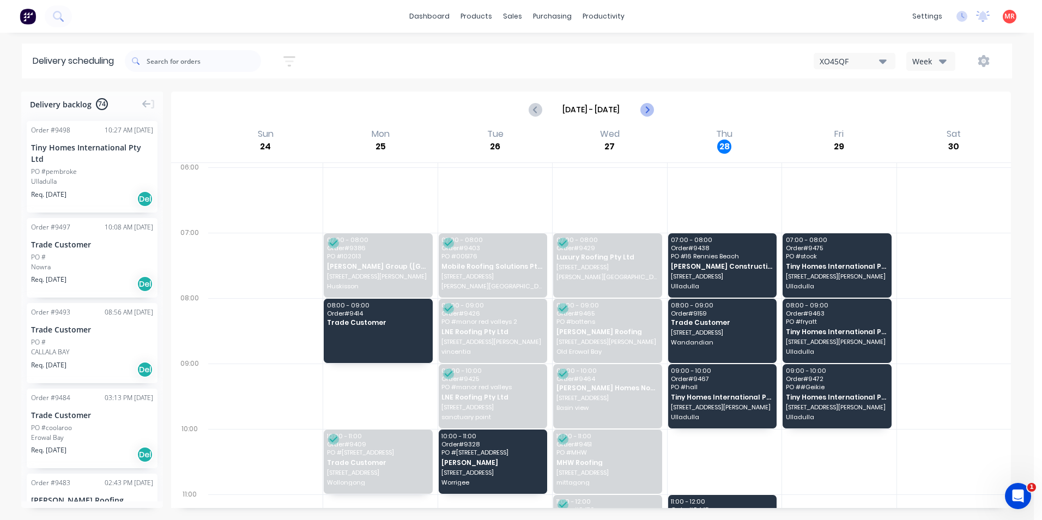
click at [653, 106] on button "Next page" at bounding box center [646, 110] width 22 height 22
type input "Aug 31 - Sep 6"
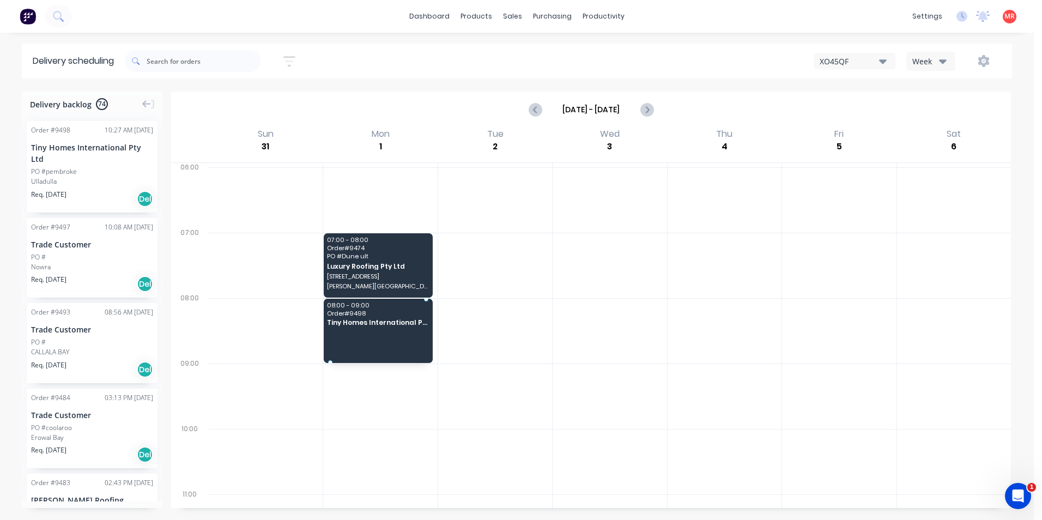
drag, startPoint x: 112, startPoint y: 153, endPoint x: 240, endPoint y: 233, distance: 150.5
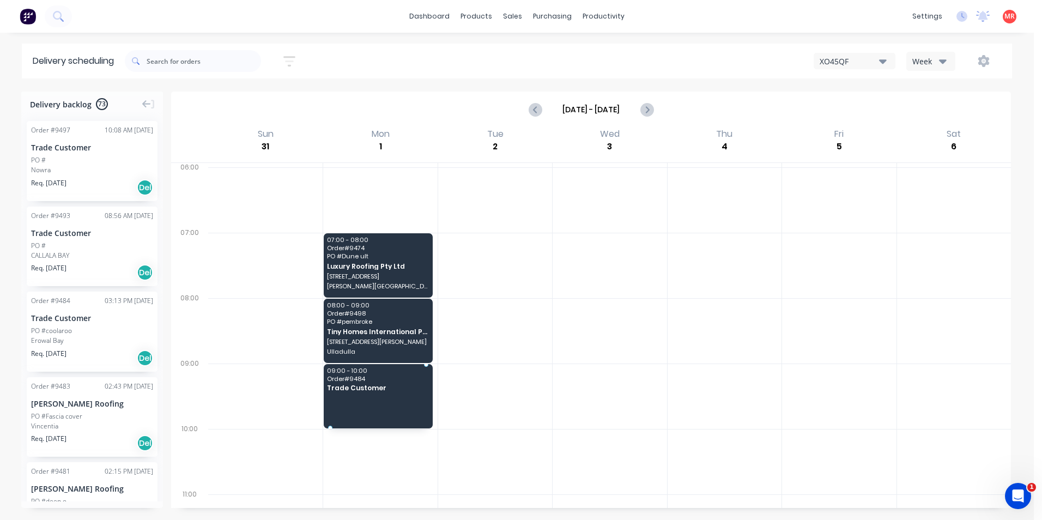
drag, startPoint x: 99, startPoint y: 332, endPoint x: 369, endPoint y: 375, distance: 273.7
click at [35, 13] on img at bounding box center [28, 16] width 16 height 16
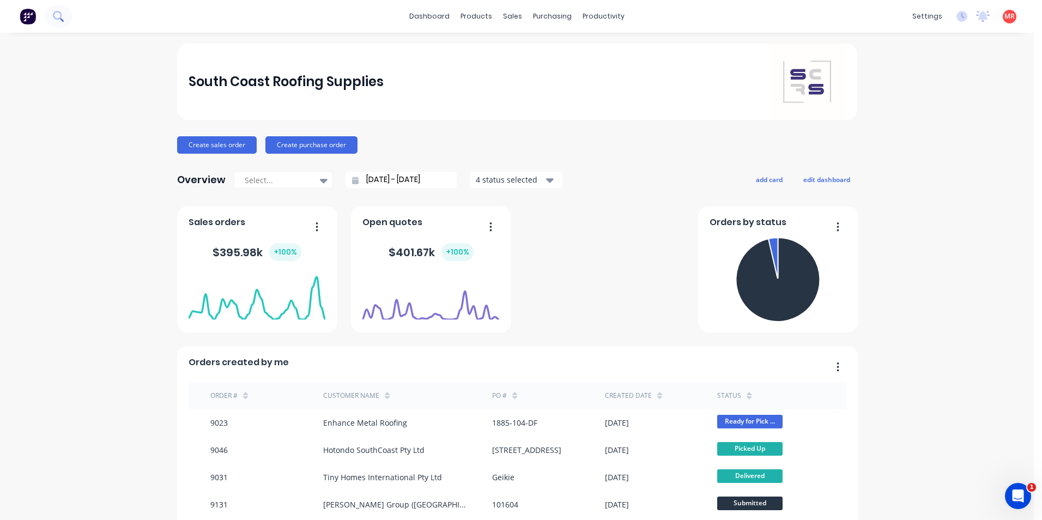
click at [60, 25] on button at bounding box center [58, 16] width 27 height 22
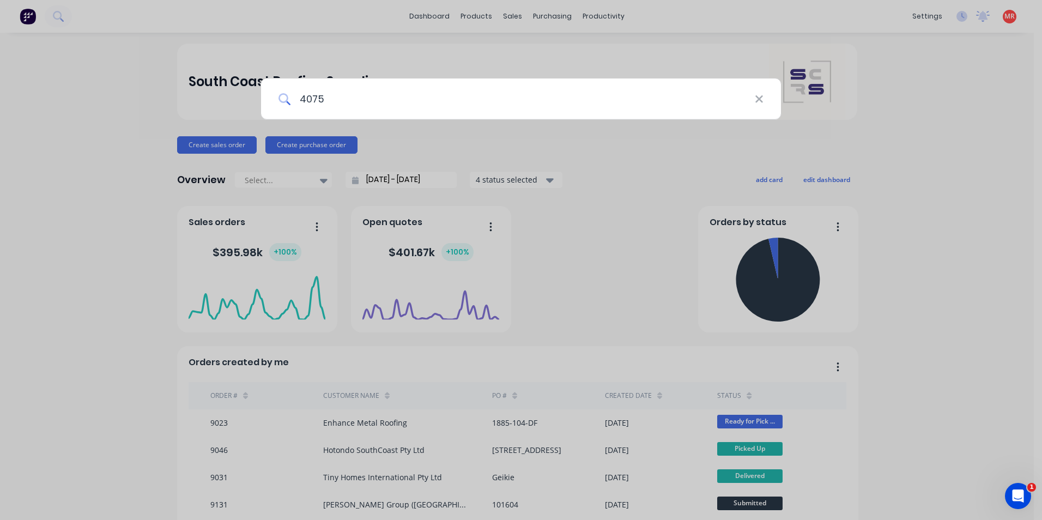
click at [316, 96] on input "4075" at bounding box center [522, 98] width 464 height 41
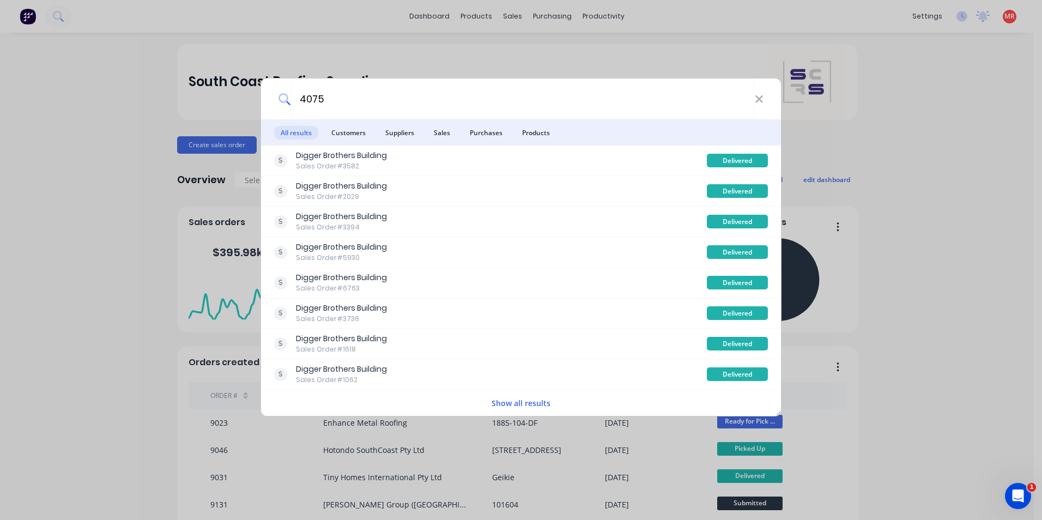
type input "4075"
click at [370, 135] on span "Customers" at bounding box center [348, 133] width 47 height 14
click at [471, 130] on span "Purchases" at bounding box center [486, 133] width 46 height 14
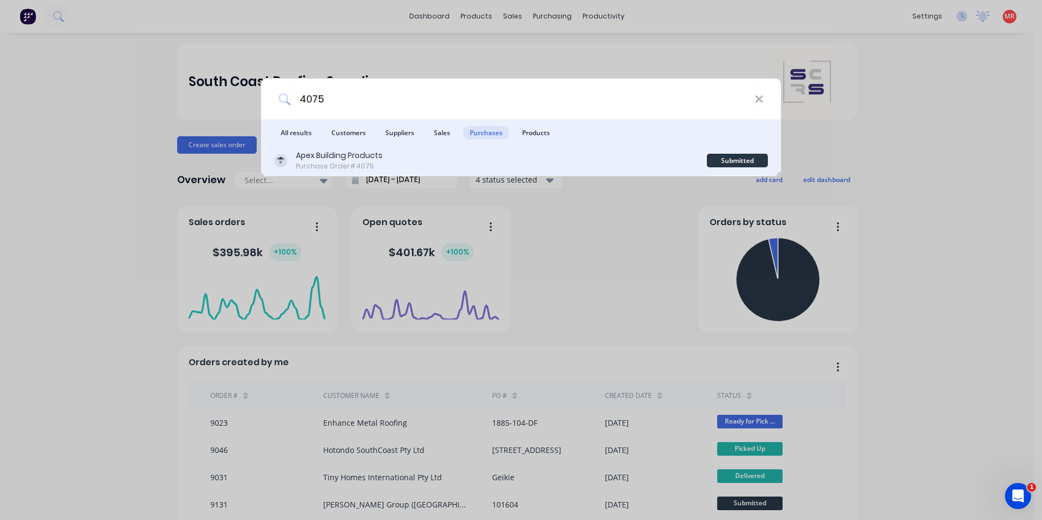
click at [428, 161] on div "Apex Building Products Purchase Order #4075" at bounding box center [490, 160] width 433 height 21
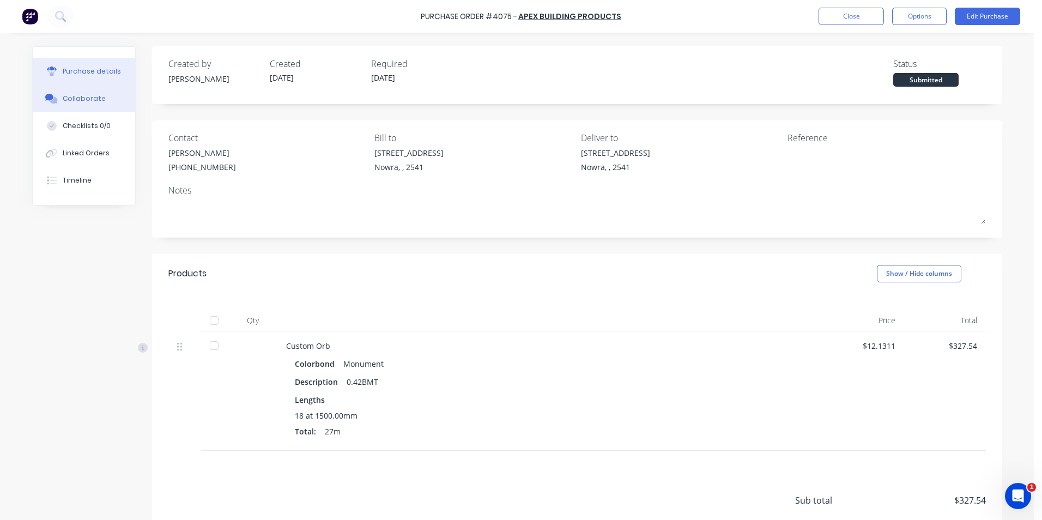
click at [97, 90] on button "Collaborate" at bounding box center [84, 98] width 102 height 27
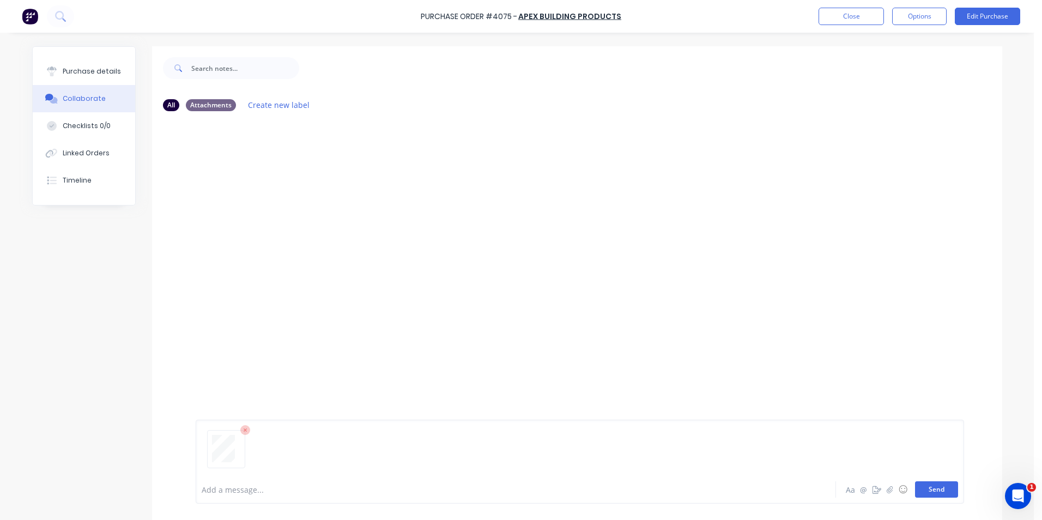
click at [932, 488] on button "Send" at bounding box center [936, 489] width 43 height 16
click at [64, 15] on icon at bounding box center [60, 16] width 10 height 10
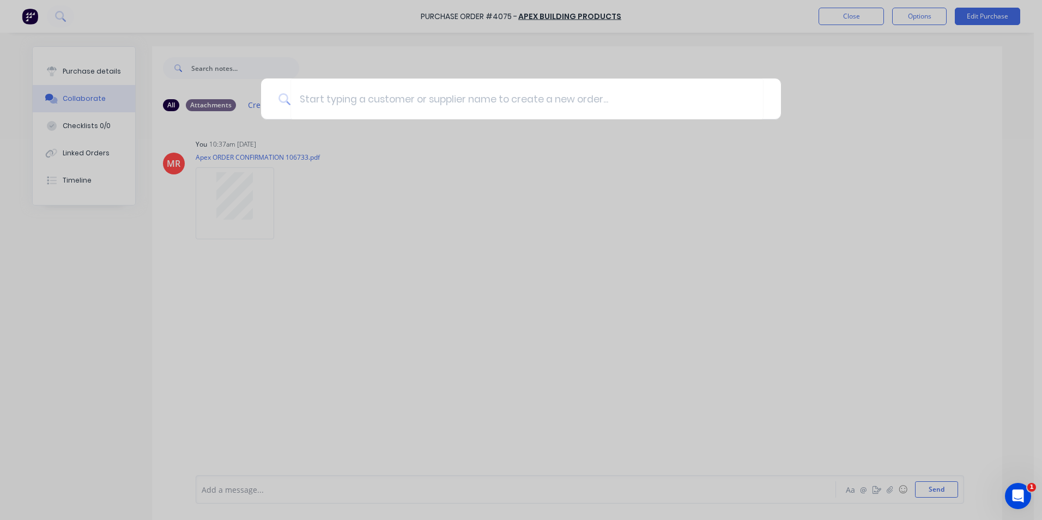
click at [33, 21] on div at bounding box center [521, 260] width 1042 height 520
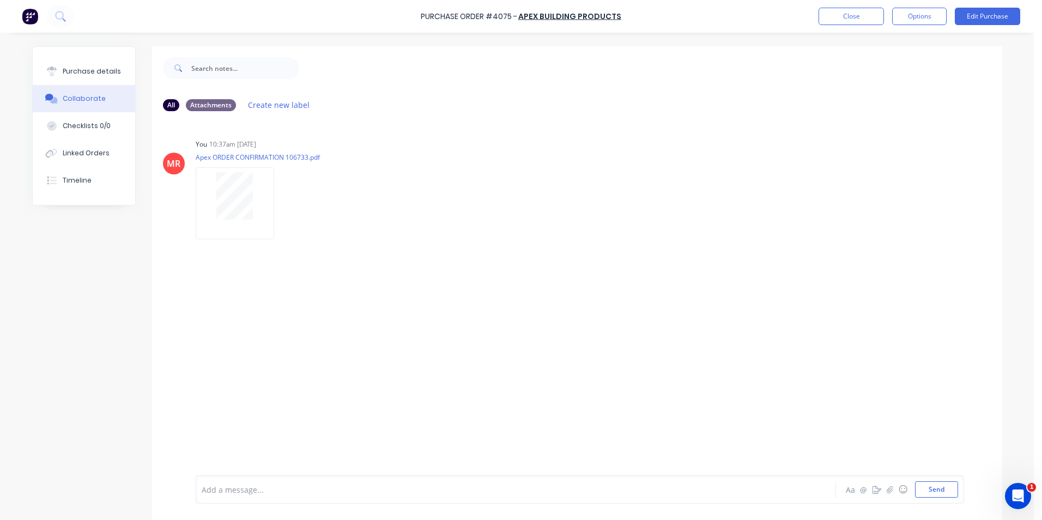
click at [33, 21] on img at bounding box center [30, 16] width 16 height 16
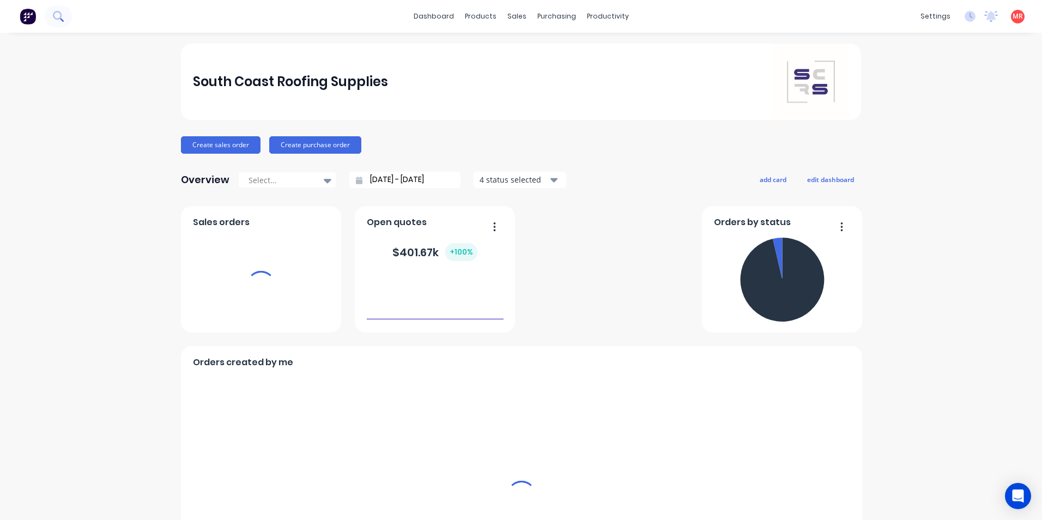
click at [55, 11] on icon at bounding box center [58, 16] width 10 height 10
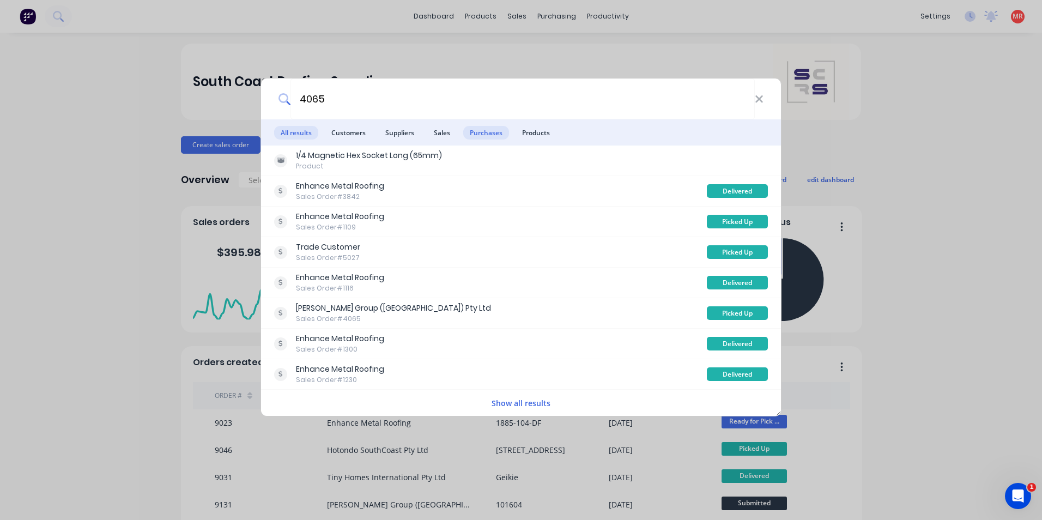
type input "4065"
click at [466, 137] on span "Purchases" at bounding box center [486, 133] width 46 height 14
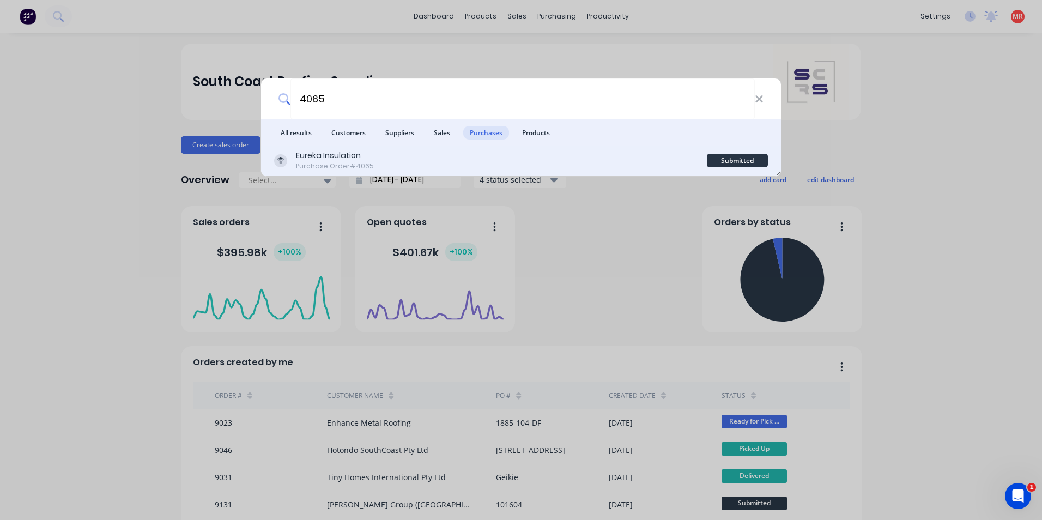
click at [452, 160] on div "Eureka Insulation Purchase Order #4065" at bounding box center [490, 160] width 433 height 21
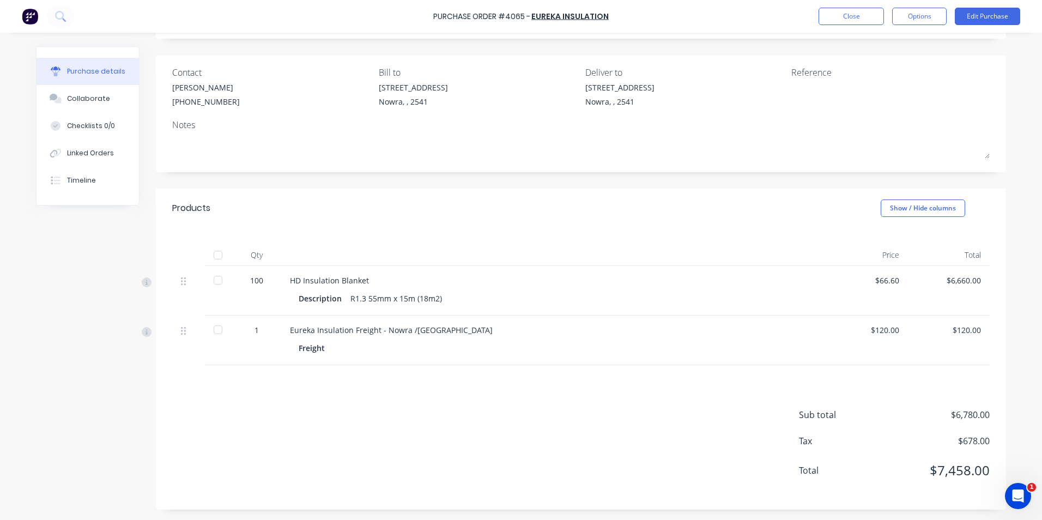
scroll to position [66, 0]
click at [985, 21] on button "Edit Purchase" at bounding box center [986, 16] width 65 height 17
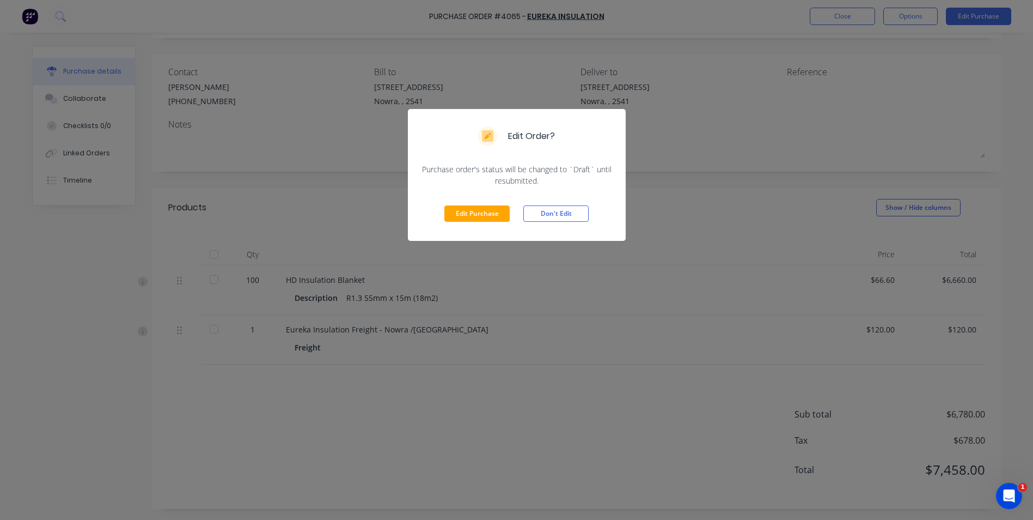
click at [483, 228] on div "Edit Purchase Don't Edit" at bounding box center [517, 213] width 218 height 54
click at [483, 223] on div "Edit Purchase Don't Edit" at bounding box center [517, 213] width 218 height 54
click at [486, 216] on button "Edit Purchase" at bounding box center [477, 213] width 65 height 16
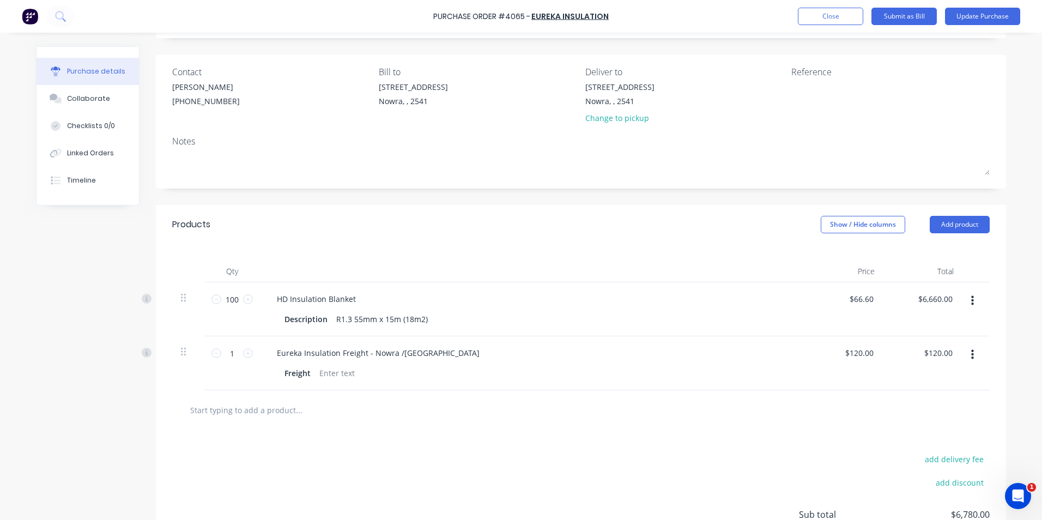
click at [270, 418] on input "text" at bounding box center [299, 410] width 218 height 22
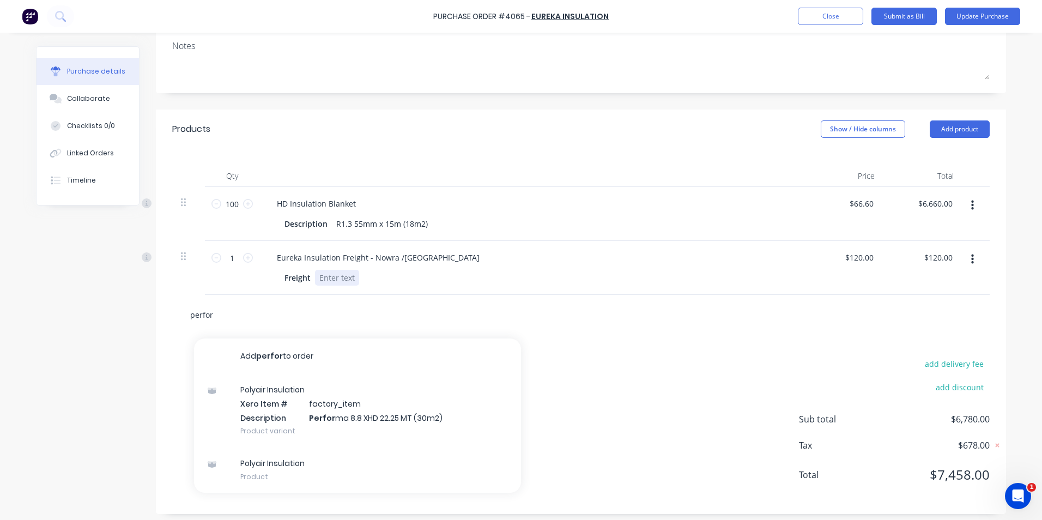
scroll to position [166, 0]
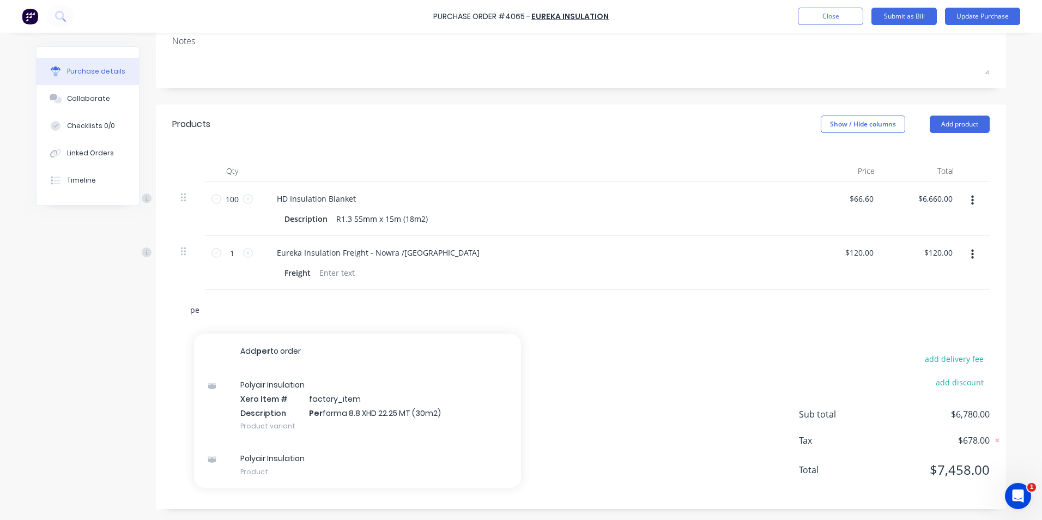
type input "p"
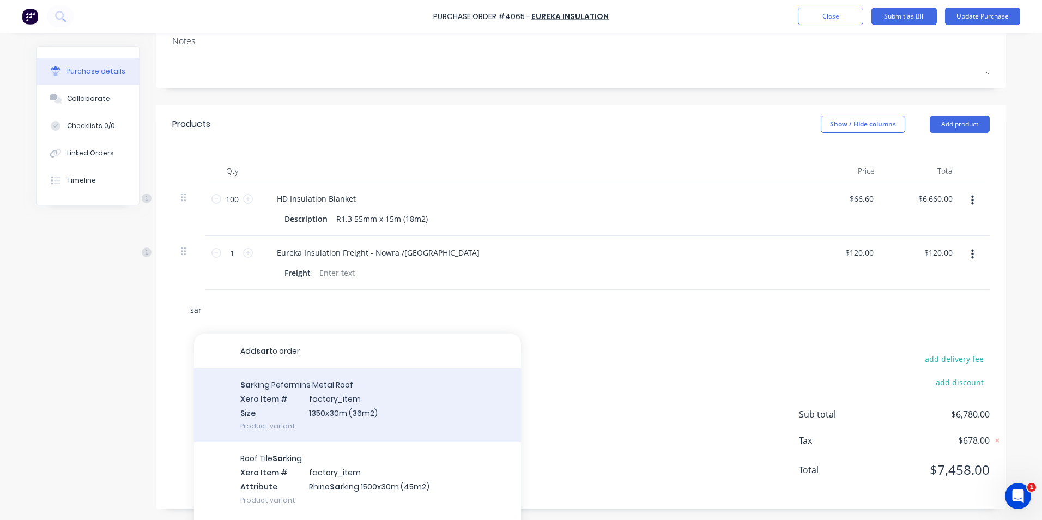
type input "sar"
click at [360, 391] on div "Sar king Peformins Metal Roof Xero Item # factory_item Size 1350x30m (36m2) Pro…" at bounding box center [357, 405] width 327 height 74
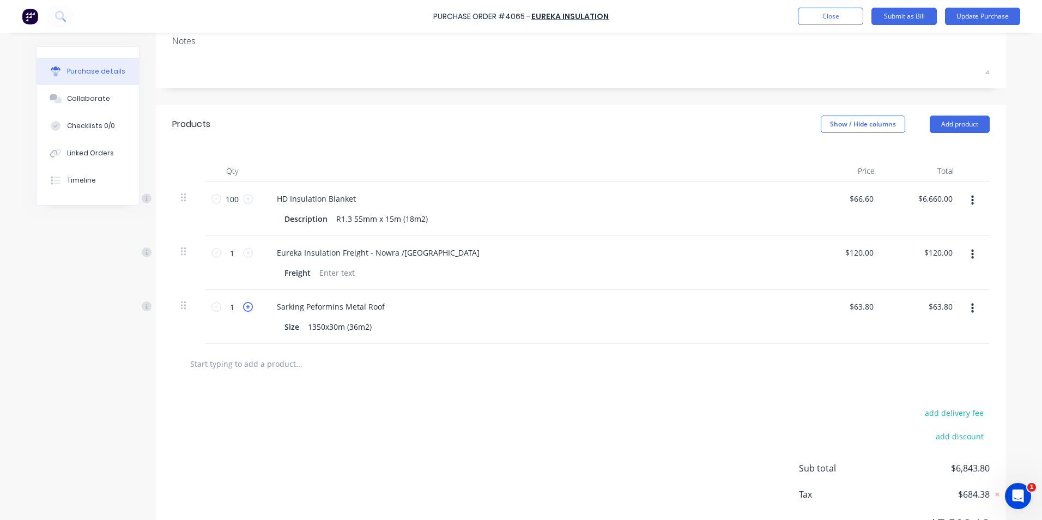
click at [244, 306] on icon at bounding box center [248, 307] width 10 height 10
type input "2"
type input "$127.60"
click at [244, 306] on icon at bounding box center [248, 307] width 10 height 10
type input "3"
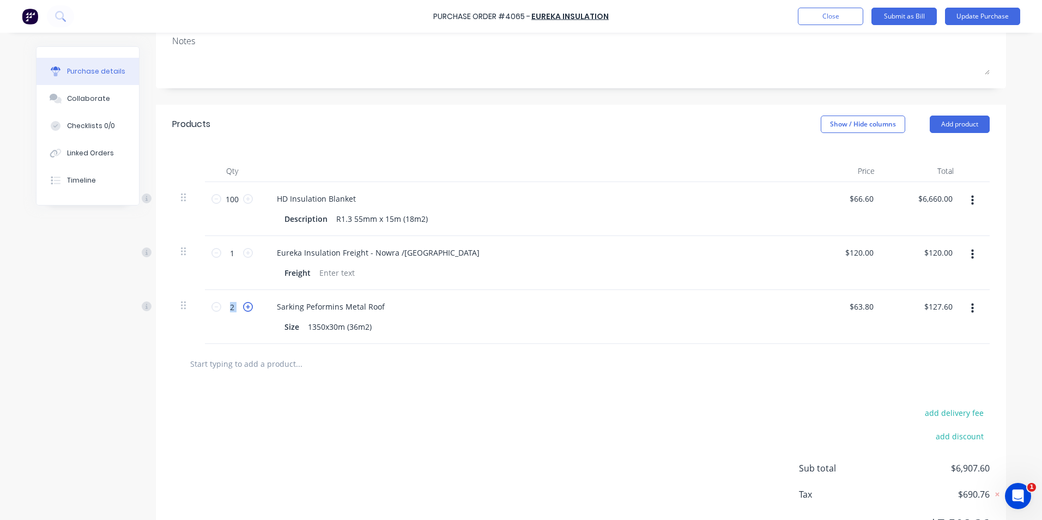
type input "$191.40"
click at [244, 306] on icon at bounding box center [248, 307] width 10 height 10
type input "4"
type input "$255.20"
click at [244, 306] on icon at bounding box center [248, 307] width 10 height 10
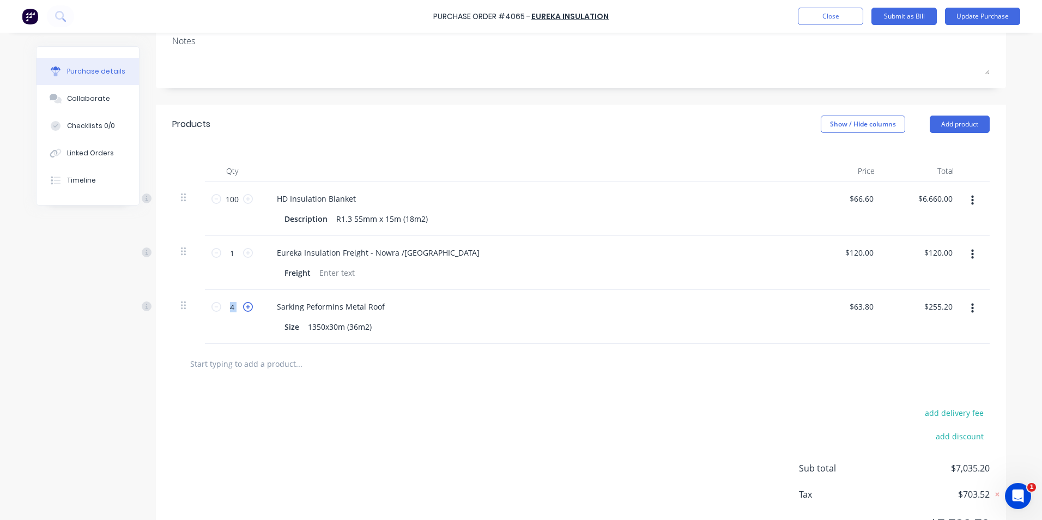
type input "5"
type input "$319.00"
click at [244, 306] on icon at bounding box center [248, 307] width 10 height 10
type input "6"
type input "$382.80"
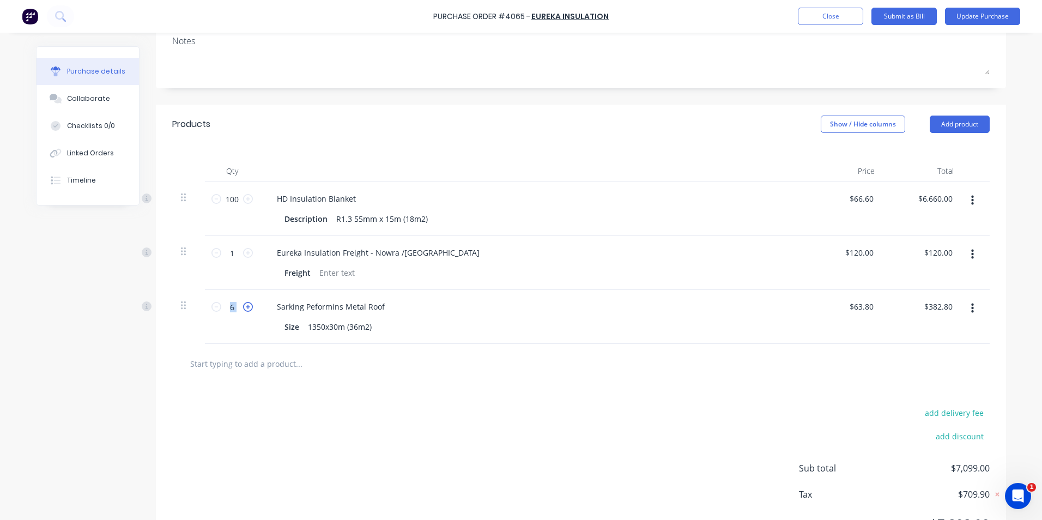
click at [244, 306] on icon at bounding box center [248, 307] width 10 height 10
type input "7"
type input "$446.60"
click at [244, 306] on icon at bounding box center [248, 307] width 10 height 10
type input "8"
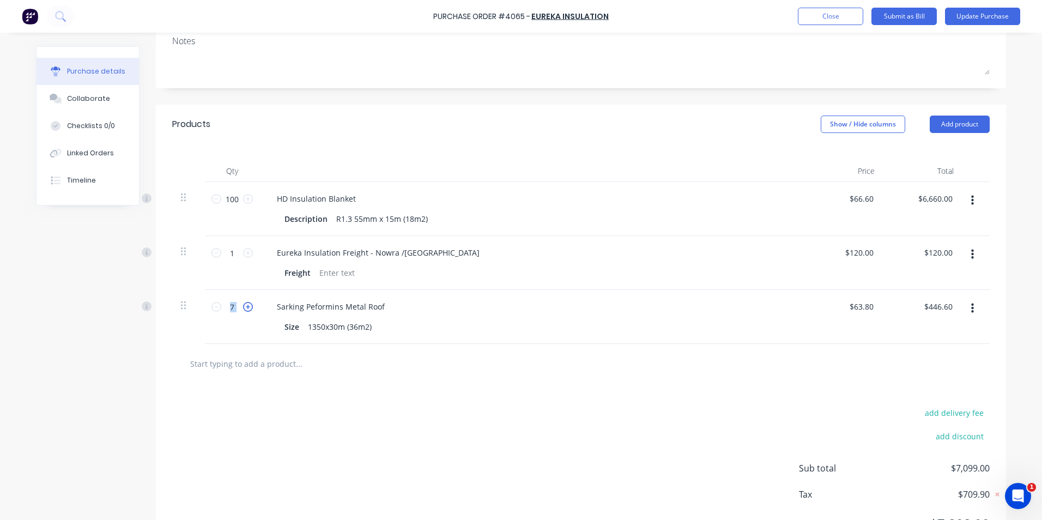
type input "$510.40"
click at [244, 306] on icon at bounding box center [248, 307] width 10 height 10
type input "9"
type input "$574.20"
click at [244, 306] on icon at bounding box center [248, 307] width 10 height 10
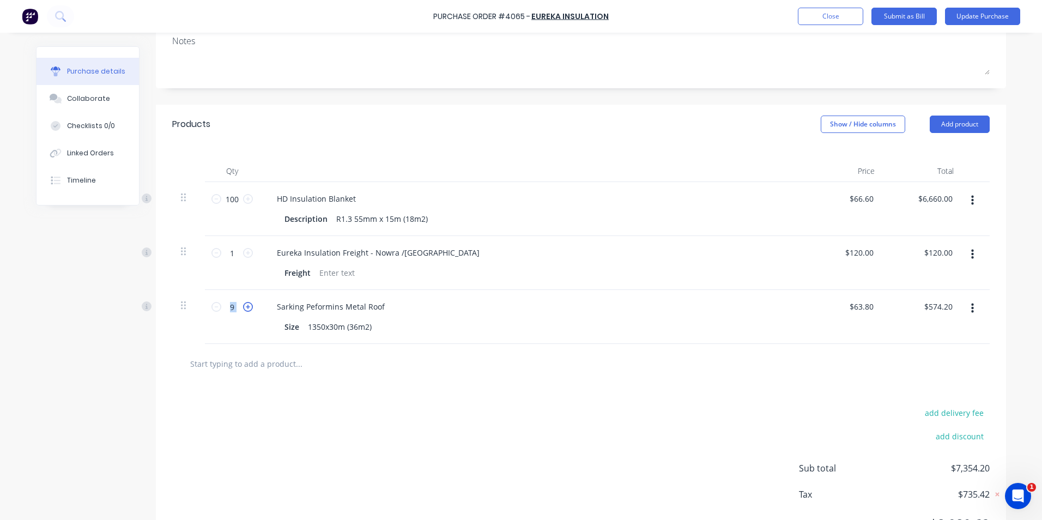
type input "10"
type input "$638.00"
drag, startPoint x: 244, startPoint y: 306, endPoint x: 334, endPoint y: 376, distance: 114.9
click at [334, 376] on div at bounding box center [580, 364] width 817 height 40
click at [969, 10] on button "Update Purchase" at bounding box center [982, 16] width 75 height 17
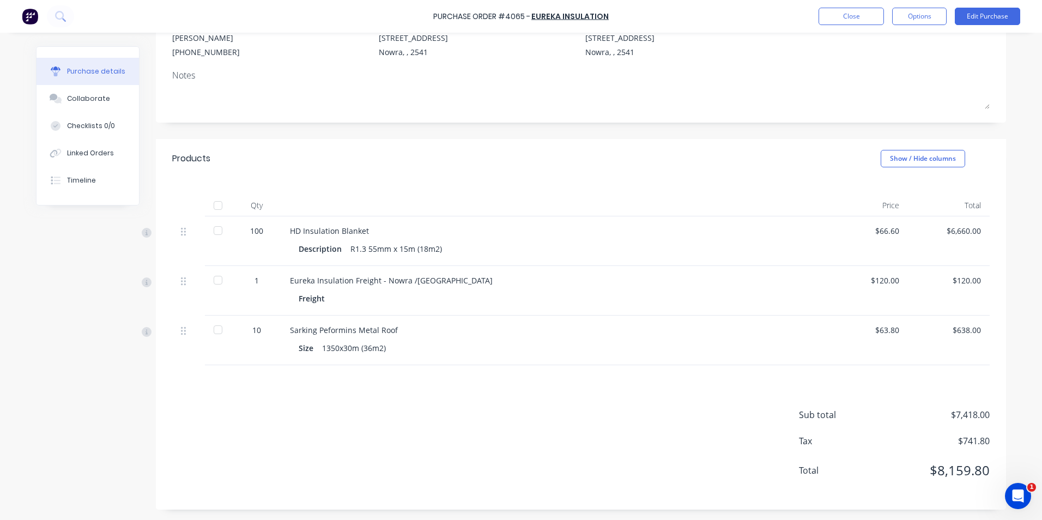
scroll to position [115, 0]
click at [65, 16] on icon at bounding box center [60, 16] width 10 height 10
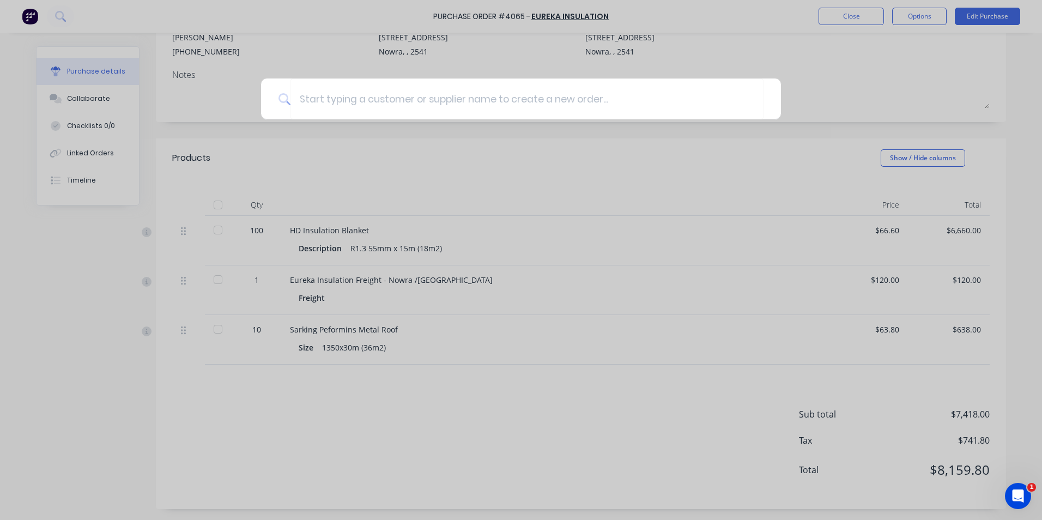
click at [97, 282] on div at bounding box center [521, 260] width 1042 height 520
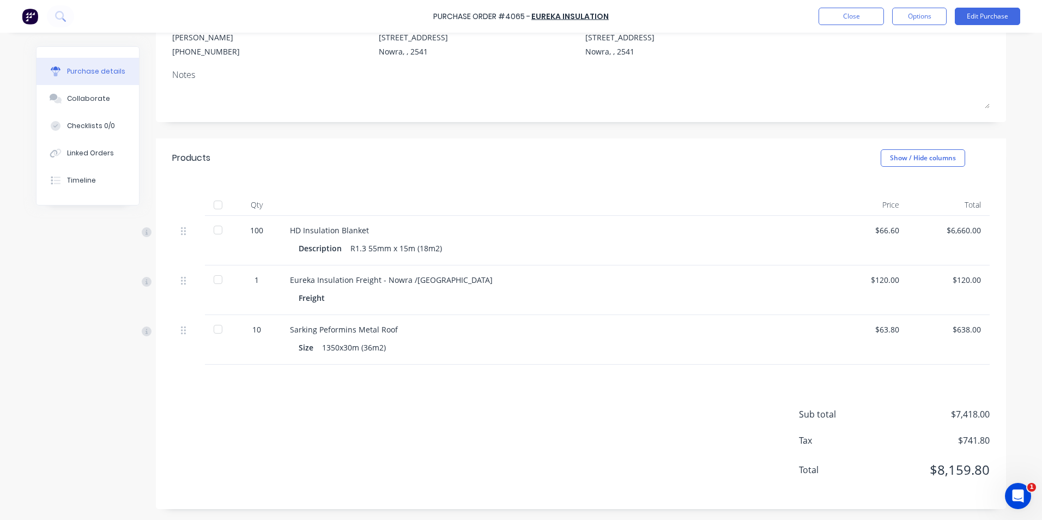
click at [36, 21] on img at bounding box center [30, 16] width 16 height 16
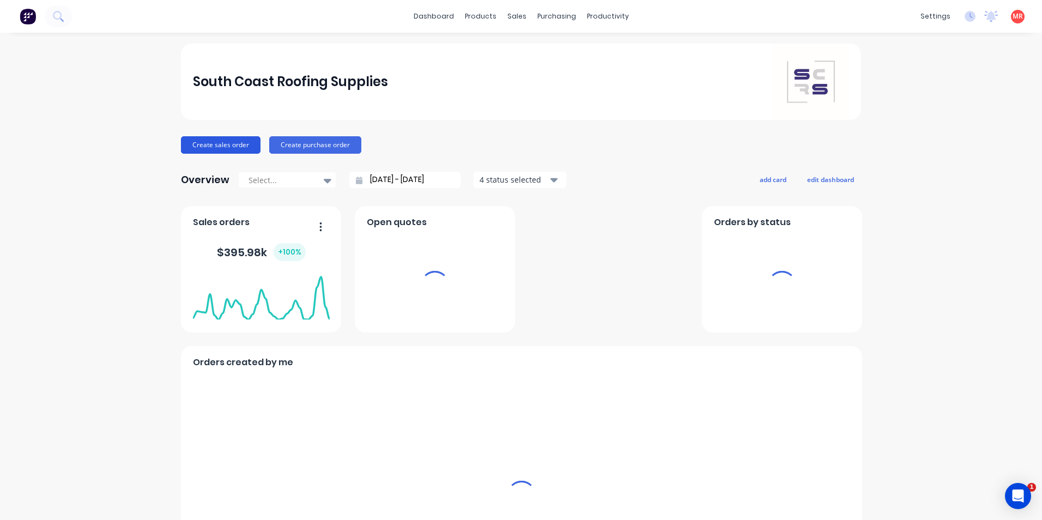
click at [208, 147] on button "Create sales order" at bounding box center [221, 144] width 80 height 17
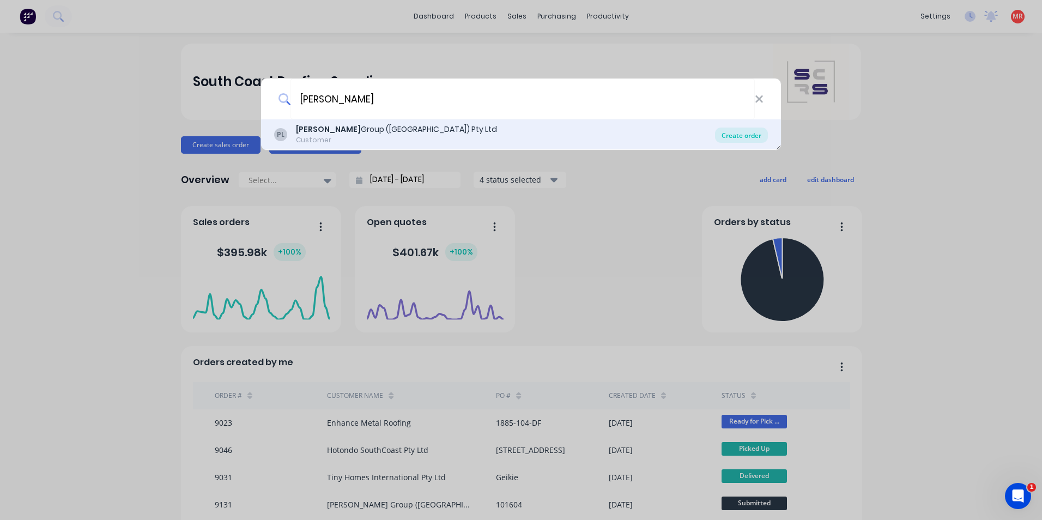
type input "[PERSON_NAME]"
click at [730, 137] on div "Create order" at bounding box center [741, 134] width 53 height 15
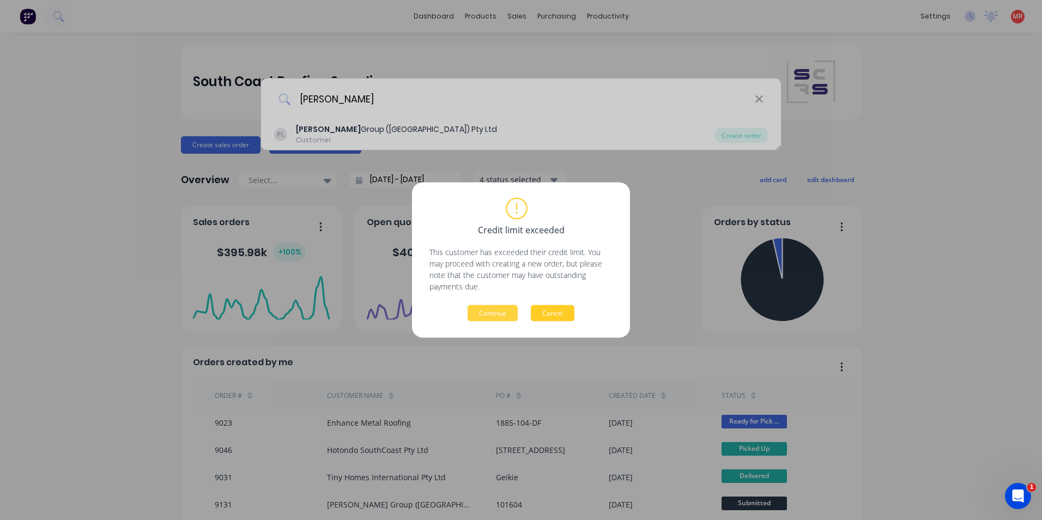
click at [543, 312] on button "Cancel" at bounding box center [553, 313] width 44 height 16
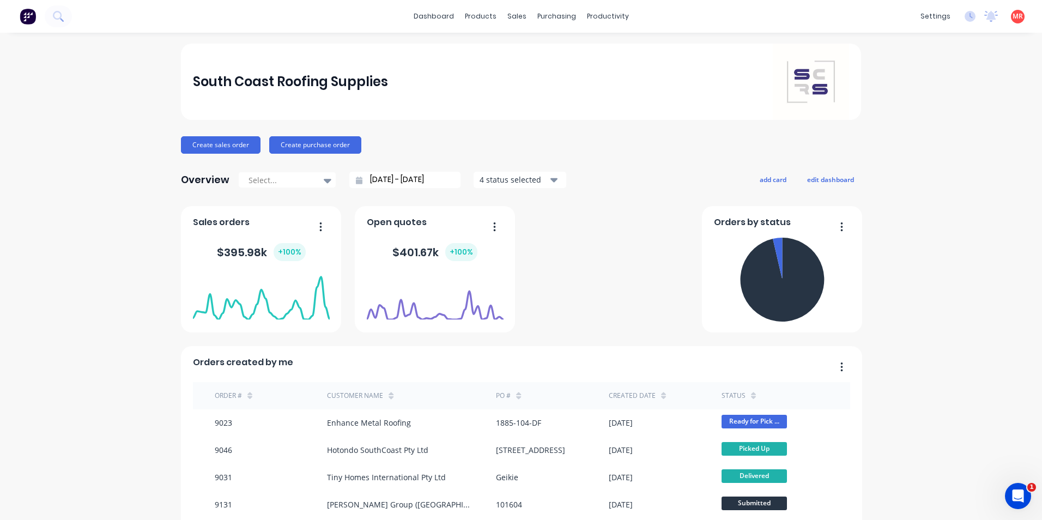
click at [57, 17] on icon at bounding box center [58, 16] width 10 height 10
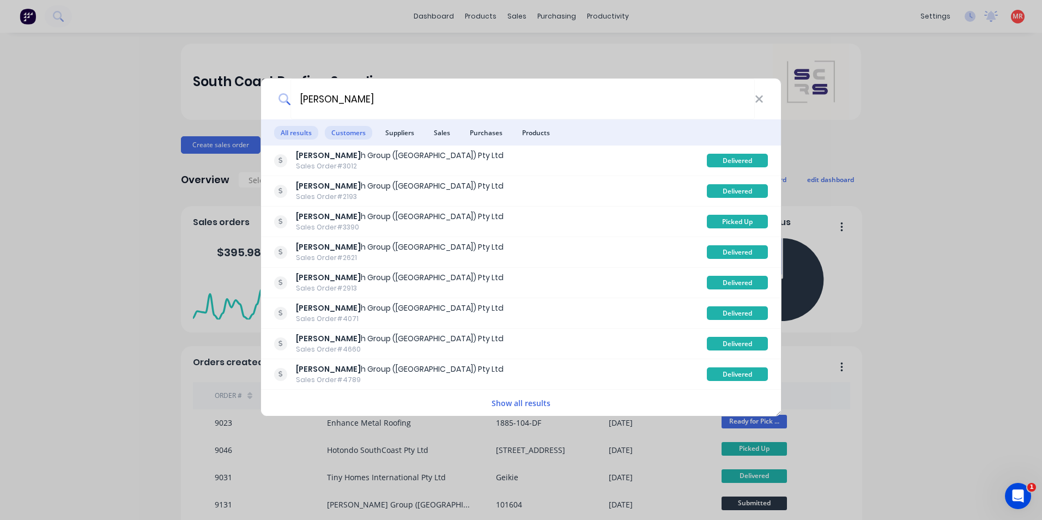
type input "[PERSON_NAME]"
click at [329, 136] on span "Customers" at bounding box center [348, 133] width 47 height 14
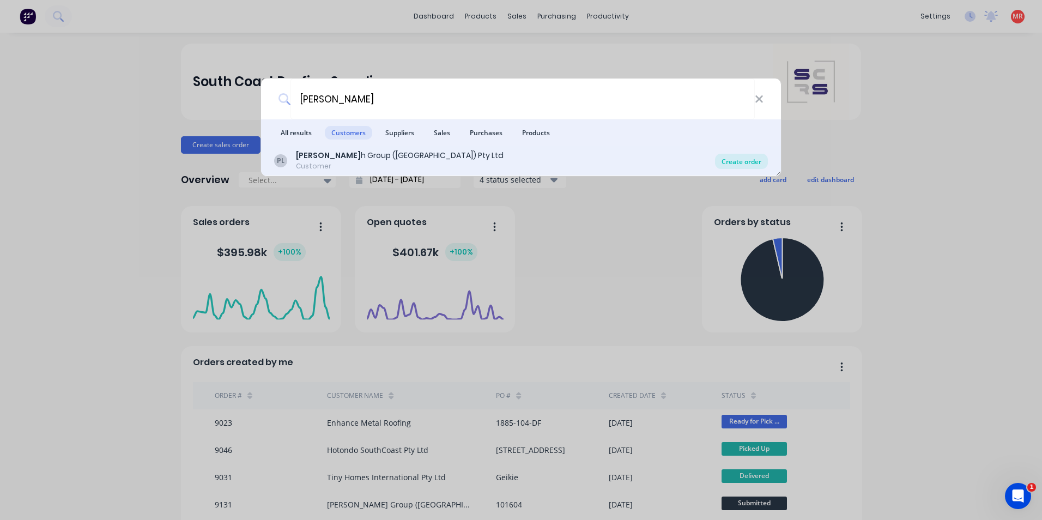
click at [725, 159] on div "Create order" at bounding box center [741, 161] width 53 height 15
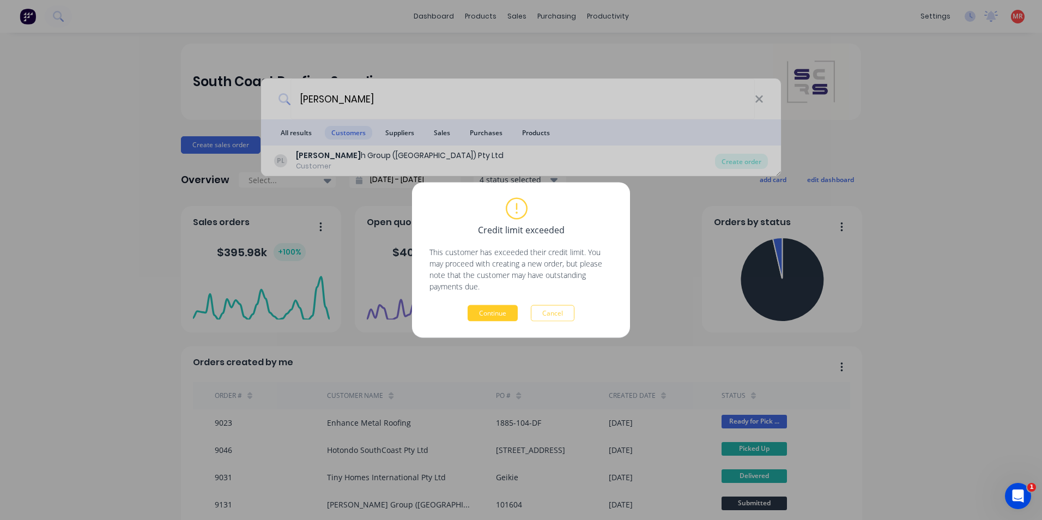
click at [493, 313] on button "Continue" at bounding box center [492, 313] width 50 height 16
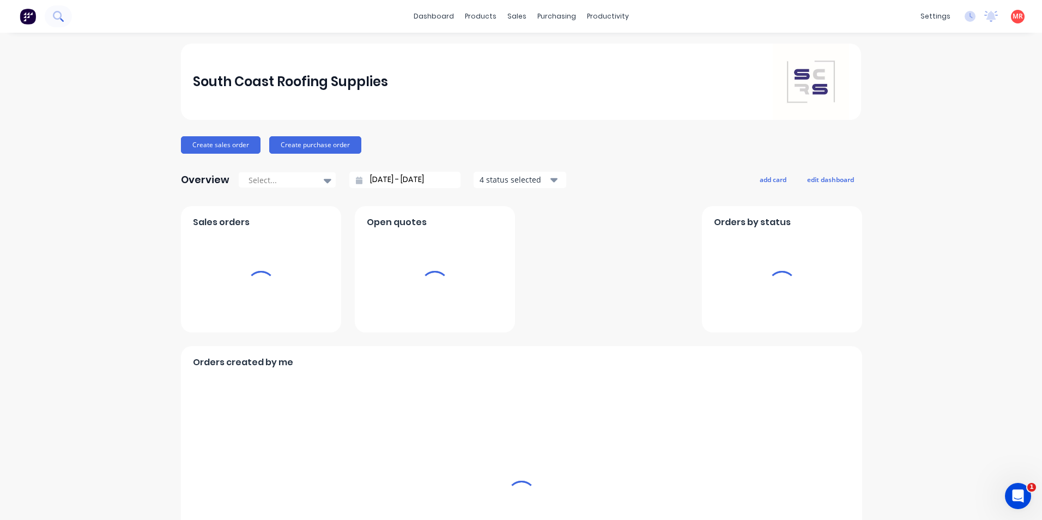
click at [60, 16] on icon at bounding box center [57, 15] width 9 height 9
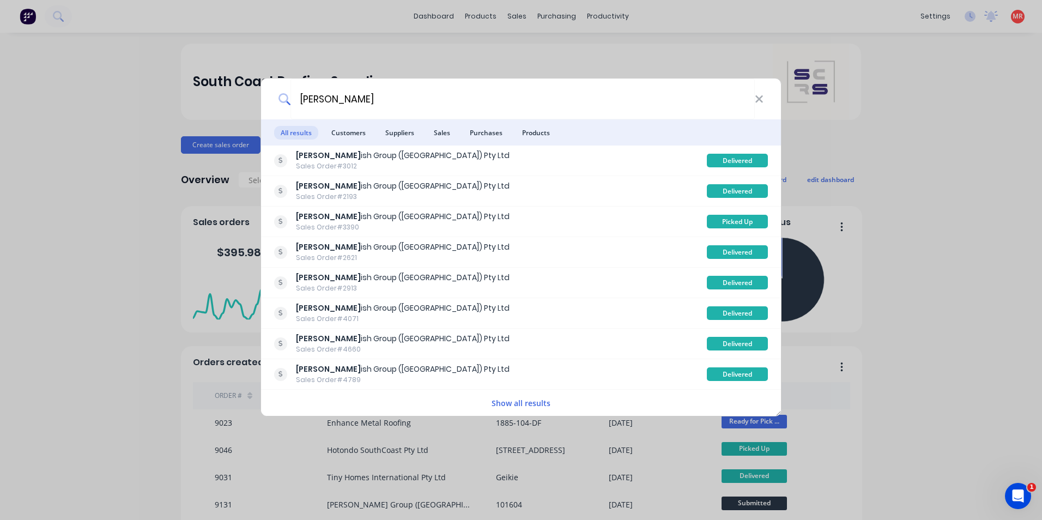
type input "[PERSON_NAME]"
click at [355, 136] on span "Customers" at bounding box center [348, 133] width 47 height 14
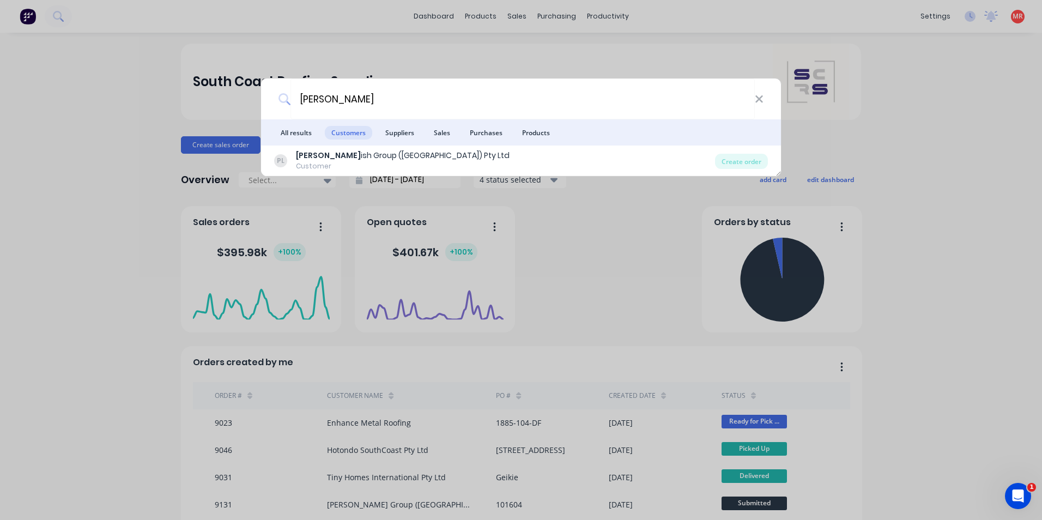
click at [413, 161] on div "[PERSON_NAME] ish Group ([GEOGRAPHIC_DATA]) Pty Ltd Customer" at bounding box center [494, 160] width 441 height 21
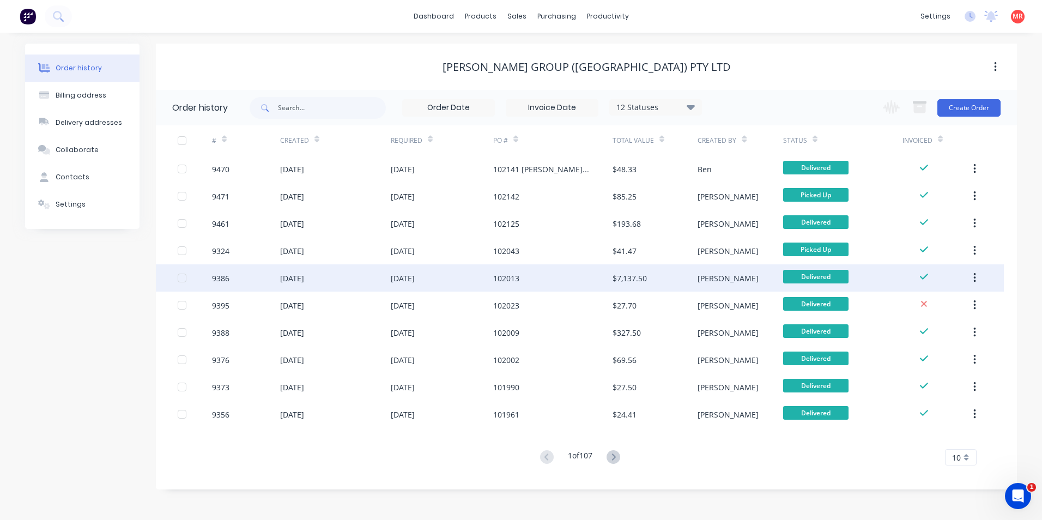
click at [458, 272] on div "[DATE]" at bounding box center [442, 277] width 102 height 27
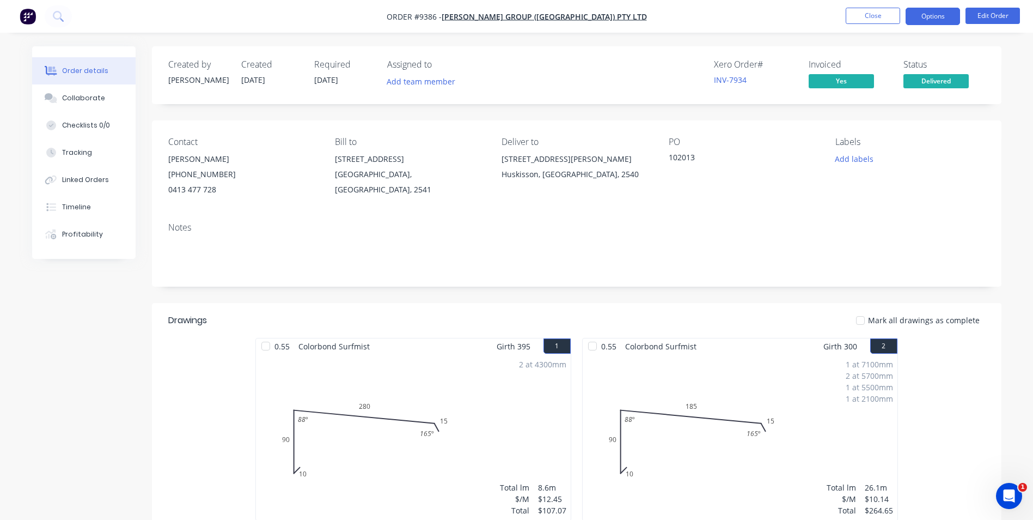
click at [937, 19] on button "Options" at bounding box center [933, 16] width 54 height 17
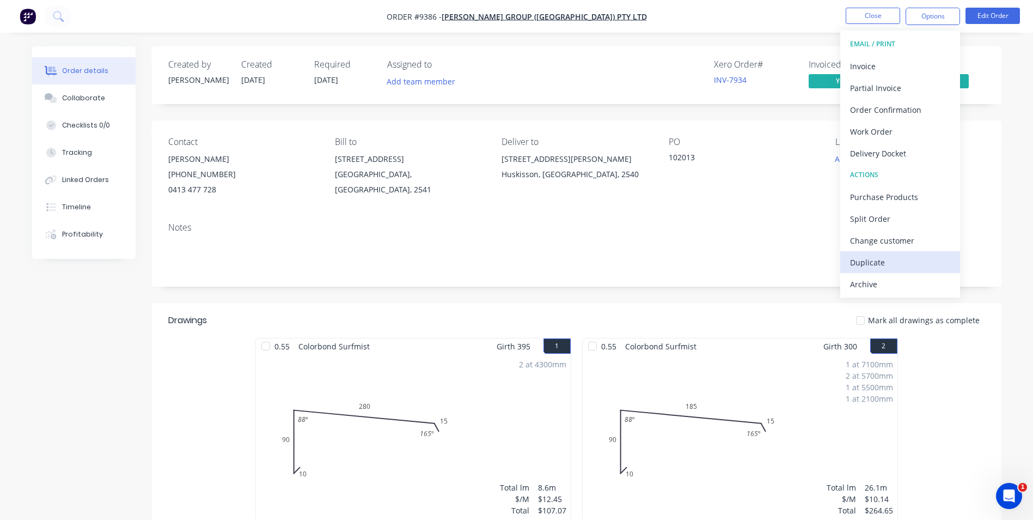
click at [877, 255] on div "Duplicate" at bounding box center [900, 262] width 100 height 16
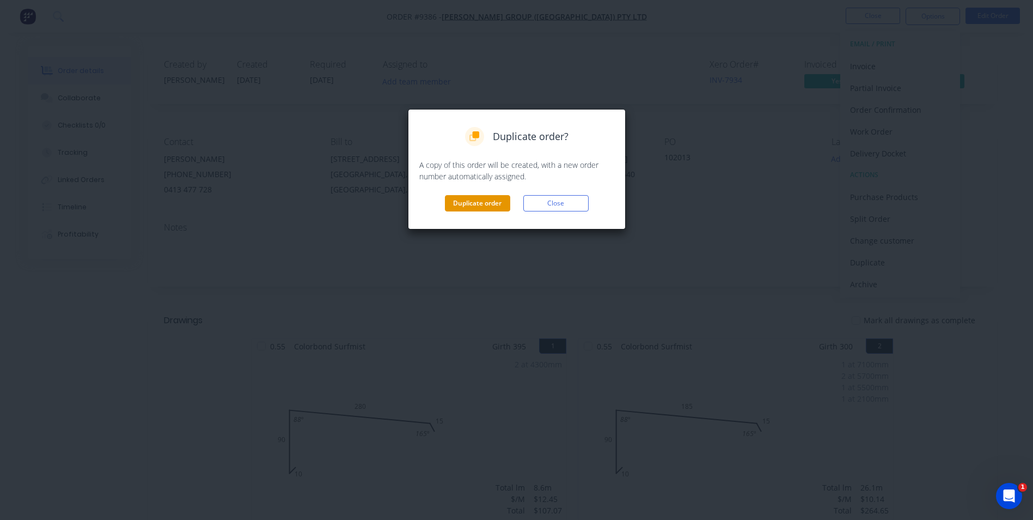
click at [480, 208] on button "Duplicate order" at bounding box center [477, 203] width 65 height 16
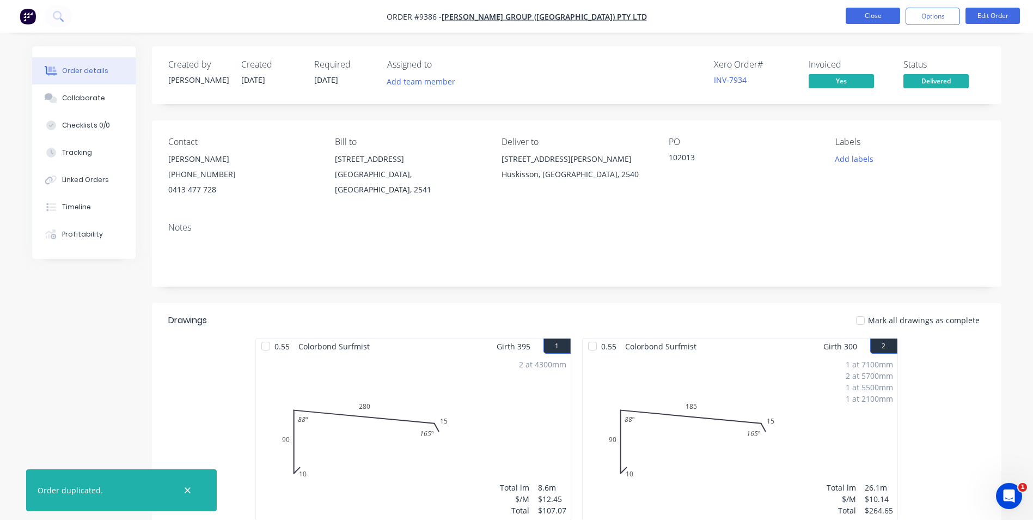
click at [886, 17] on button "Close" at bounding box center [873, 16] width 54 height 16
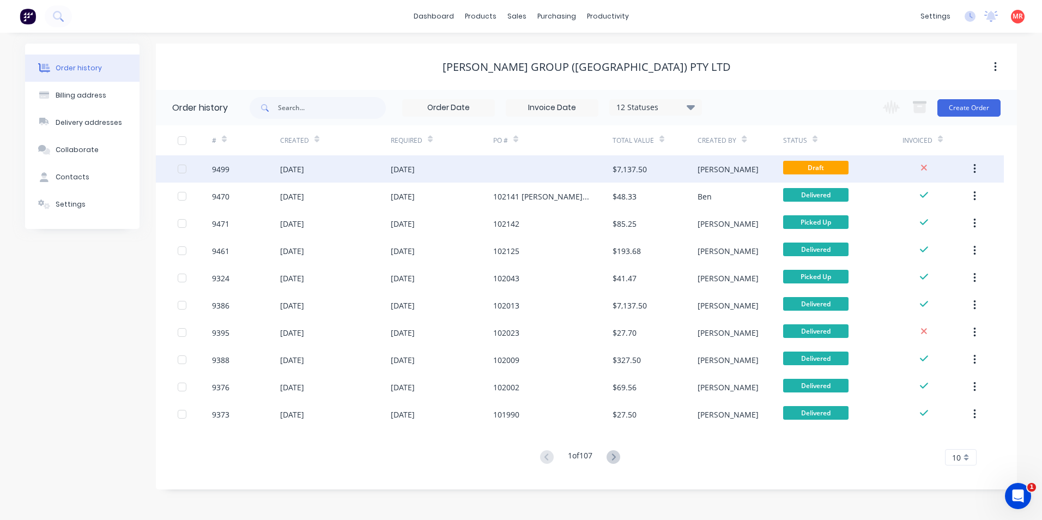
click at [546, 173] on div at bounding box center [552, 168] width 119 height 27
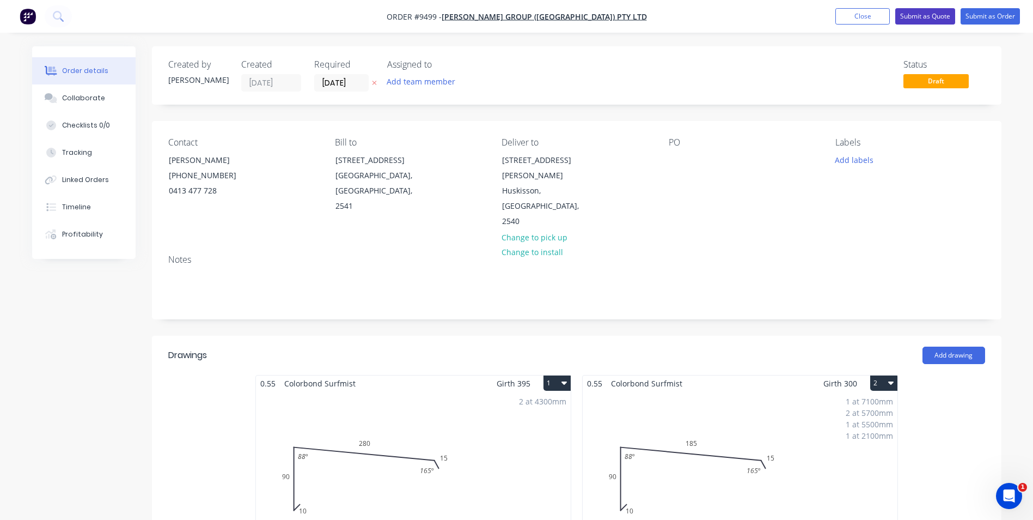
click at [933, 12] on button "Submit as Quote" at bounding box center [926, 16] width 60 height 16
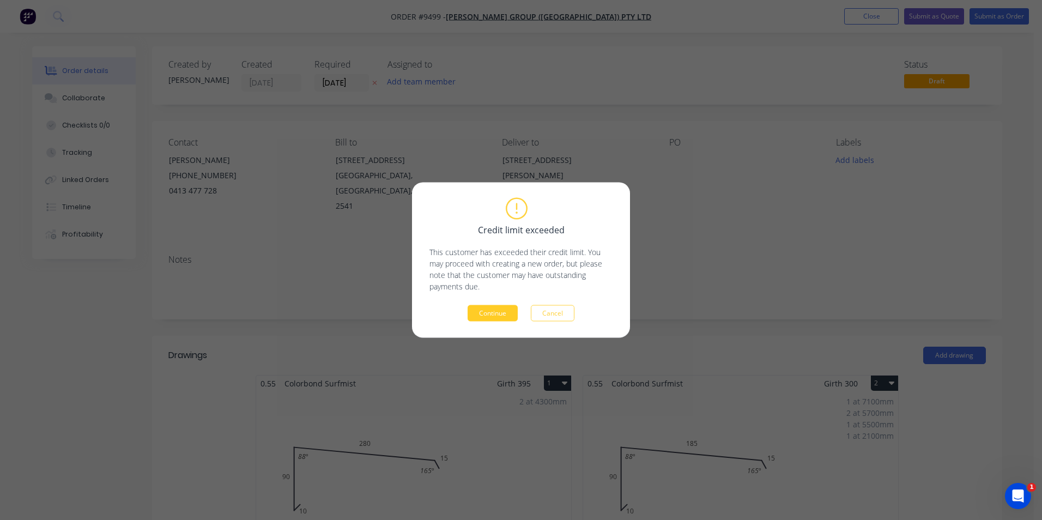
click at [491, 315] on button "Continue" at bounding box center [492, 313] width 50 height 16
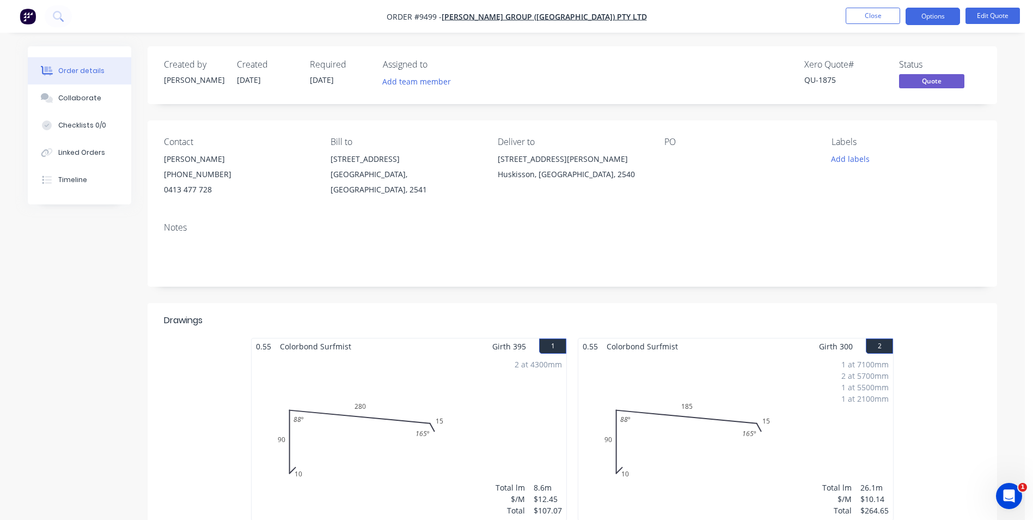
click at [918, 7] on nav "Order #9499 - [PERSON_NAME] Group ([GEOGRAPHIC_DATA]) Pty Ltd Close Options Edi…" at bounding box center [516, 16] width 1033 height 33
click at [920, 10] on button "Options" at bounding box center [933, 16] width 54 height 17
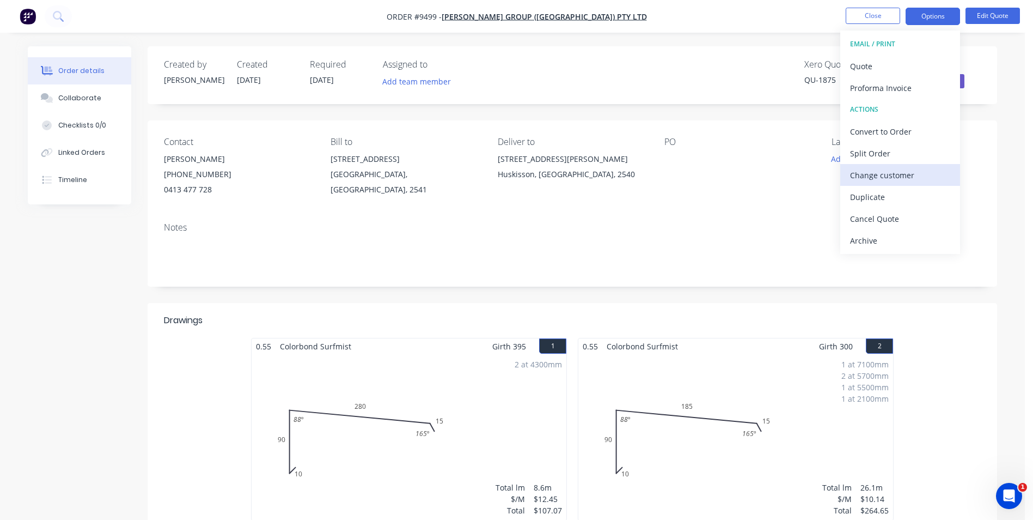
click at [873, 168] on div "Change customer" at bounding box center [900, 175] width 100 height 16
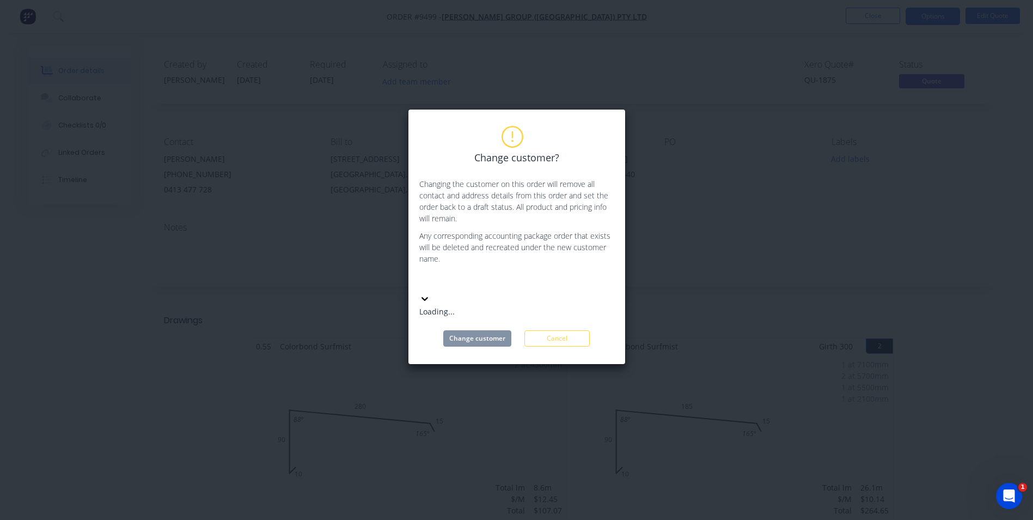
click at [473, 289] on div at bounding box center [500, 281] width 163 height 16
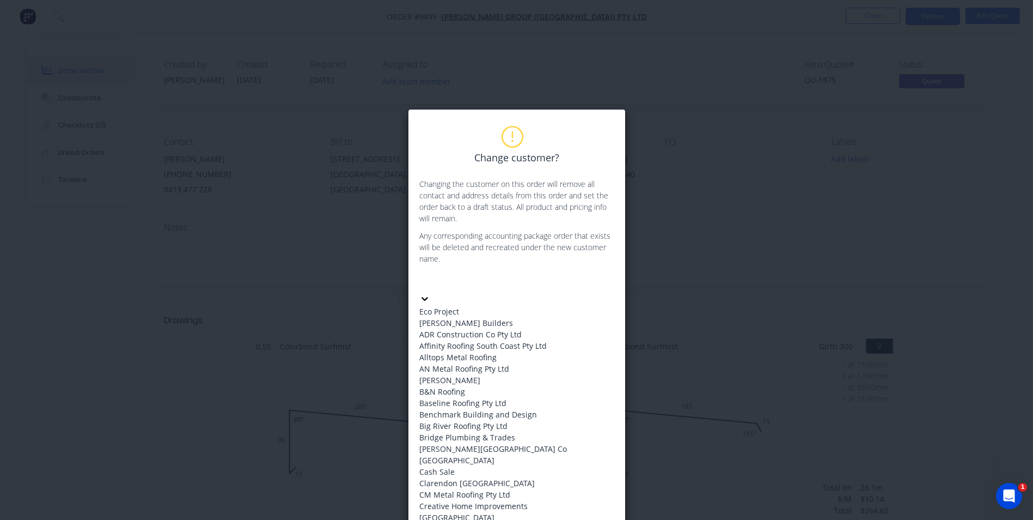
scroll to position [763, 0]
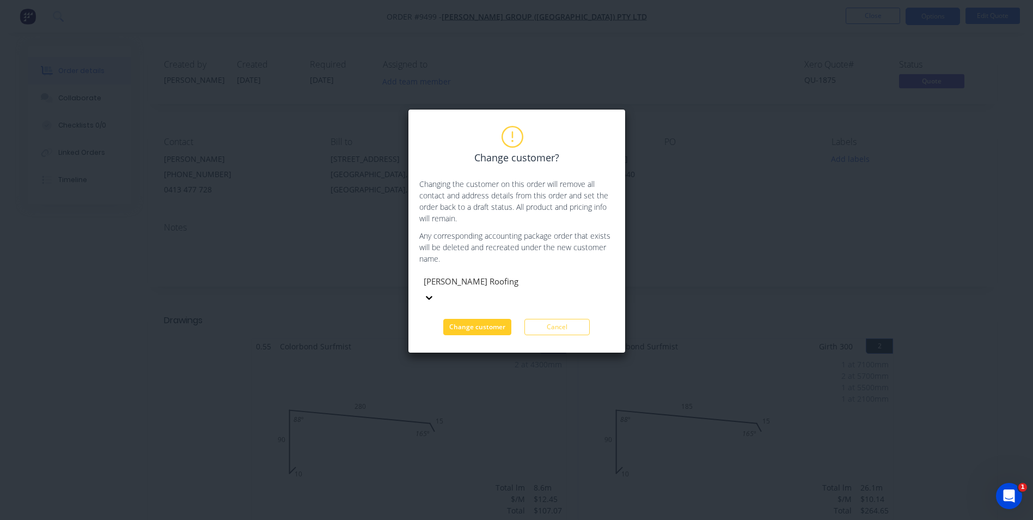
click at [471, 319] on button "Change customer" at bounding box center [477, 327] width 68 height 16
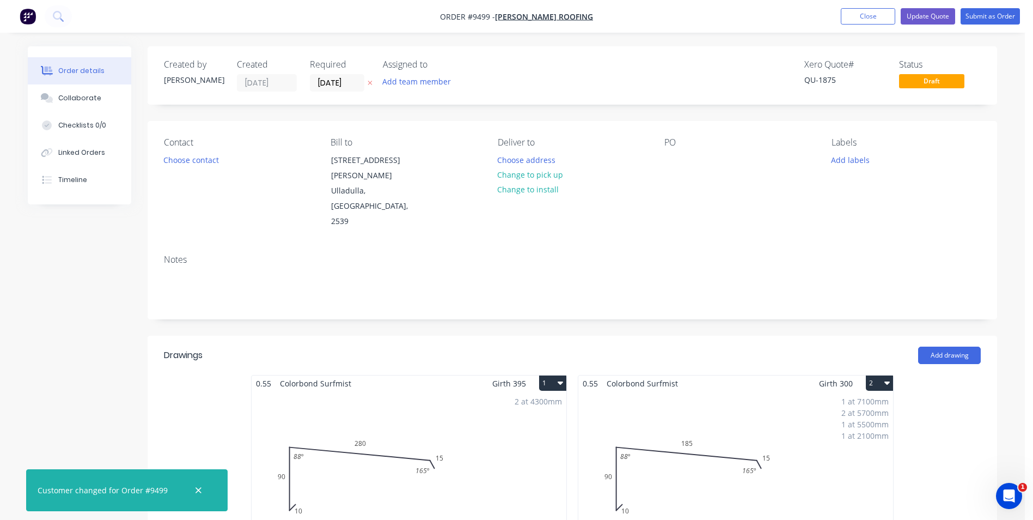
scroll to position [218, 0]
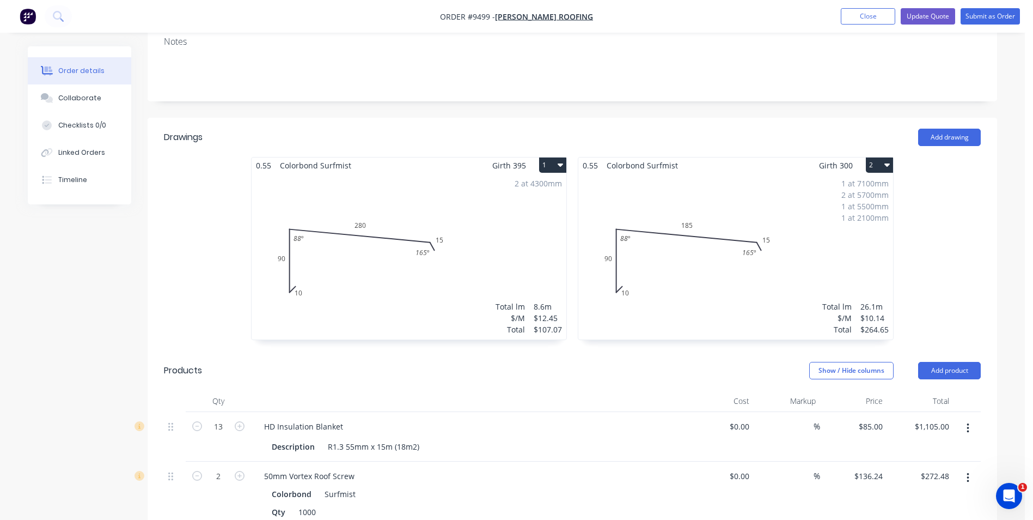
click at [559, 160] on icon "button" at bounding box center [560, 164] width 5 height 9
click at [526, 224] on button "Delete" at bounding box center [515, 235] width 104 height 22
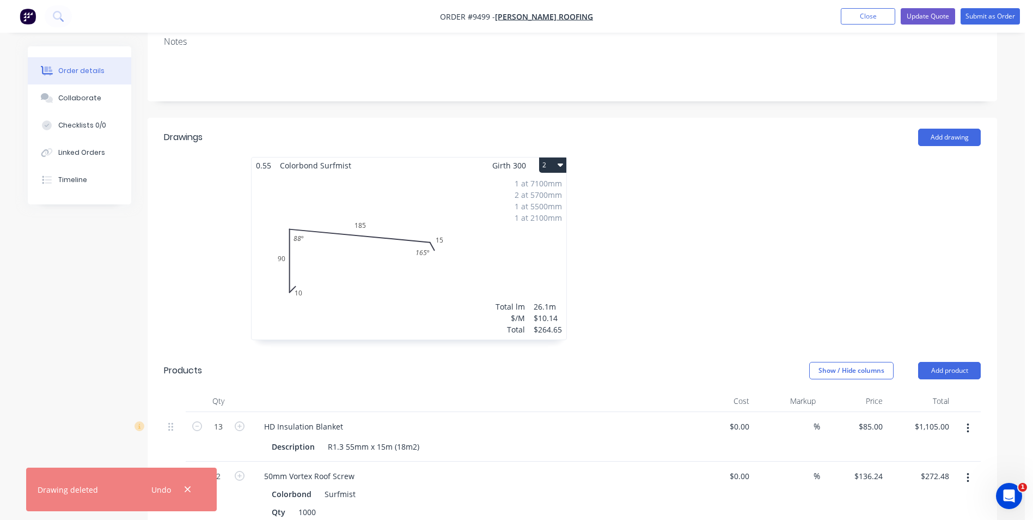
click at [554, 157] on button "2" at bounding box center [552, 164] width 27 height 15
click at [523, 227] on div "Delete" at bounding box center [515, 235] width 84 height 16
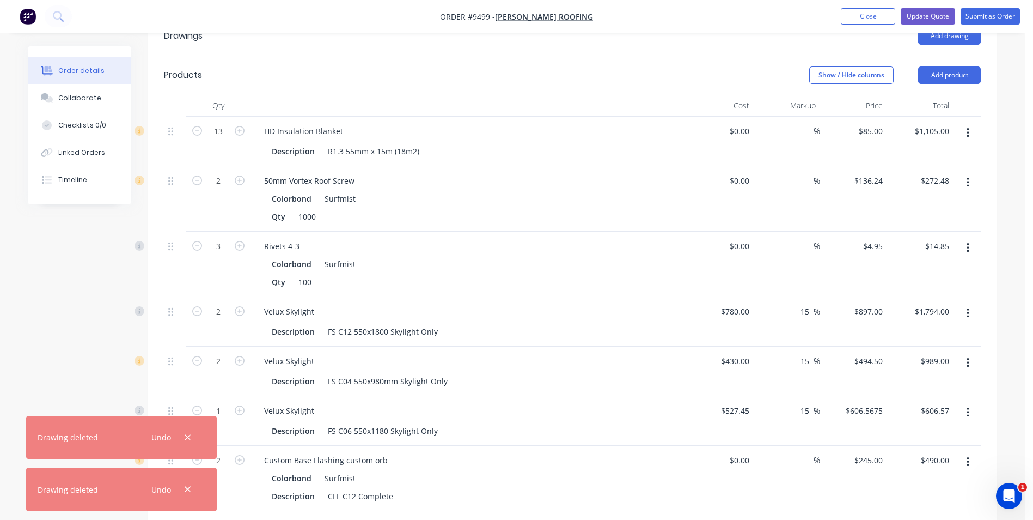
scroll to position [327, 0]
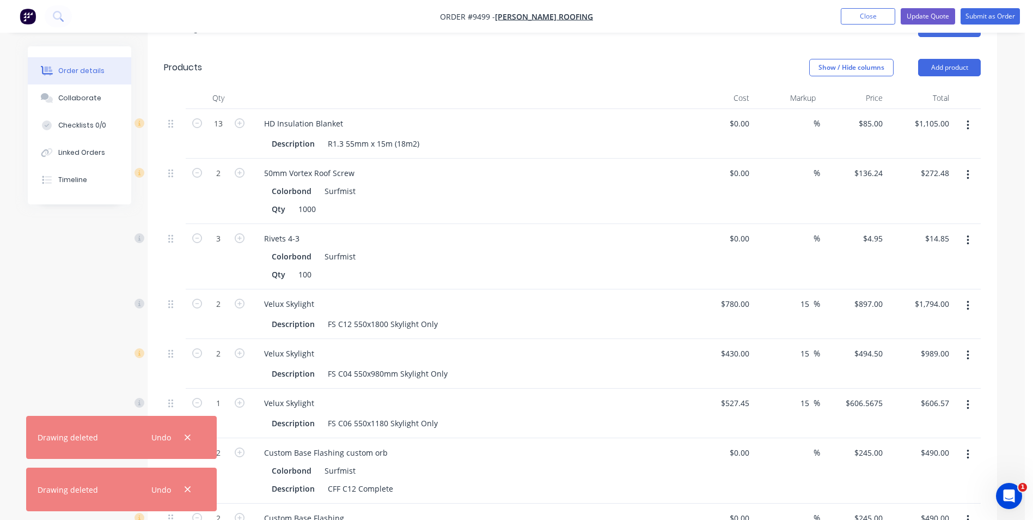
click at [971, 115] on button "button" at bounding box center [969, 125] width 26 height 20
click at [916, 211] on div "Delete" at bounding box center [929, 219] width 84 height 16
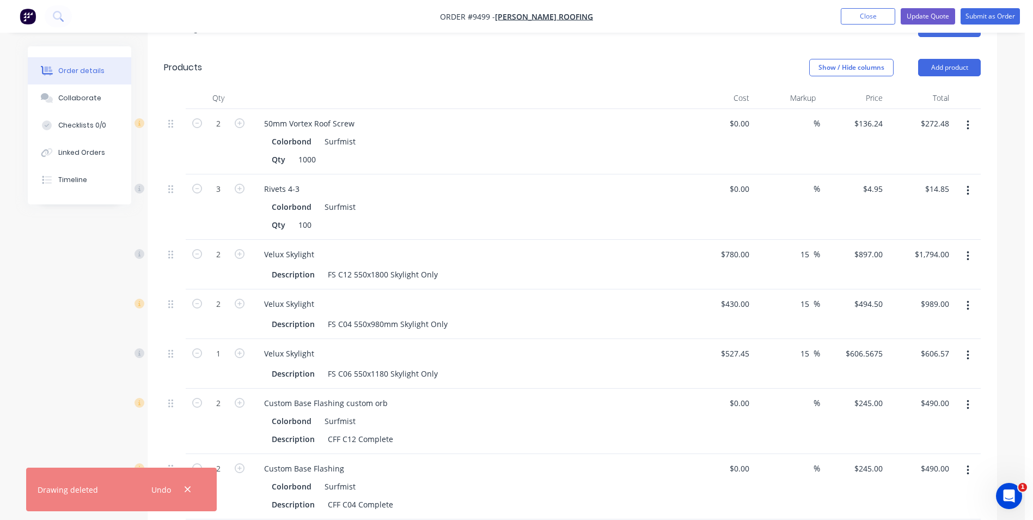
click at [968, 119] on icon "button" at bounding box center [968, 125] width 3 height 12
click at [929, 211] on div "Delete" at bounding box center [929, 219] width 84 height 16
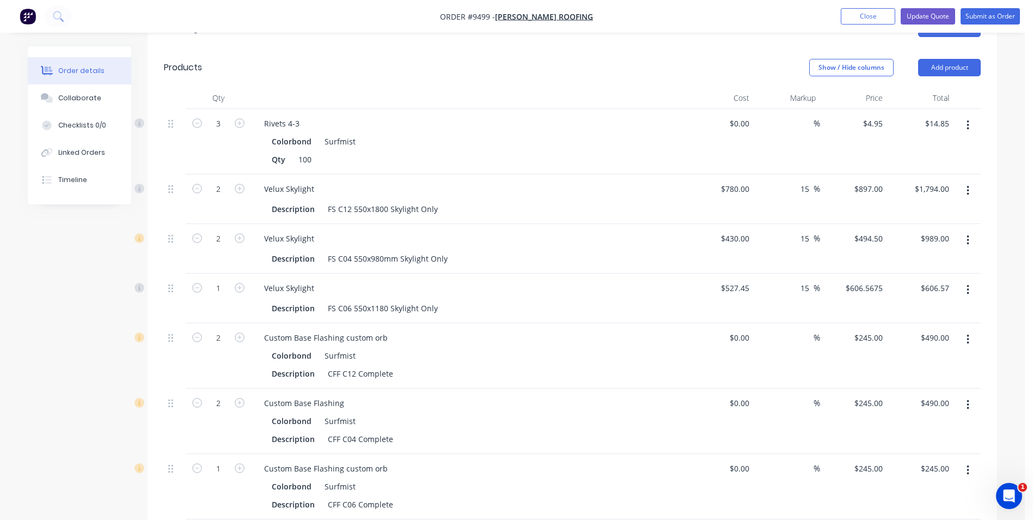
click at [972, 115] on button "button" at bounding box center [969, 125] width 26 height 20
click at [925, 211] on div "Delete" at bounding box center [929, 219] width 84 height 16
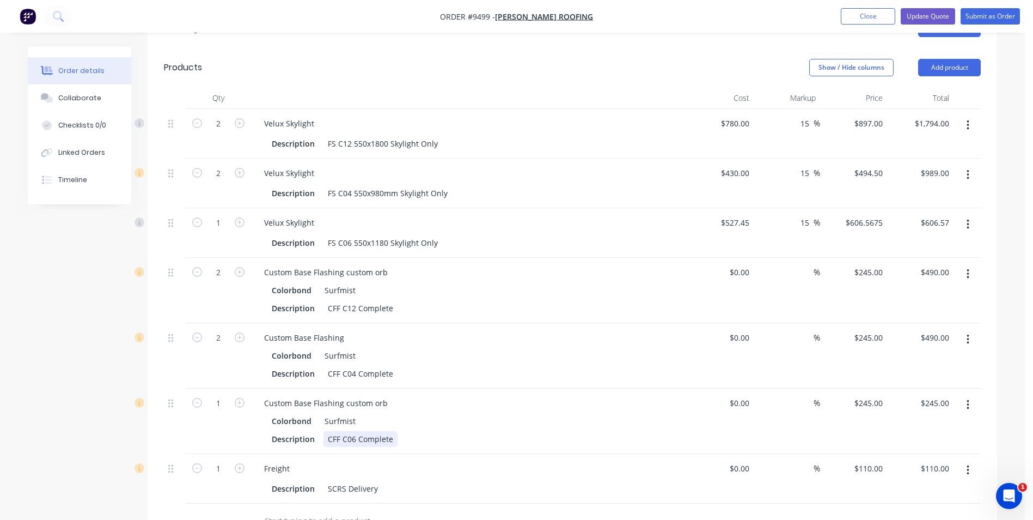
click at [340, 431] on div "CFF C06 Complete" at bounding box center [361, 439] width 74 height 16
click at [354, 431] on div "CFF C06 Complete" at bounding box center [361, 439] width 74 height 16
click at [969, 333] on icon "button" at bounding box center [968, 339] width 3 height 12
click at [892, 425] on div "Delete" at bounding box center [929, 433] width 84 height 16
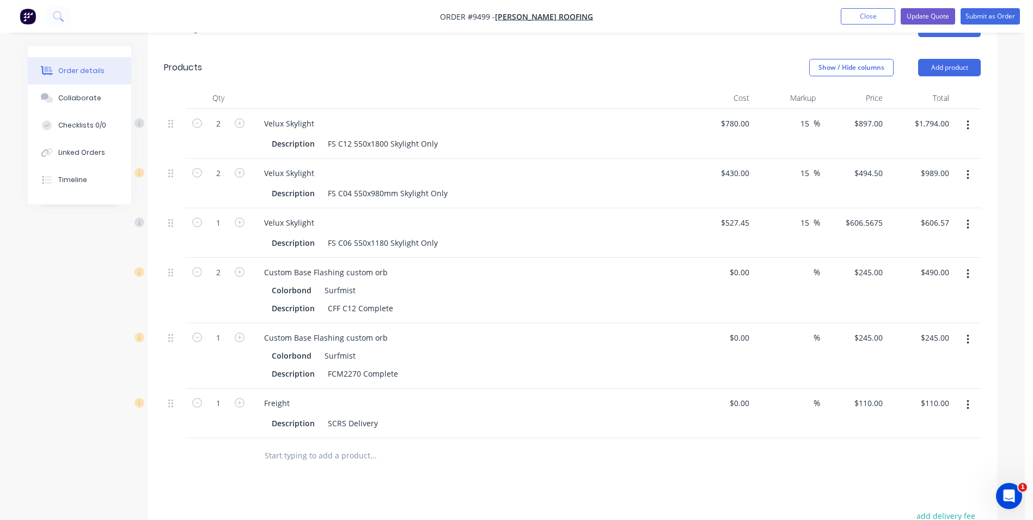
click at [966, 264] on button "button" at bounding box center [969, 274] width 26 height 20
click at [892, 360] on div "Delete" at bounding box center [929, 368] width 84 height 16
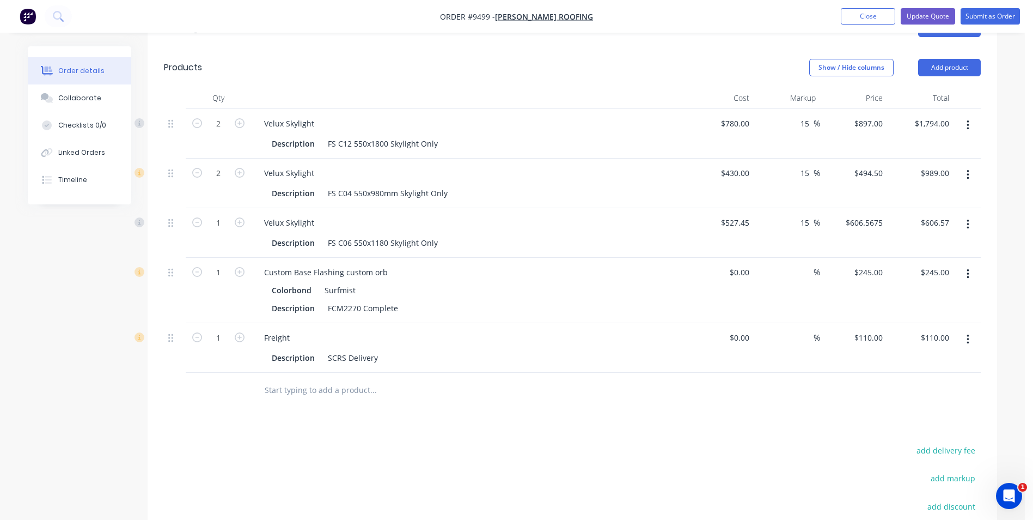
click at [971, 215] on button "button" at bounding box center [969, 225] width 26 height 20
click at [905, 311] on div "Delete" at bounding box center [929, 319] width 84 height 16
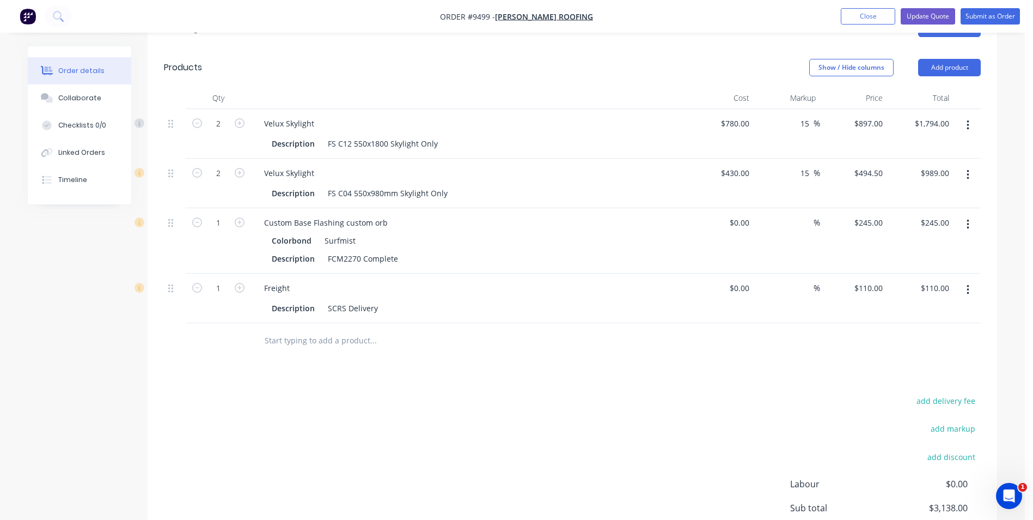
click at [314, 330] on input "text" at bounding box center [373, 341] width 218 height 22
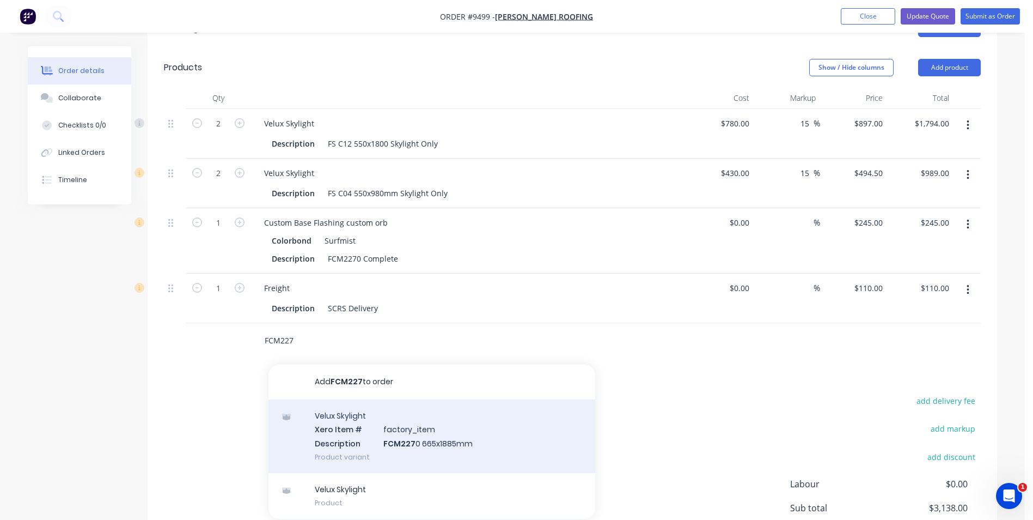
type input "FCM227"
click at [415, 399] on div "Velux Skylight Xero Item # factory_item Description FCM227 0 665x1885mm Product…" at bounding box center [432, 436] width 327 height 74
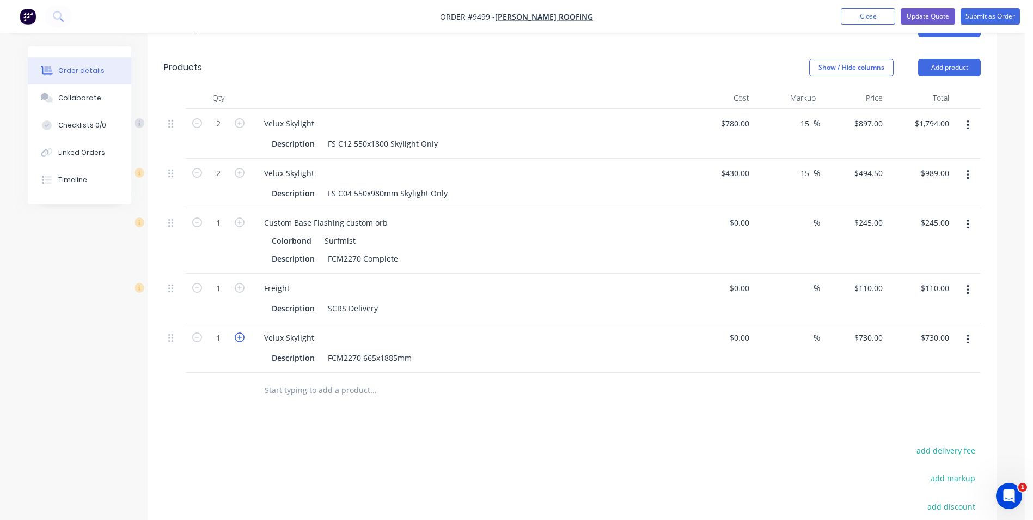
click at [240, 332] on icon "button" at bounding box center [240, 337] width 10 height 10
type input "2"
type input "$1,460.00"
click at [967, 119] on icon "button" at bounding box center [968, 125] width 3 height 12
click at [896, 211] on div "Delete" at bounding box center [929, 219] width 84 height 16
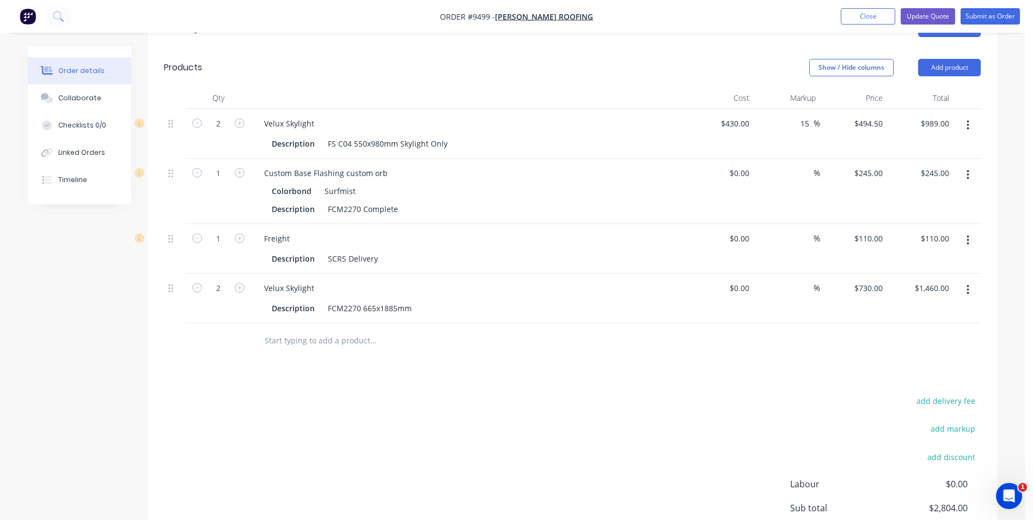
click at [972, 115] on button "button" at bounding box center [969, 125] width 26 height 20
click at [922, 211] on div "Delete" at bounding box center [929, 219] width 84 height 16
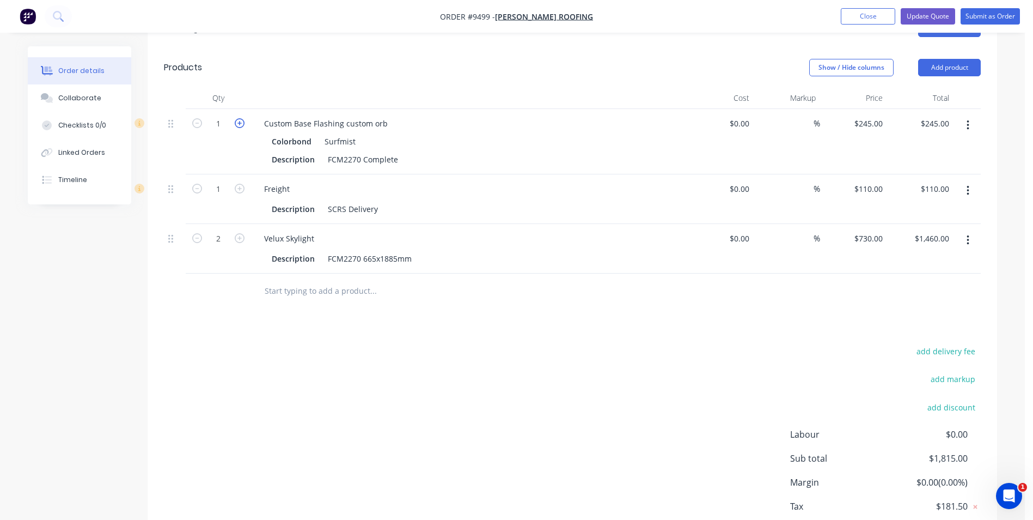
click at [242, 118] on icon "button" at bounding box center [240, 123] width 10 height 10
type input "2"
type input "$490.00"
click at [385, 115] on div "Custom Base Flashing custom orb" at bounding box center [326, 123] width 141 height 16
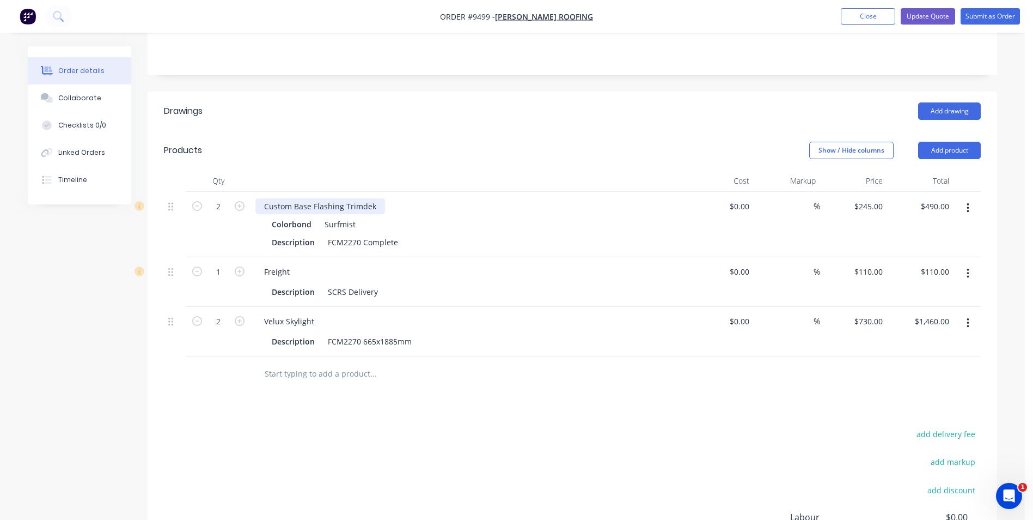
scroll to position [163, 0]
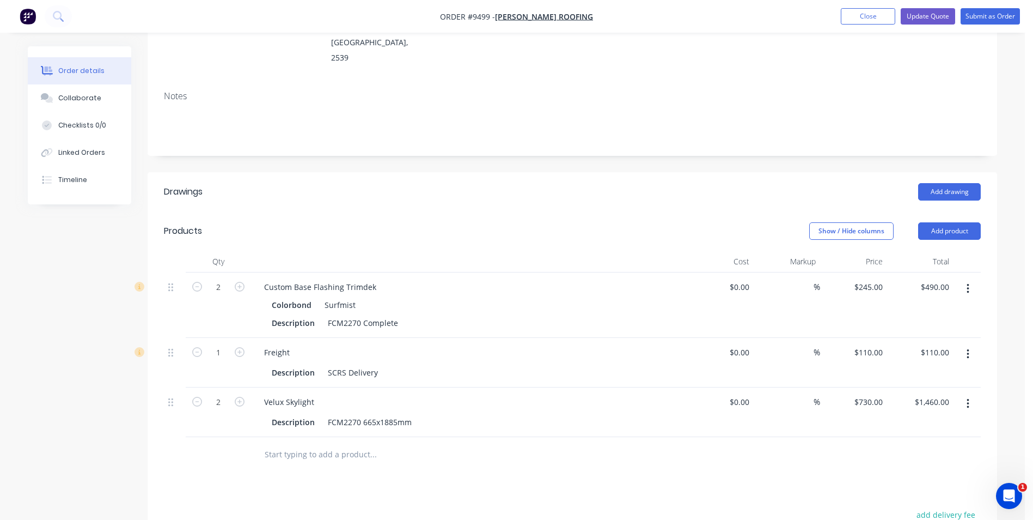
click at [533, 176] on header "Drawings Add drawing" at bounding box center [573, 191] width 850 height 39
click at [352, 443] on input "text" at bounding box center [373, 454] width 218 height 22
click at [950, 183] on button "Add drawing" at bounding box center [950, 191] width 63 height 17
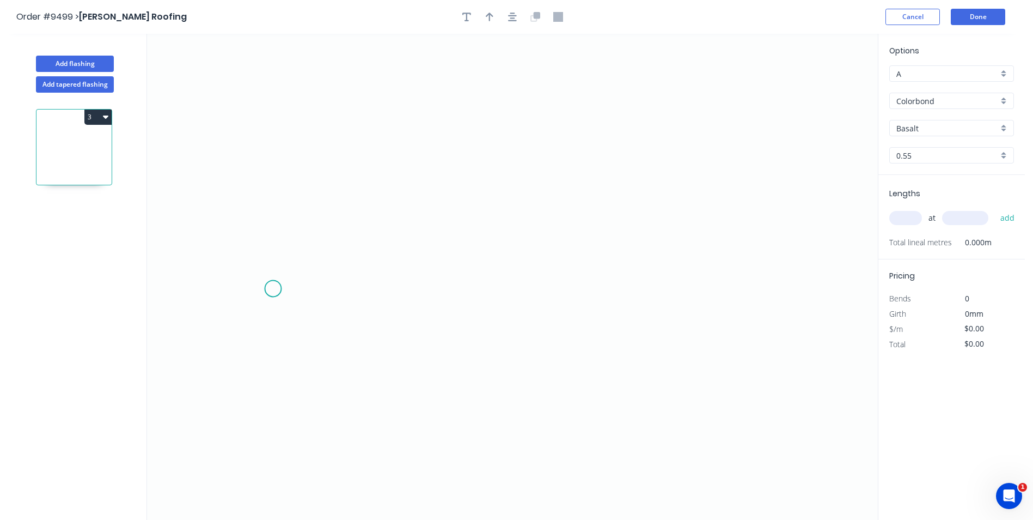
click at [273, 289] on icon "0" at bounding box center [512, 277] width 731 height 486
click at [291, 267] on icon "0" at bounding box center [512, 277] width 731 height 486
click at [745, 265] on icon "0 ?" at bounding box center [512, 277] width 731 height 486
click at [758, 283] on icon "0 ? ? ? º" at bounding box center [512, 277] width 731 height 486
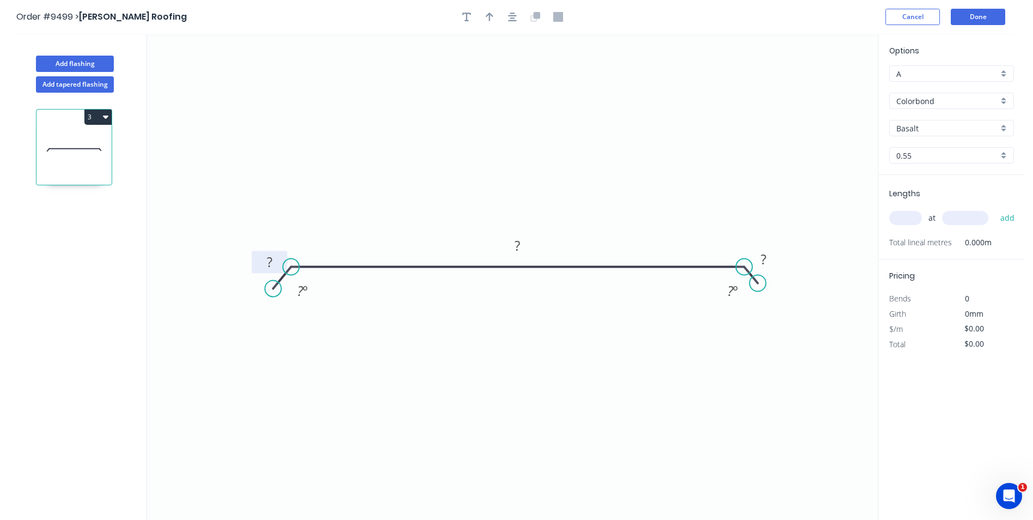
click at [267, 264] on tspan "?" at bounding box center [269, 262] width 5 height 18
click at [629, 133] on icon "0 30 630 30 120 º 120 º" at bounding box center [512, 277] width 731 height 486
type input "$18.85"
click at [1006, 129] on div "Basalt" at bounding box center [952, 128] width 125 height 16
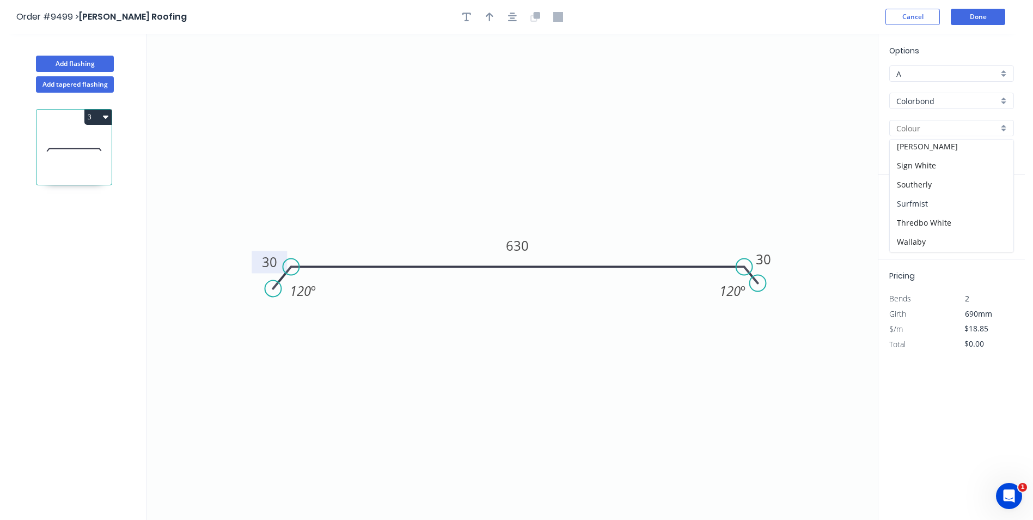
click at [946, 198] on div "Surfmist" at bounding box center [952, 203] width 124 height 19
type input "Surfmist"
click at [907, 222] on input "text" at bounding box center [906, 218] width 33 height 14
type input "1"
type input "2"
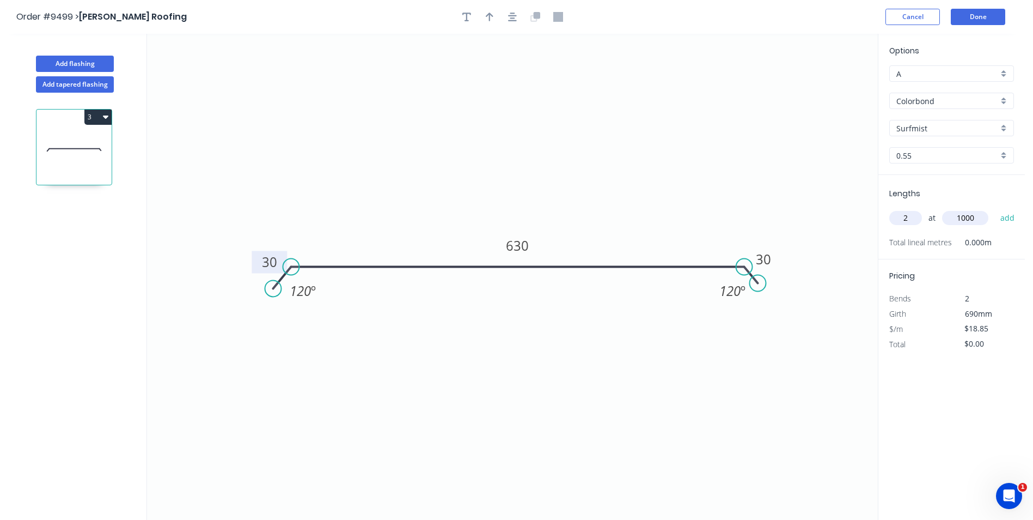
type input "1000"
click at [995, 209] on button "add" at bounding box center [1008, 218] width 26 height 19
type input "$37.70"
click at [487, 20] on icon "button" at bounding box center [490, 17] width 8 height 10
drag, startPoint x: 823, startPoint y: 83, endPoint x: 443, endPoint y: 155, distance: 386.9
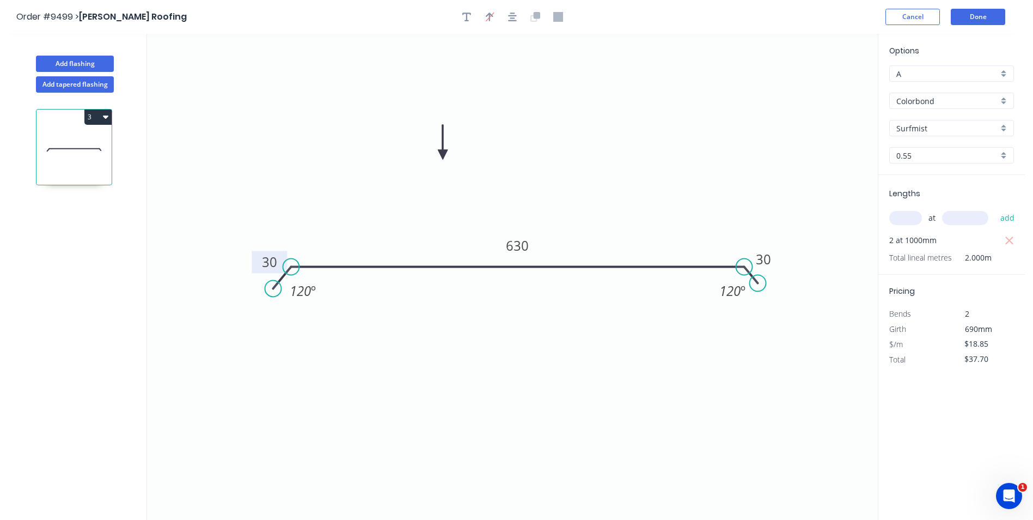
click at [443, 155] on icon at bounding box center [443, 142] width 10 height 35
click at [462, 22] on button "button" at bounding box center [467, 17] width 16 height 16
click at [206, 80] on textarea at bounding box center [217, 77] width 88 height 40
drag, startPoint x: 266, startPoint y: 167, endPoint x: 263, endPoint y: 107, distance: 60.0
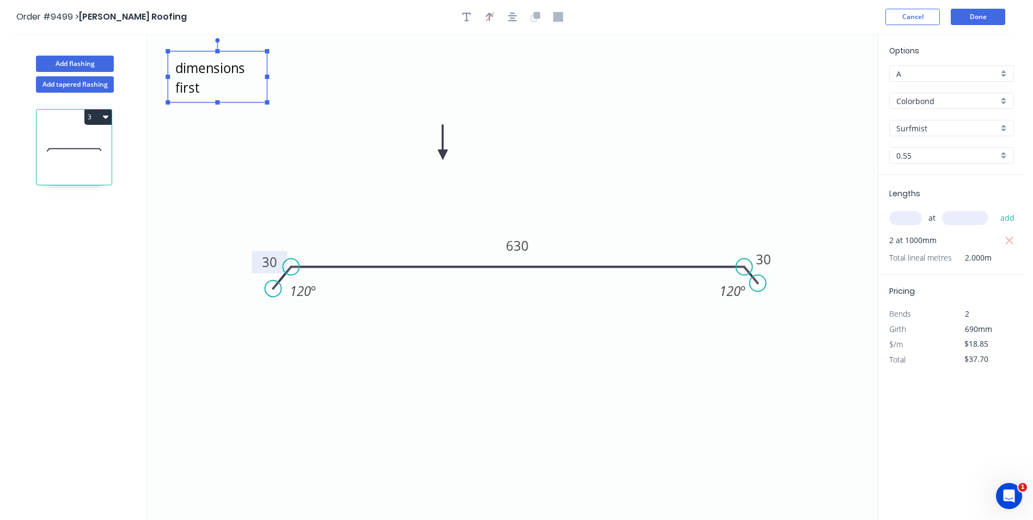
click at [267, 165] on icon "confirm base dimensions first 30 630 30 120 º 120 º" at bounding box center [512, 277] width 731 height 486
type textarea "confirm base dimensions first"
click at [233, 100] on rect at bounding box center [217, 76] width 99 height 51
drag, startPoint x: 266, startPoint y: 104, endPoint x: 365, endPoint y: 148, distance: 108.3
click at [365, 148] on rect at bounding box center [366, 147] width 4 height 4
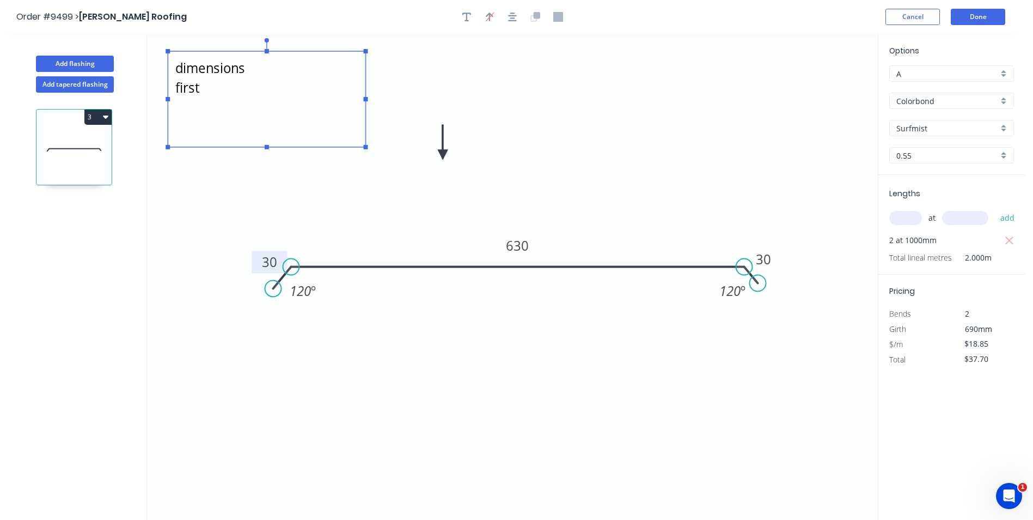
scroll to position [0, 0]
click at [968, 25] on button "Done" at bounding box center [978, 17] width 54 height 16
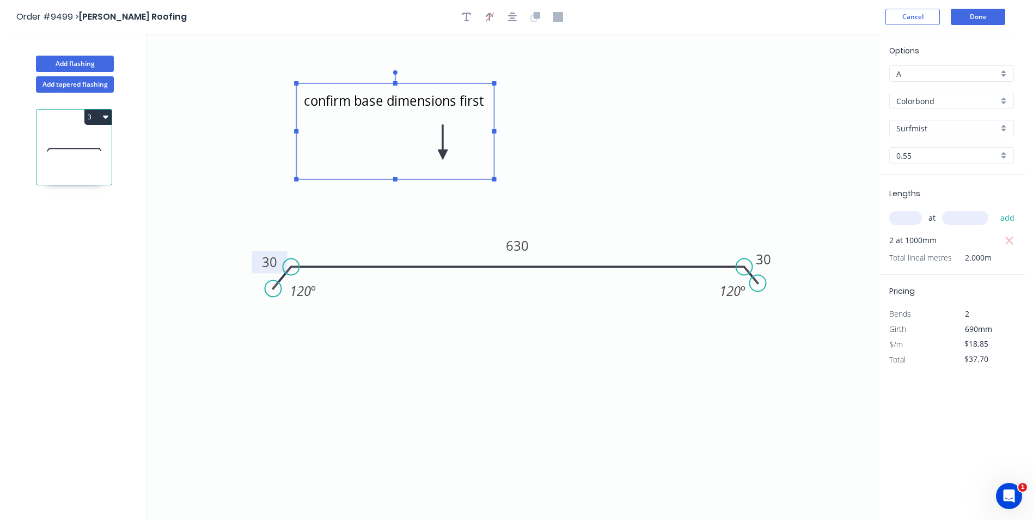
drag, startPoint x: 323, startPoint y: 66, endPoint x: 459, endPoint y: 101, distance: 141.1
click at [459, 101] on textarea "confirm base dimensions first" at bounding box center [395, 131] width 187 height 85
click at [970, 20] on button "Done" at bounding box center [978, 17] width 54 height 16
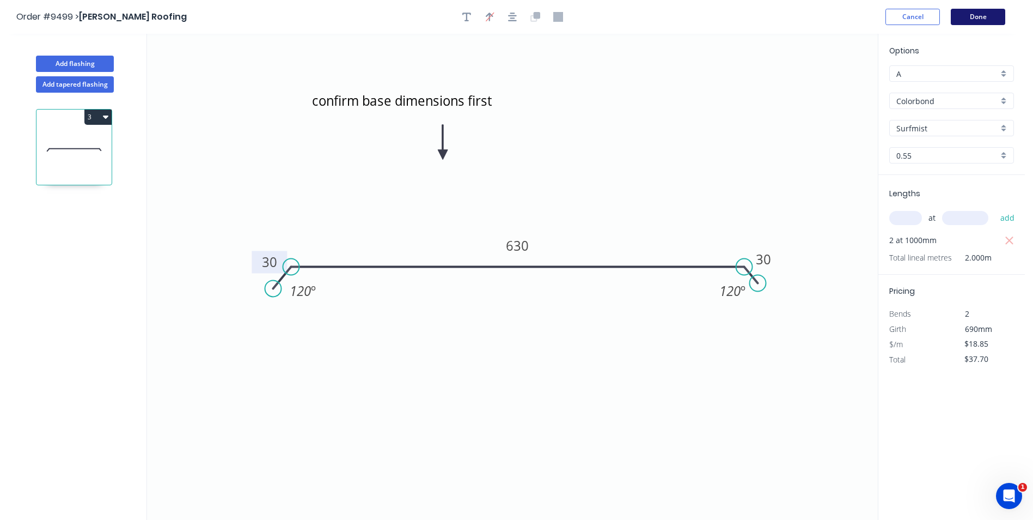
click at [972, 16] on button "Done" at bounding box center [978, 17] width 54 height 16
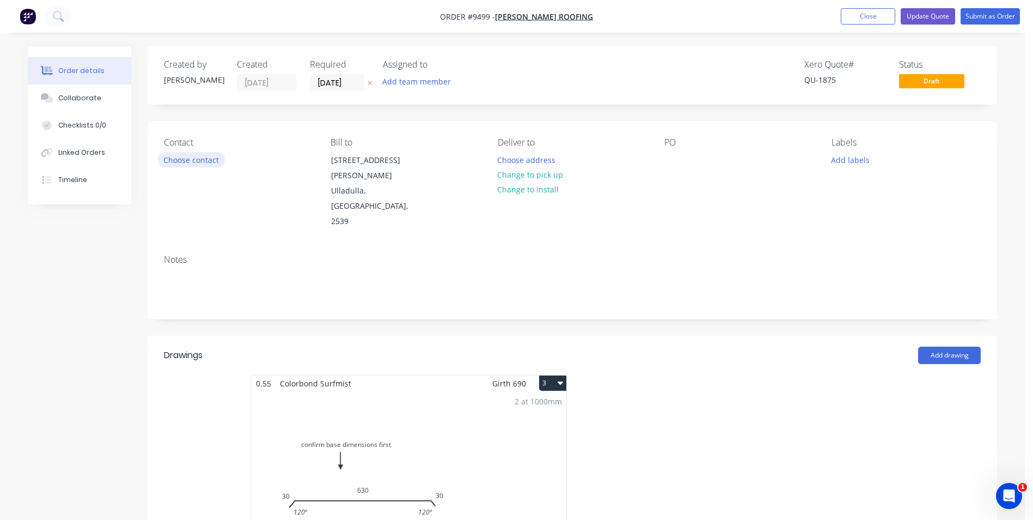
click at [216, 166] on button "Choose contact" at bounding box center [191, 159] width 67 height 15
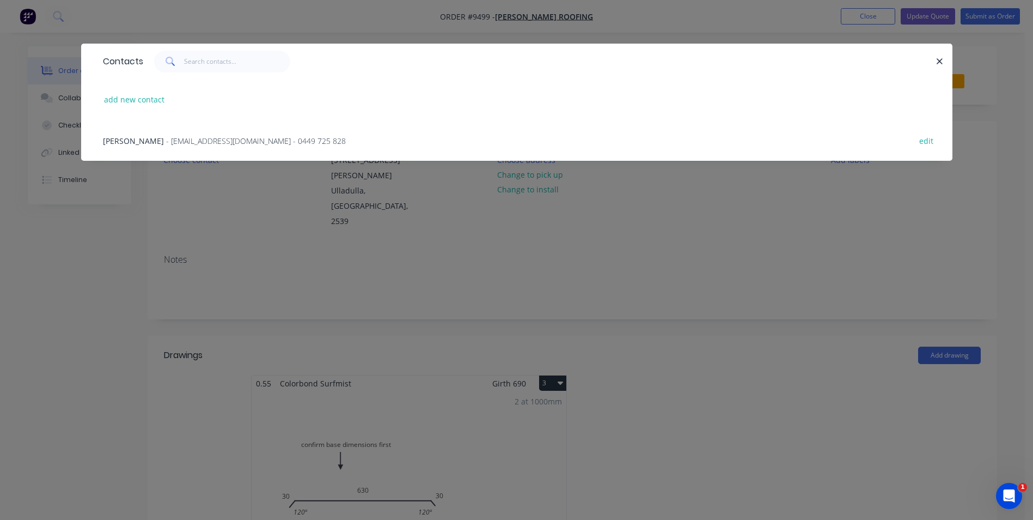
click at [188, 139] on span "- [EMAIL_ADDRESS][DOMAIN_NAME] - 0449 725 828" at bounding box center [256, 141] width 180 height 10
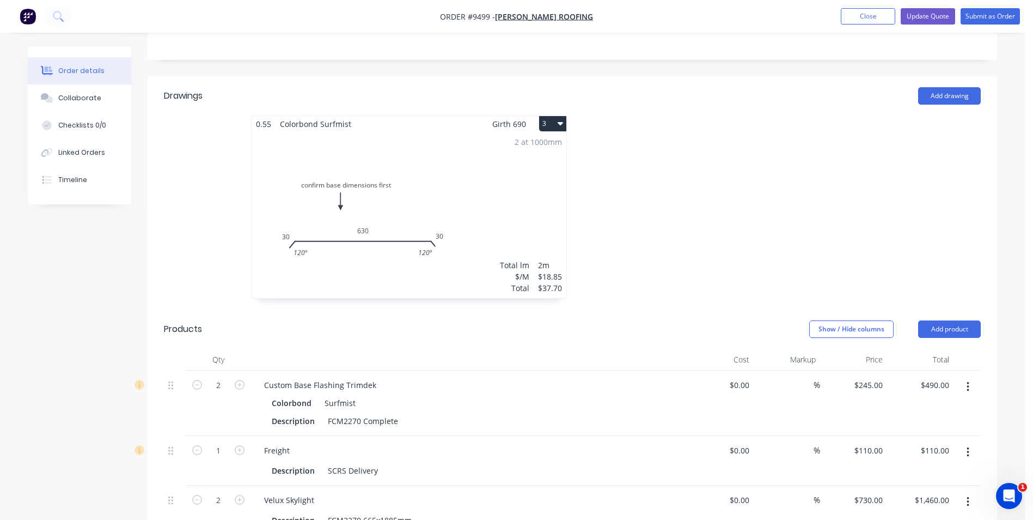
scroll to position [327, 0]
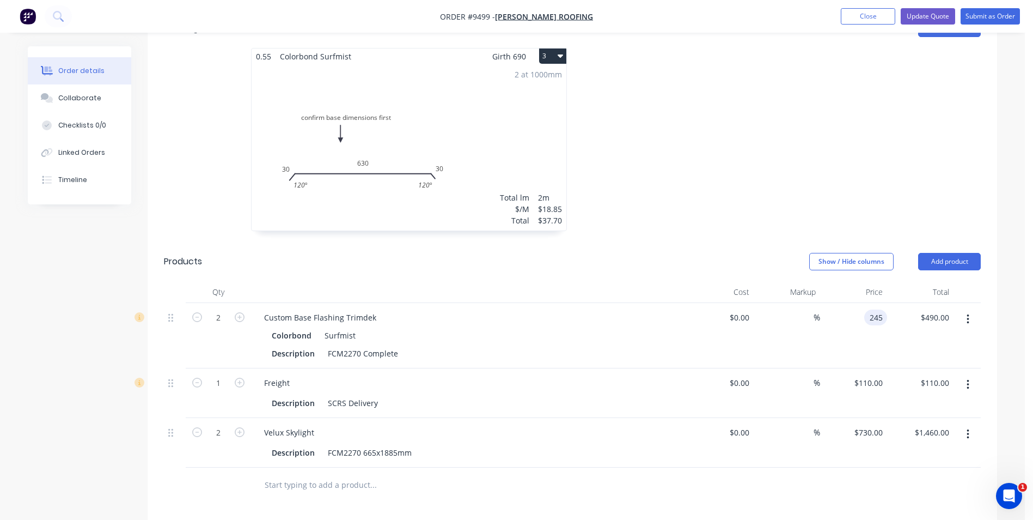
click at [883, 309] on input "245" at bounding box center [878, 317] width 19 height 16
type input "$370.00"
type input "$740.00"
click at [817, 153] on div at bounding box center [736, 145] width 327 height 194
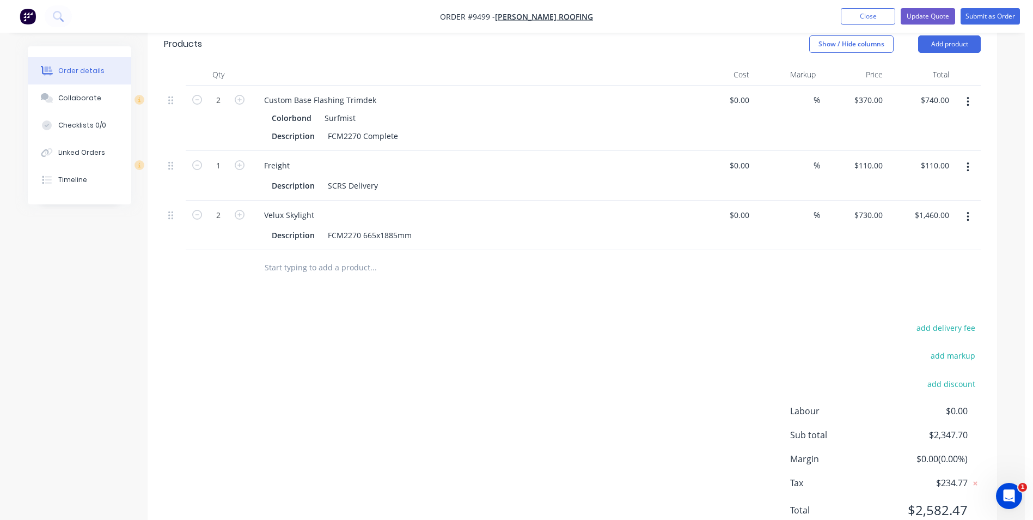
scroll to position [545, 0]
click at [677, 368] on div "add delivery fee add markup add discount Labour $0.00 Sub total $2,347.70 Margi…" at bounding box center [572, 425] width 817 height 210
